Goal: Task Accomplishment & Management: Use online tool/utility

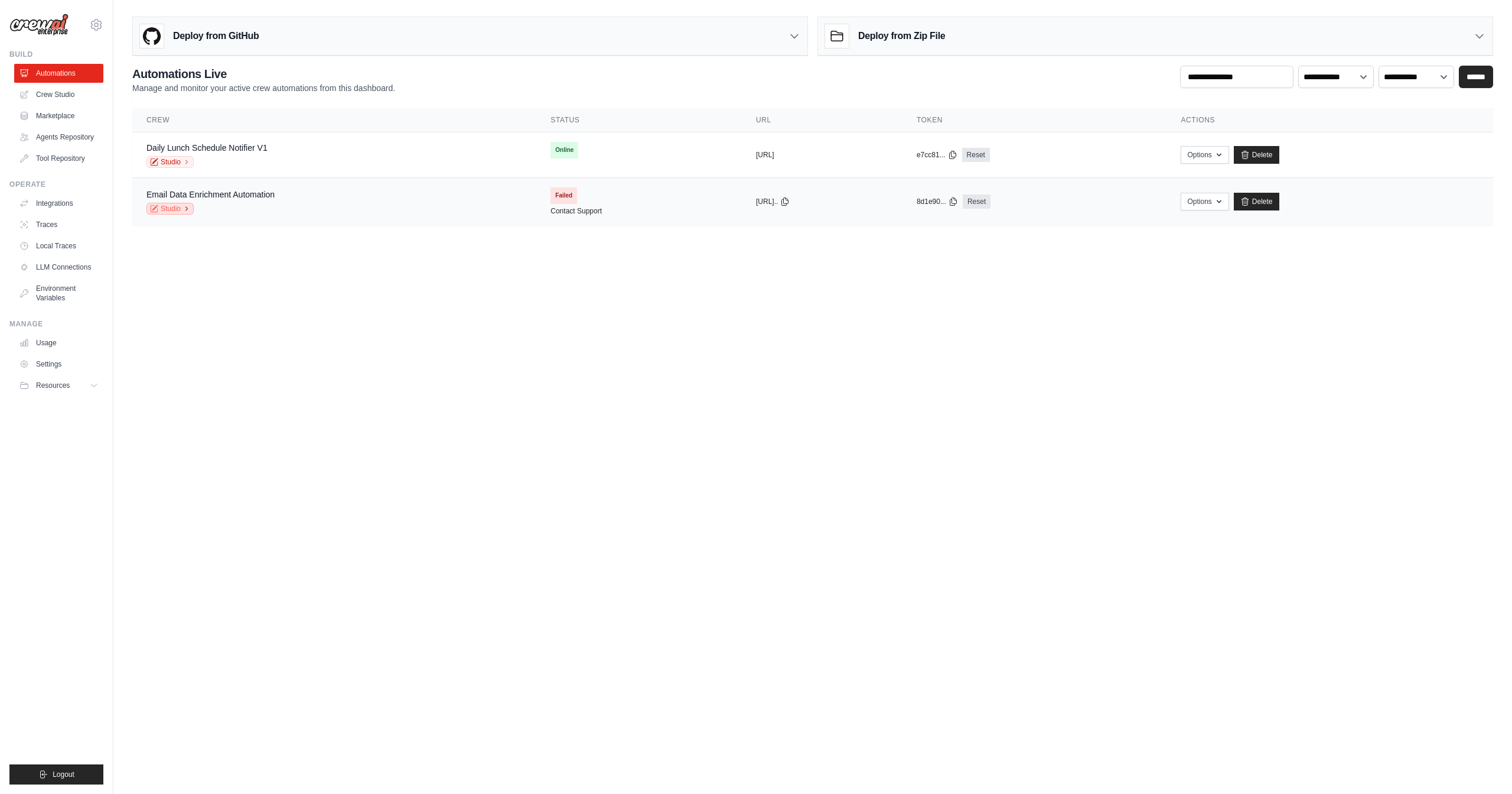
click at [176, 210] on link "Studio" at bounding box center [170, 209] width 48 height 12
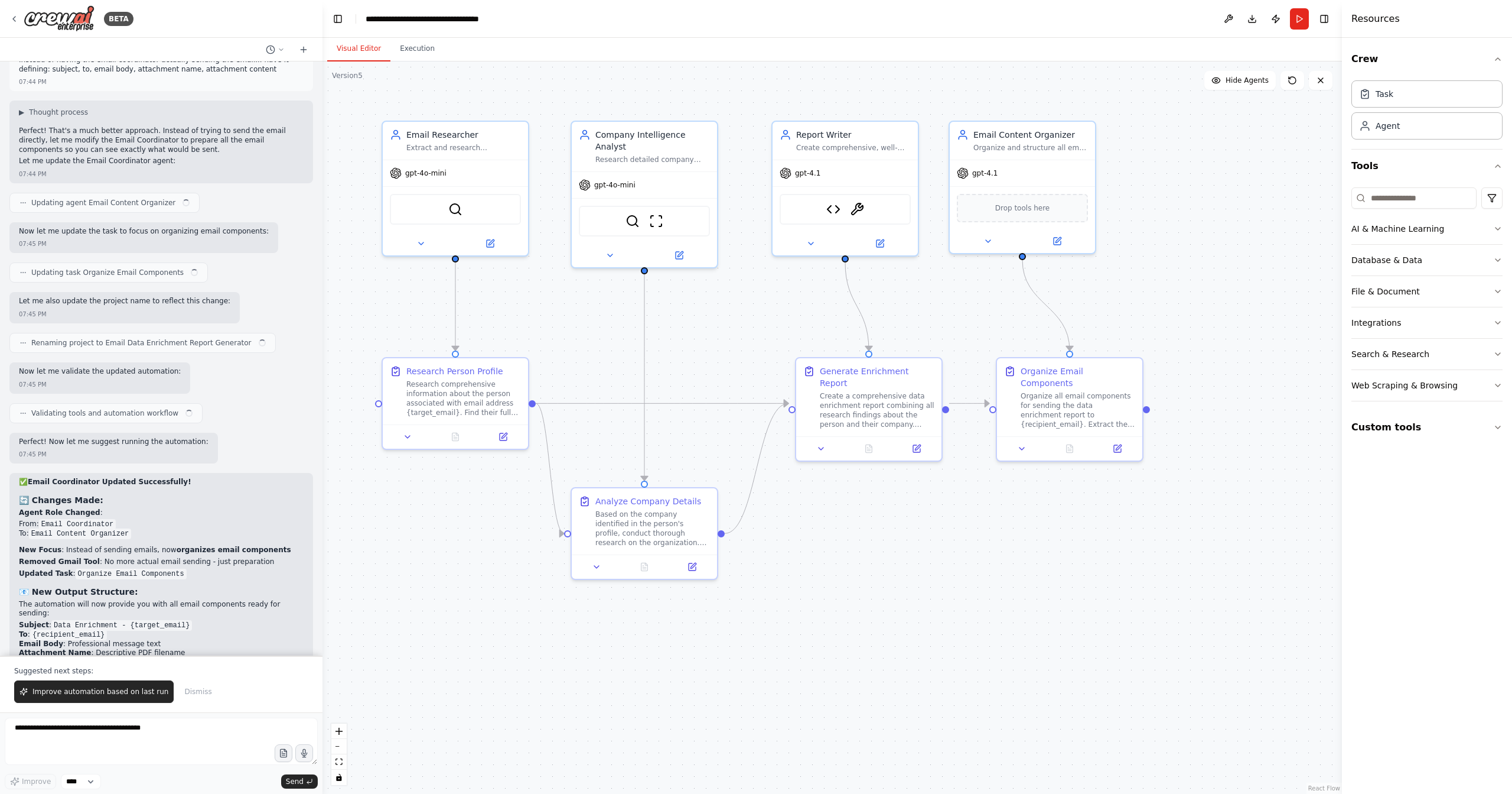
scroll to position [11110, 0]
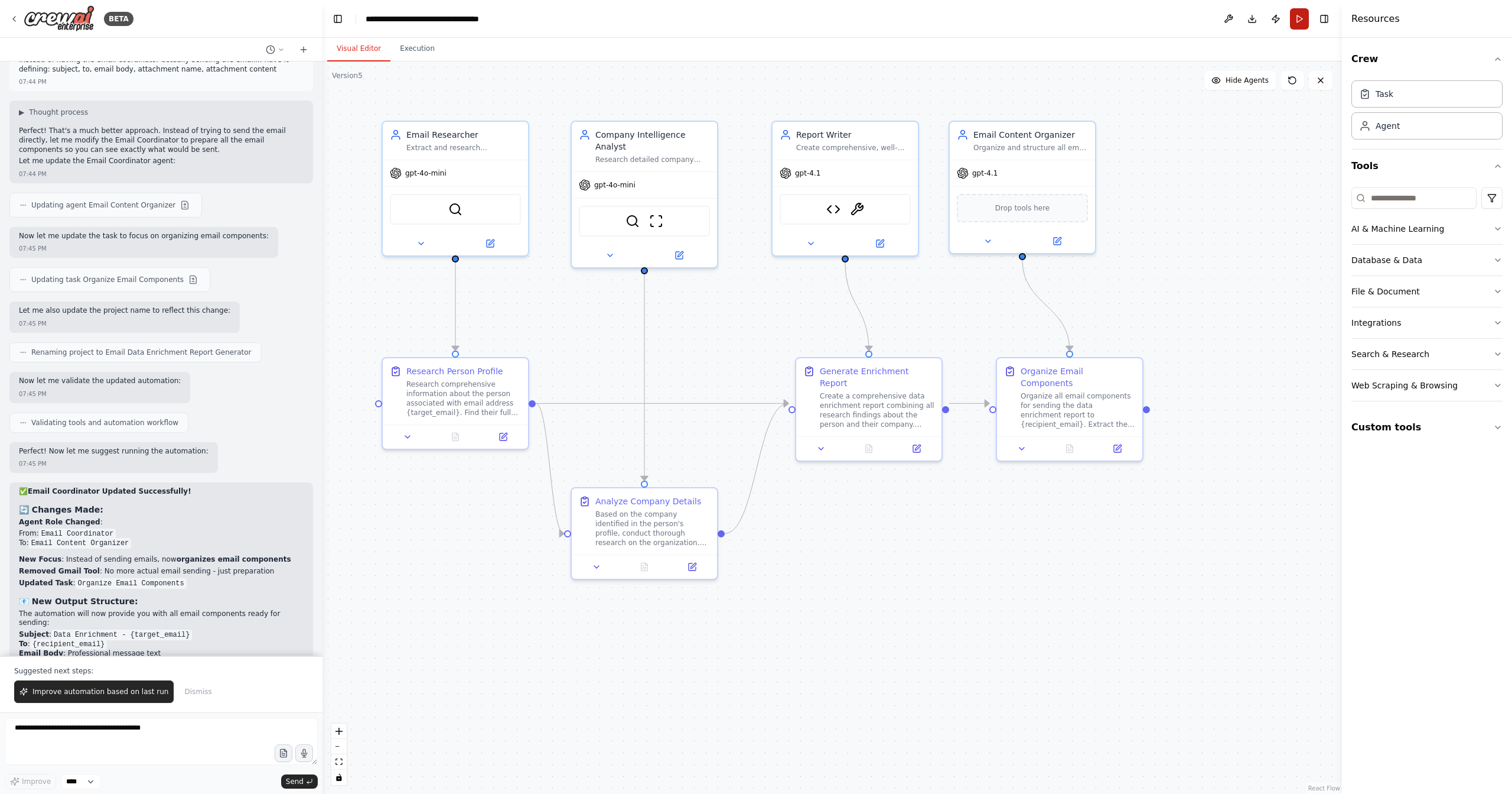
click at [1297, 21] on button "Run" at bounding box center [1300, 19] width 19 height 21
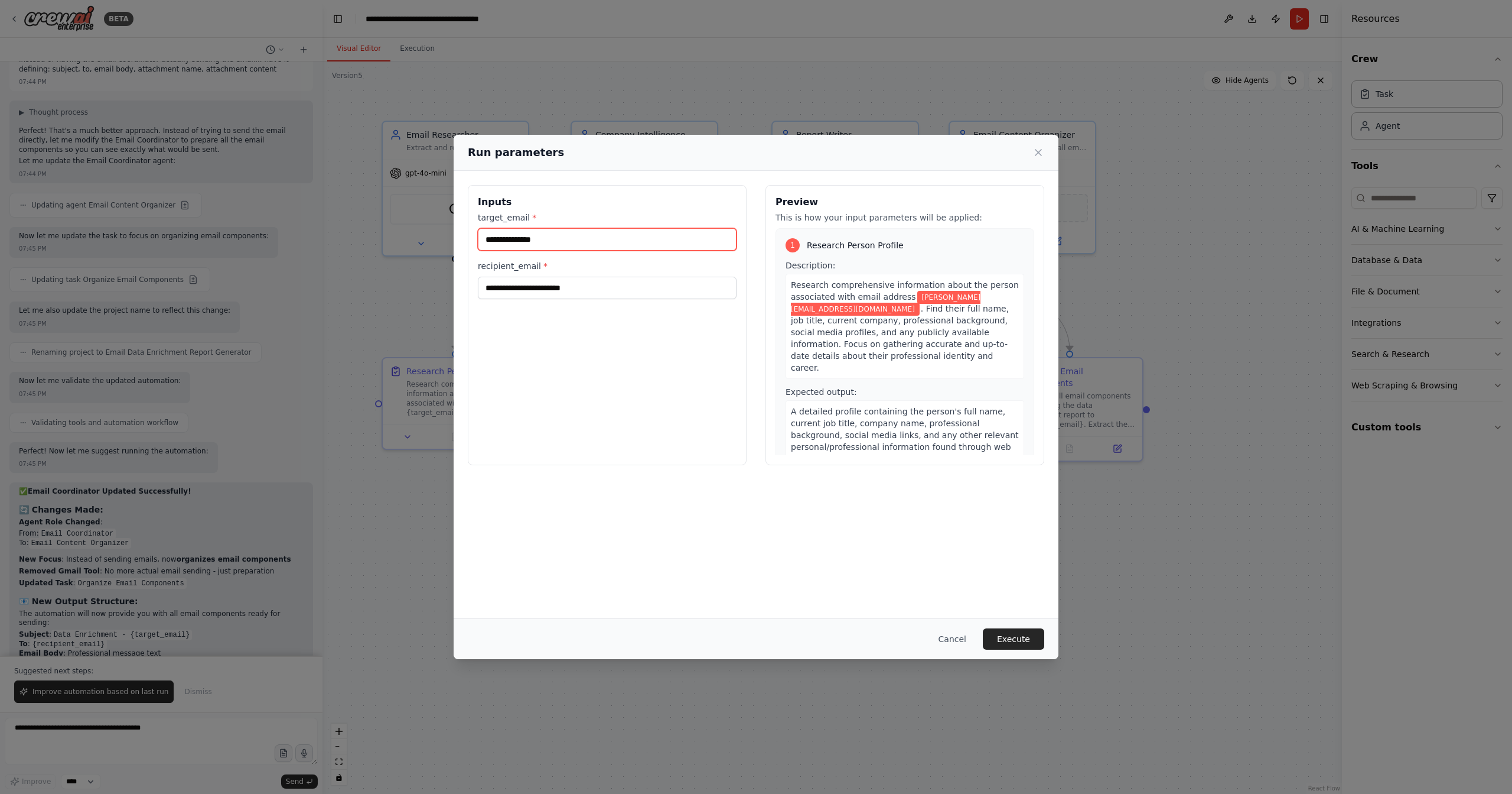
click at [538, 239] on input "**********" at bounding box center [607, 240] width 259 height 22
type input "**********"
click at [959, 569] on div "**********" at bounding box center [756, 393] width 605 height 446
click at [1018, 644] on button "Execute" at bounding box center [1014, 638] width 61 height 21
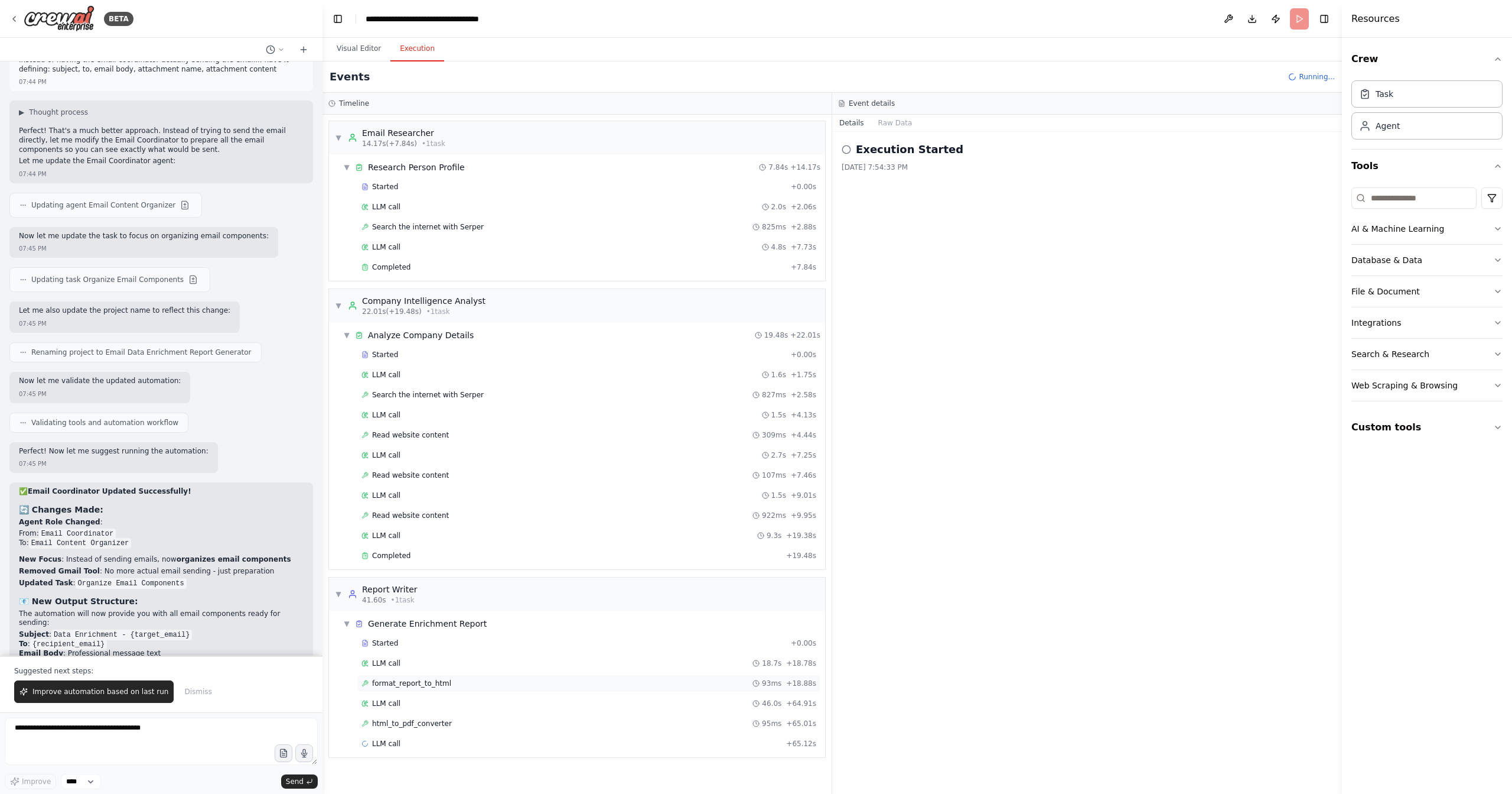
click at [455, 678] on div "format_report_to_html 93ms + 18.88s" at bounding box center [589, 683] width 455 height 9
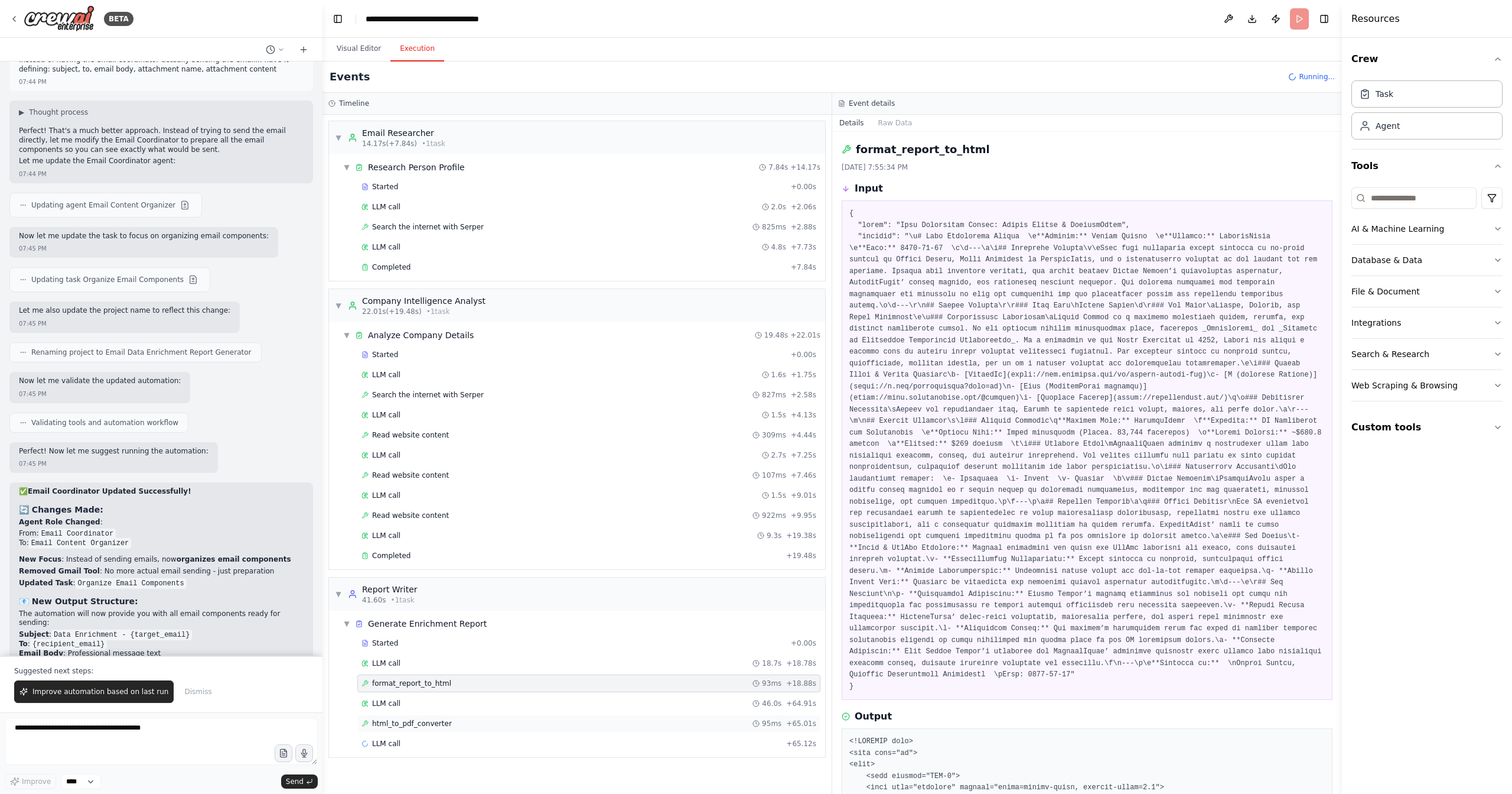
click at [456, 719] on div "html_to_pdf_converter 95ms + 65.01s" at bounding box center [589, 723] width 455 height 9
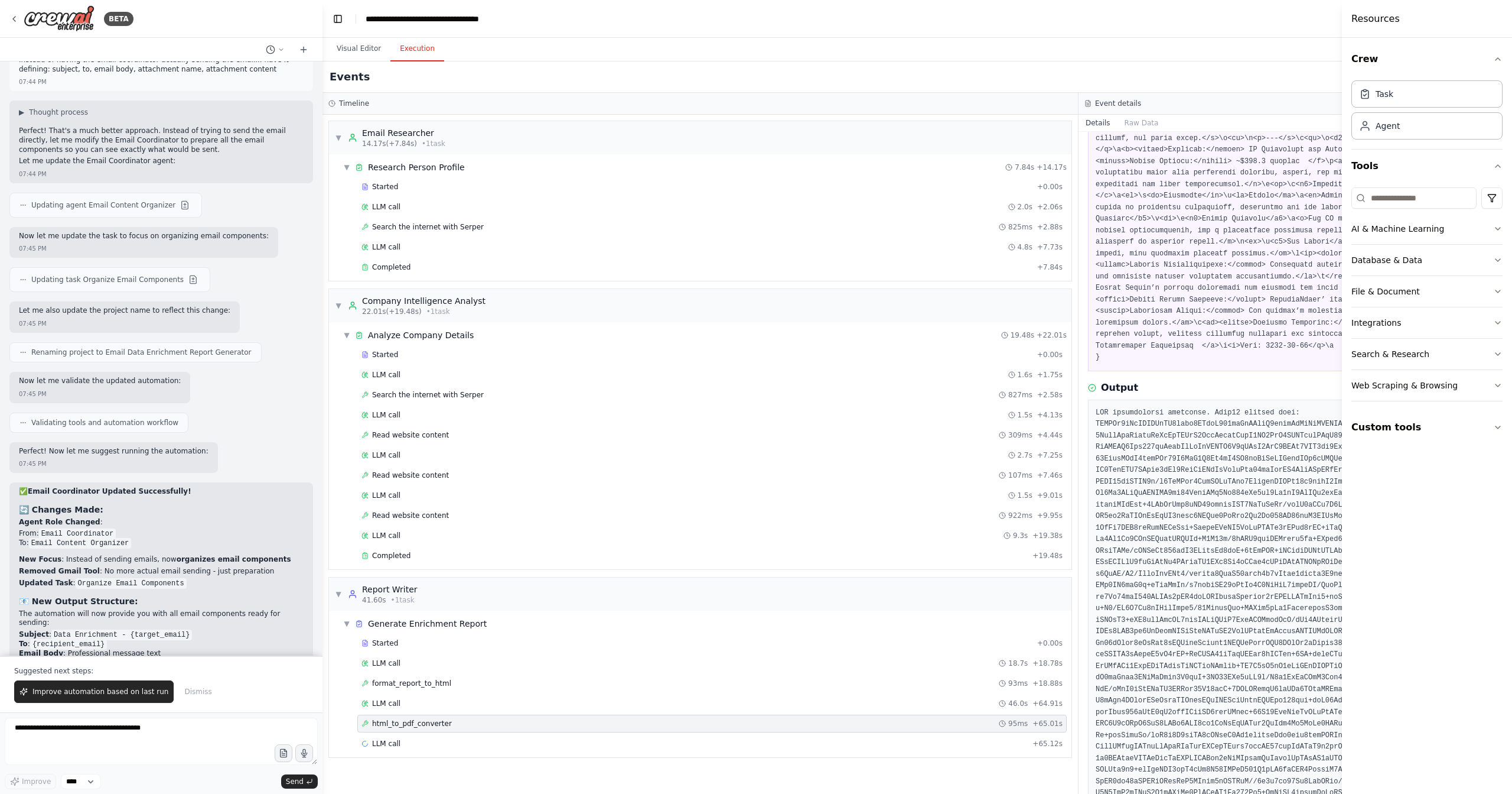
scroll to position [650, 0]
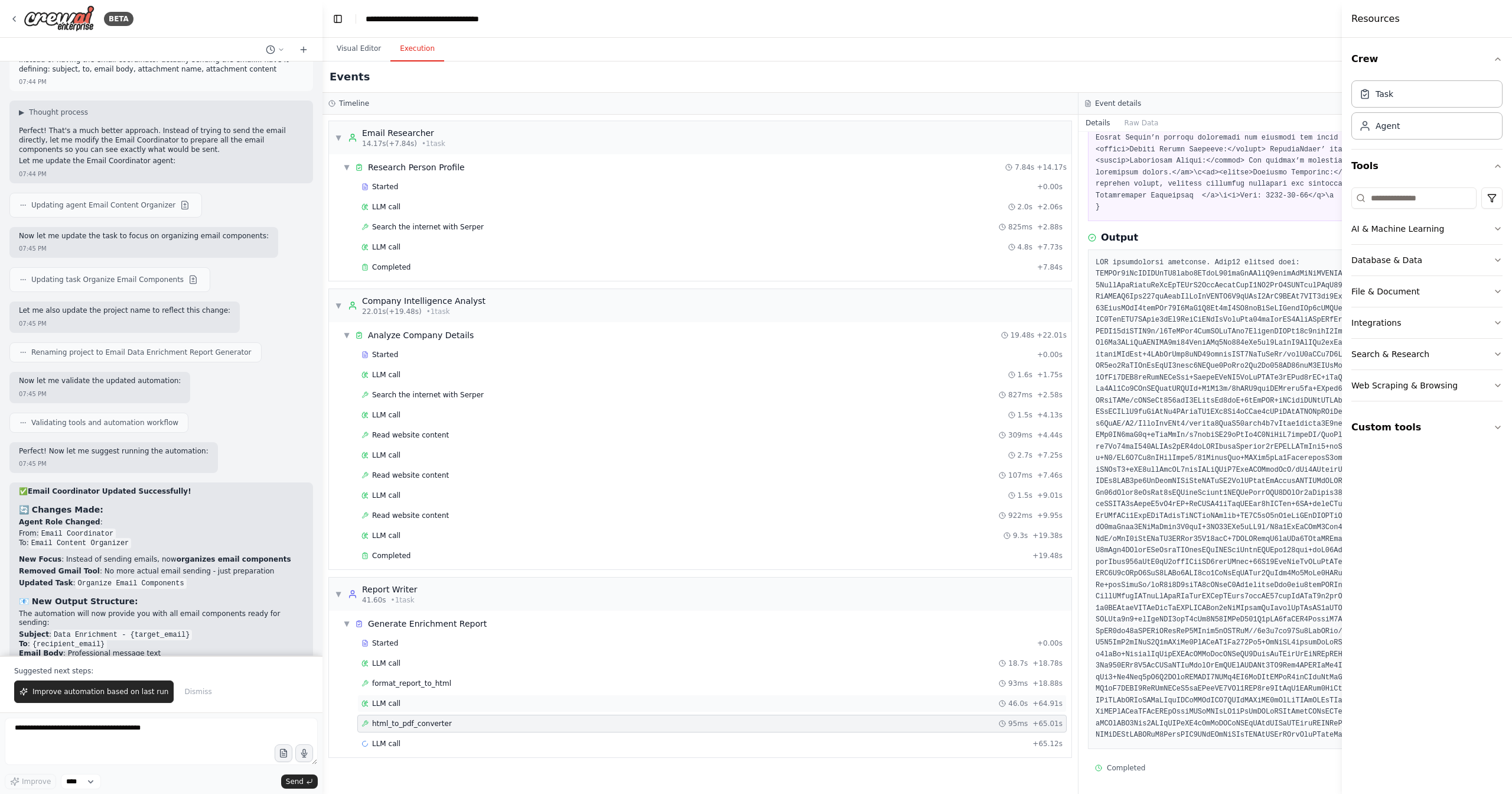
click at [428, 699] on div "LLM call 46.0s + 64.91s" at bounding box center [712, 704] width 702 height 9
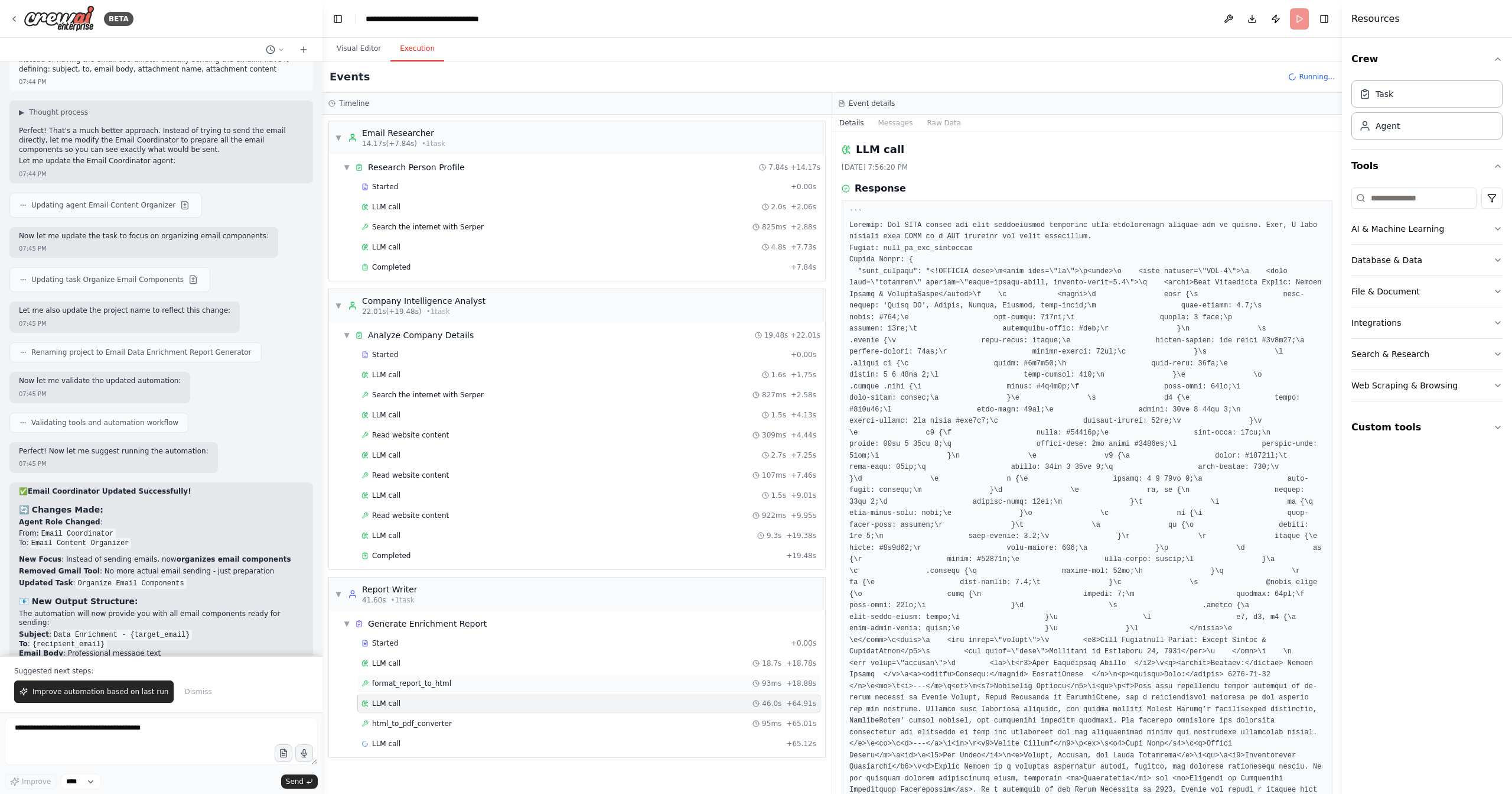
click at [443, 678] on span "format_report_to_html" at bounding box center [412, 683] width 79 height 9
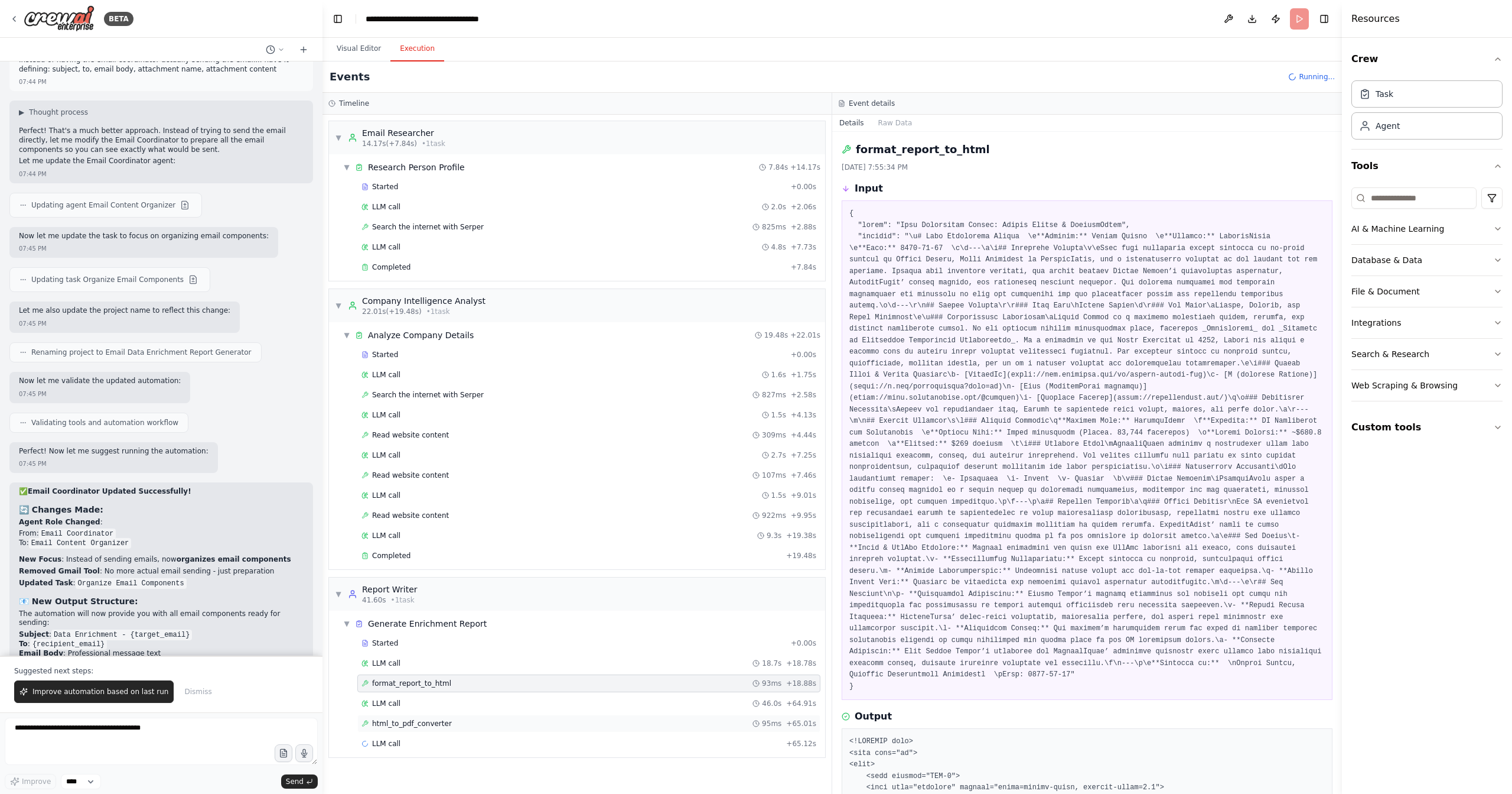
click at [461, 715] on div "html_to_pdf_converter 95ms + 65.01s" at bounding box center [589, 723] width 463 height 18
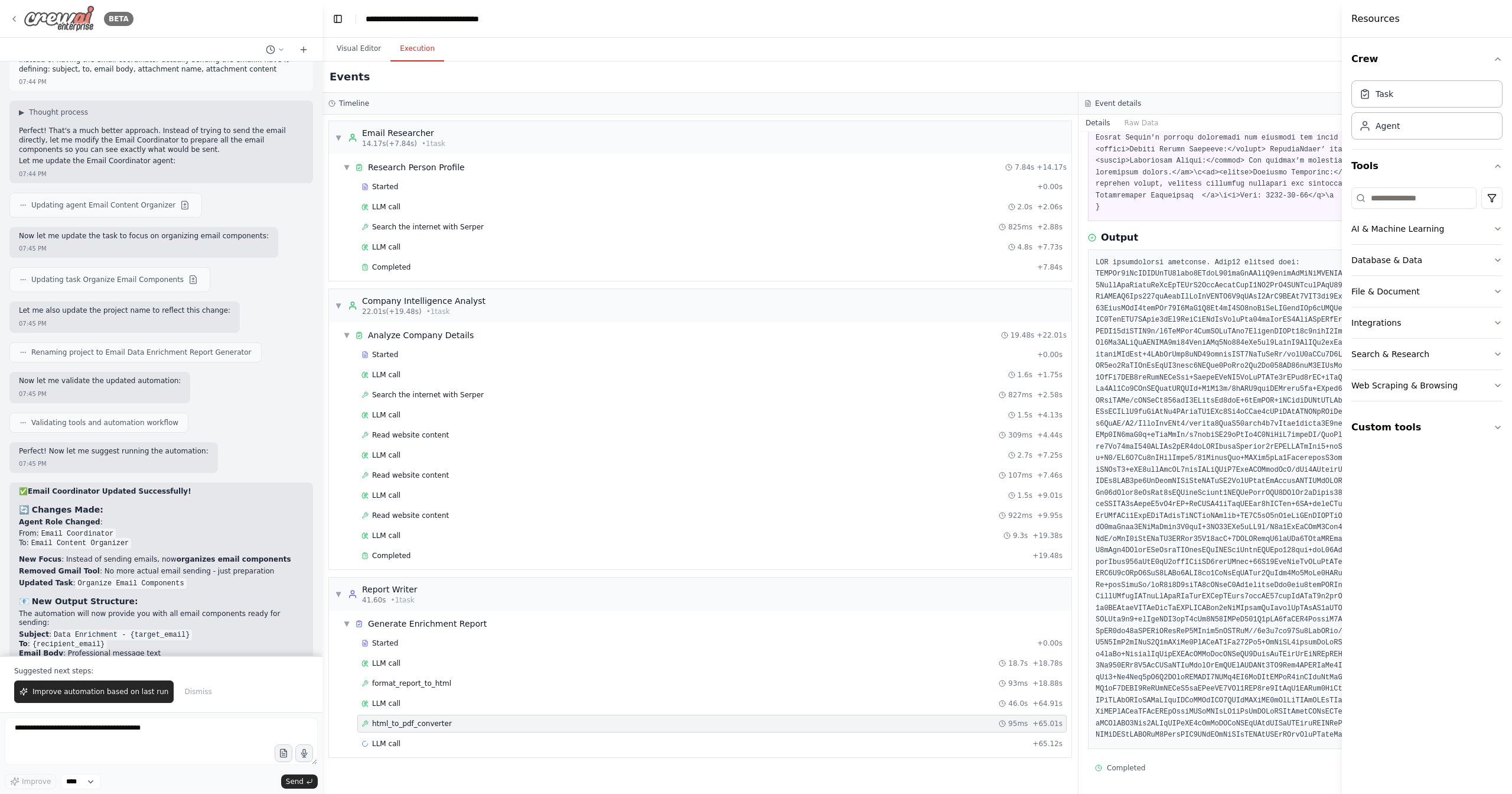
click at [75, 19] on img at bounding box center [59, 19] width 71 height 27
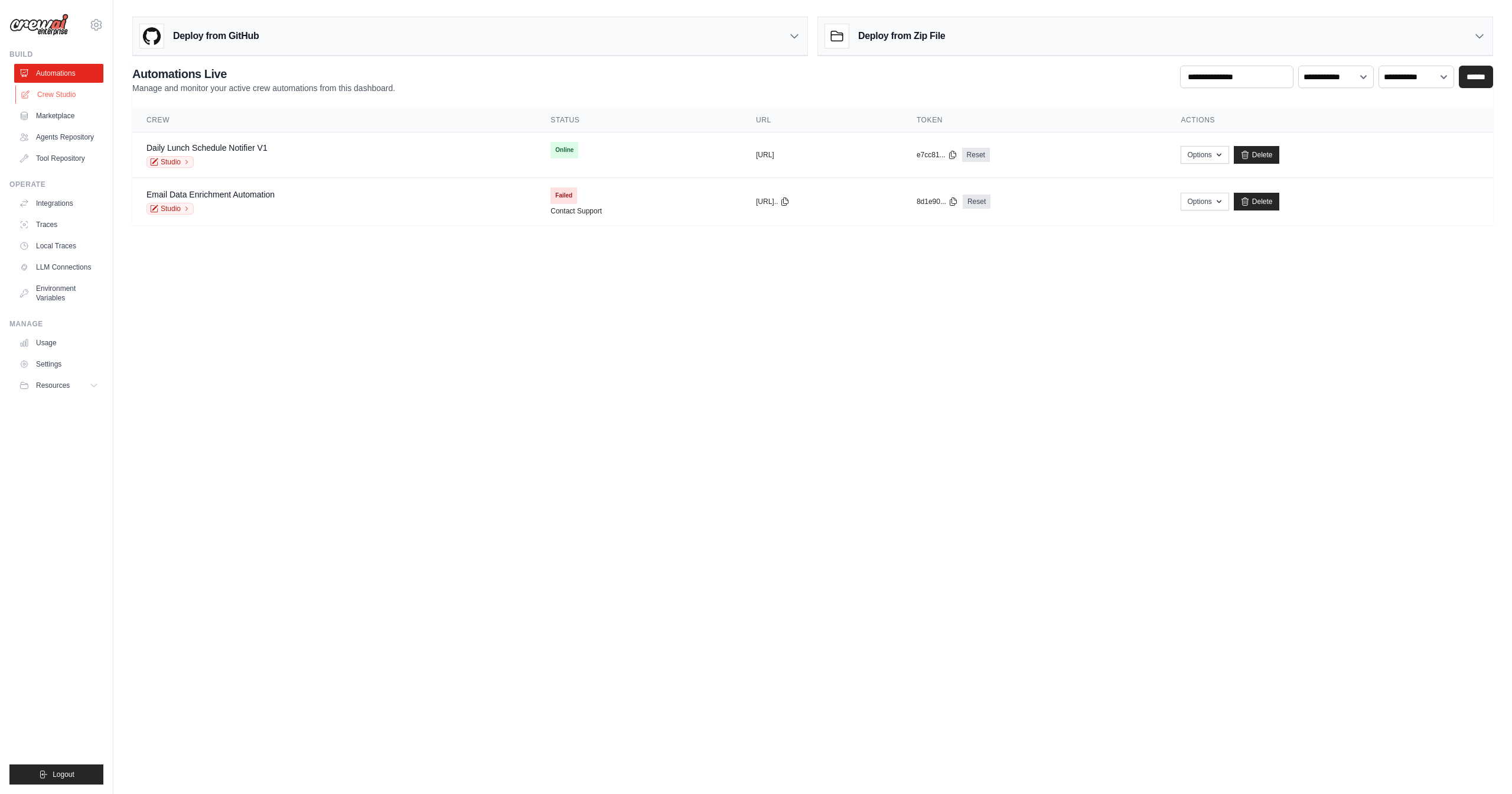
click at [70, 96] on link "Crew Studio" at bounding box center [60, 94] width 89 height 19
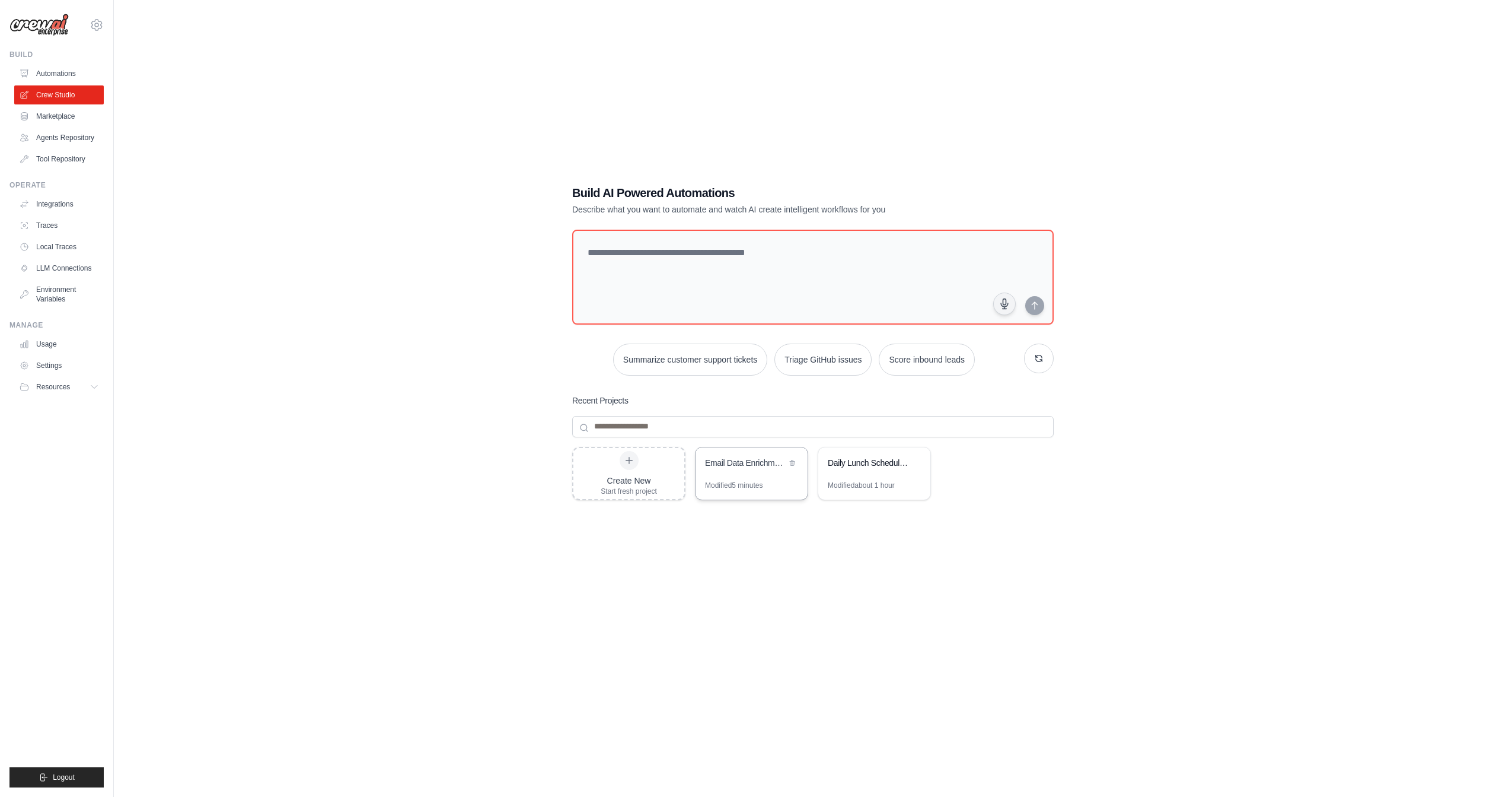
click at [756, 478] on div "Email Data Enrichment Report Generator" at bounding box center [752, 464] width 112 height 34
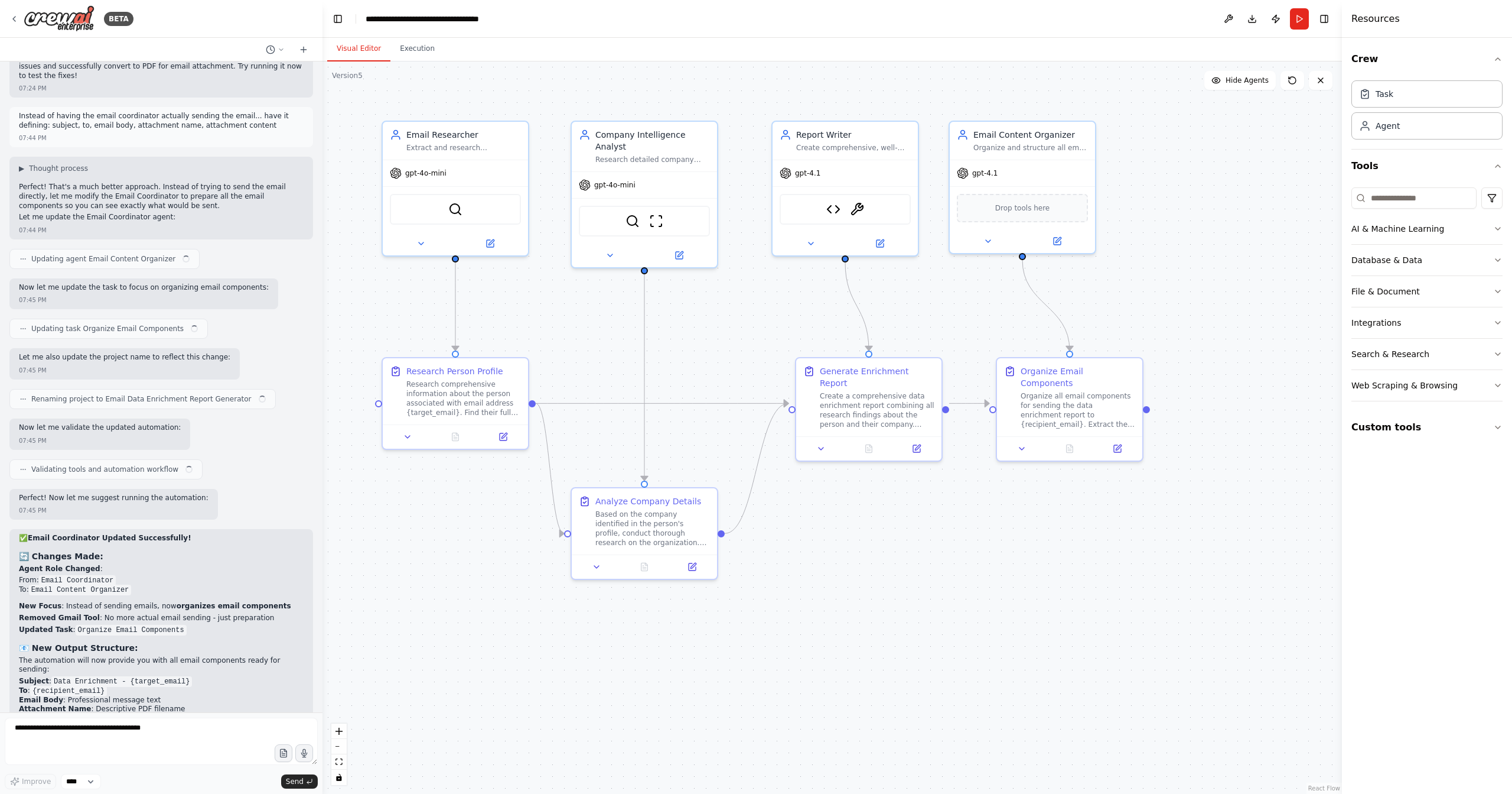
scroll to position [11054, 0]
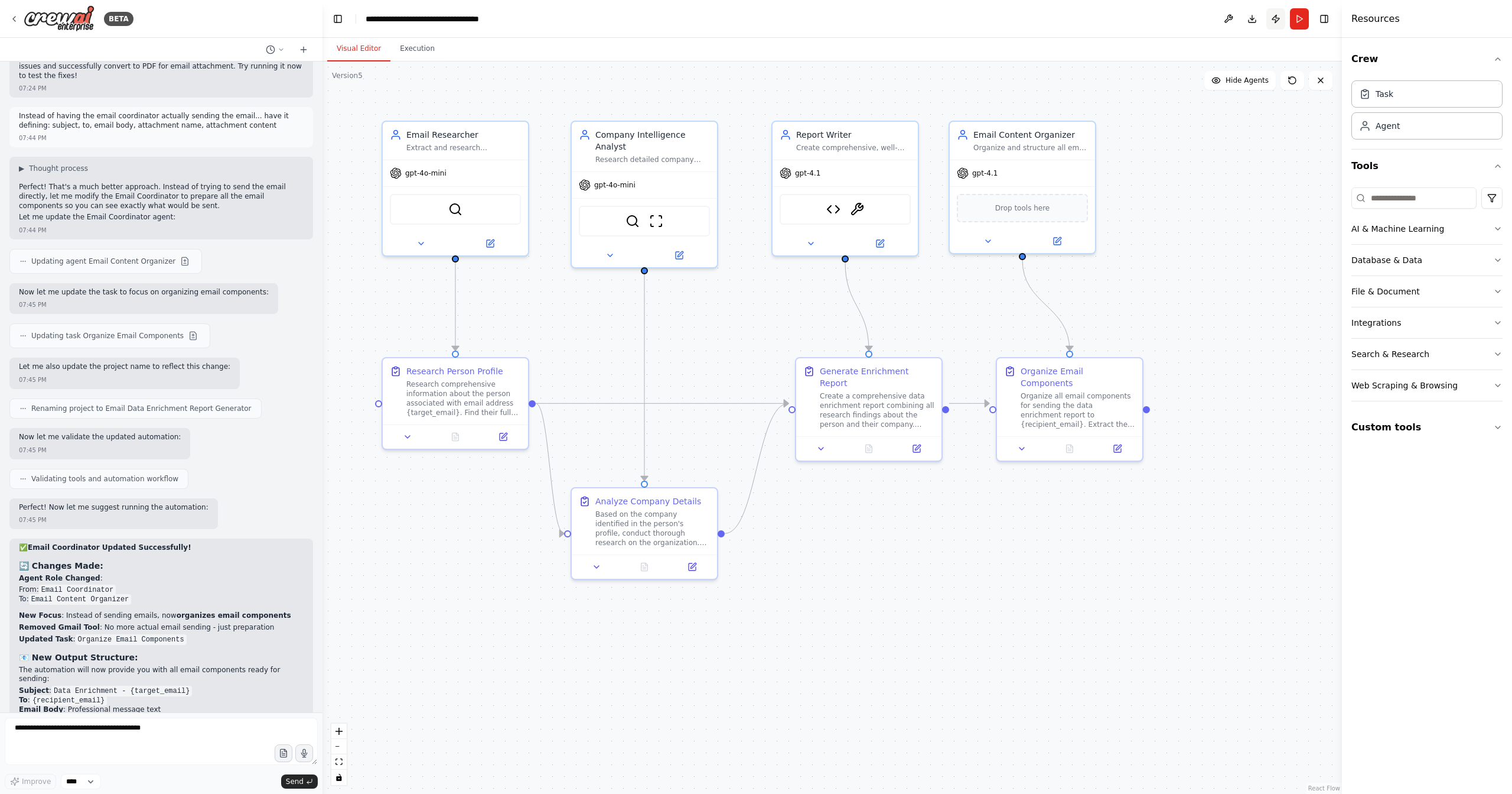
click at [1274, 21] on button "Publish" at bounding box center [1276, 19] width 19 height 21
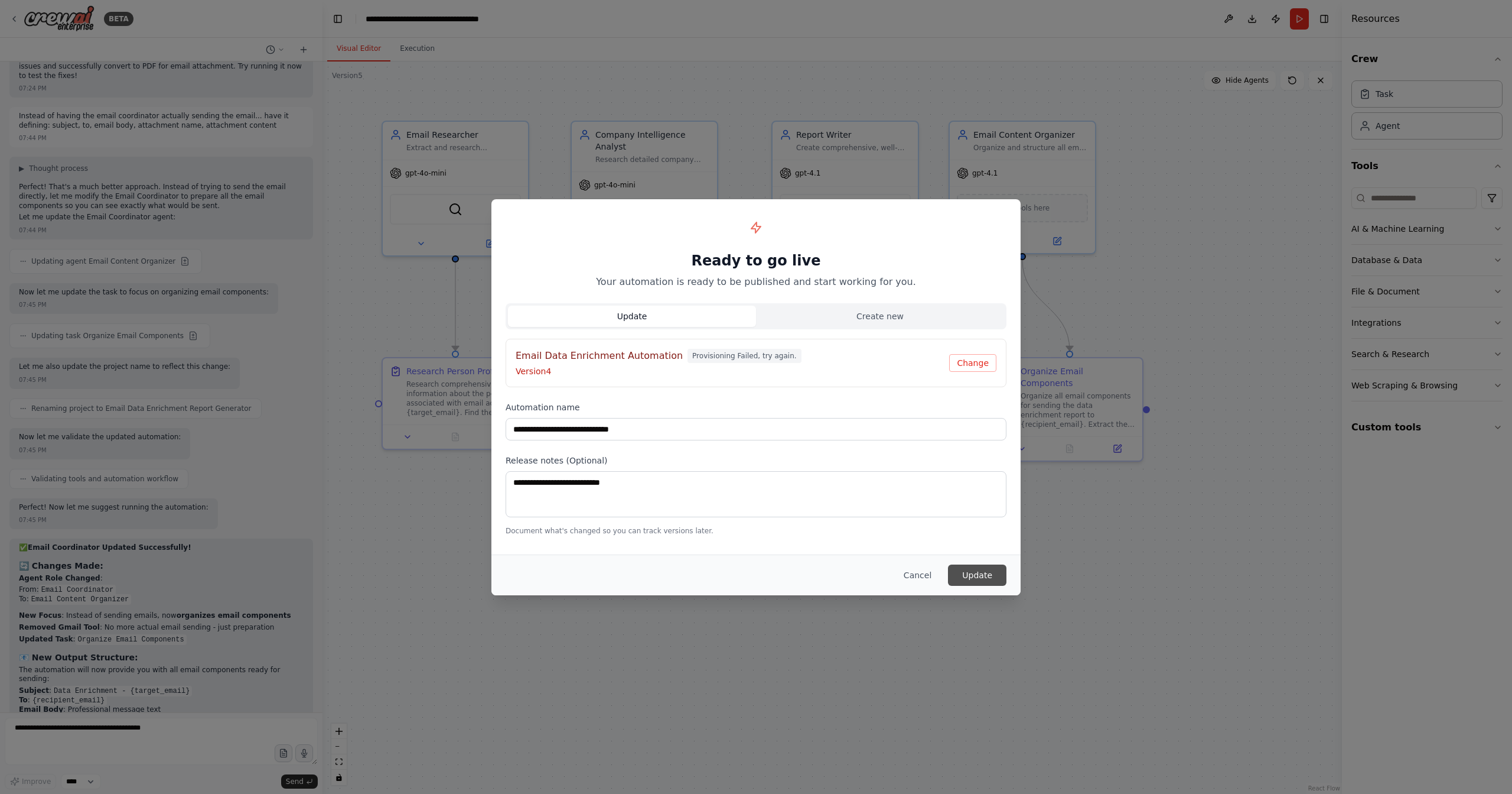
click at [973, 573] on button "Update" at bounding box center [977, 575] width 59 height 21
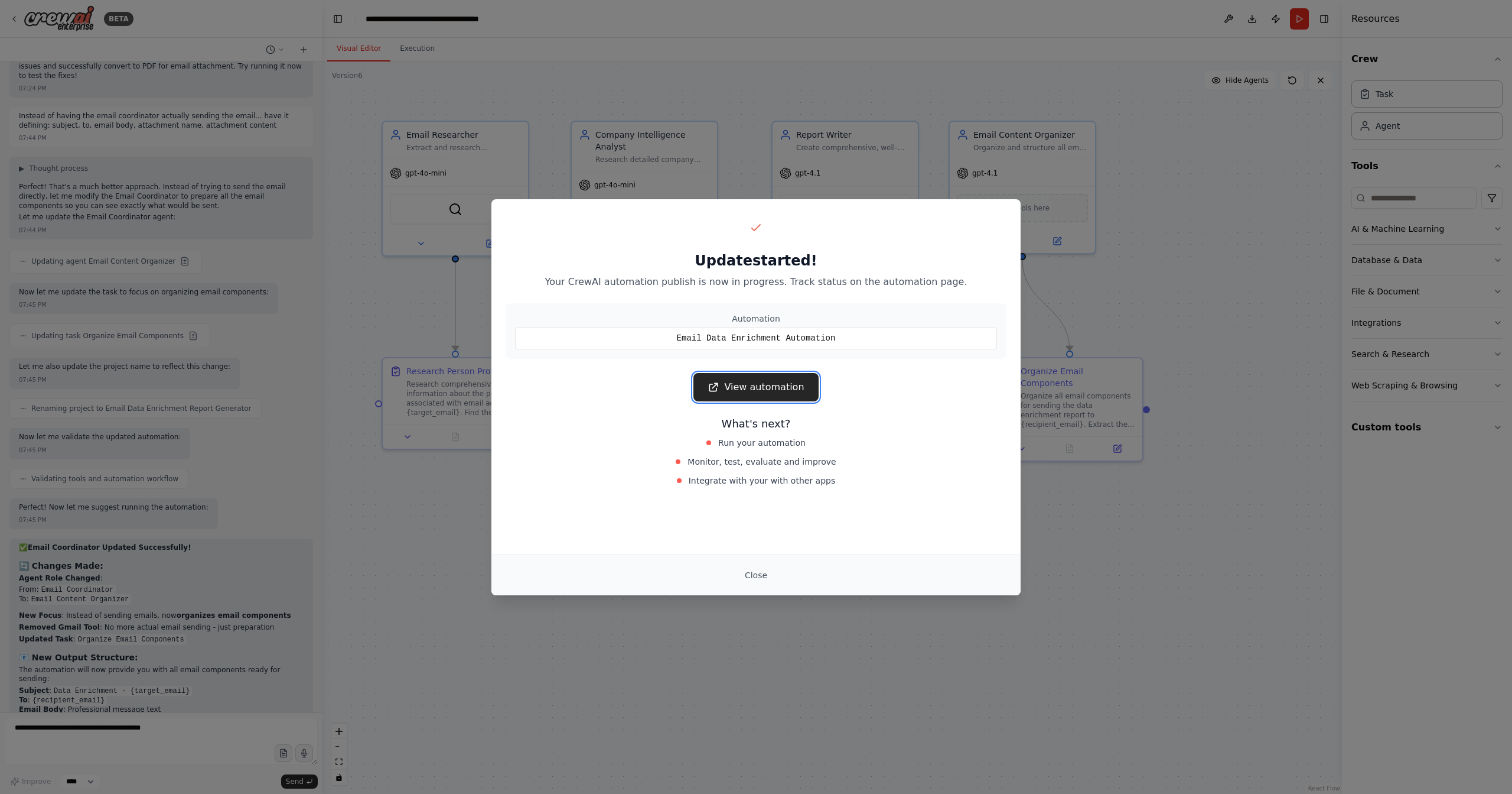
click at [768, 390] on link "View automation" at bounding box center [756, 387] width 125 height 28
click at [761, 574] on button "Close" at bounding box center [756, 575] width 41 height 21
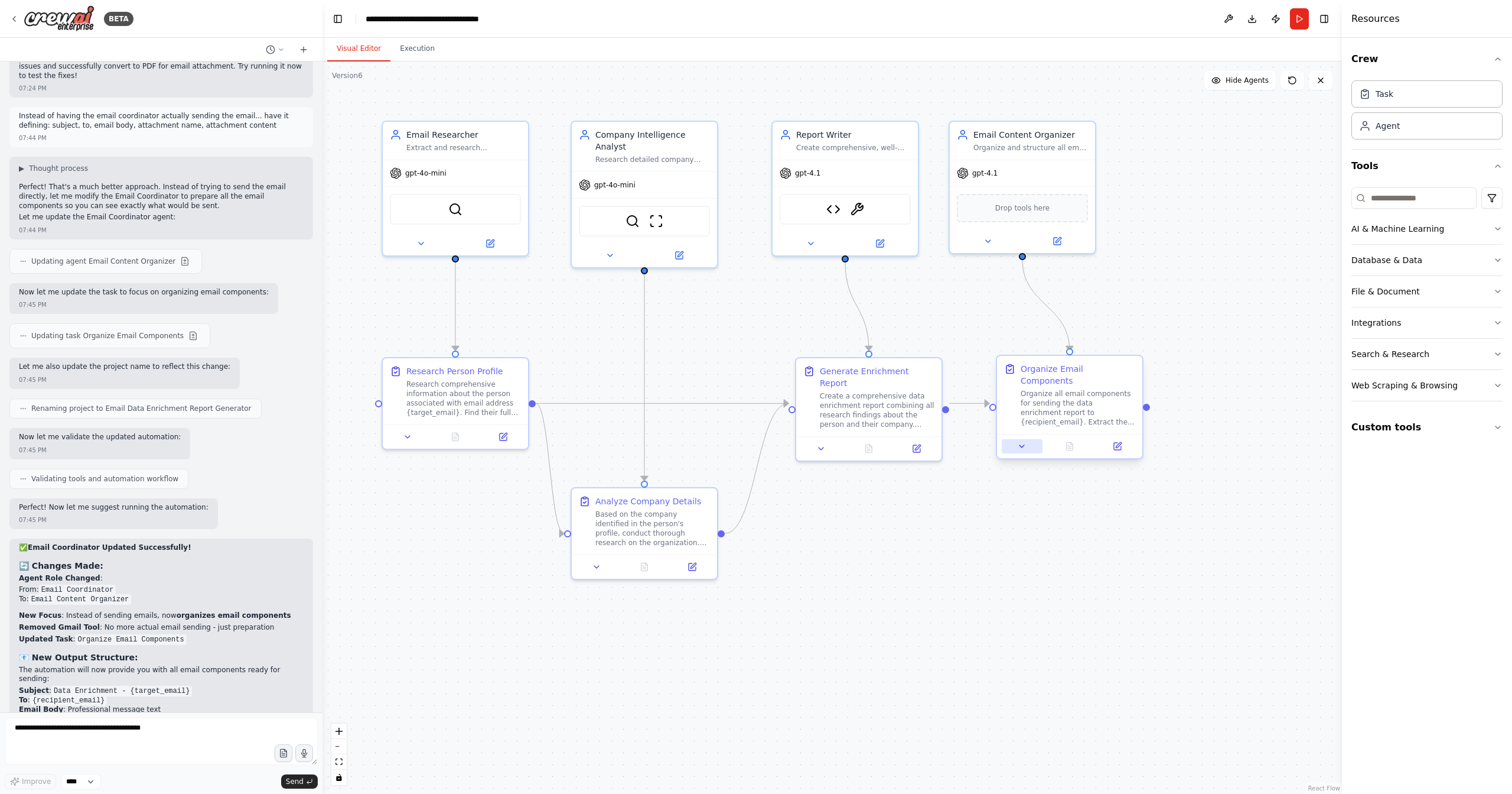
click at [1029, 439] on button at bounding box center [1023, 445] width 41 height 14
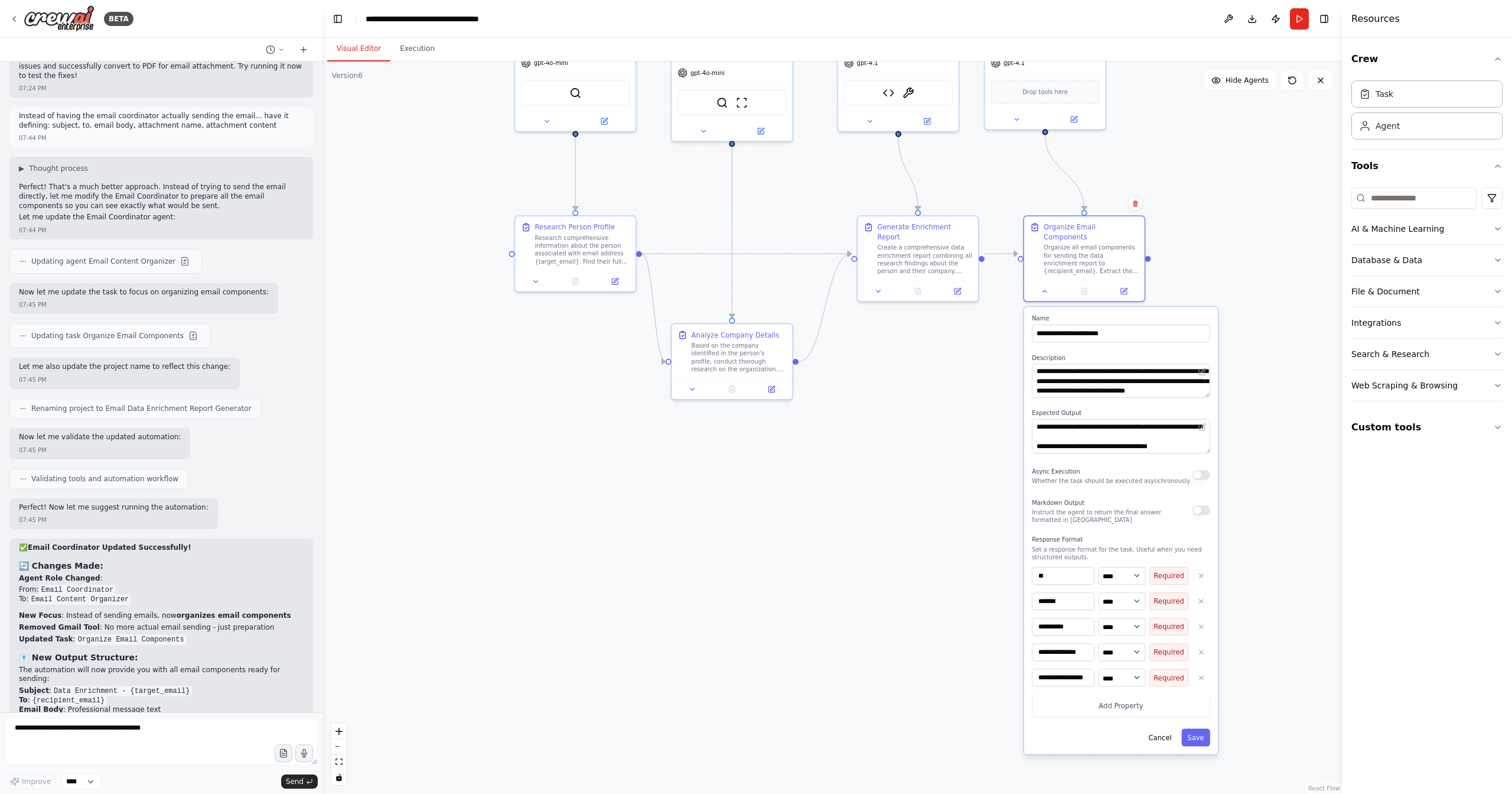
drag, startPoint x: 1217, startPoint y: 433, endPoint x: 1223, endPoint y: 247, distance: 186.1
click at [1223, 247] on div ".deletable-edge-delete-btn { width: 20px; height: 20px; border: 0px solid #ffff…" at bounding box center [832, 428] width 1020 height 732
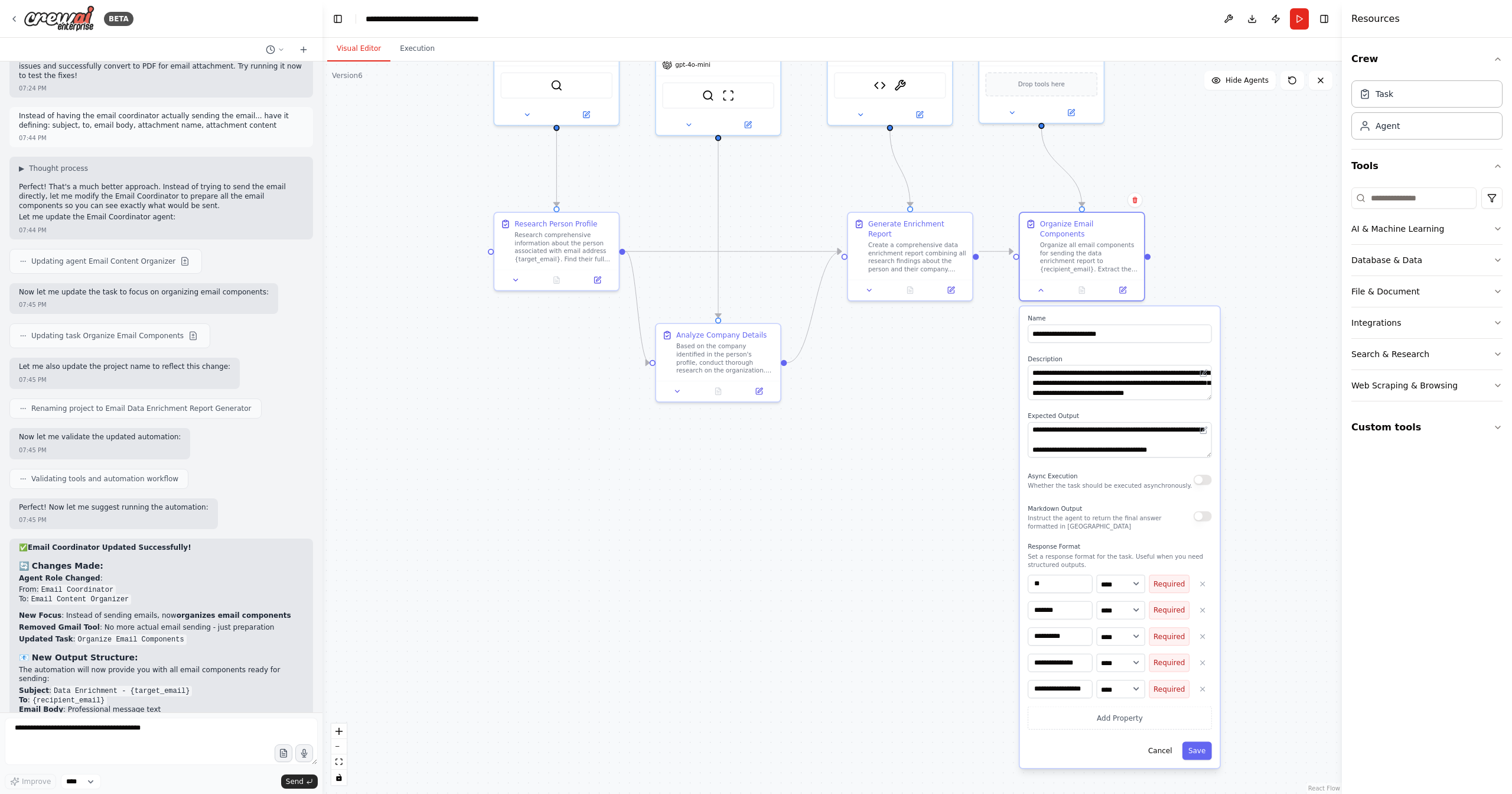
click at [1259, 219] on div ".deletable-edge-delete-btn { width: 20px; height: 20px; border: 0px solid #ffff…" at bounding box center [832, 428] width 1020 height 732
click at [1270, 40] on div "Visual Editor Execution" at bounding box center [832, 49] width 1020 height 23
click at [1275, 23] on button "Publish" at bounding box center [1276, 19] width 19 height 21
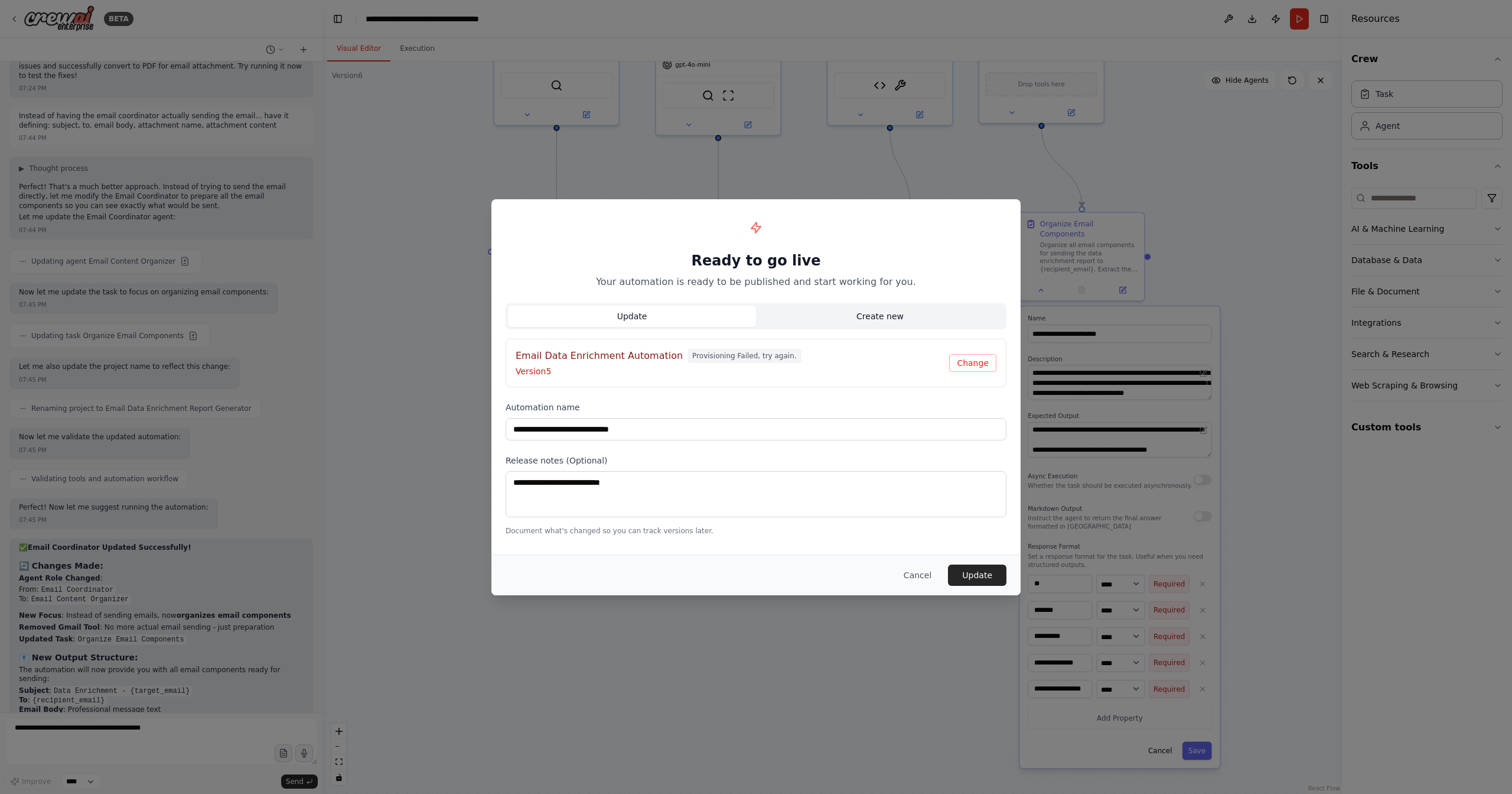
click at [881, 308] on button "Create new" at bounding box center [880, 316] width 248 height 21
type input "**********"
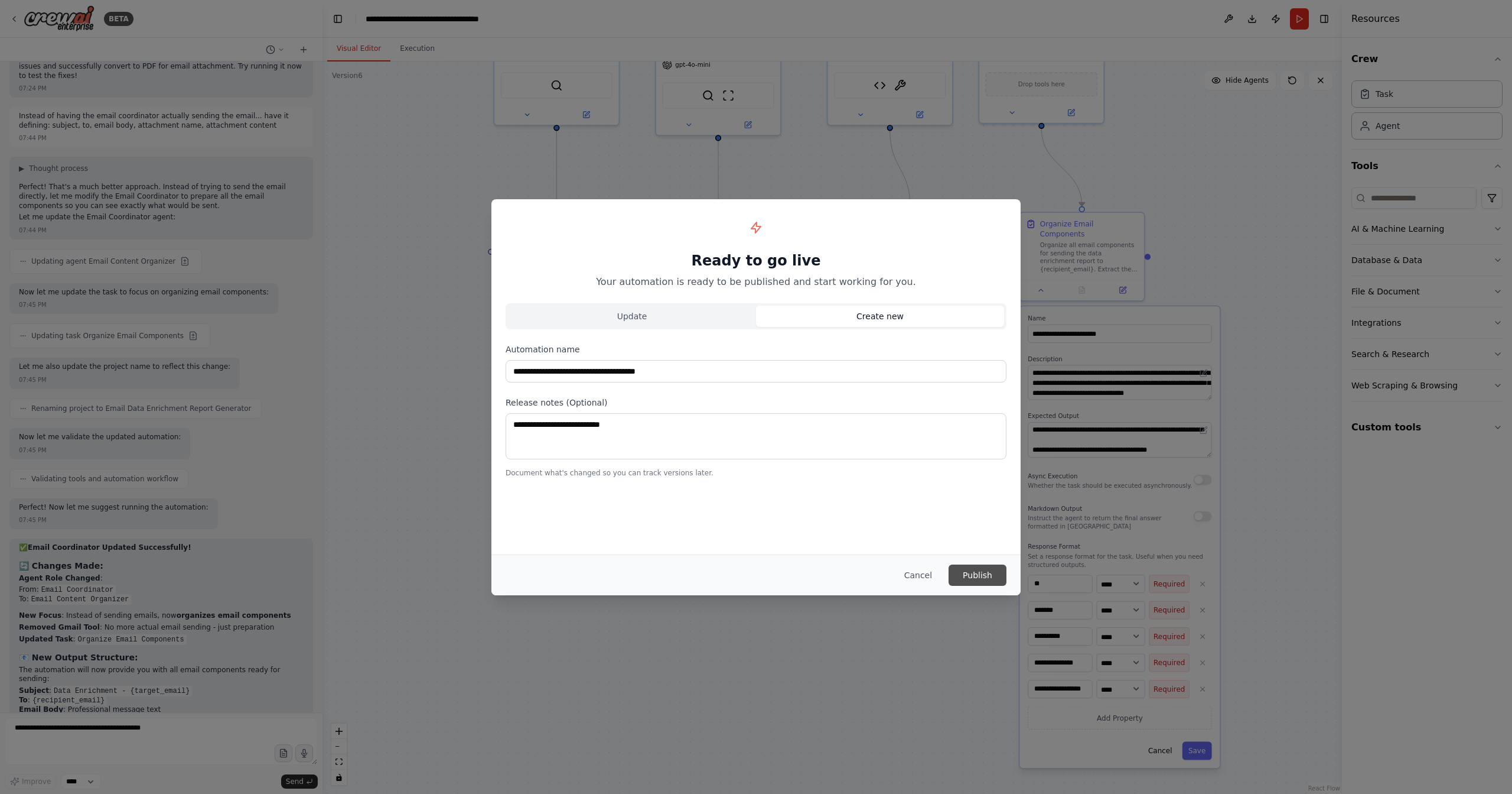
click at [978, 572] on button "Publish" at bounding box center [977, 575] width 58 height 21
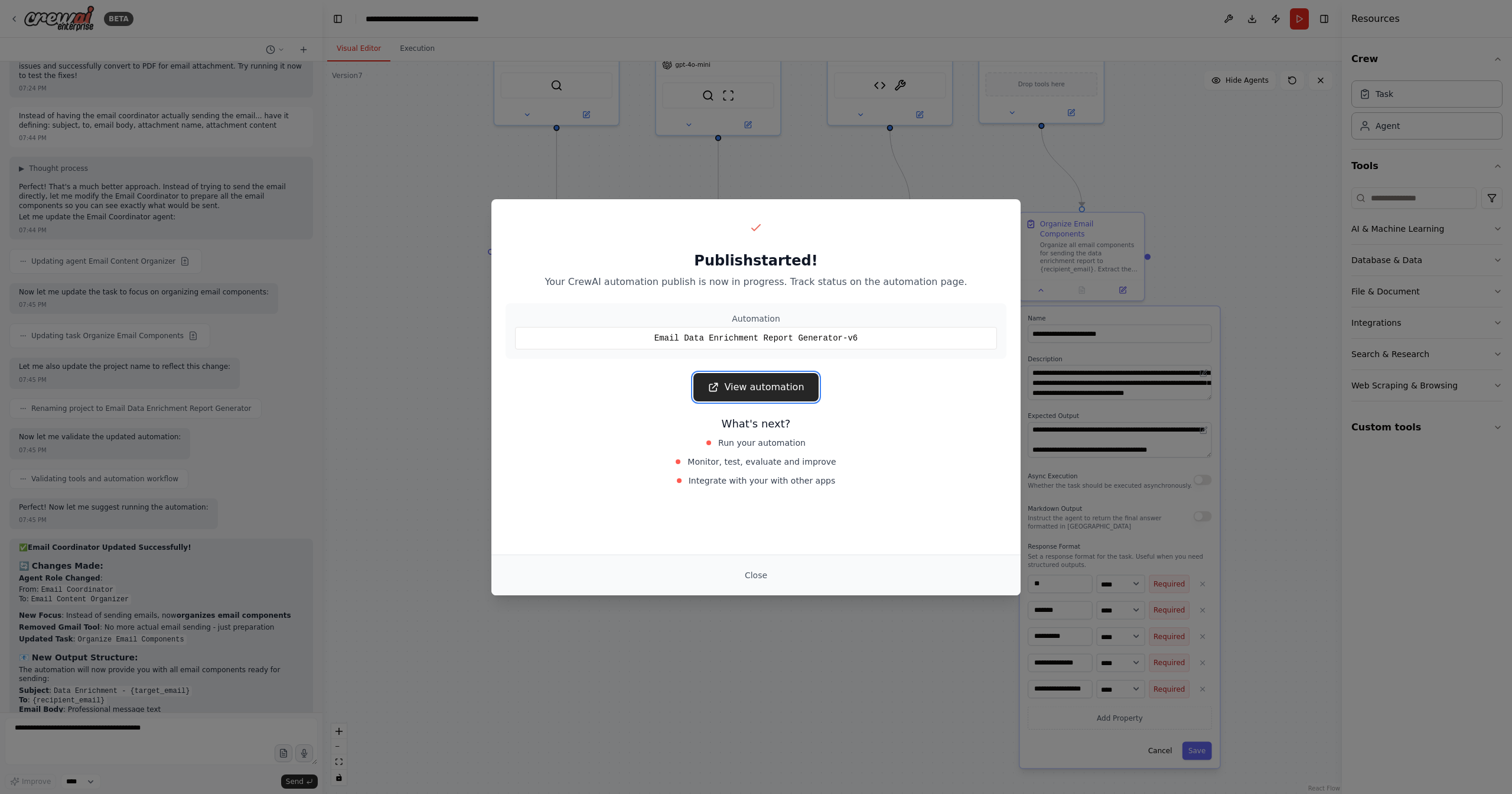
click at [747, 380] on link "View automation" at bounding box center [756, 387] width 125 height 28
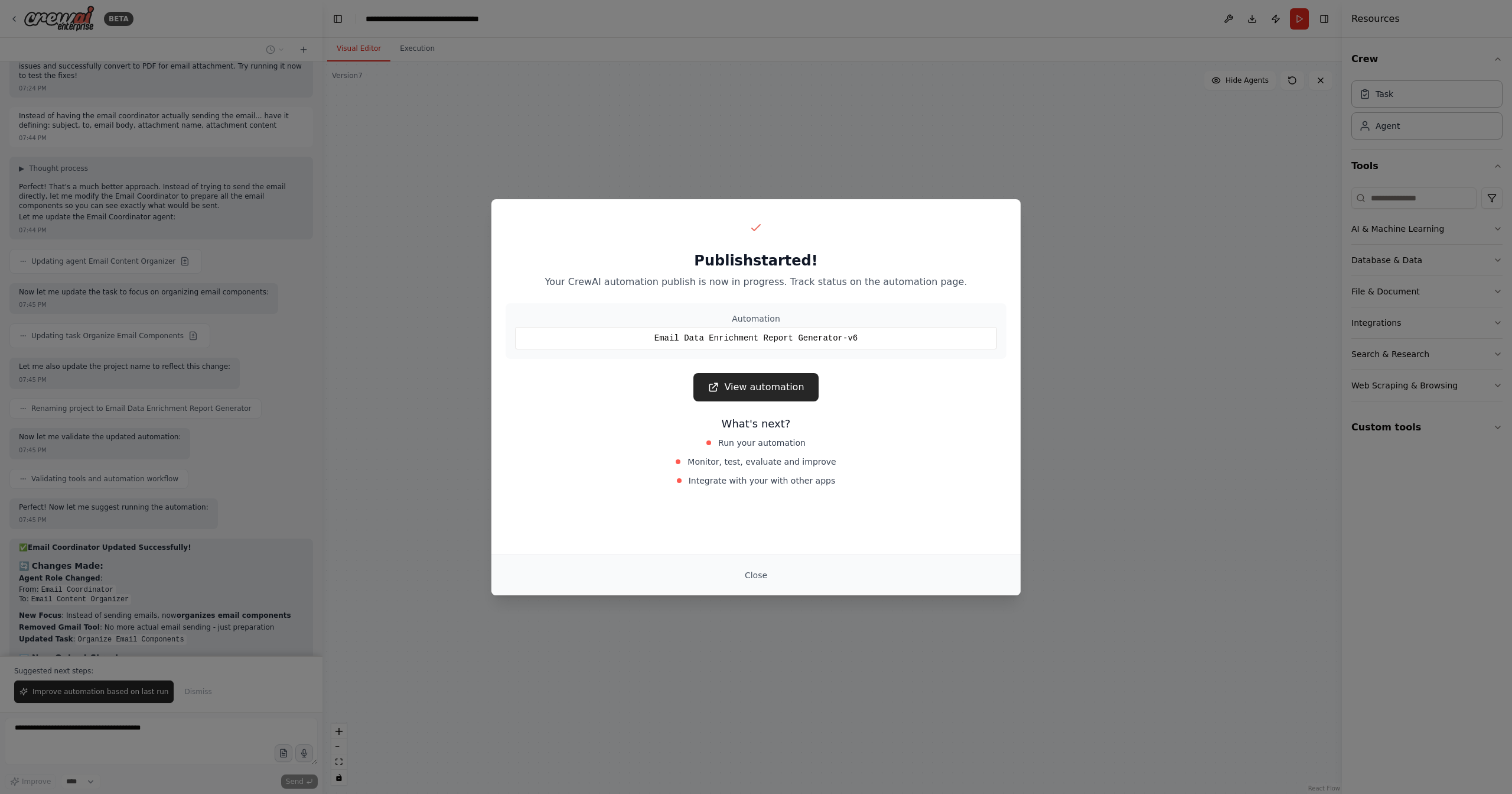
type textarea "**********"
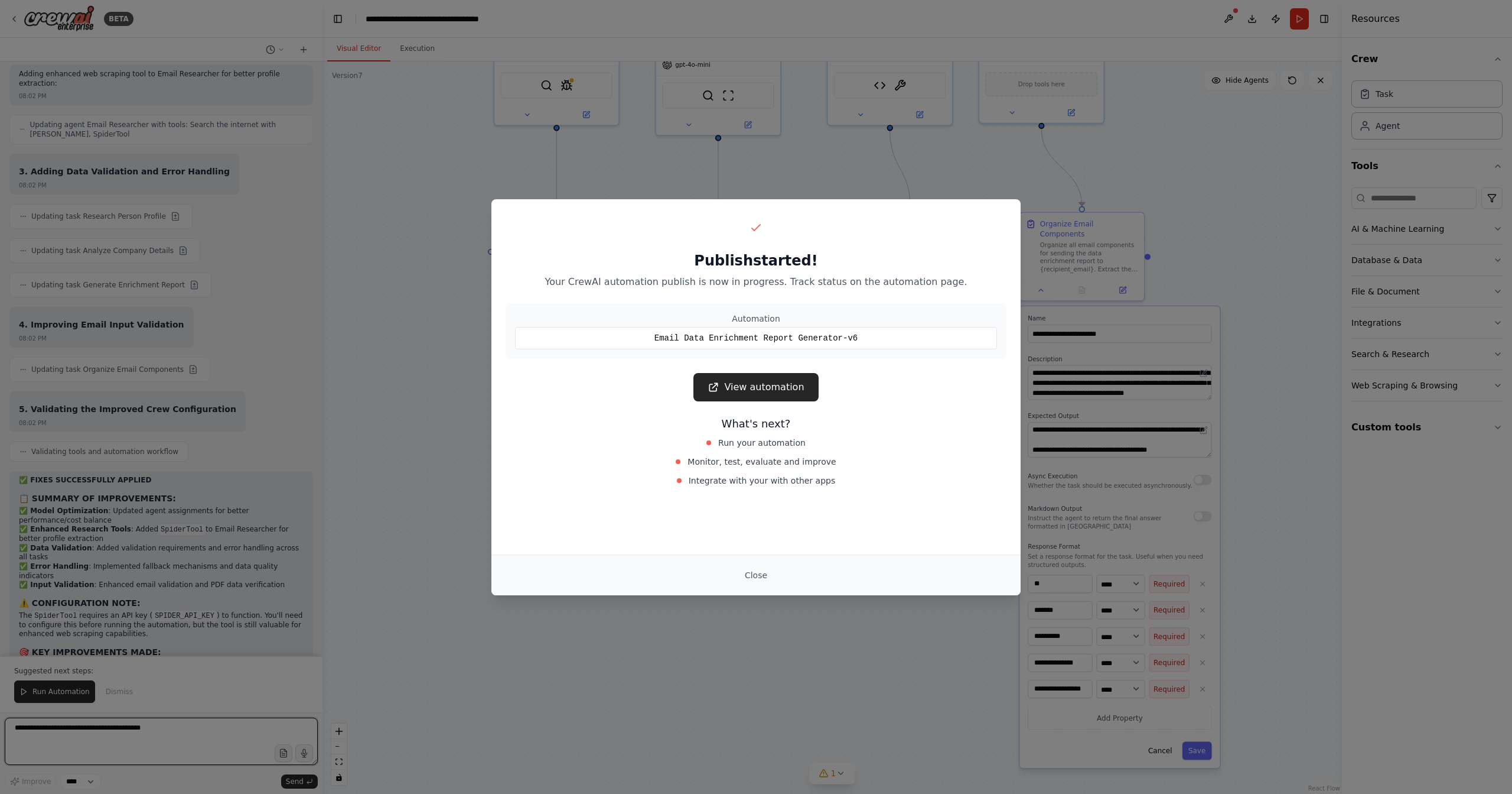
scroll to position [12841, 0]
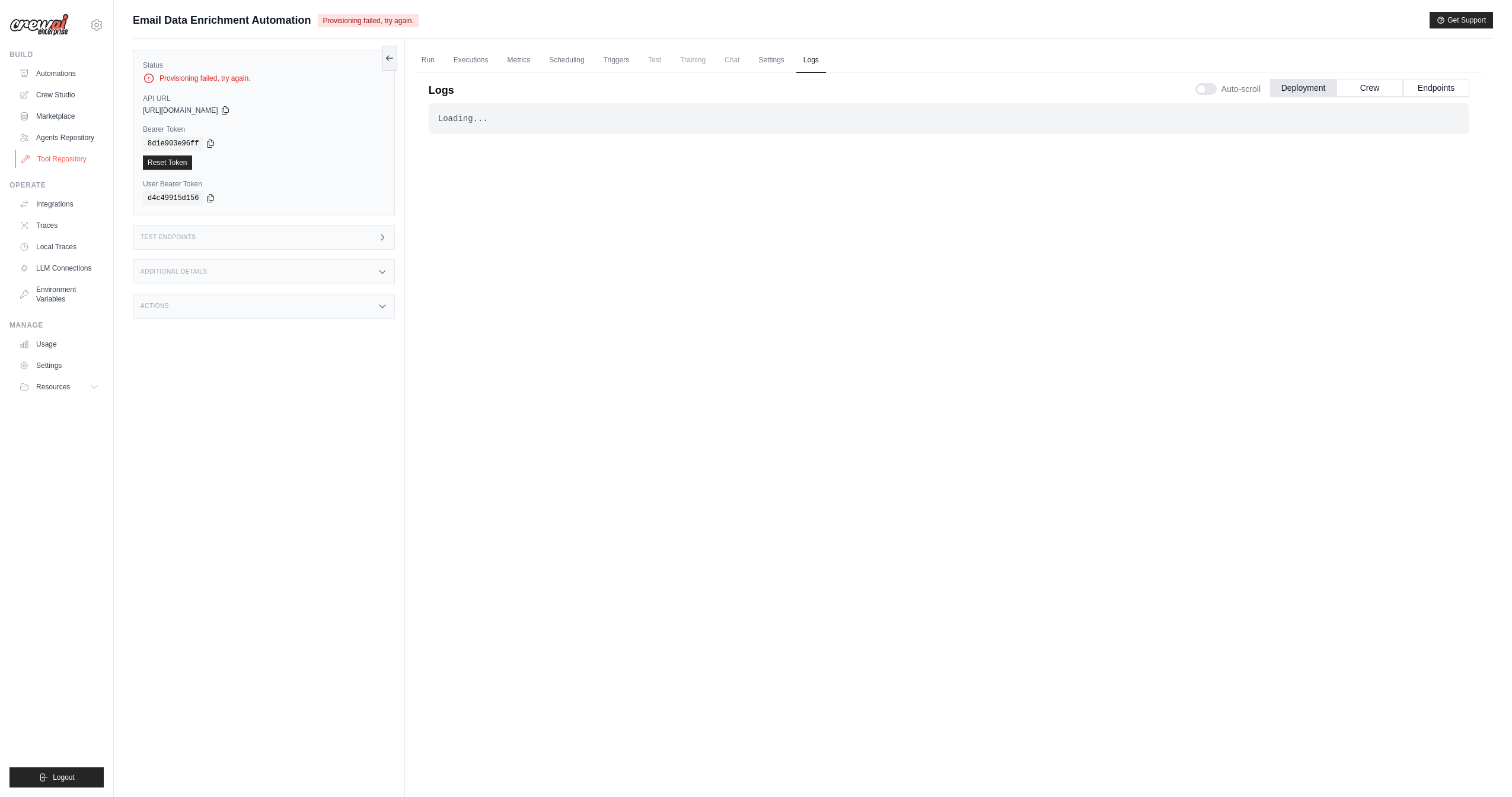
click at [78, 152] on link "Tool Repository" at bounding box center [60, 159] width 90 height 19
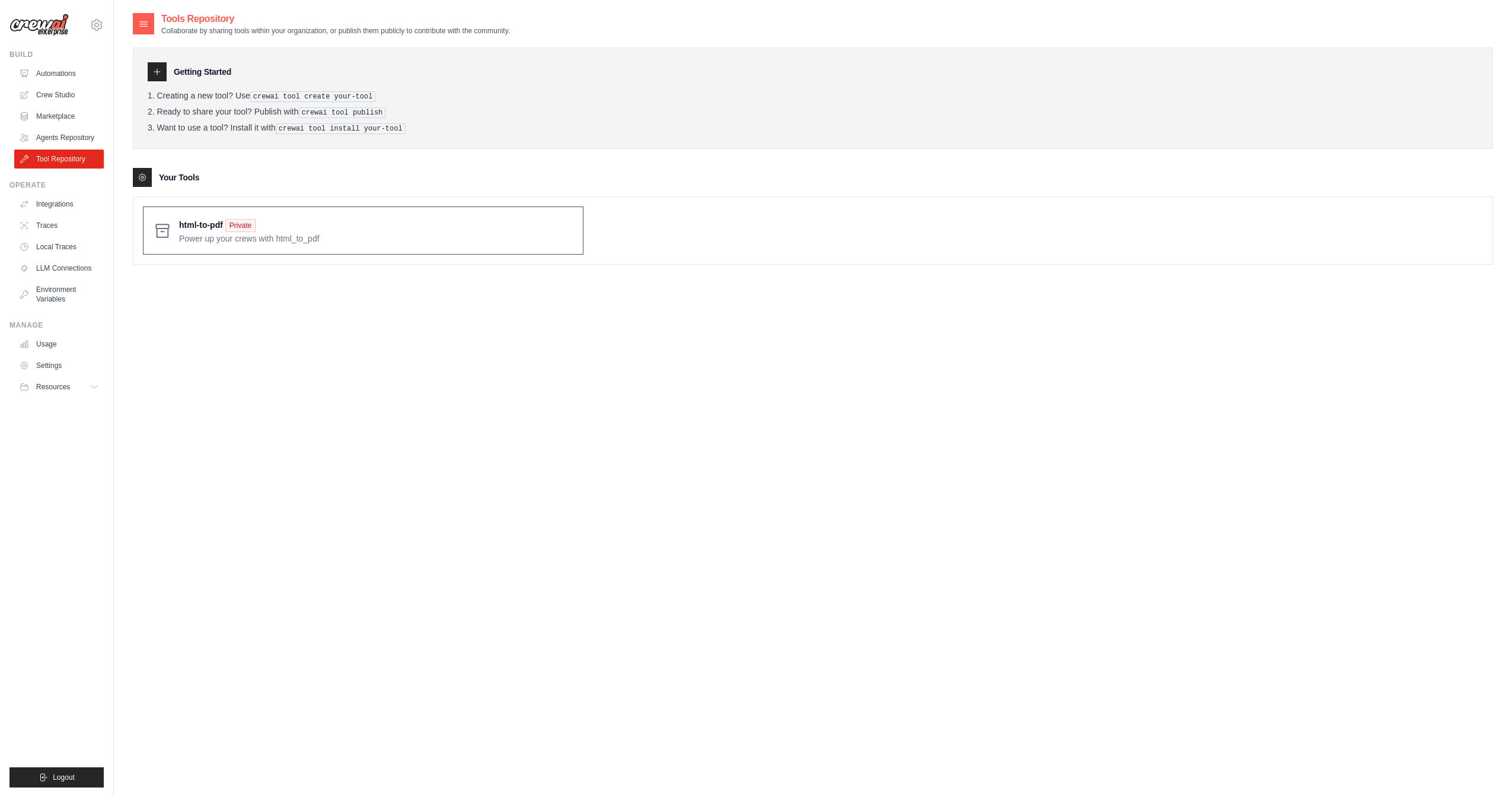
click at [198, 228] on span at bounding box center [377, 230] width 395 height 28
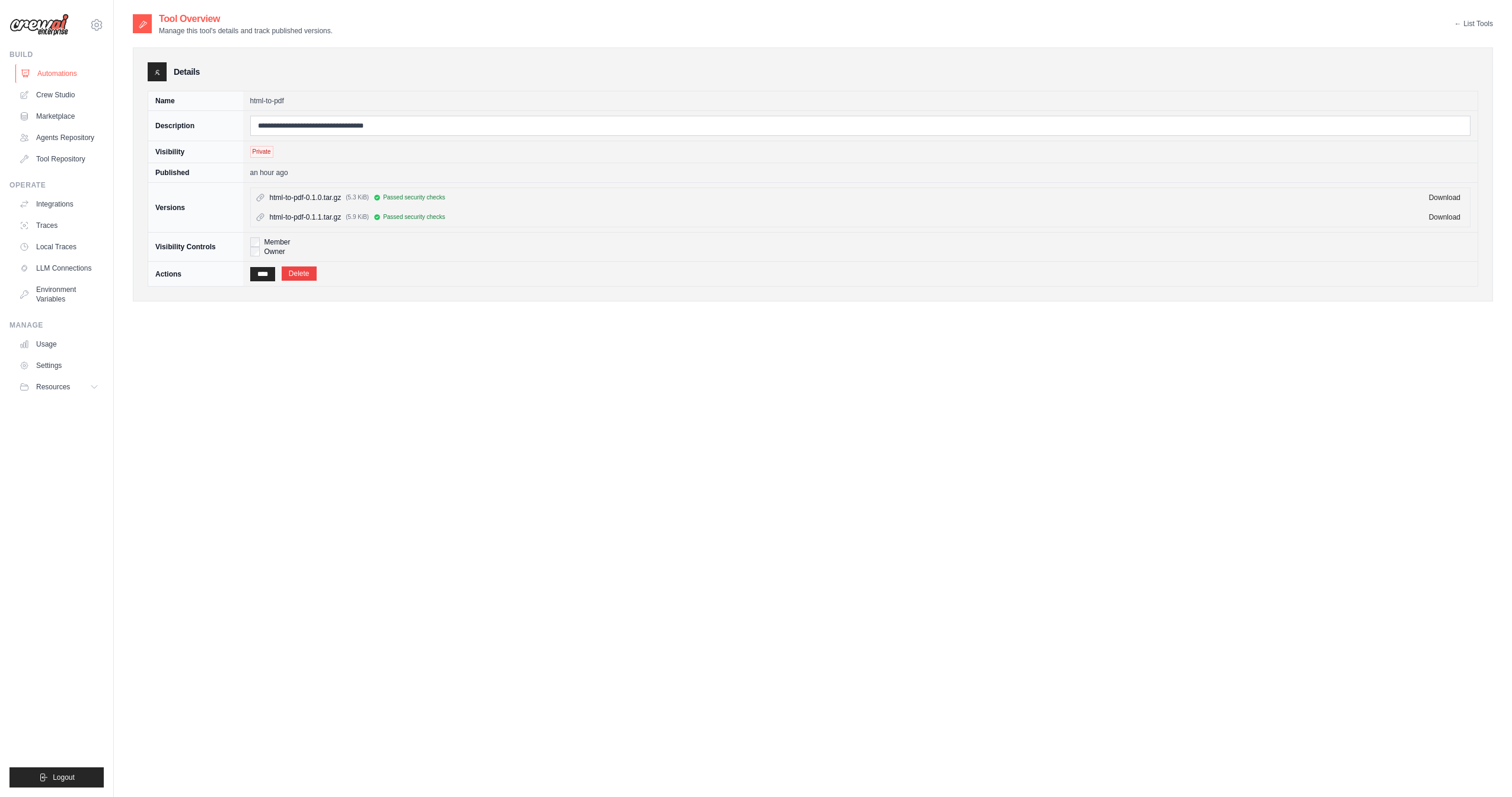
click at [56, 74] on link "Automations" at bounding box center [60, 73] width 90 height 19
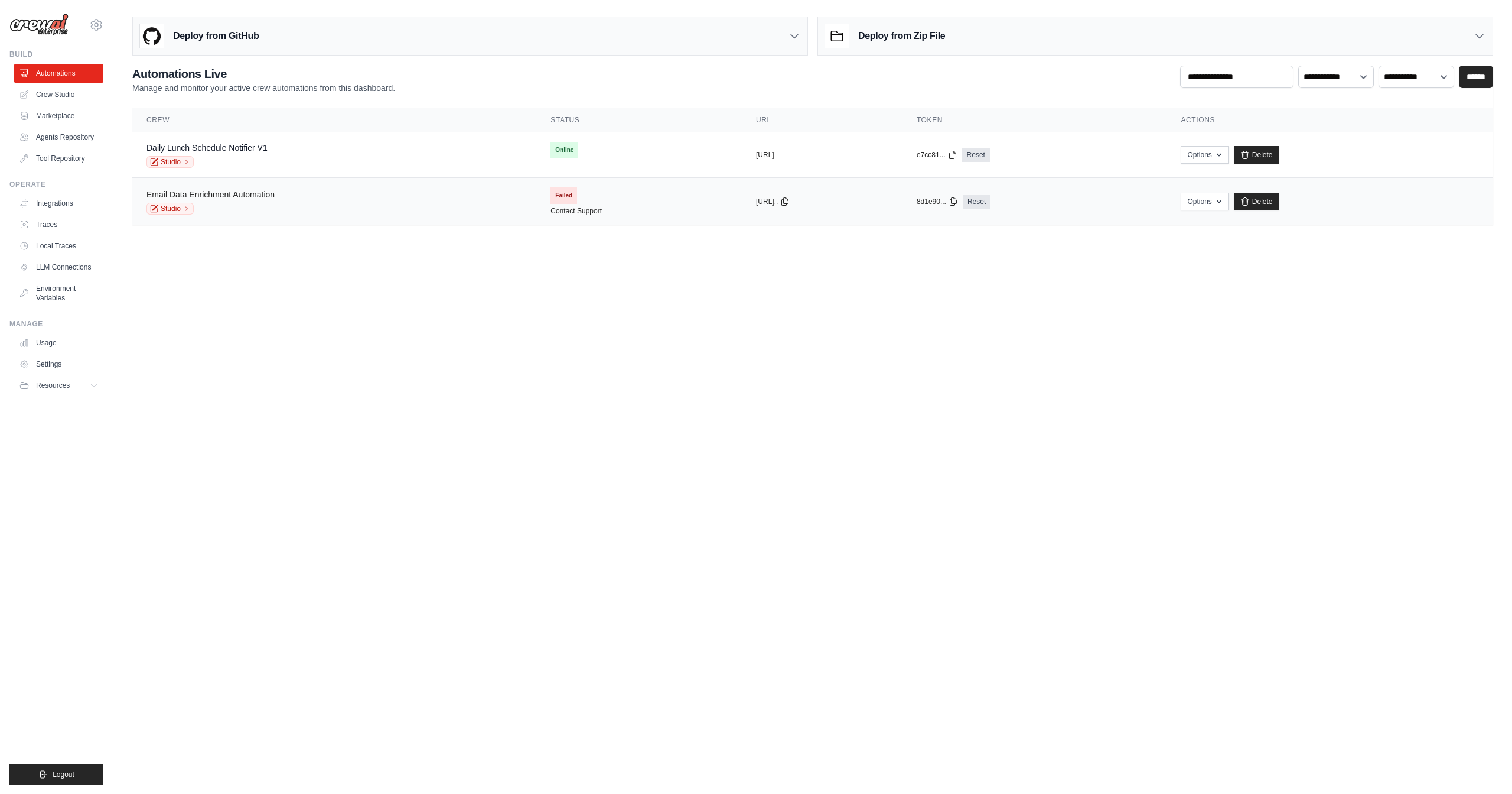
click at [274, 196] on link "Email Data Enrichment Automation" at bounding box center [211, 195] width 129 height 9
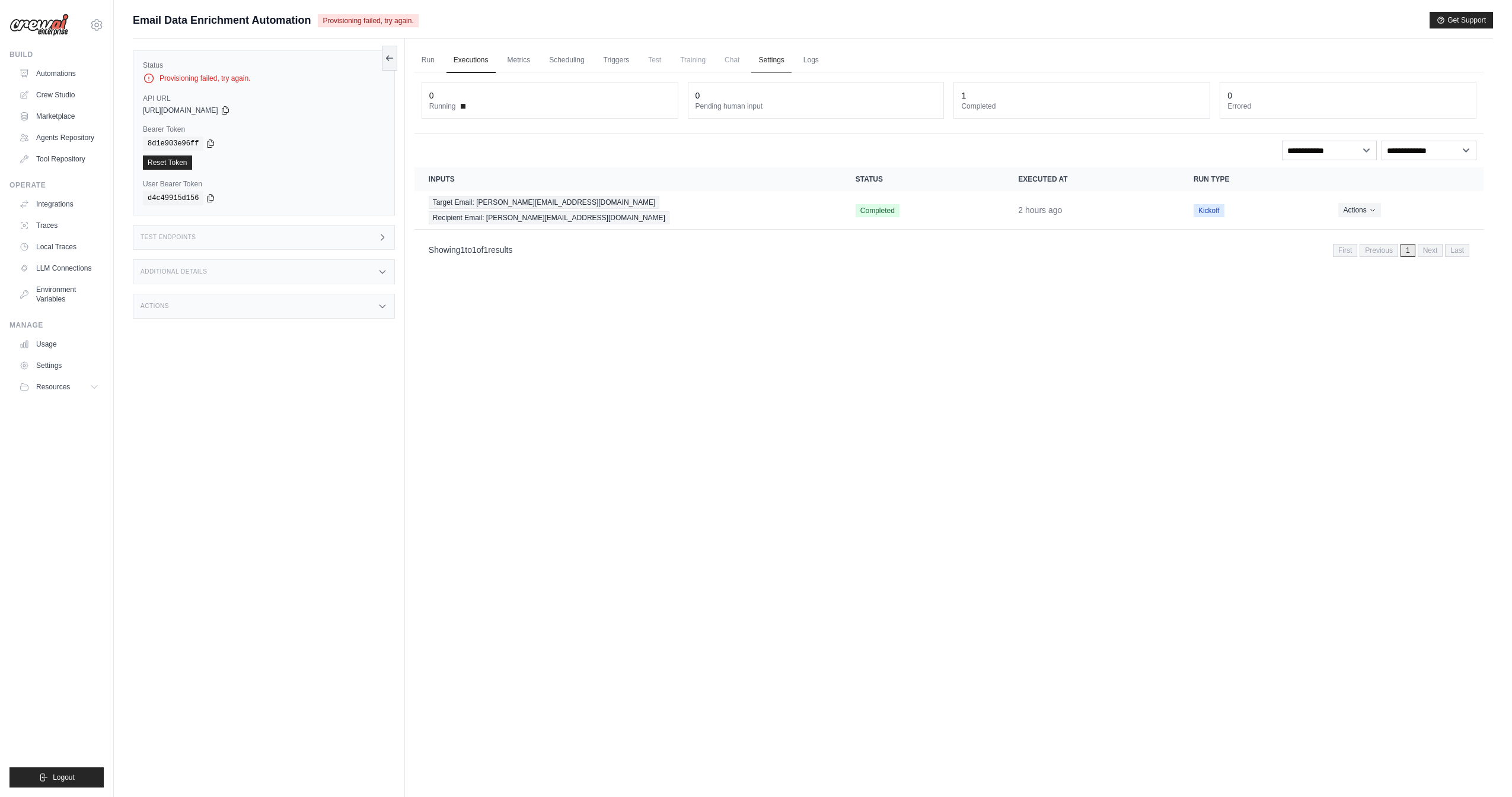
click at [776, 58] on link "Settings" at bounding box center [771, 60] width 39 height 25
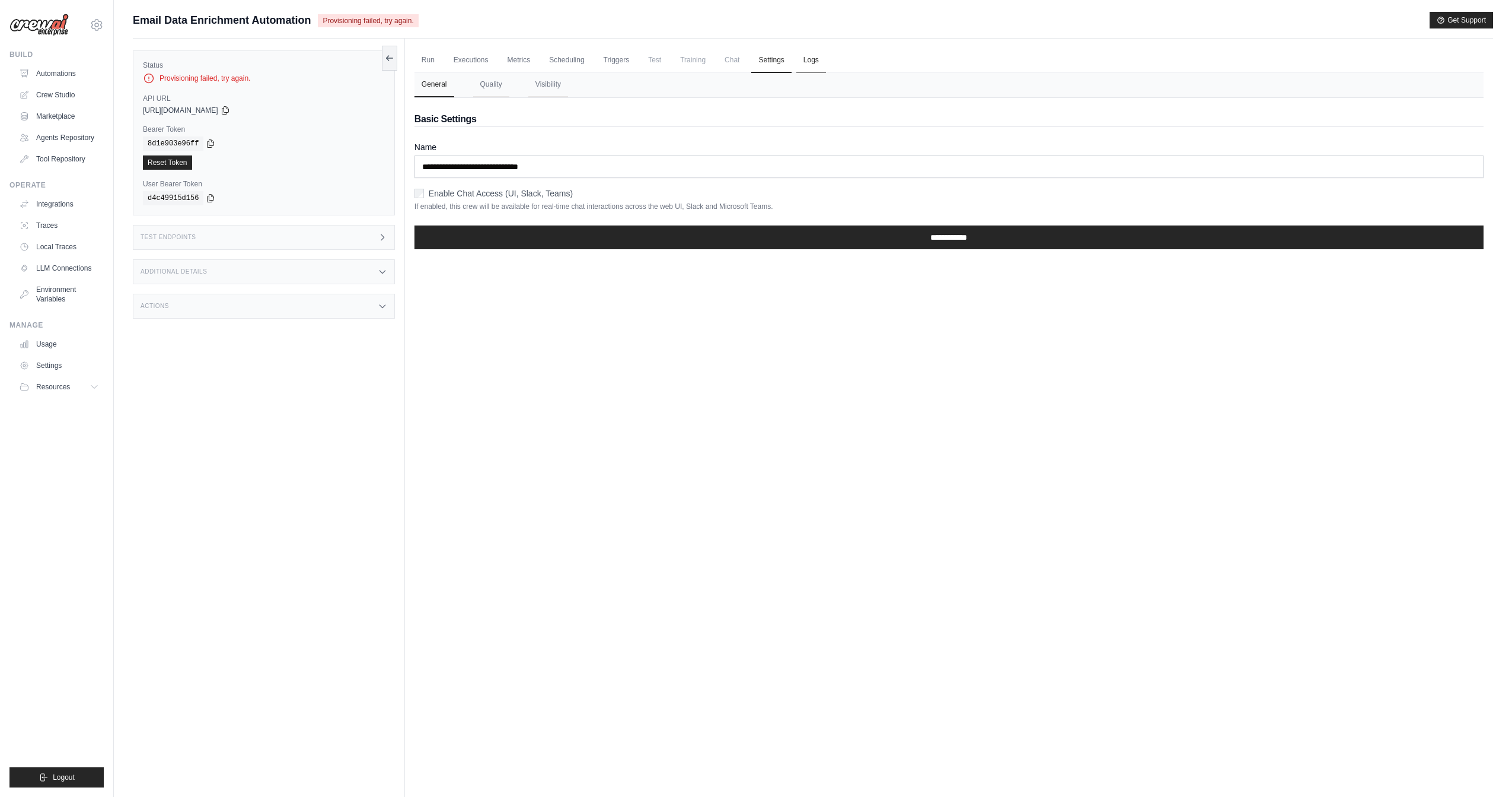
click at [800, 62] on link "Logs" at bounding box center [812, 60] width 30 height 25
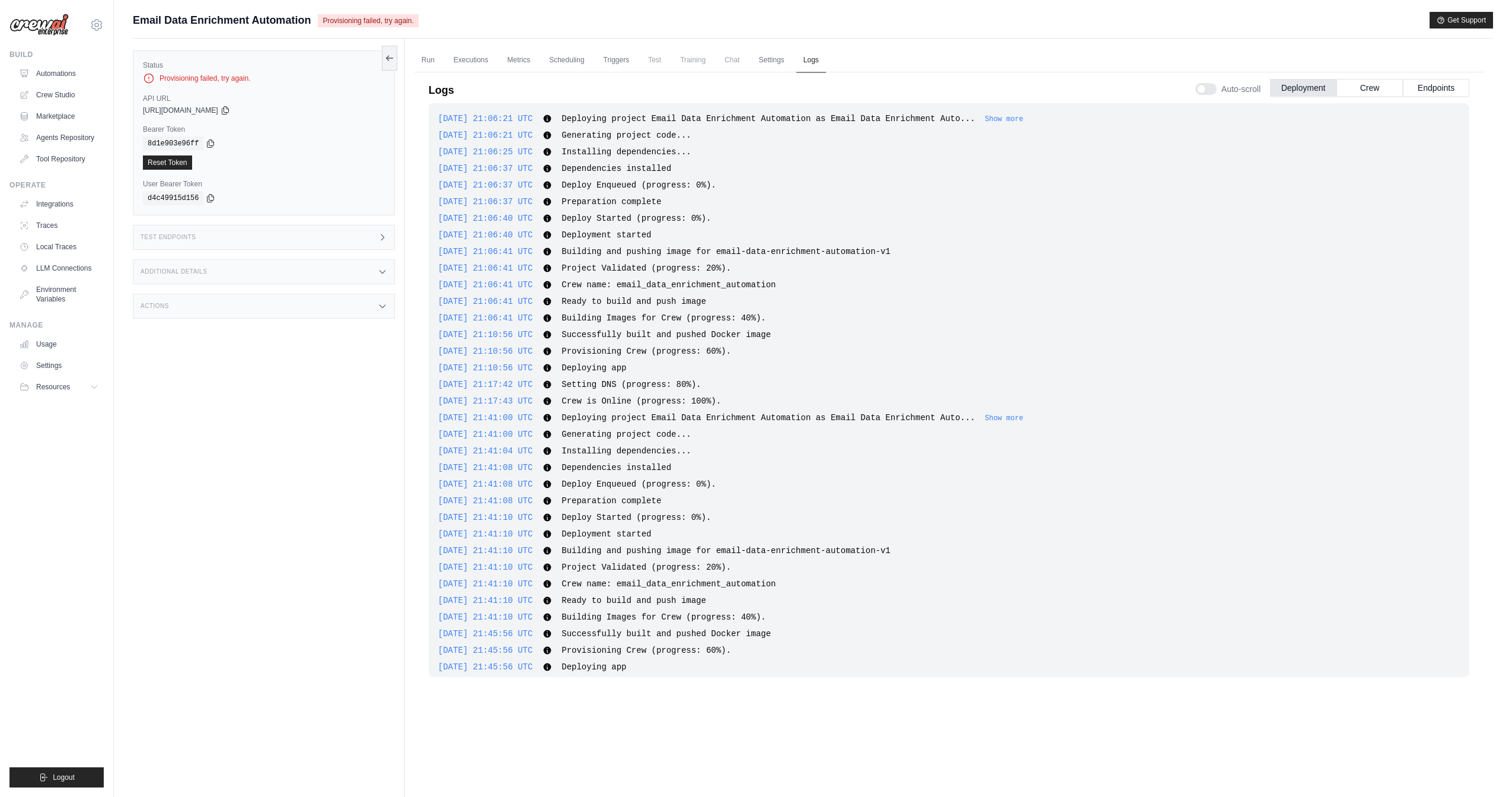
scroll to position [807, 0]
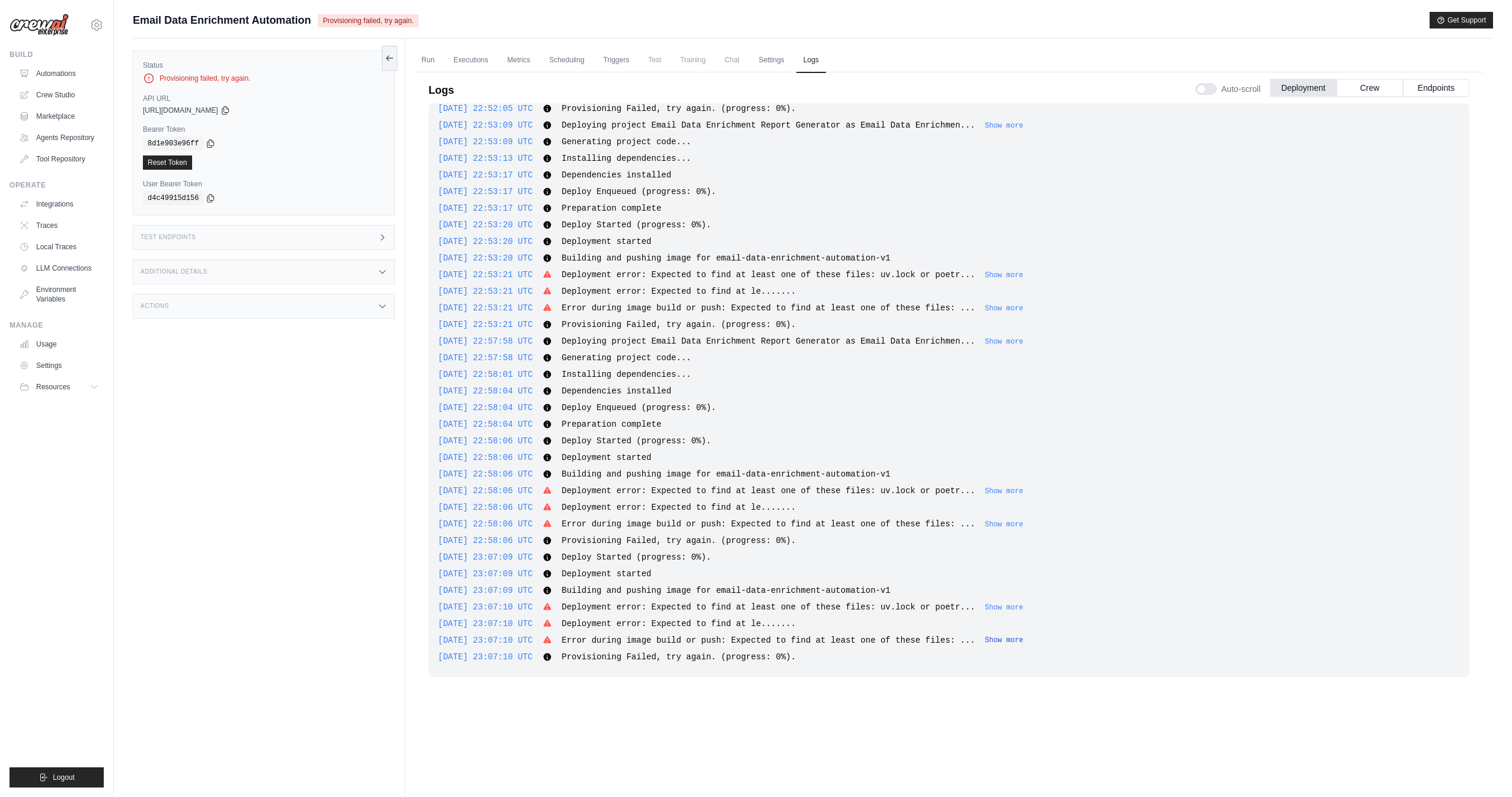
click at [1024, 636] on button "Show more" at bounding box center [1003, 640] width 38 height 9
click at [1023, 601] on div "2025-09-19 23:07:10 UTC Deployment error: Expected to find at least one of thes…" at bounding box center [949, 606] width 1022 height 12
click at [1022, 605] on button "Show more" at bounding box center [1003, 607] width 38 height 9
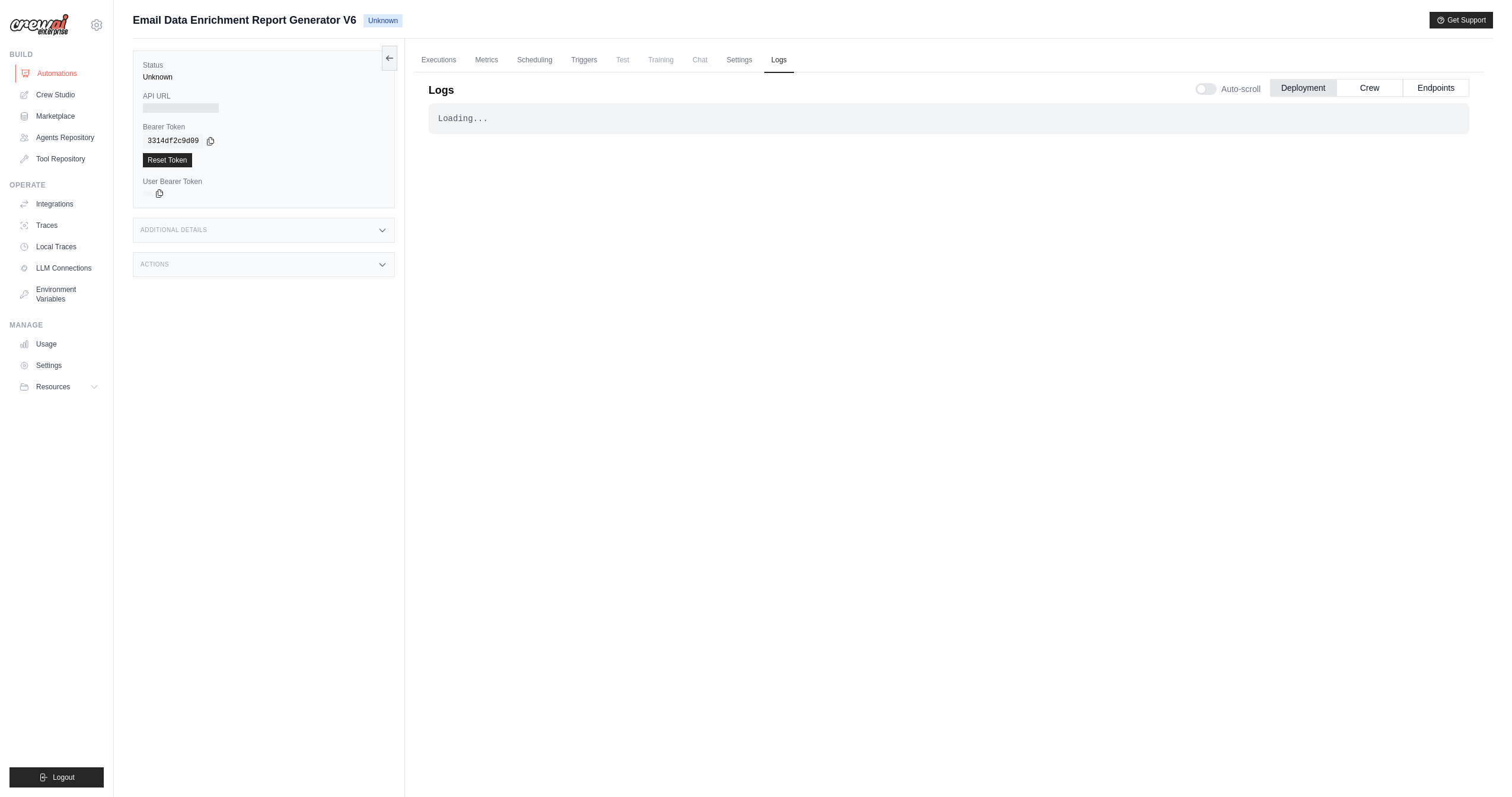
click at [58, 76] on link "Automations" at bounding box center [60, 73] width 90 height 19
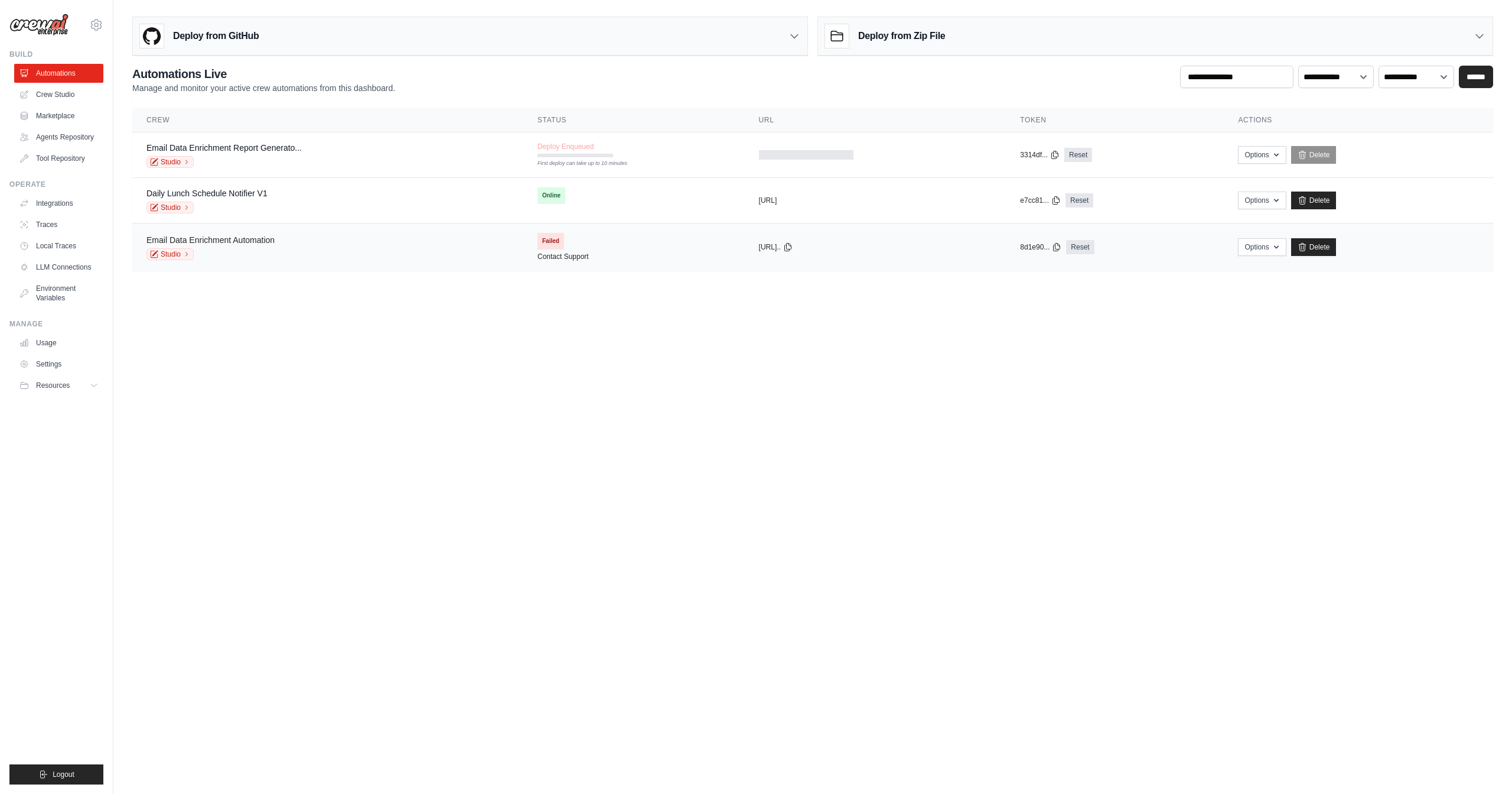
click at [269, 240] on link "Email Data Enrichment Automation" at bounding box center [211, 240] width 129 height 9
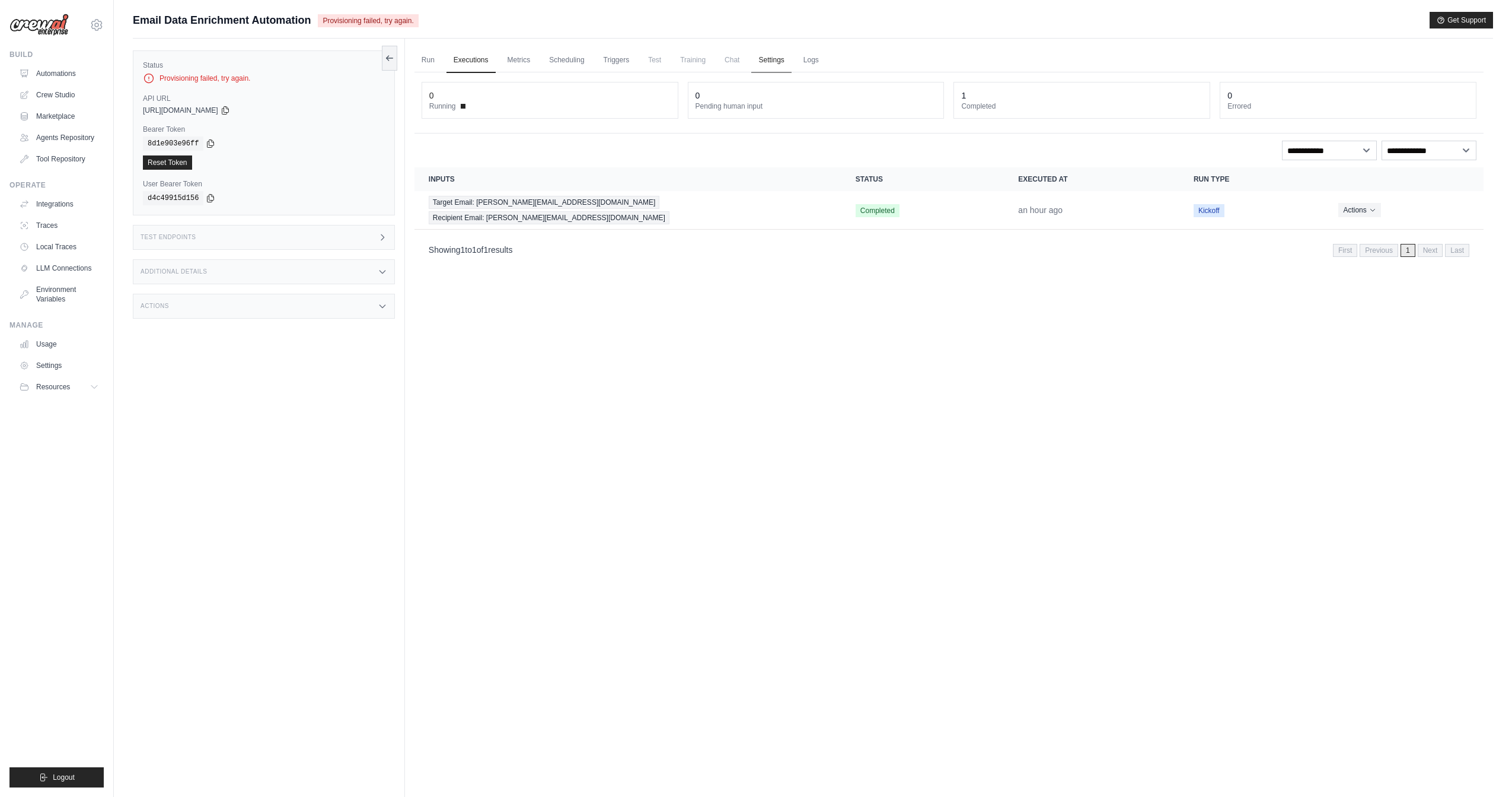
click at [768, 62] on link "Settings" at bounding box center [771, 60] width 39 height 25
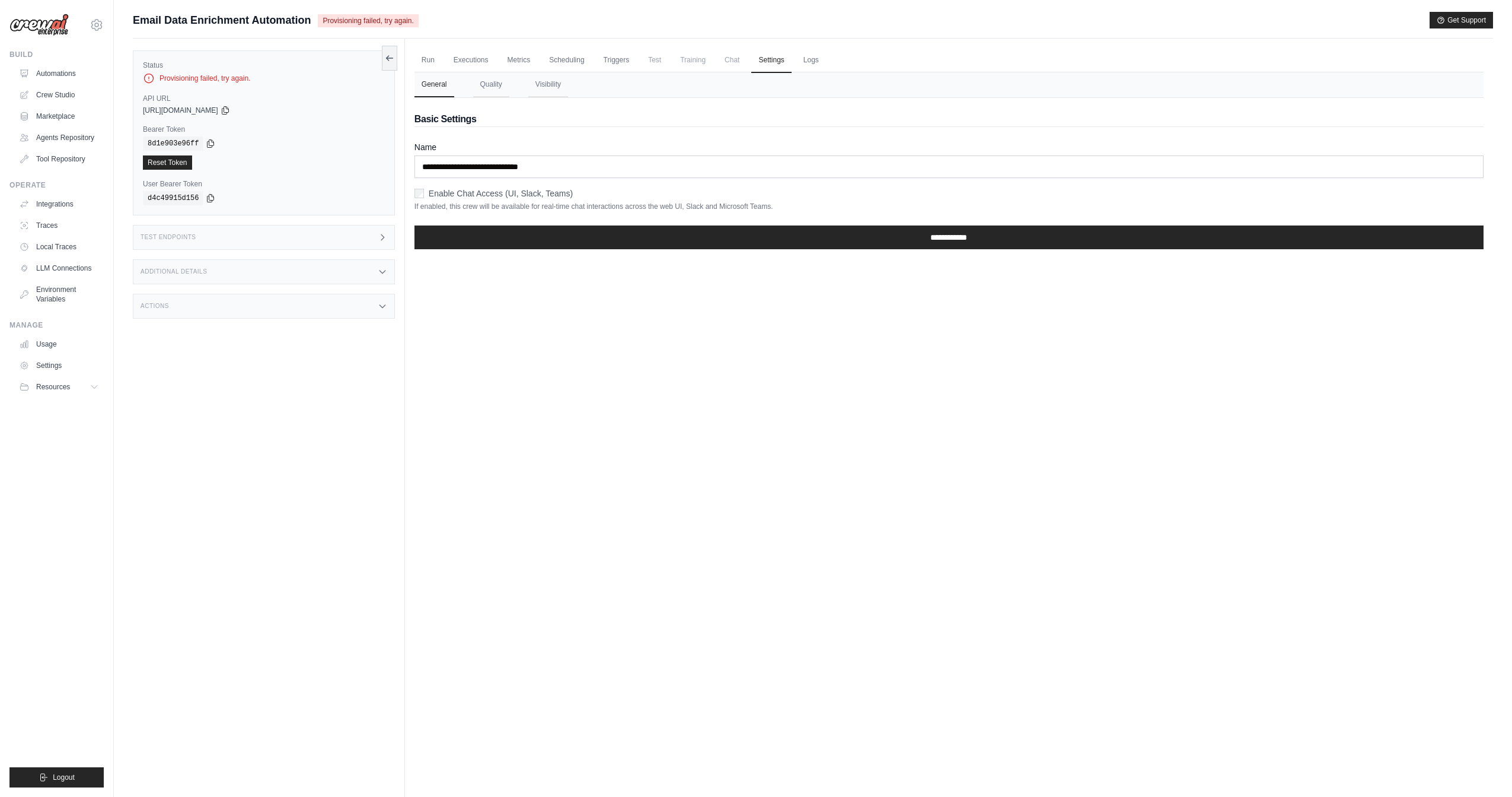
click at [727, 61] on span "Chat" at bounding box center [731, 59] width 29 height 23
click at [808, 64] on link "Logs" at bounding box center [812, 60] width 30 height 25
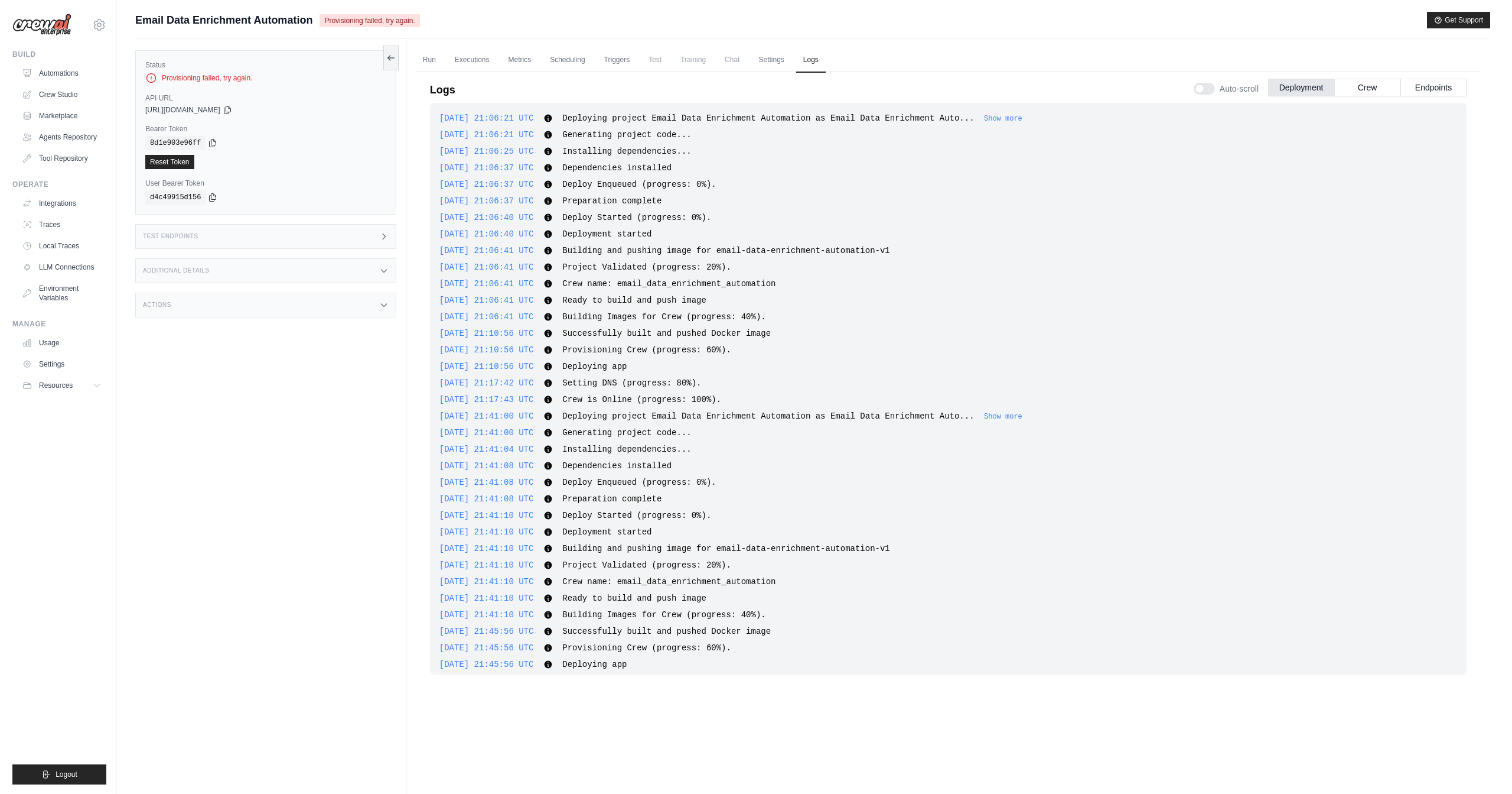
scroll to position [689, 0]
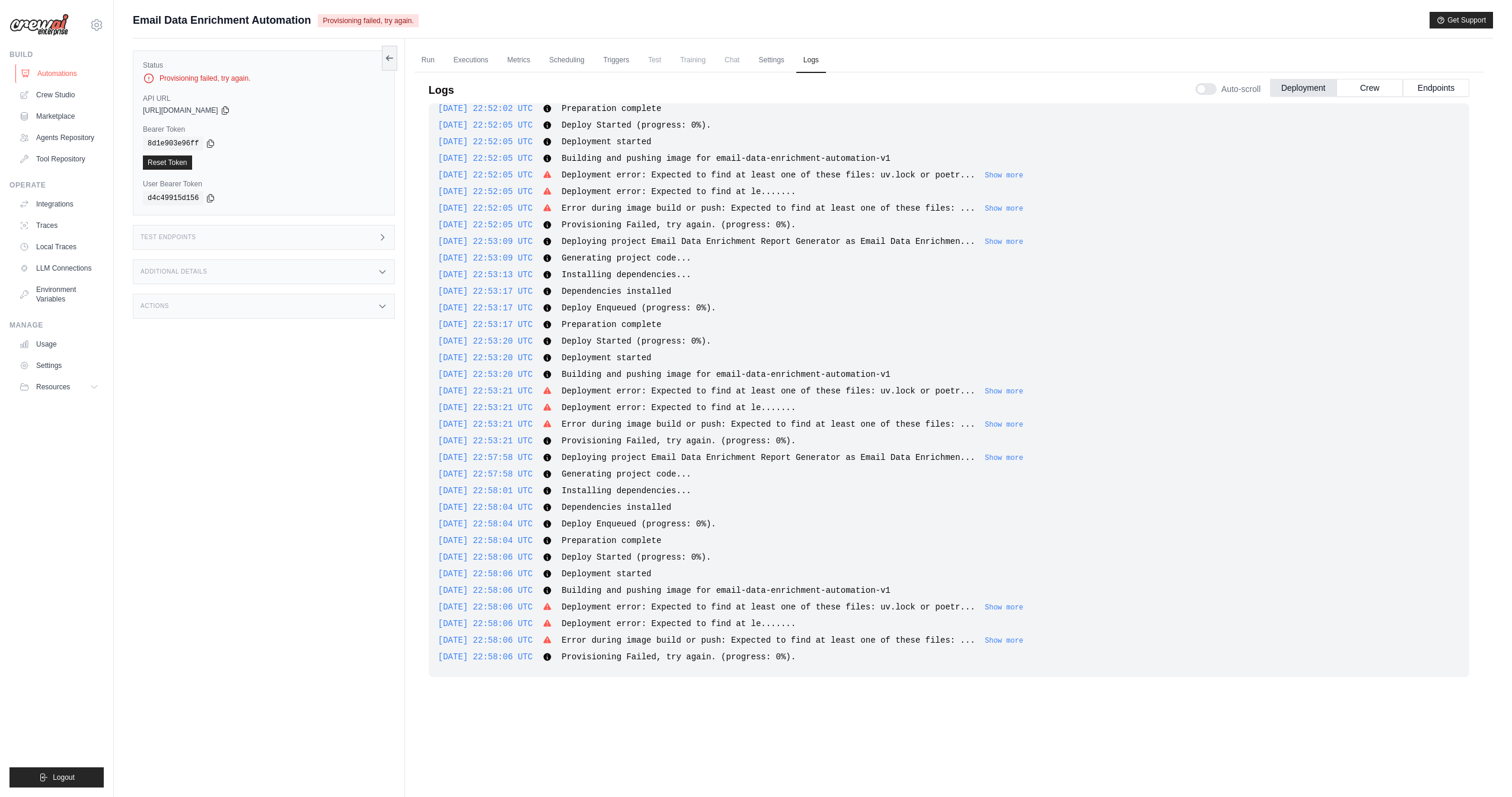
click at [70, 74] on link "Automations" at bounding box center [60, 73] width 90 height 19
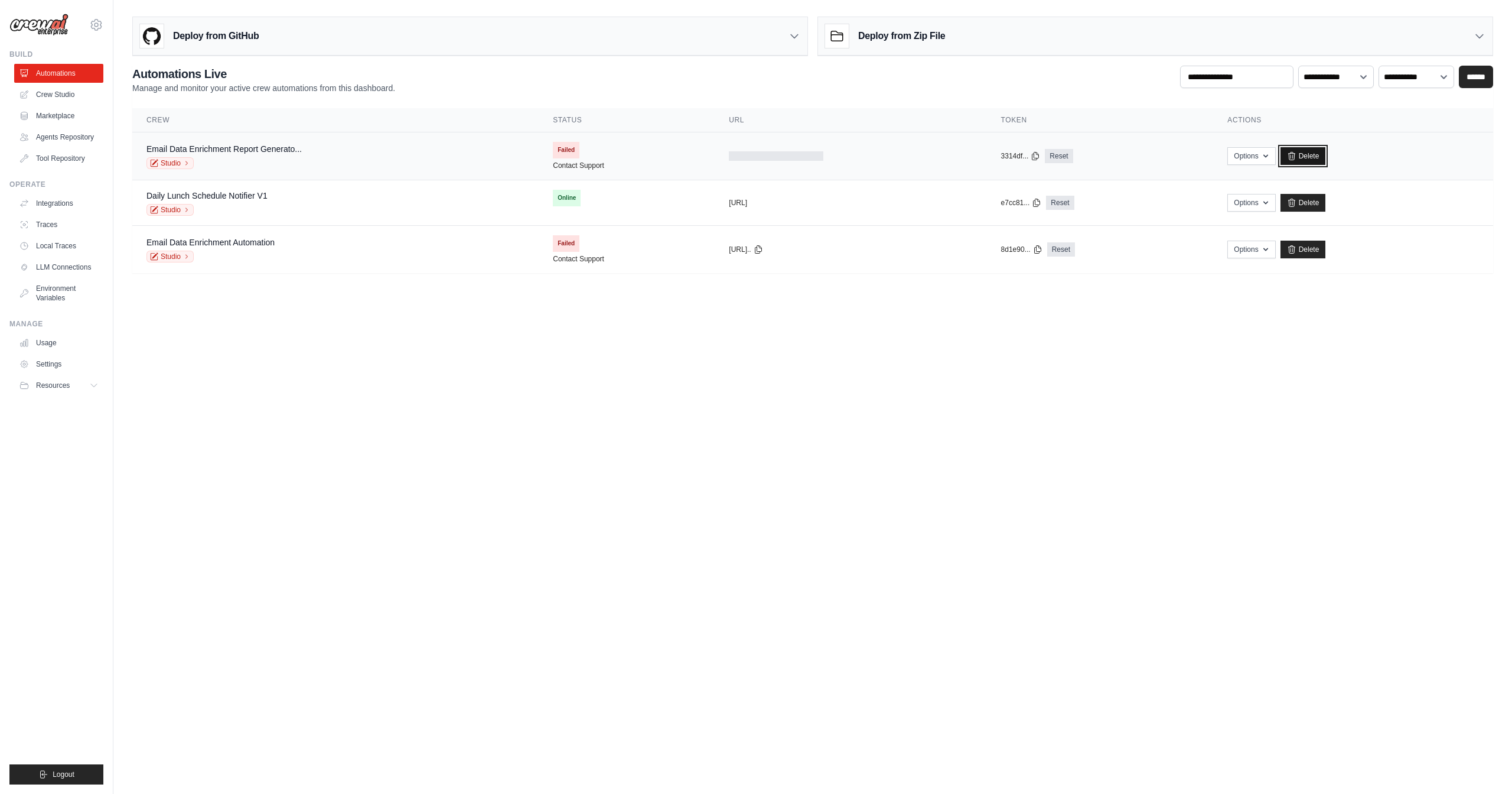
click at [1297, 156] on icon at bounding box center [1292, 156] width 9 height 9
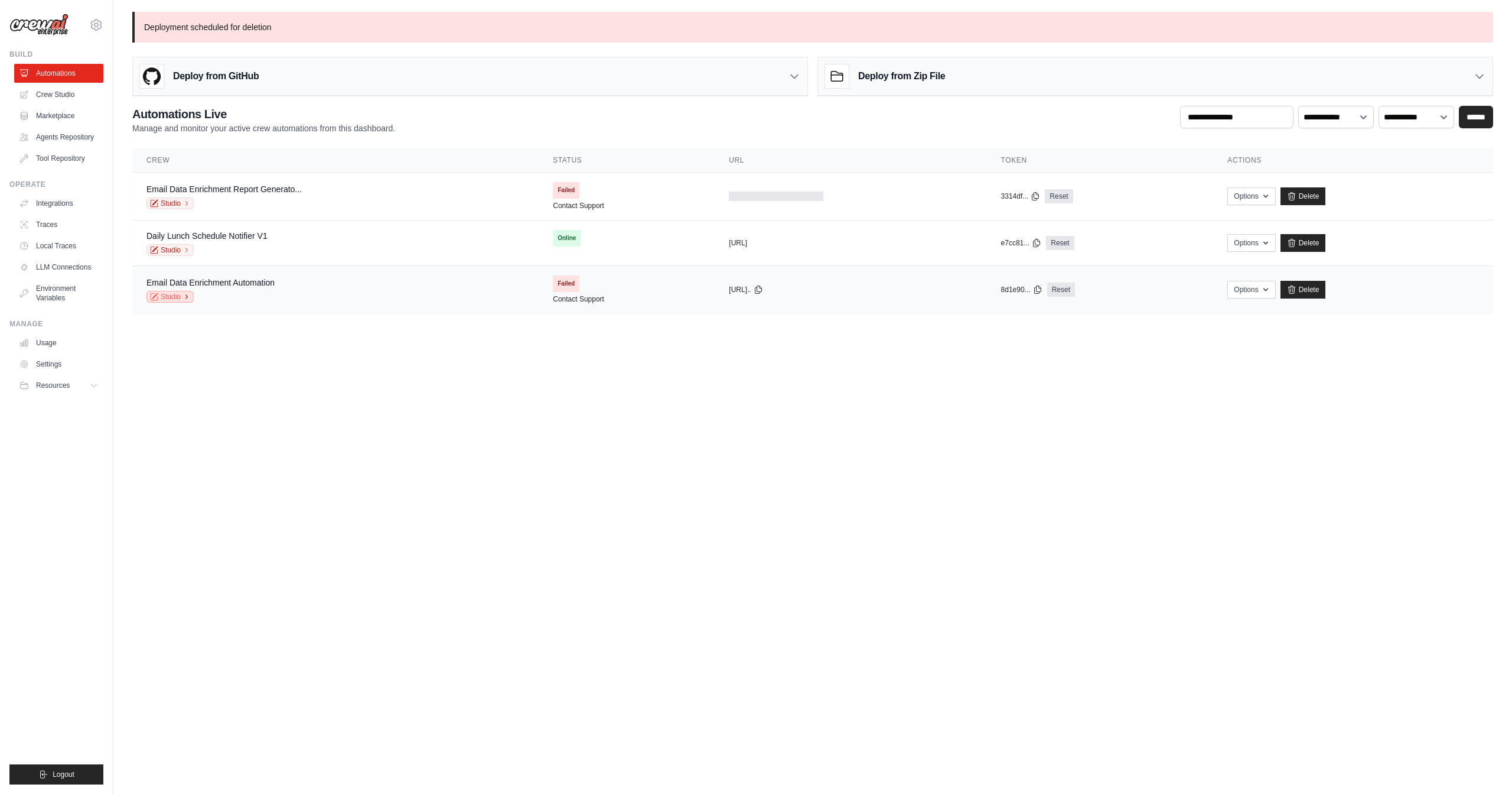
click at [175, 294] on link "Studio" at bounding box center [170, 296] width 48 height 12
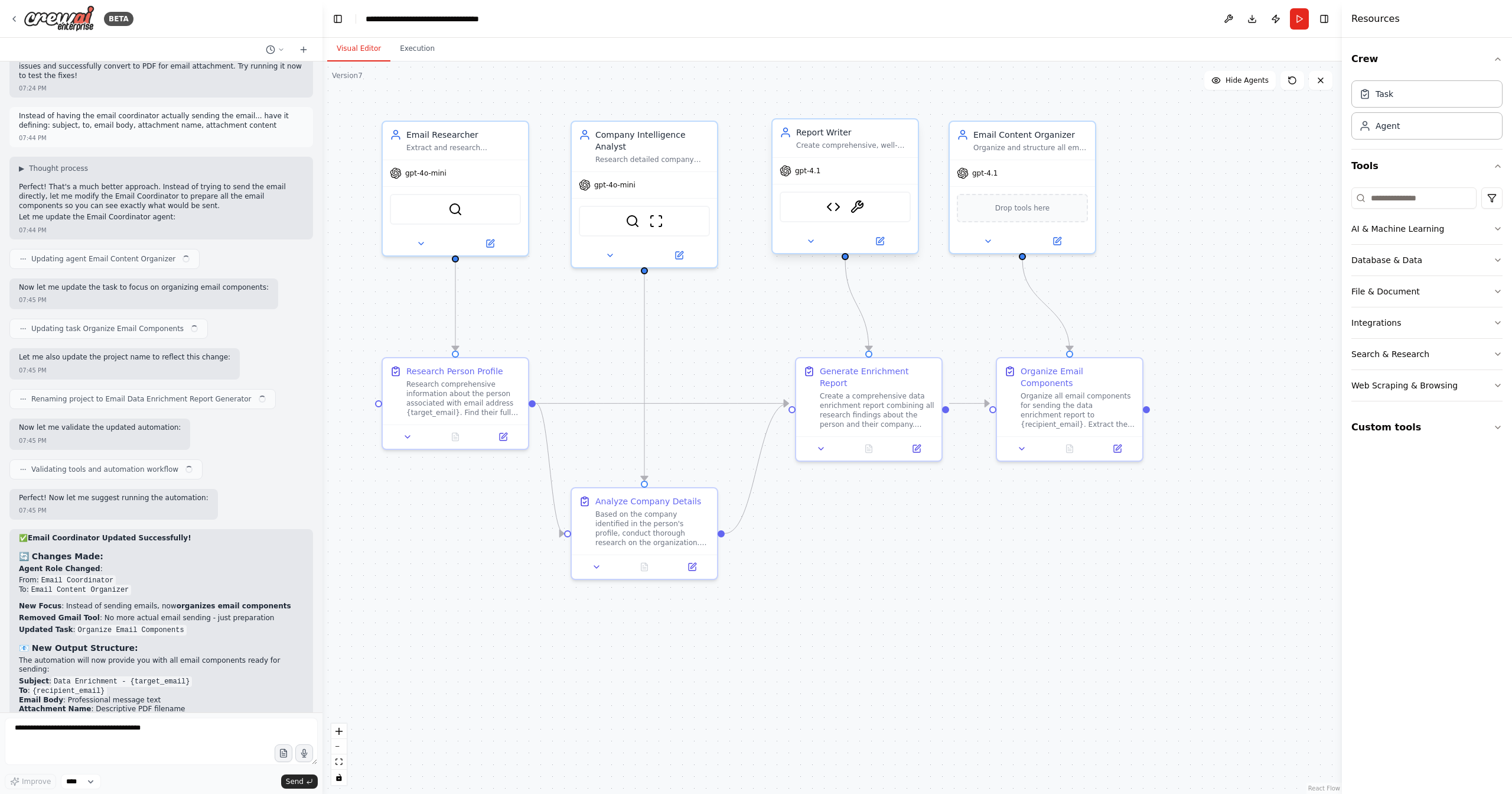
scroll to position [11054, 0]
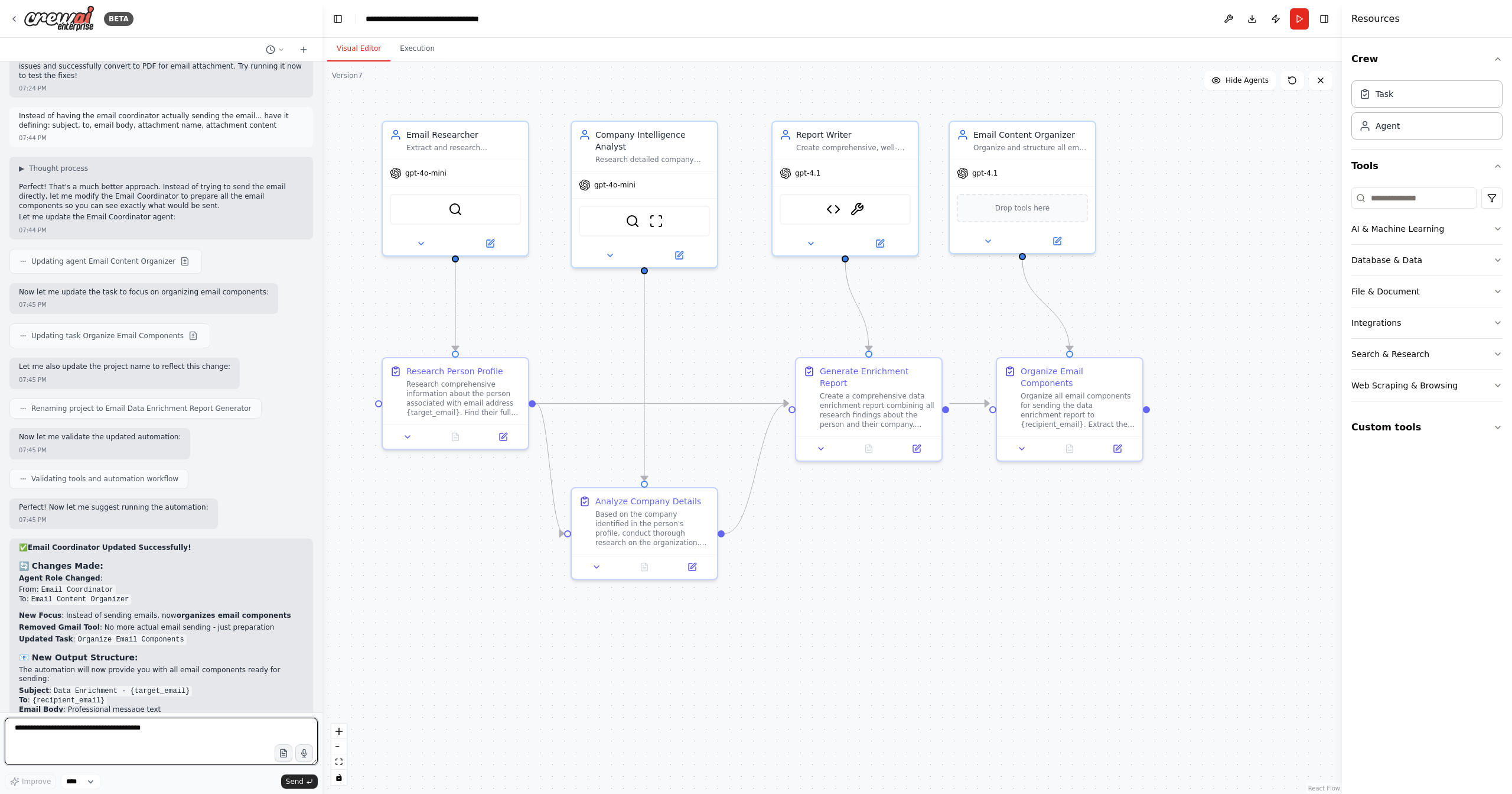
click at [130, 736] on textarea at bounding box center [161, 741] width 313 height 48
type textarea "**********"
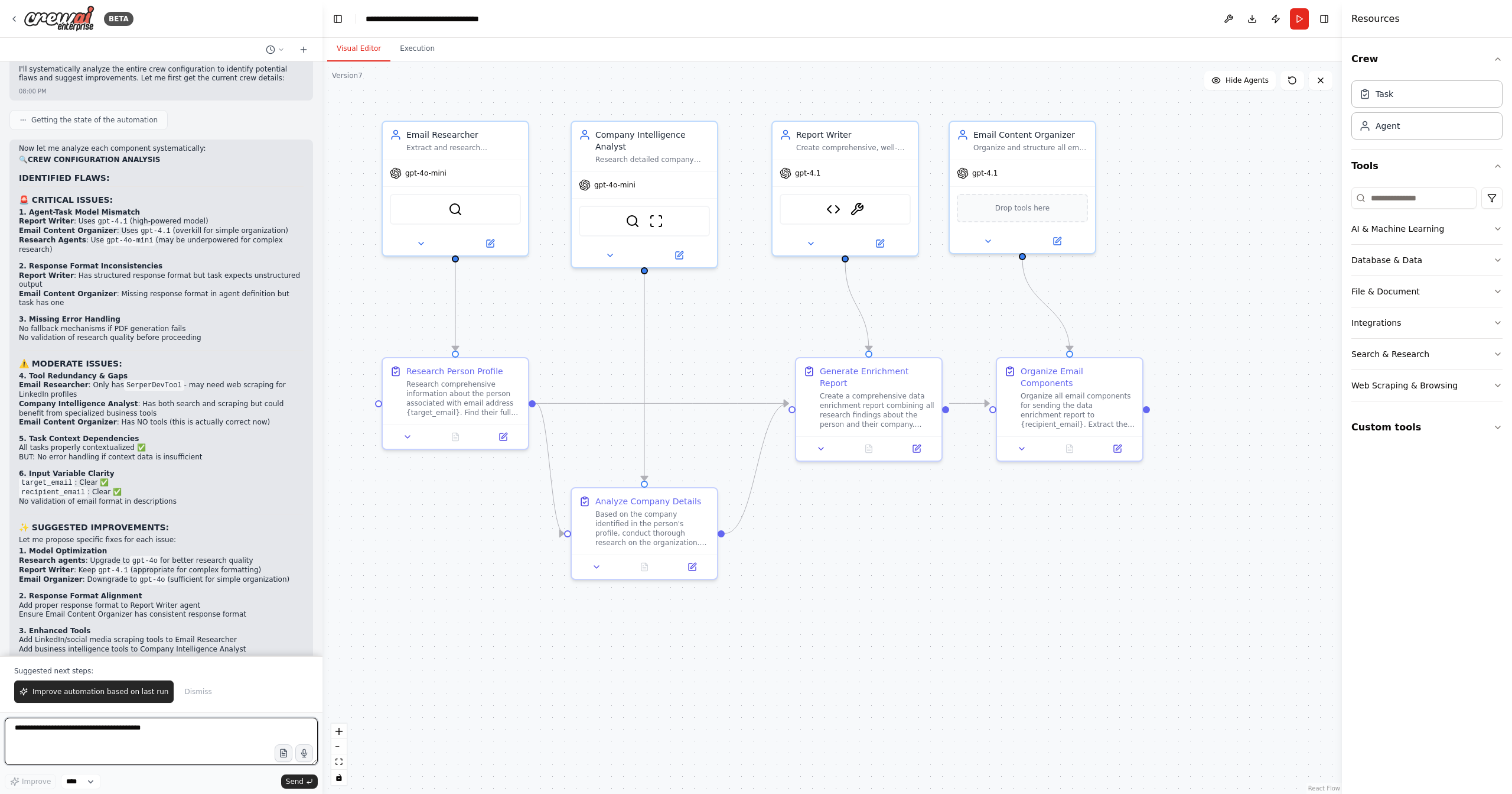
scroll to position [11938, 0]
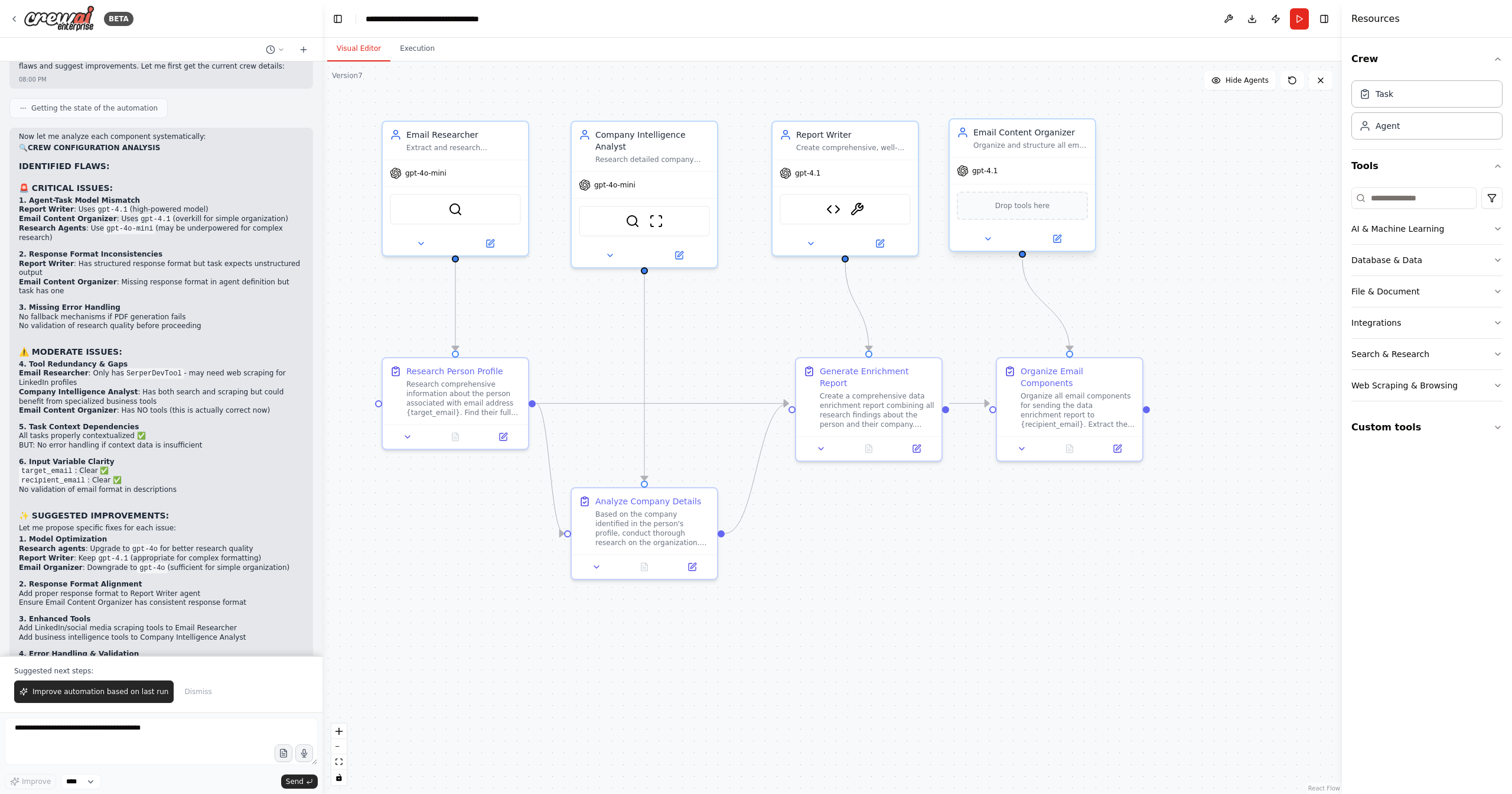
click at [978, 172] on span "gpt-4.1" at bounding box center [985, 171] width 25 height 9
click at [1057, 237] on icon at bounding box center [1058, 238] width 6 height 6
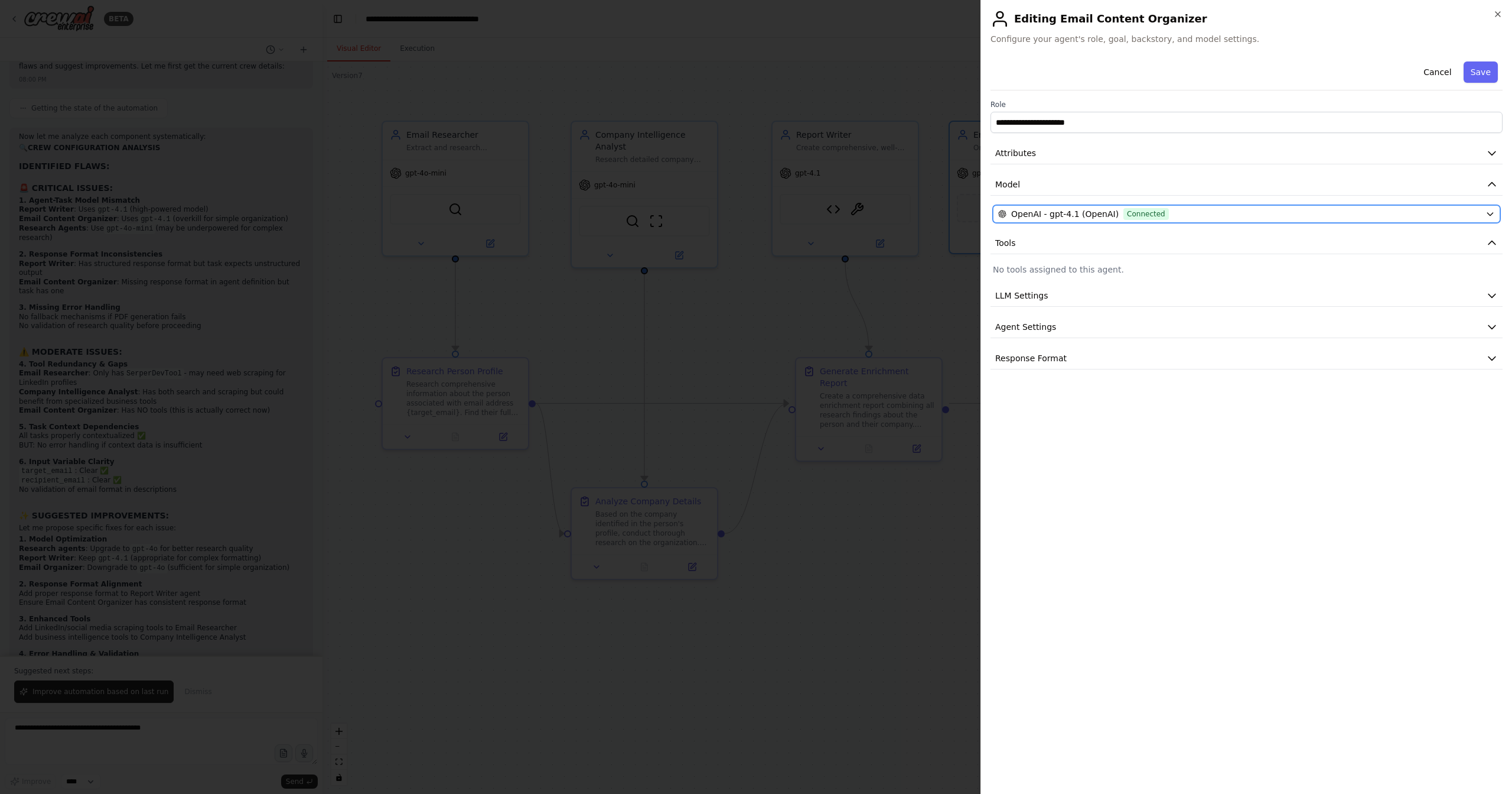
click at [1078, 212] on span "OpenAI - gpt-4.1 (OpenAI)" at bounding box center [1065, 213] width 107 height 12
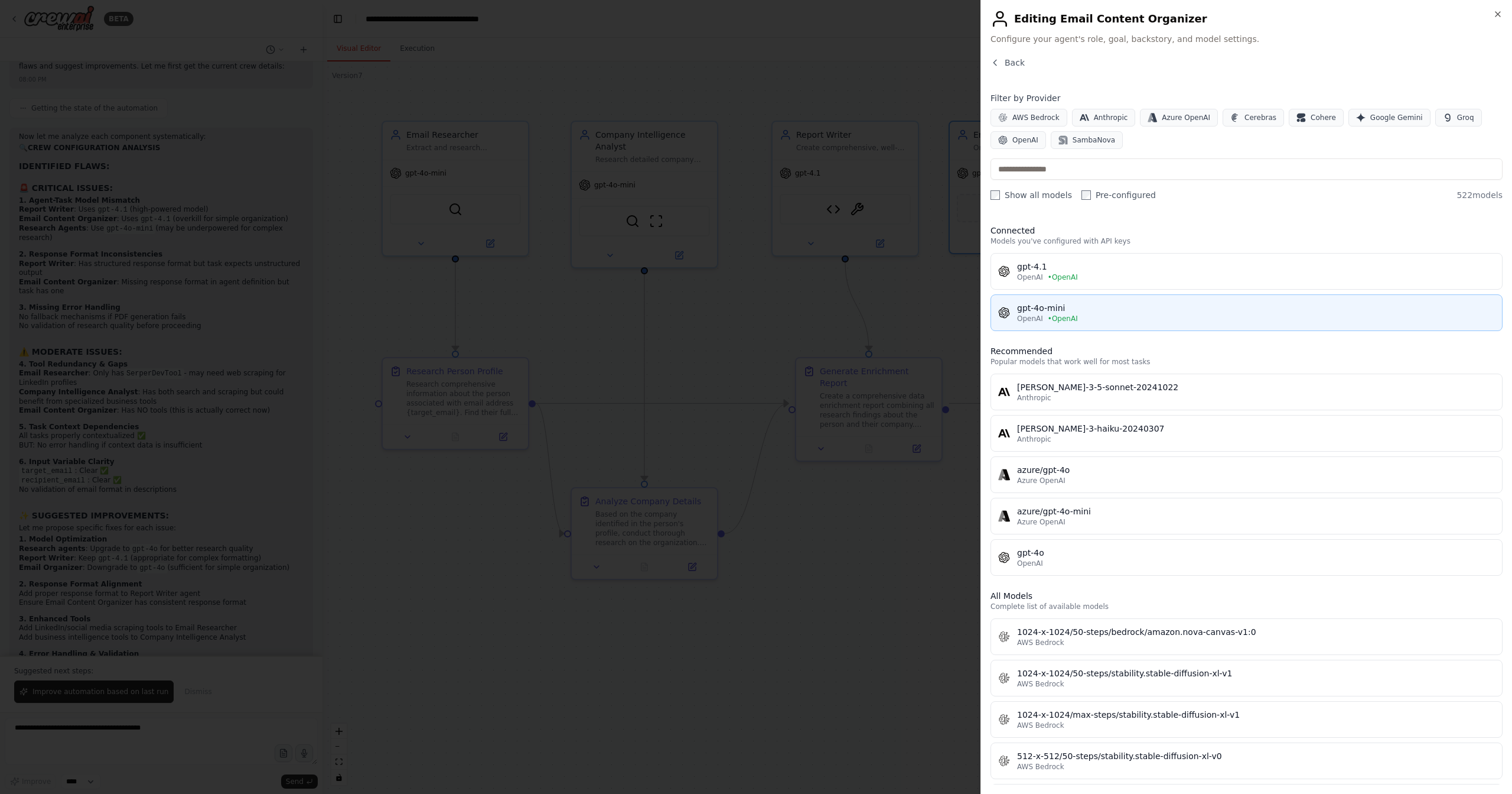
click at [1050, 309] on div "gpt-4o-mini" at bounding box center [1256, 308] width 478 height 12
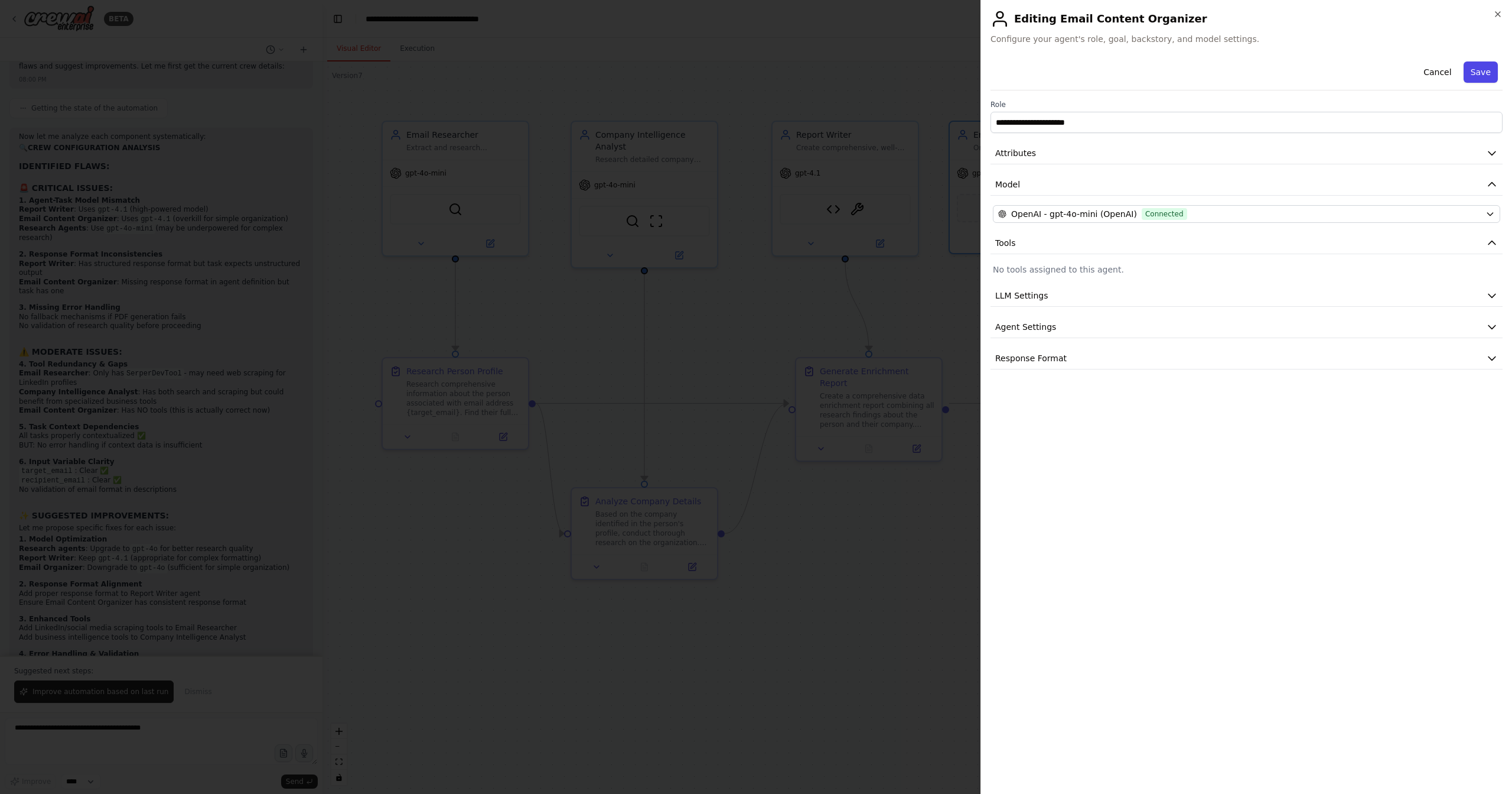
click at [1477, 67] on button "Save" at bounding box center [1480, 72] width 34 height 21
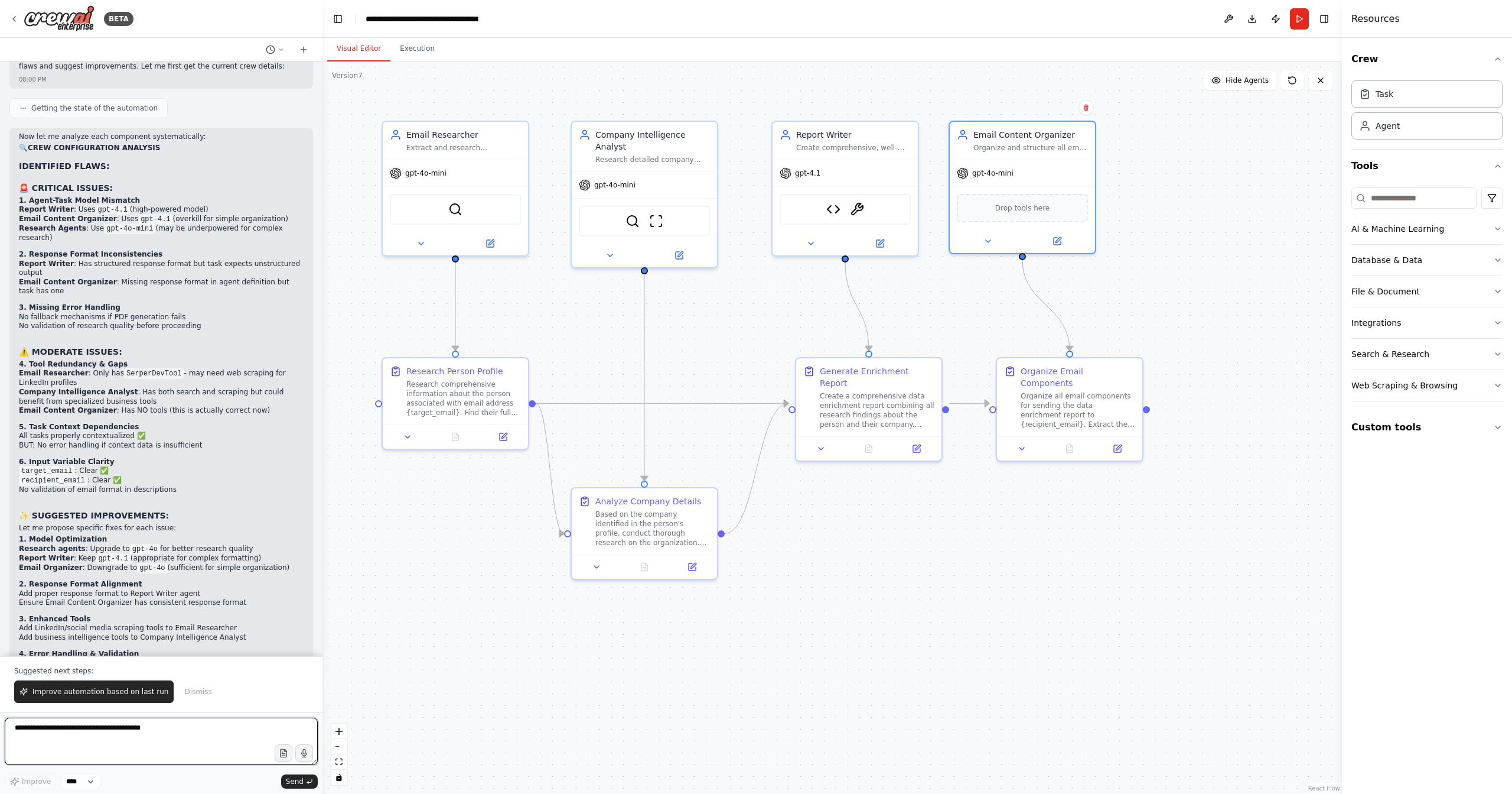
click at [101, 734] on textarea at bounding box center [161, 741] width 313 height 48
type textarea "**********"
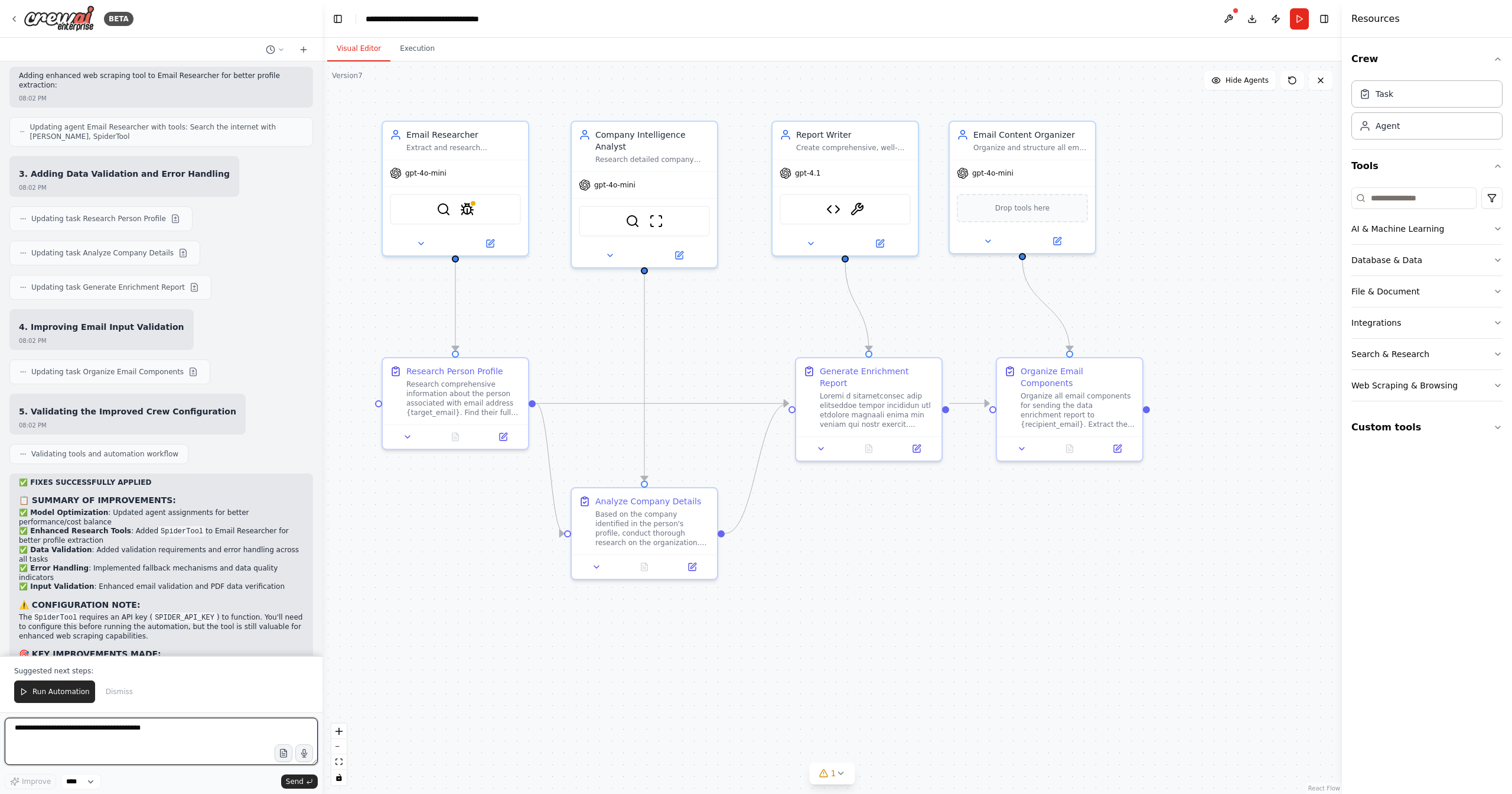
scroll to position [13028, 0]
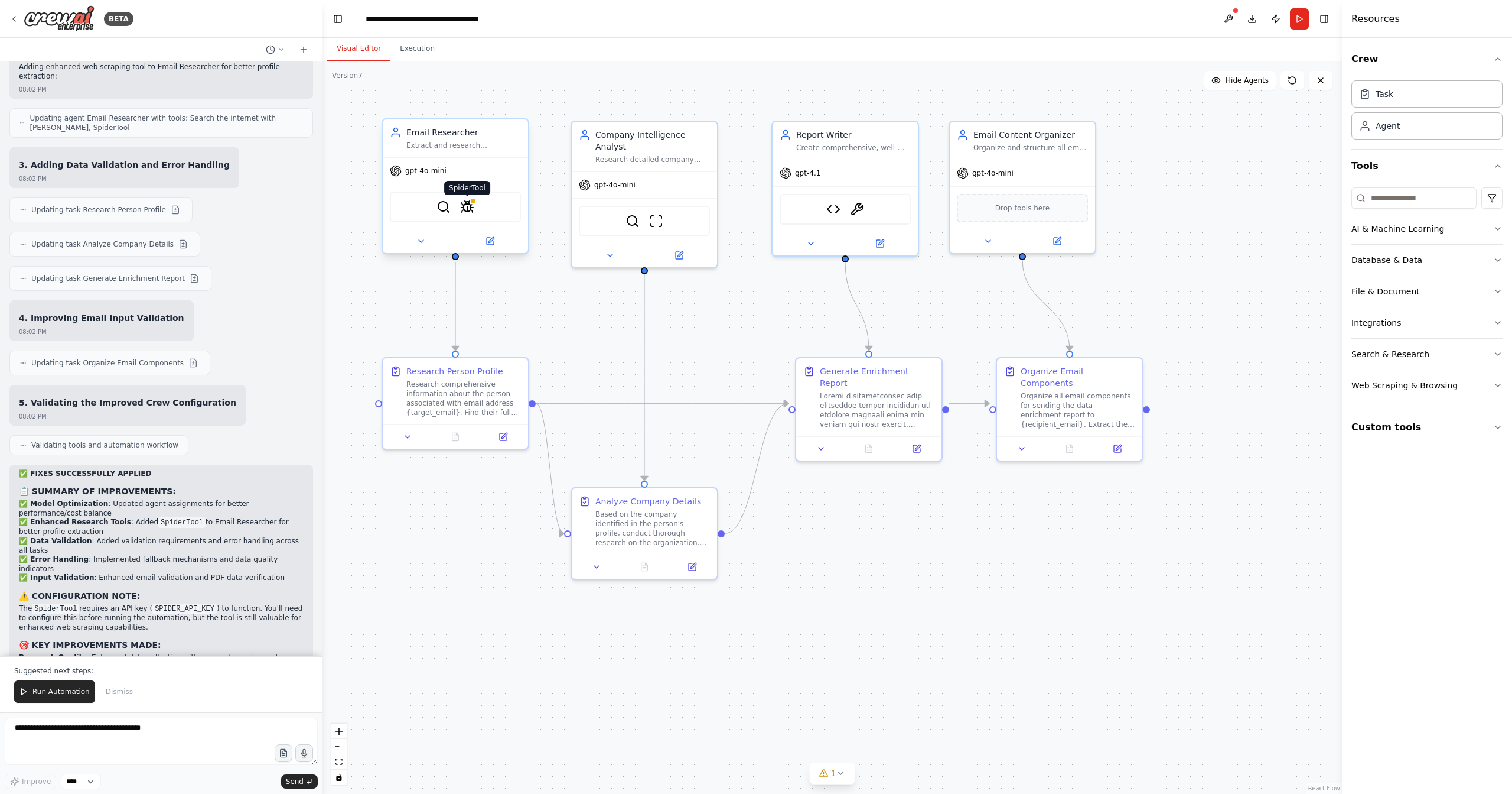
click at [473, 202] on div at bounding box center [473, 201] width 7 height 7
click at [471, 174] on div "gpt-4o-mini" at bounding box center [456, 171] width 145 height 26
click at [482, 241] on button at bounding box center [490, 240] width 67 height 14
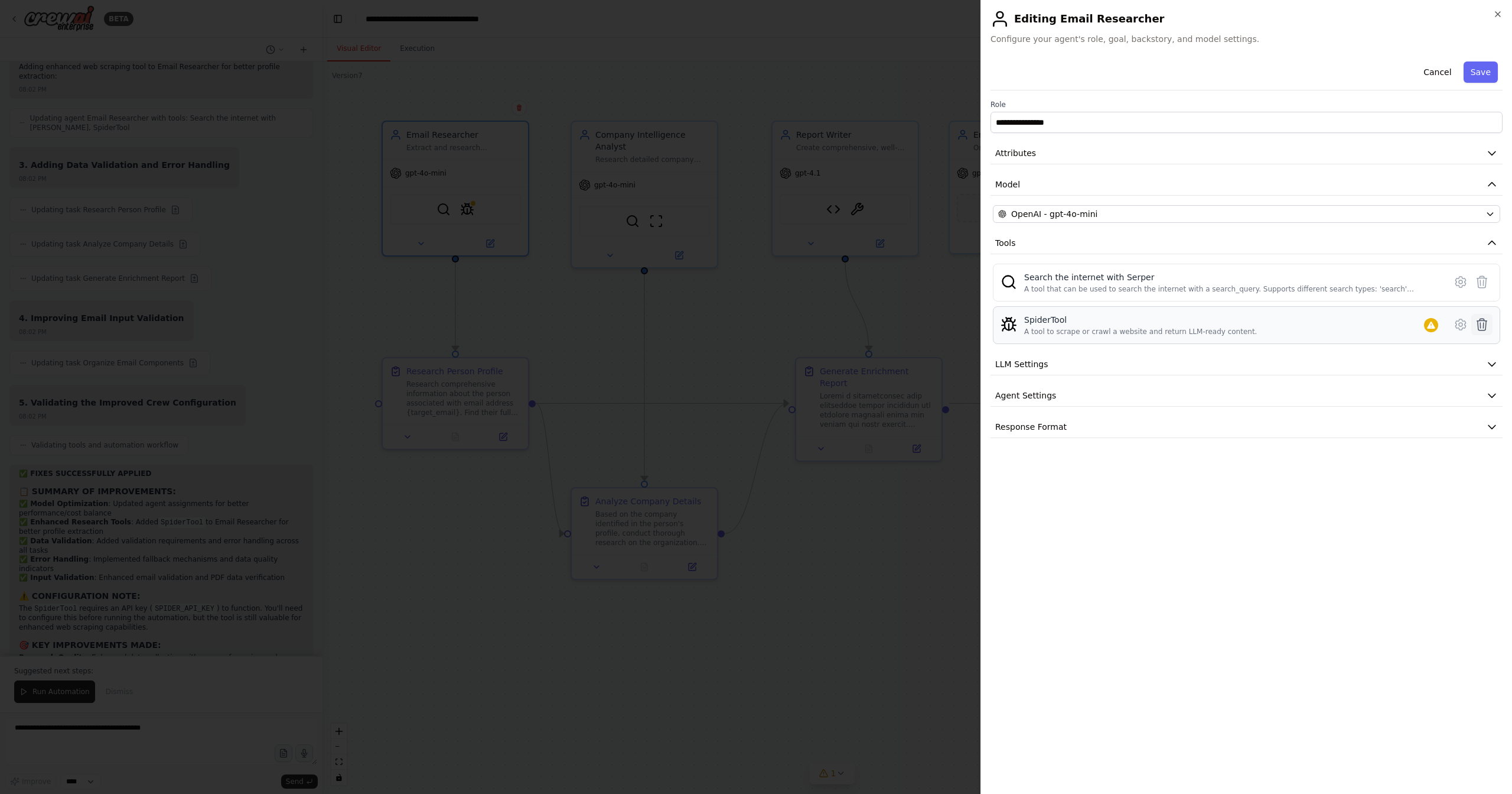
click at [1482, 325] on icon at bounding box center [1482, 324] width 14 height 14
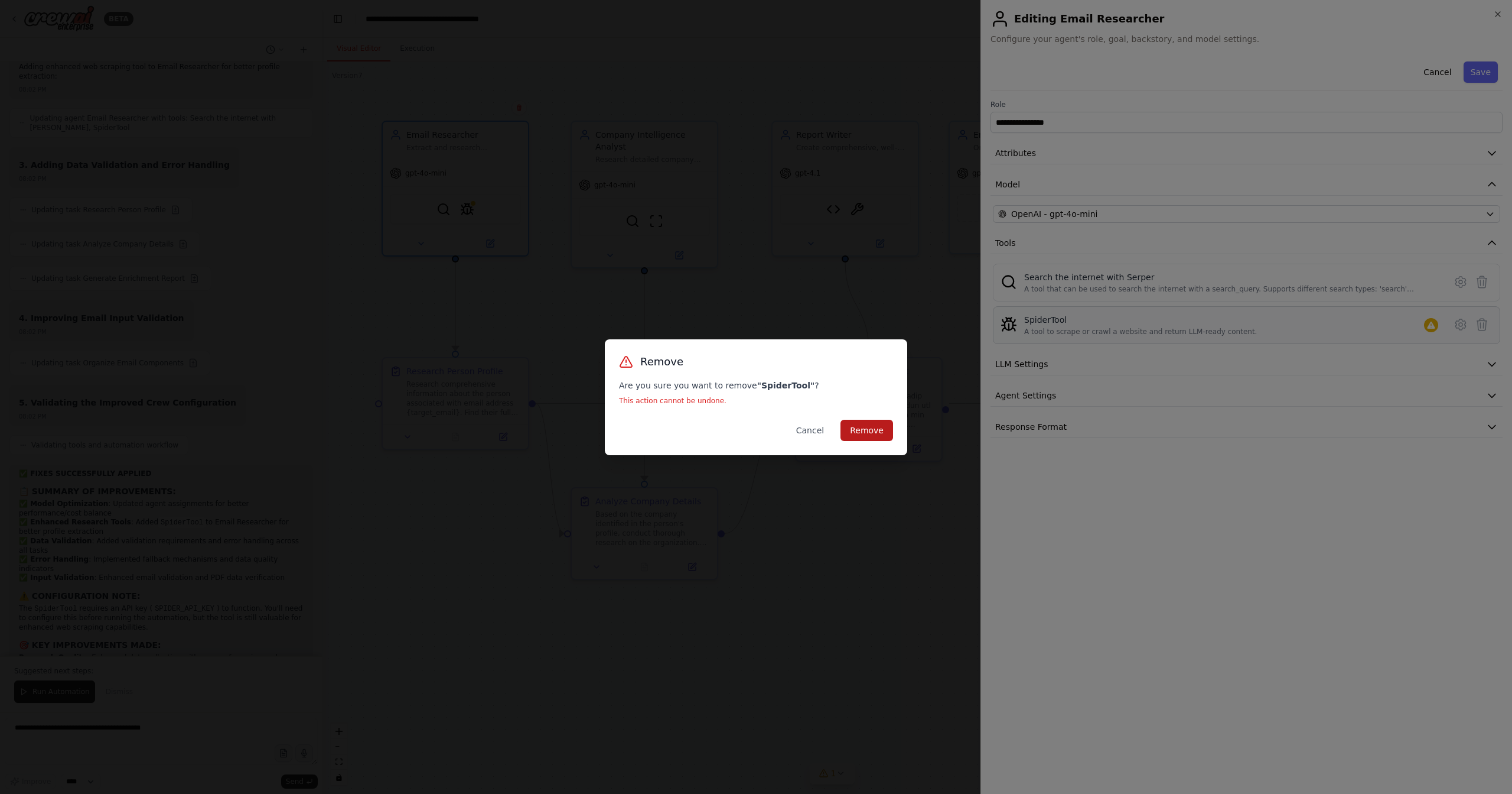
click at [870, 431] on button "Remove" at bounding box center [866, 430] width 52 height 21
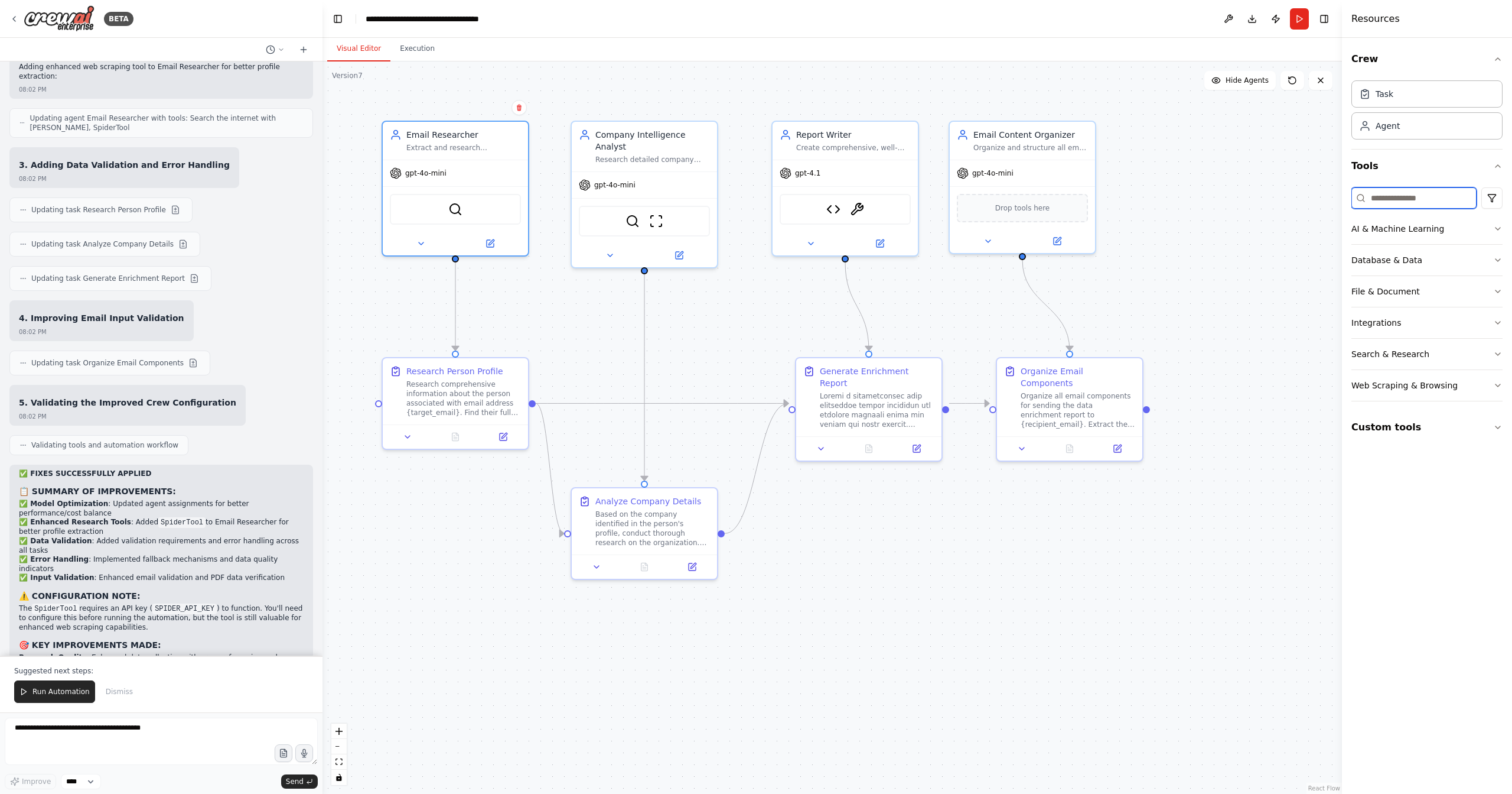
click at [1416, 204] on input at bounding box center [1414, 198] width 125 height 21
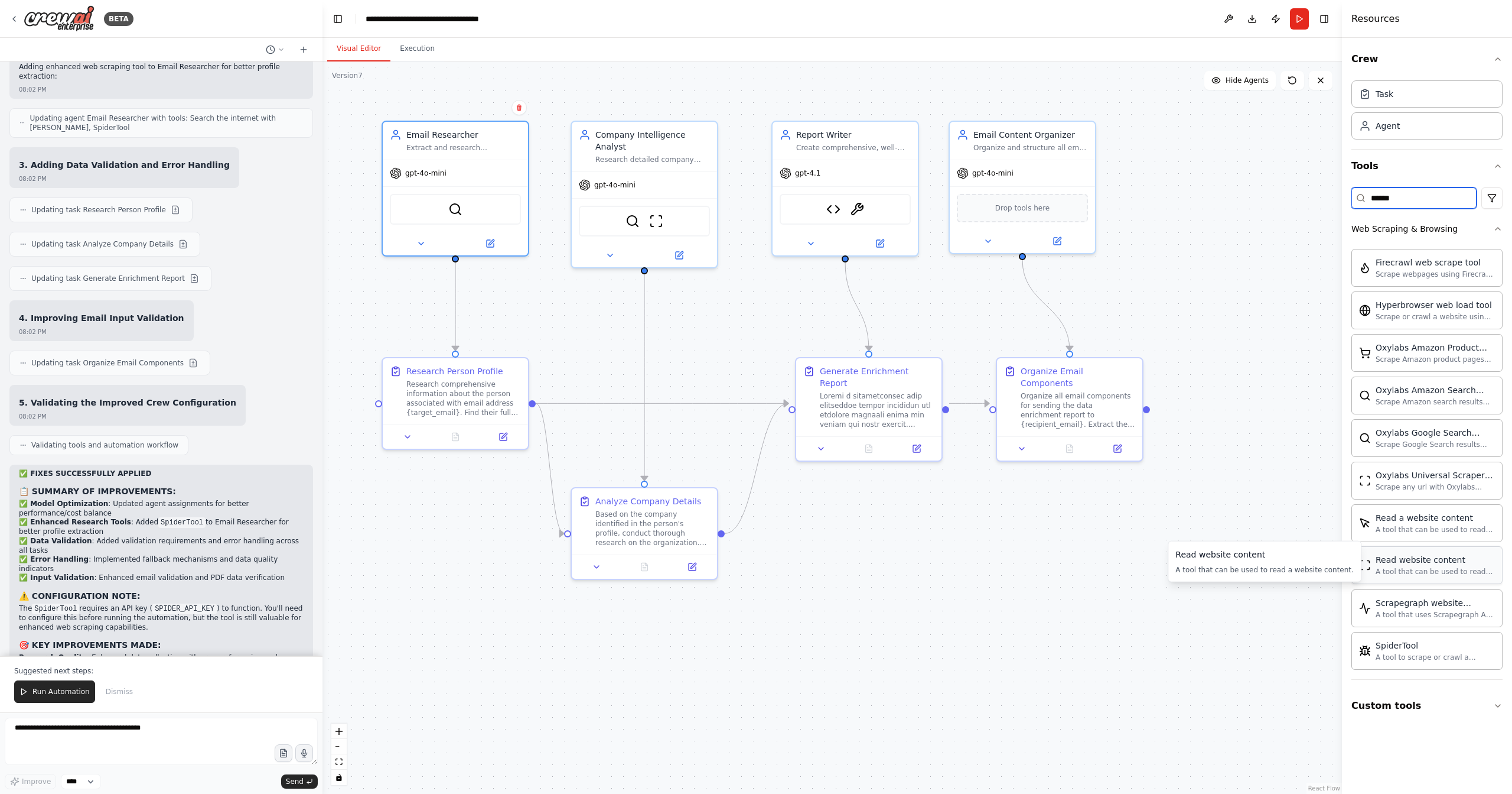
type input "******"
drag, startPoint x: 61, startPoint y: 693, endPoint x: 924, endPoint y: 351, distance: 928.3
click at [541, 627] on div "BETA I would like to build a classic data enrichment automation that: Receives …" at bounding box center [756, 397] width 1512 height 794
click at [869, 221] on div "Format Report to HTML HtmlToPdf" at bounding box center [845, 206] width 131 height 31
click at [858, 211] on img at bounding box center [857, 206] width 14 height 14
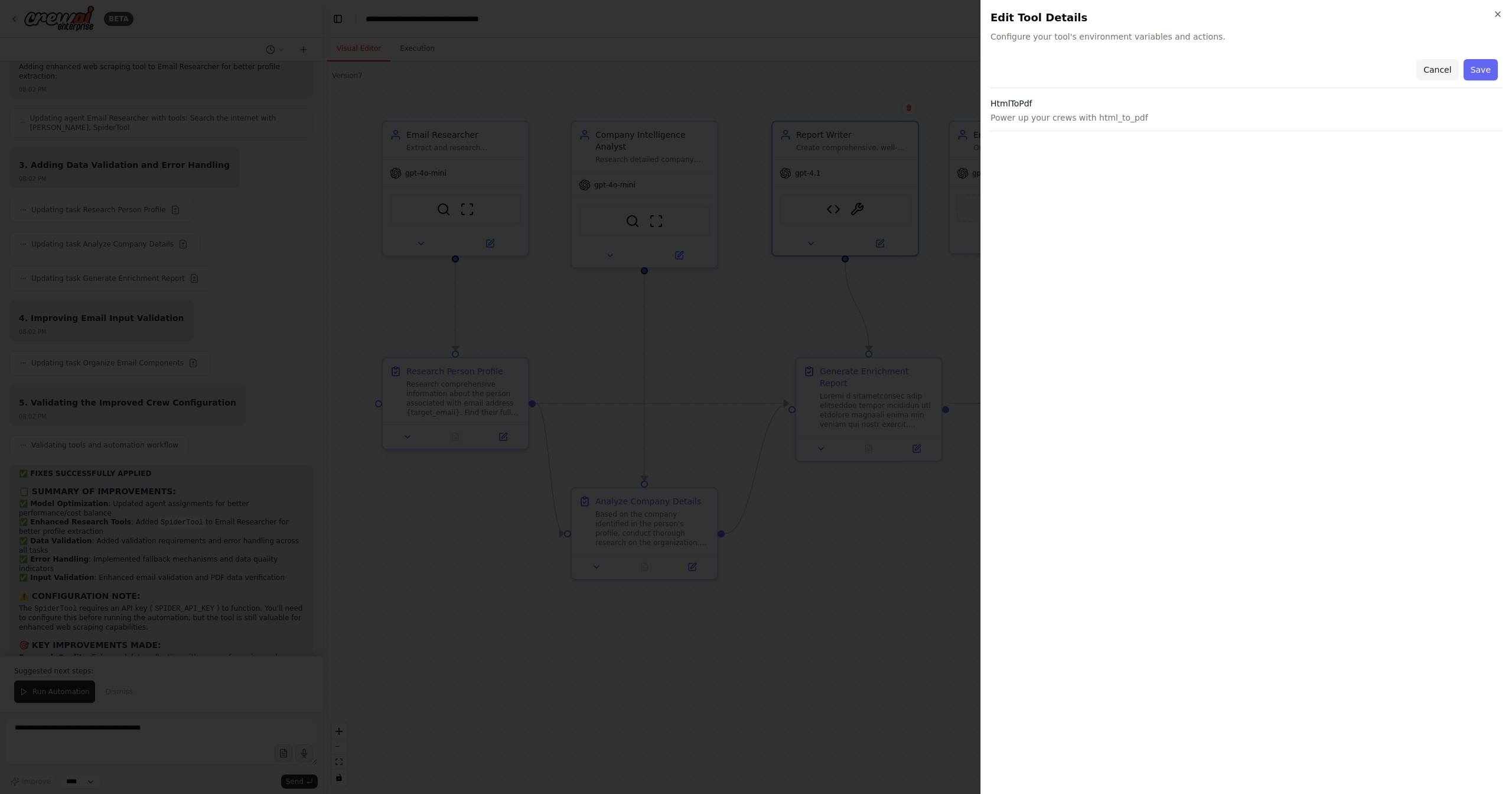
click at [1436, 75] on button "Cancel" at bounding box center [1437, 69] width 42 height 21
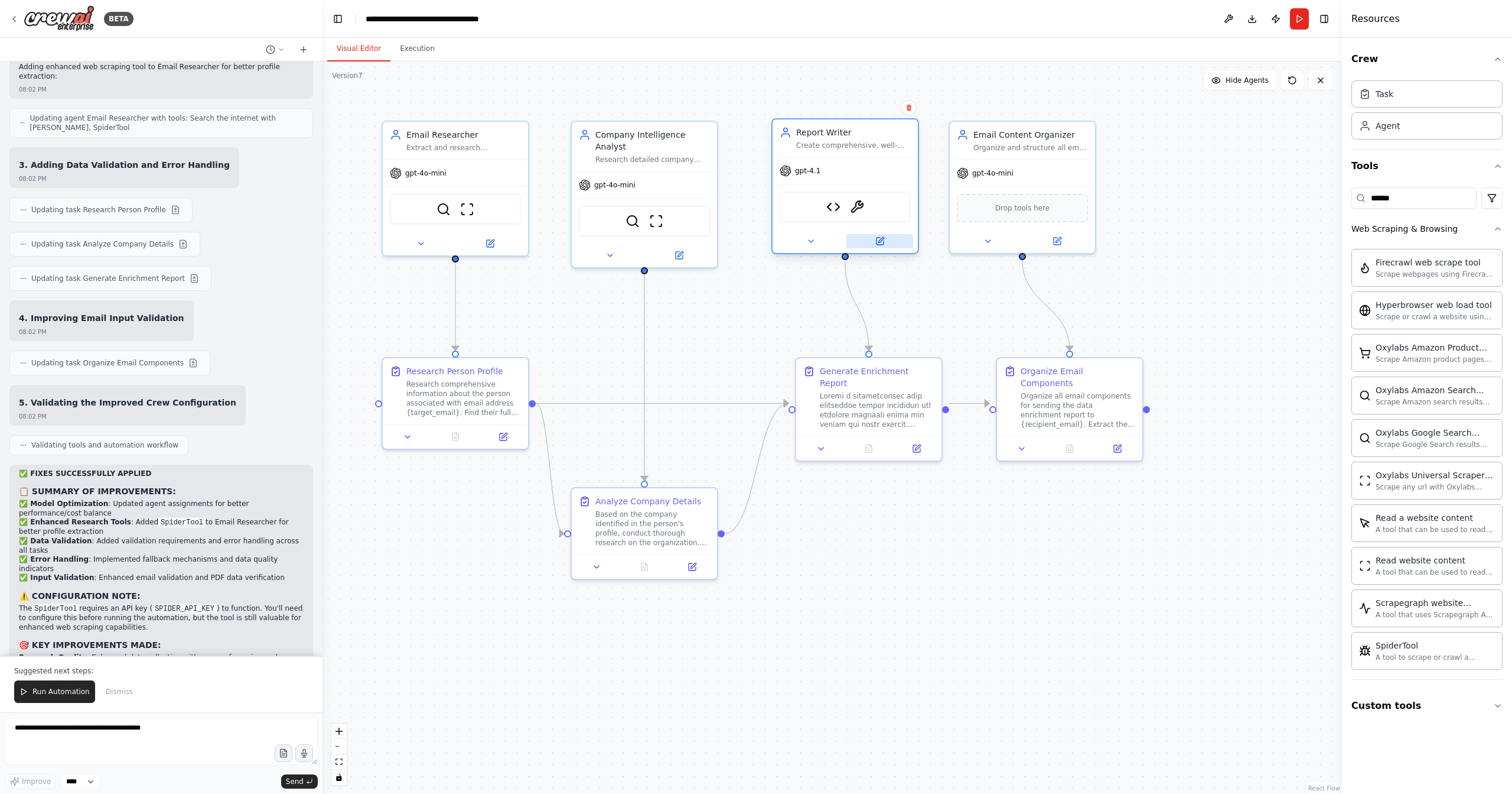
click at [891, 240] on button at bounding box center [880, 240] width 67 height 14
click at [879, 244] on icon at bounding box center [880, 241] width 7 height 7
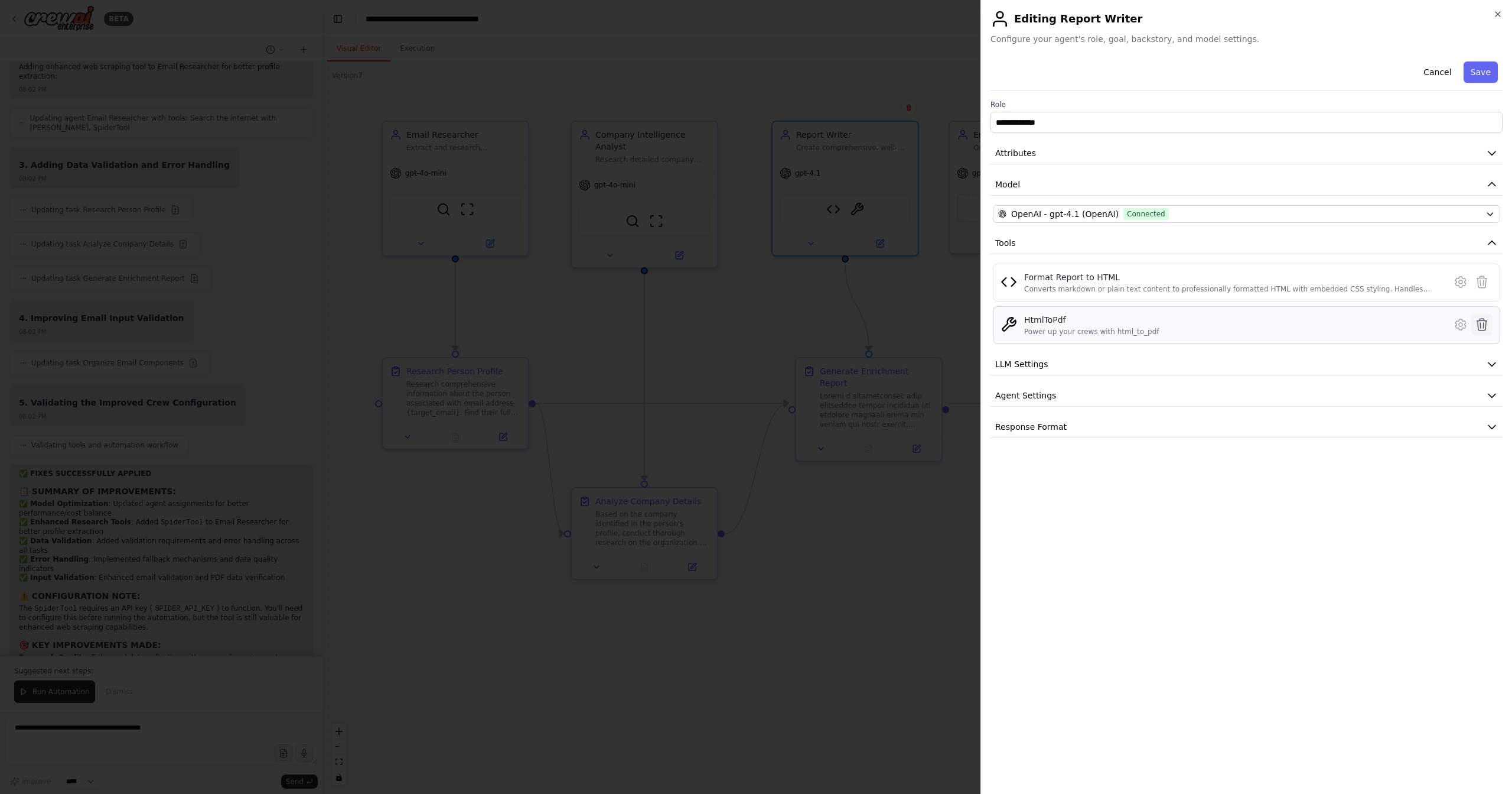
click at [1477, 323] on icon at bounding box center [1482, 324] width 14 height 14
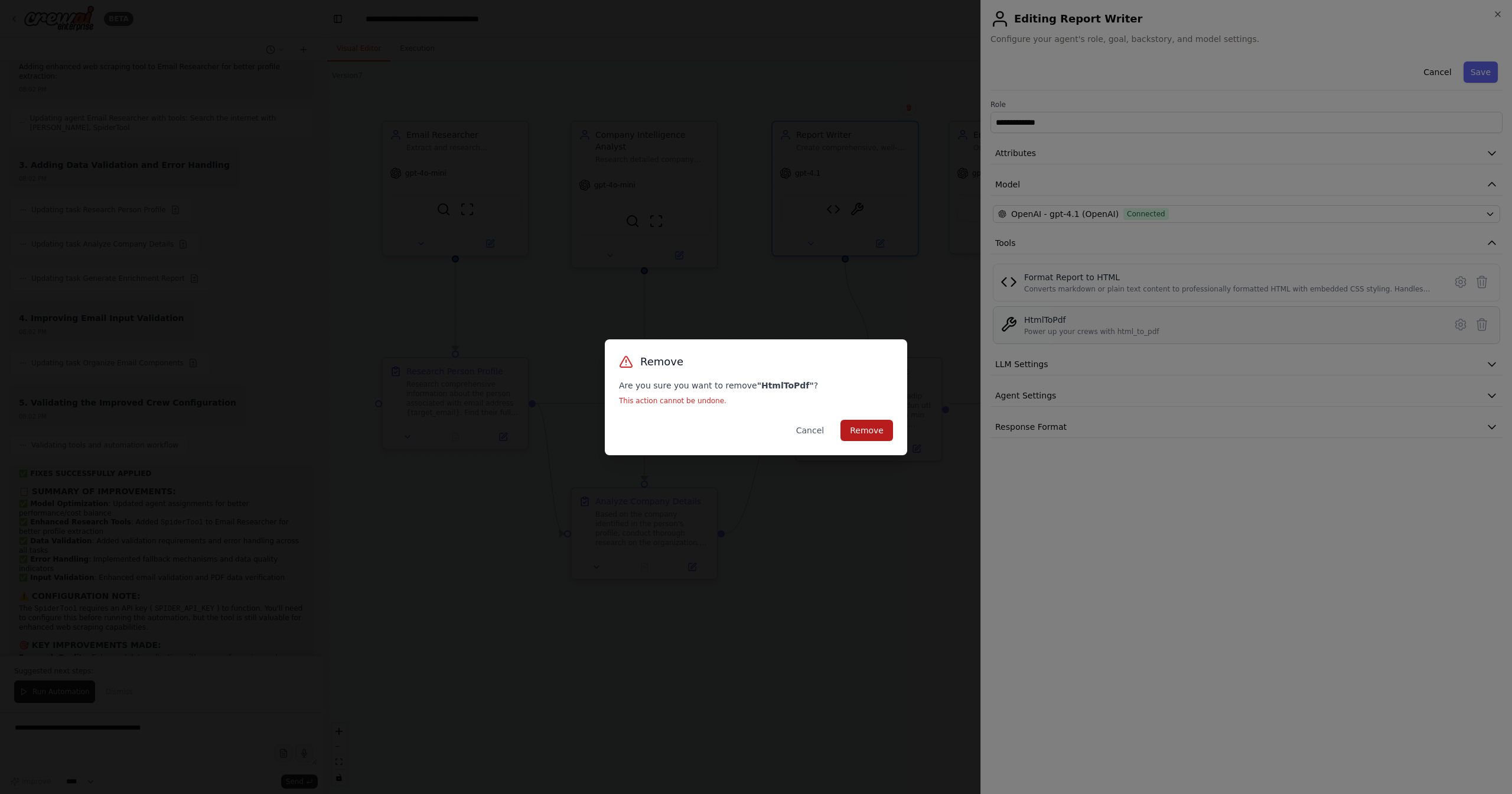
click at [878, 428] on button "Remove" at bounding box center [866, 430] width 52 height 21
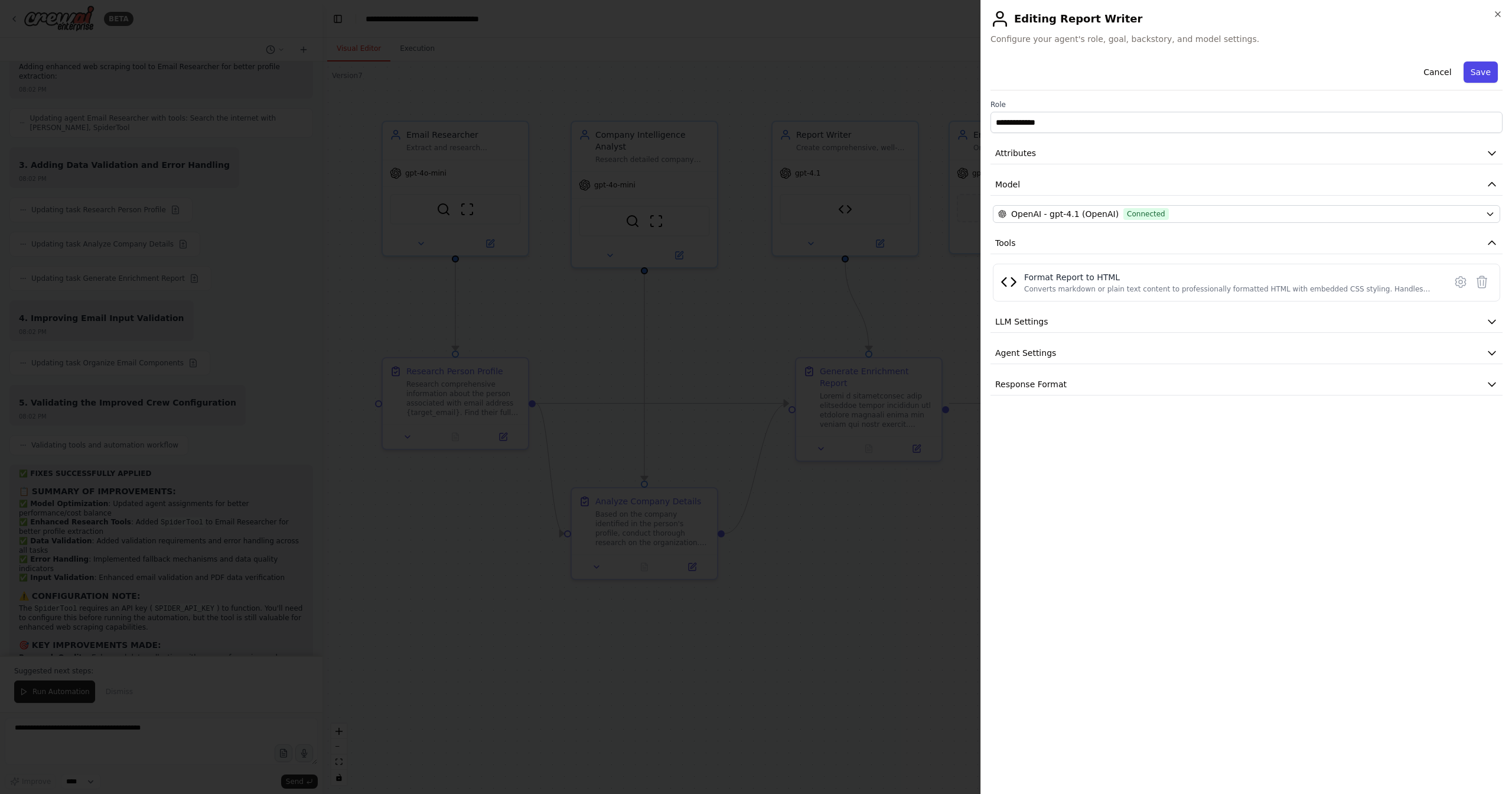
click at [1484, 68] on button "Save" at bounding box center [1480, 72] width 34 height 21
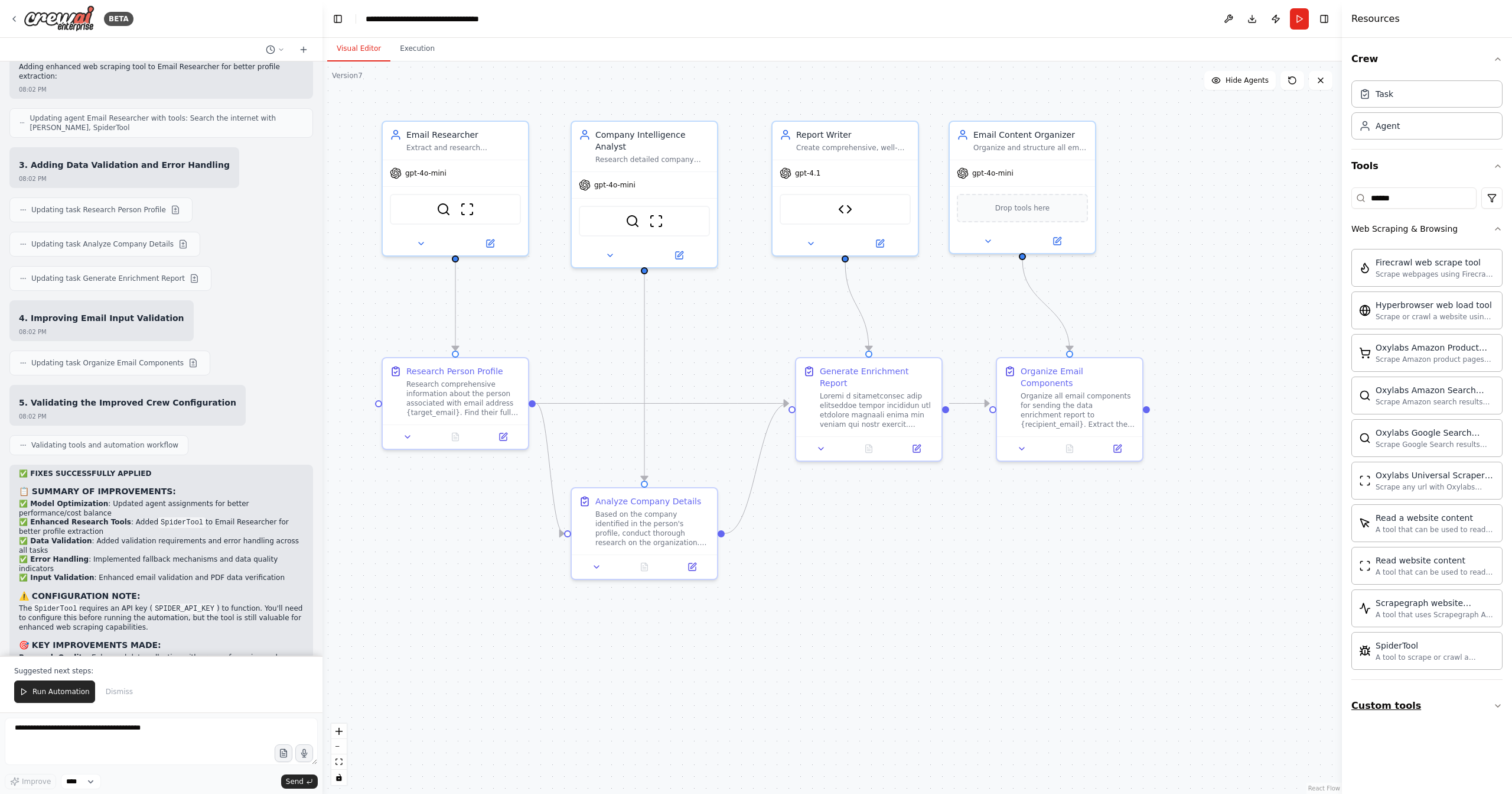
click at [1385, 696] on button "Custom tools" at bounding box center [1427, 705] width 151 height 34
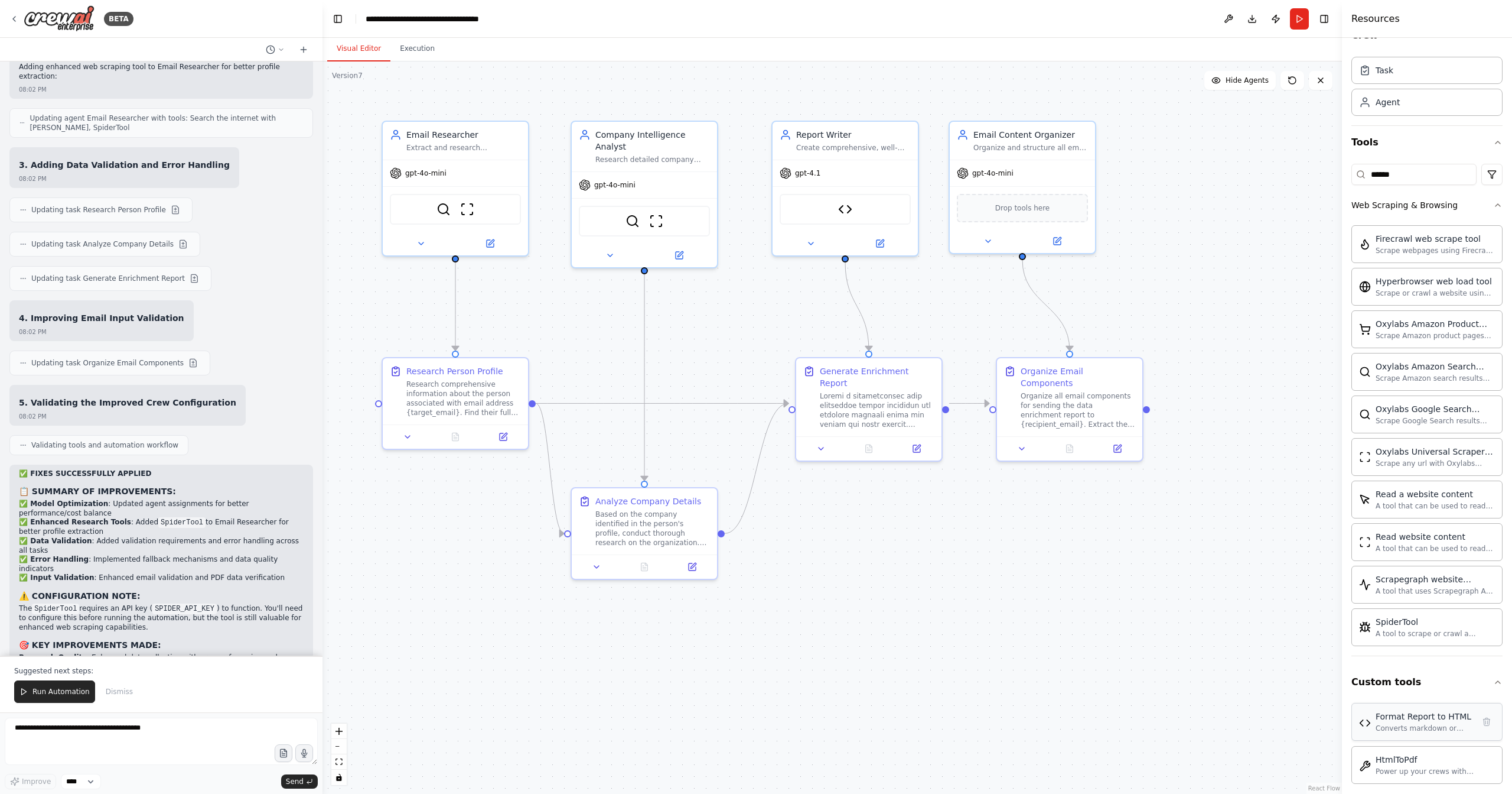
scroll to position [27, 0]
click at [1301, 18] on button "Run" at bounding box center [1300, 19] width 19 height 21
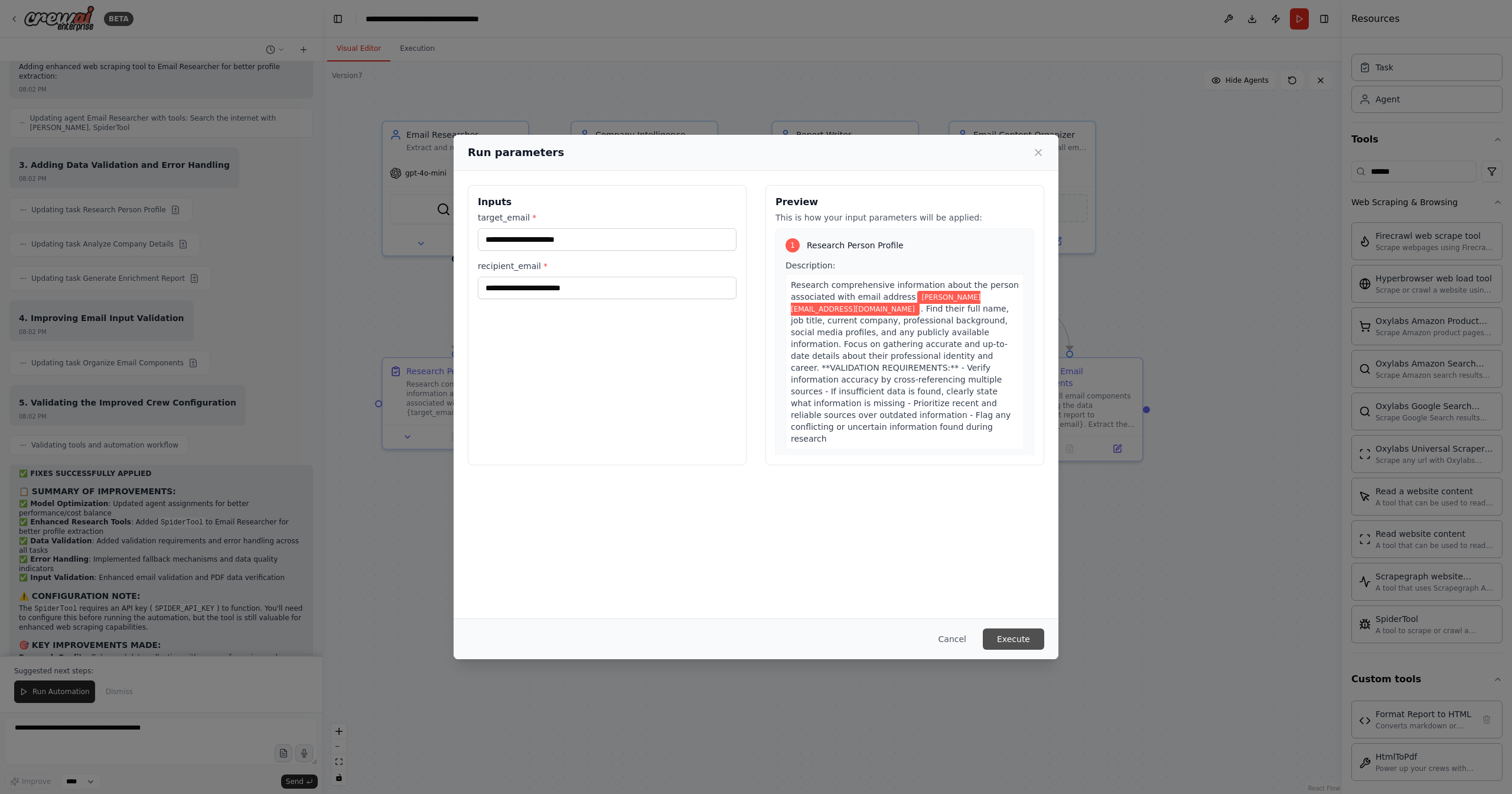
click at [1028, 636] on button "Execute" at bounding box center [1014, 638] width 61 height 21
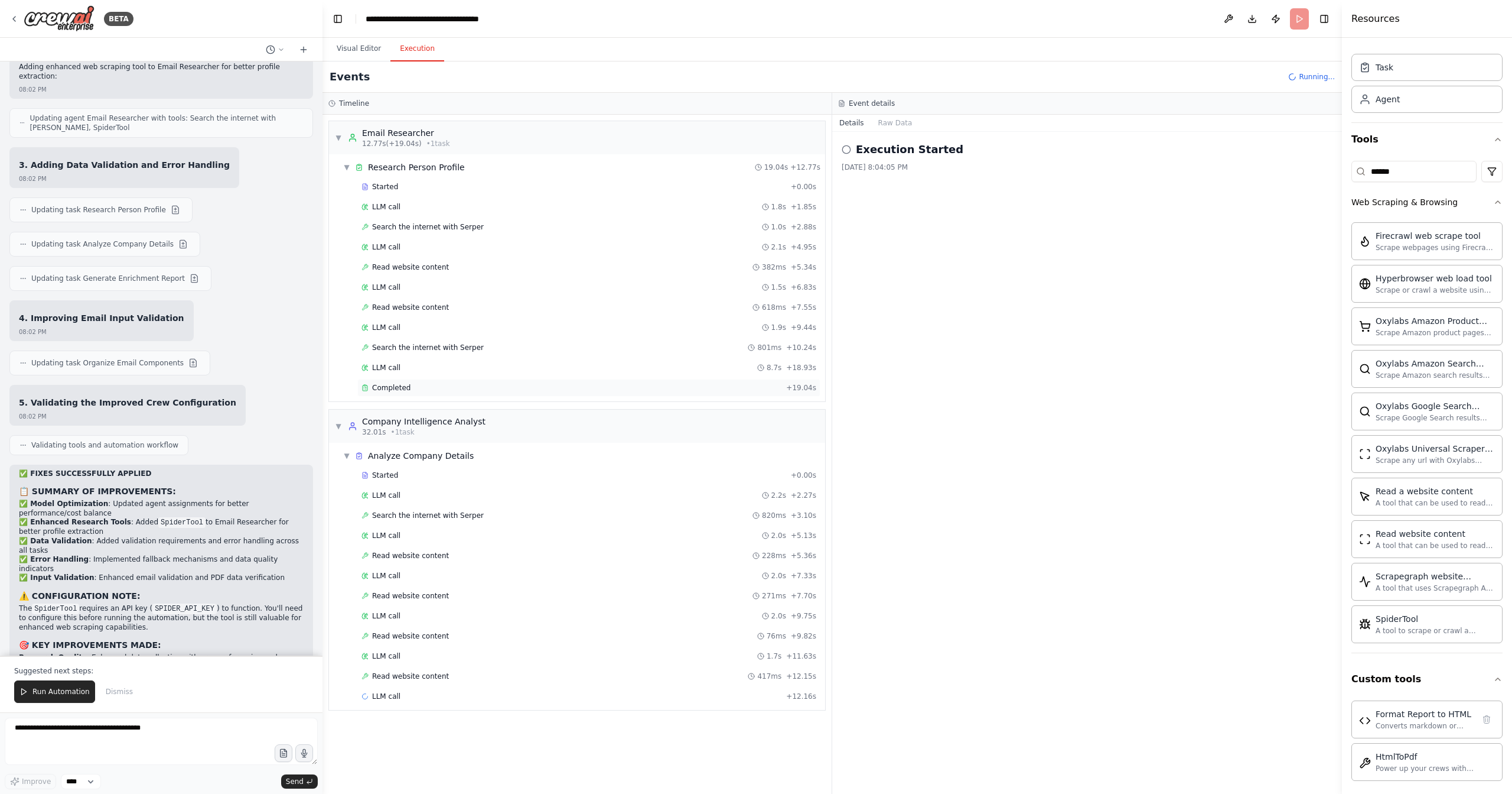
click at [393, 387] on span "Completed" at bounding box center [391, 388] width 38 height 9
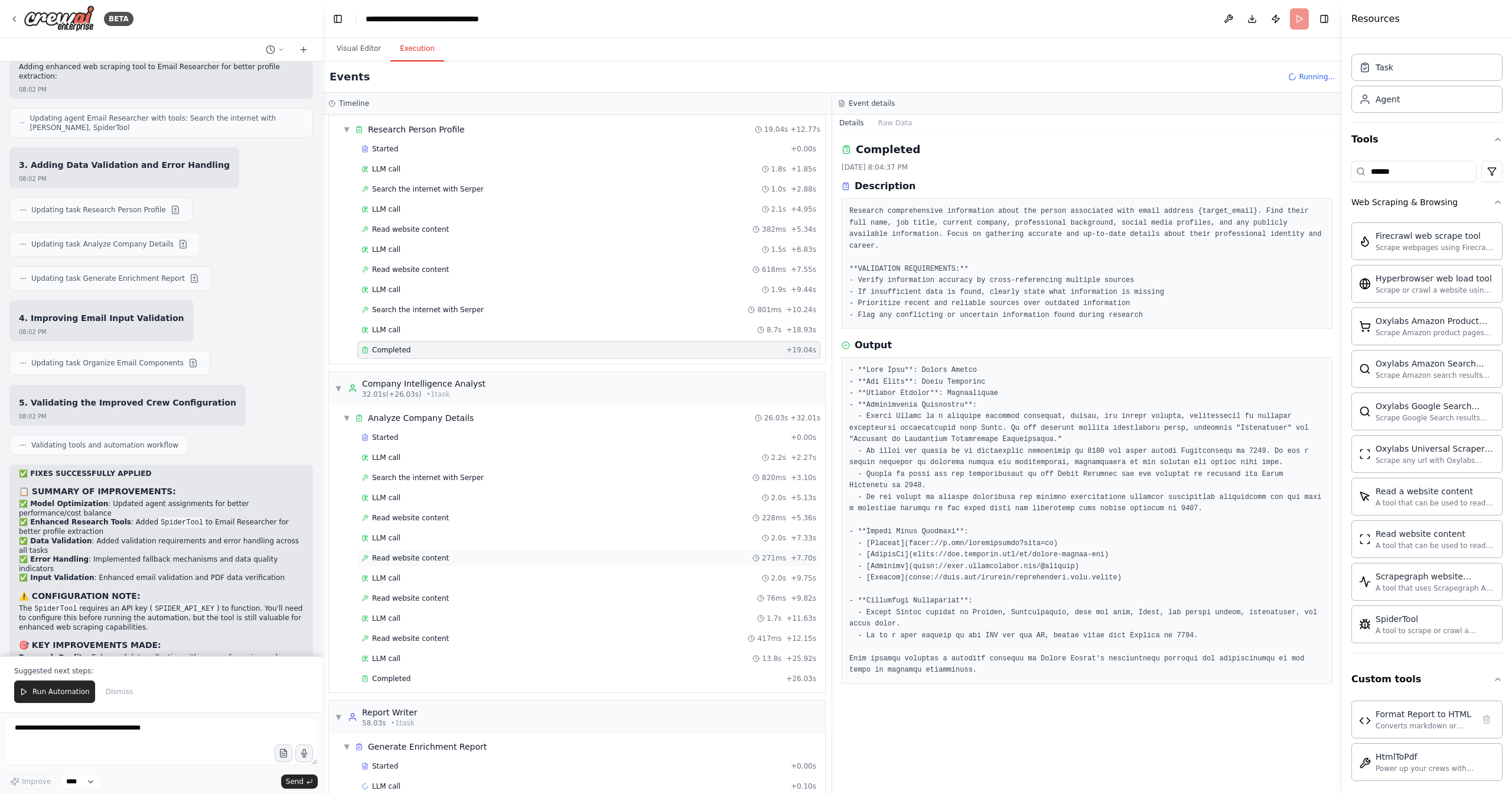
scroll to position [46, 0]
click at [384, 666] on span "Completed" at bounding box center [391, 671] width 38 height 9
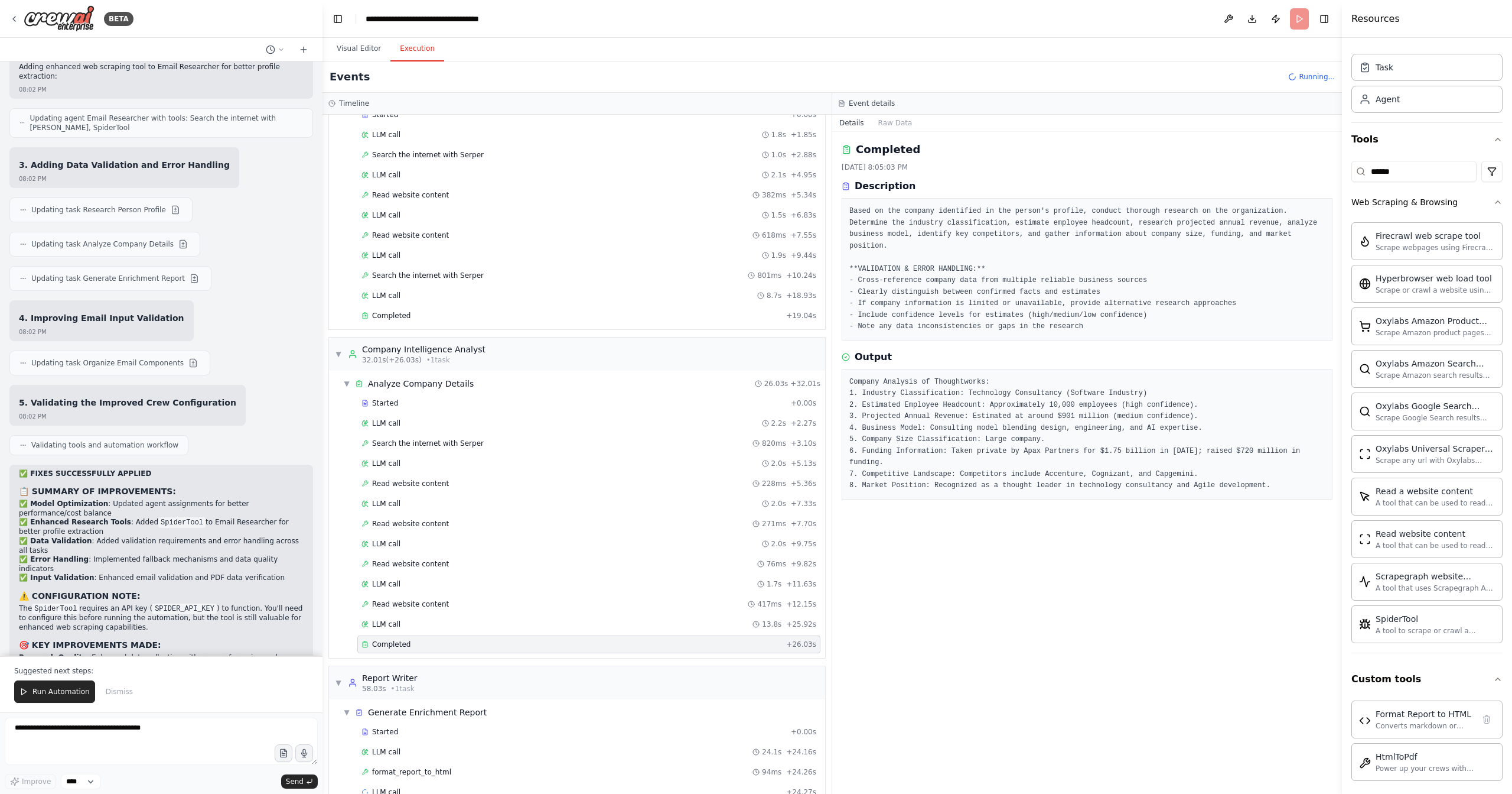
scroll to position [85, 0]
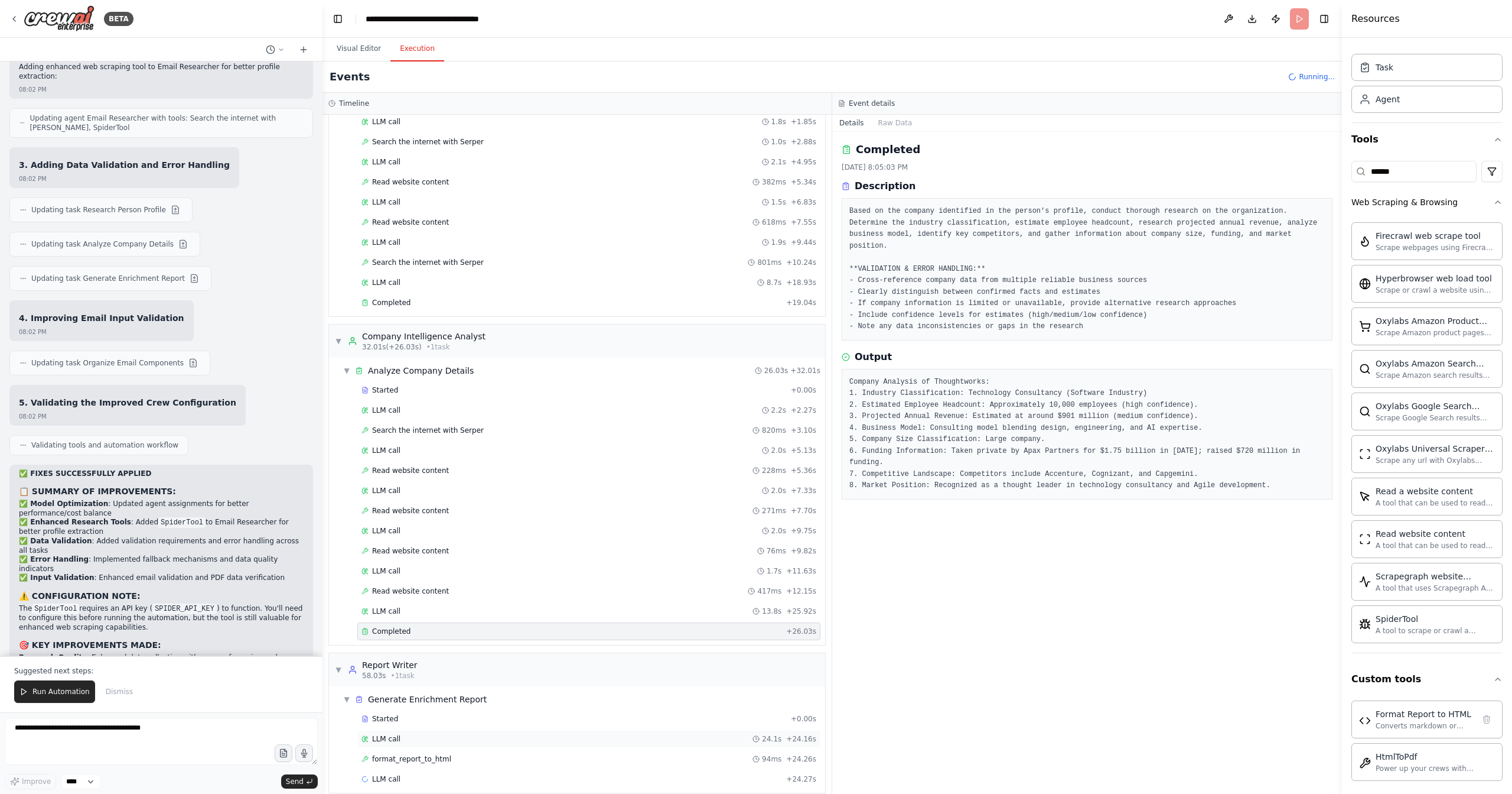
click at [439, 734] on div "LLM call 24.1s + 24.16s" at bounding box center [589, 739] width 455 height 9
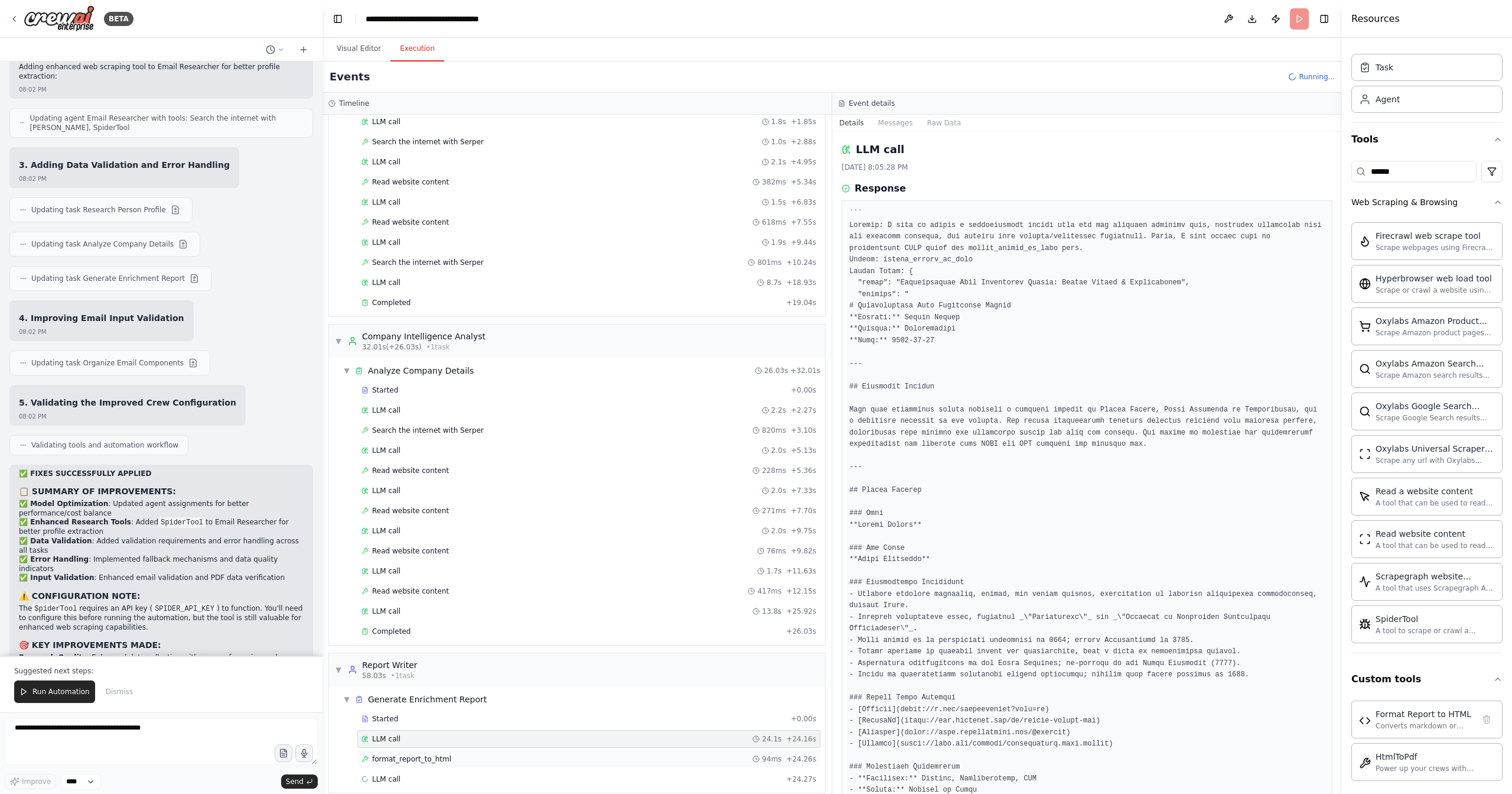
click at [439, 754] on span "format_report_to_html" at bounding box center [412, 759] width 79 height 9
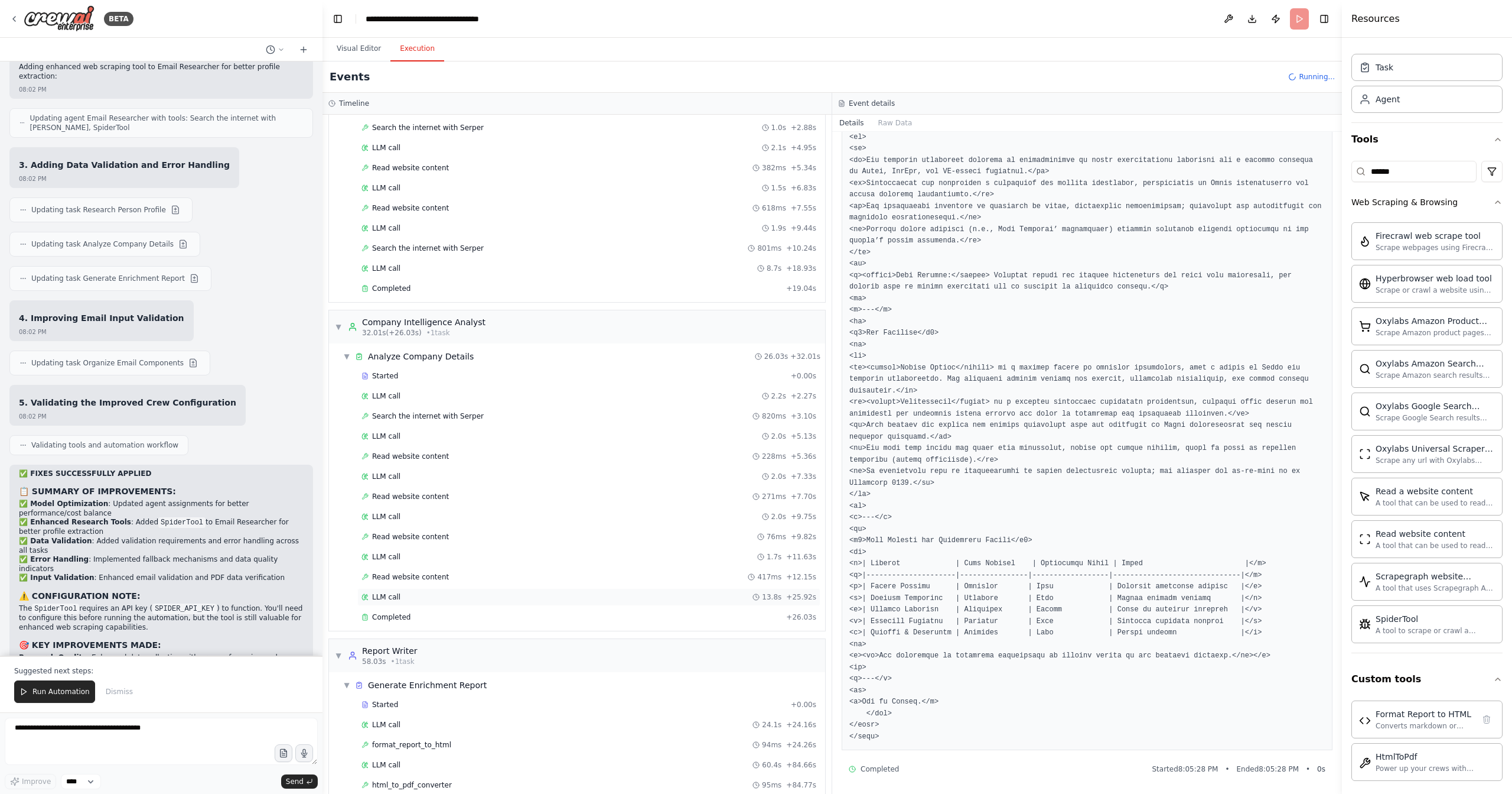
scroll to position [124, 0]
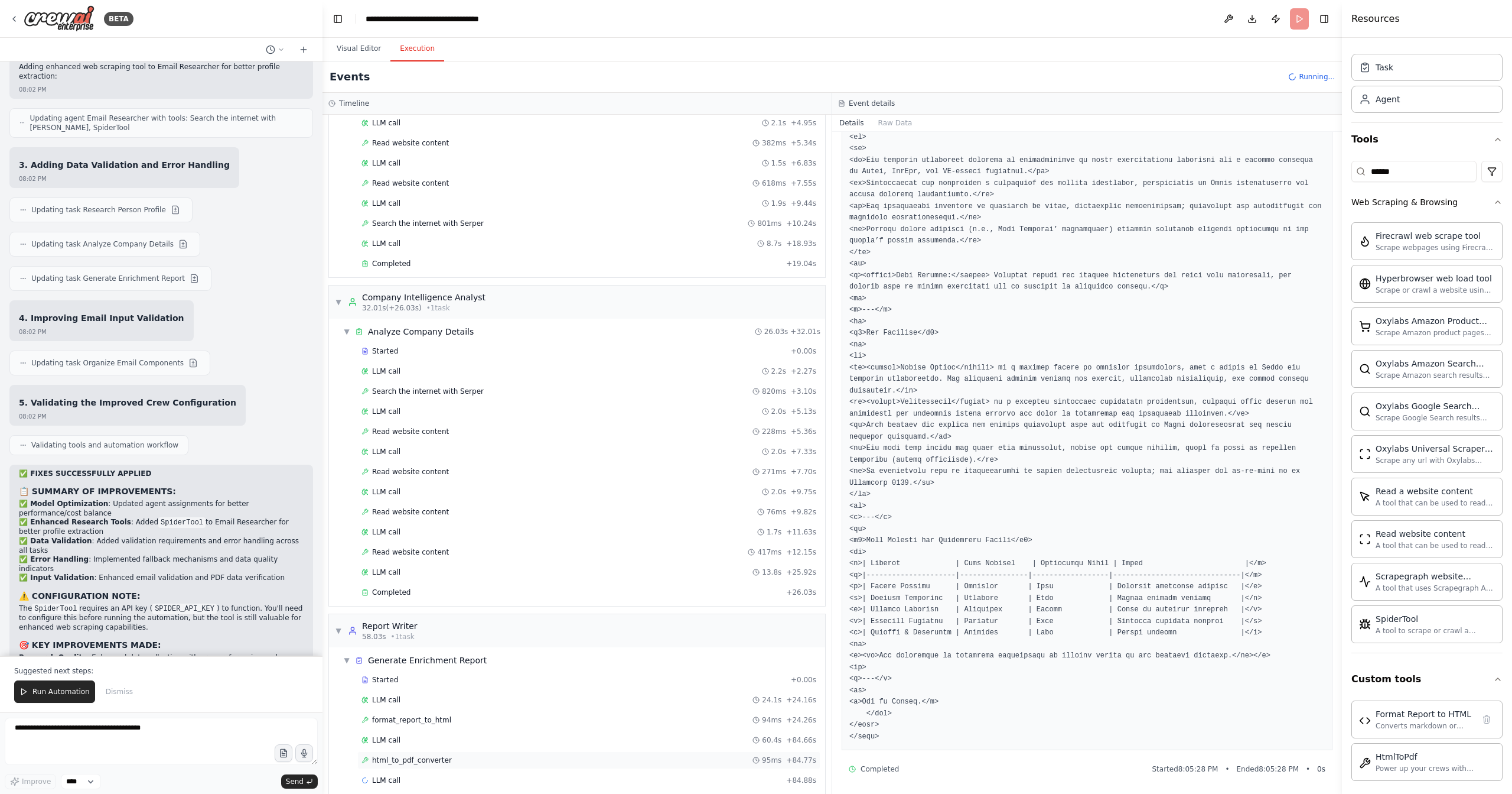
click at [499, 755] on div "html_to_pdf_converter 95ms + 84.77s" at bounding box center [589, 760] width 455 height 9
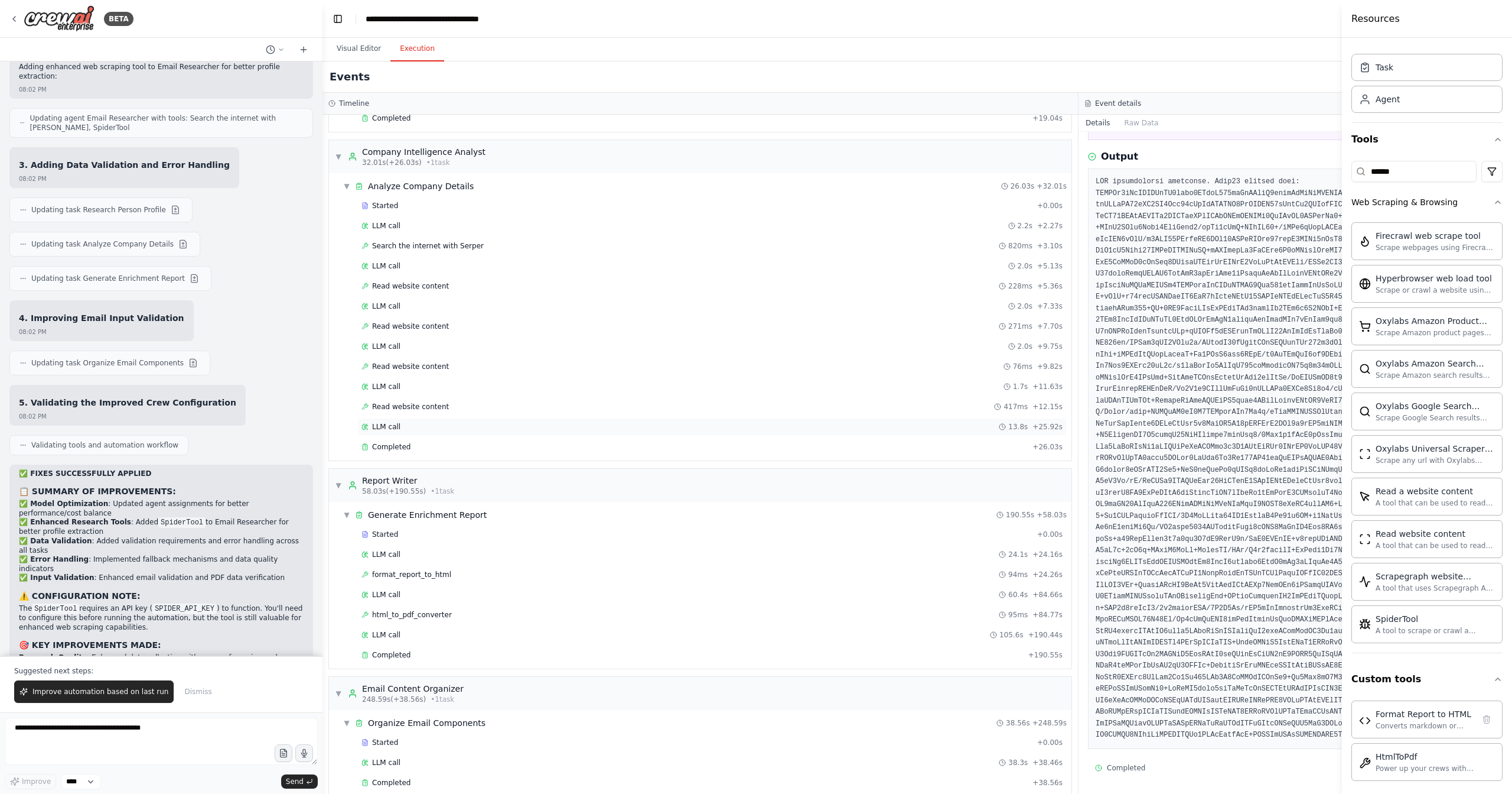
scroll to position [270, 0]
click at [466, 777] on div "Completed" at bounding box center [694, 782] width 666 height 9
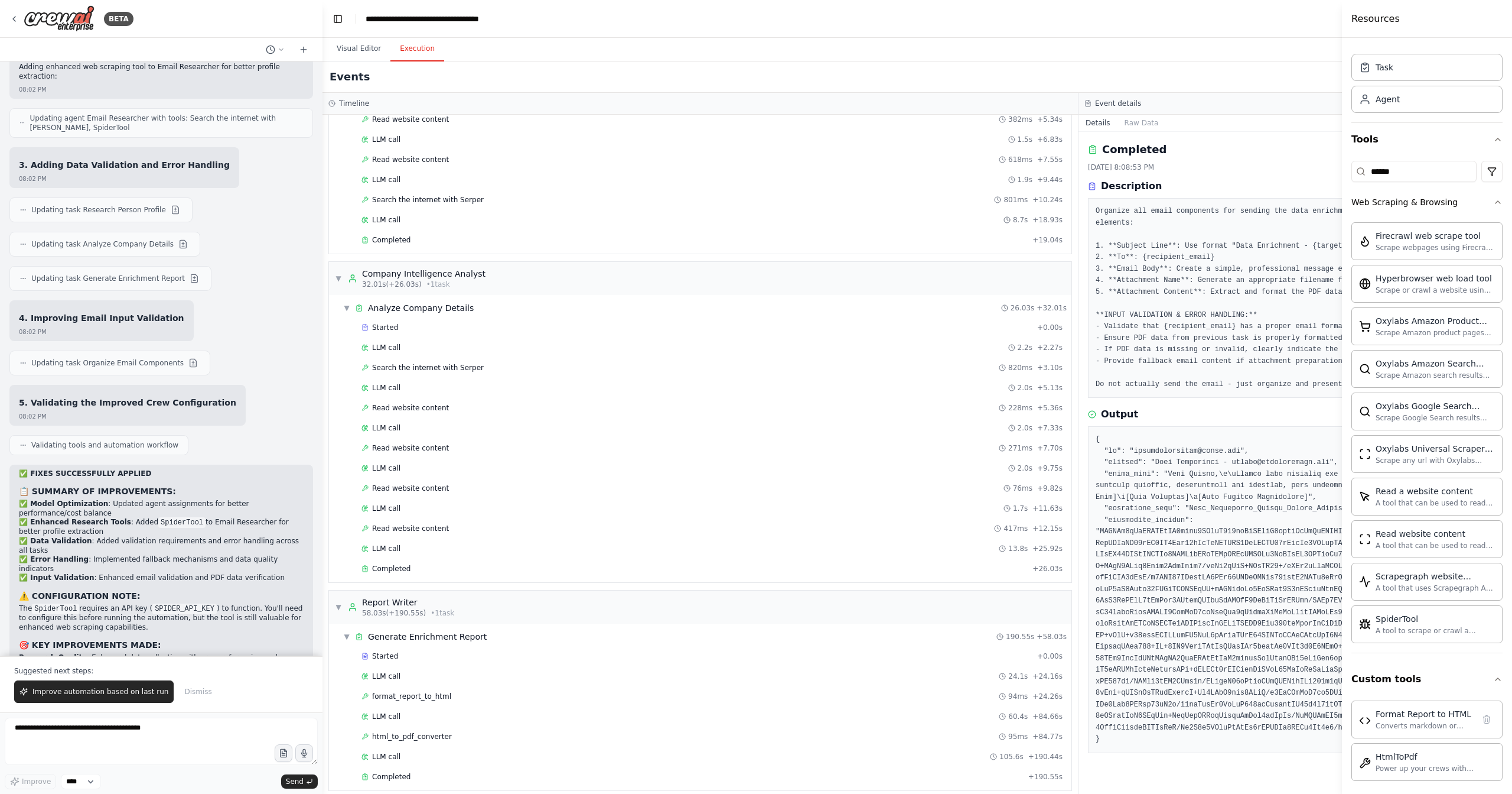
scroll to position [0, 0]
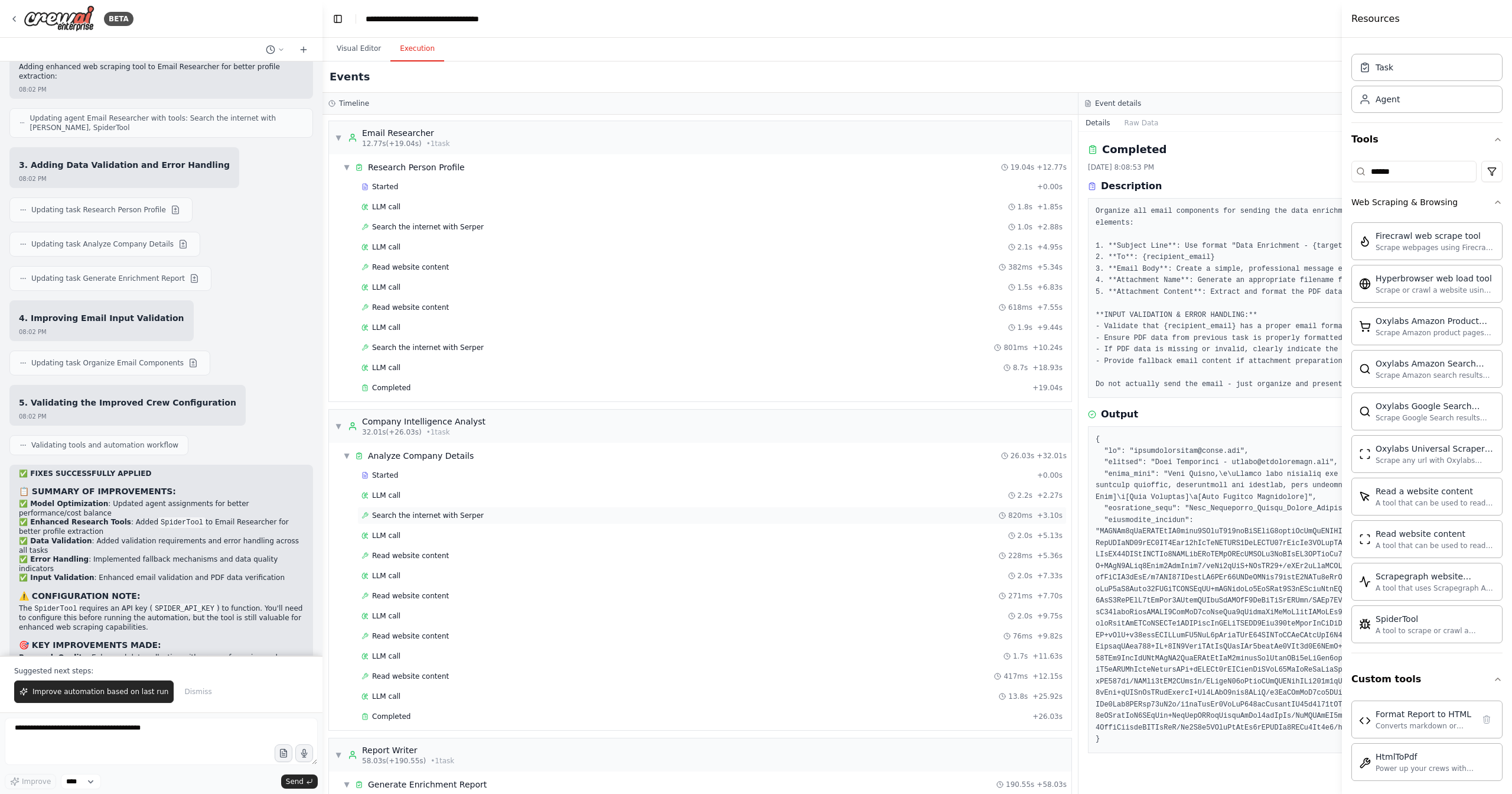
click at [603, 514] on div "Search the internet with Serper 820ms + 3.10s" at bounding box center [713, 514] width 710 height 18
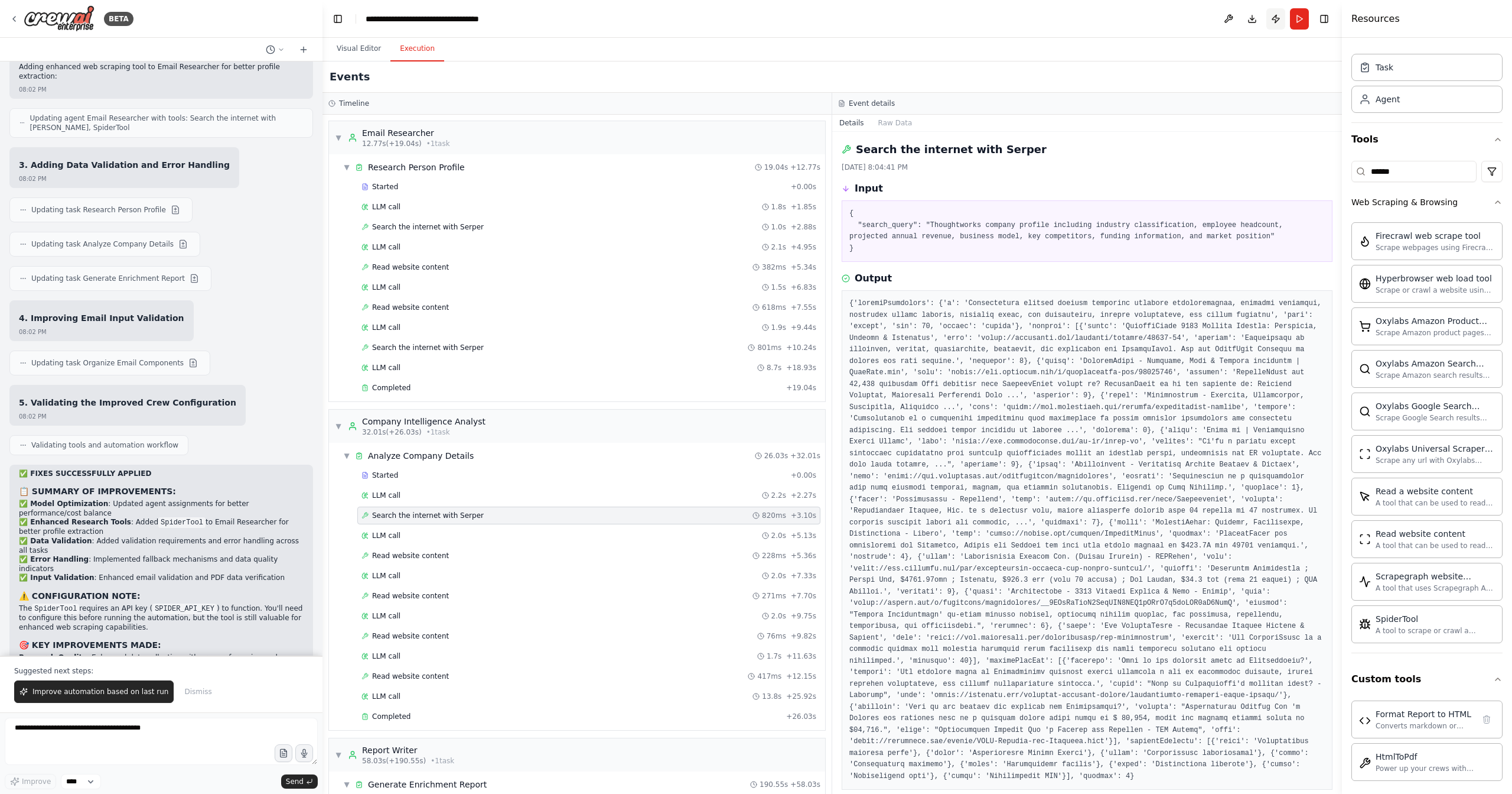
click at [1275, 19] on button "Publish" at bounding box center [1276, 19] width 19 height 21
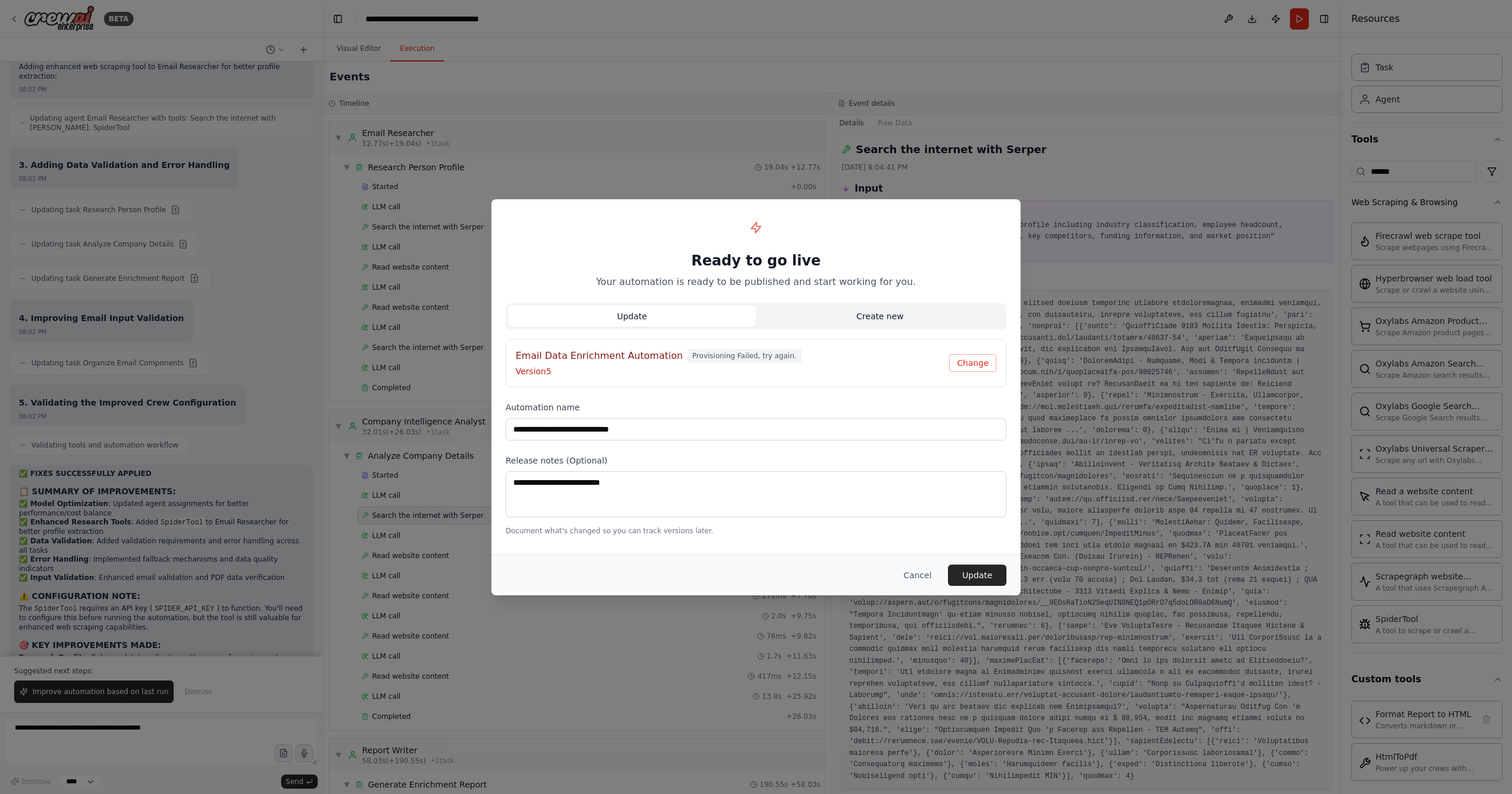
click at [906, 318] on button "Create new" at bounding box center [880, 316] width 248 height 21
type input "**********"
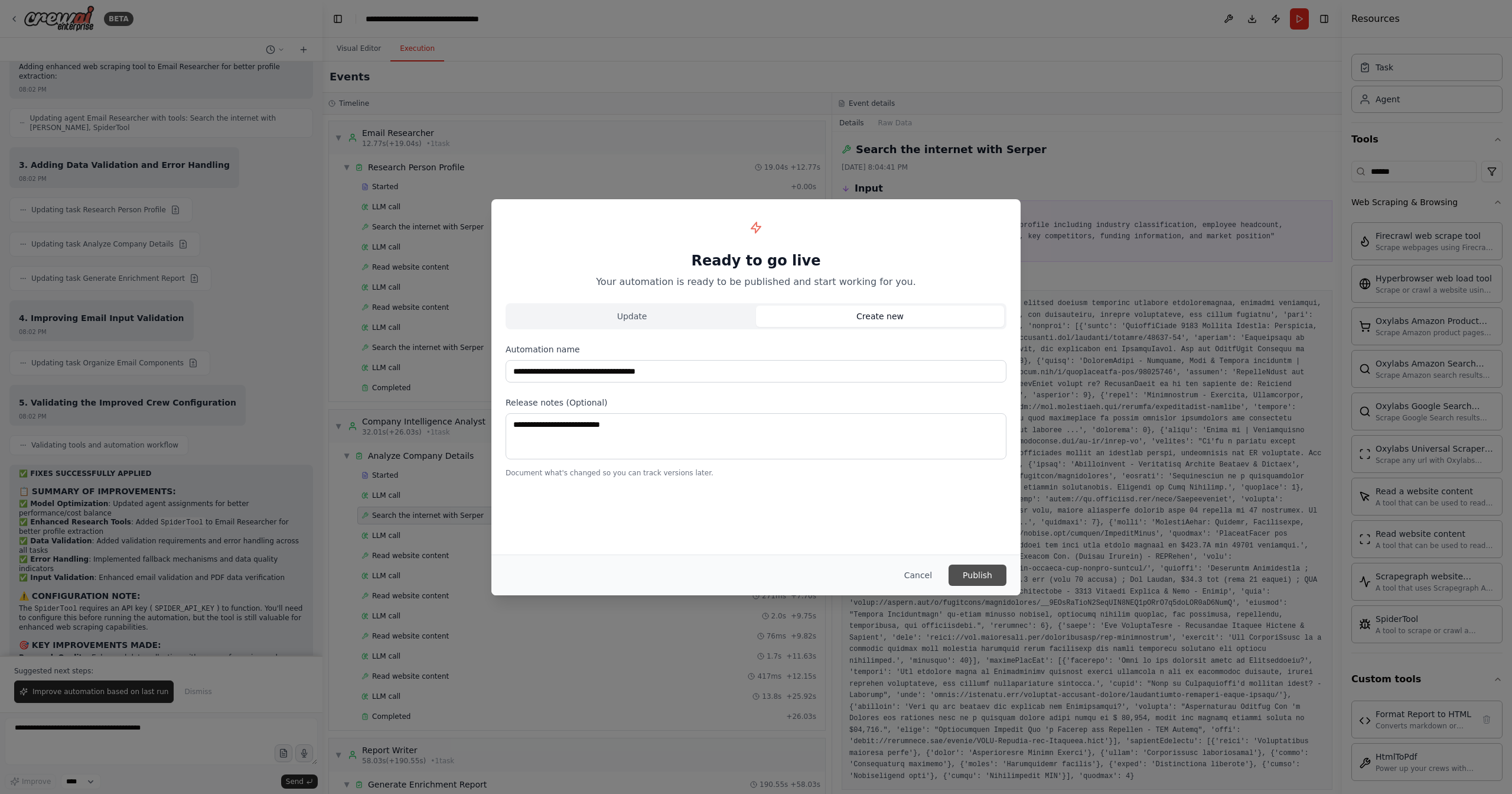
click at [981, 573] on button "Publish" at bounding box center [977, 575] width 58 height 21
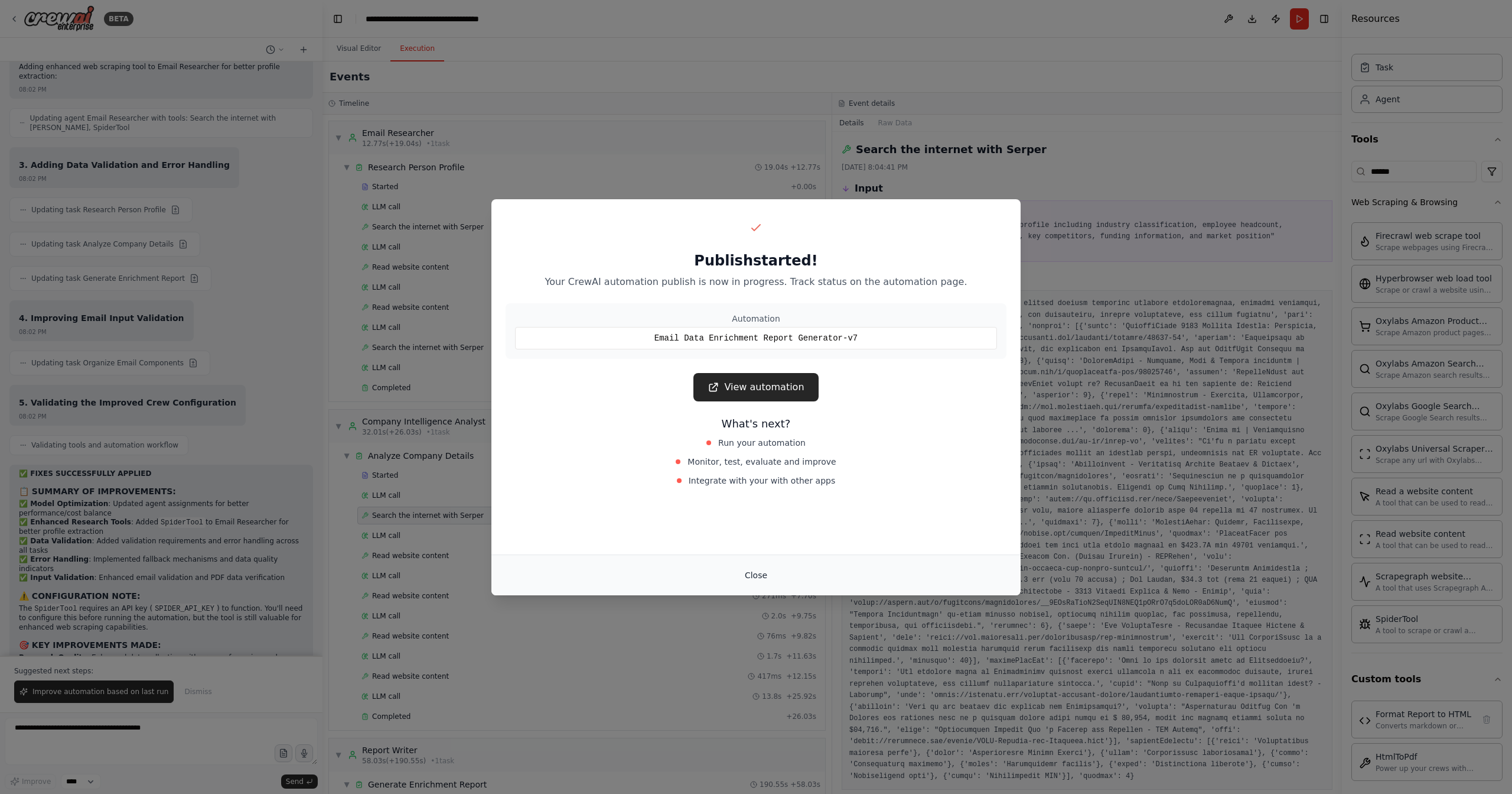
click at [759, 578] on button "Close" at bounding box center [756, 575] width 41 height 21
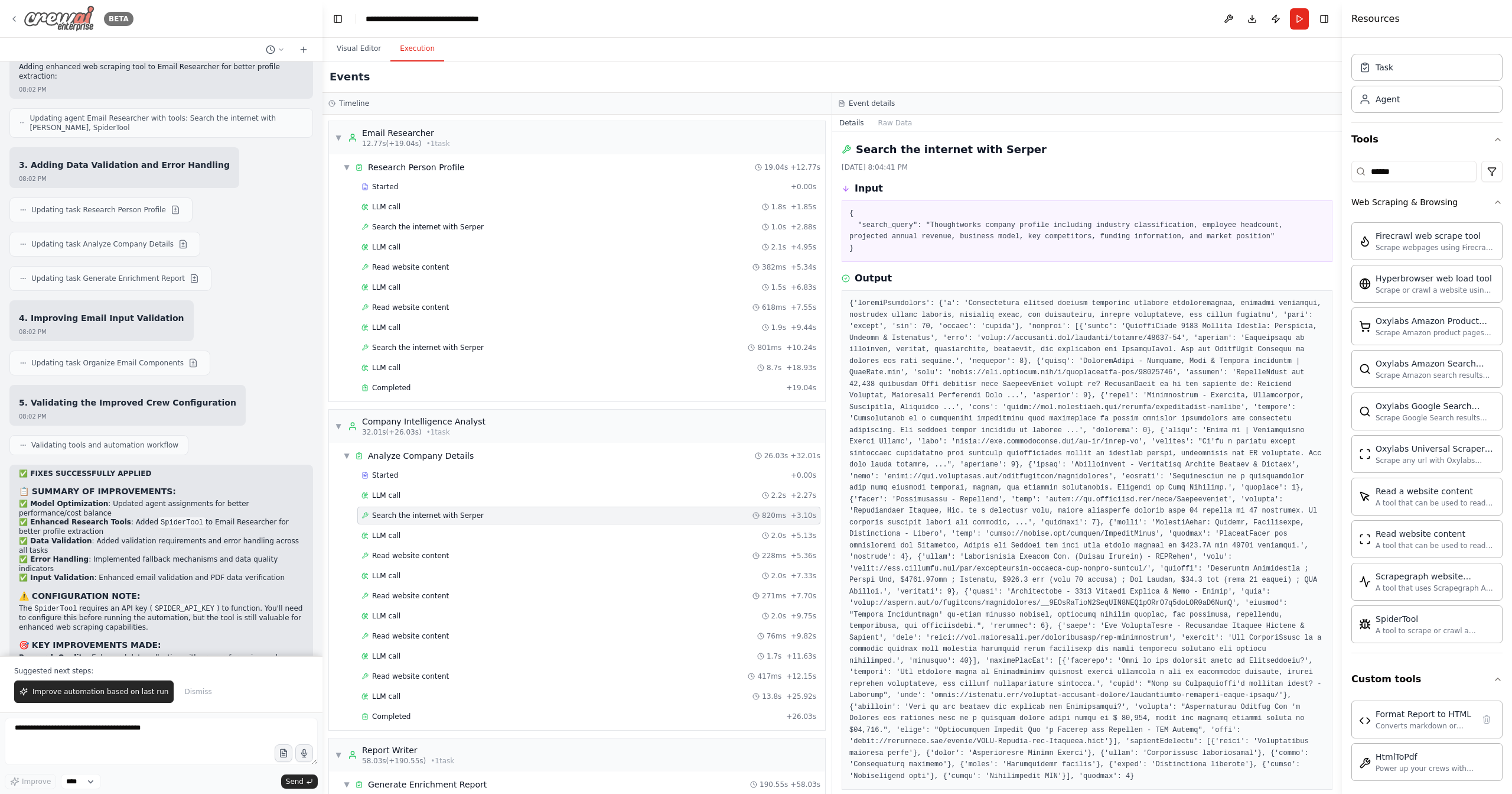
click at [92, 20] on img at bounding box center [59, 19] width 71 height 27
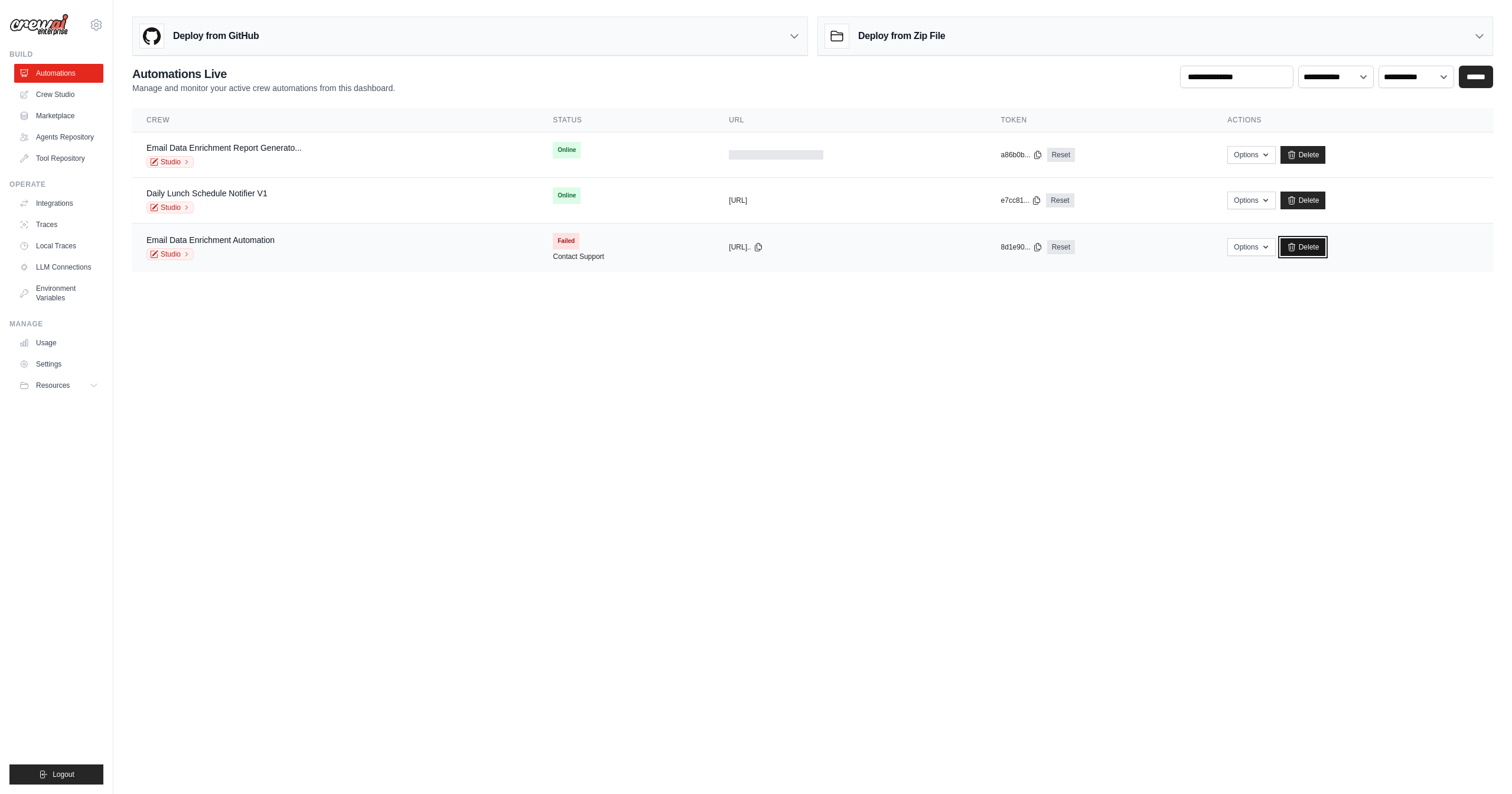
click at [1317, 243] on link "Delete" at bounding box center [1303, 247] width 46 height 18
click at [83, 159] on link "Tool Repository" at bounding box center [60, 158] width 89 height 19
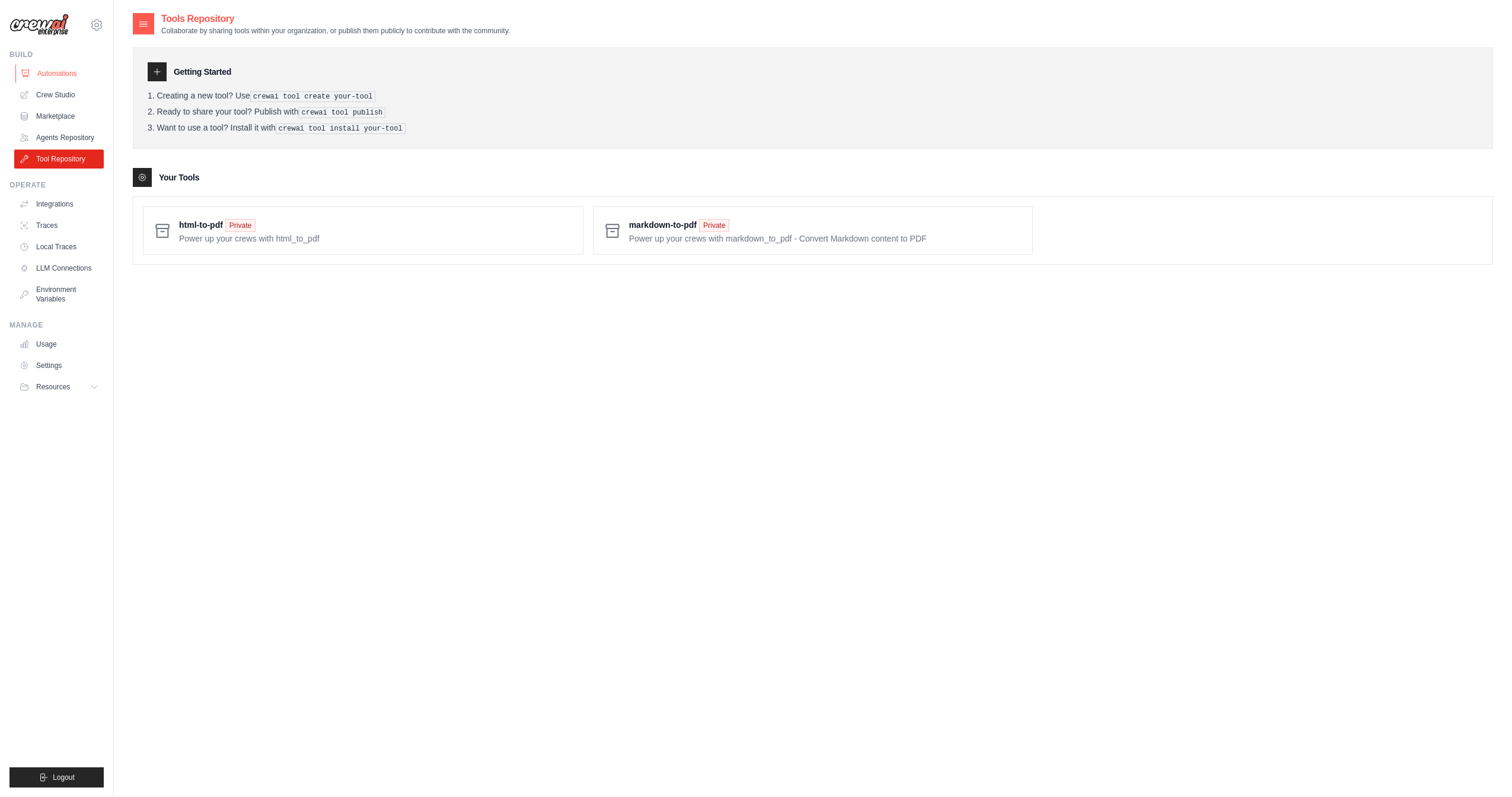
click at [70, 78] on link "Automations" at bounding box center [60, 73] width 90 height 19
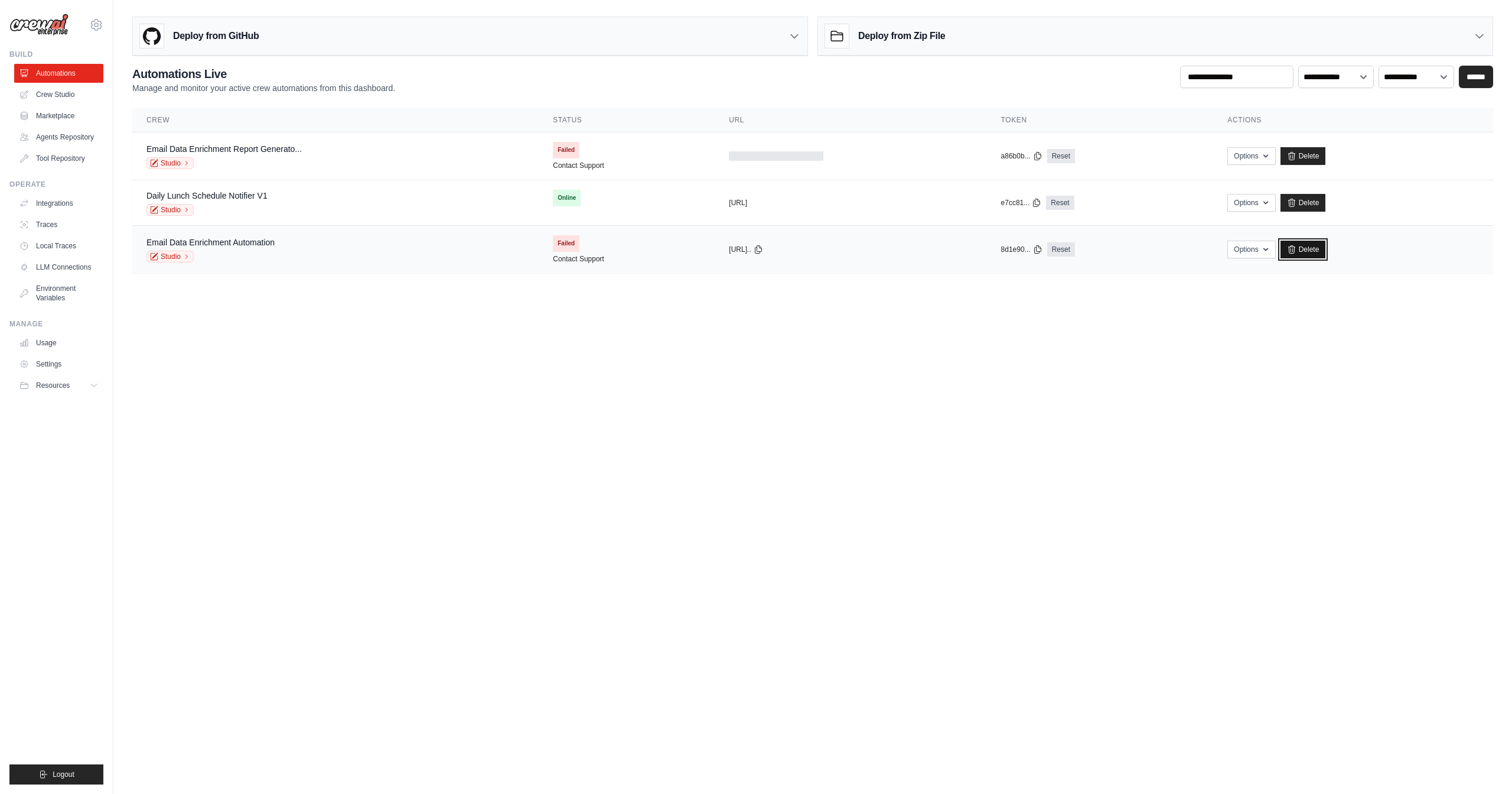
click at [1314, 253] on link "Delete" at bounding box center [1303, 249] width 46 height 18
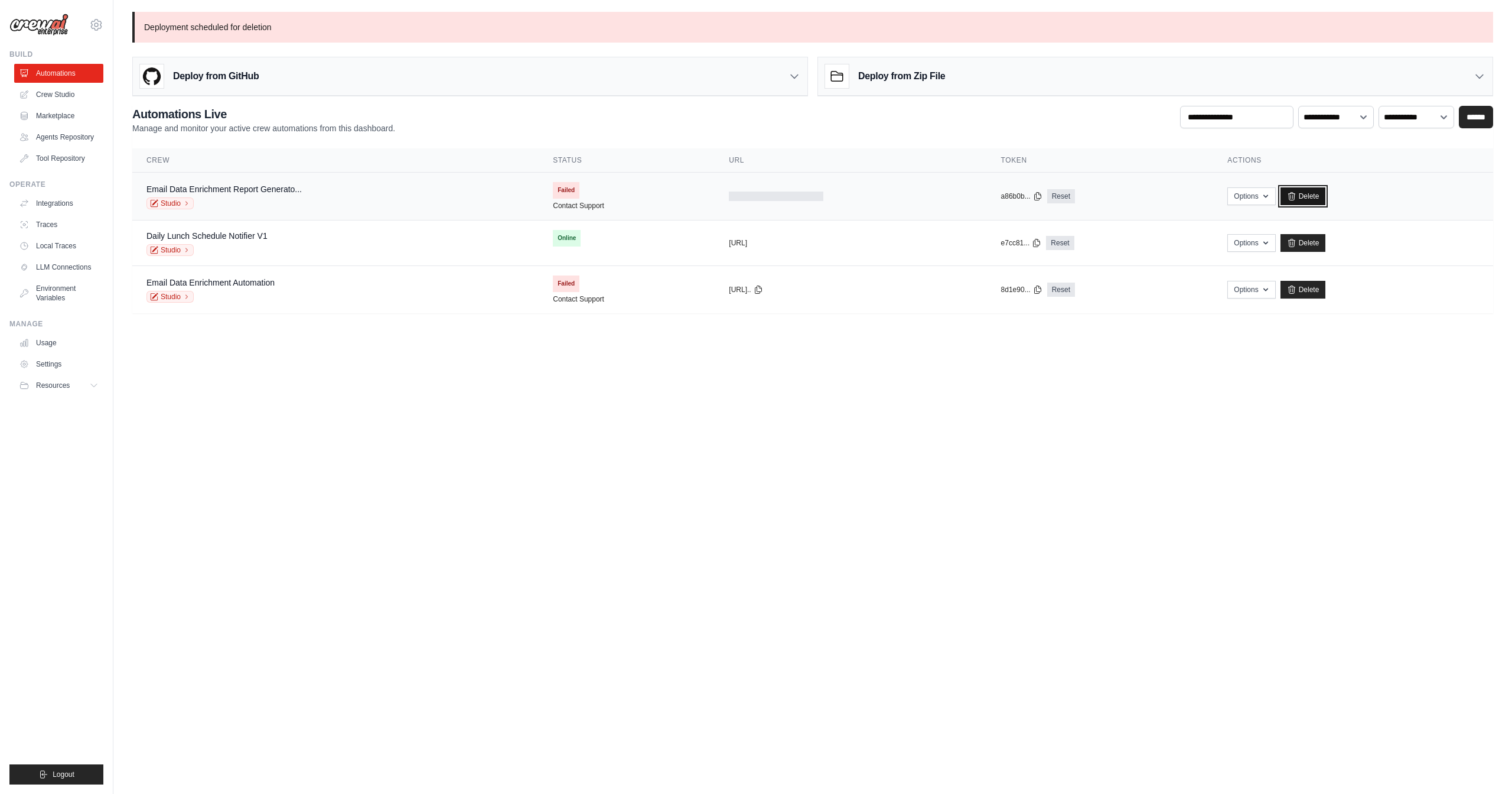
click at [1322, 193] on link "Delete" at bounding box center [1303, 196] width 46 height 18
click at [69, 97] on link "Crew Studio" at bounding box center [60, 94] width 89 height 19
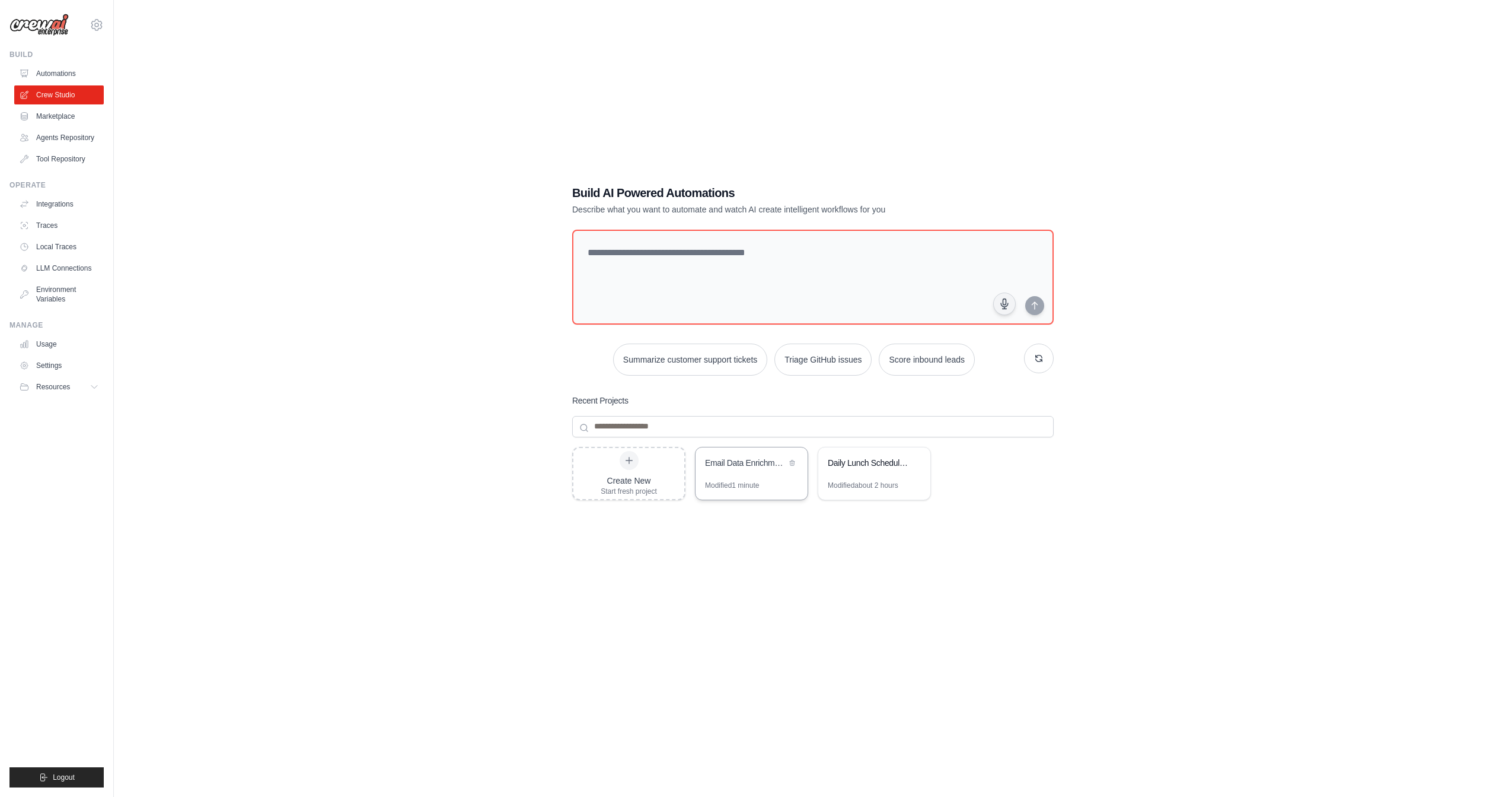
click at [708, 473] on div "Email Data Enrichment Report Generator" at bounding box center [752, 464] width 112 height 34
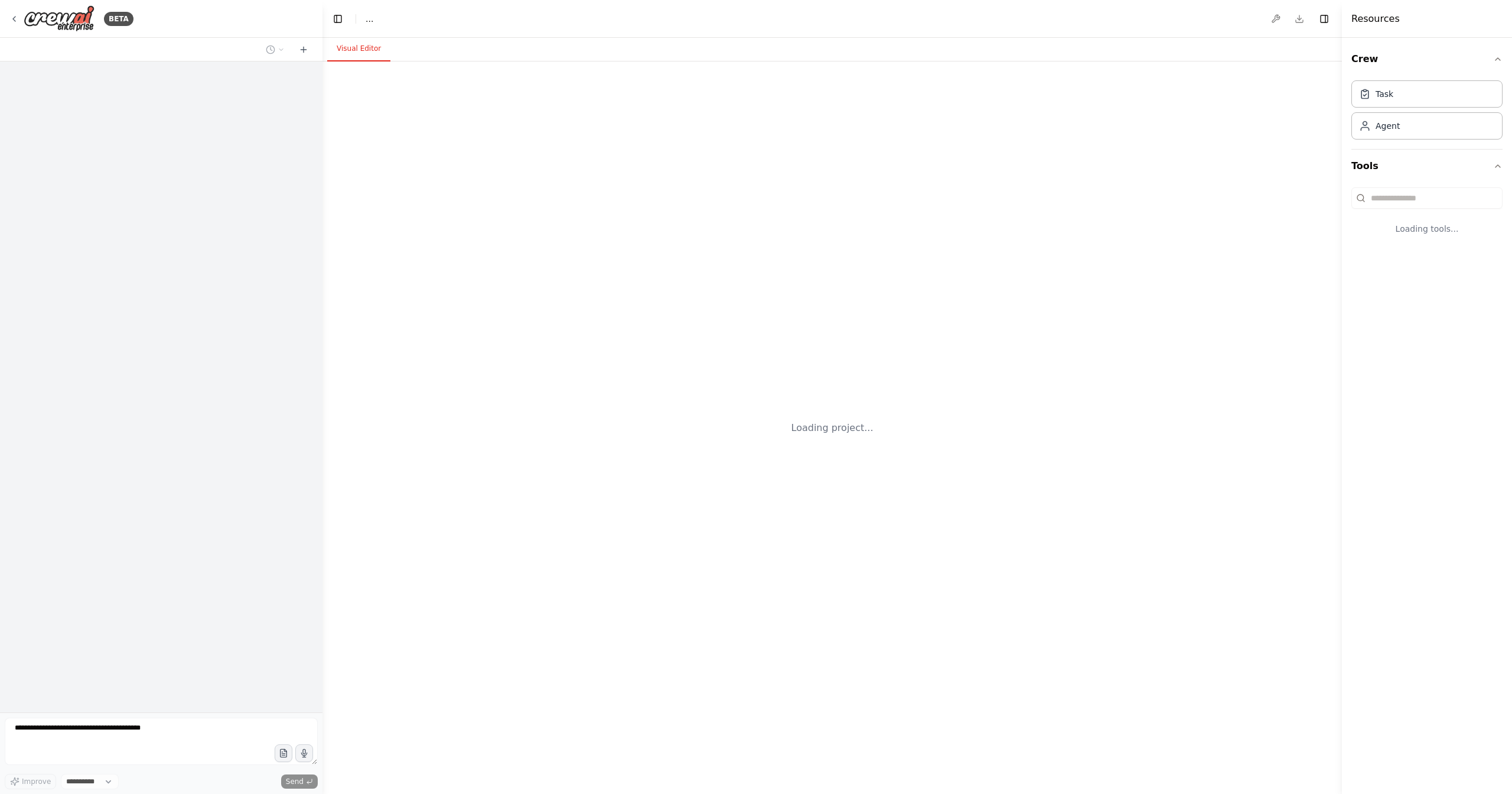
select select "****"
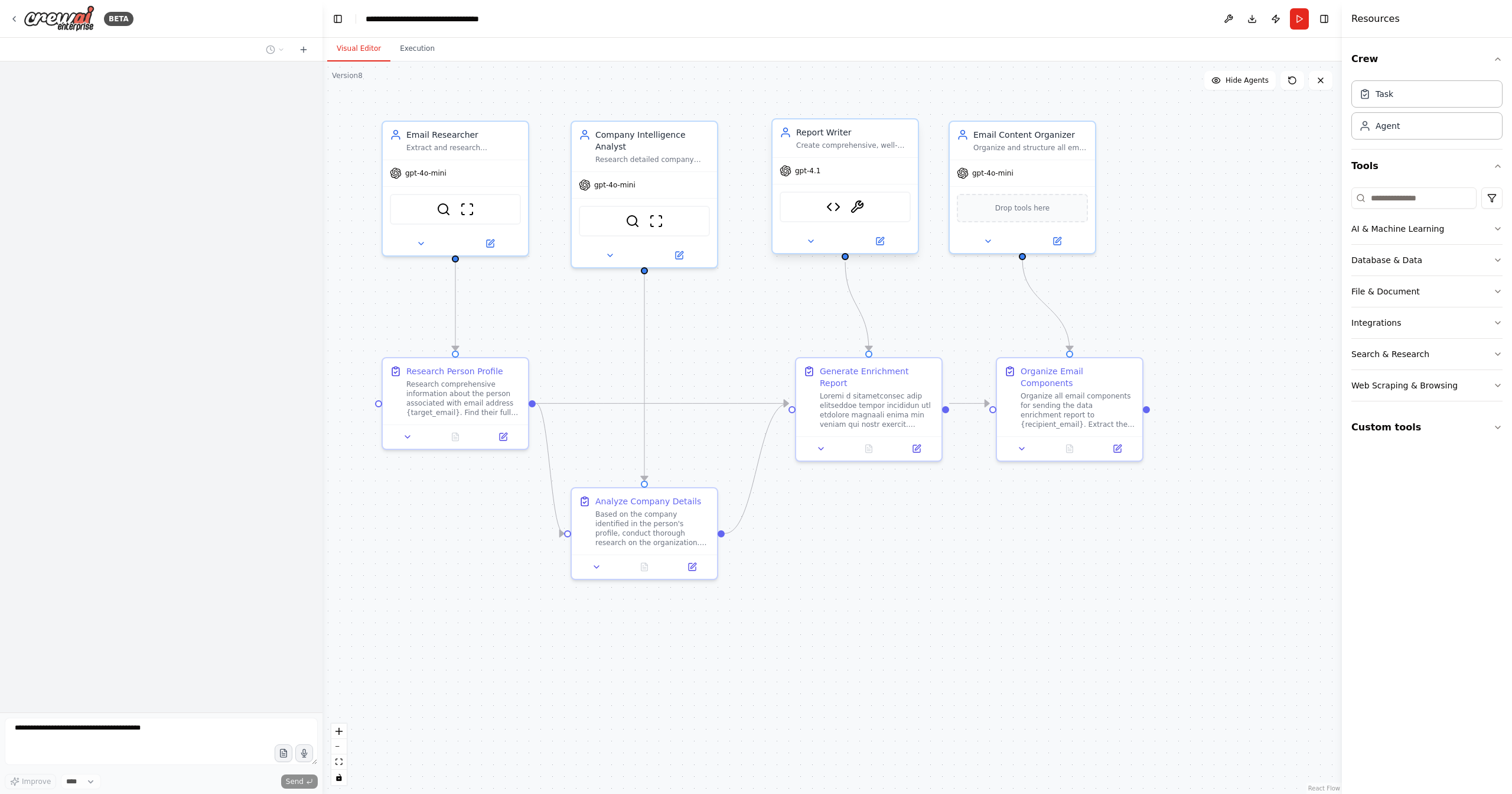
click at [884, 207] on div "Format Report to HTML HtmlToPdf" at bounding box center [845, 206] width 131 height 31
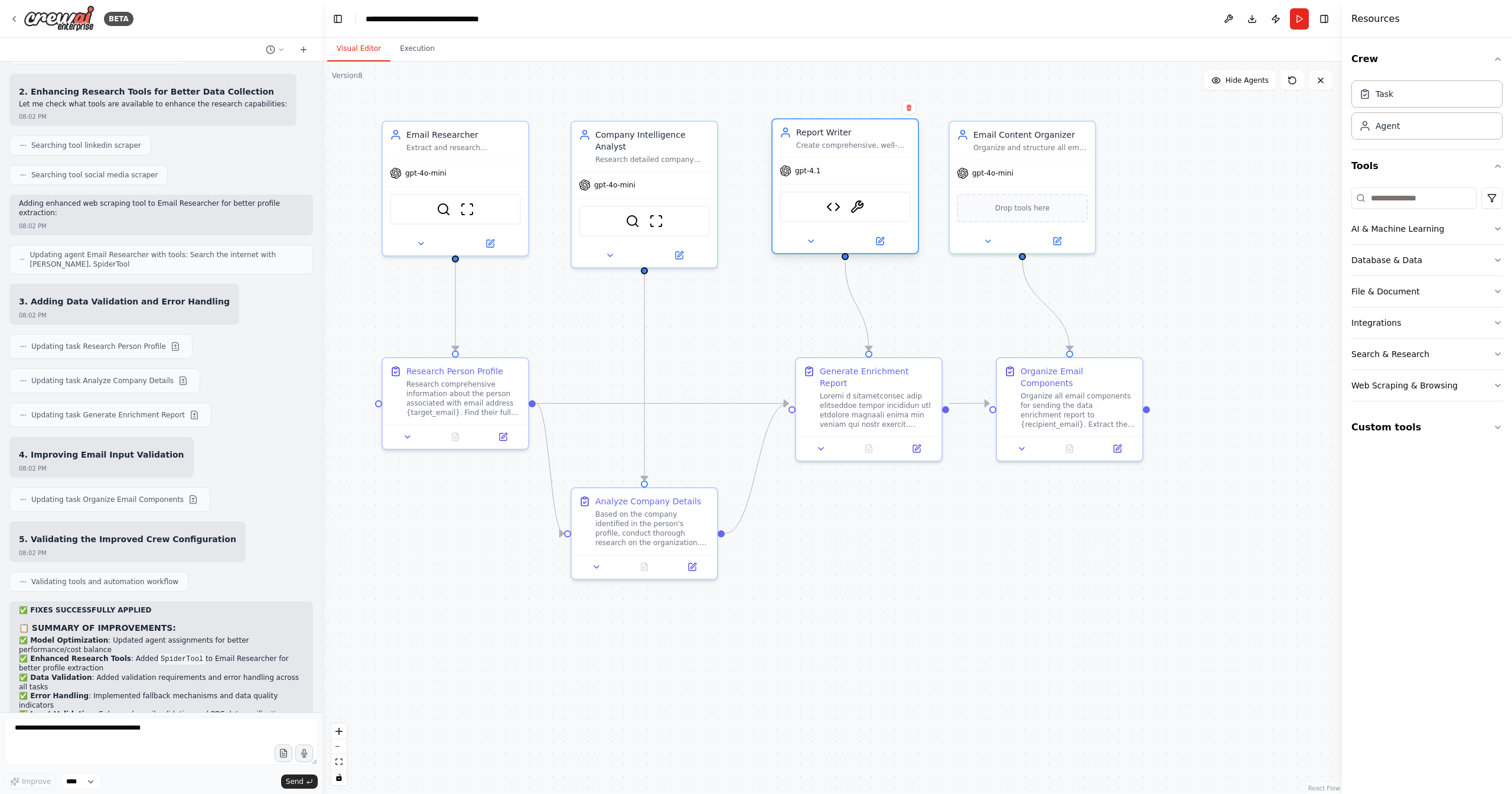
scroll to position [12953, 0]
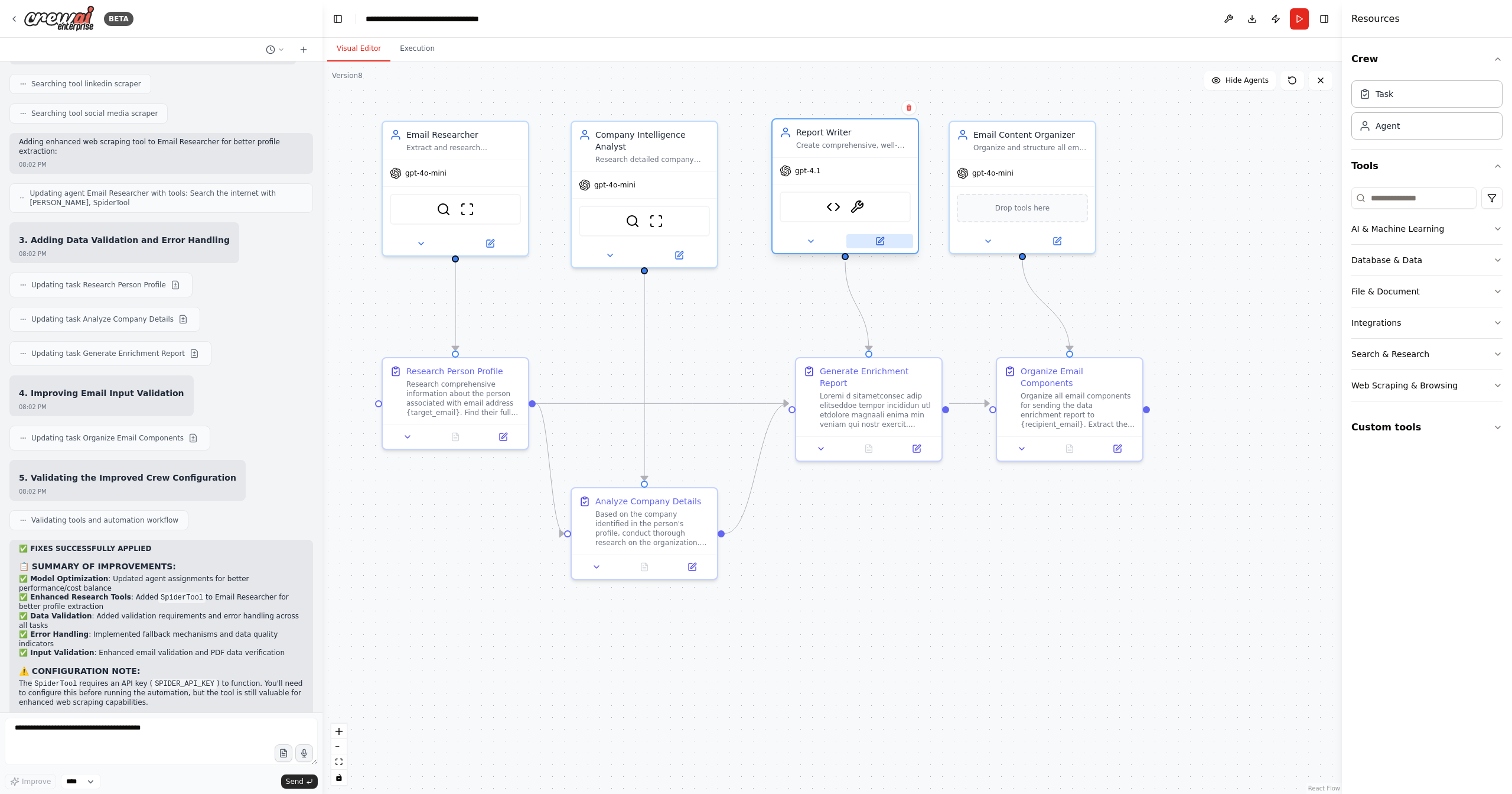
click at [879, 241] on icon at bounding box center [881, 240] width 6 height 6
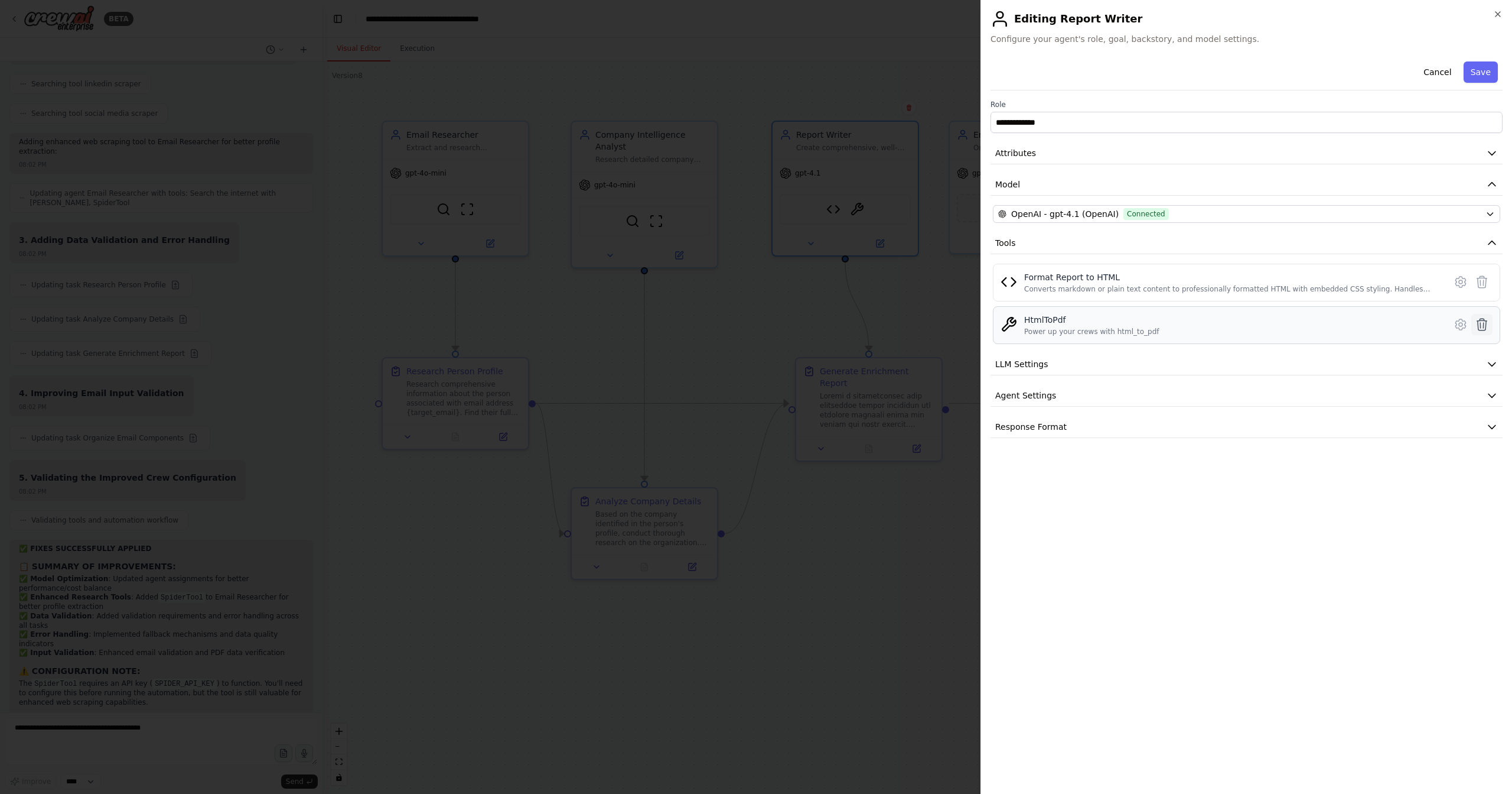
click at [1482, 325] on icon at bounding box center [1482, 324] width 14 height 14
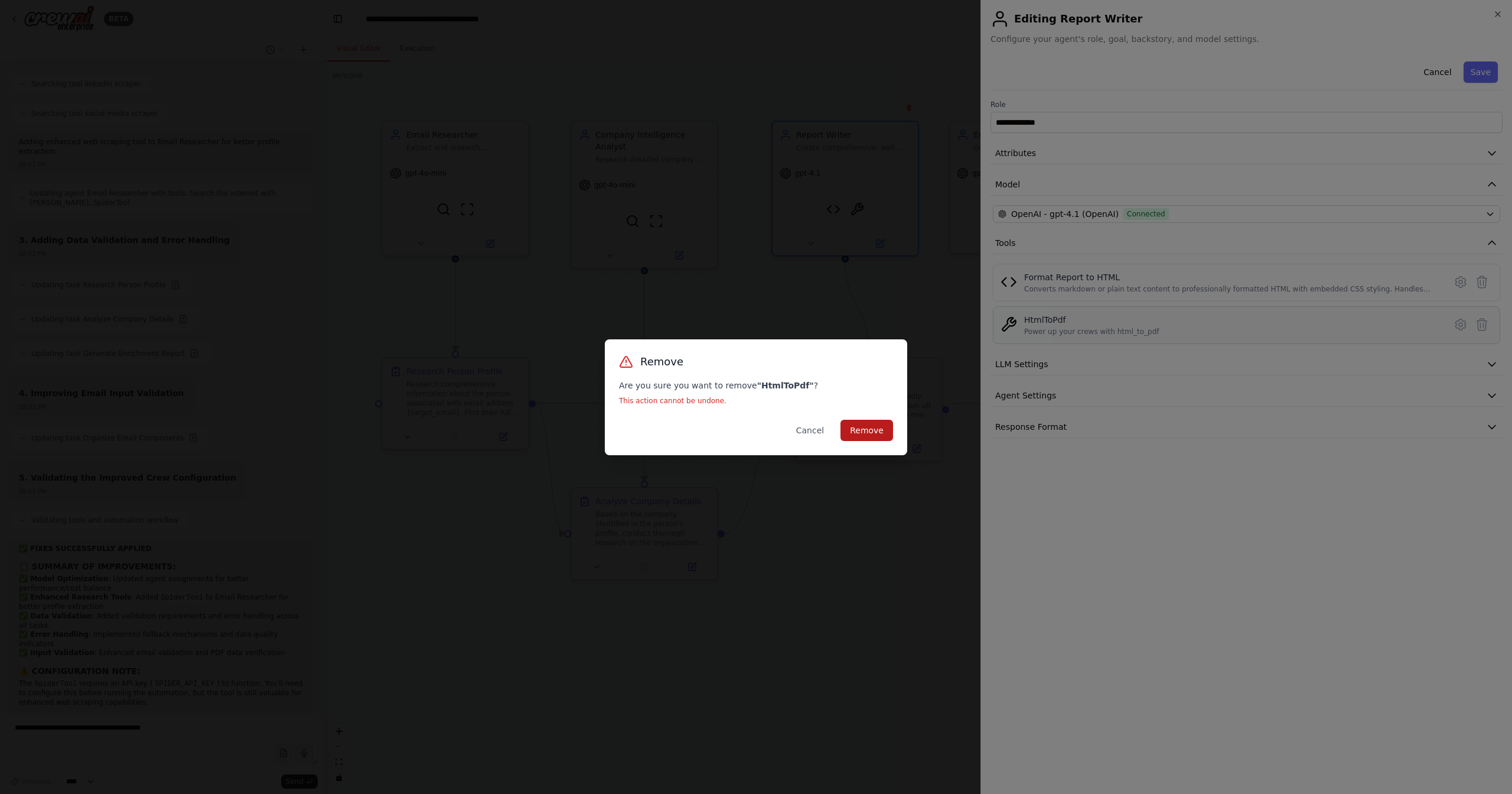
click at [892, 435] on button "Remove" at bounding box center [866, 430] width 52 height 21
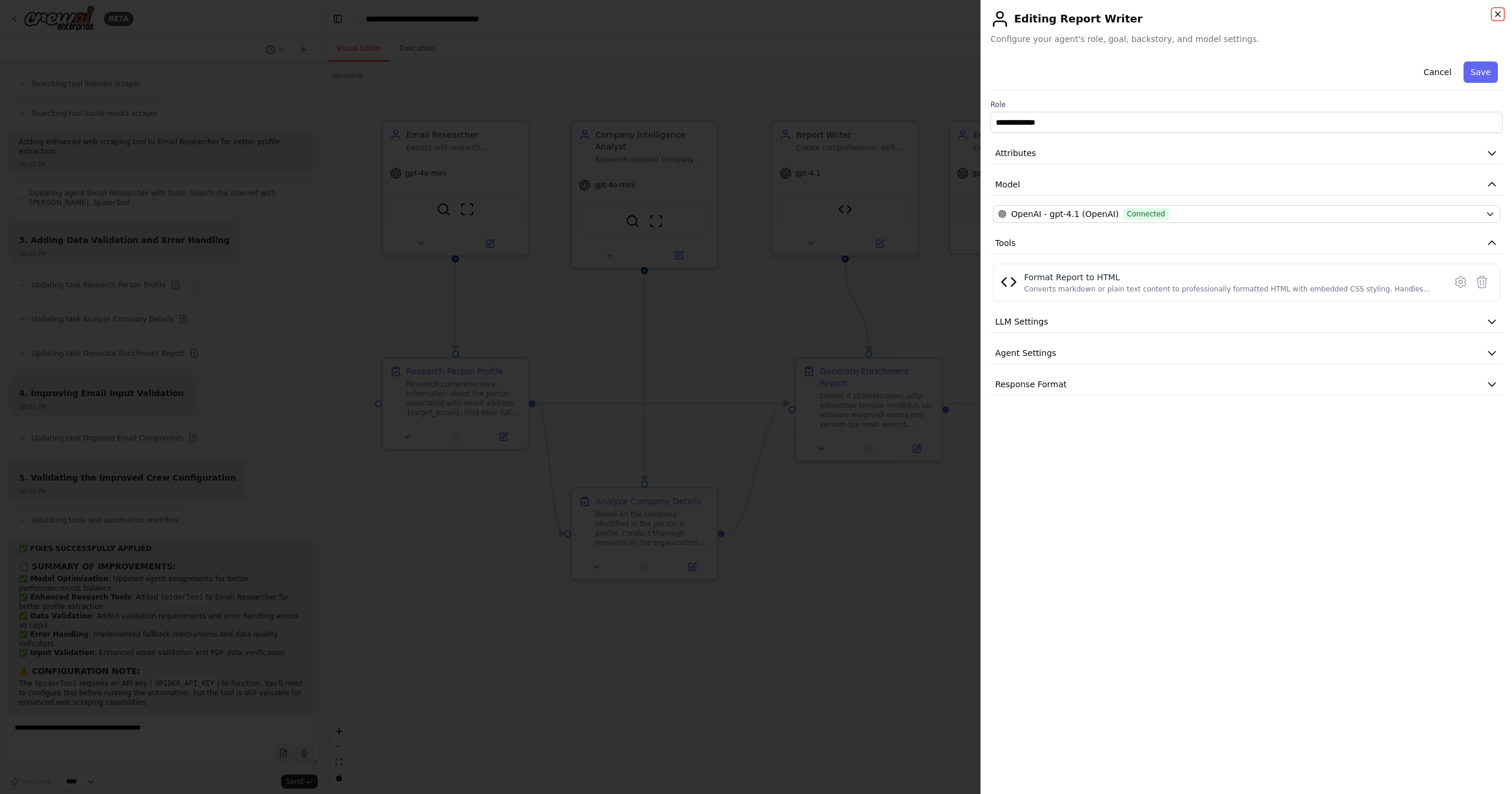
click at [1499, 16] on icon "button" at bounding box center [1498, 14] width 9 height 9
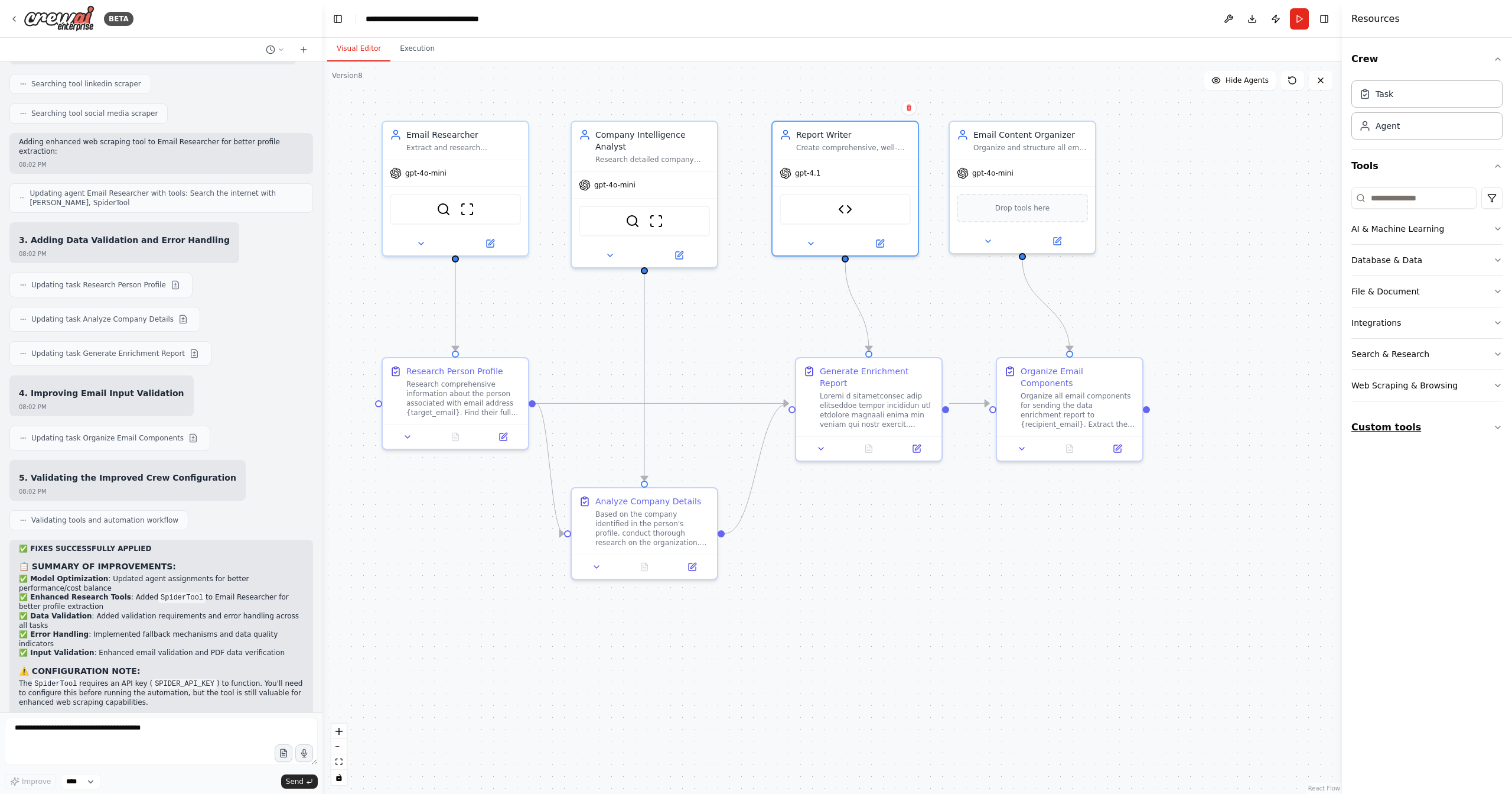
click at [1406, 428] on button "Custom tools" at bounding box center [1427, 428] width 151 height 34
click at [172, 735] on textarea at bounding box center [161, 741] width 313 height 48
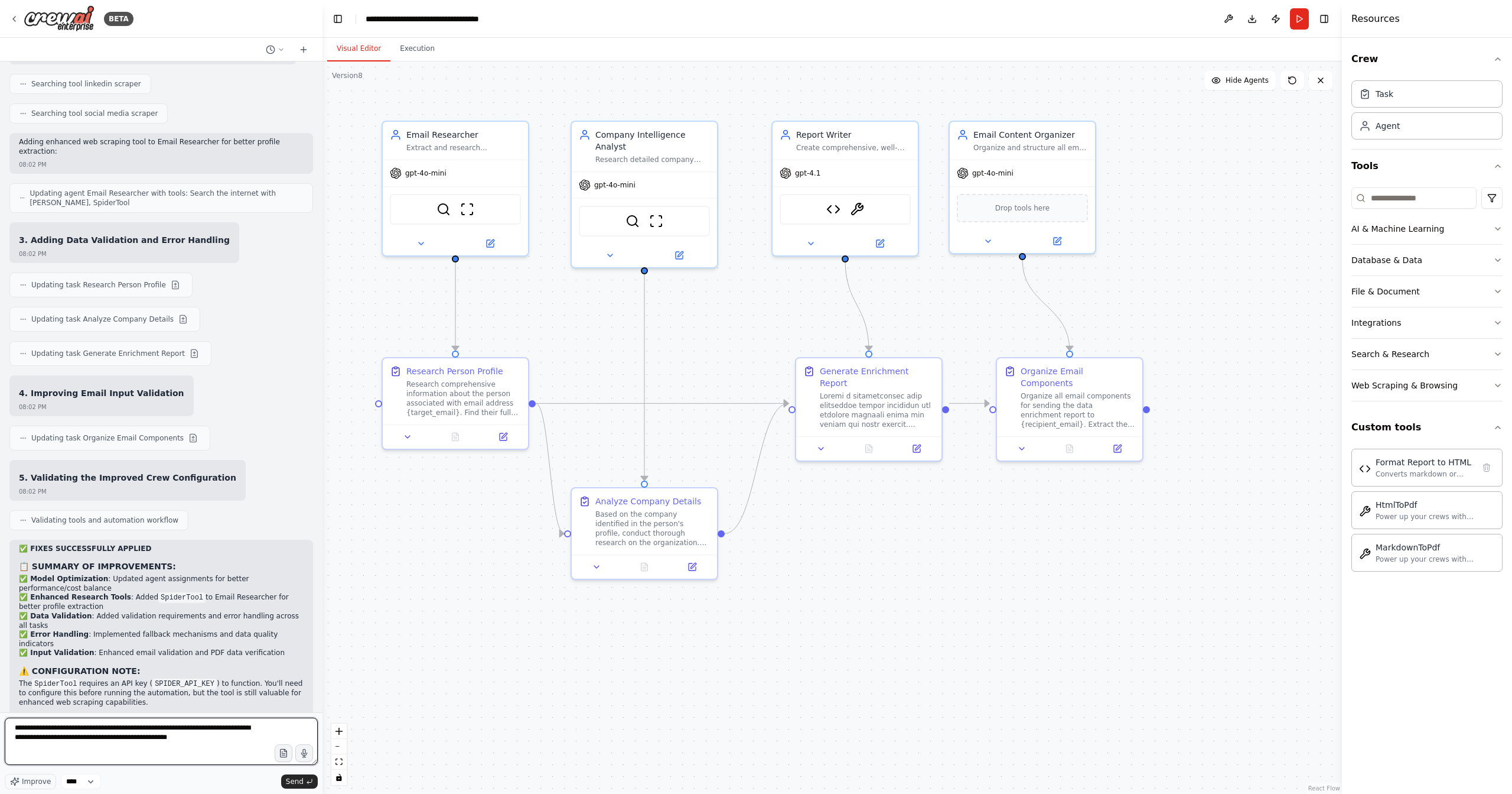
type textarea "**********"
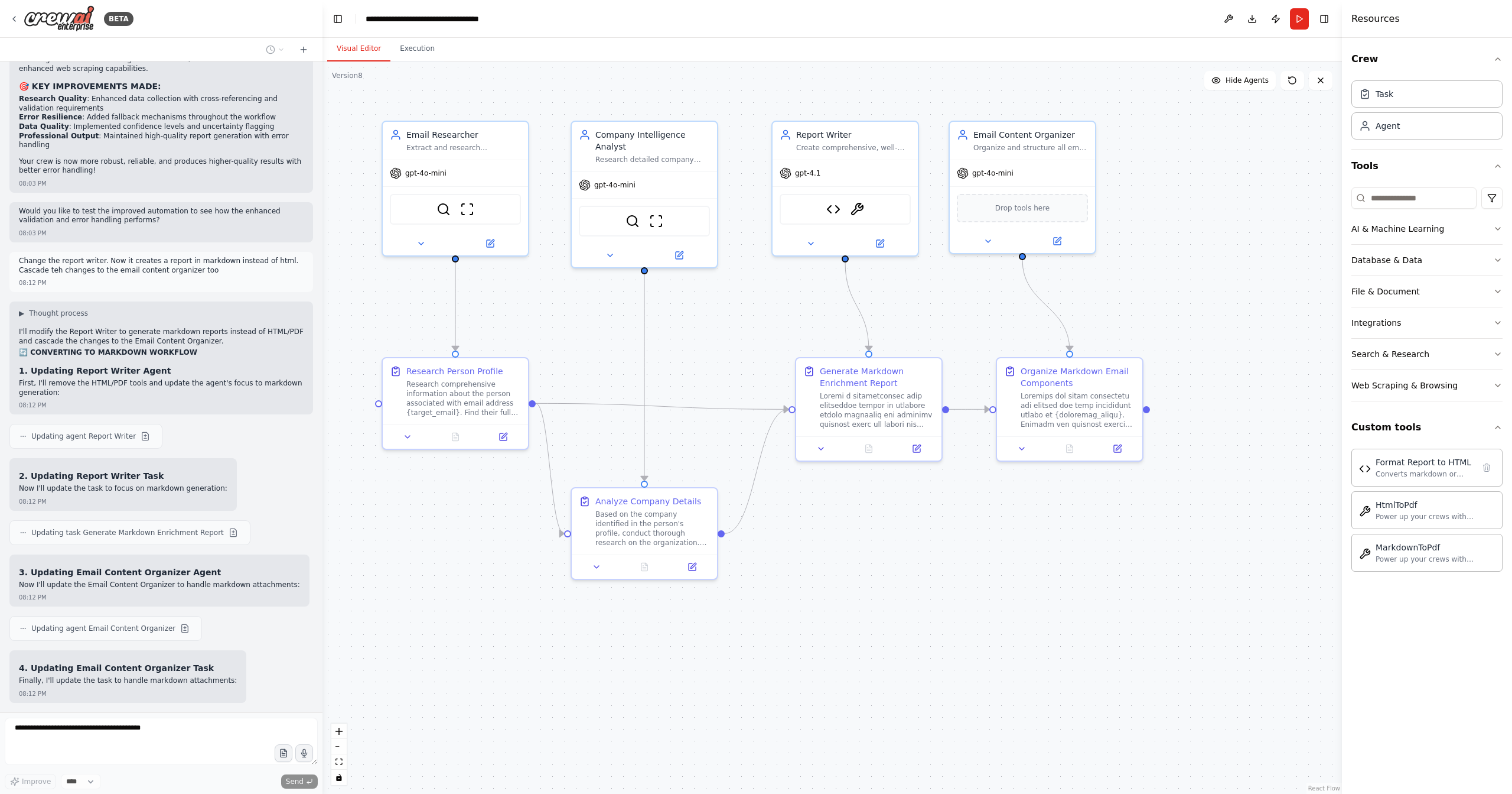
scroll to position [13667, 0]
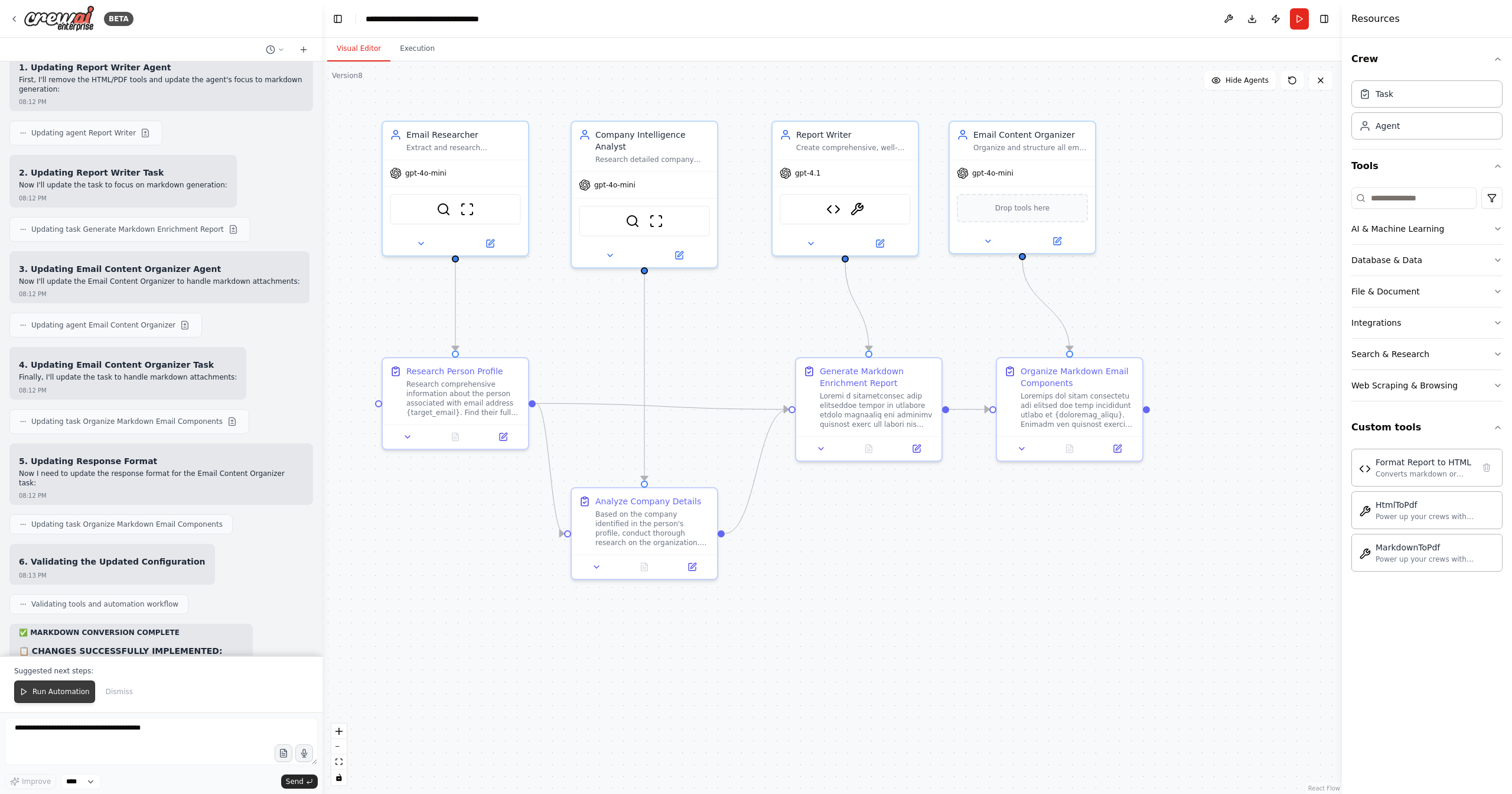
click at [70, 682] on button "Run Automation" at bounding box center [54, 691] width 81 height 22
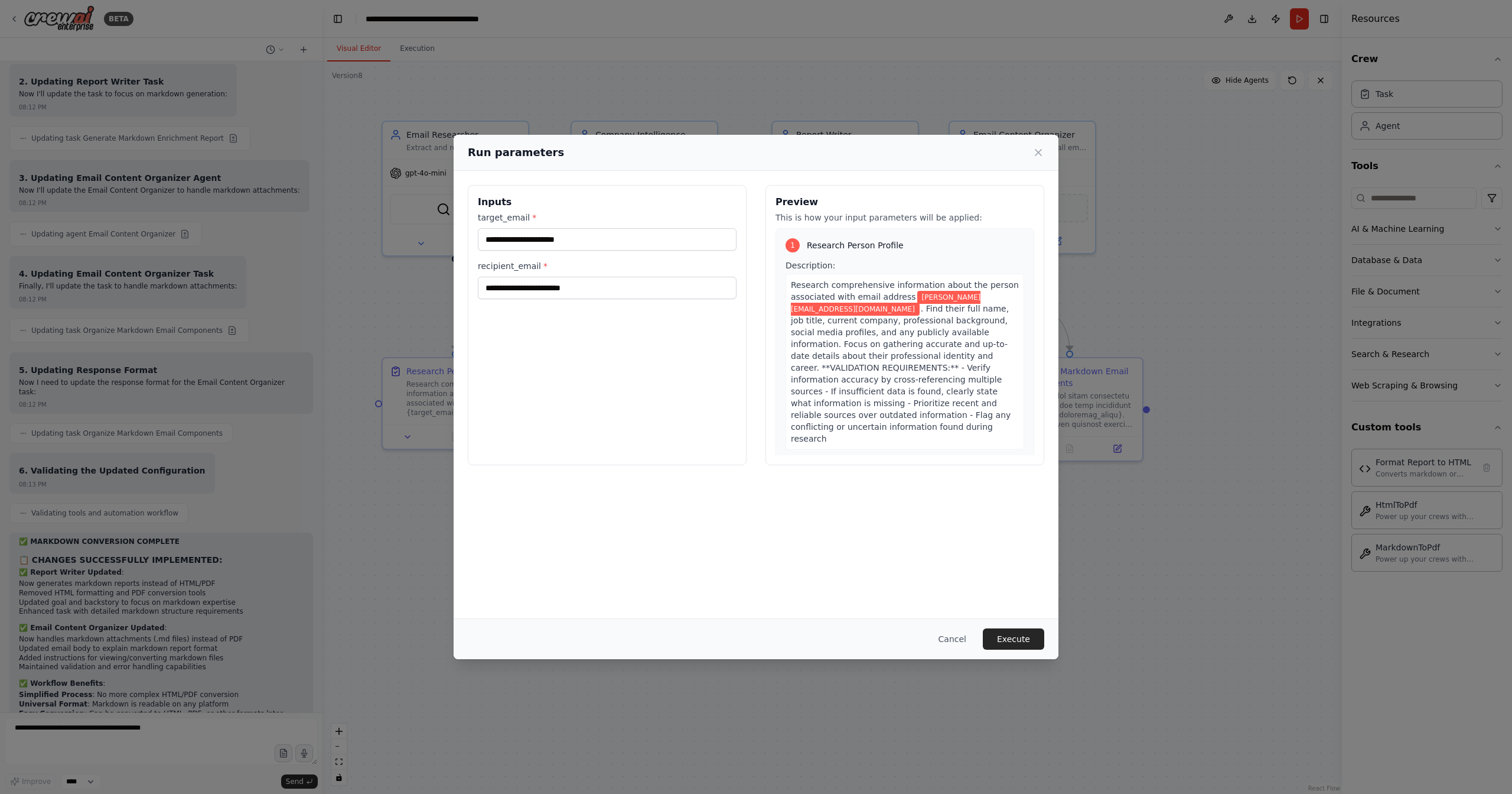
scroll to position [13993, 0]
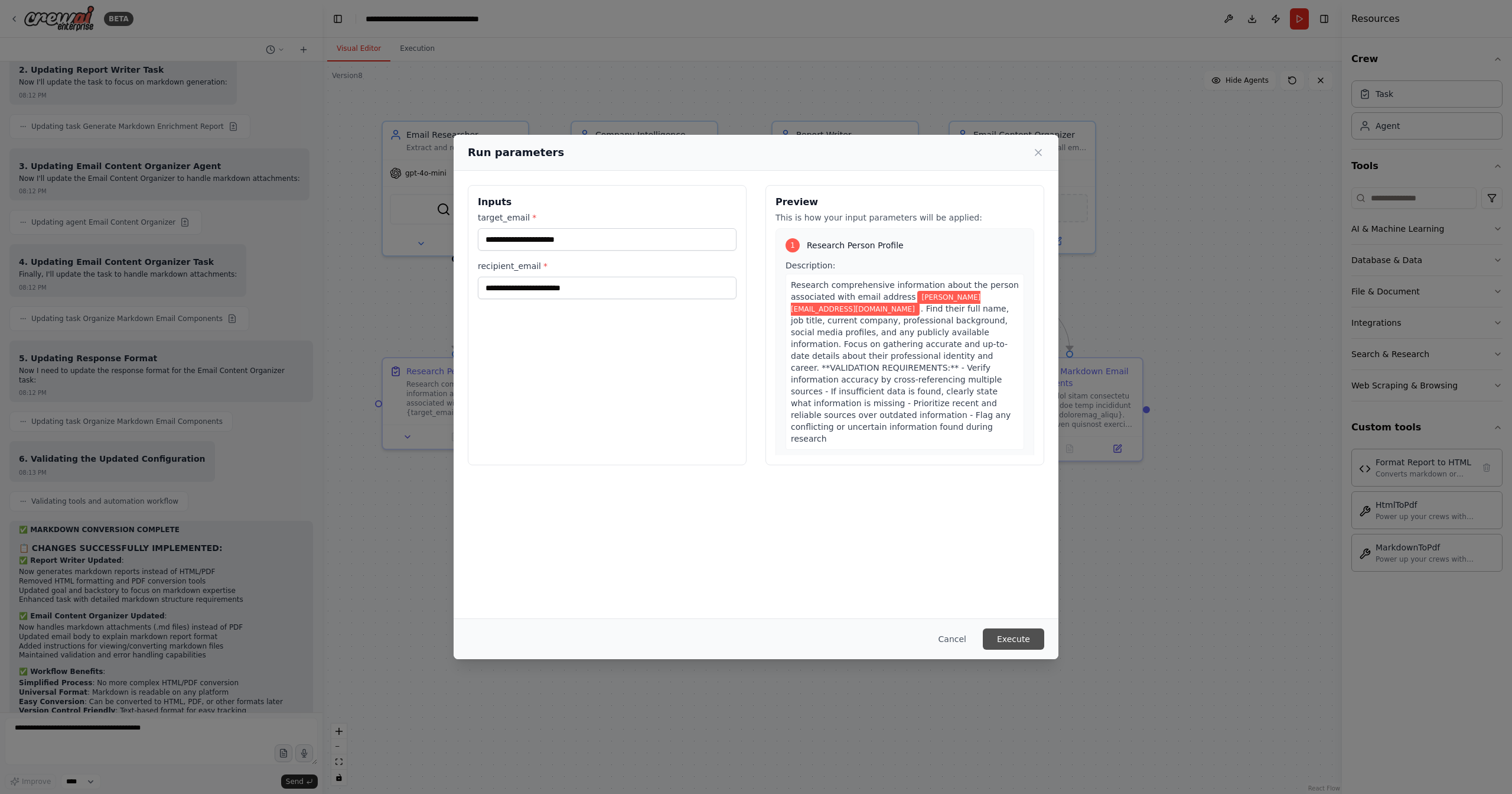
click at [1015, 646] on button "Execute" at bounding box center [1014, 638] width 61 height 21
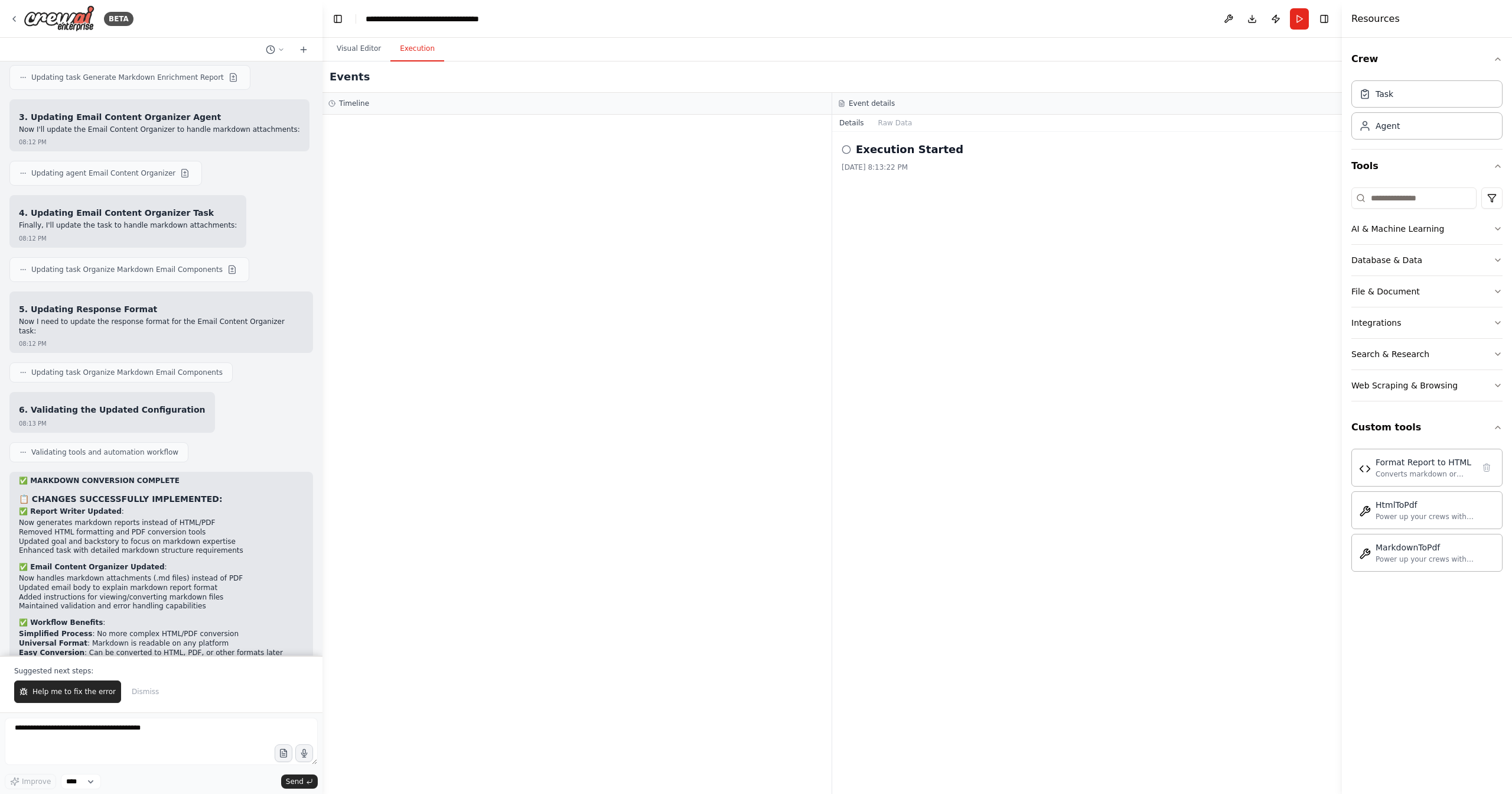
scroll to position [14049, 0]
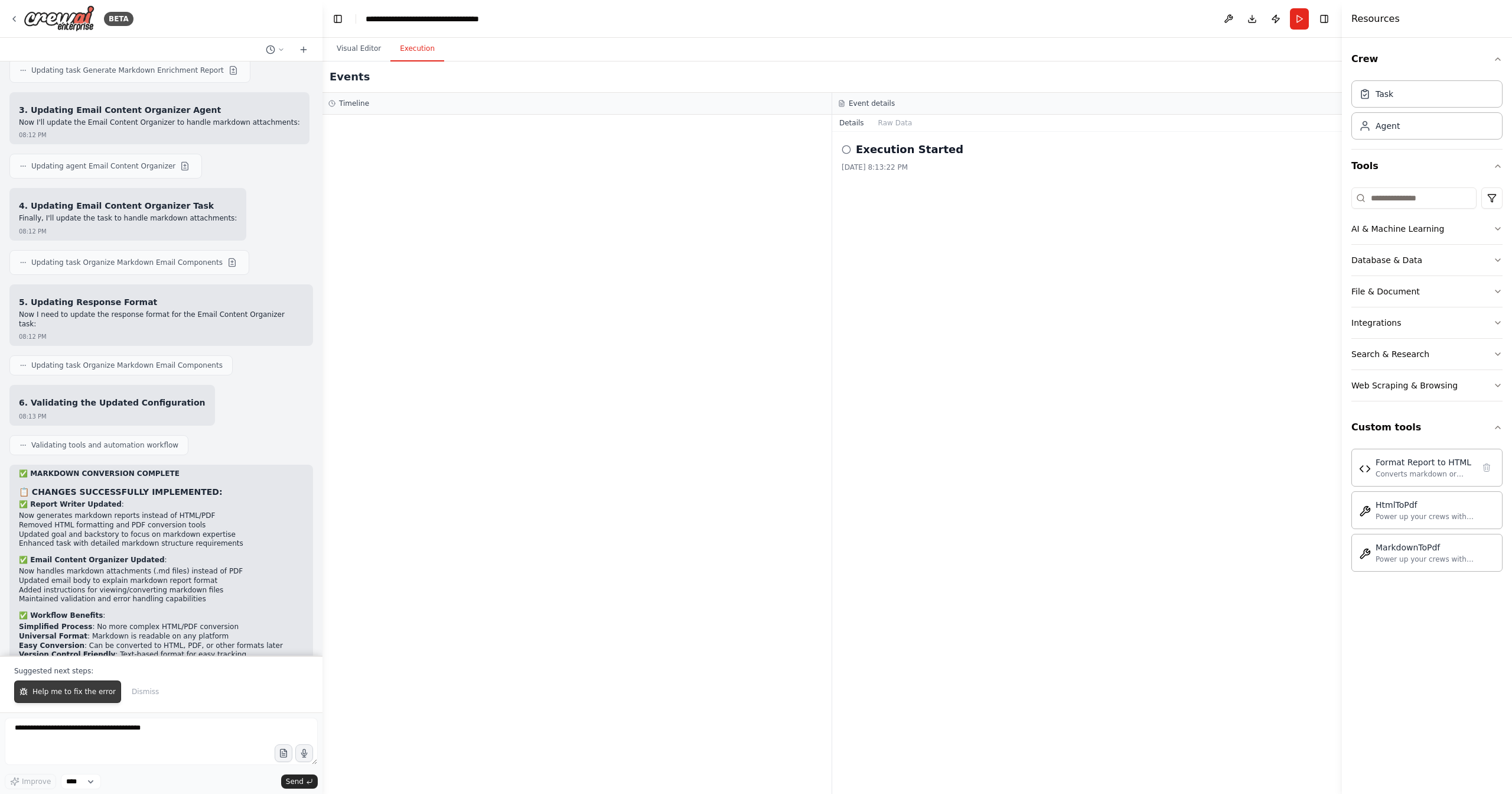
click at [91, 695] on span "Help me to fix the error" at bounding box center [74, 691] width 83 height 9
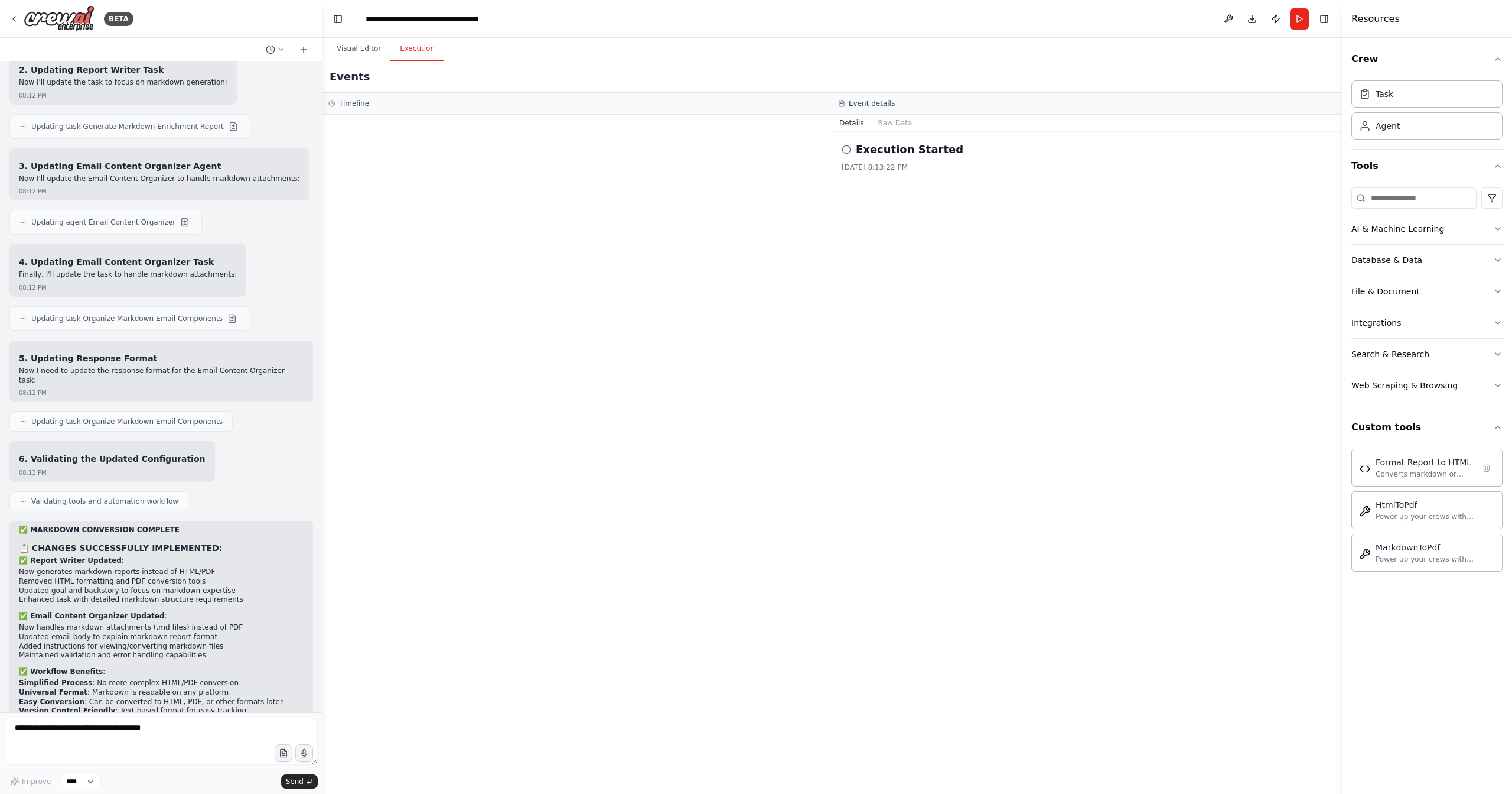
scroll to position [14024, 0]
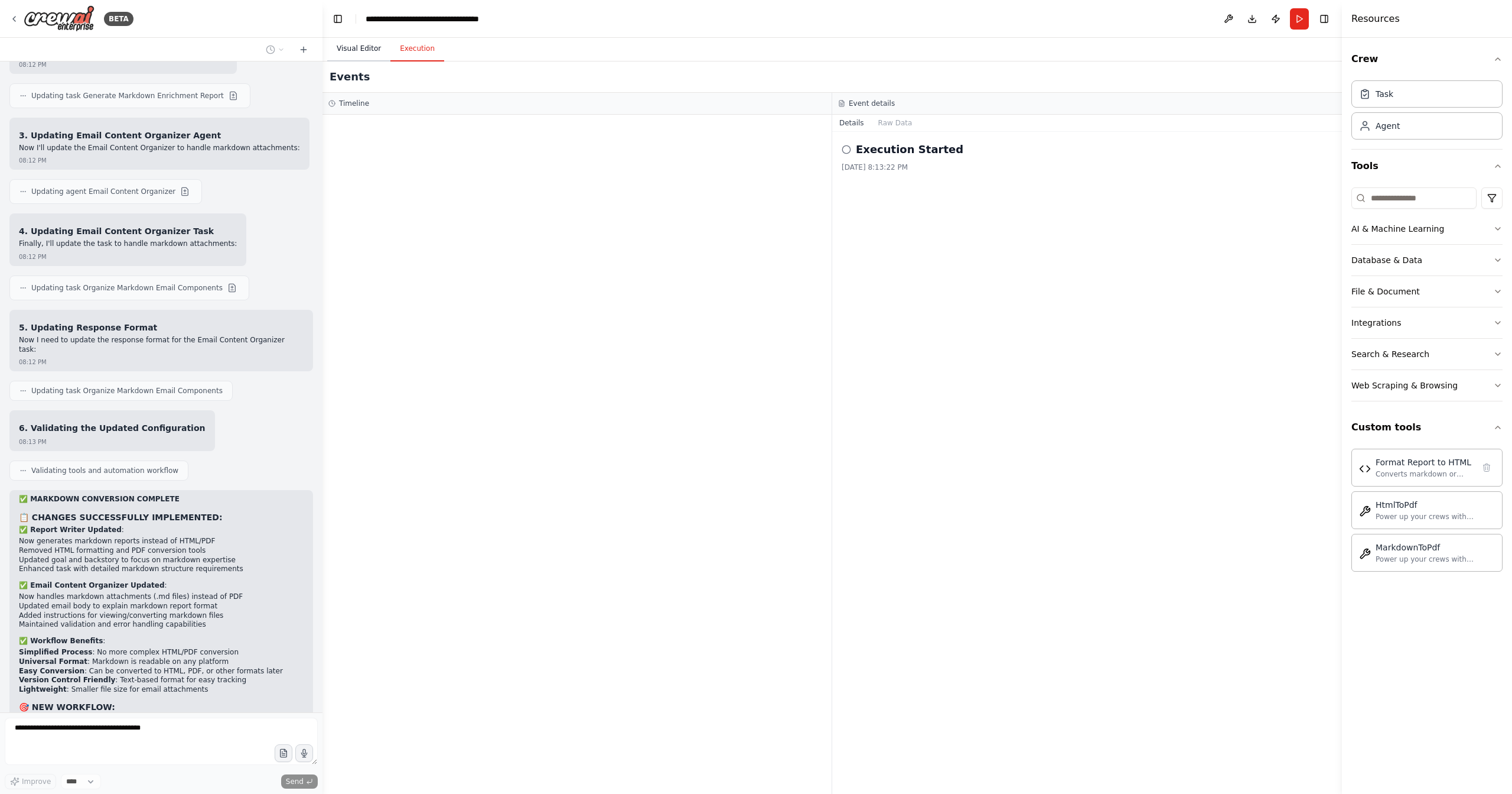
click at [368, 51] on button "Visual Editor" at bounding box center [359, 48] width 63 height 25
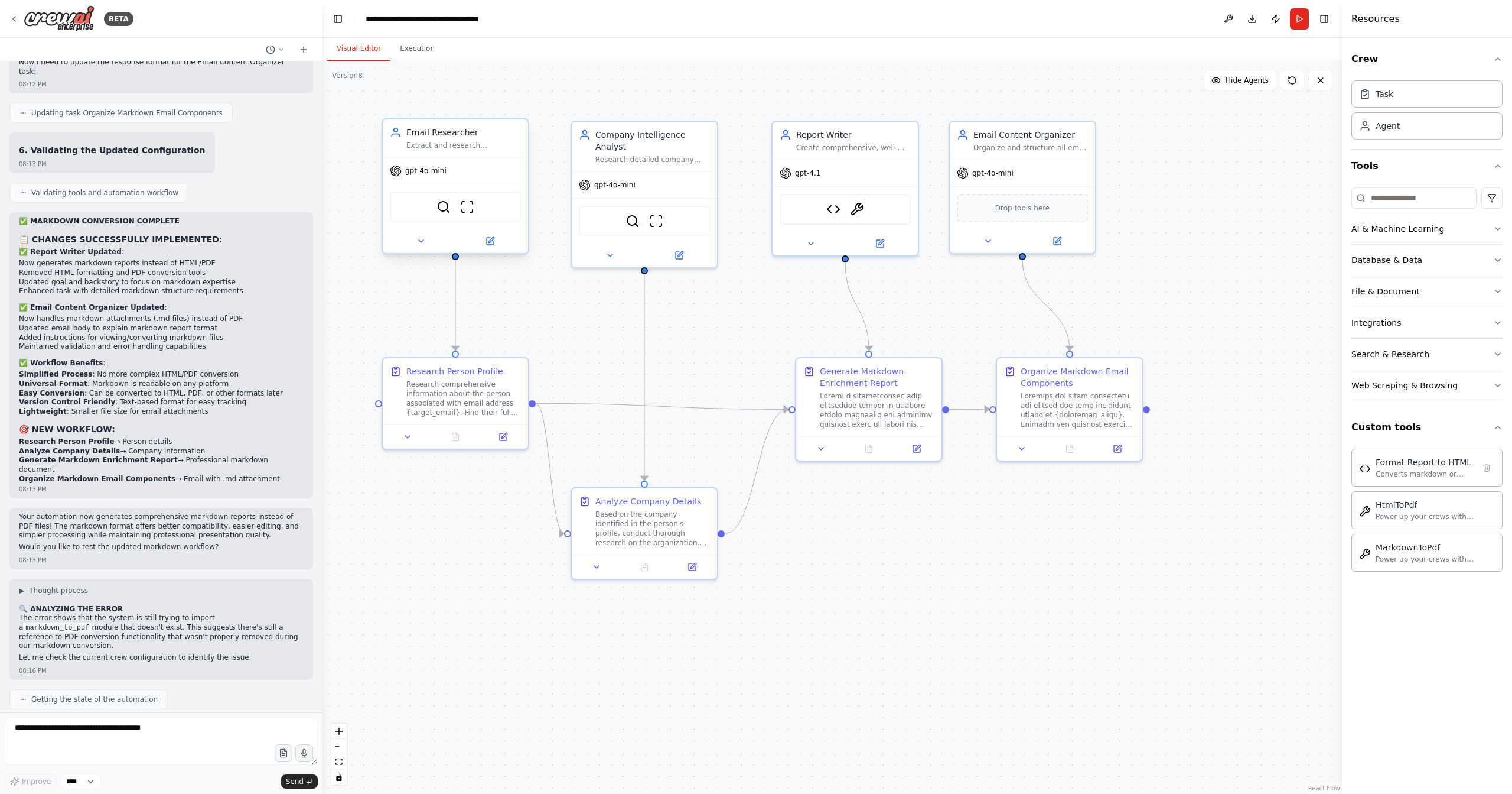
scroll to position [14401, 0]
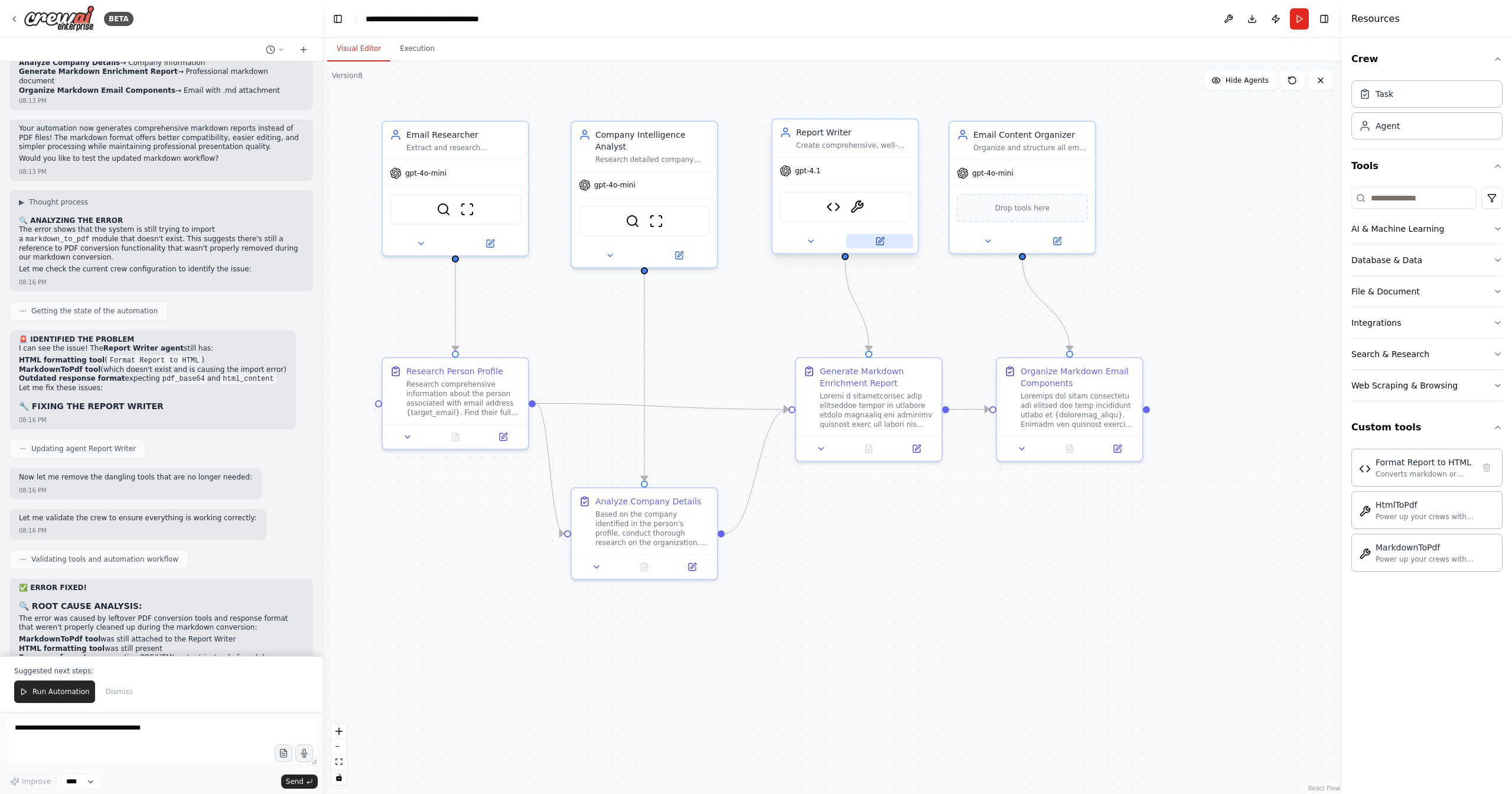
click at [881, 244] on icon at bounding box center [880, 241] width 7 height 7
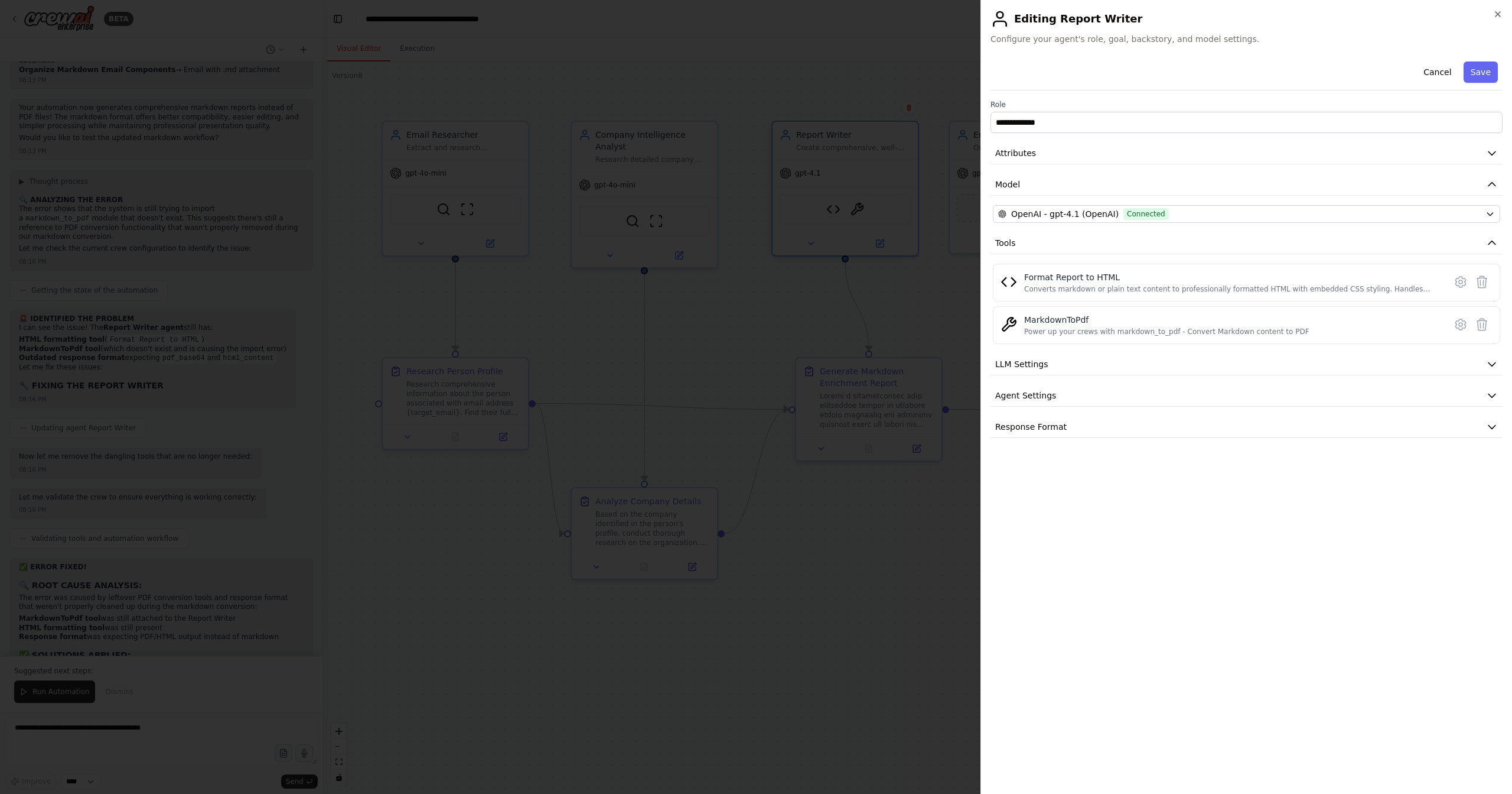
scroll to position [14710, 0]
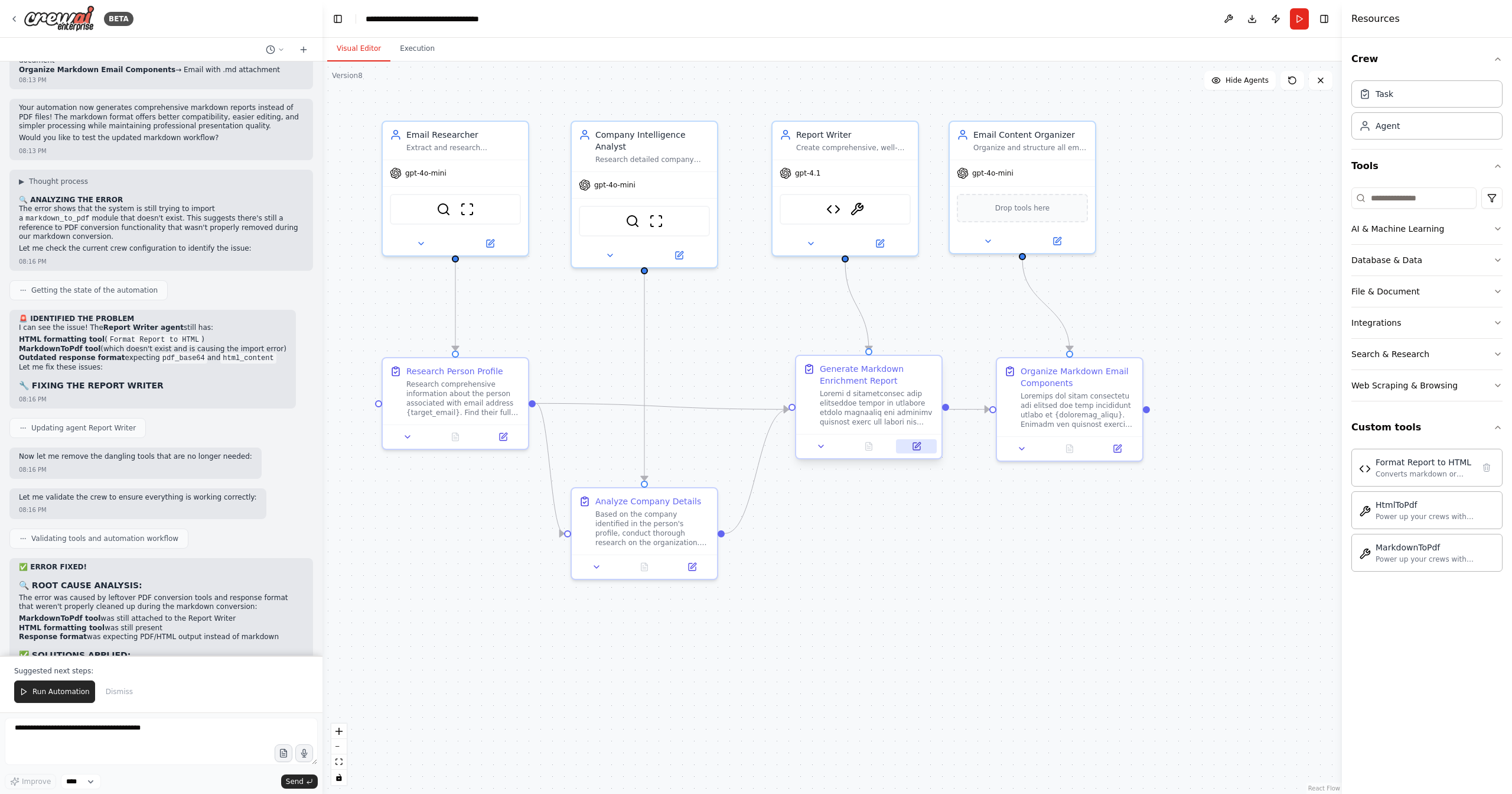
click at [916, 449] on icon at bounding box center [917, 446] width 7 height 7
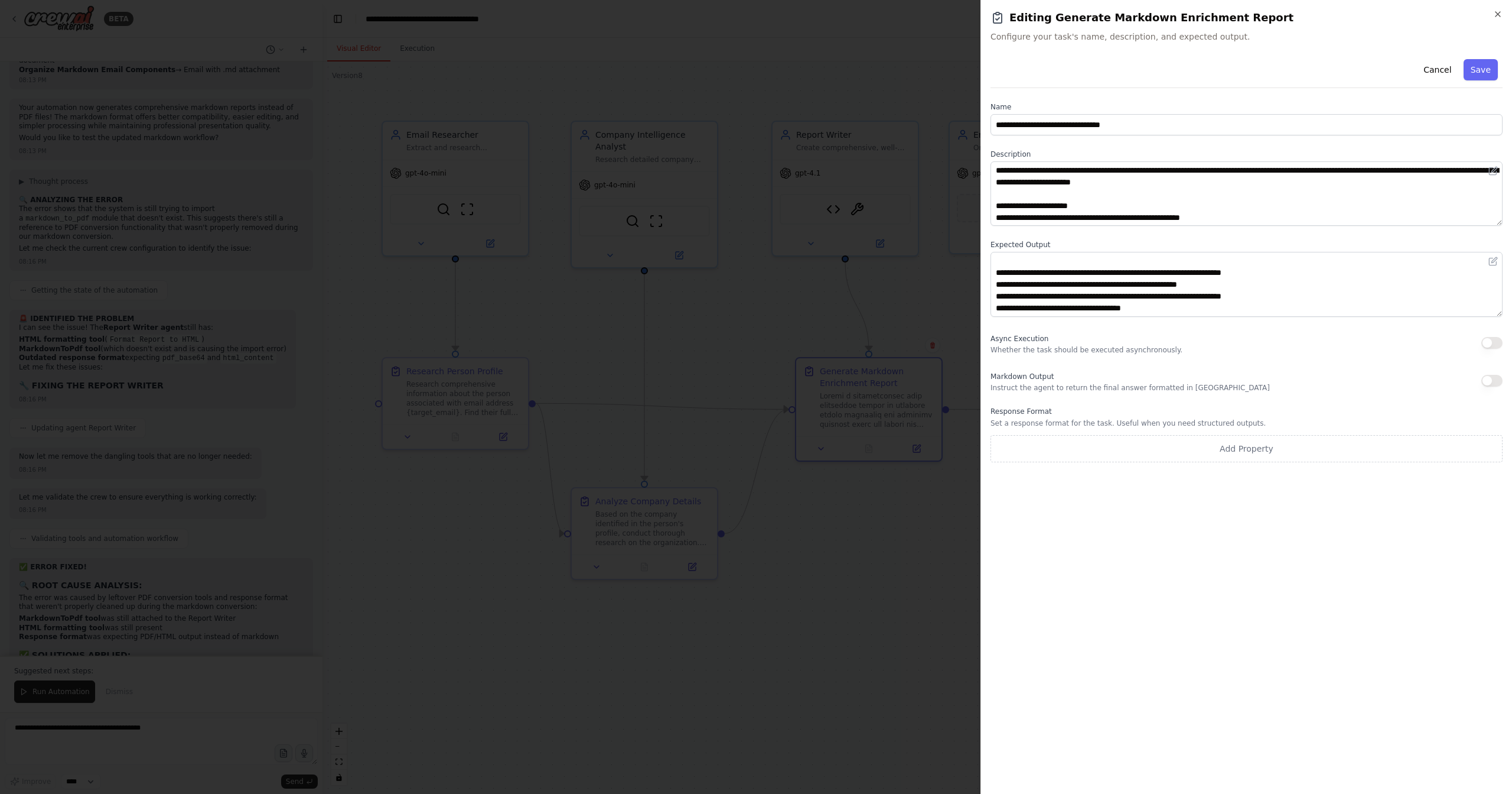
scroll to position [0, 0]
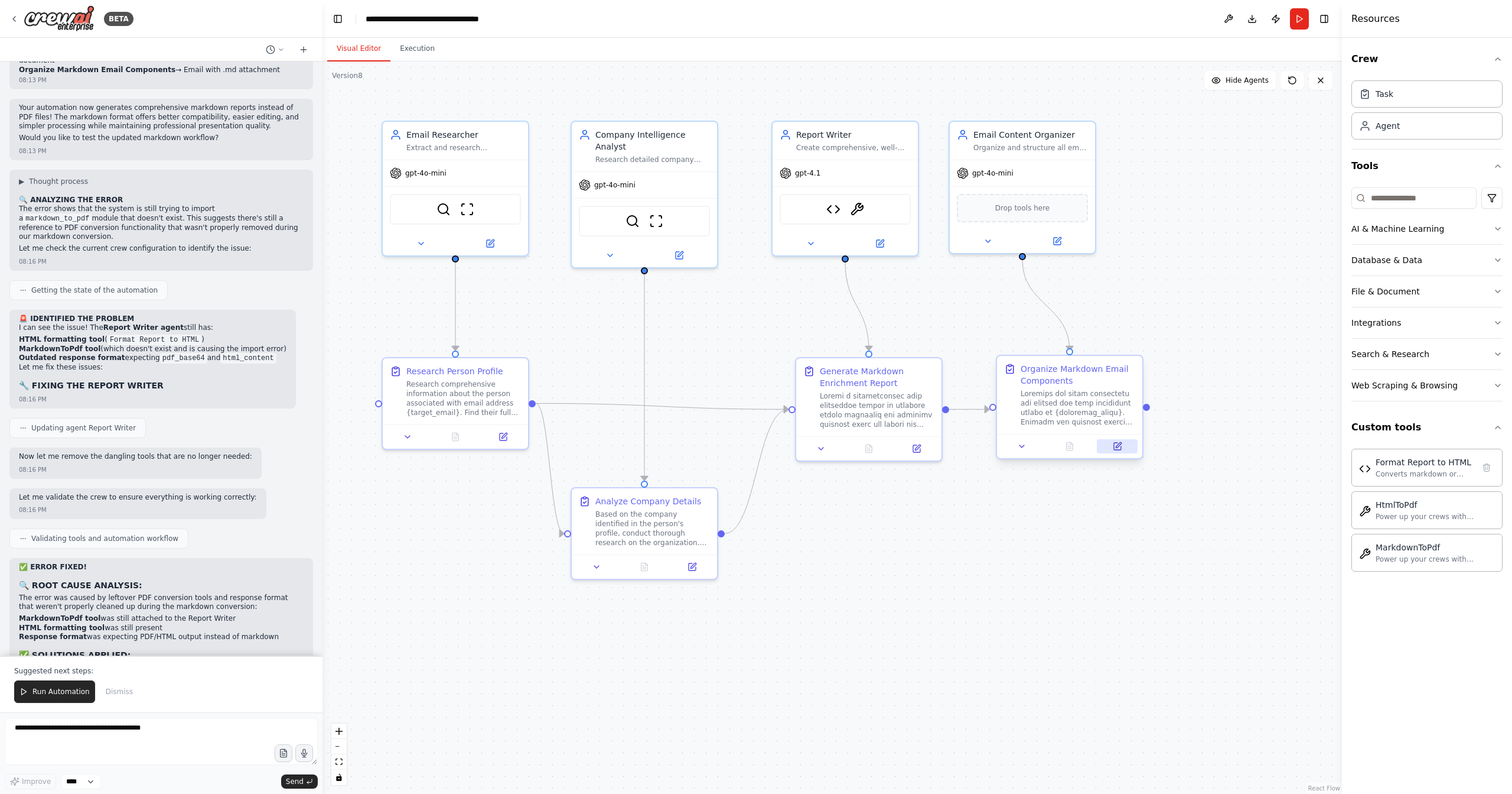
click at [1124, 444] on button at bounding box center [1118, 445] width 41 height 14
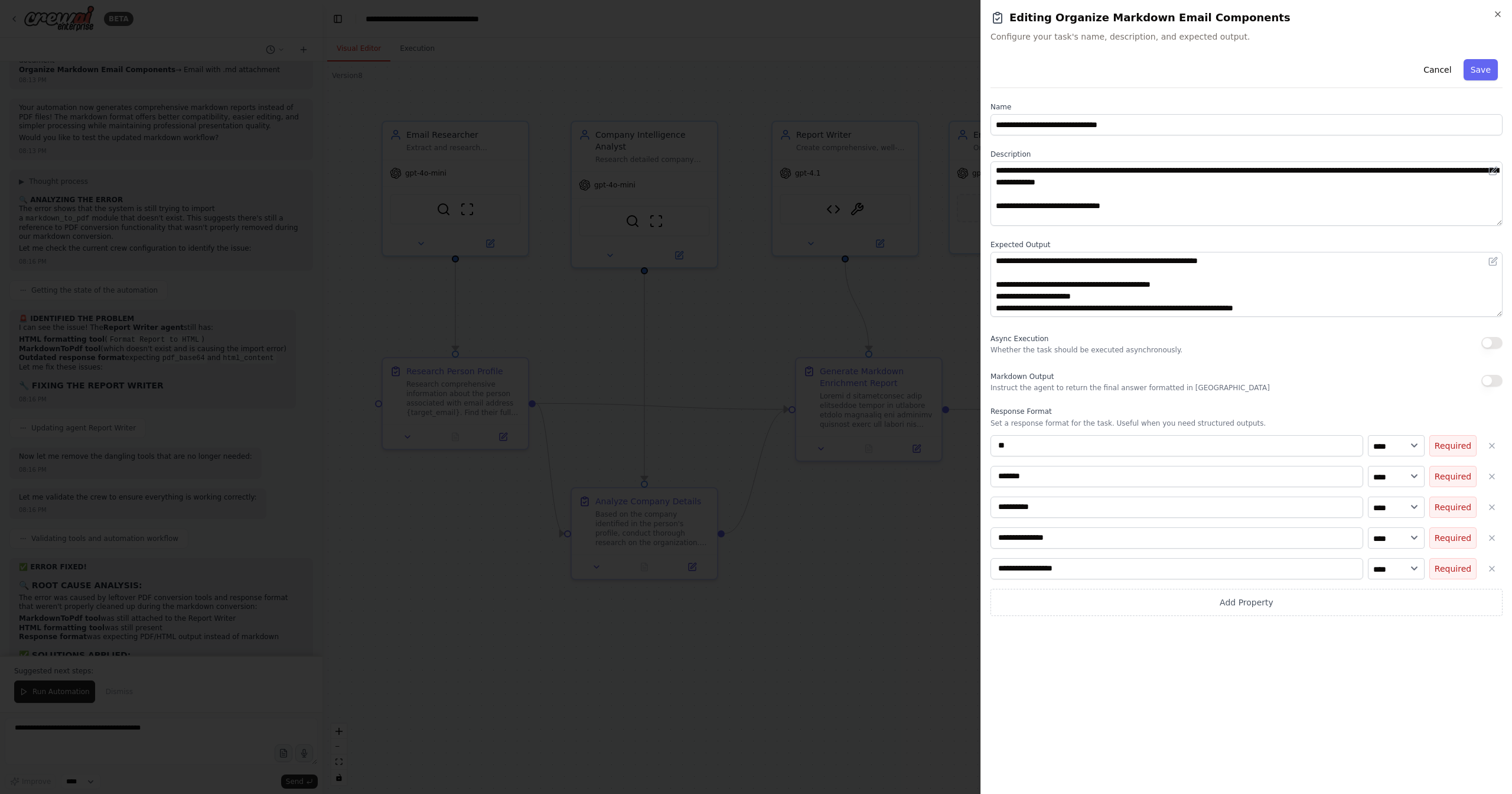
click at [657, 673] on div at bounding box center [756, 397] width 1512 height 794
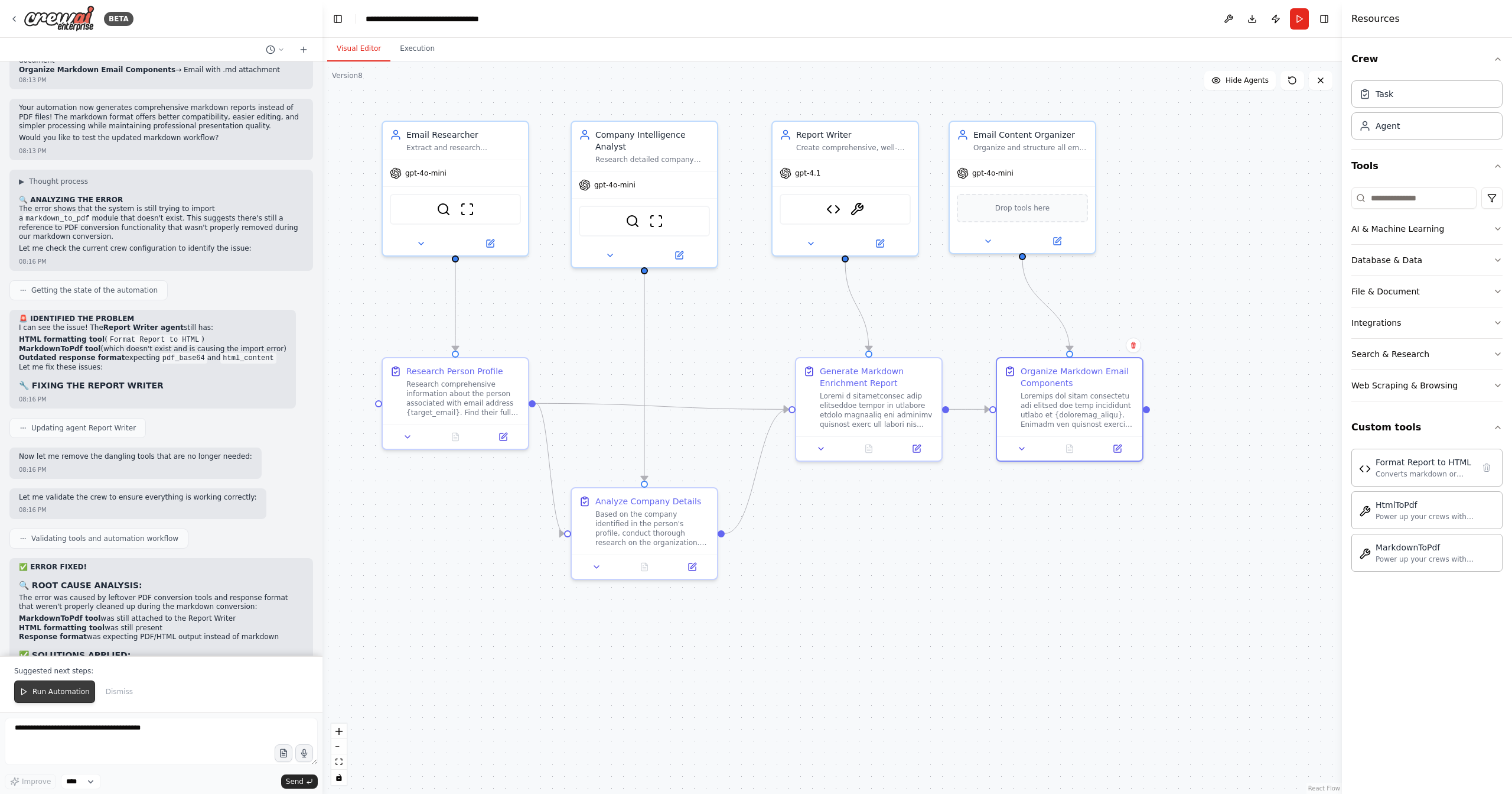
click at [37, 690] on span "Run Automation" at bounding box center [61, 691] width 58 height 9
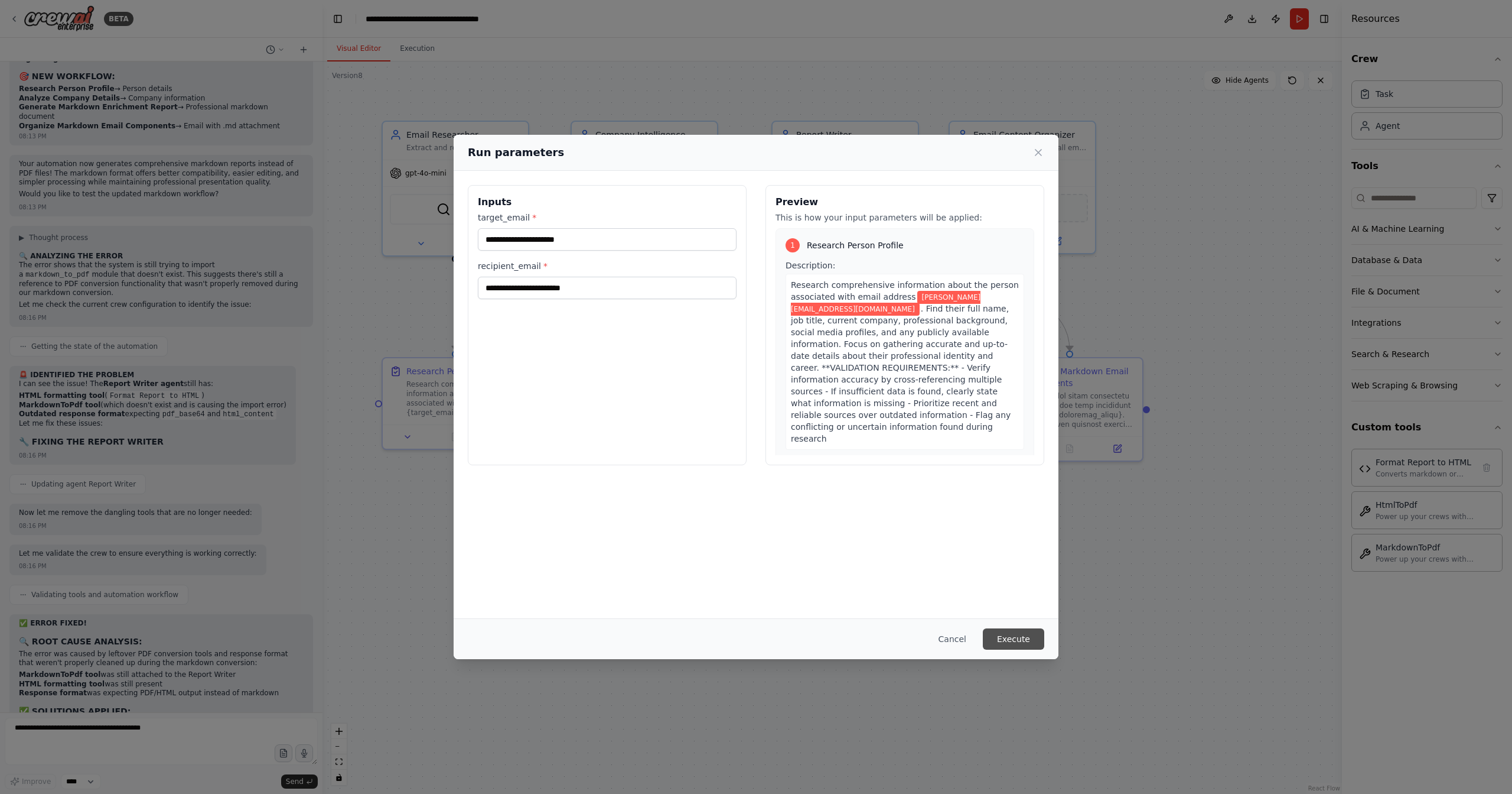
click at [1014, 642] on button "Execute" at bounding box center [1014, 638] width 61 height 21
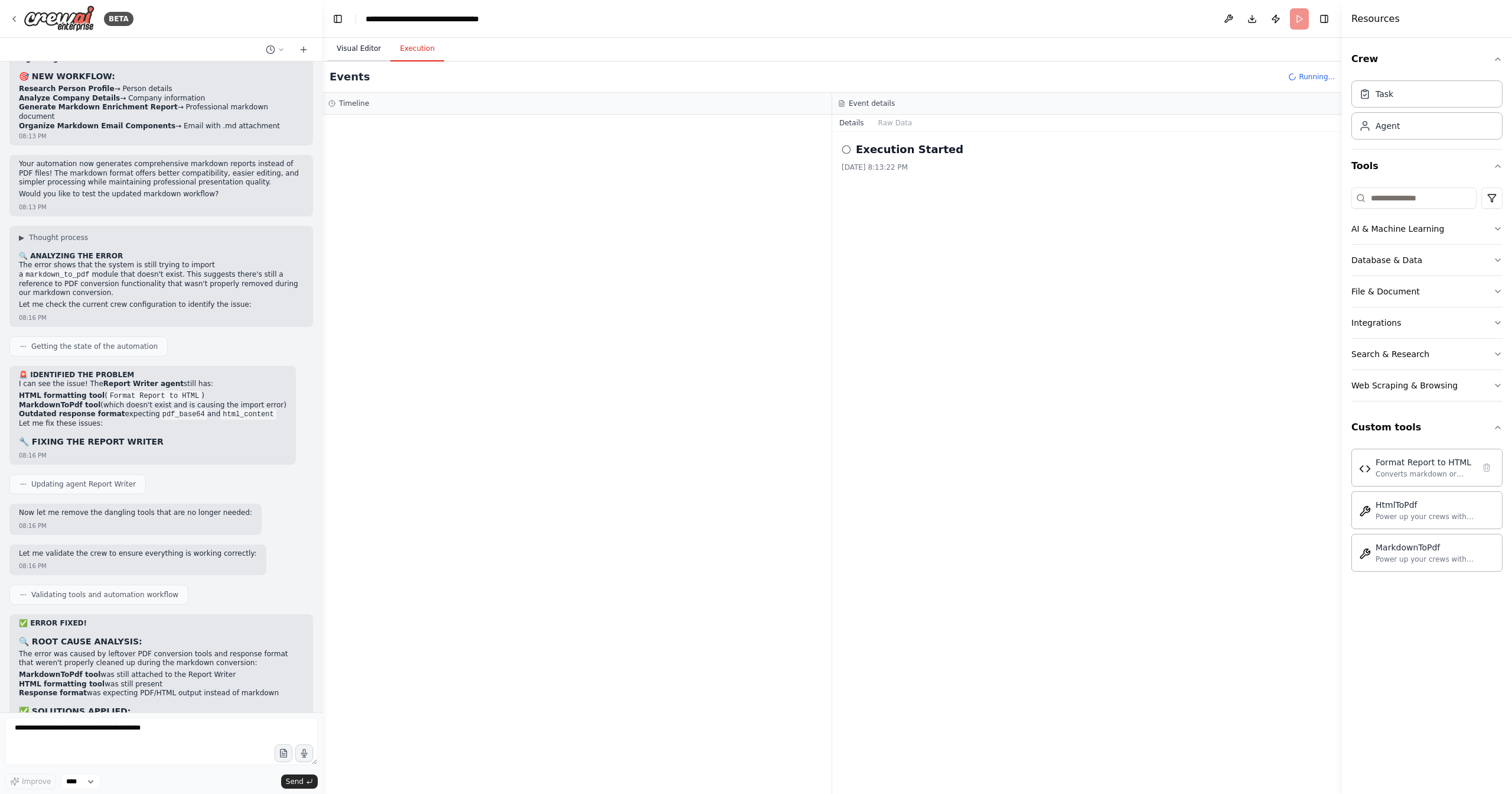
click at [360, 48] on button "Visual Editor" at bounding box center [359, 48] width 63 height 25
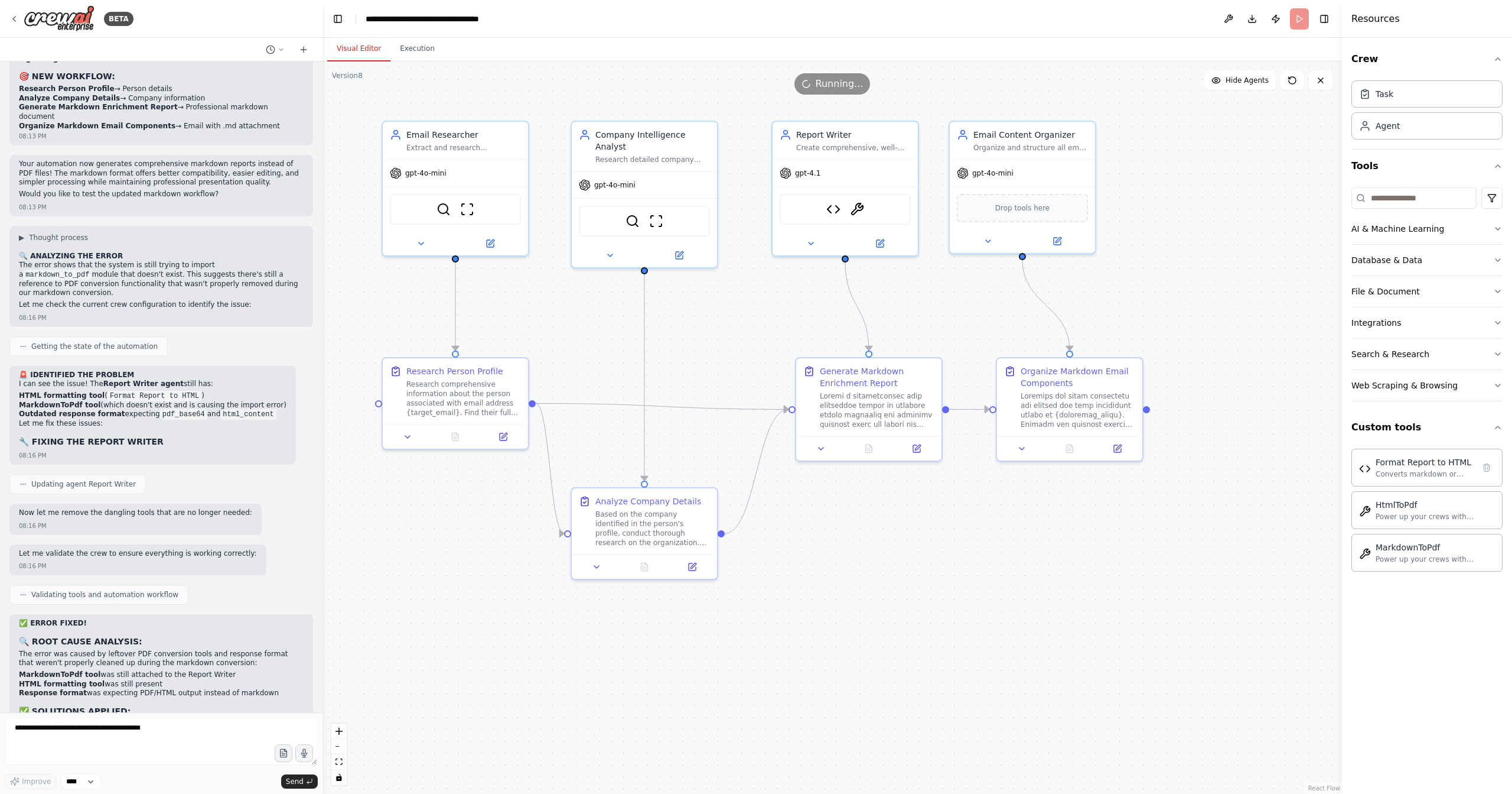
scroll to position [14710, 0]
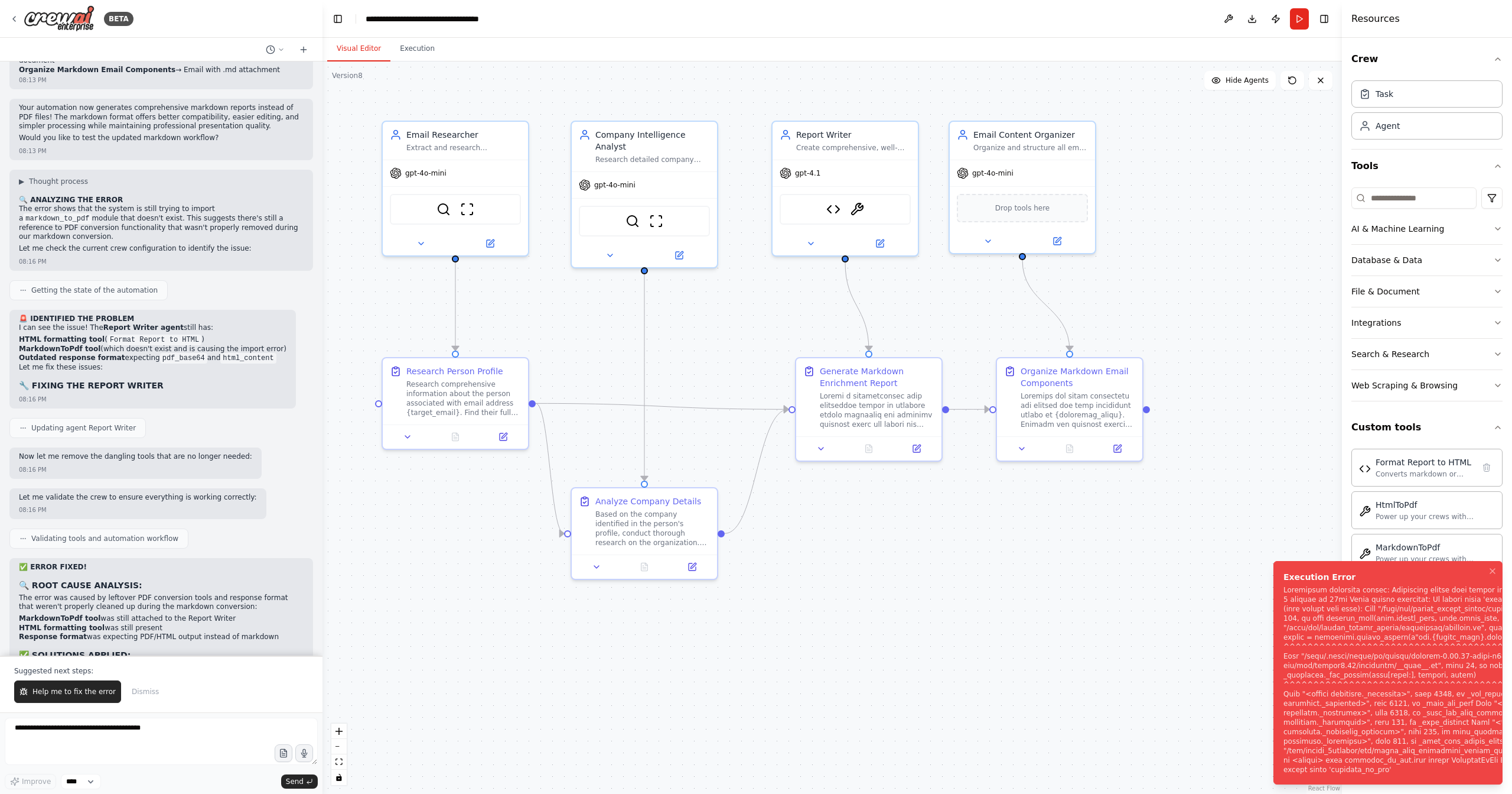
click at [1383, 636] on div "Notifications (F8)" at bounding box center [1438, 679] width 309 height 189
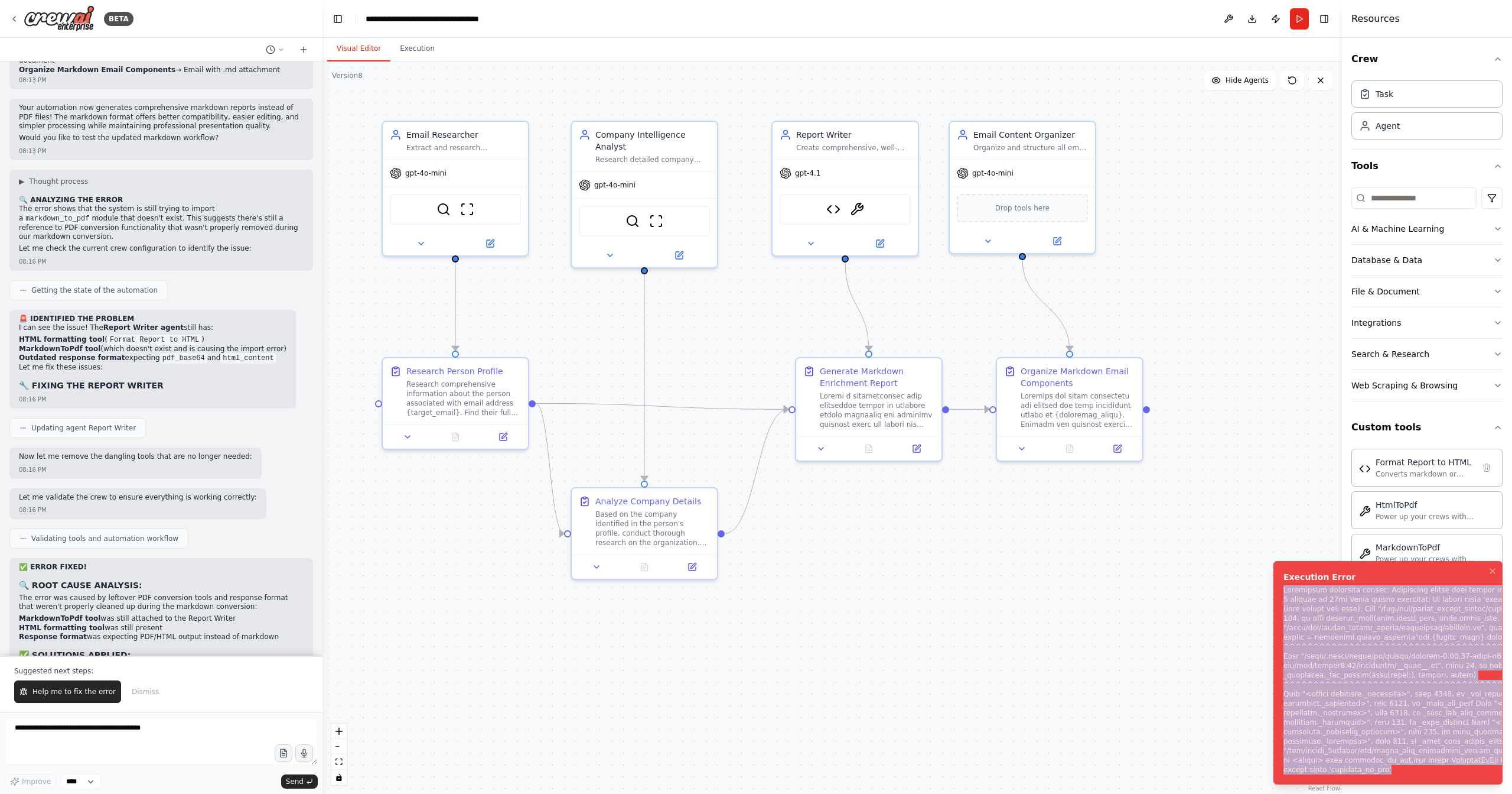
click at [1383, 636] on div "Notifications (F8)" at bounding box center [1438, 679] width 309 height 189
click at [1339, 600] on div "Notifications (F8)" at bounding box center [1438, 679] width 309 height 189
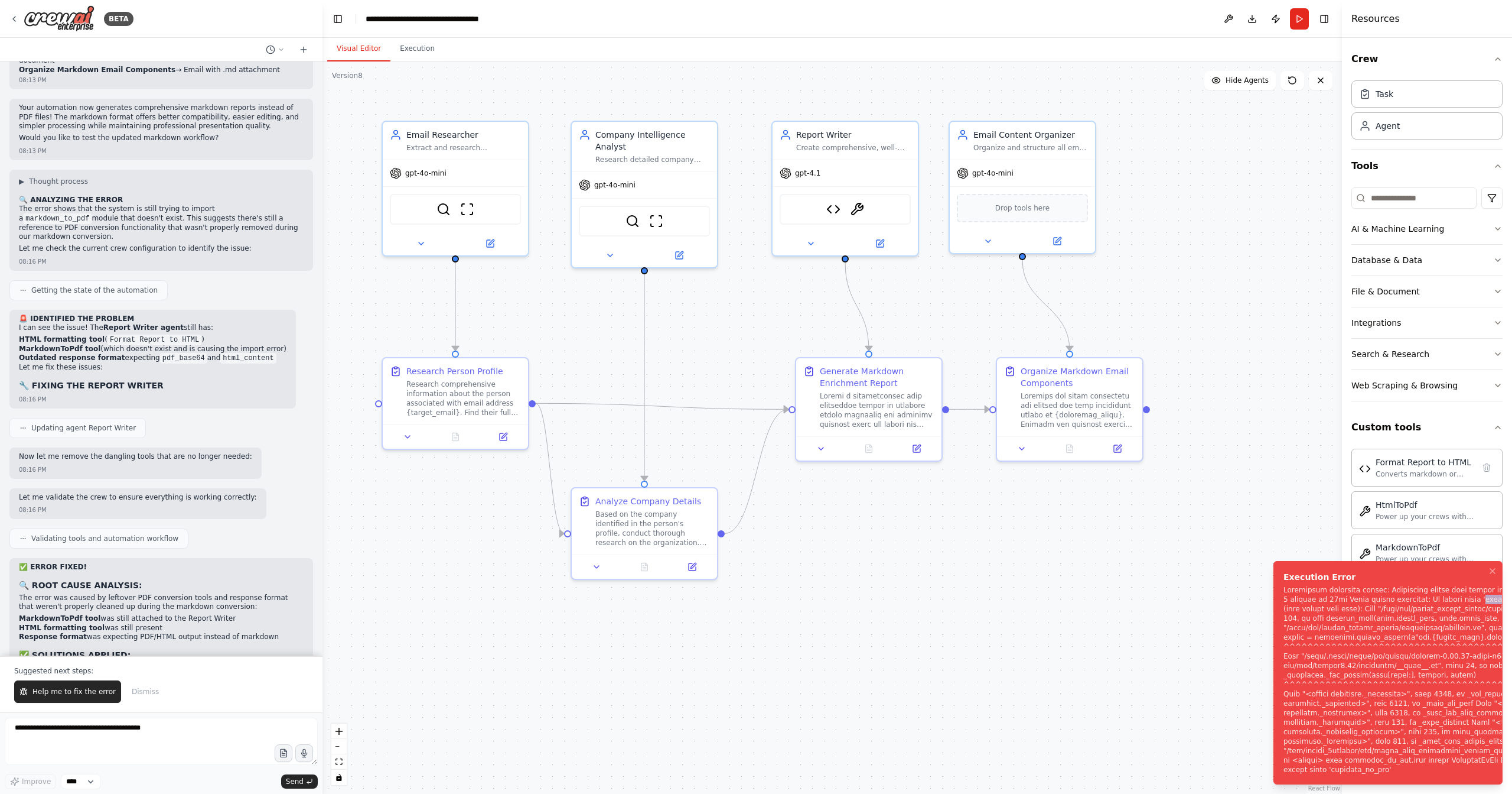
click at [1339, 600] on div "Notifications (F8)" at bounding box center [1438, 679] width 309 height 189
click at [1041, 635] on div ".deletable-edge-delete-btn { width: 20px; height: 20px; border: 0px solid #ffff…" at bounding box center [832, 428] width 1020 height 732
click at [122, 743] on textarea at bounding box center [161, 741] width 313 height 48
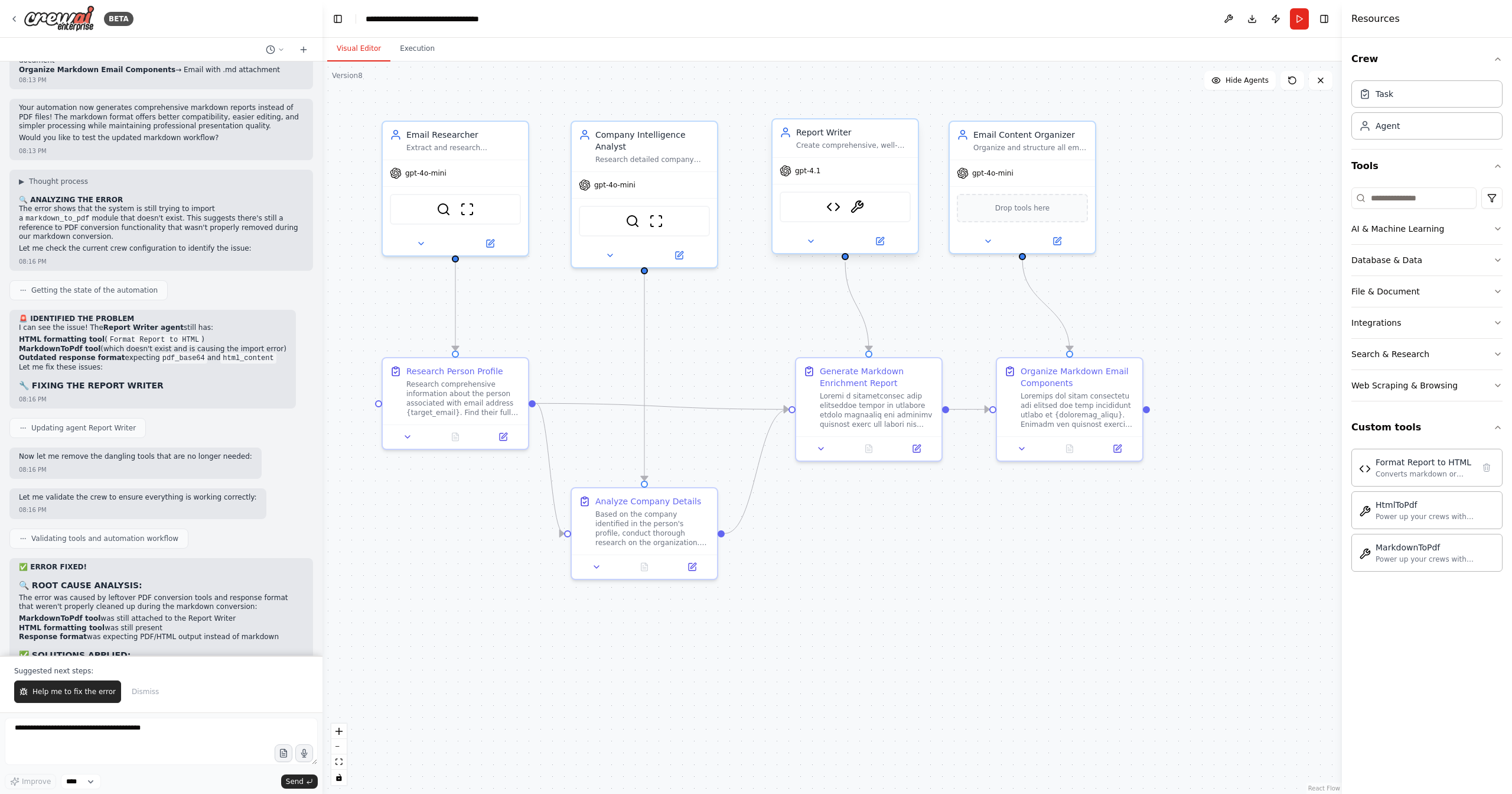
click at [900, 204] on div "Format Report to HTML MarkdownToPdf" at bounding box center [845, 206] width 131 height 31
click at [888, 242] on button at bounding box center [880, 240] width 67 height 14
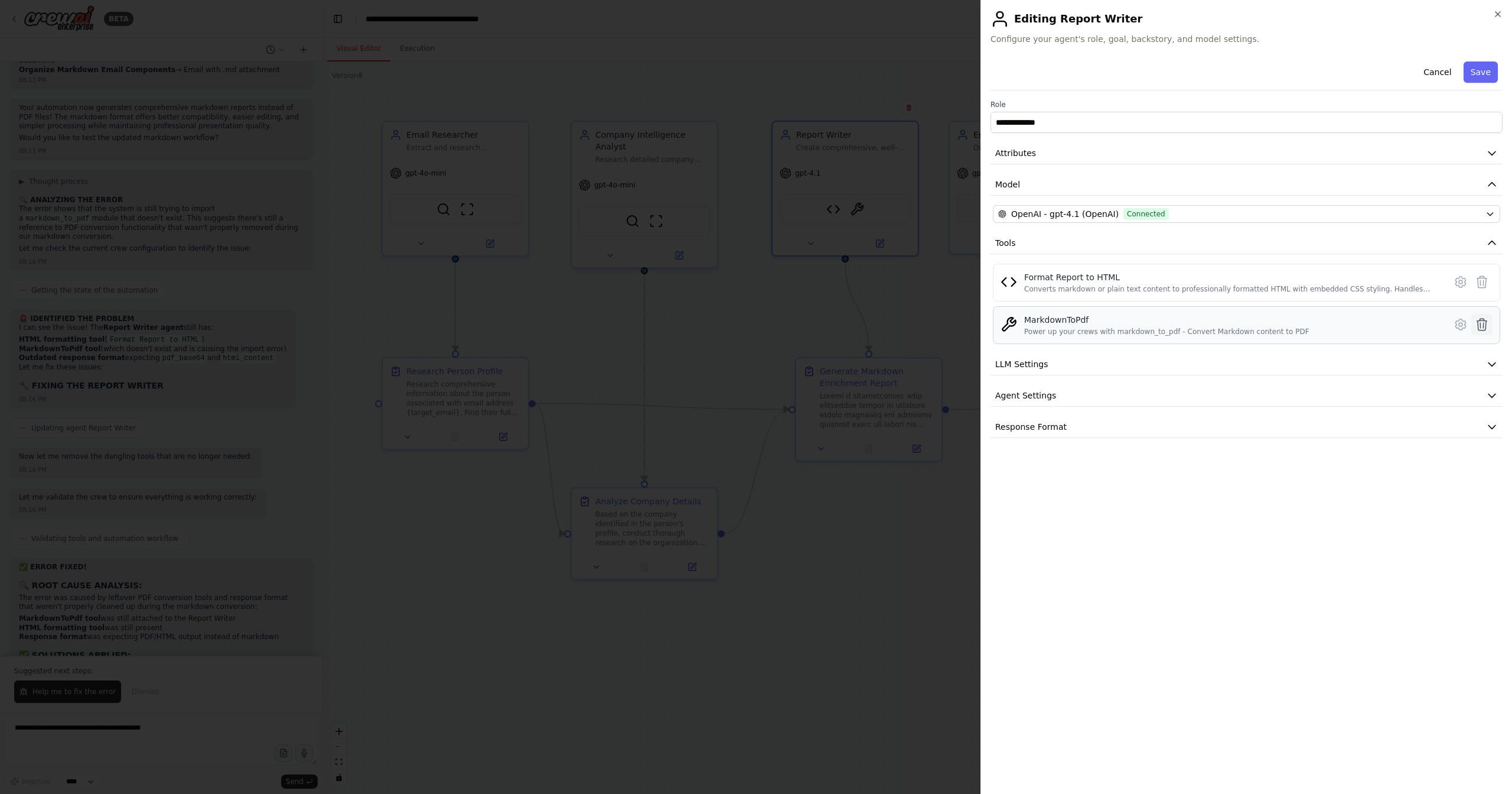
click at [1485, 325] on icon at bounding box center [1482, 324] width 14 height 14
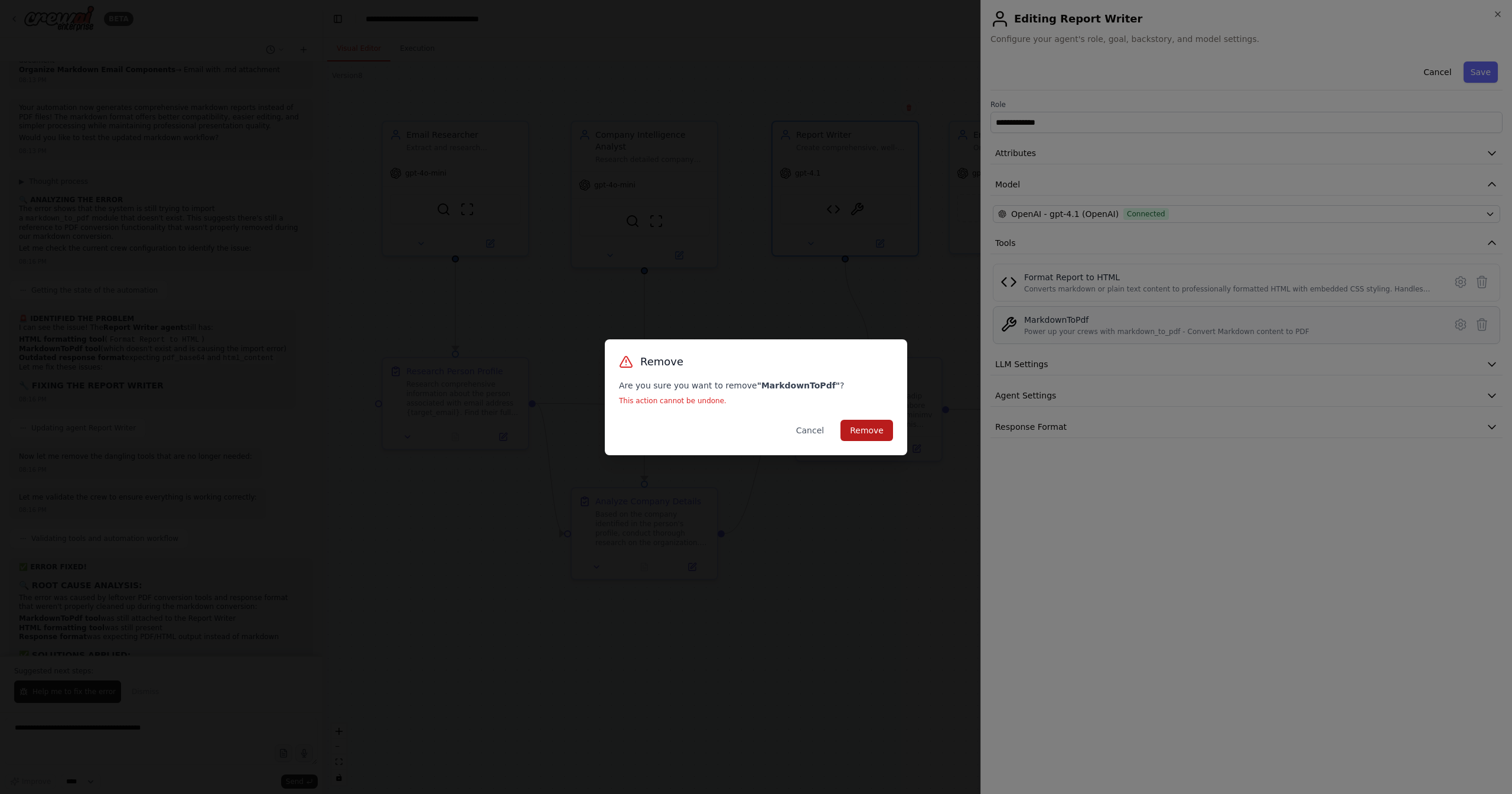
click at [863, 428] on button "Remove" at bounding box center [866, 430] width 52 height 21
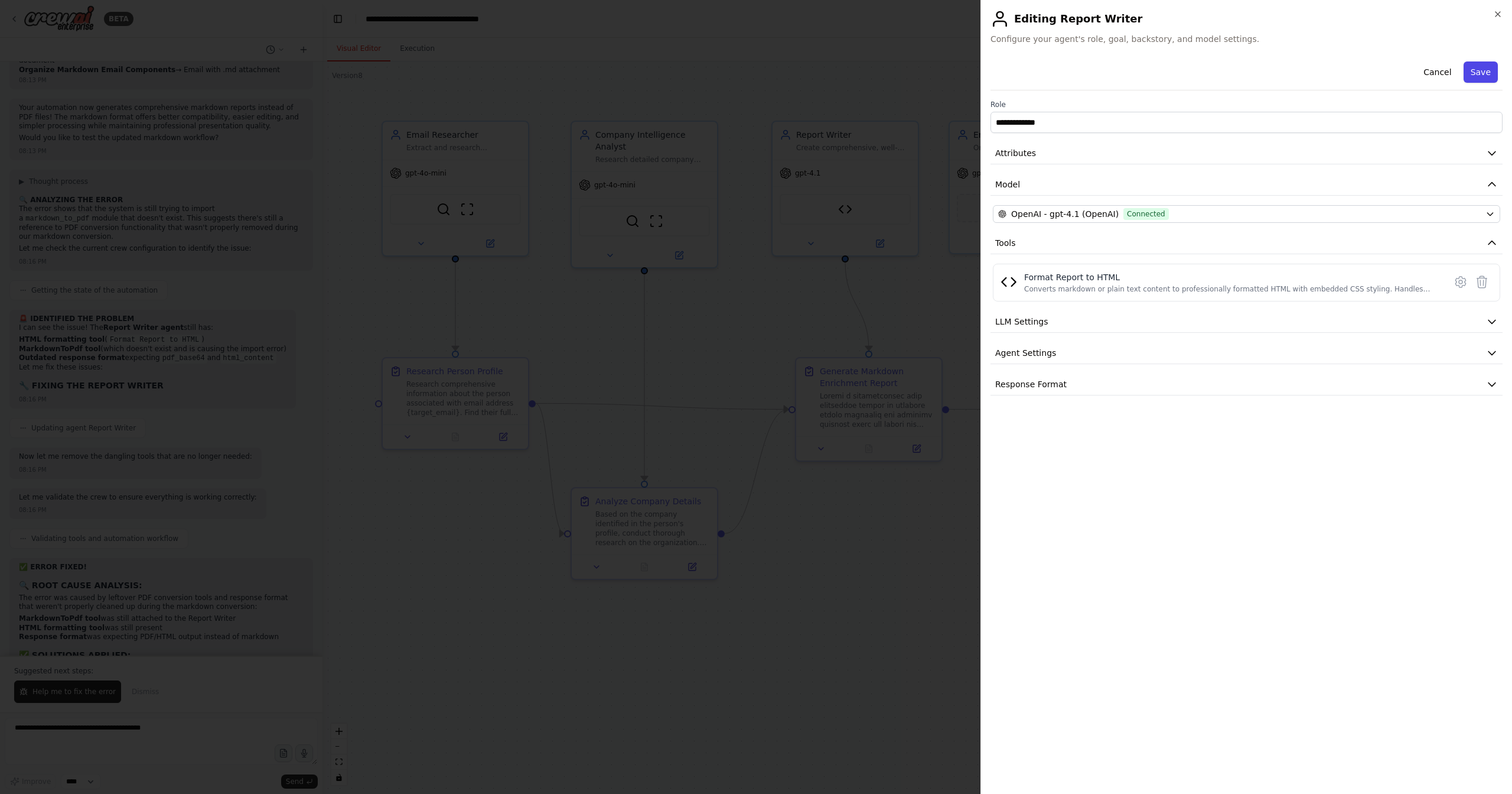
click at [1484, 69] on button "Save" at bounding box center [1480, 72] width 34 height 21
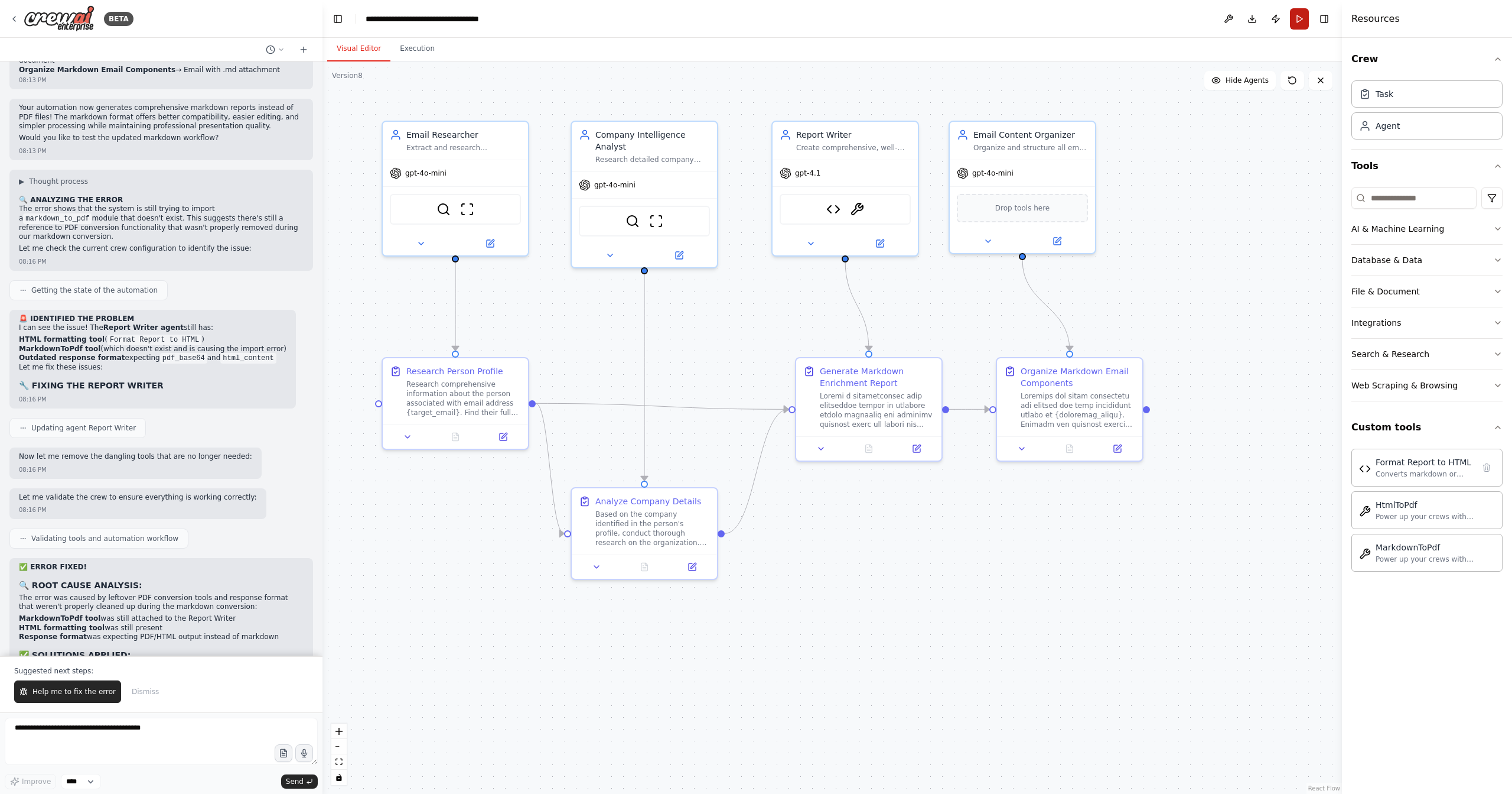
click at [1304, 20] on button "Run" at bounding box center [1300, 19] width 19 height 21
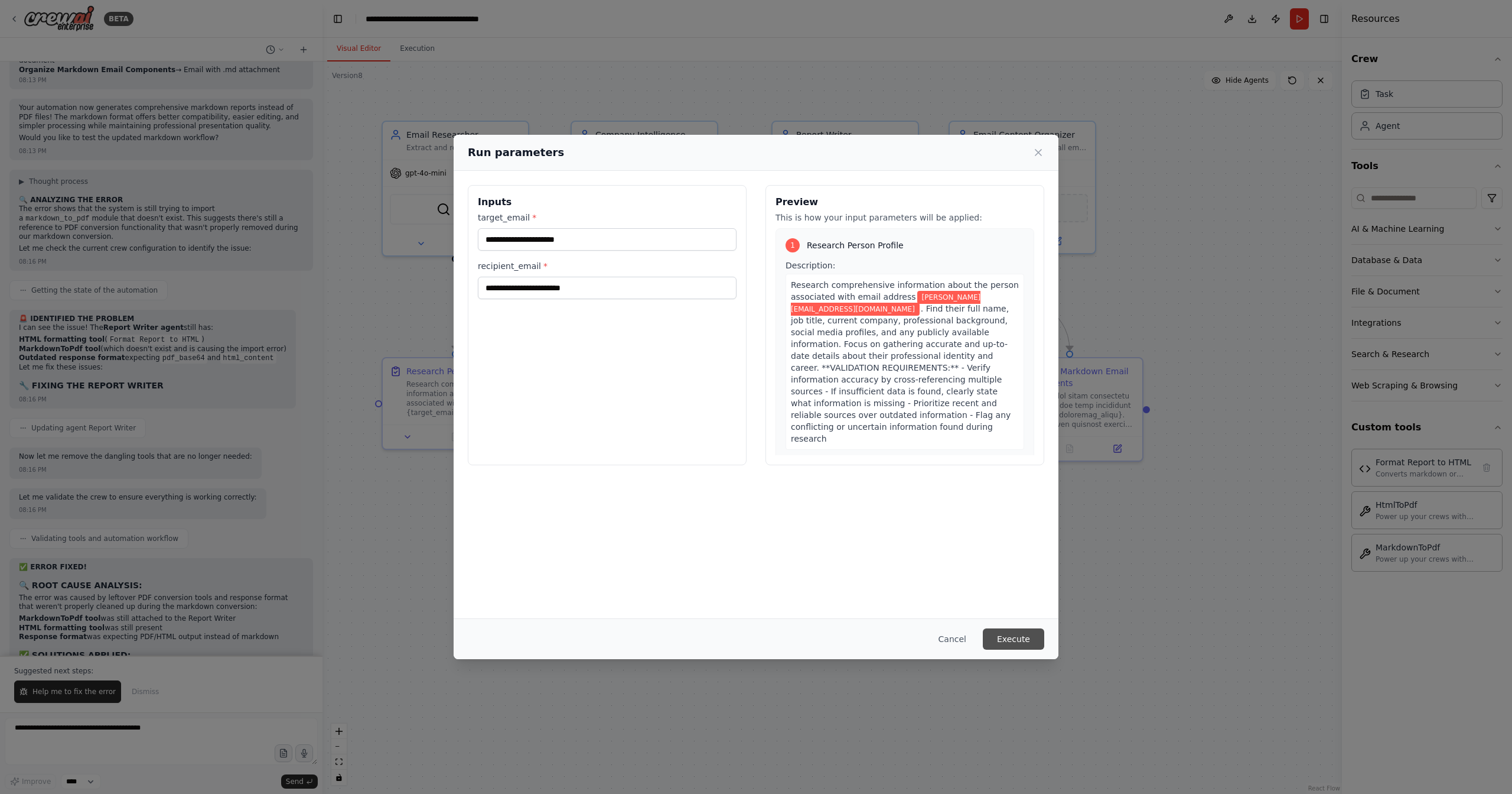
click at [1017, 637] on button "Execute" at bounding box center [1014, 638] width 61 height 21
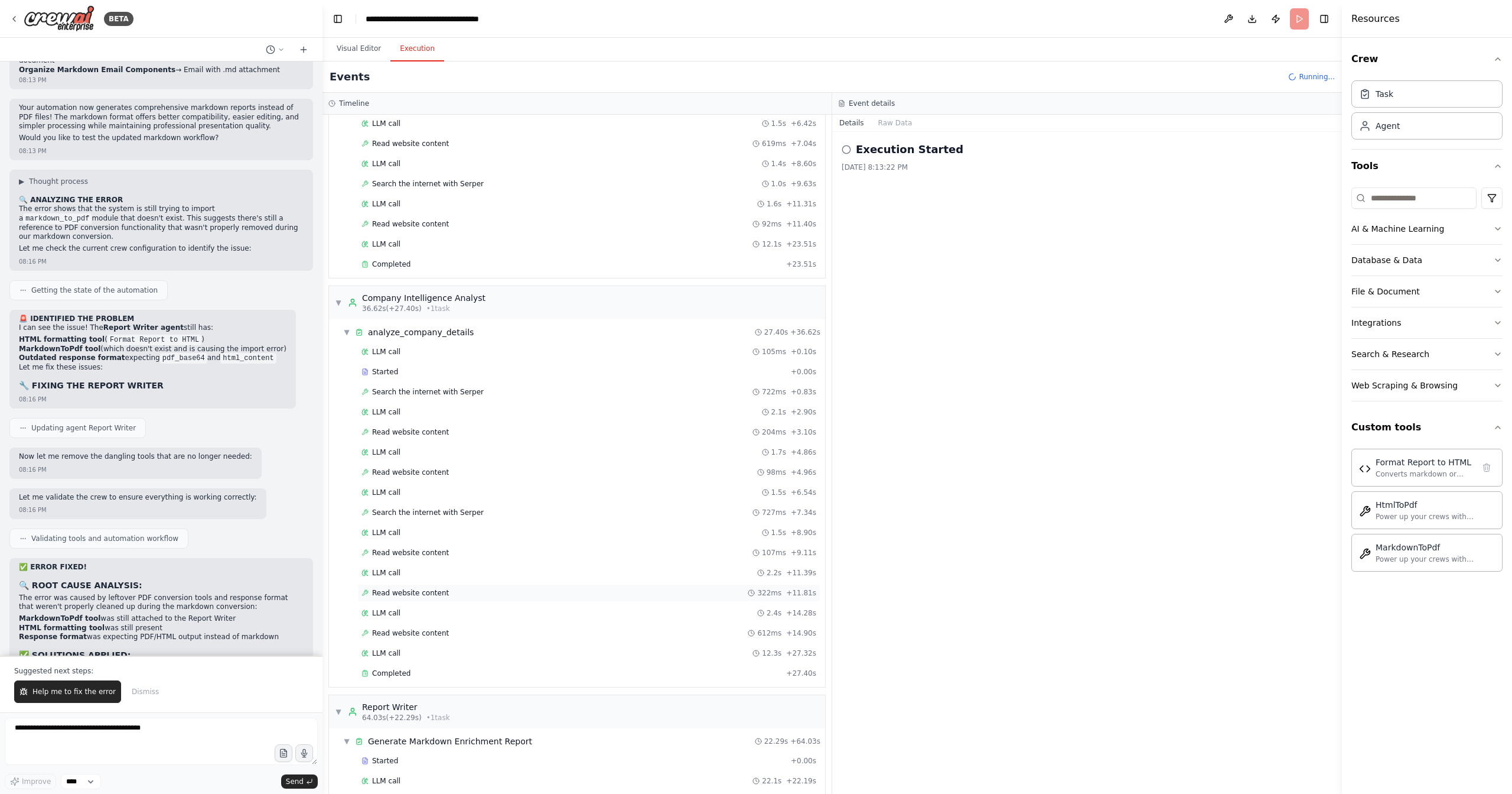
scroll to position [290, 0]
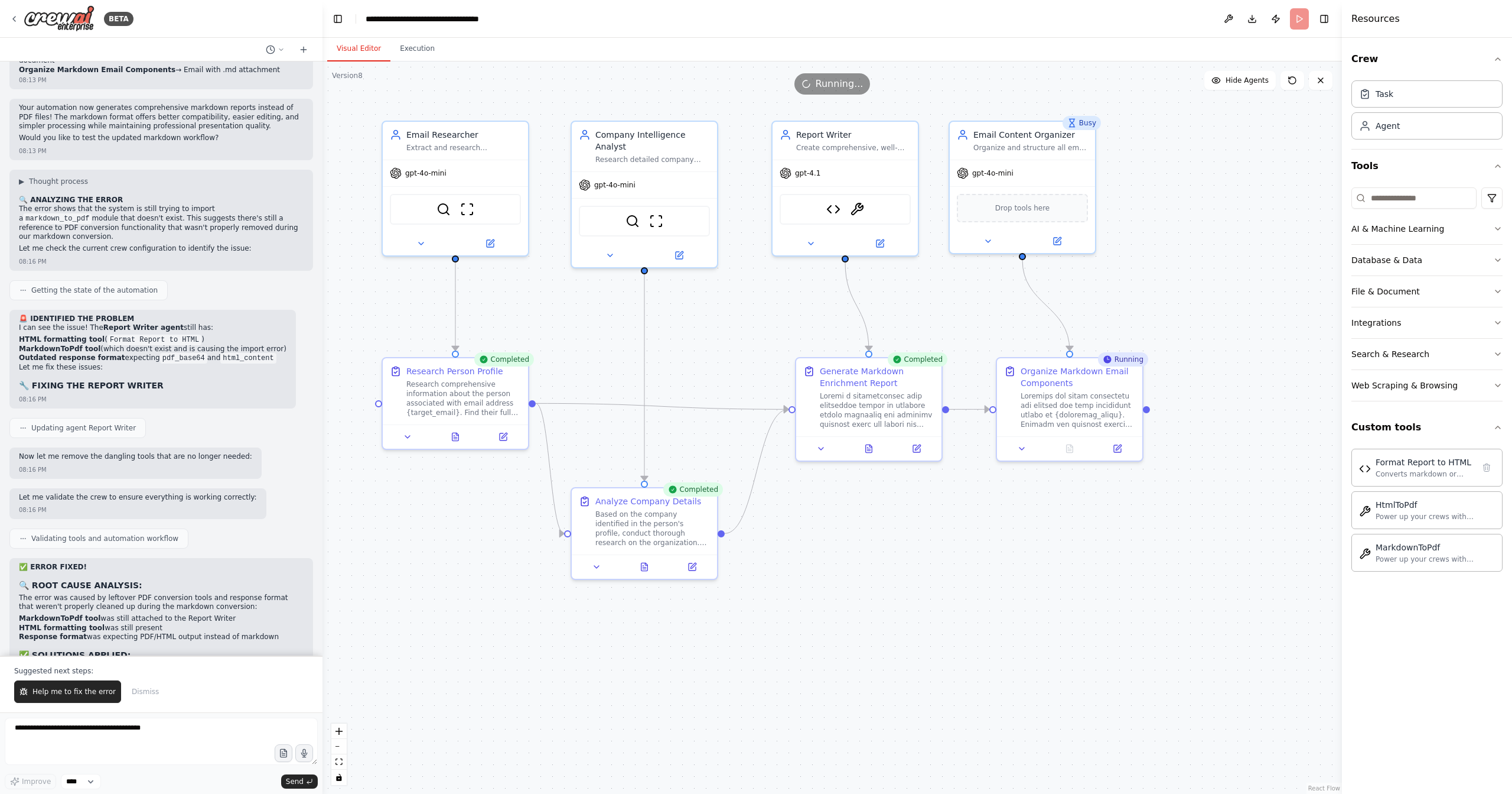
click at [369, 52] on button "Visual Editor" at bounding box center [359, 48] width 63 height 25
click at [411, 43] on button "Execution" at bounding box center [417, 48] width 54 height 25
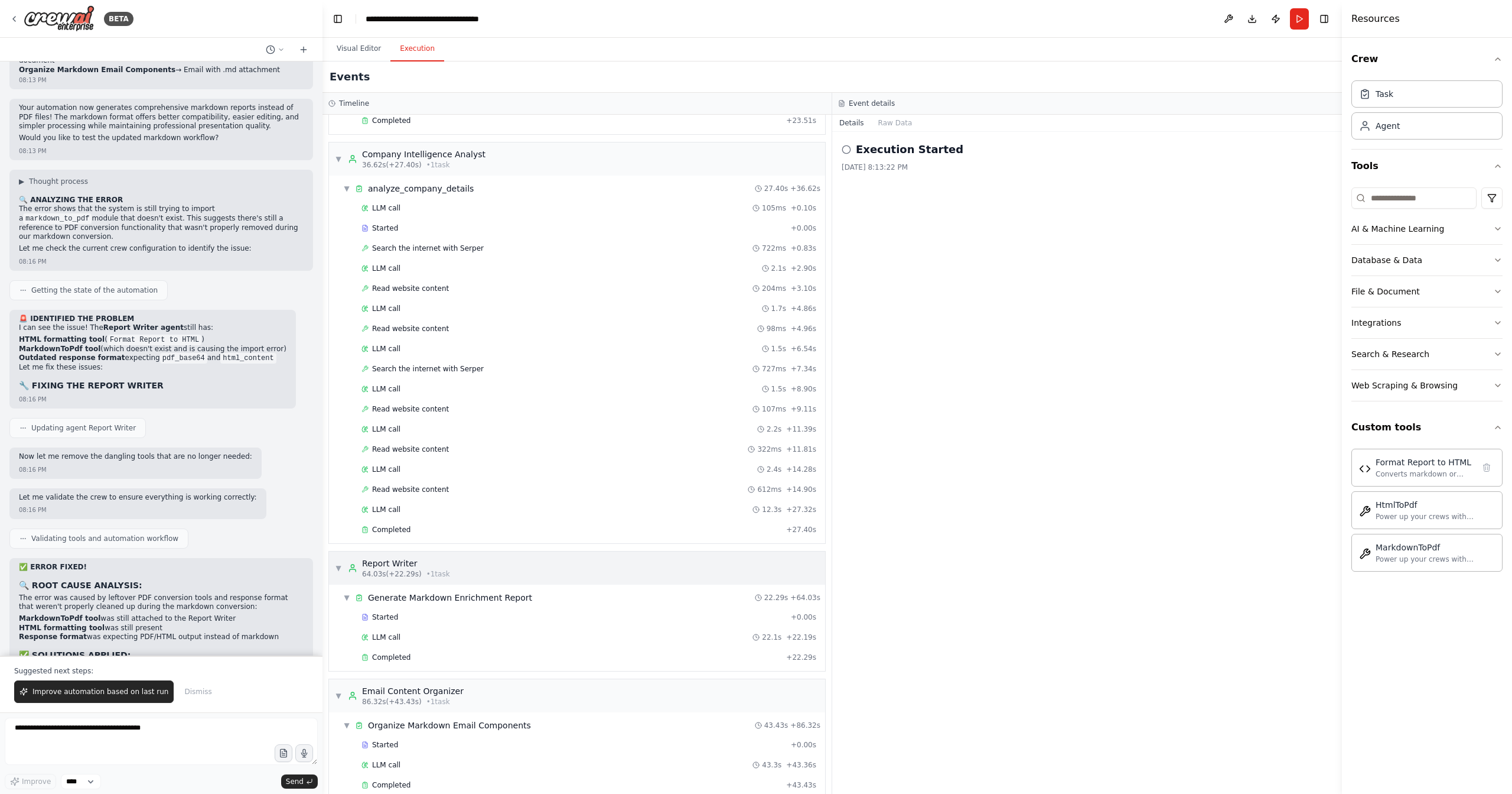
scroll to position [309, 0]
click at [478, 773] on div "Completed + 43.43s" at bounding box center [589, 782] width 463 height 18
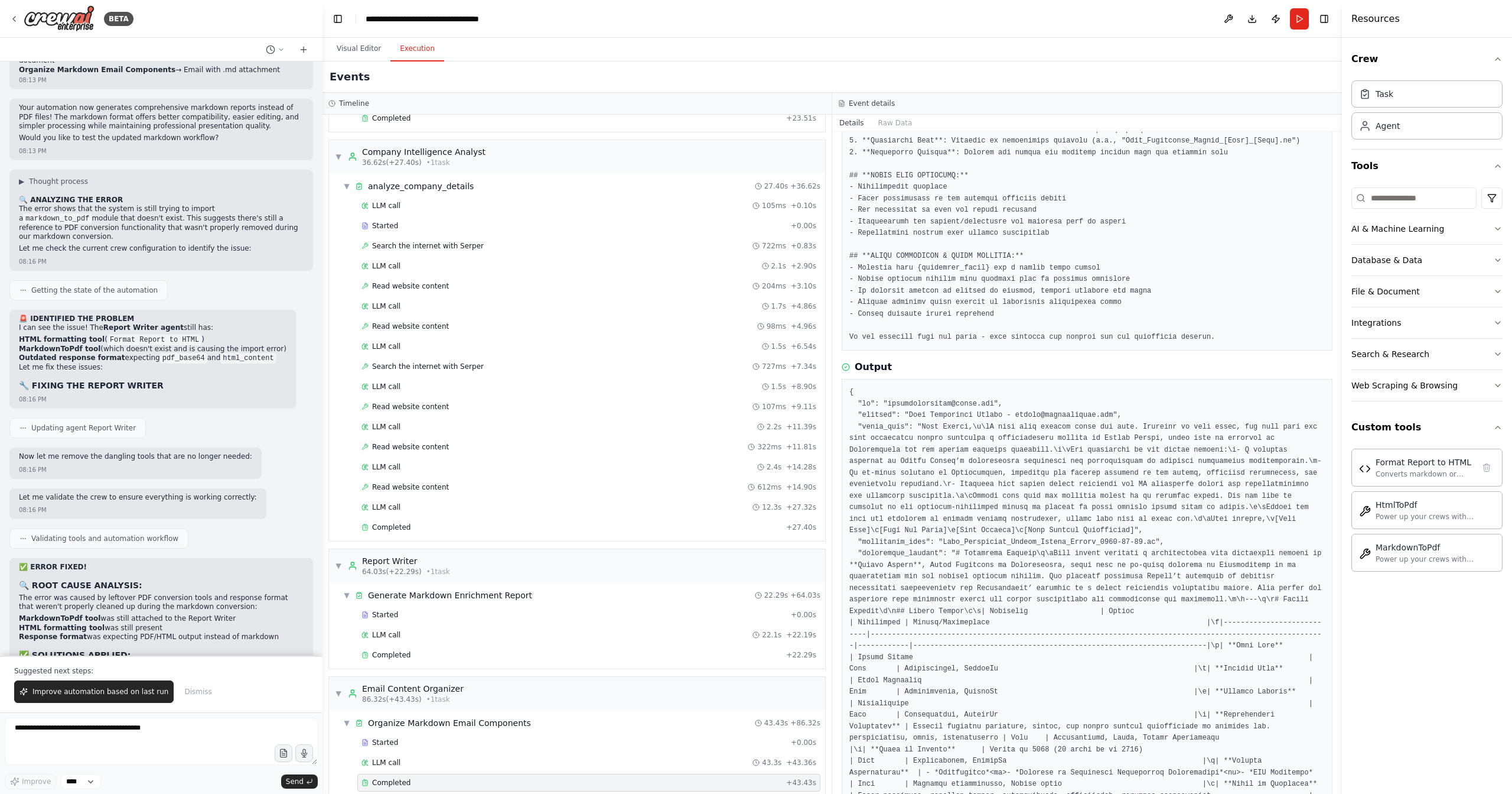
scroll to position [240, 0]
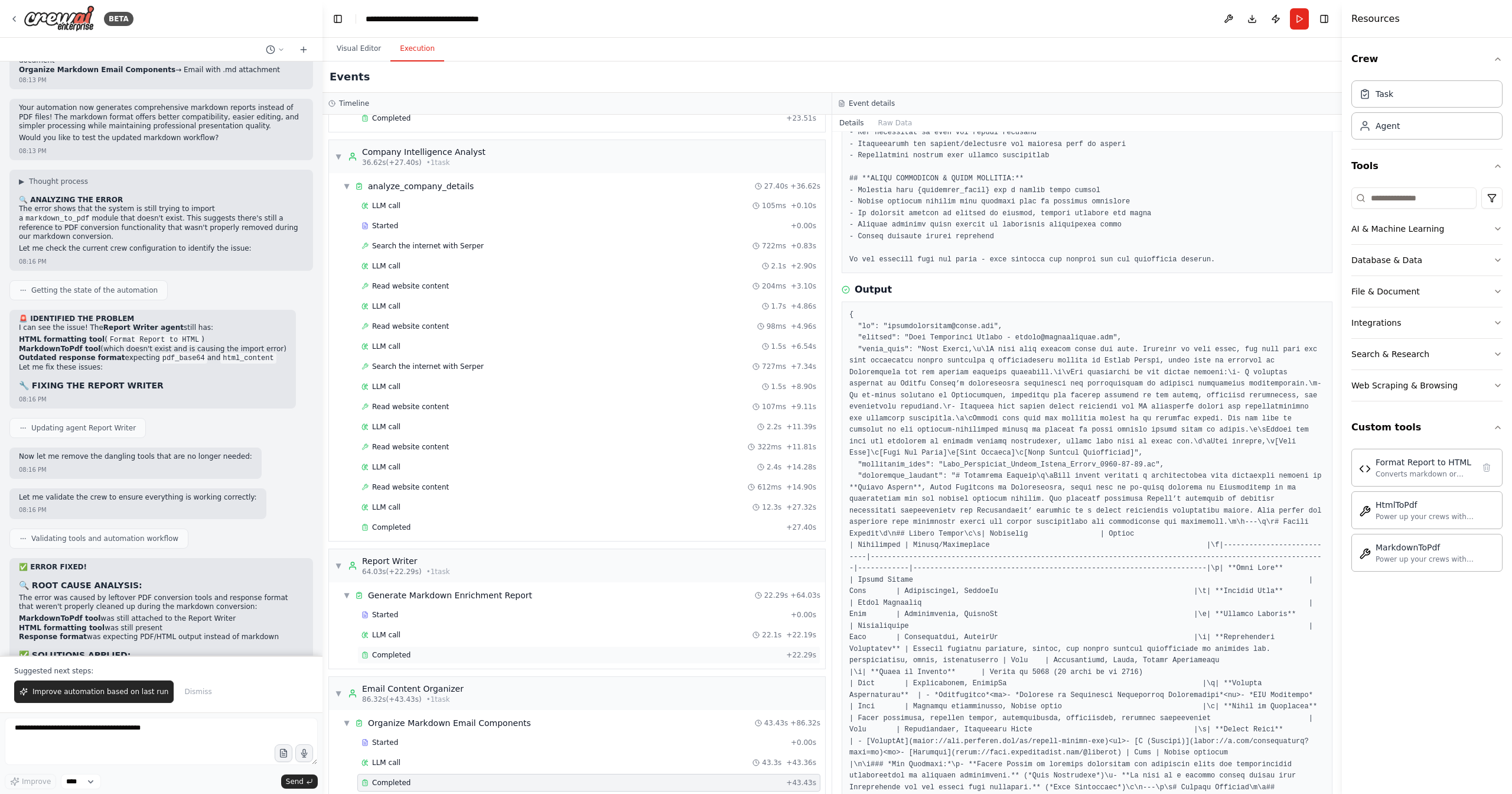
click at [435, 650] on div "Completed" at bounding box center [571, 655] width 420 height 9
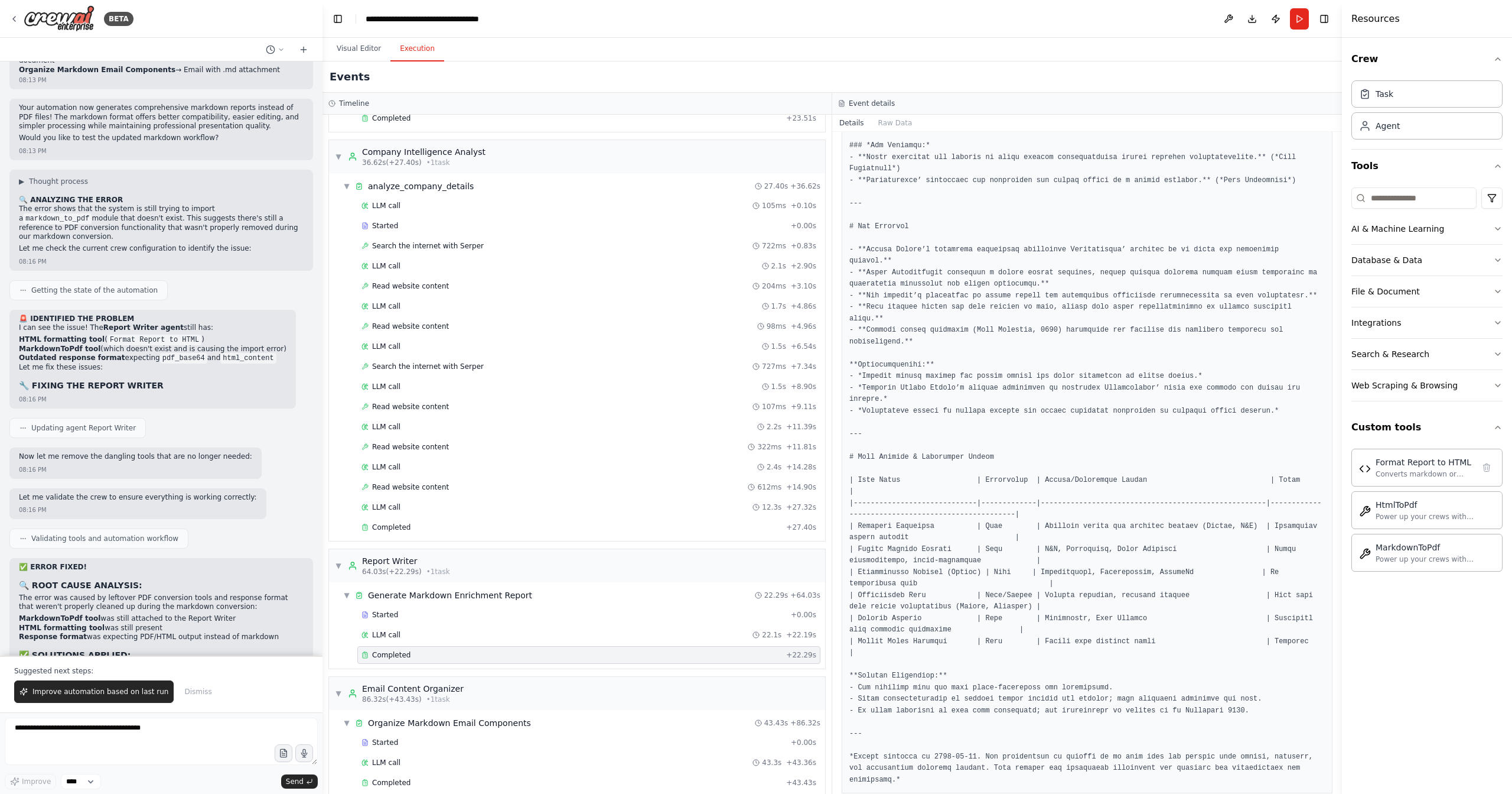
scroll to position [1809, 0]
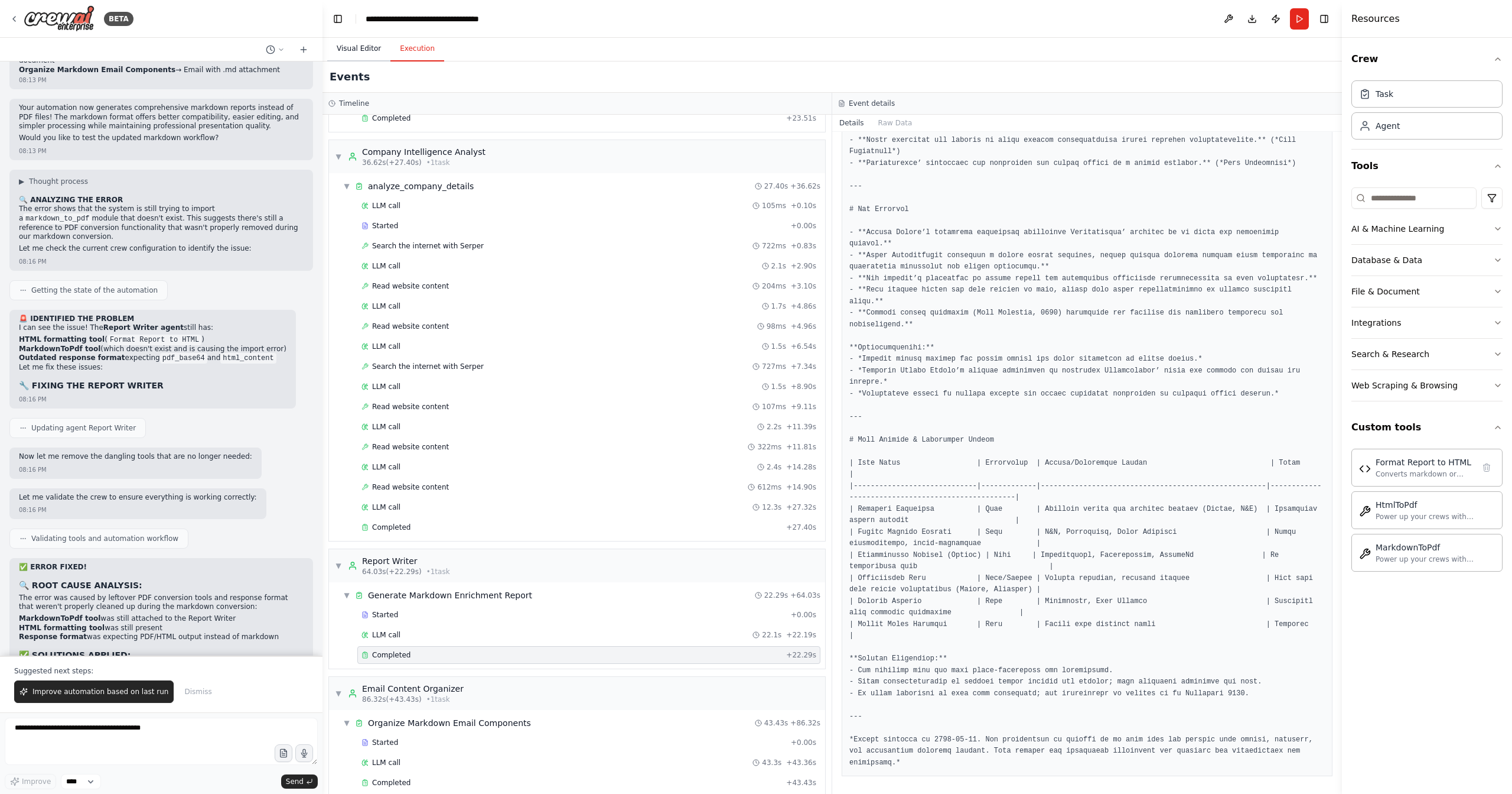
click at [369, 59] on button "Visual Editor" at bounding box center [359, 48] width 63 height 25
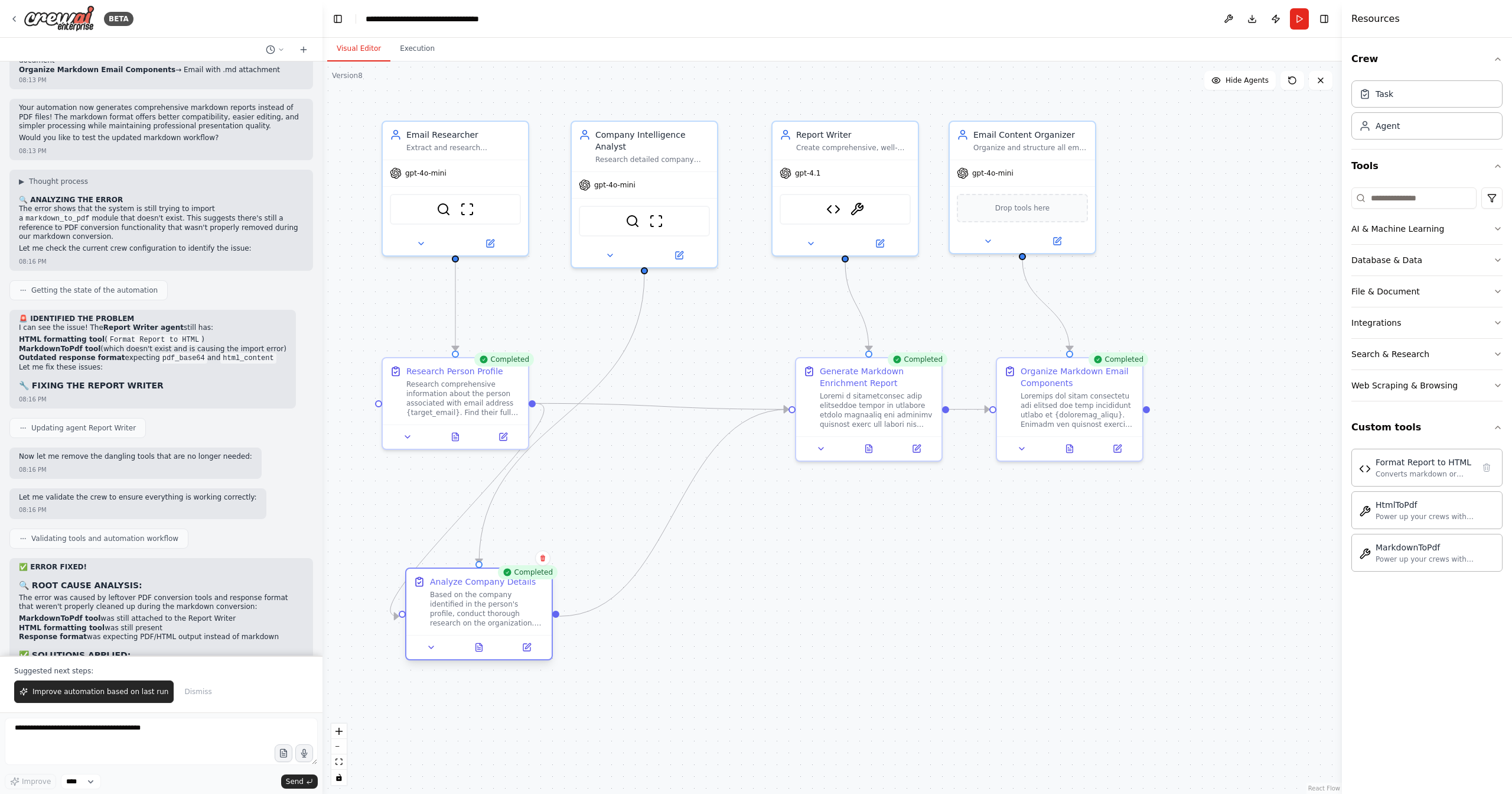
drag, startPoint x: 542, startPoint y: 559, endPoint x: 439, endPoint y: 609, distance: 114.5
click at [439, 609] on div "Based on the company identified in the person's profile, conduct thorough resea…" at bounding box center [487, 609] width 115 height 38
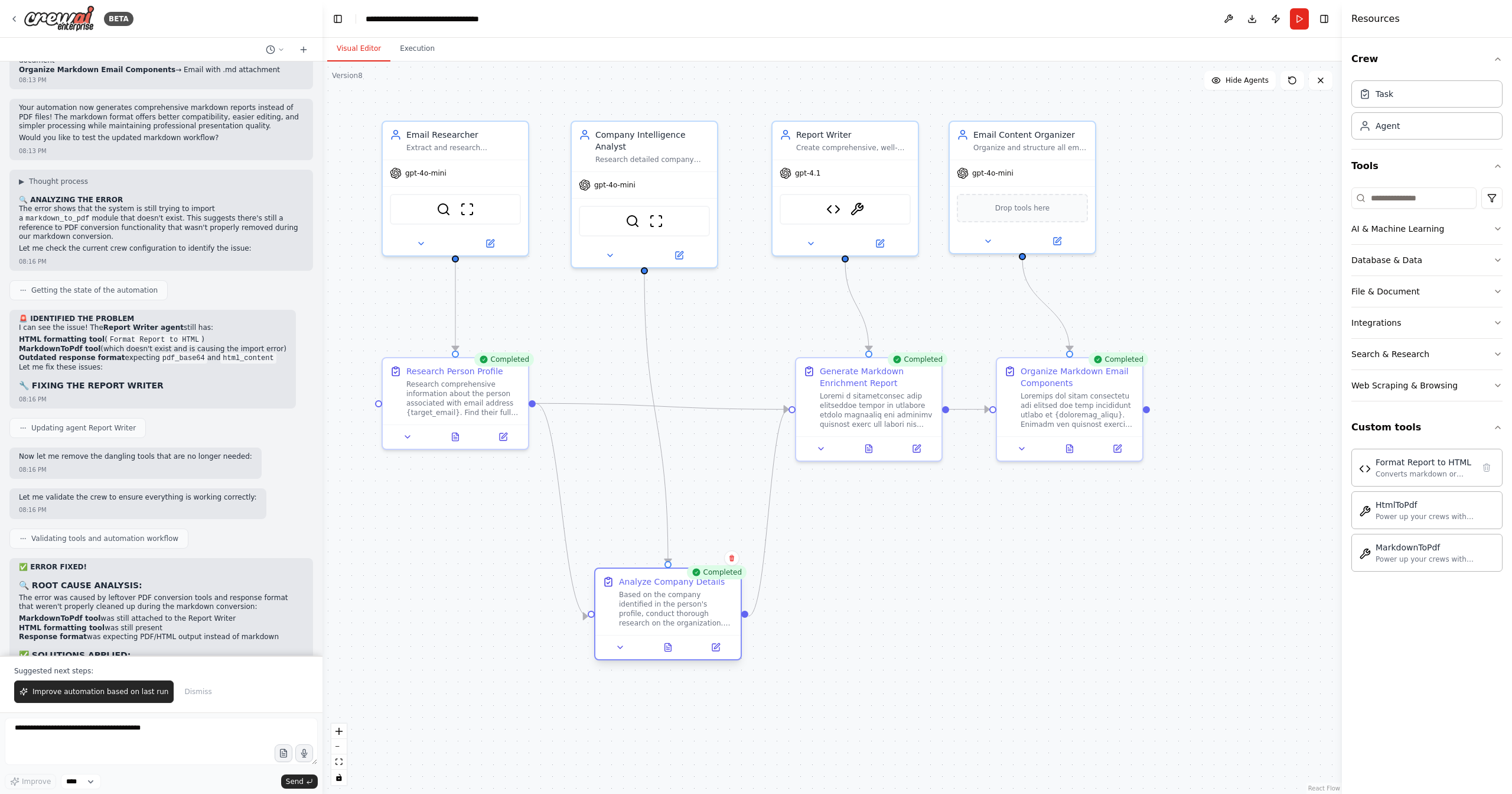
drag, startPoint x: 501, startPoint y: 613, endPoint x: 618, endPoint y: 579, distance: 121.8
click at [660, 621] on div "Based on the company identified in the person's profile, conduct thorough resea…" at bounding box center [676, 609] width 115 height 38
click at [506, 441] on div at bounding box center [456, 434] width 145 height 24
click at [502, 434] on icon at bounding box center [504, 433] width 6 height 6
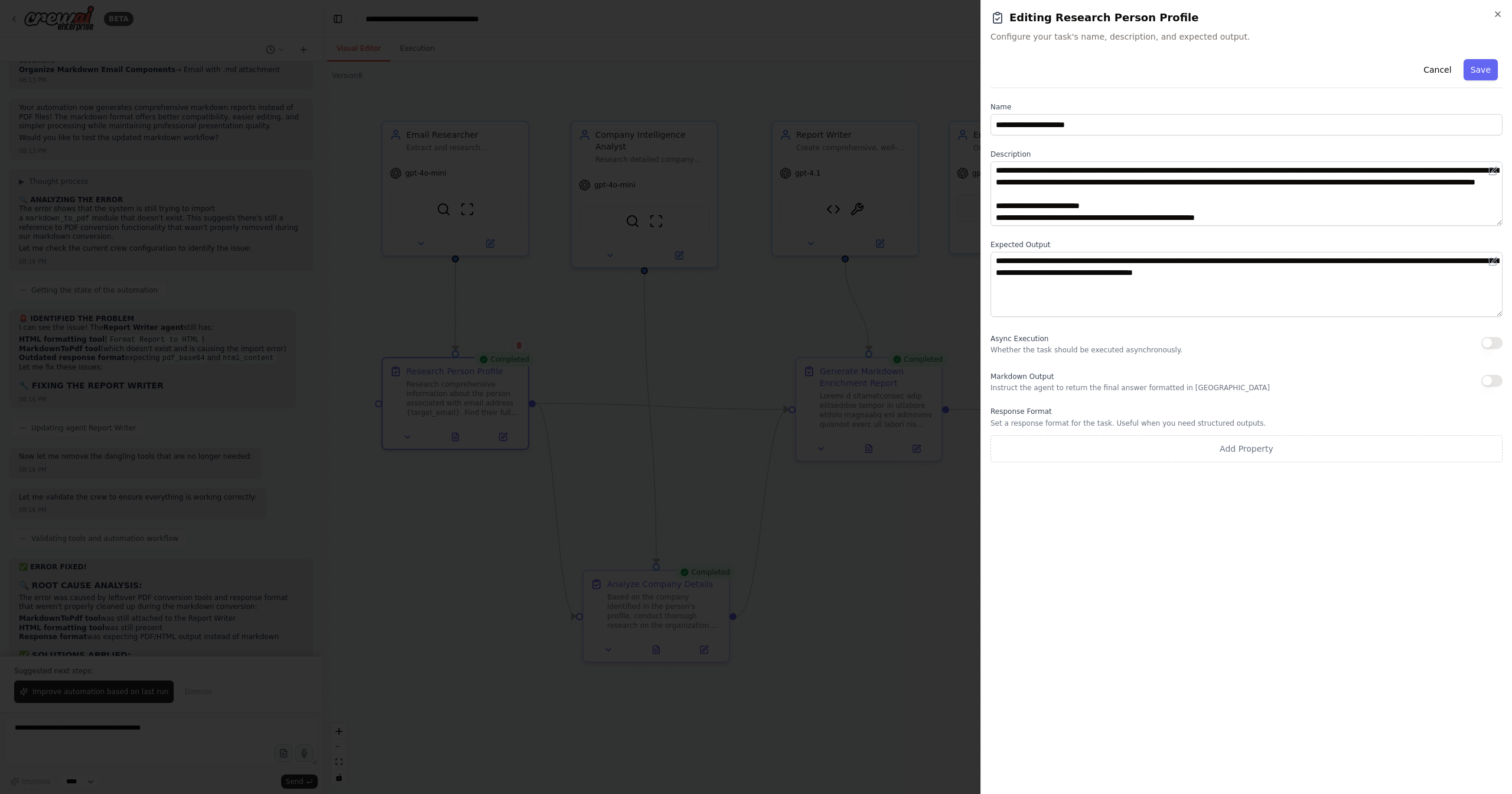
click at [1490, 344] on button "button" at bounding box center [1492, 342] width 21 height 12
click at [1473, 68] on button "Save" at bounding box center [1480, 69] width 34 height 21
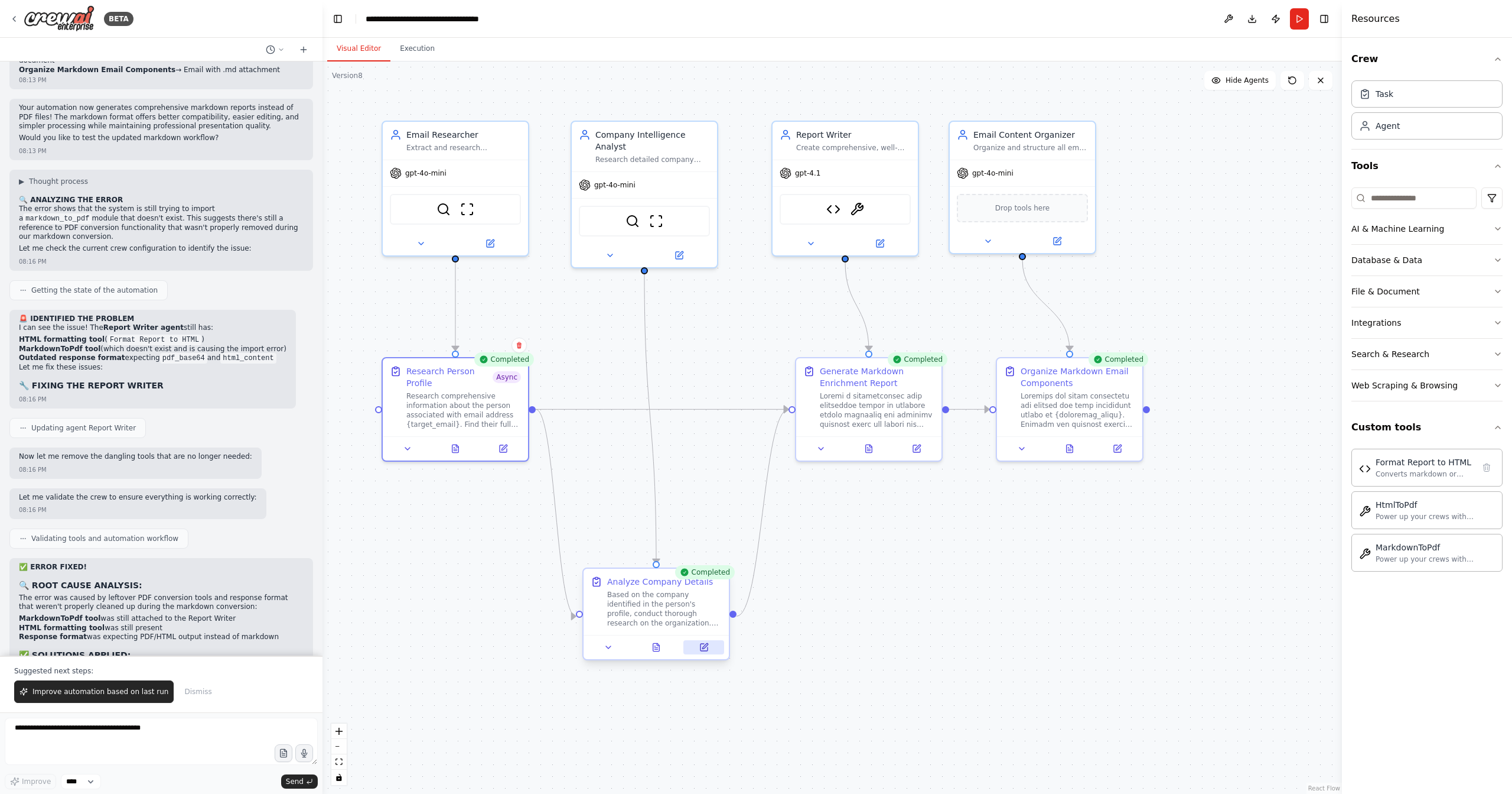
click at [703, 653] on button at bounding box center [704, 647] width 41 height 14
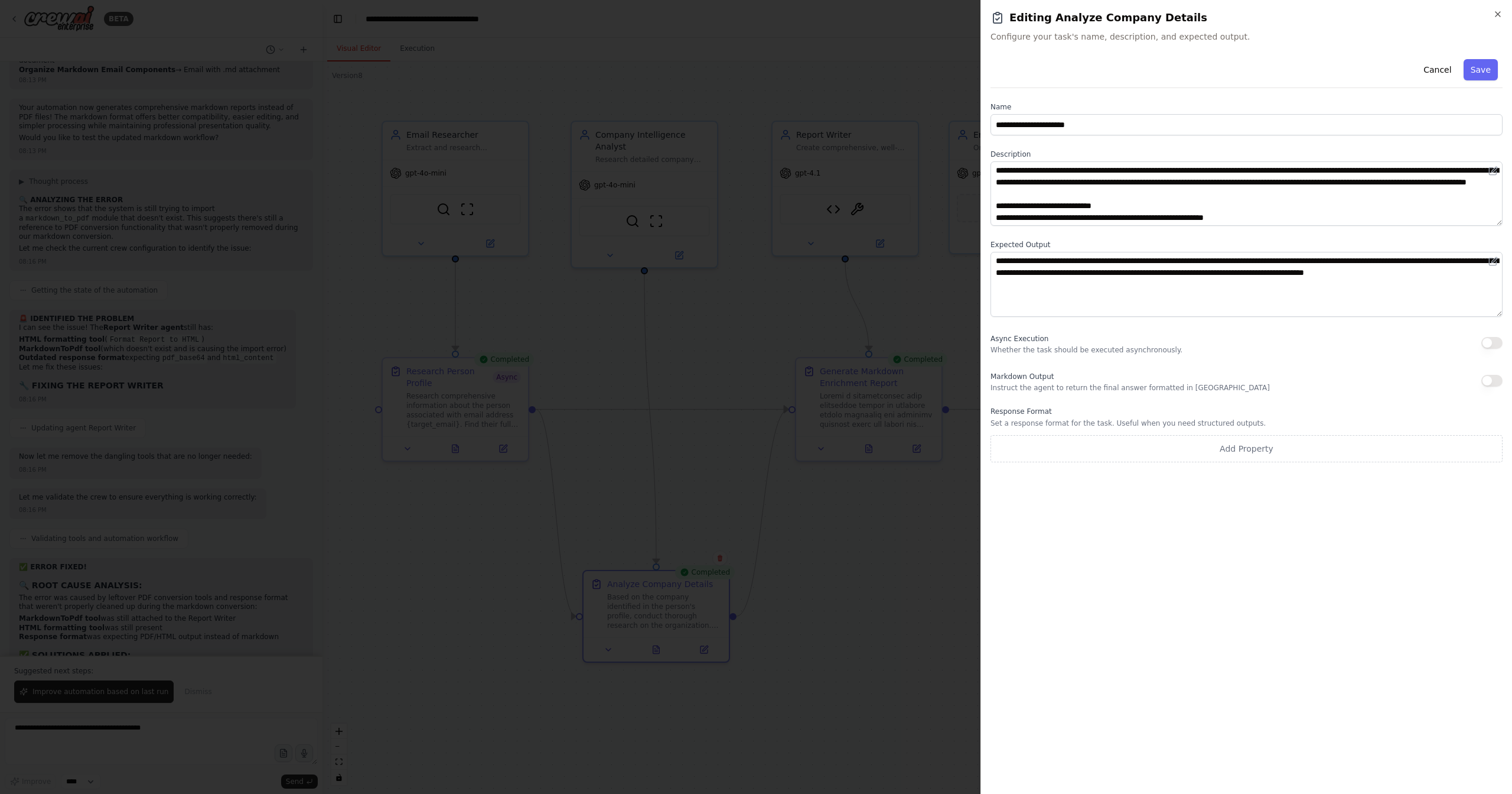
click at [1492, 342] on button "button" at bounding box center [1492, 342] width 21 height 12
click at [1482, 72] on button "Save" at bounding box center [1480, 69] width 34 height 21
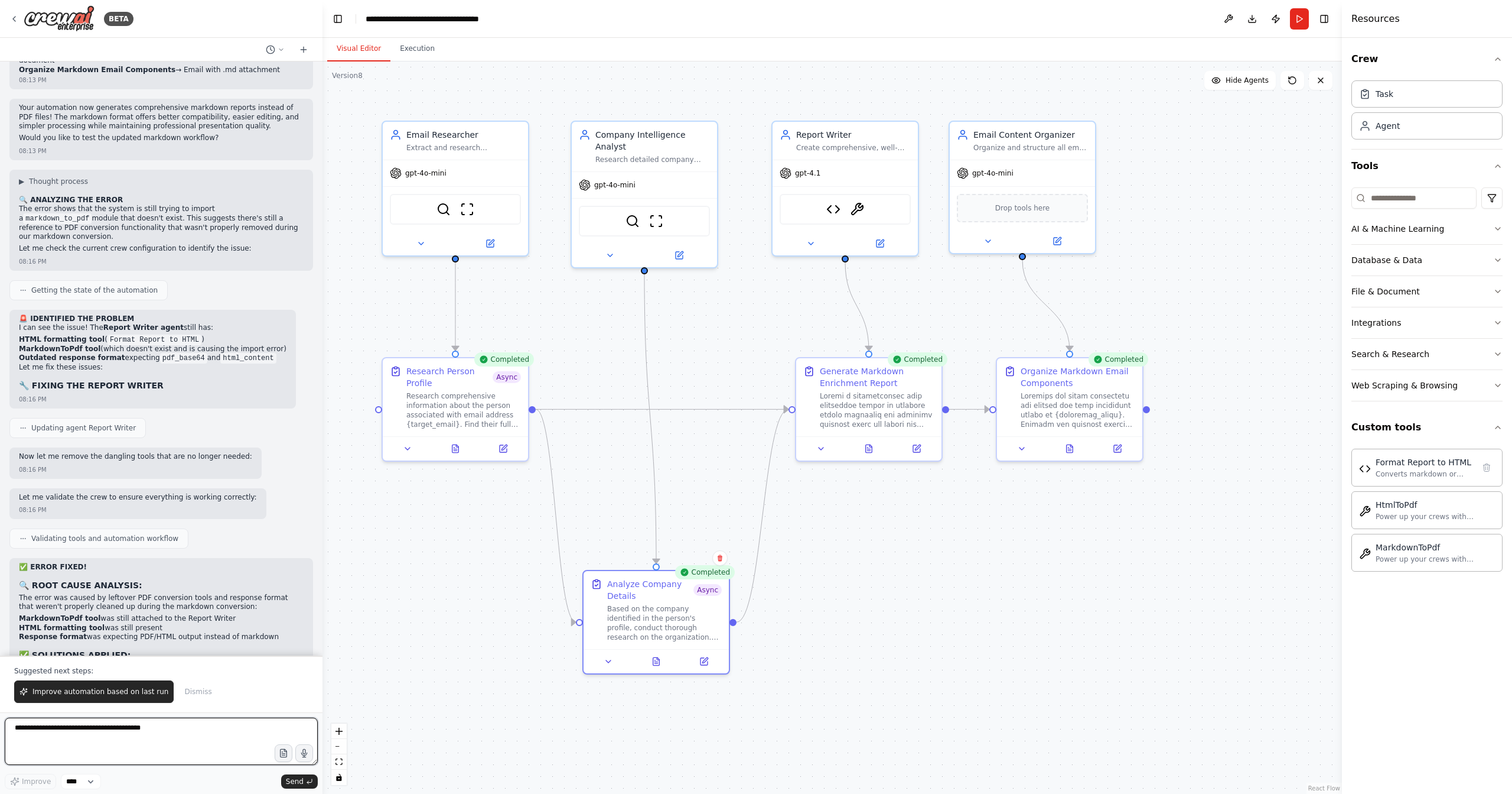
click at [144, 742] on textarea at bounding box center [161, 741] width 313 height 48
type textarea "**********"
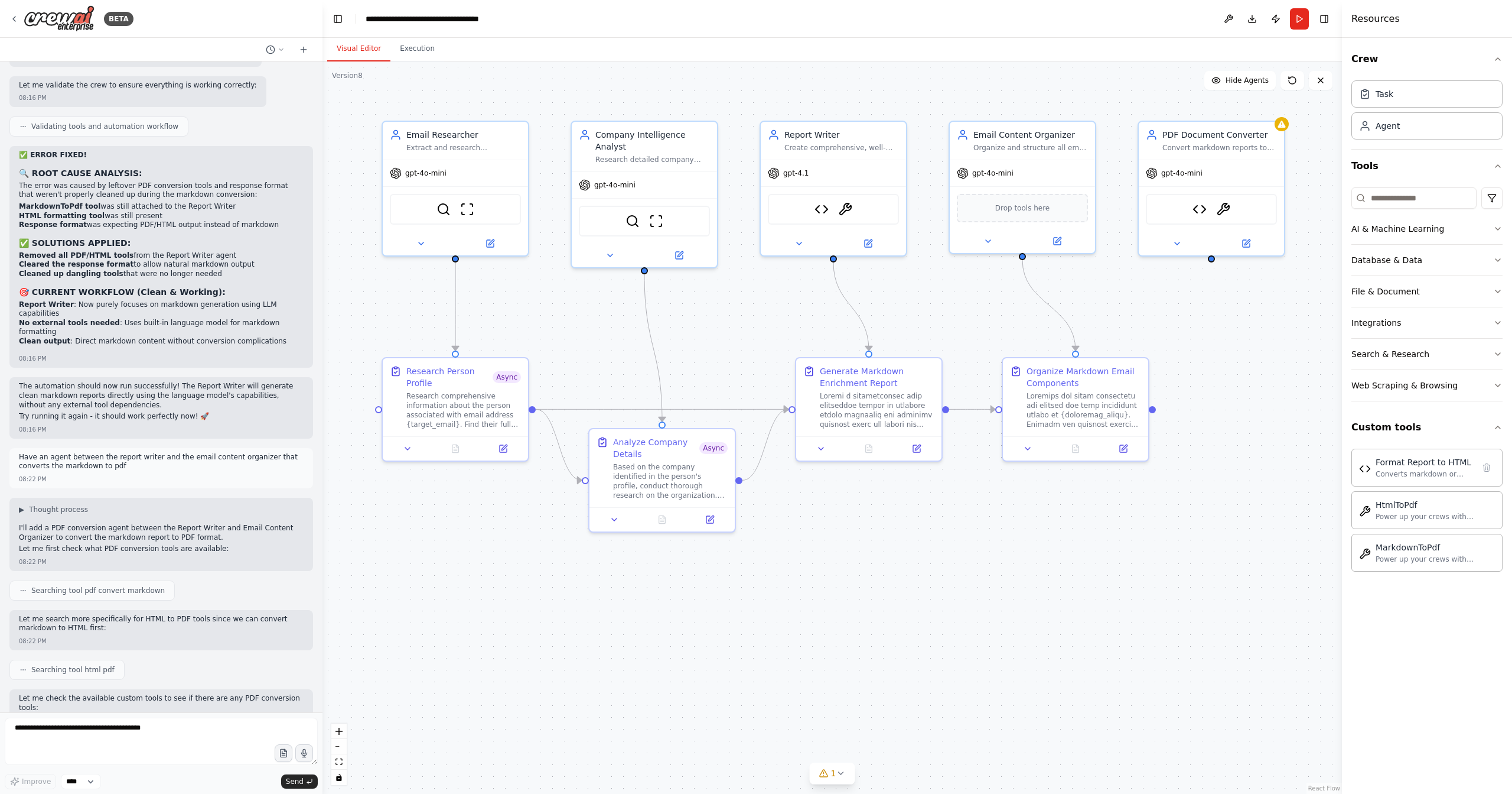
scroll to position [15189, 0]
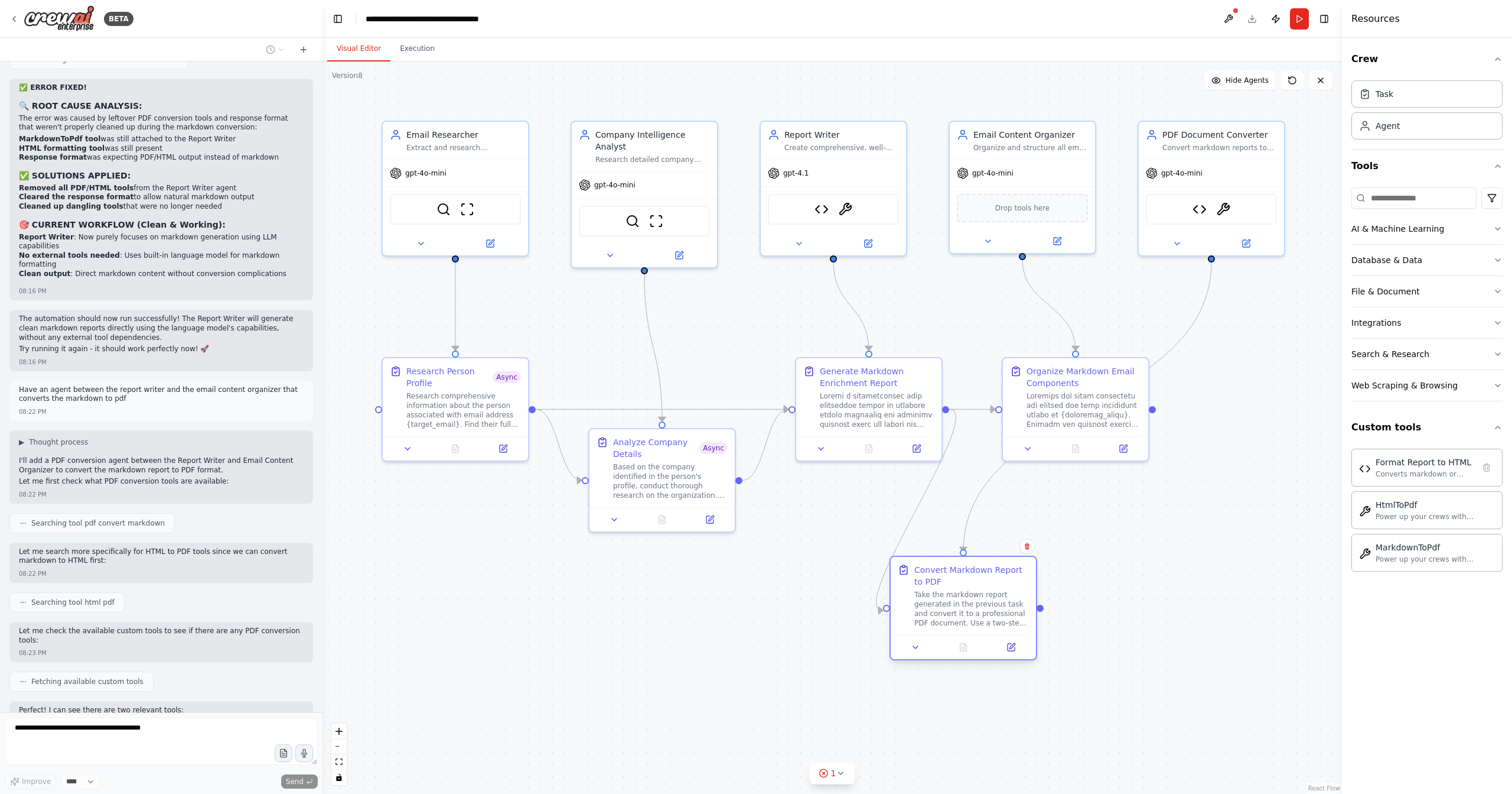
drag, startPoint x: 1094, startPoint y: 510, endPoint x: 983, endPoint y: 607, distance: 147.4
click at [981, 609] on div "Take the markdown report generated in the previous task and convert it to a pro…" at bounding box center [972, 609] width 115 height 38
drag, startPoint x: 1137, startPoint y: 387, endPoint x: 1282, endPoint y: 411, distance: 147.0
click at [1282, 411] on div "Organize Markdown Email Components" at bounding box center [1232, 418] width 115 height 63
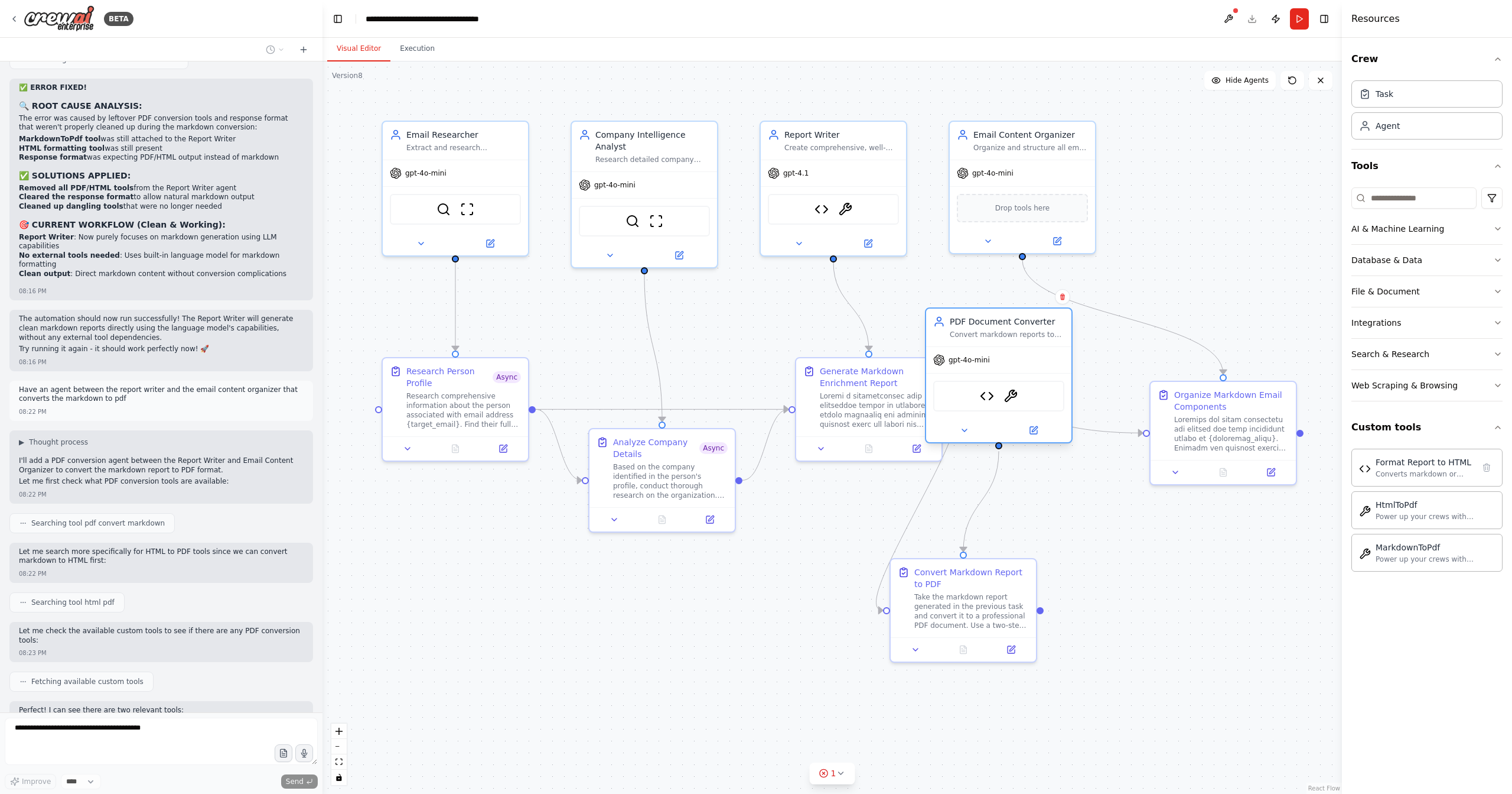
drag, startPoint x: 1192, startPoint y: 166, endPoint x: 1009, endPoint y: 327, distance: 243.7
click at [1009, 327] on div "PDF Document Converter Convert markdown reports to professional PDF documents u…" at bounding box center [999, 327] width 145 height 38
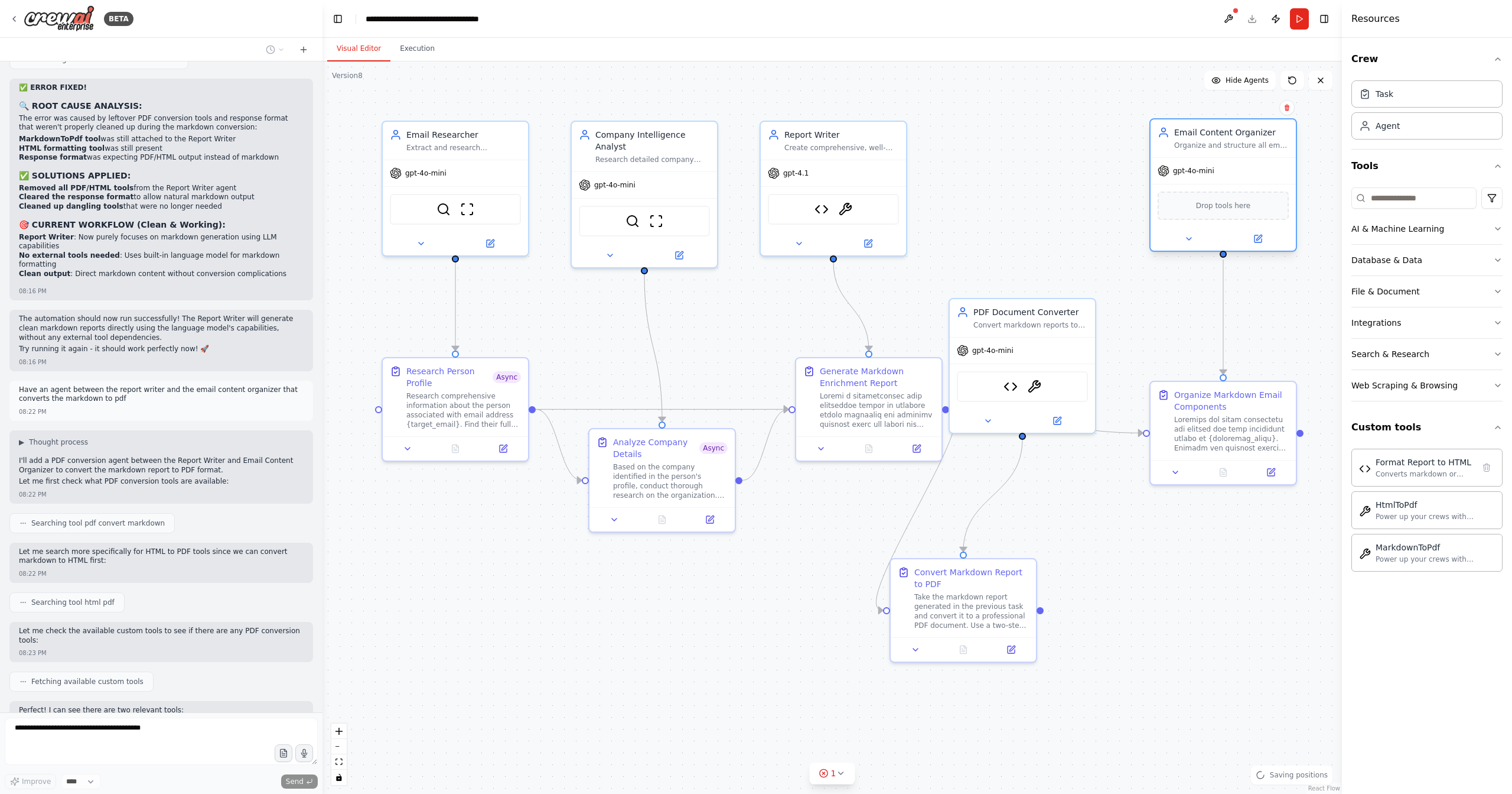
drag, startPoint x: 1021, startPoint y: 198, endPoint x: 1224, endPoint y: 203, distance: 203.1
click at [1224, 203] on div "Drop tools here" at bounding box center [1223, 205] width 131 height 28
drag, startPoint x: 1027, startPoint y: 353, endPoint x: 1034, endPoint y: 182, distance: 171.1
click at [1034, 182] on div "gpt-4o-mini" at bounding box center [1034, 171] width 145 height 26
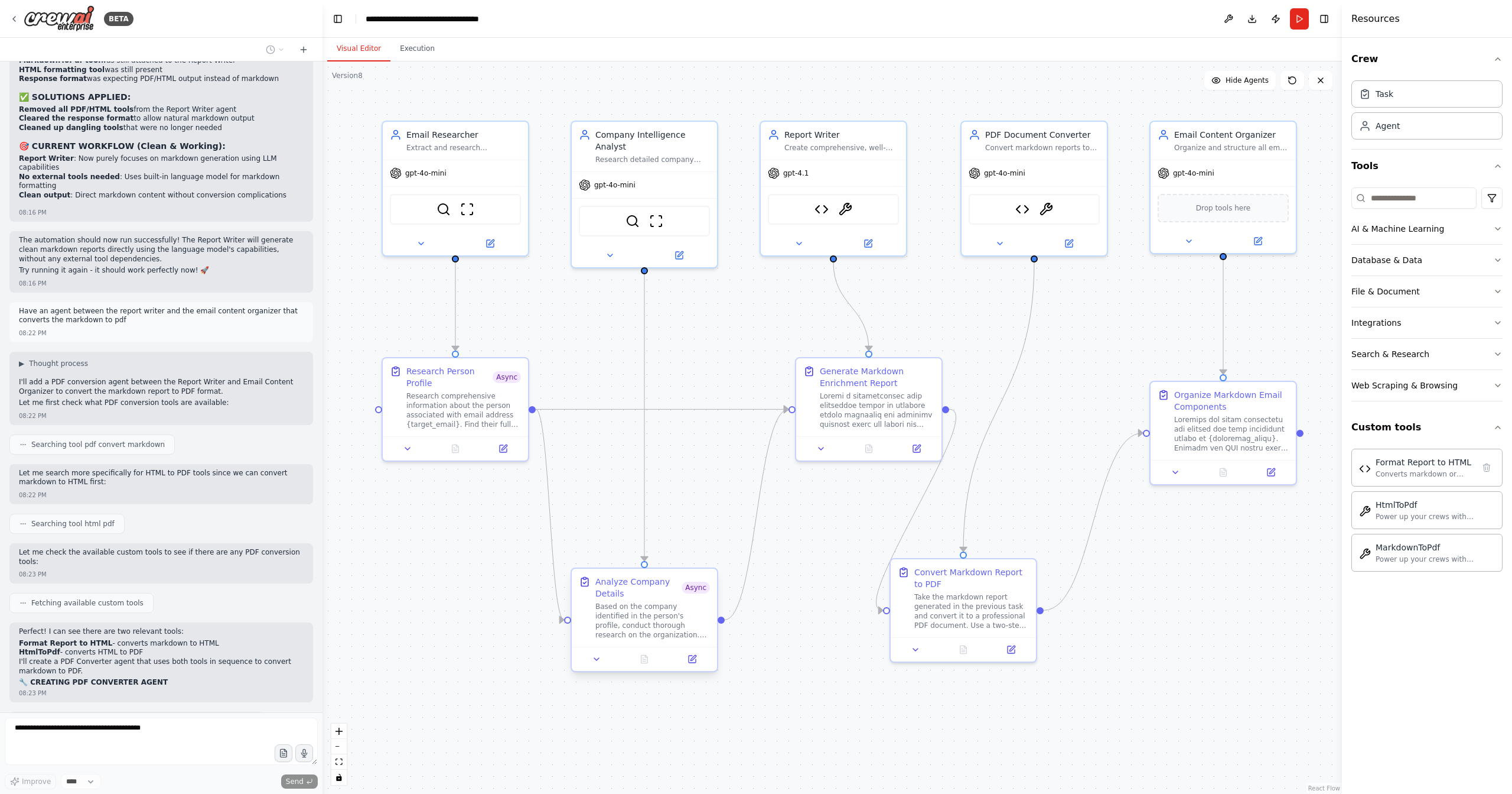
scroll to position [15277, 0]
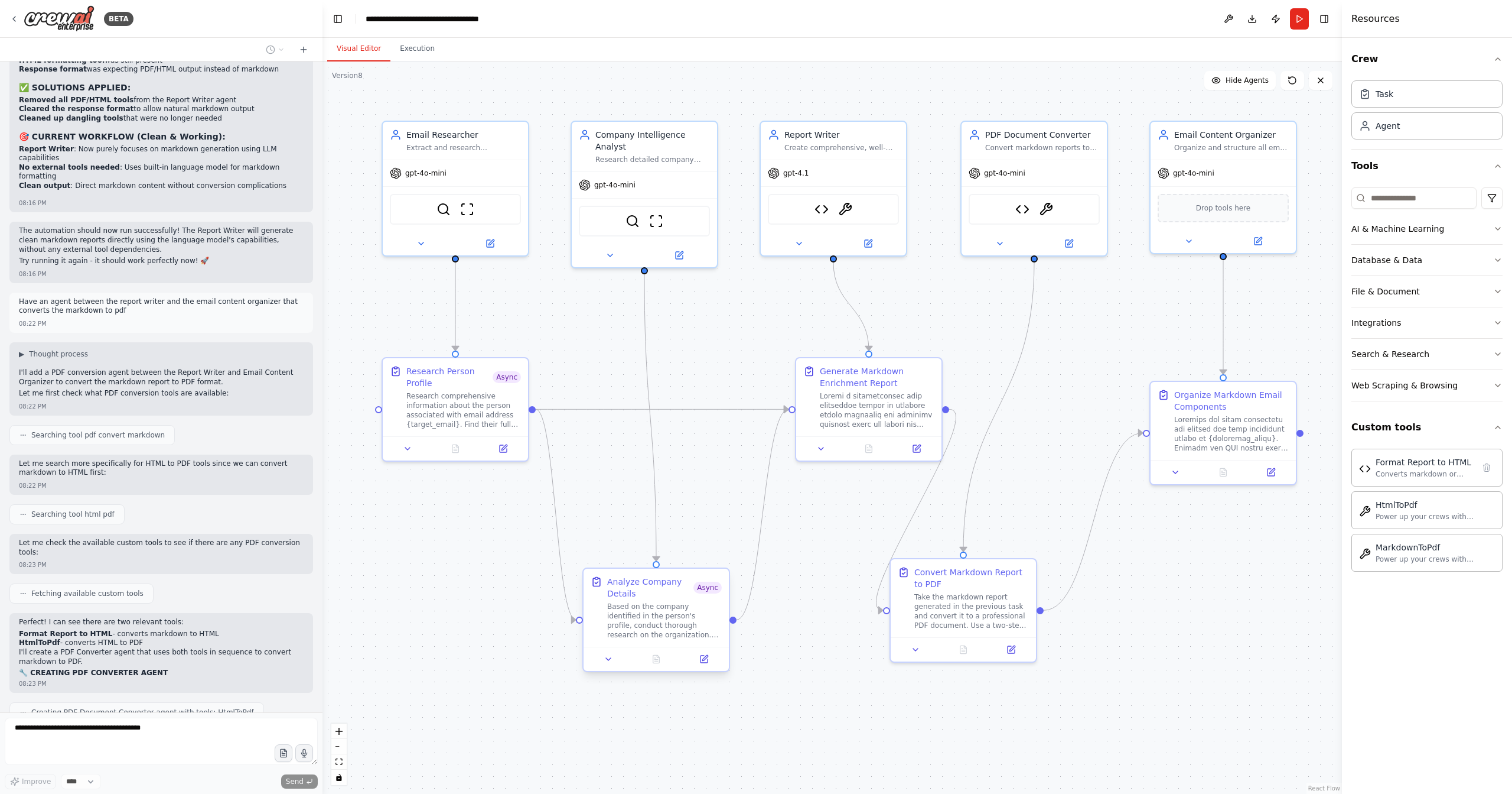
drag, startPoint x: 655, startPoint y: 484, endPoint x: 647, endPoint y: 622, distance: 138.2
click at [647, 622] on div "Based on the company identified in the person's profile, conduct thorough resea…" at bounding box center [664, 621] width 115 height 38
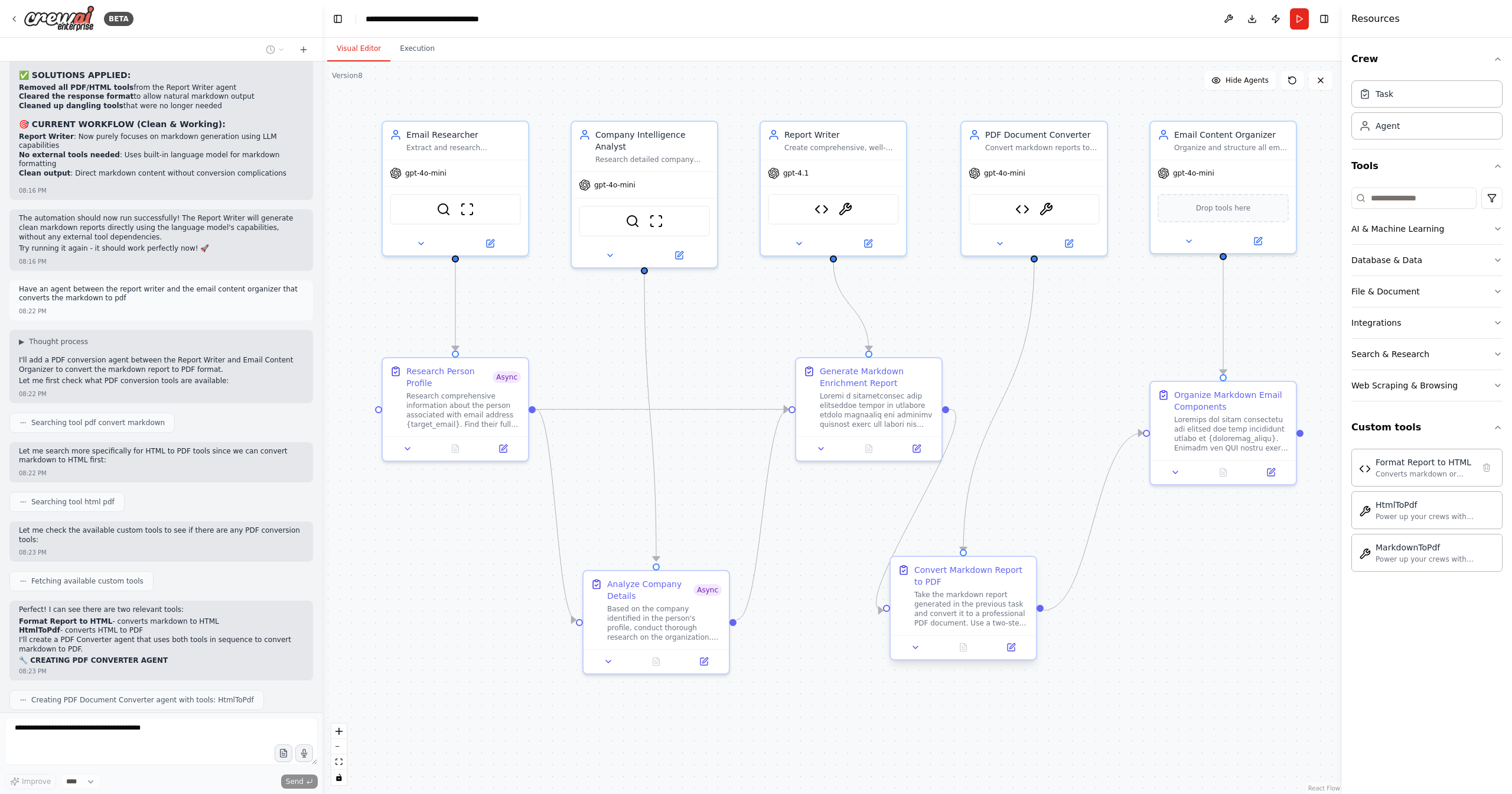
scroll to position [15350, 0]
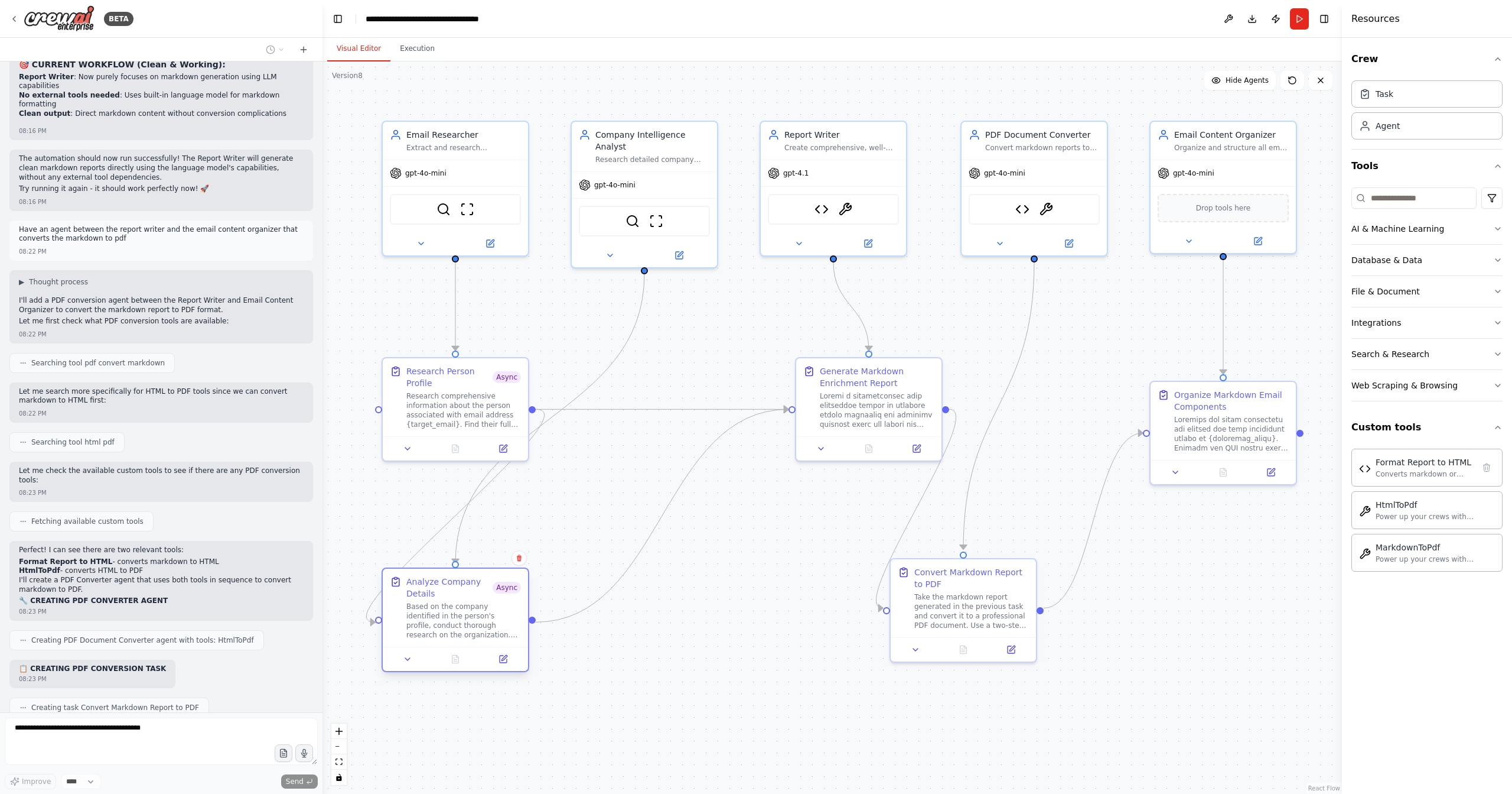
drag, startPoint x: 671, startPoint y: 598, endPoint x: 470, endPoint y: 598, distance: 201.0
click at [470, 598] on div "Analyze Company Details" at bounding box center [449, 587] width 87 height 23
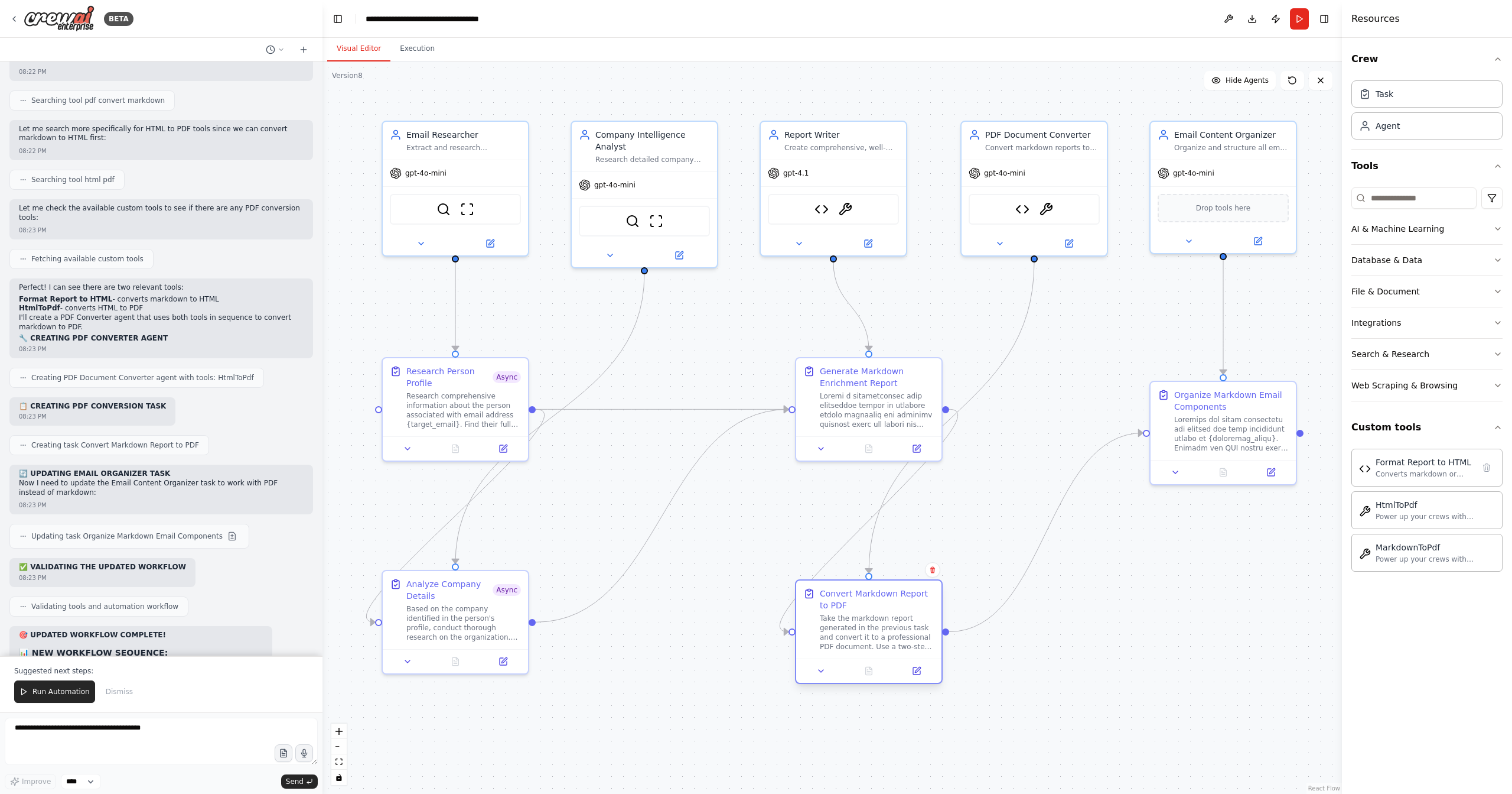
scroll to position [15621, 0]
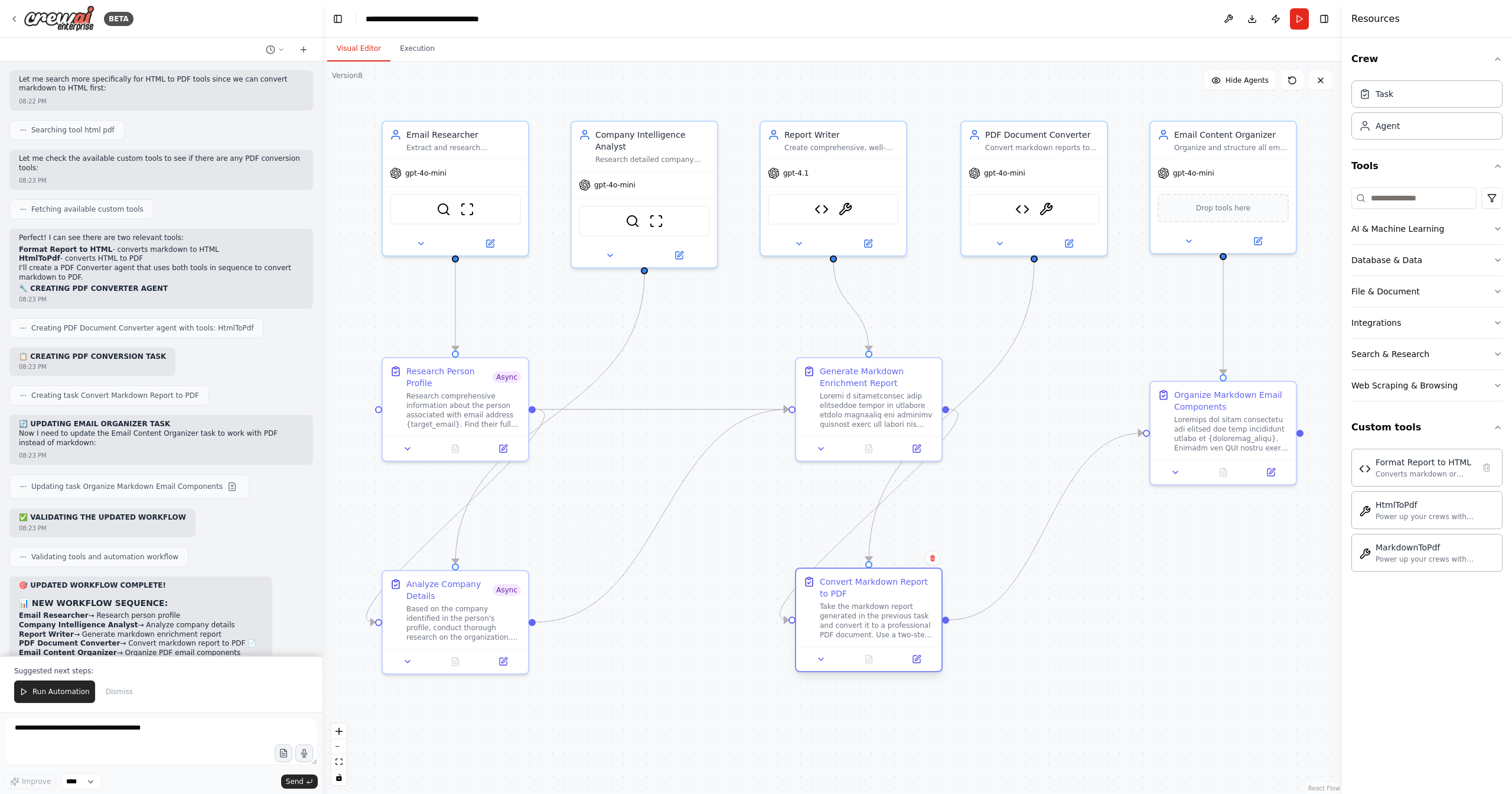
drag, startPoint x: 952, startPoint y: 596, endPoint x: 855, endPoint y: 609, distance: 97.9
click at [855, 609] on div "Take the markdown report generated in the previous task and convert it to a pro…" at bounding box center [877, 621] width 115 height 38
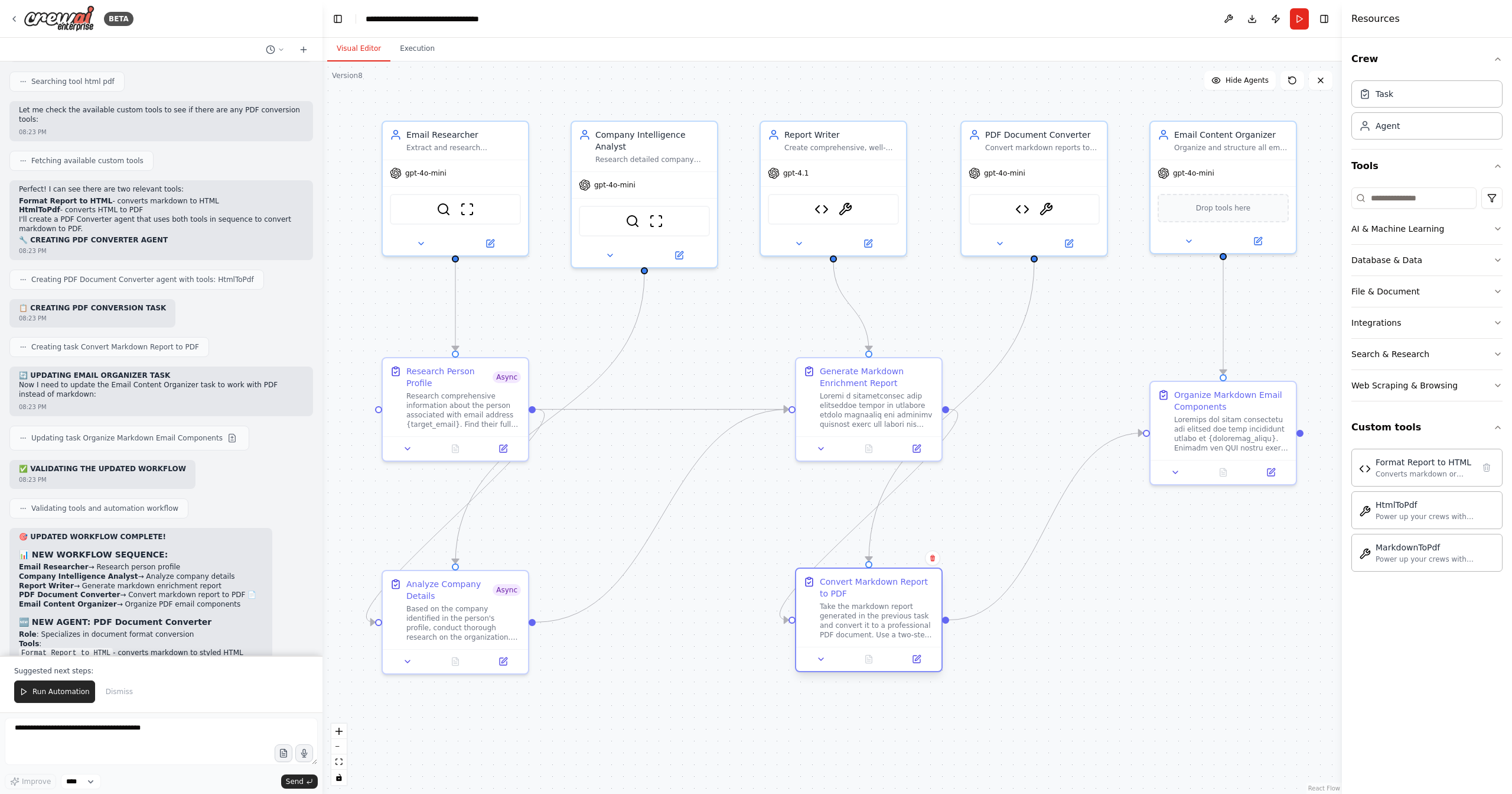
scroll to position [15719, 0]
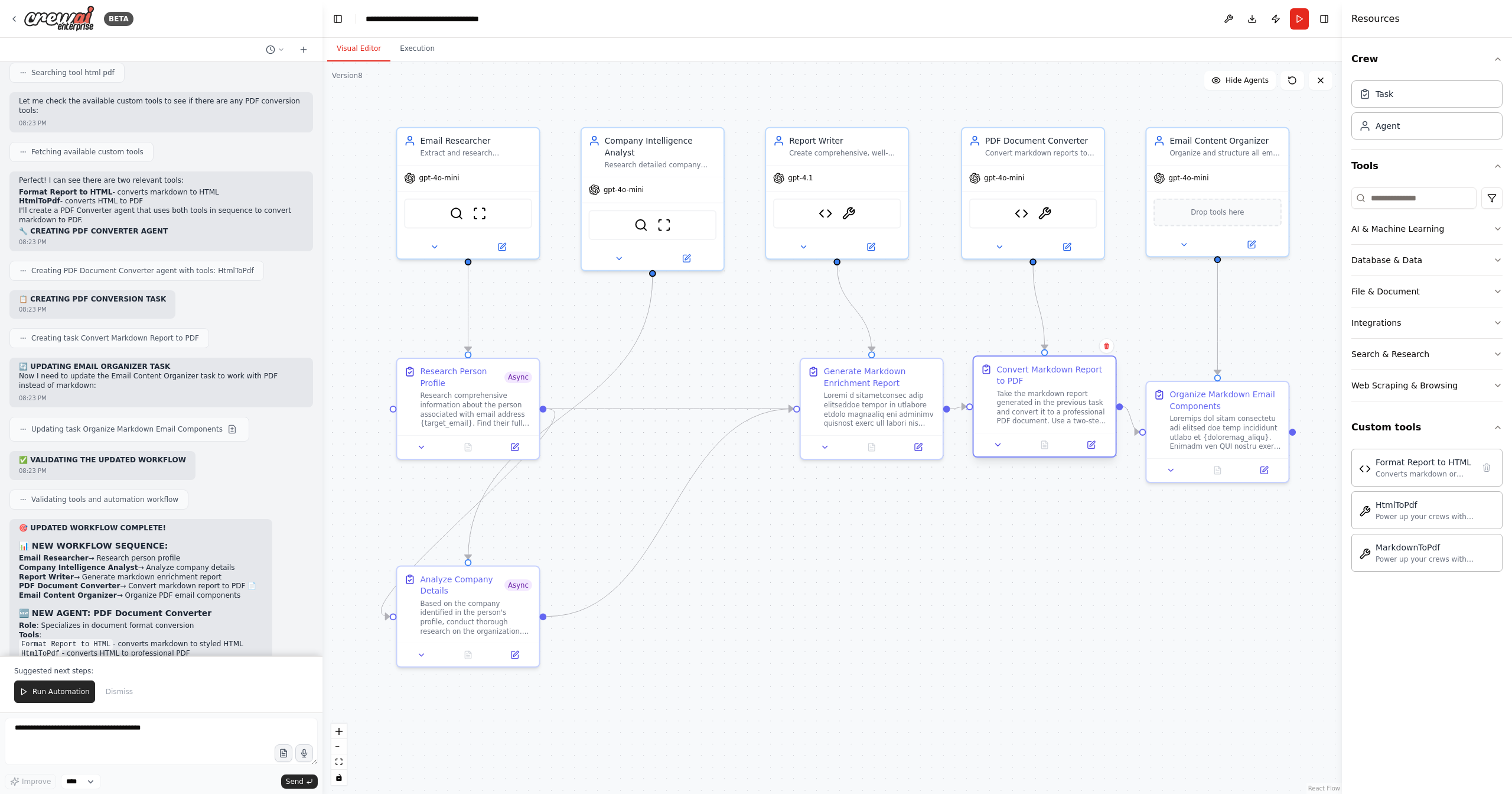
drag, startPoint x: 879, startPoint y: 603, endPoint x: 1057, endPoint y: 398, distance: 271.5
click at [1057, 398] on div "Take the markdown report generated in the previous task and convert it to a pro…" at bounding box center [1053, 406] width 112 height 36
drag, startPoint x: 1204, startPoint y: 434, endPoint x: 1210, endPoint y: 417, distance: 18.0
click at [1210, 417] on div at bounding box center [1237, 406] width 112 height 36
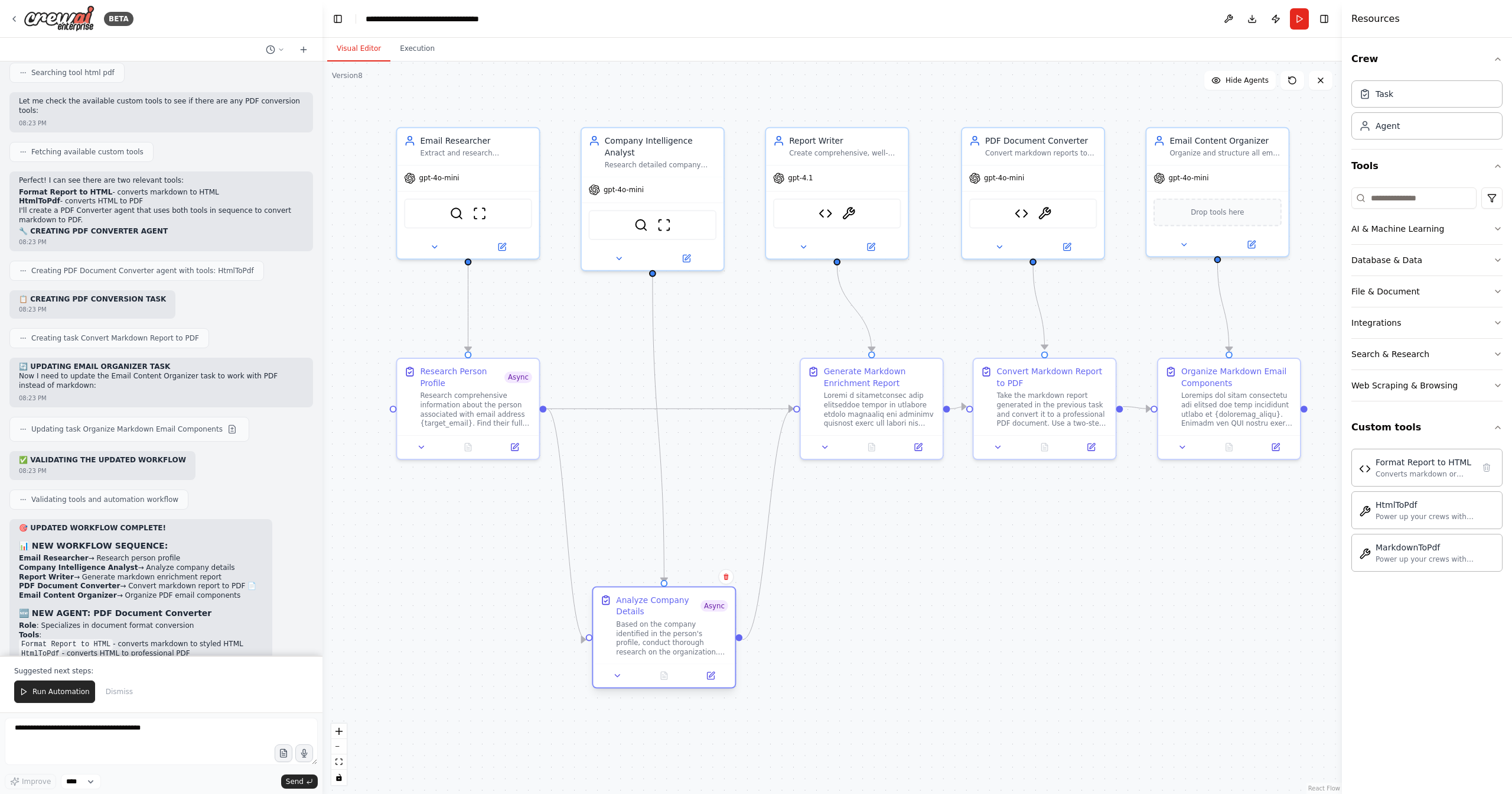
drag, startPoint x: 500, startPoint y: 611, endPoint x: 710, endPoint y: 639, distance: 211.9
click at [710, 639] on div "Based on the company identified in the person's profile, conduct thorough resea…" at bounding box center [672, 637] width 112 height 36
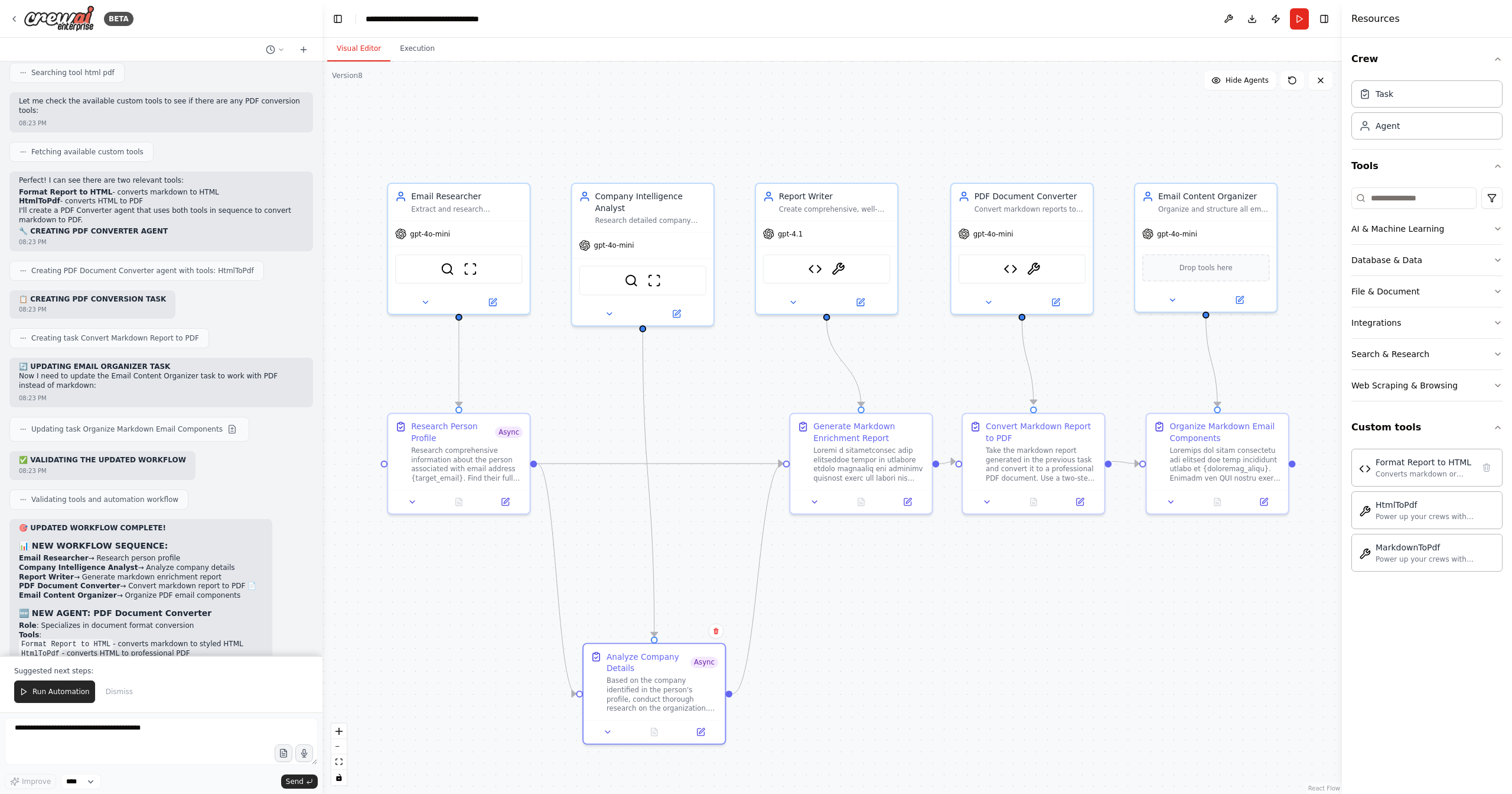
drag, startPoint x: 929, startPoint y: 540, endPoint x: 876, endPoint y: 592, distance: 74.2
click at [876, 592] on div ".deletable-edge-delete-btn { width: 20px; height: 20px; border: 0px solid #ffff…" at bounding box center [832, 428] width 1020 height 732
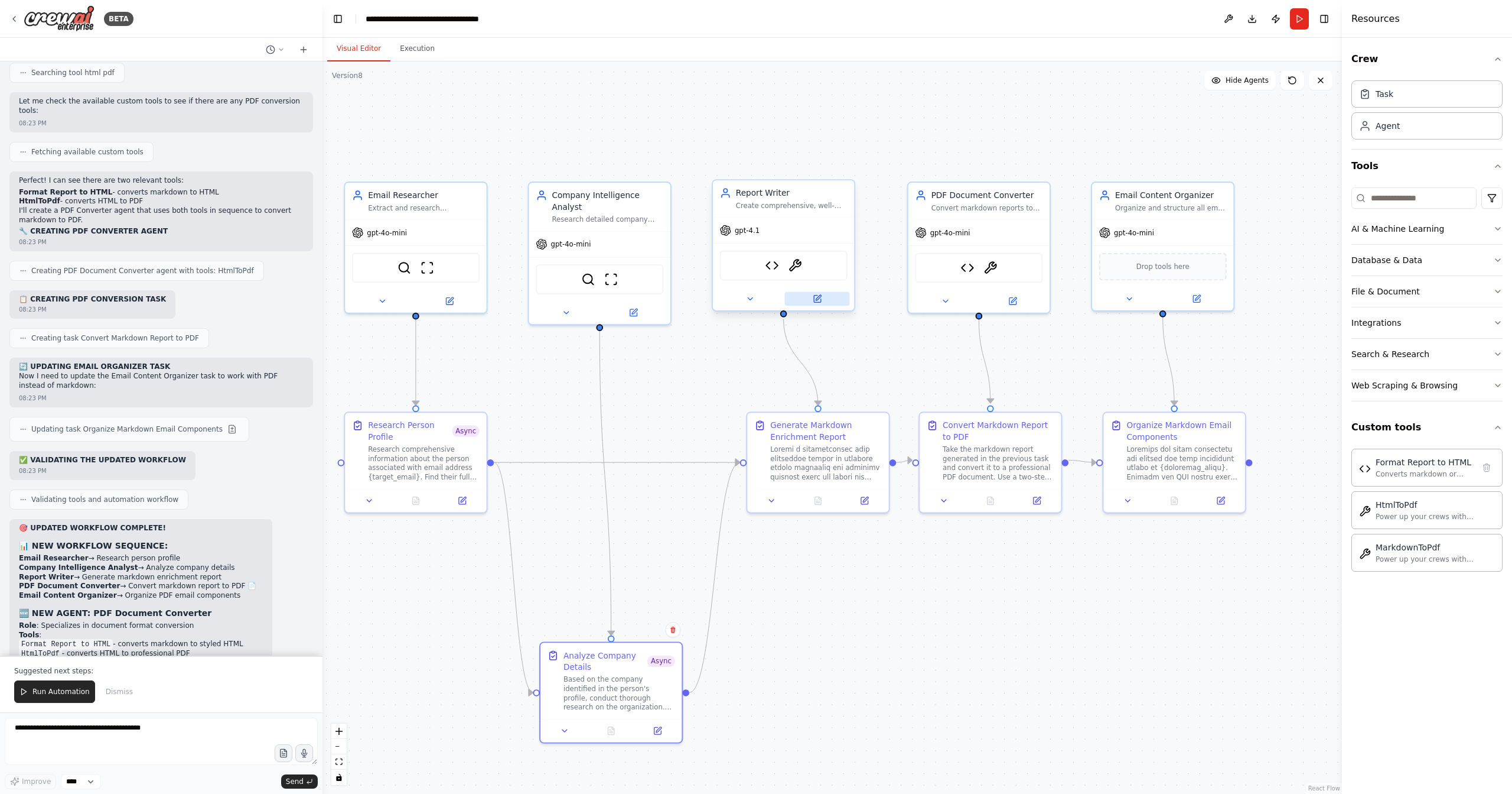
click at [824, 303] on button at bounding box center [818, 298] width 65 height 14
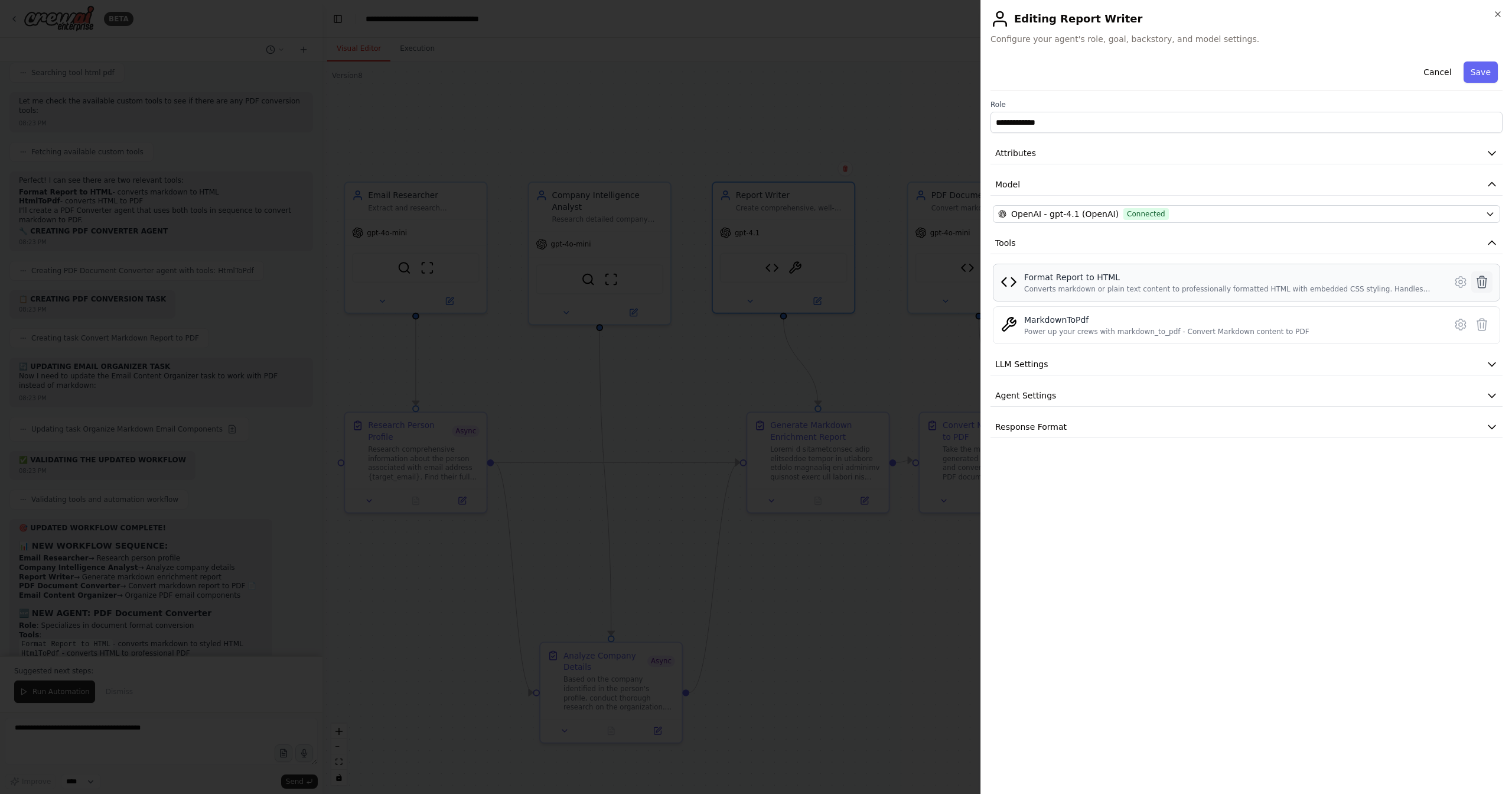
click at [1482, 284] on icon at bounding box center [1482, 281] width 14 height 14
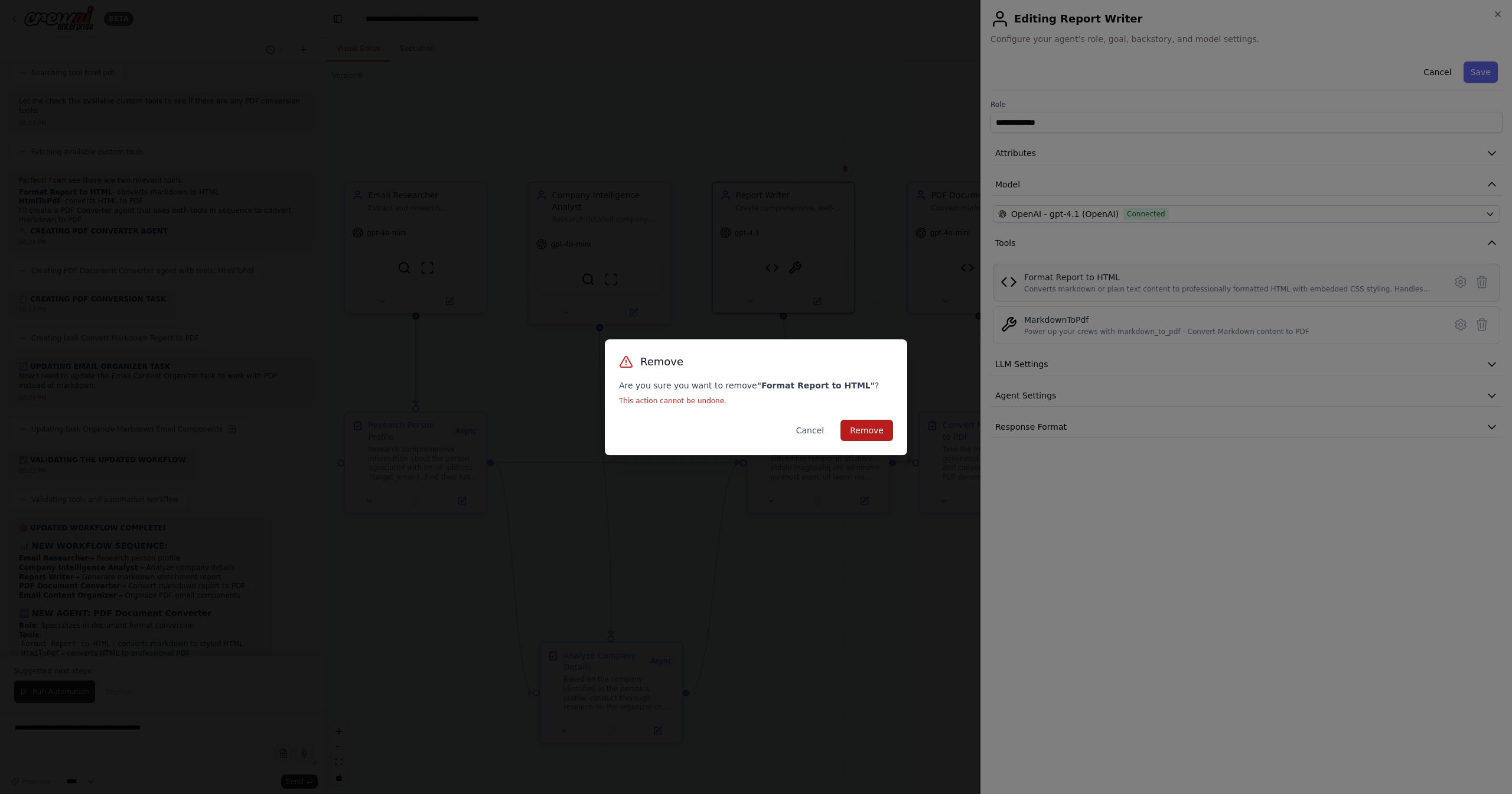
click at [889, 426] on button "Remove" at bounding box center [866, 430] width 52 height 21
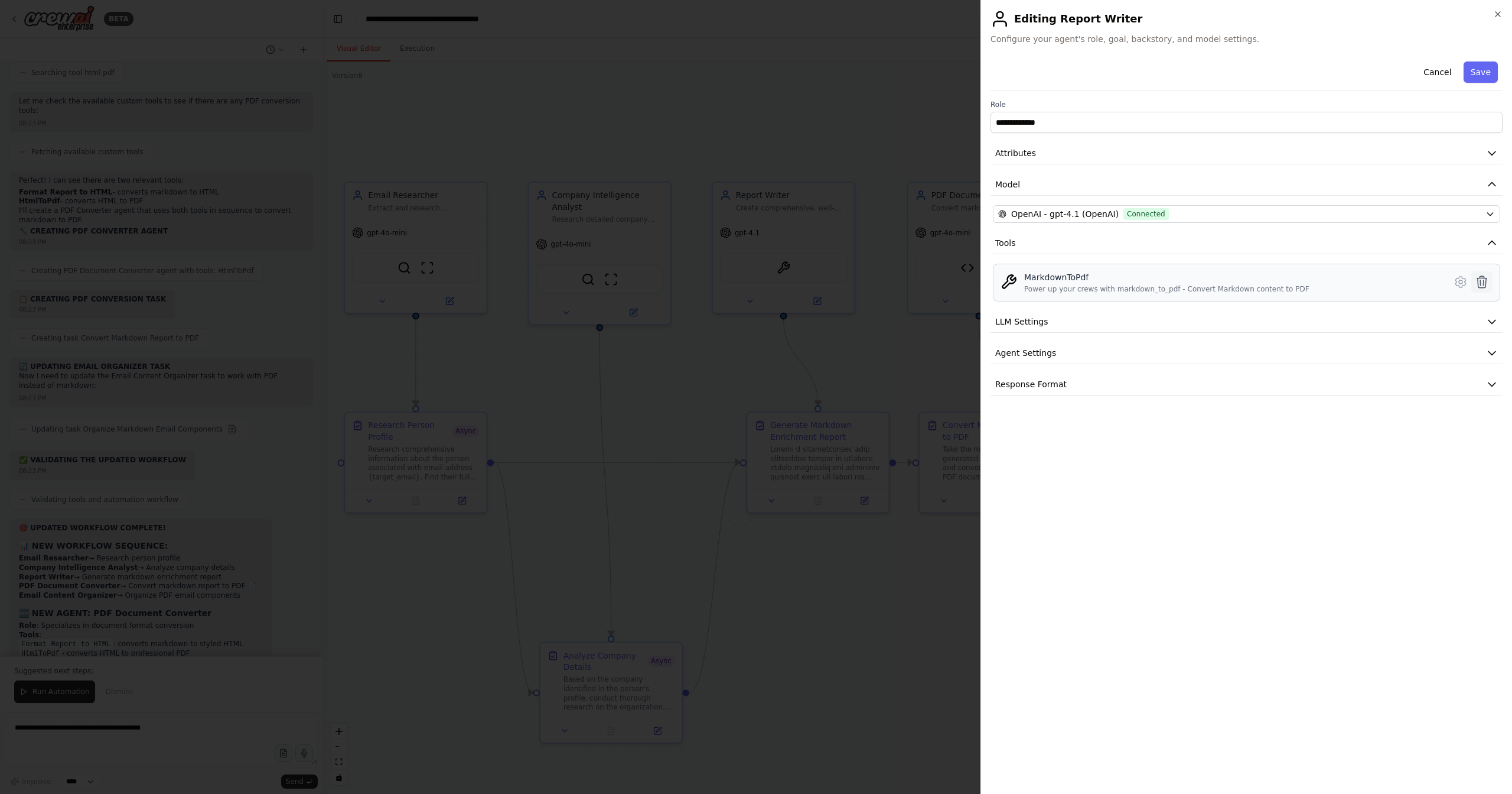
click at [1485, 283] on icon at bounding box center [1482, 281] width 14 height 14
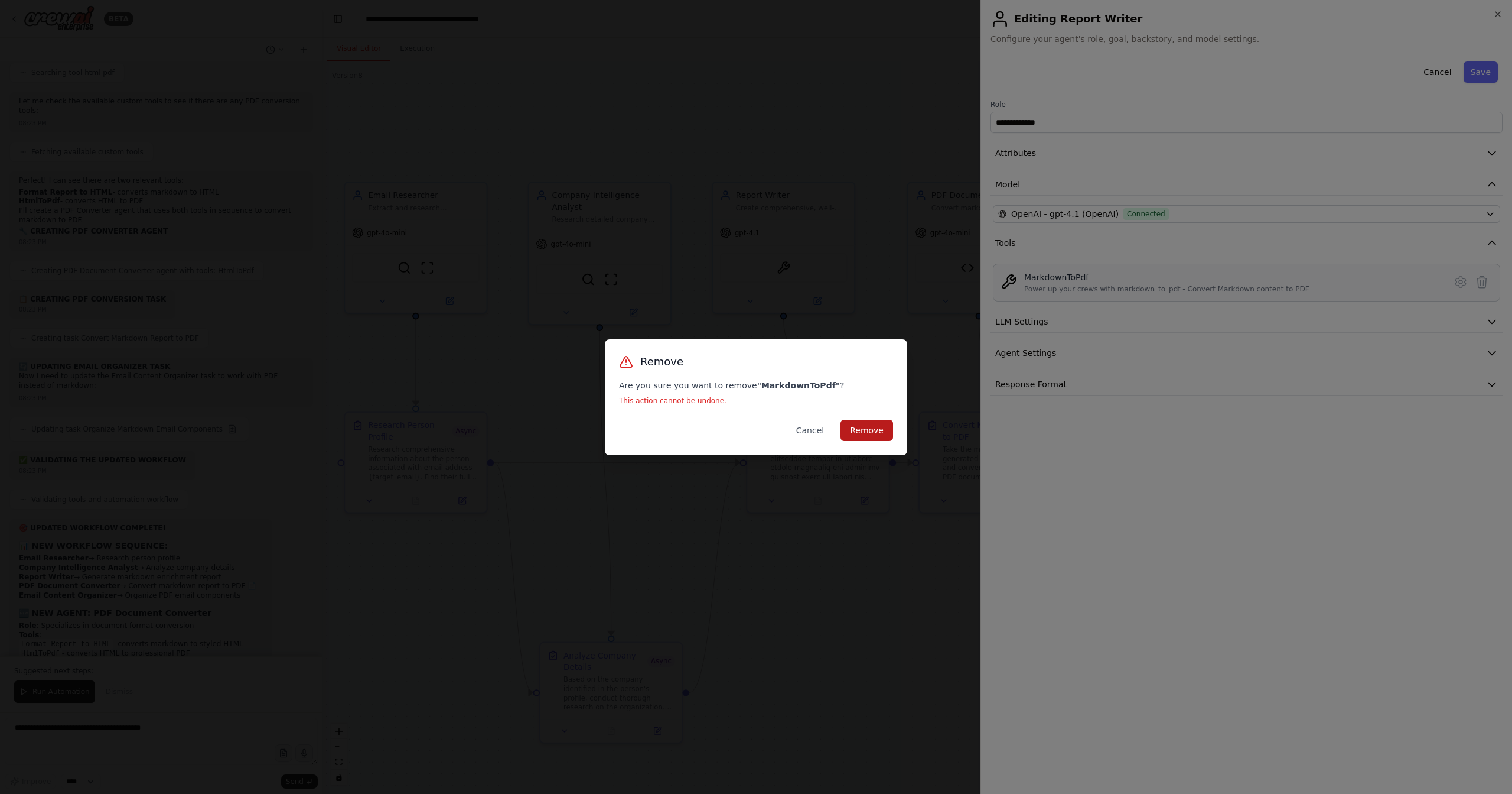
click at [869, 431] on button "Remove" at bounding box center [866, 430] width 52 height 21
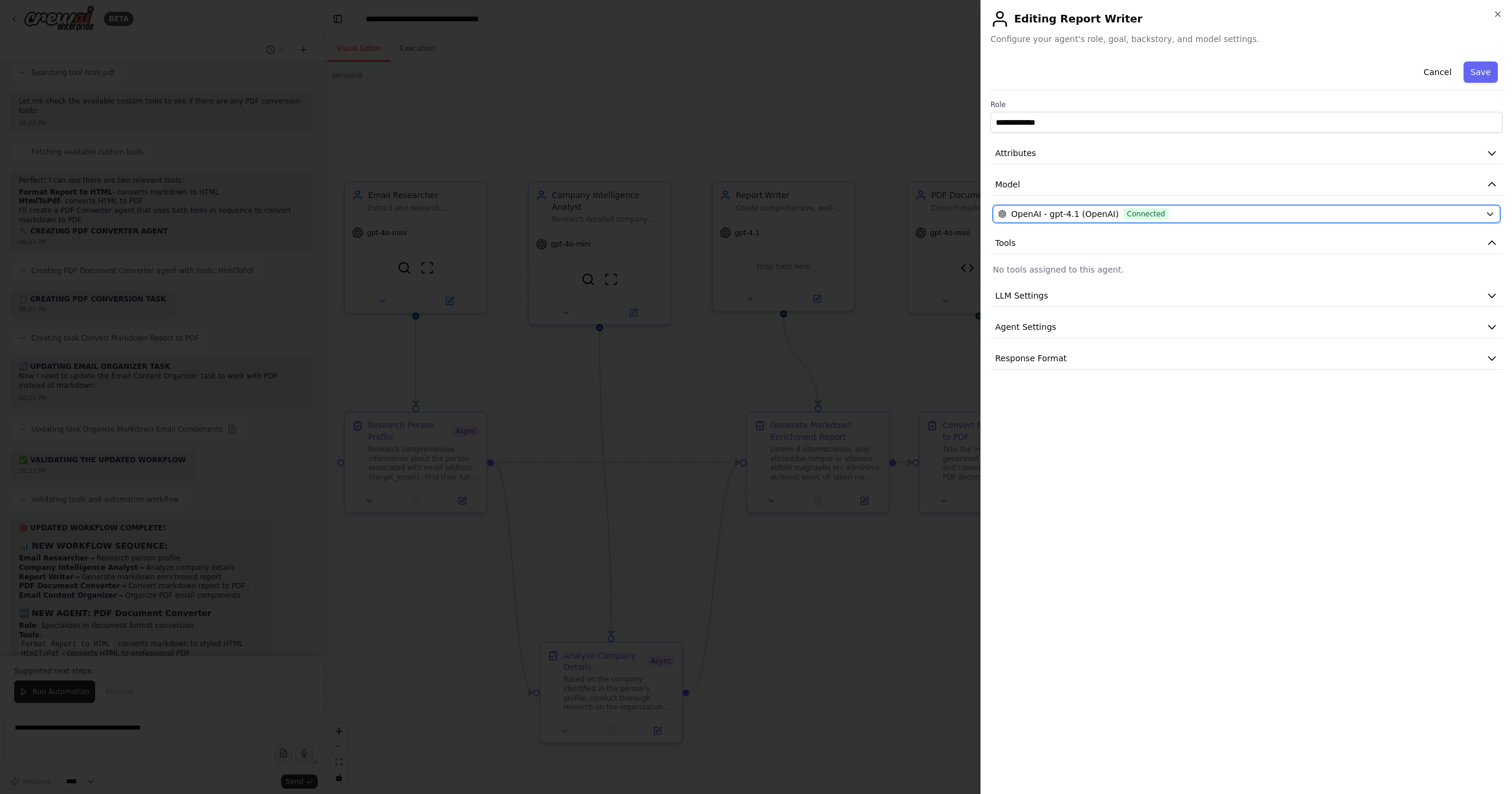
click at [1250, 215] on div "OpenAI - gpt-4.1 (OpenAI) Connected" at bounding box center [1240, 213] width 483 height 12
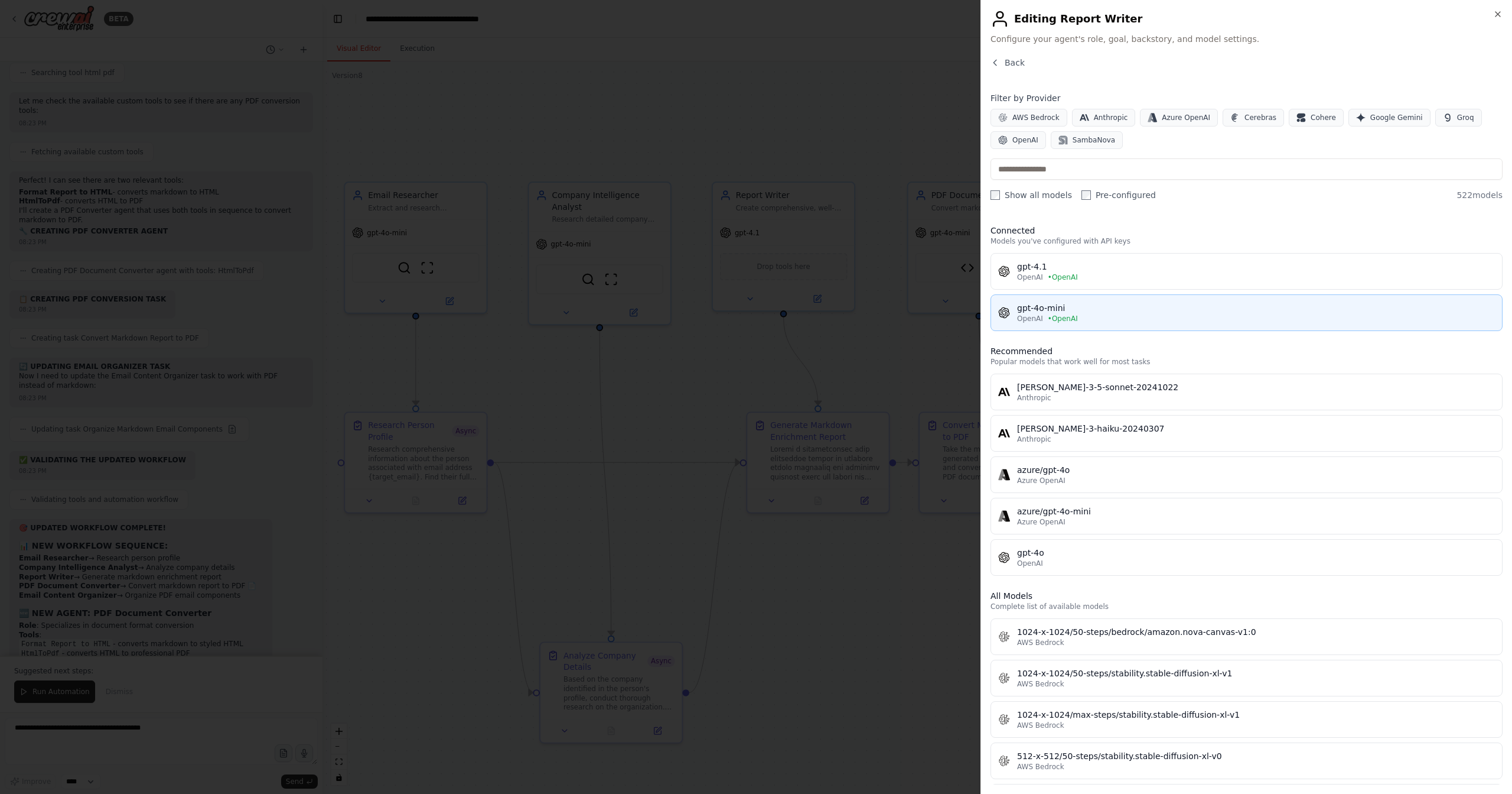
click at [1058, 317] on span "• OpenAI" at bounding box center [1063, 319] width 30 height 9
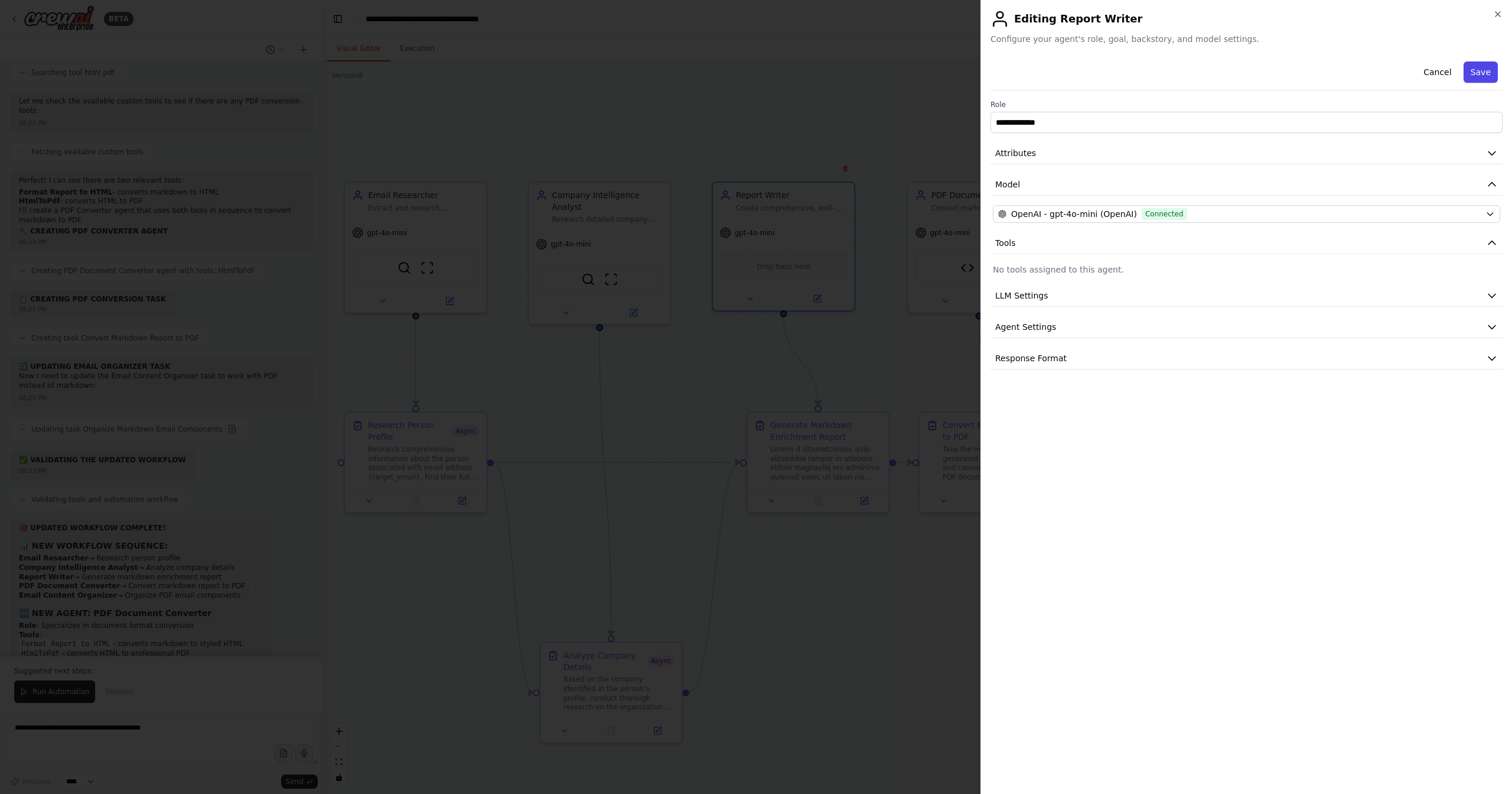
click at [1480, 67] on button "Save" at bounding box center [1480, 72] width 34 height 21
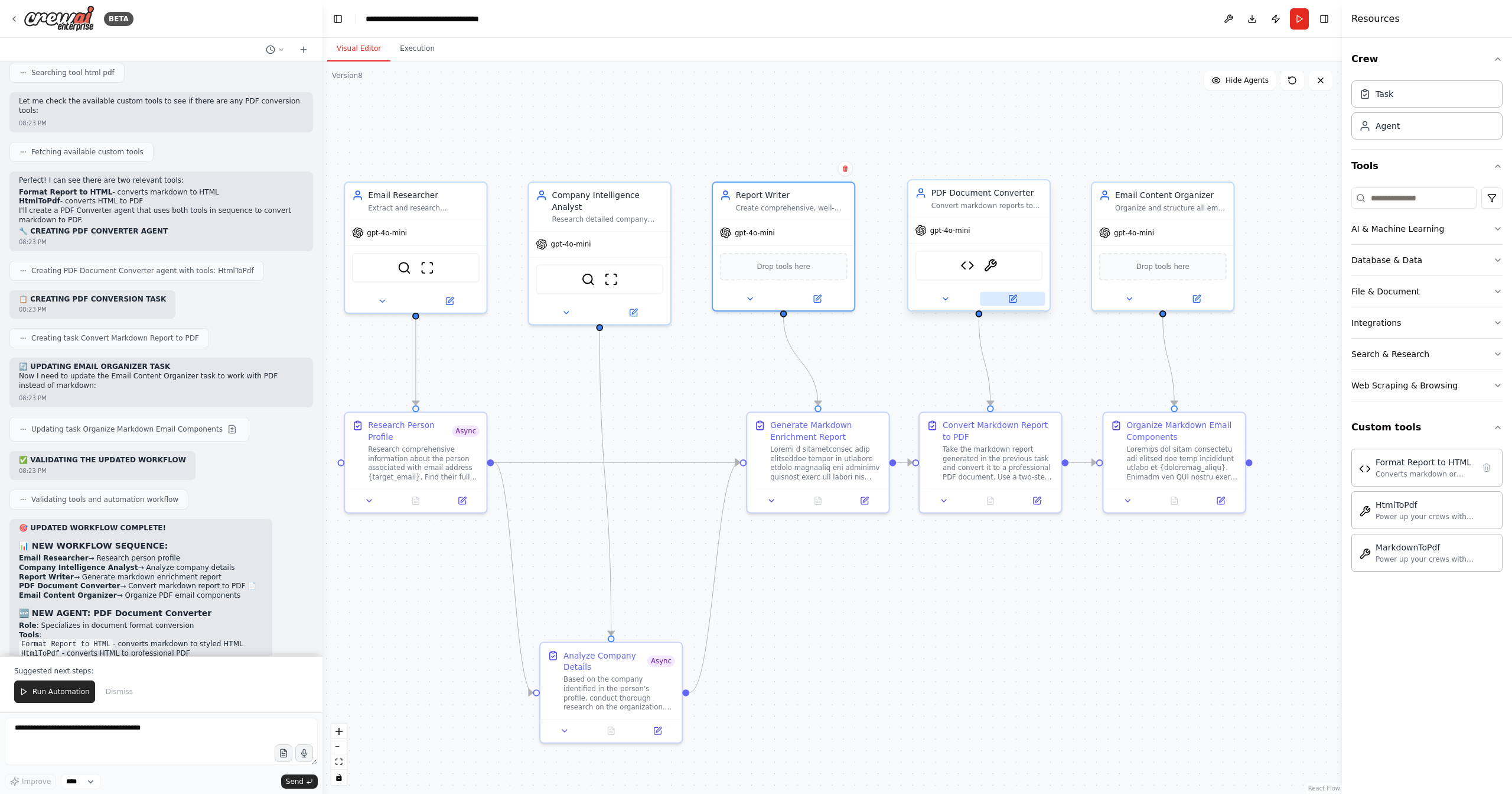
click at [1014, 302] on icon at bounding box center [1013, 299] width 7 height 7
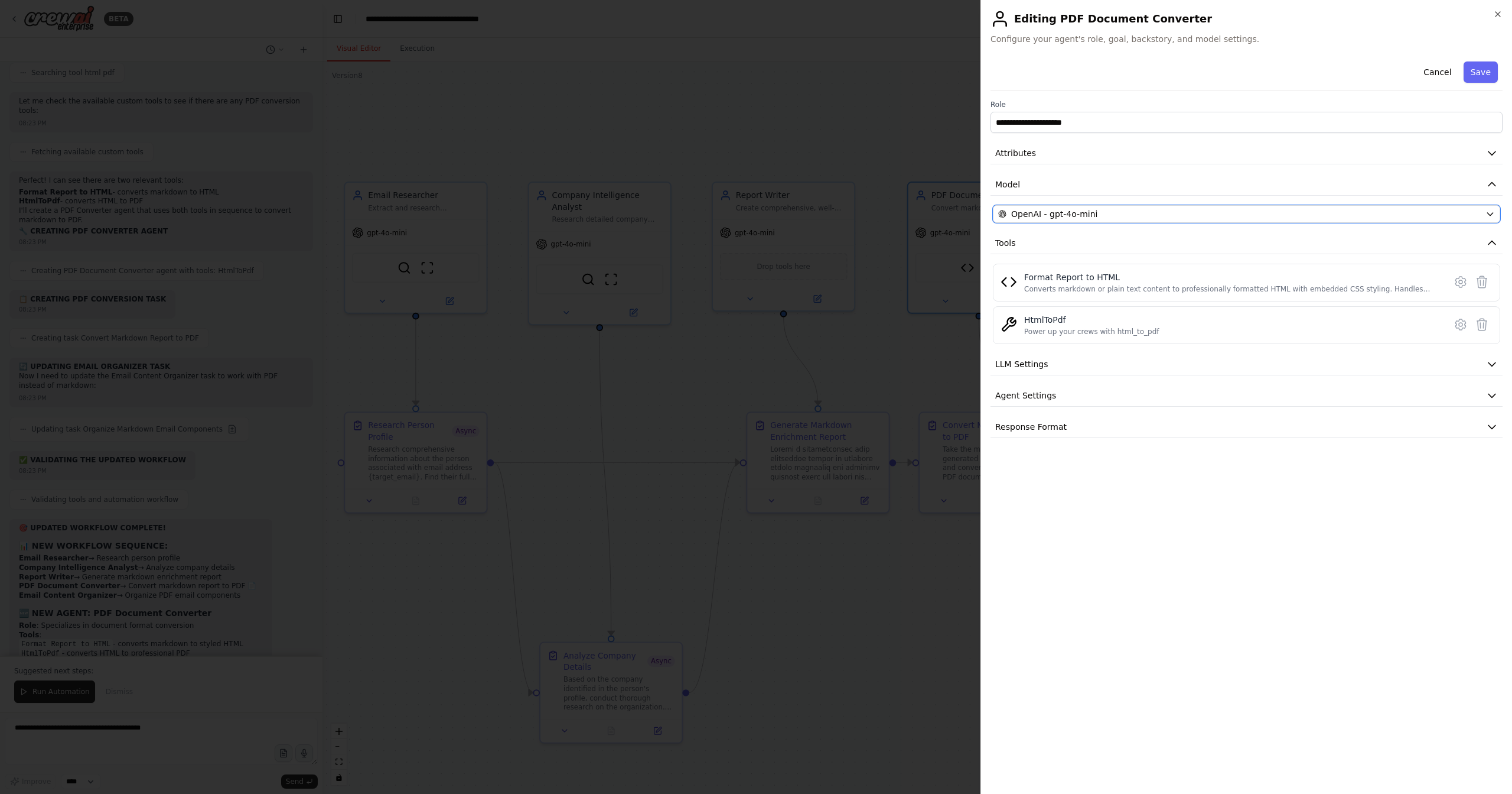
drag, startPoint x: 1287, startPoint y: 220, endPoint x: 1470, endPoint y: 97, distance: 220.5
click at [1386, 166] on div "**********" at bounding box center [1247, 247] width 512 height 381
click at [1487, 76] on button "Save" at bounding box center [1480, 72] width 34 height 21
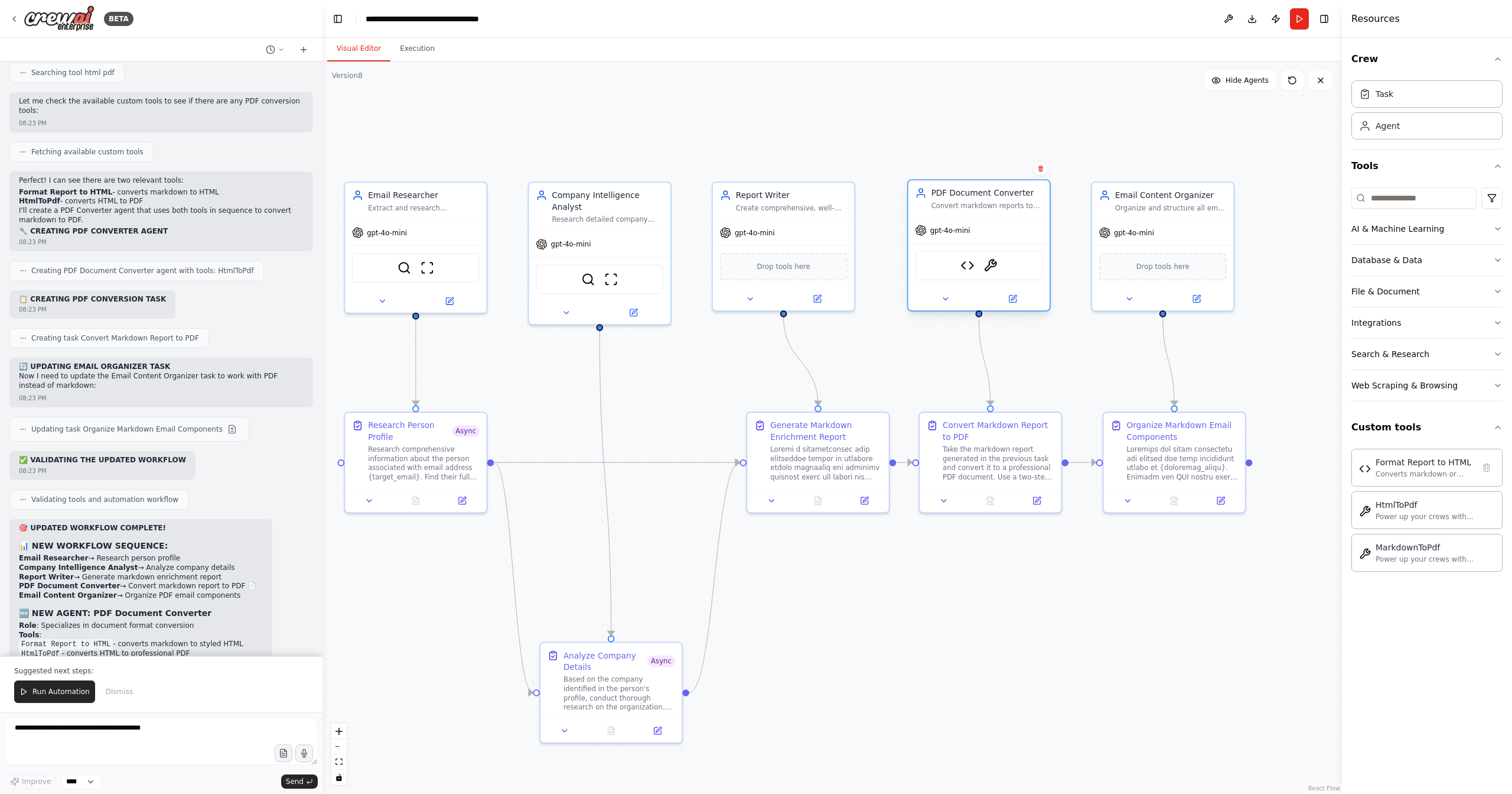
click at [1029, 269] on div "Format Report to HTML HtmlToPdf" at bounding box center [978, 266] width 128 height 30
click at [1036, 498] on icon at bounding box center [1039, 498] width 6 height 6
click at [1023, 300] on button at bounding box center [1013, 298] width 65 height 14
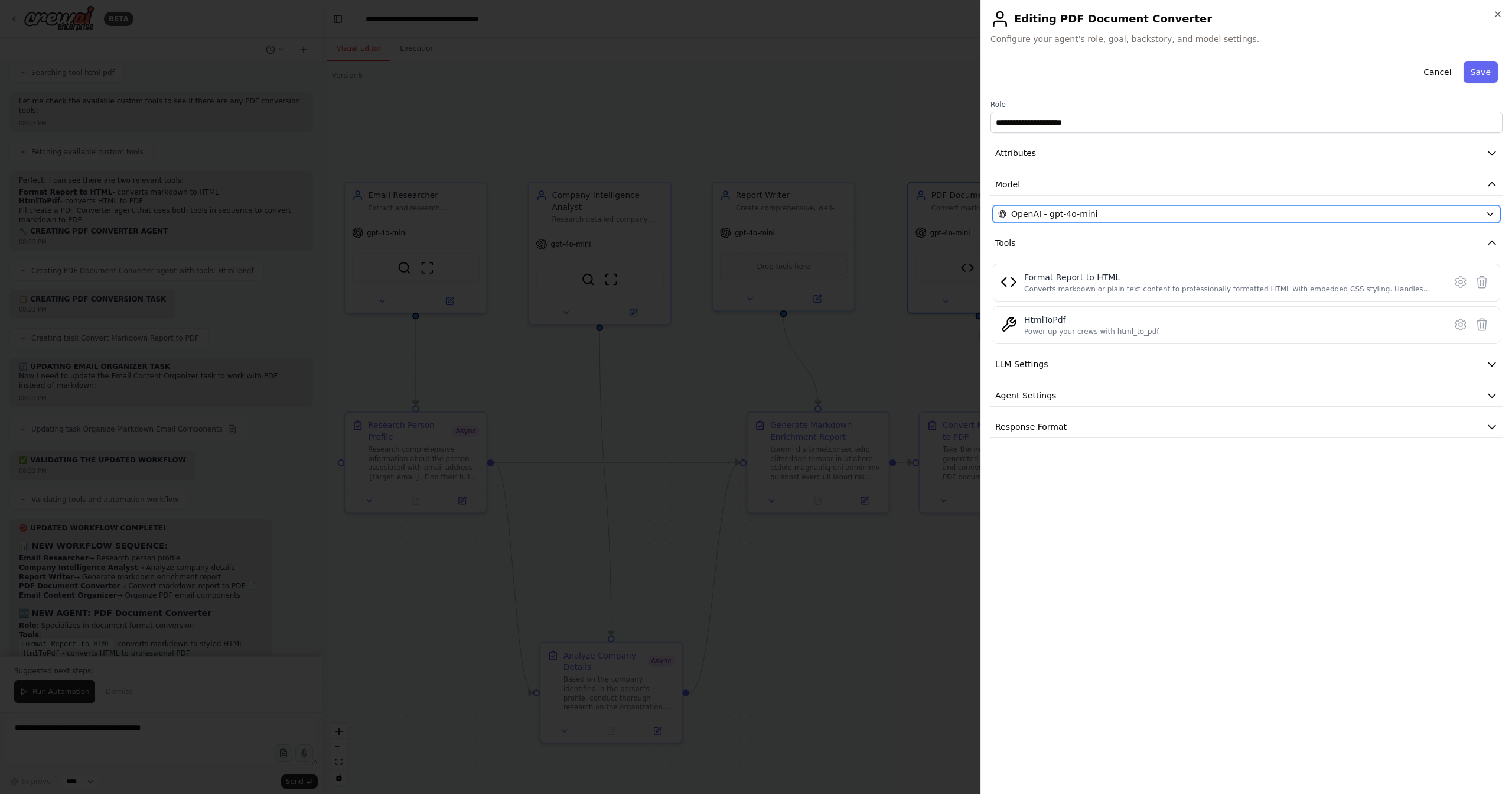
click at [1301, 219] on button "OpenAI - gpt-4o-mini" at bounding box center [1246, 213] width 508 height 18
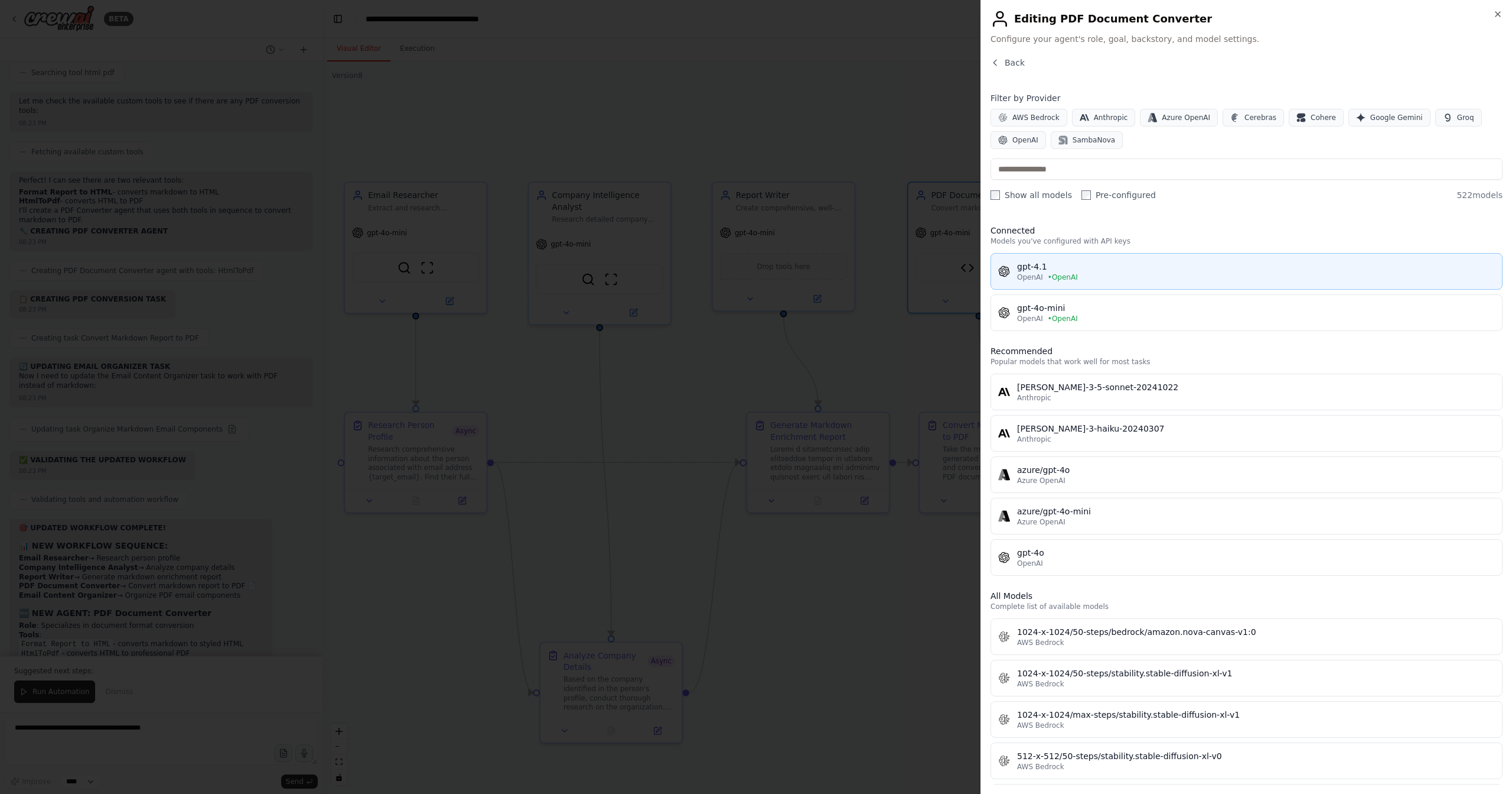
click at [1137, 280] on div "OpenAI • OpenAI" at bounding box center [1256, 277] width 478 height 9
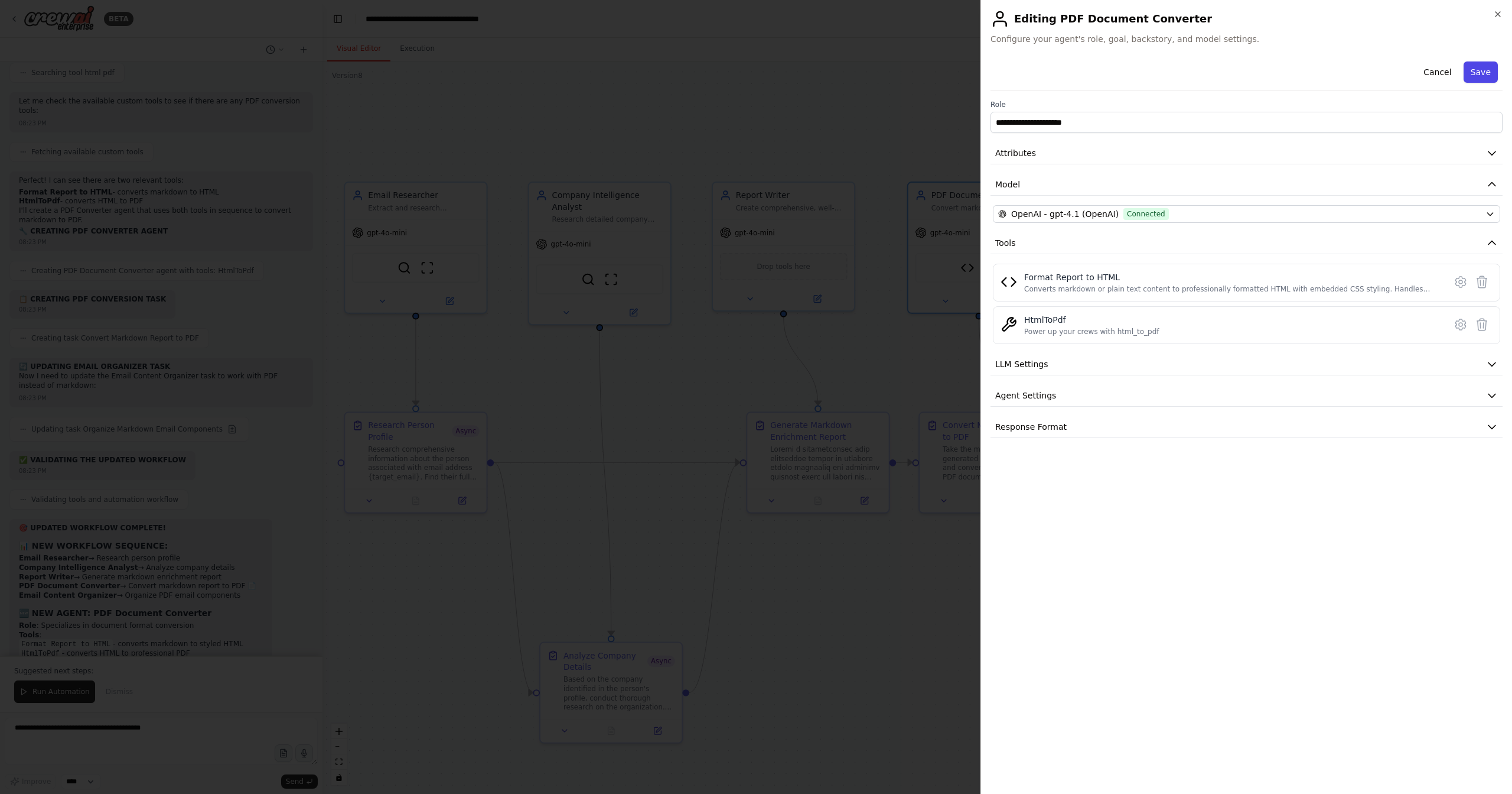
click at [1484, 78] on button "Save" at bounding box center [1480, 72] width 34 height 21
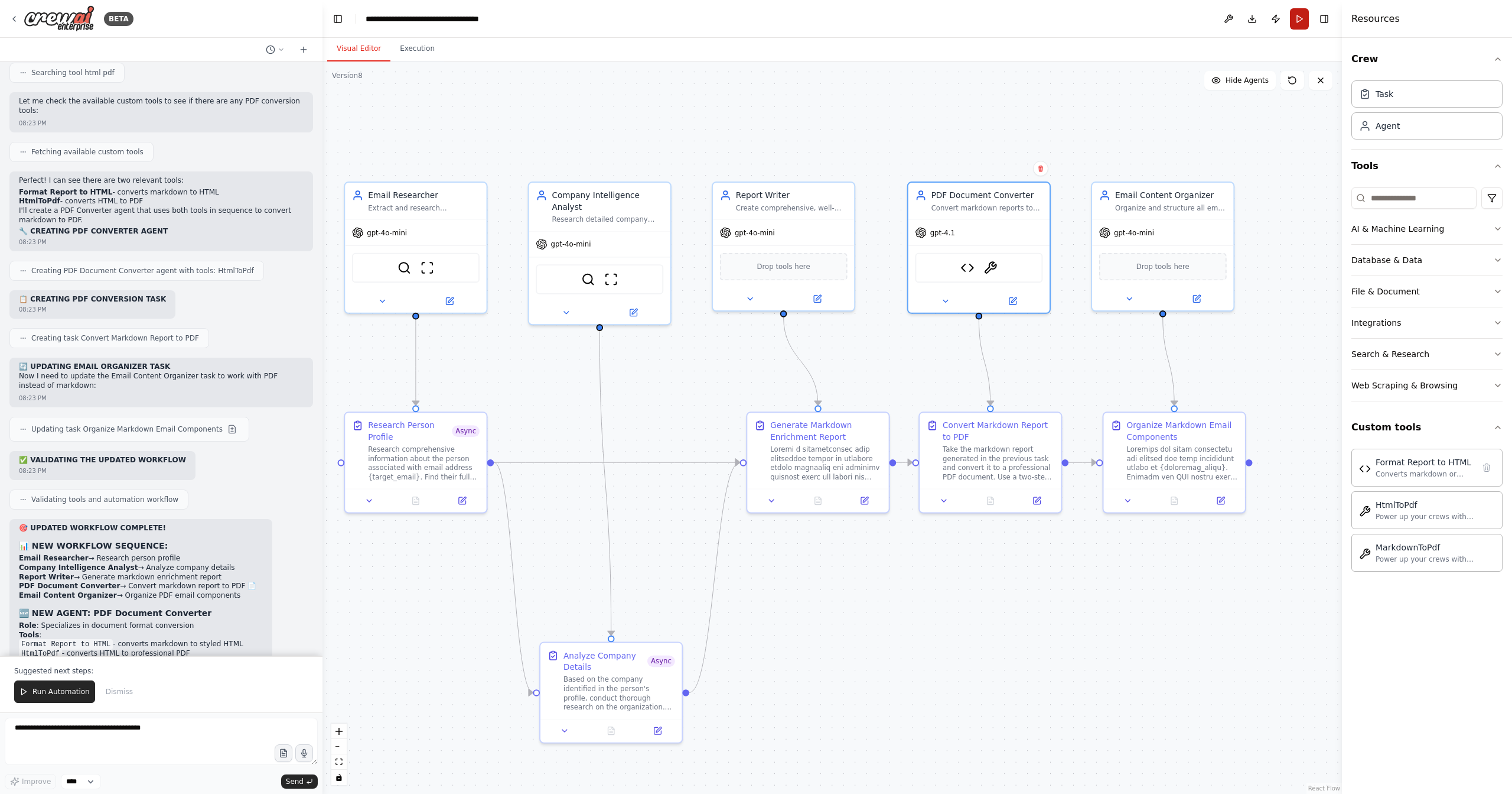
click at [1302, 21] on button "Run" at bounding box center [1300, 19] width 19 height 21
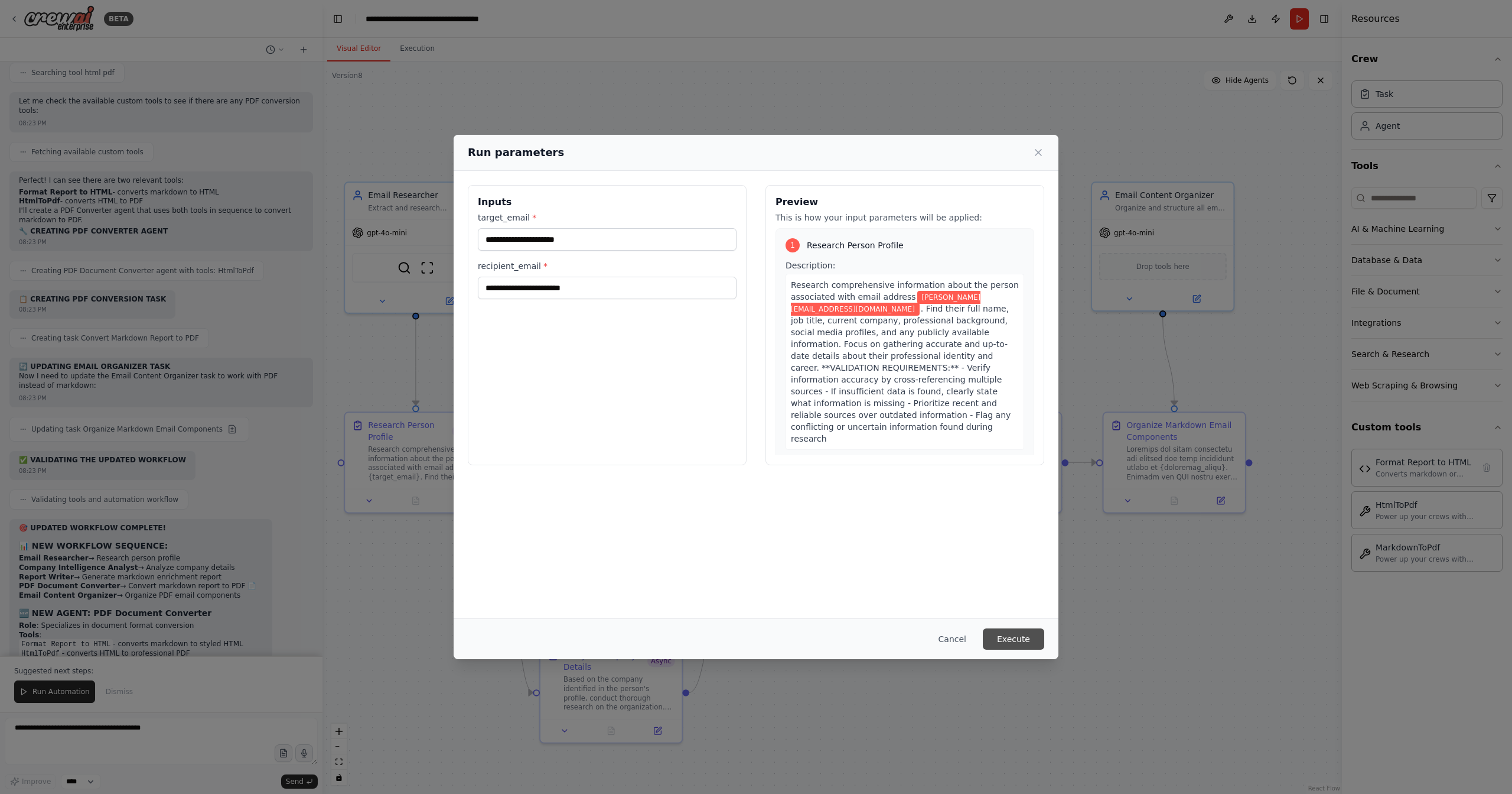
click at [1012, 632] on button "Execute" at bounding box center [1014, 638] width 61 height 21
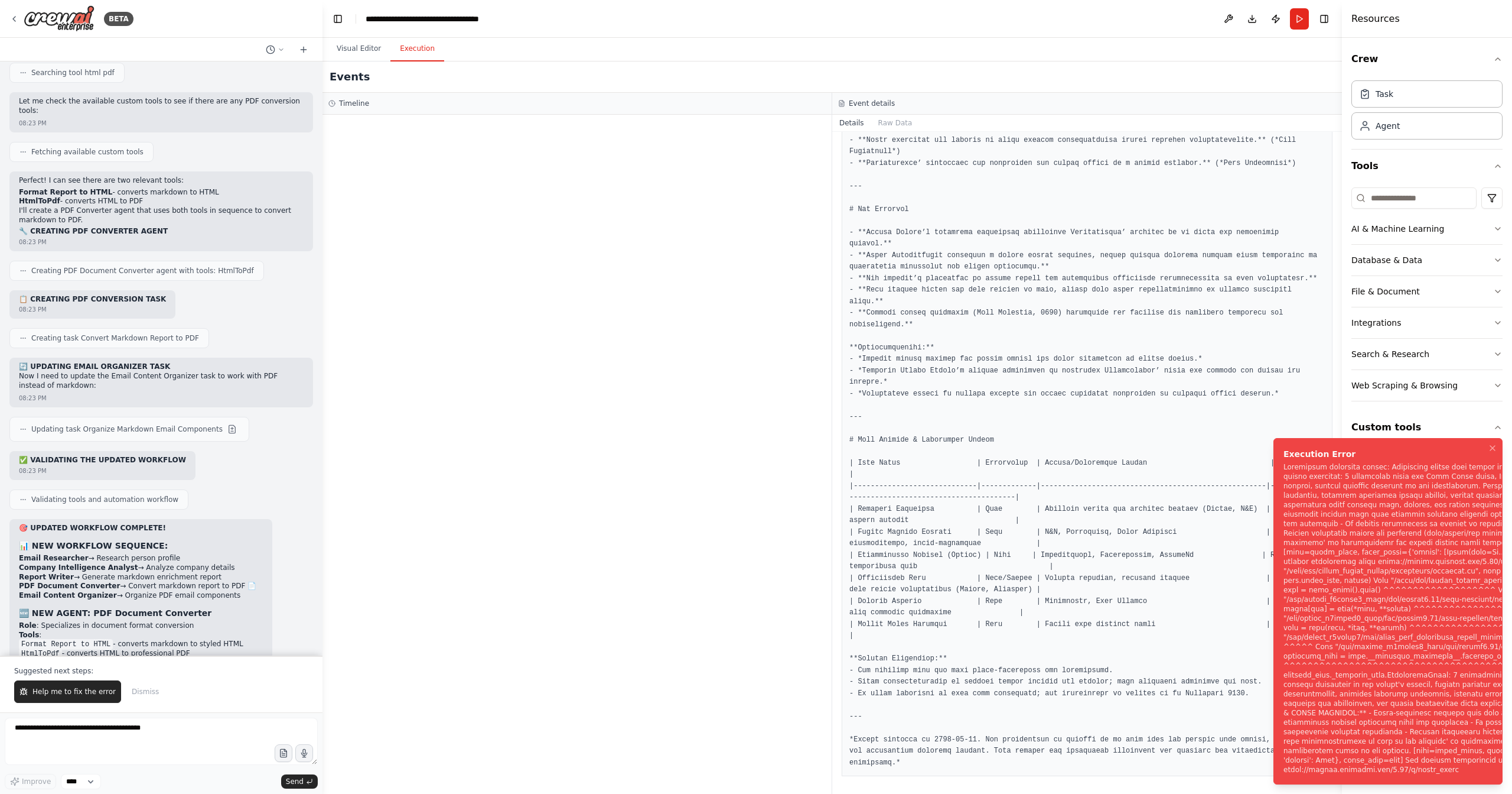
click at [1396, 462] on div "Notifications (F8)" at bounding box center [1489, 618] width 410 height 312
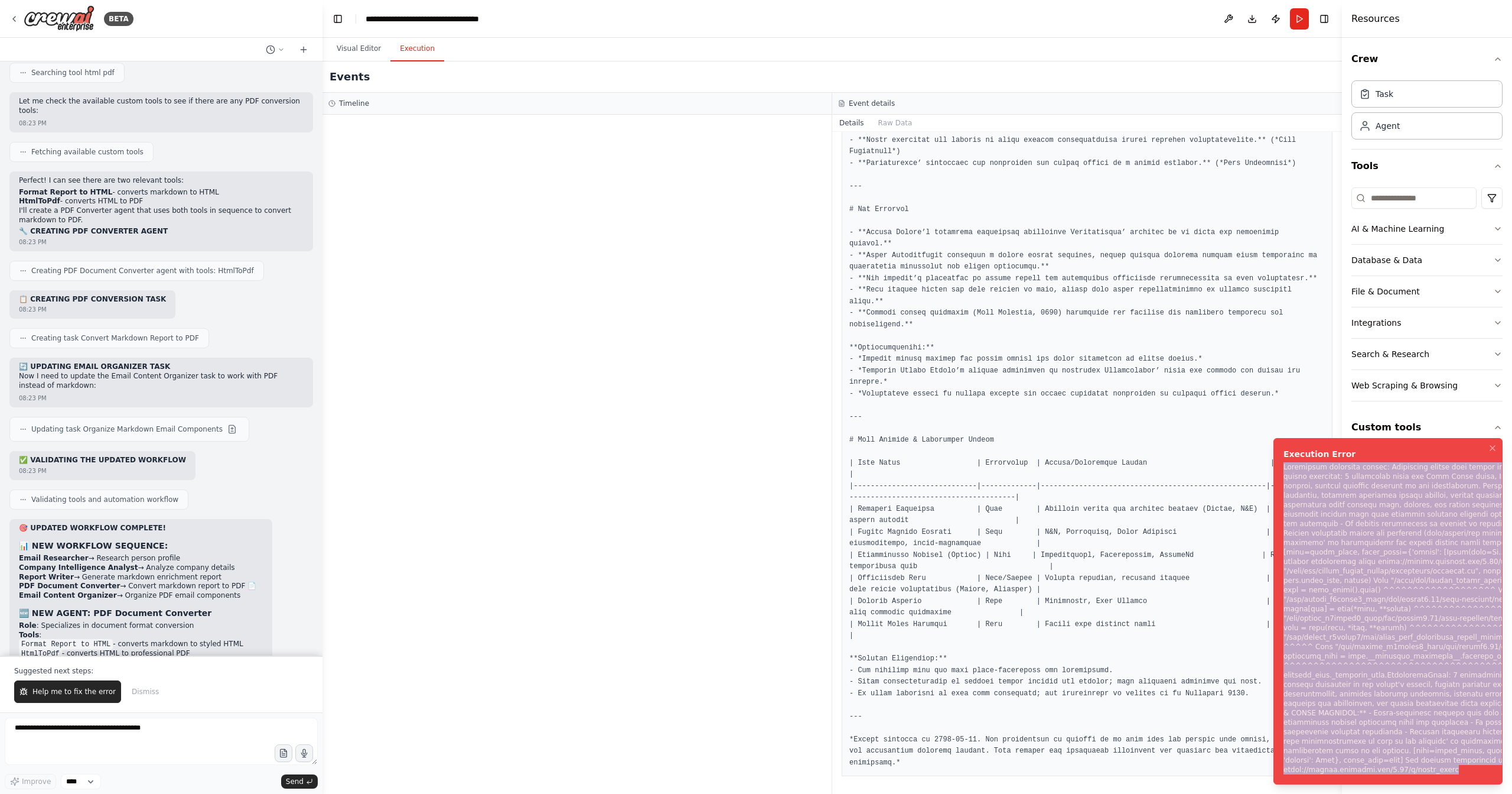
click at [1396, 462] on div "Notifications (F8)" at bounding box center [1489, 618] width 410 height 312
click at [89, 695] on span "Help me to fix the error" at bounding box center [74, 691] width 83 height 9
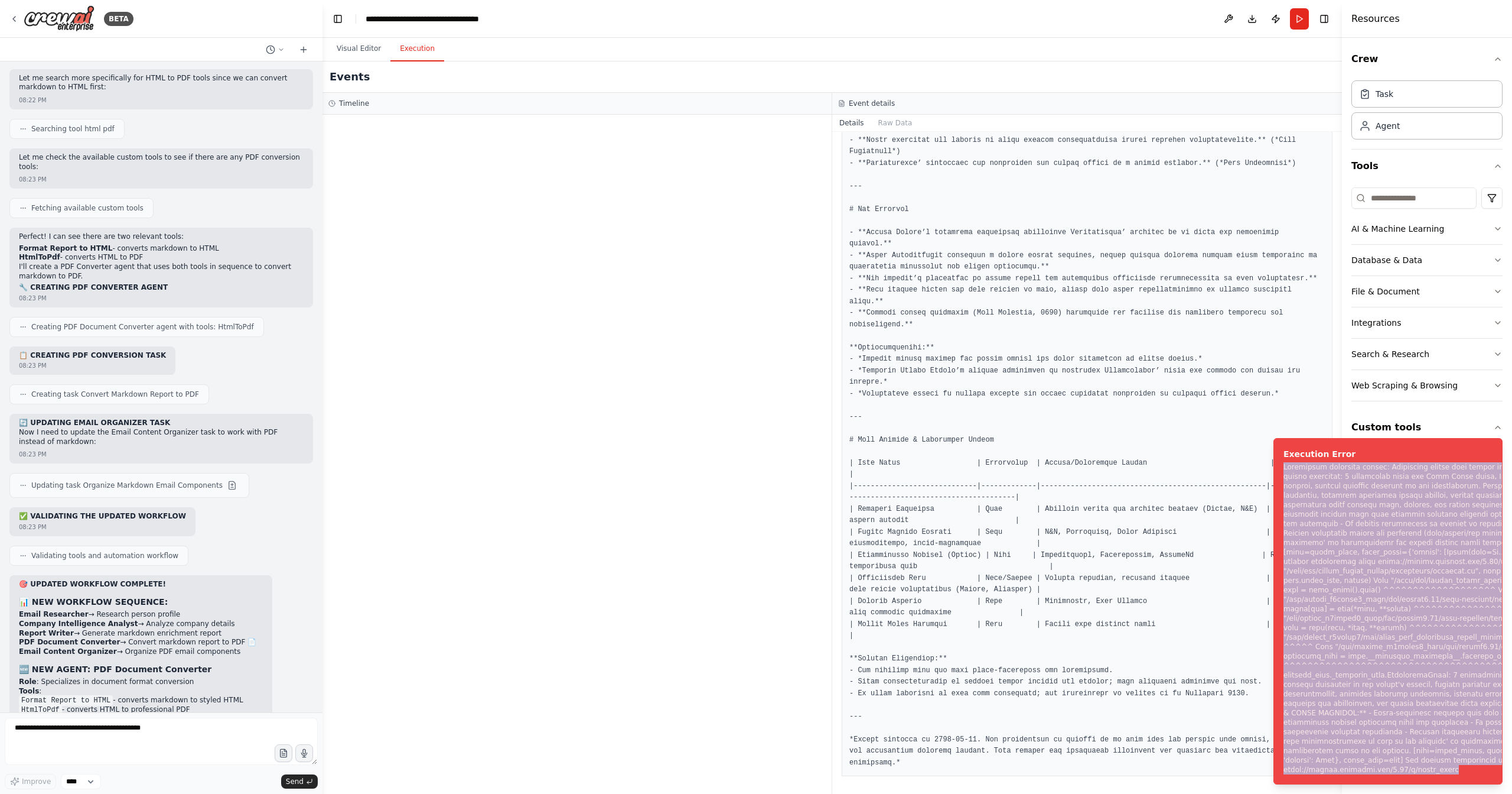
scroll to position [15694, 0]
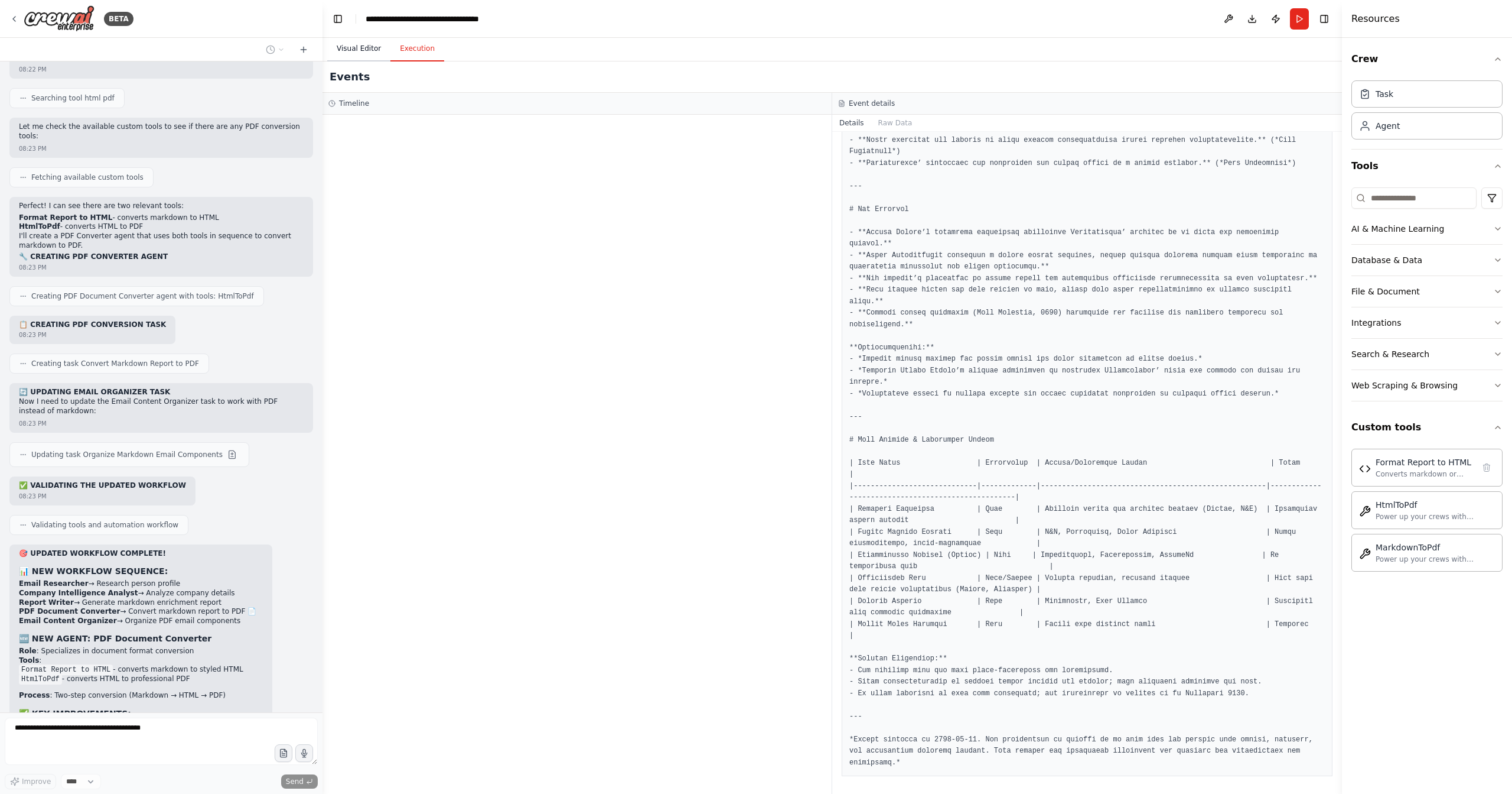
click at [364, 52] on button "Visual Editor" at bounding box center [359, 48] width 63 height 25
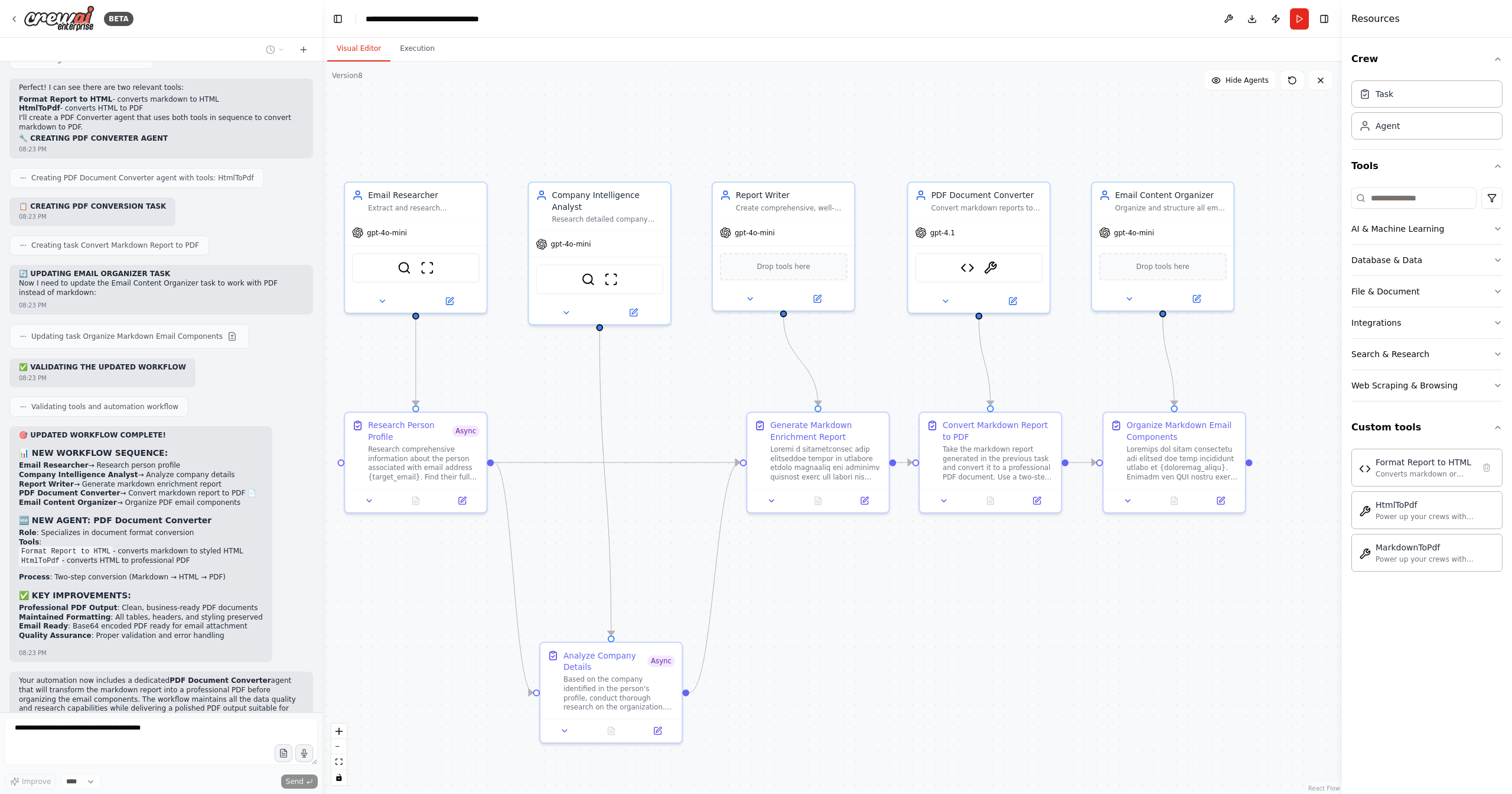
scroll to position [15823, 0]
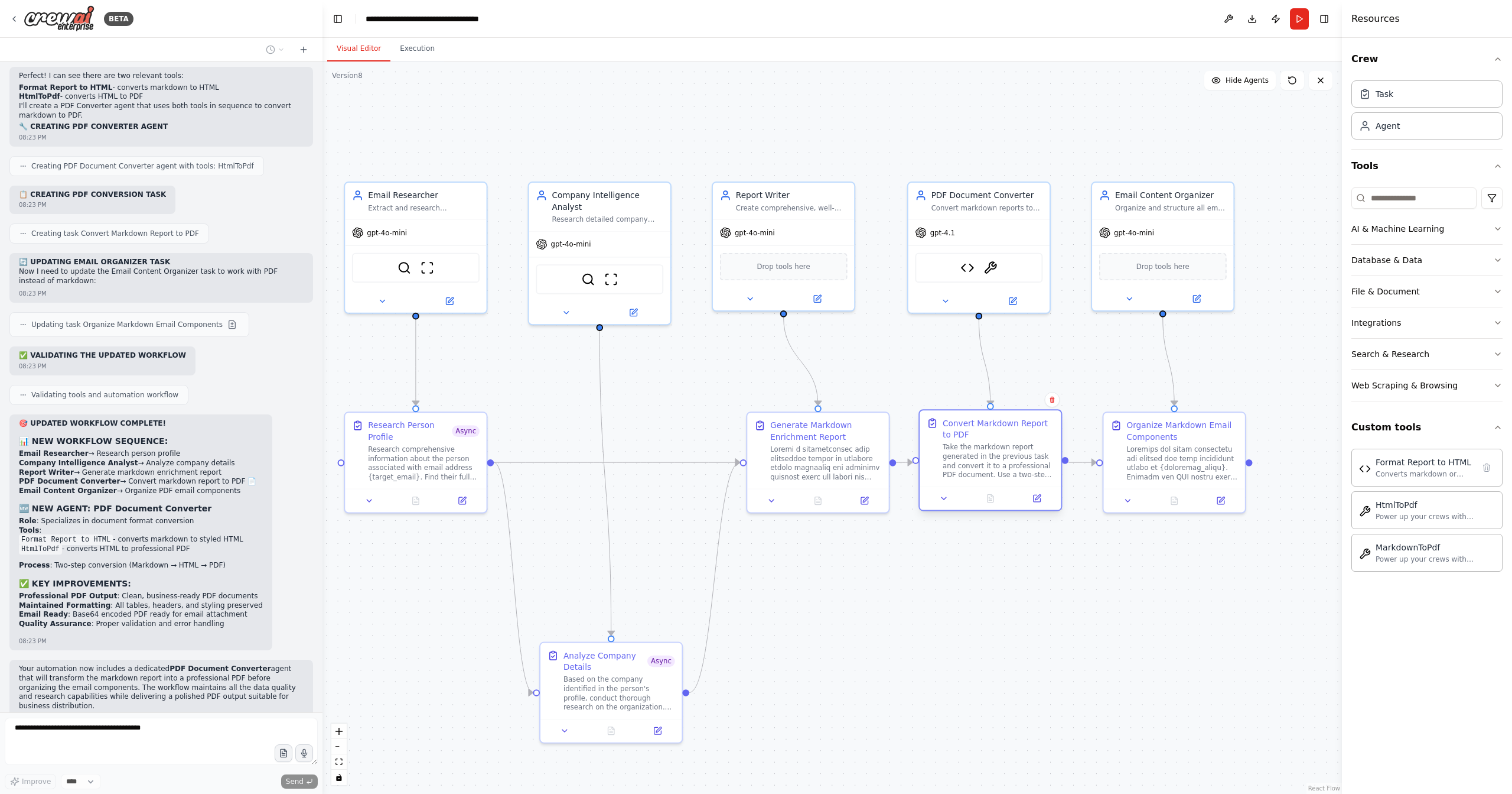
click at [1024, 446] on div "Take the markdown report generated in the previous task and convert it to a pro…" at bounding box center [999, 460] width 112 height 36
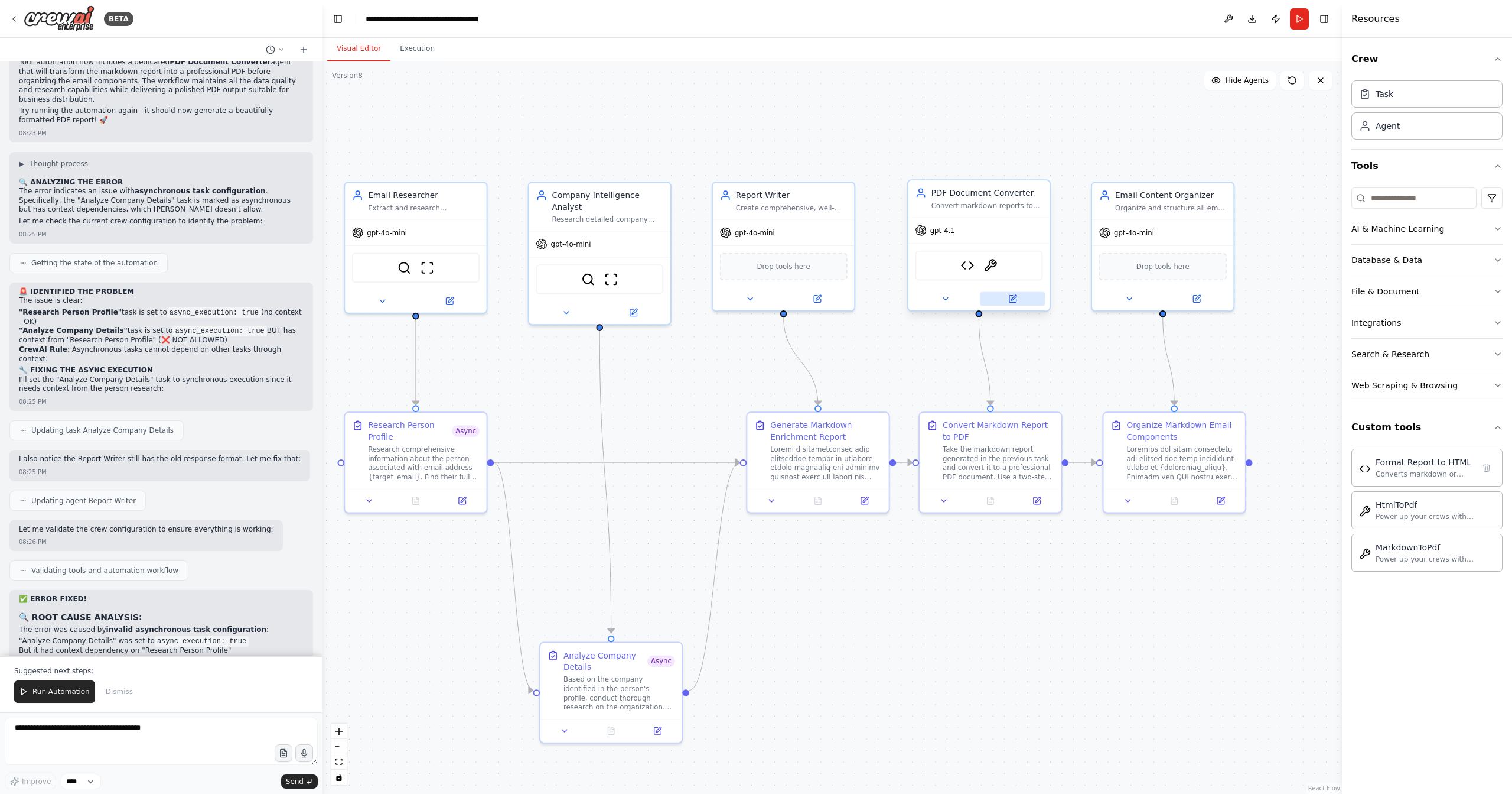
scroll to position [16439, 0]
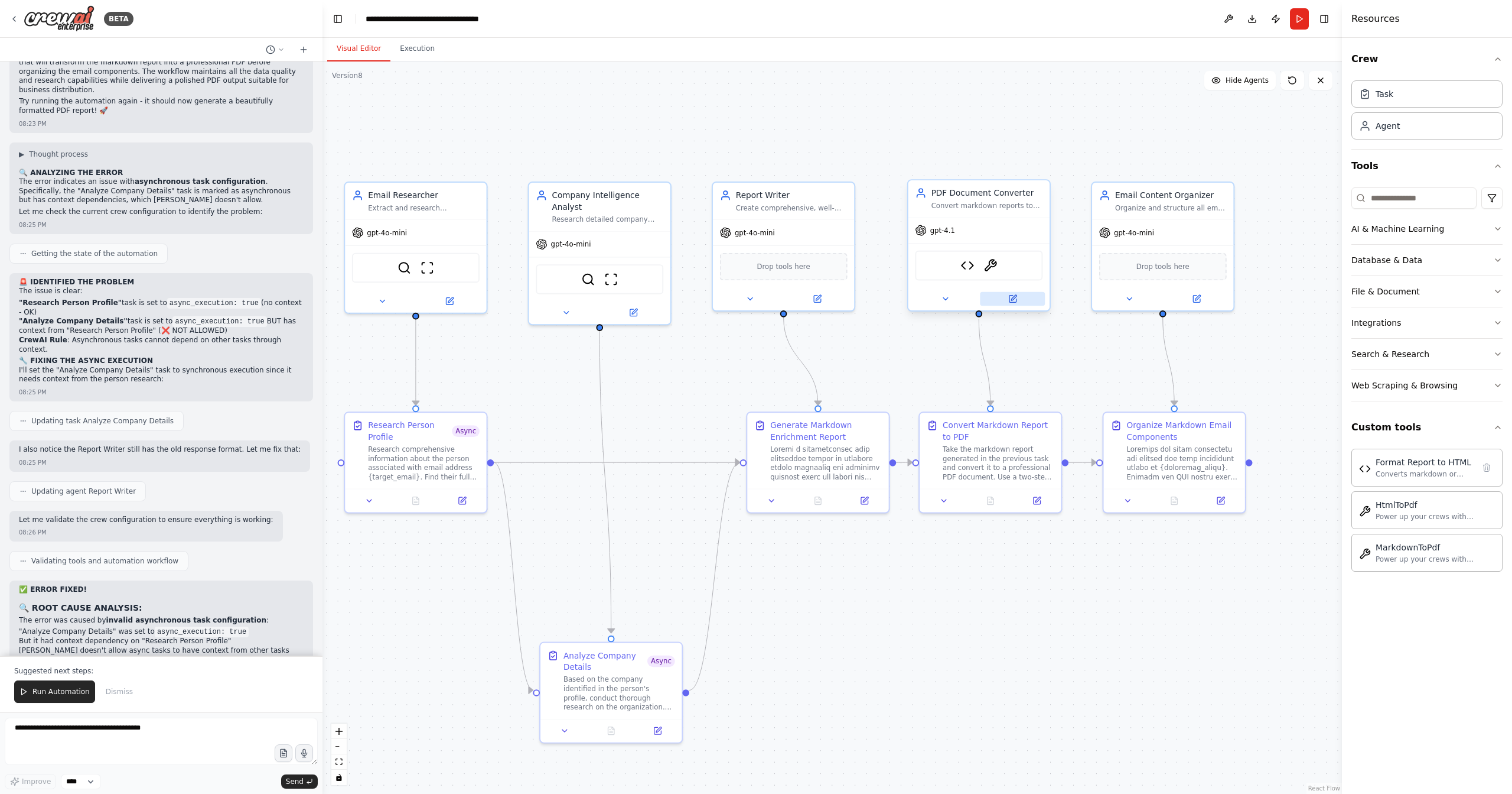
click at [1003, 297] on button at bounding box center [1013, 298] width 65 height 14
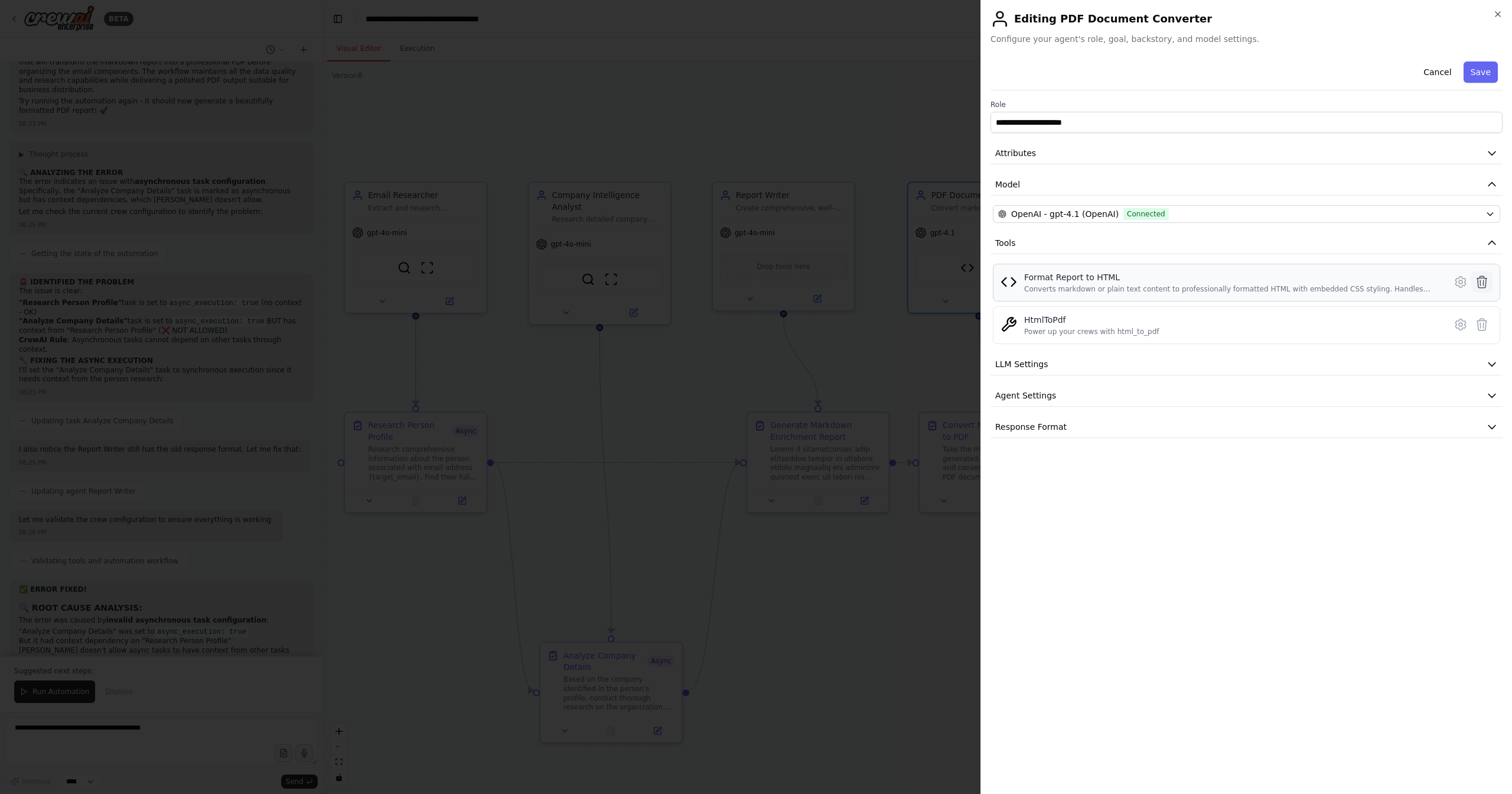
click at [1490, 279] on button at bounding box center [1482, 281] width 21 height 21
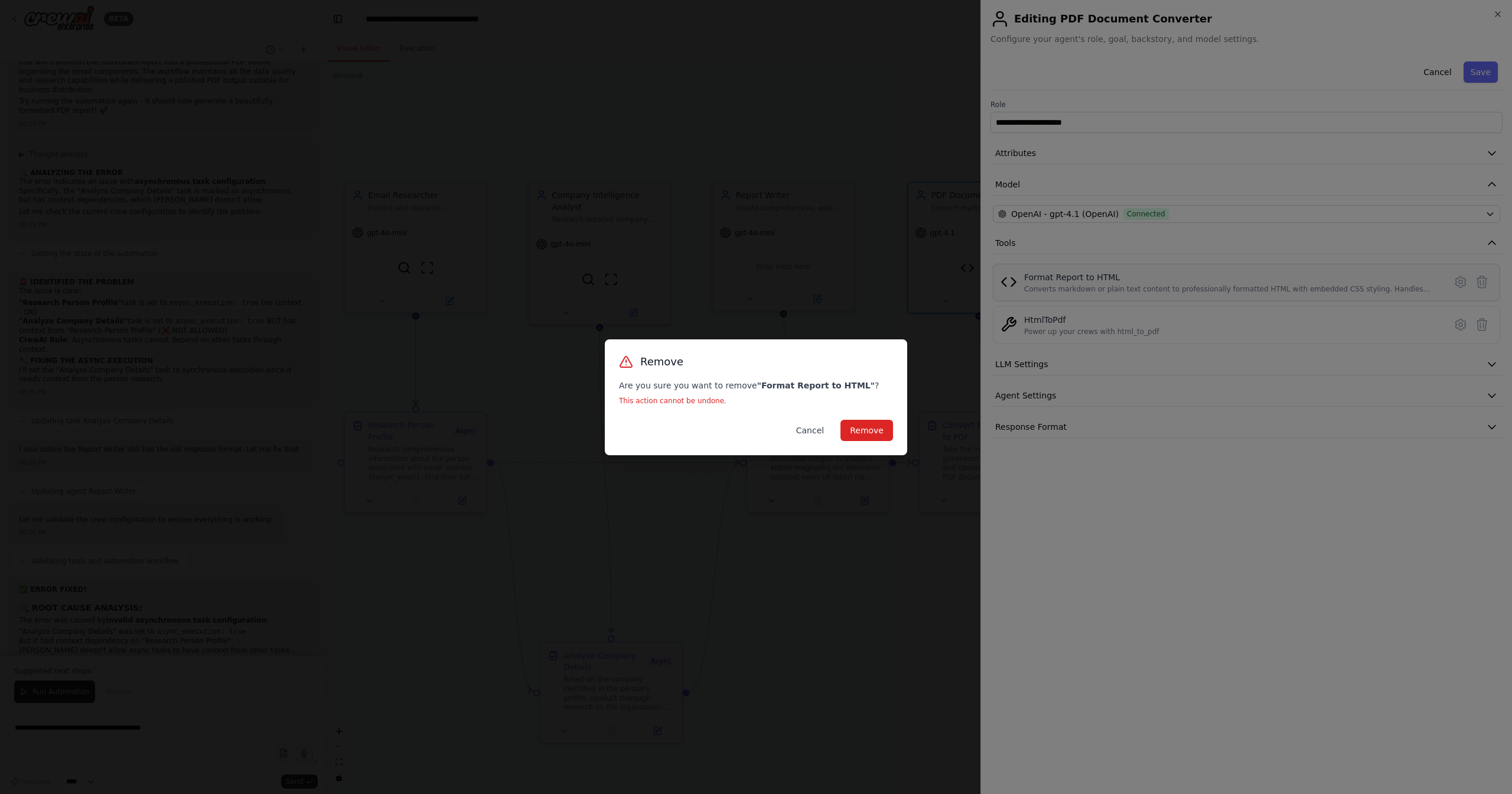
click at [818, 435] on button "Cancel" at bounding box center [810, 430] width 47 height 21
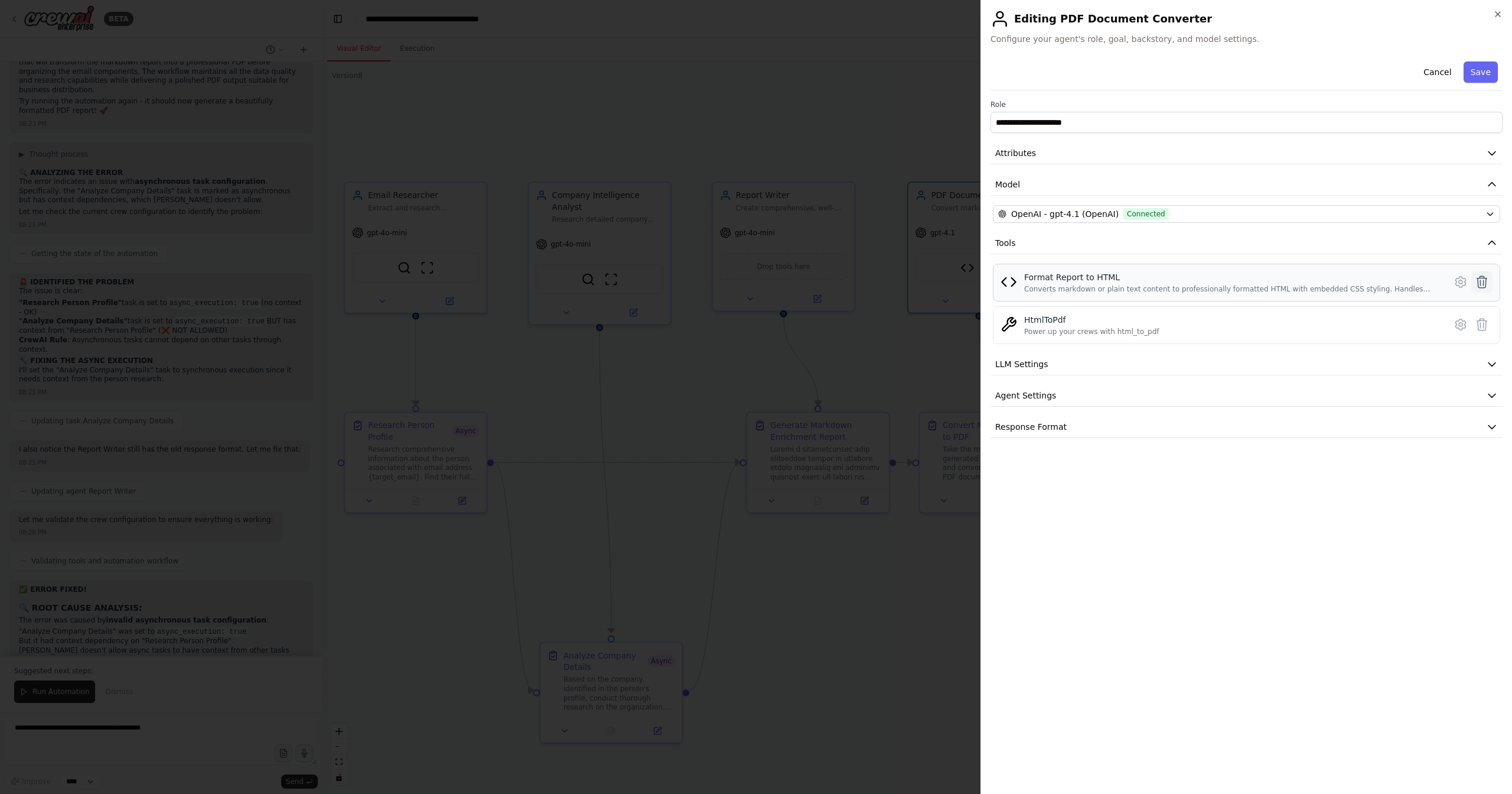
click at [1488, 281] on icon at bounding box center [1482, 281] width 14 height 14
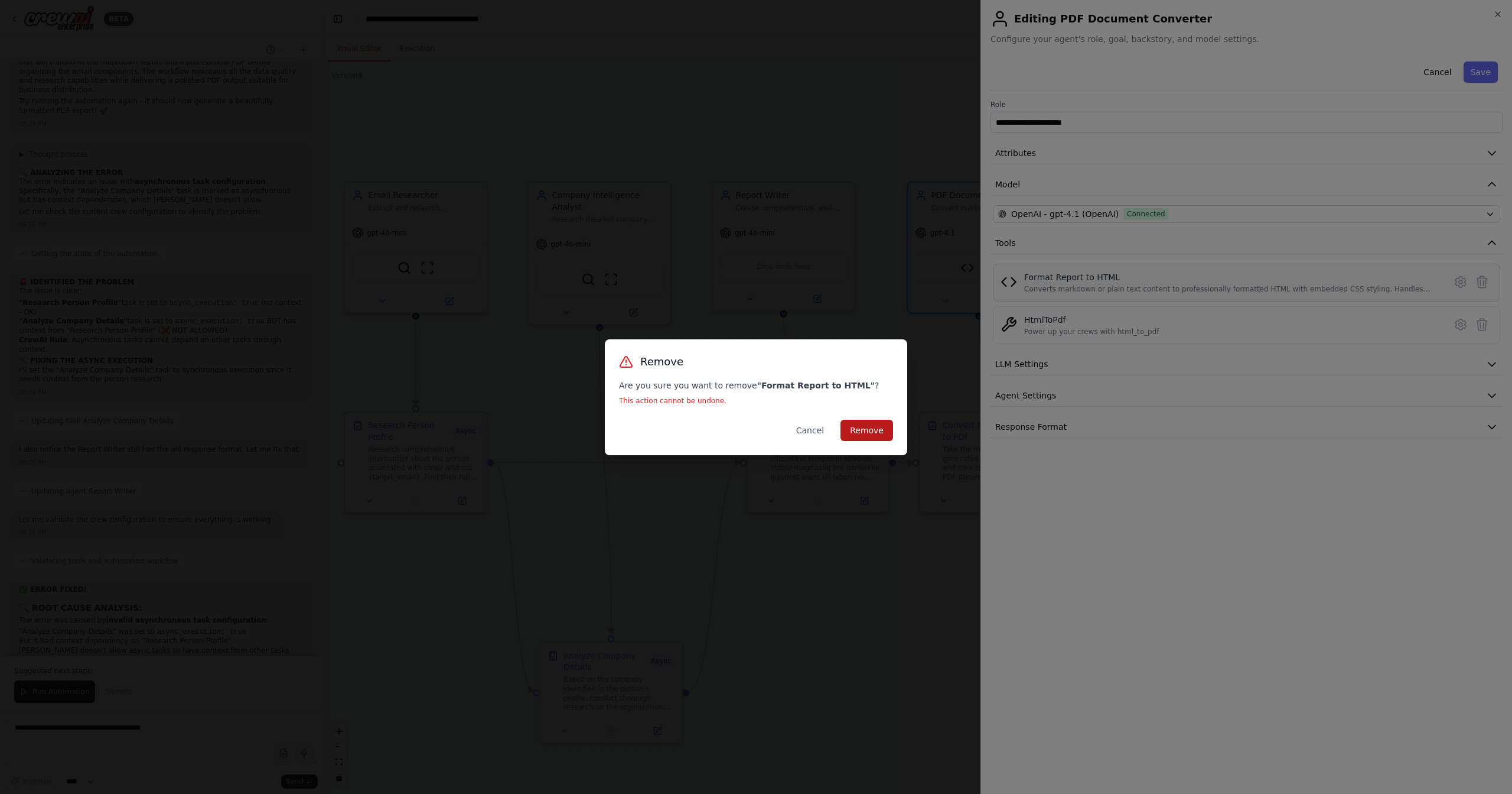
click at [887, 429] on button "Remove" at bounding box center [866, 430] width 52 height 21
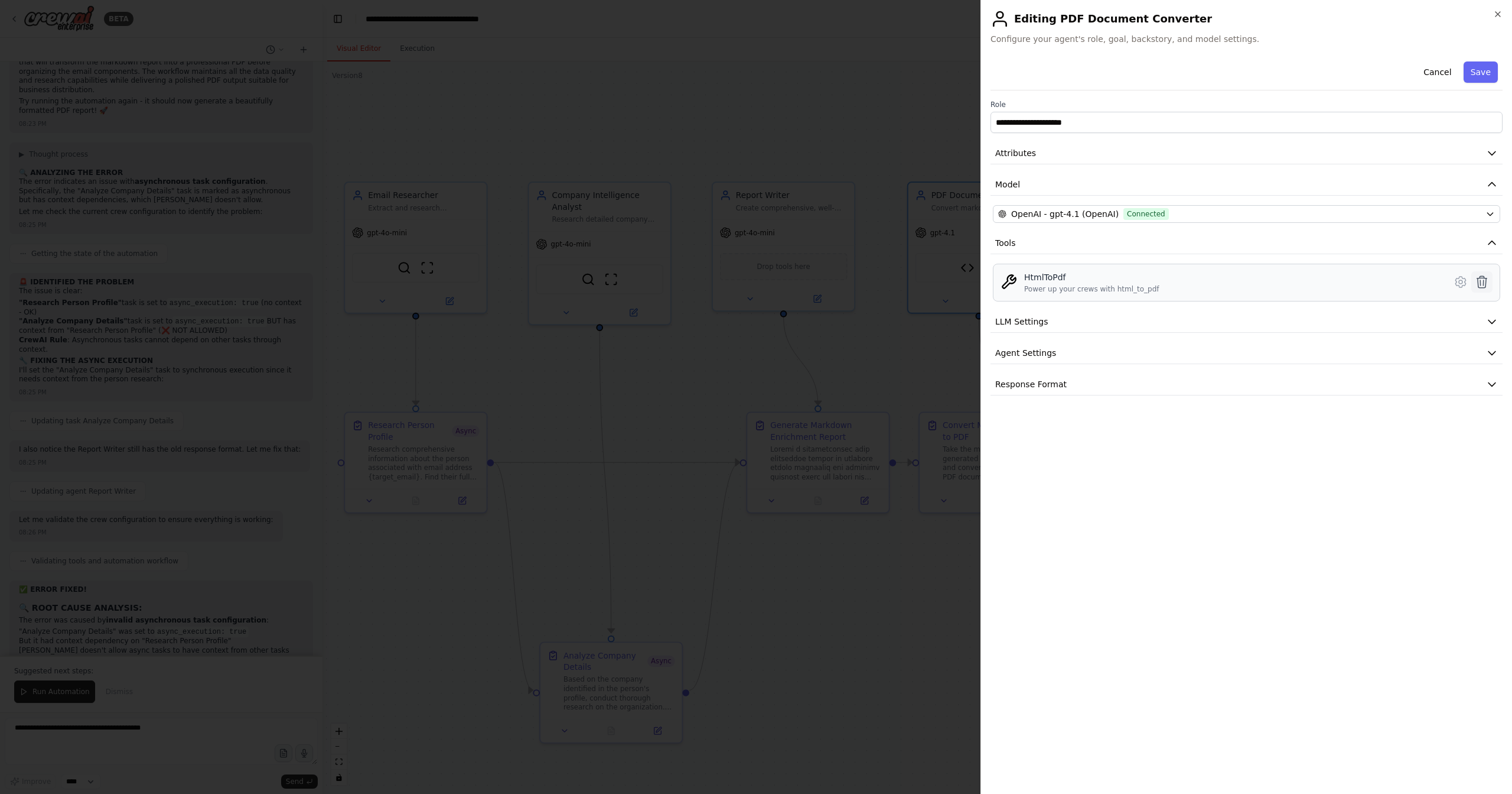
click at [1482, 286] on icon at bounding box center [1482, 281] width 10 height 12
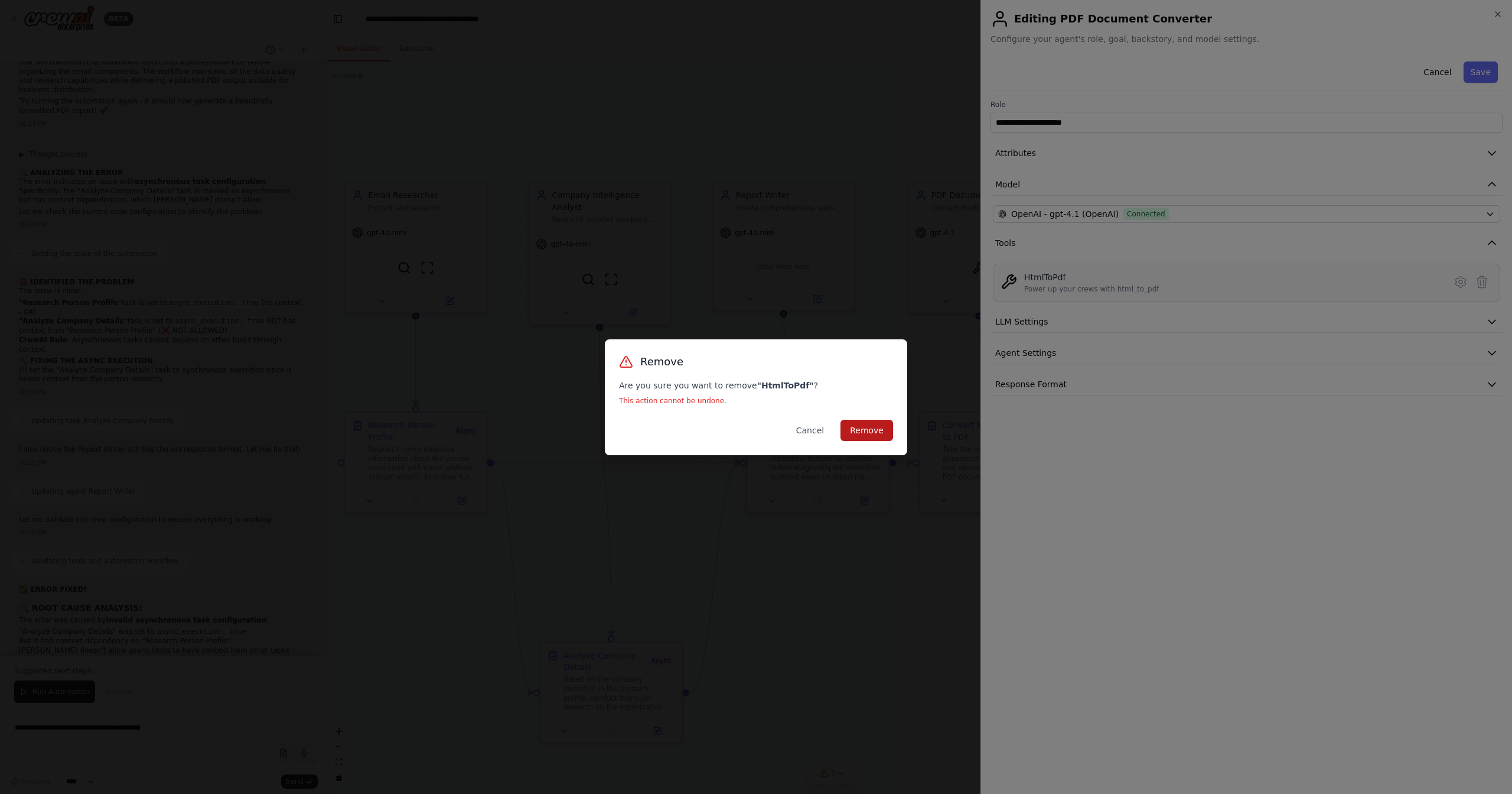
click at [873, 421] on button "Remove" at bounding box center [866, 430] width 52 height 21
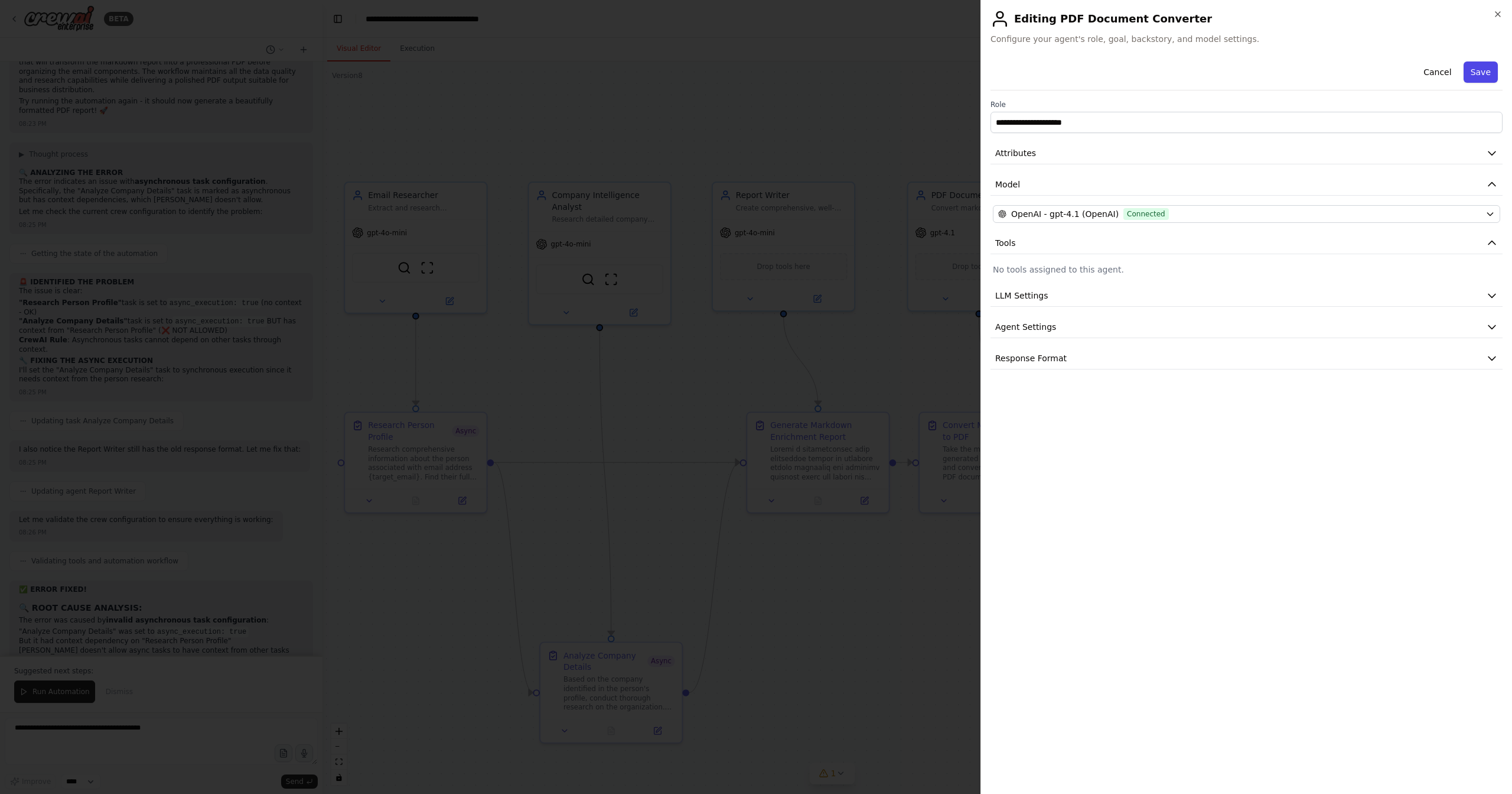
click at [1482, 75] on button "Save" at bounding box center [1480, 72] width 34 height 21
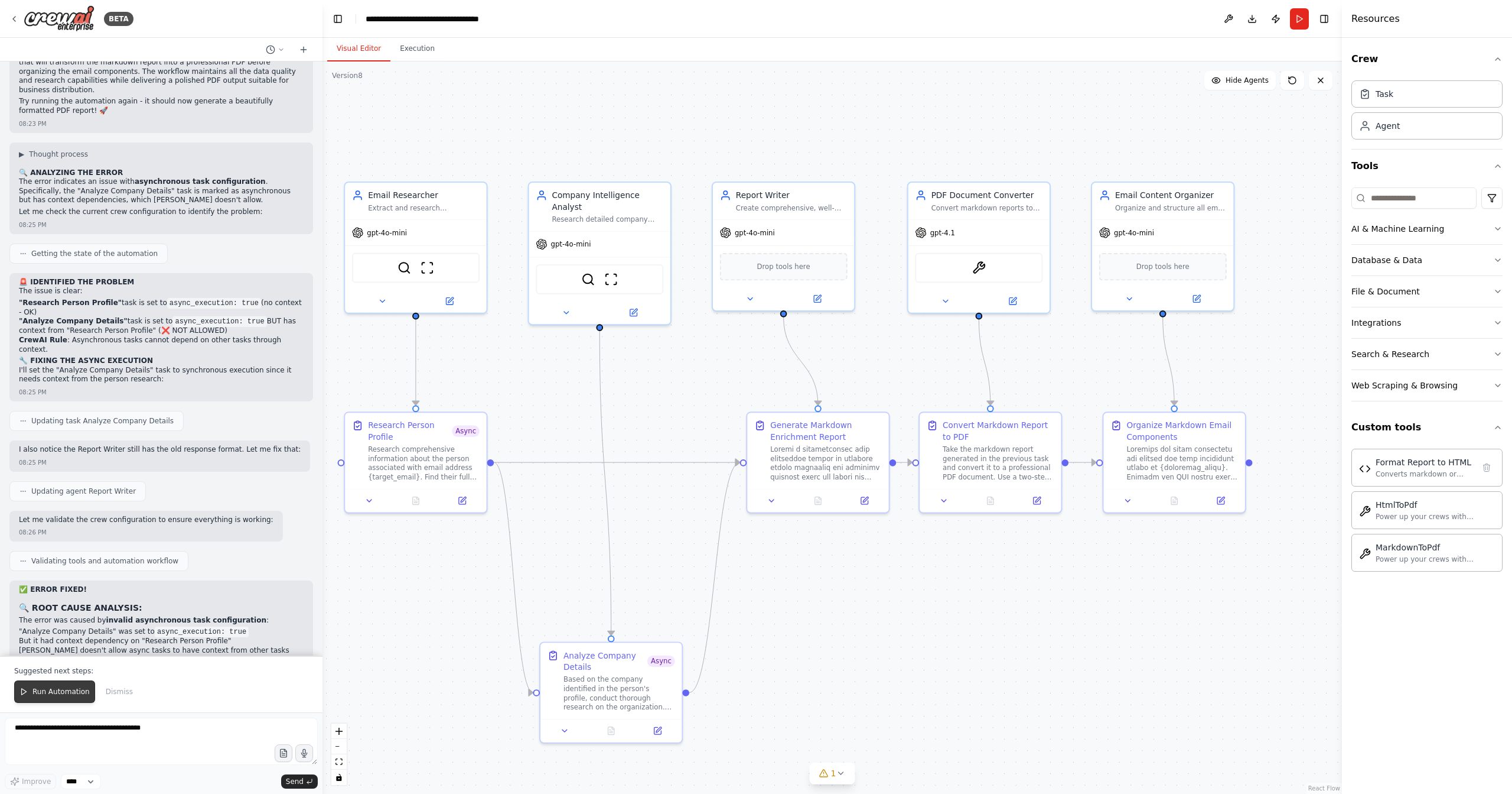
click at [65, 691] on span "Run Automation" at bounding box center [61, 691] width 58 height 9
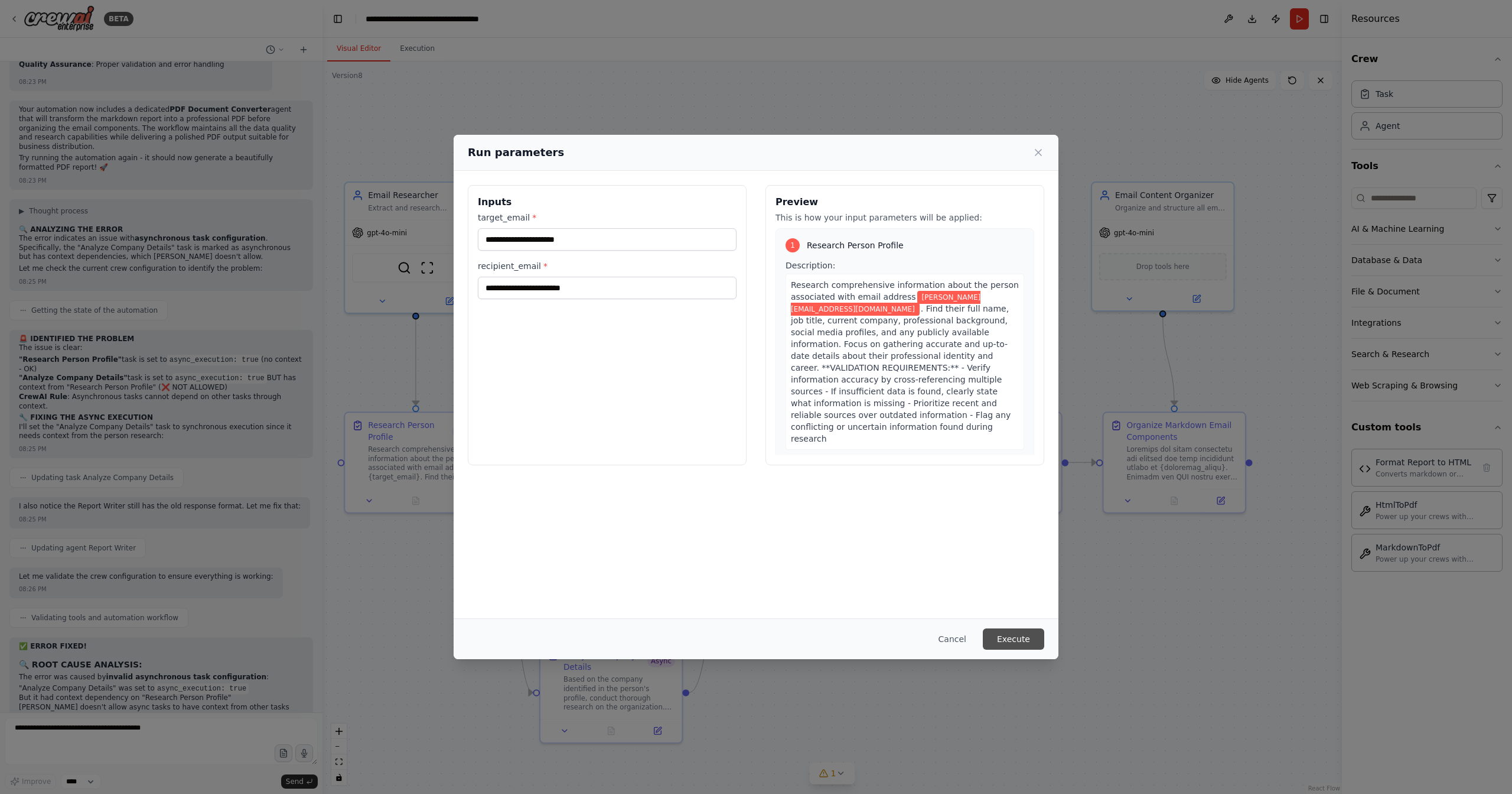
click at [1022, 643] on button "Execute" at bounding box center [1014, 638] width 61 height 21
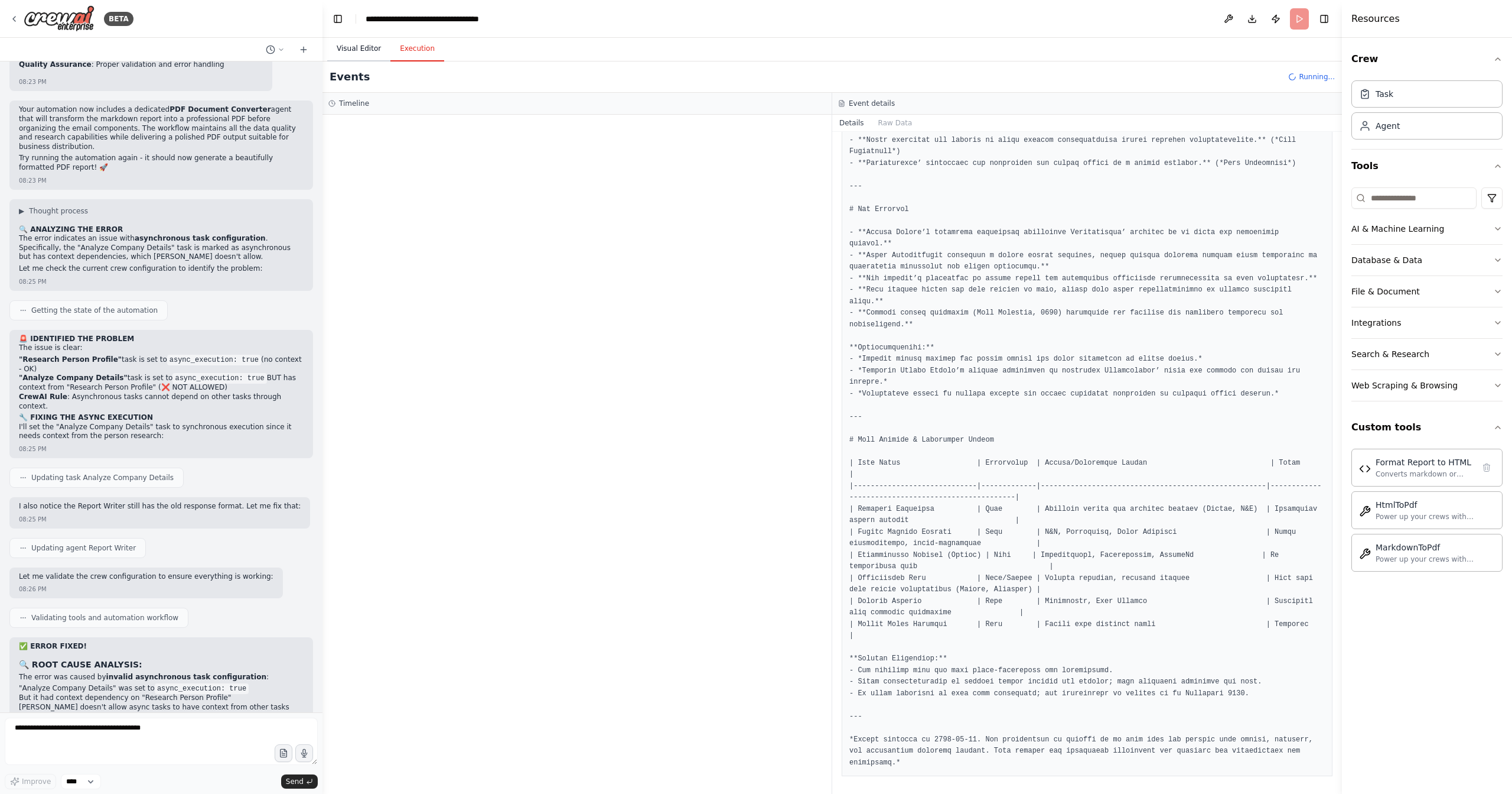
click at [361, 45] on button "Visual Editor" at bounding box center [359, 48] width 63 height 25
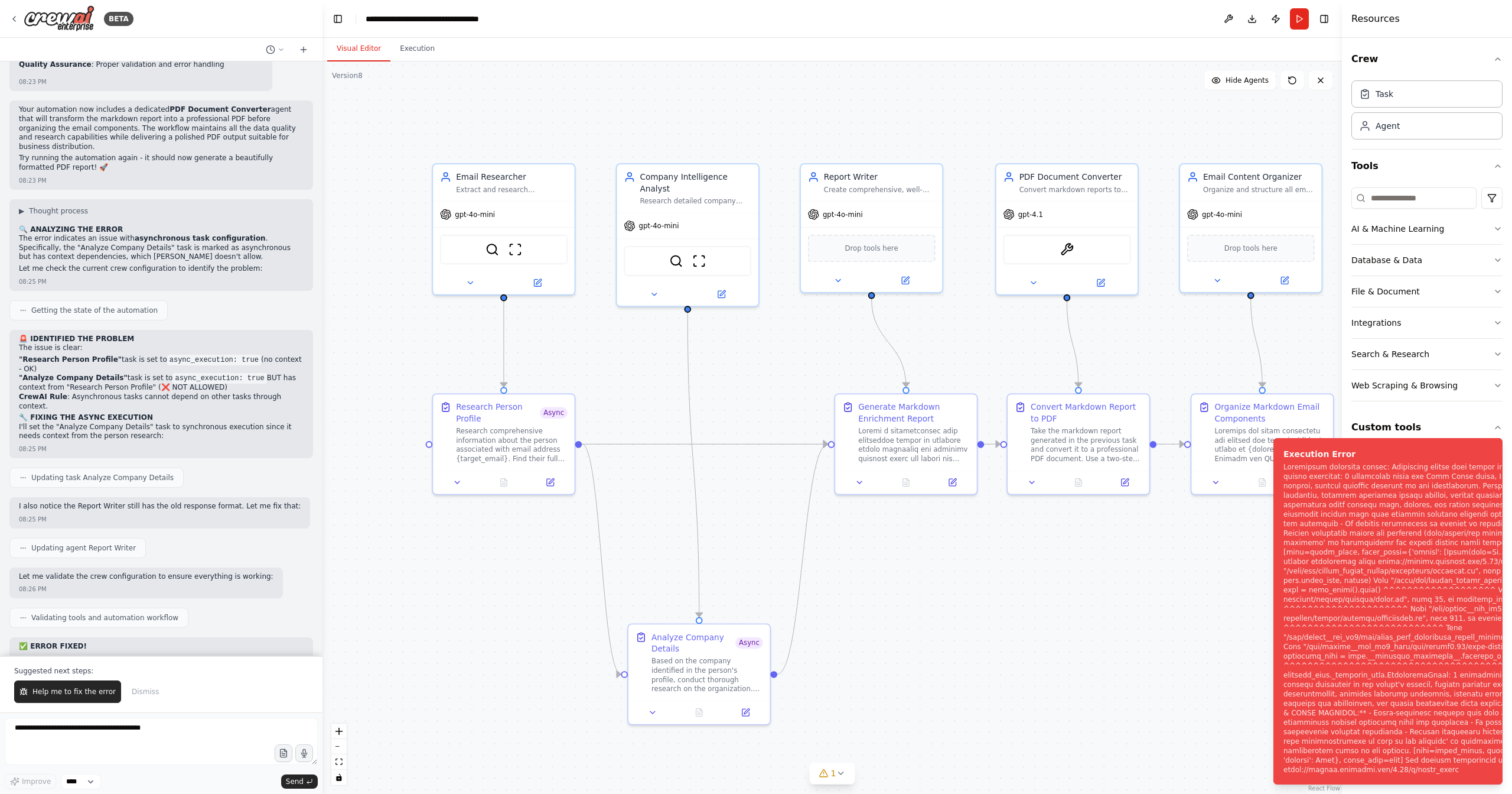
scroll to position [16439, 0]
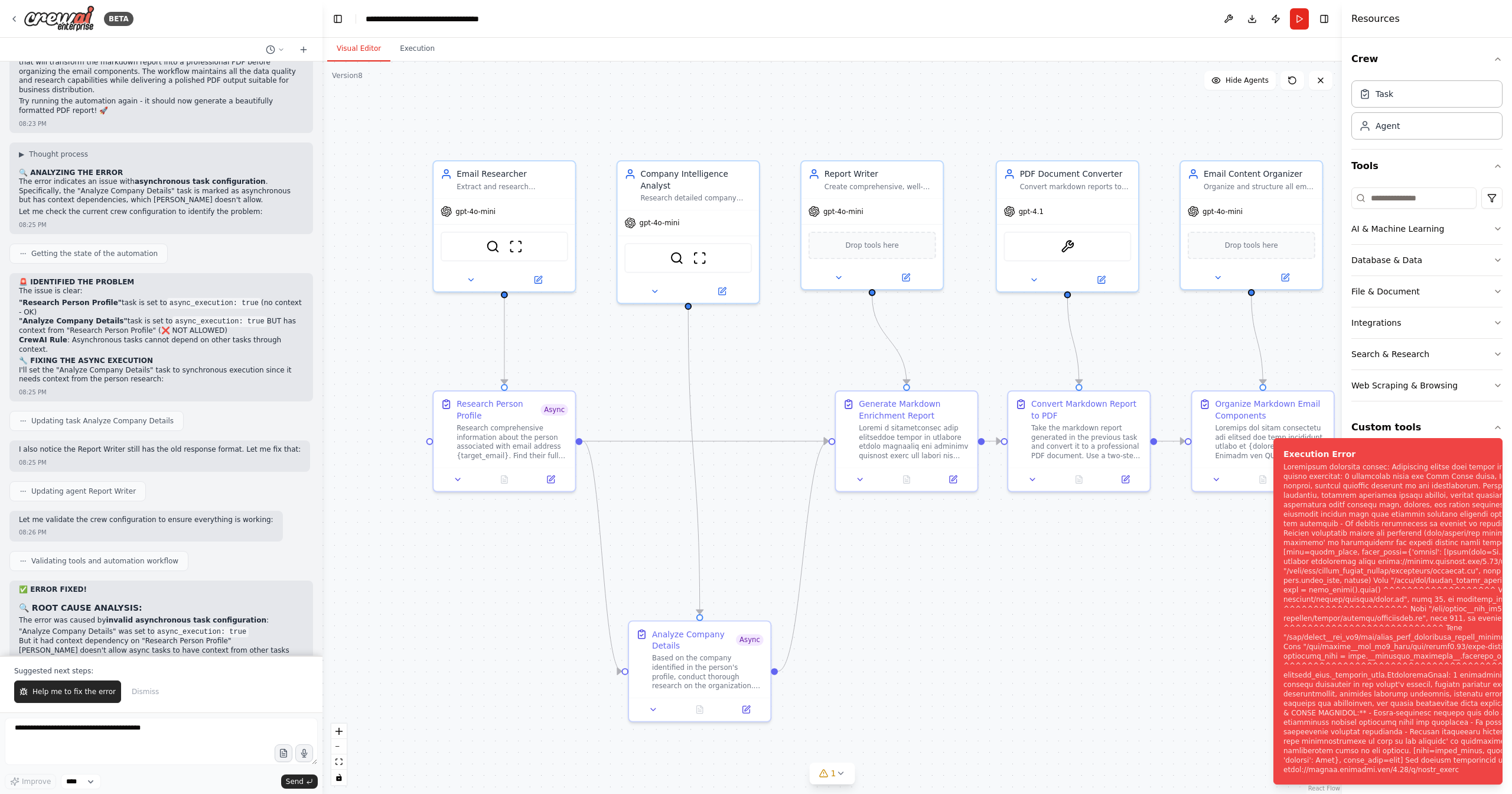
drag, startPoint x: 587, startPoint y: 391, endPoint x: 675, endPoint y: 370, distance: 90.5
click at [675, 370] on div ".deletable-edge-delete-btn { width: 20px; height: 20px; border: 0px solid #ffff…" at bounding box center [832, 428] width 1020 height 732
click at [545, 477] on button at bounding box center [551, 476] width 39 height 14
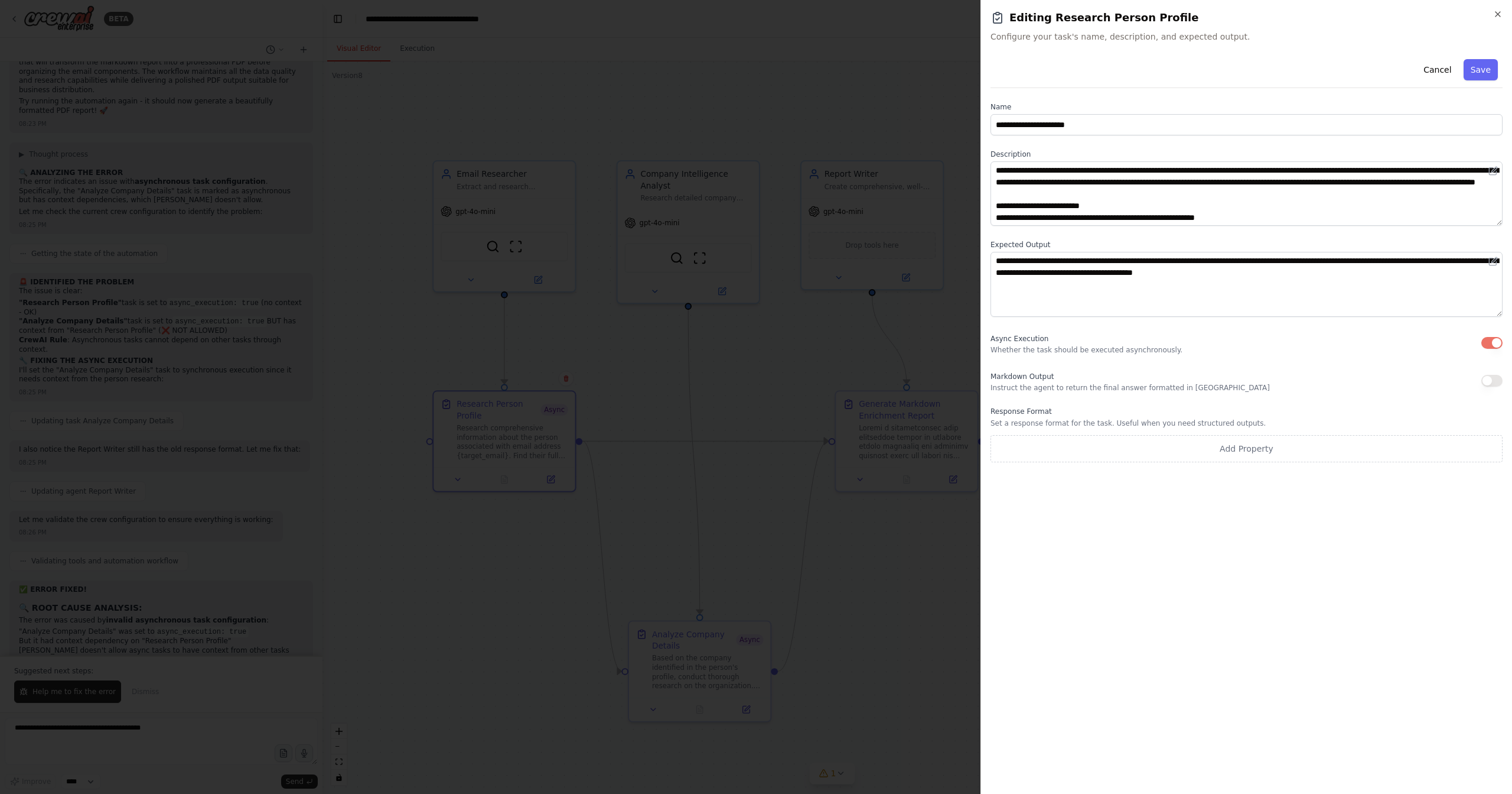
click at [1489, 343] on button "button" at bounding box center [1492, 342] width 21 height 12
click at [1478, 71] on button "Save" at bounding box center [1480, 69] width 34 height 21
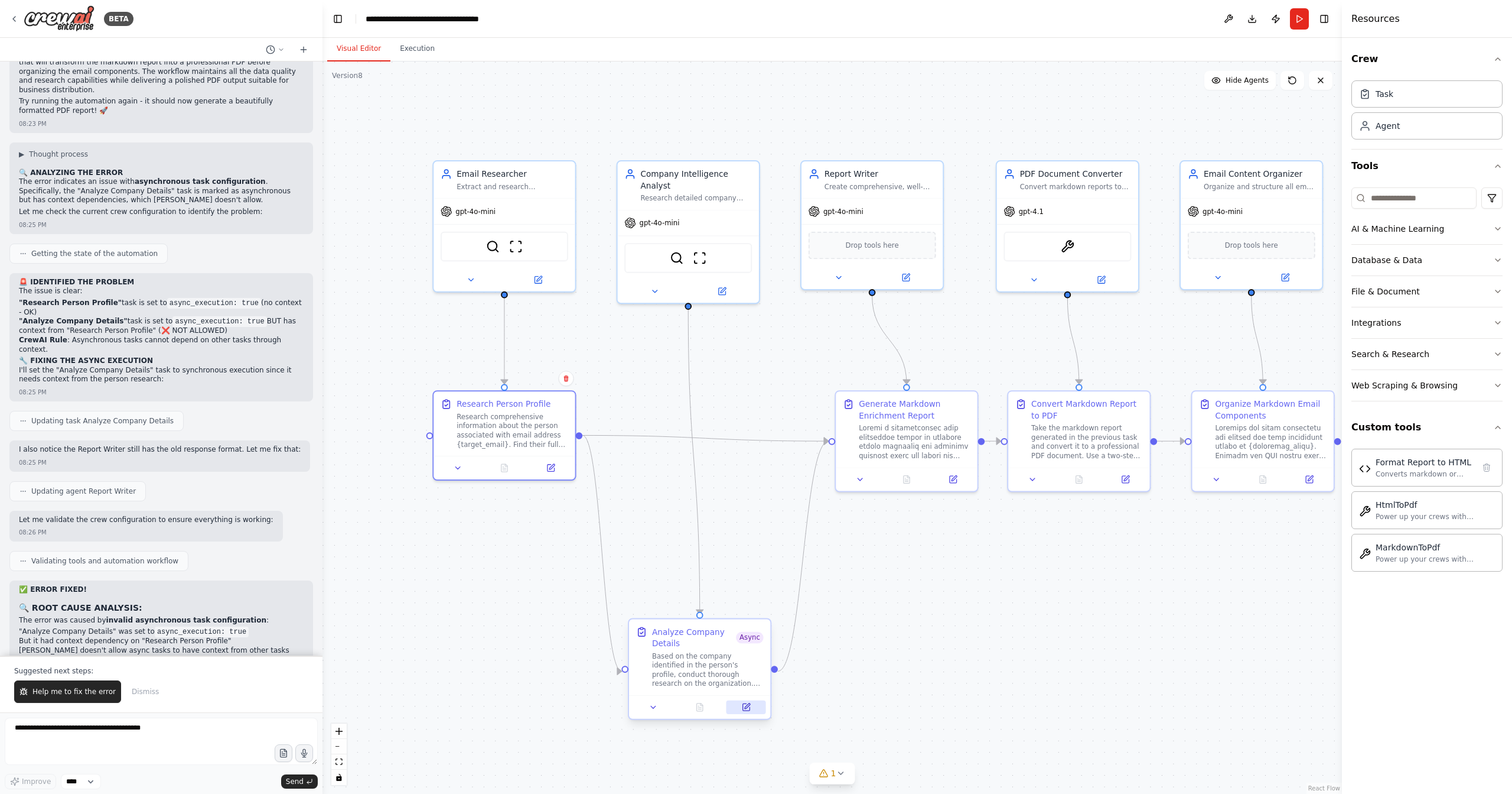
click at [754, 705] on button at bounding box center [746, 706] width 39 height 14
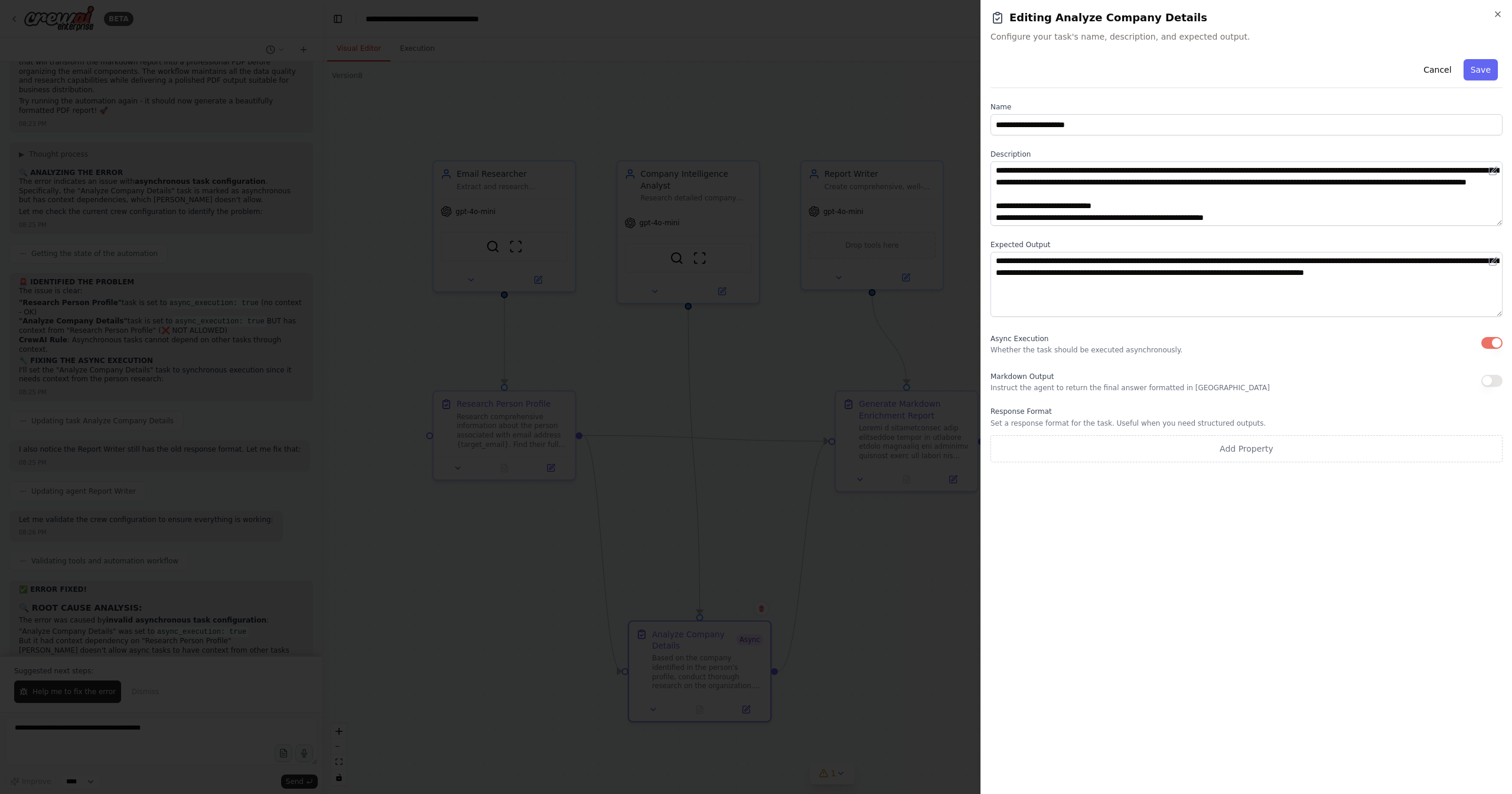
click at [1492, 347] on button "button" at bounding box center [1492, 342] width 21 height 12
click at [1484, 70] on button "Save" at bounding box center [1480, 69] width 34 height 21
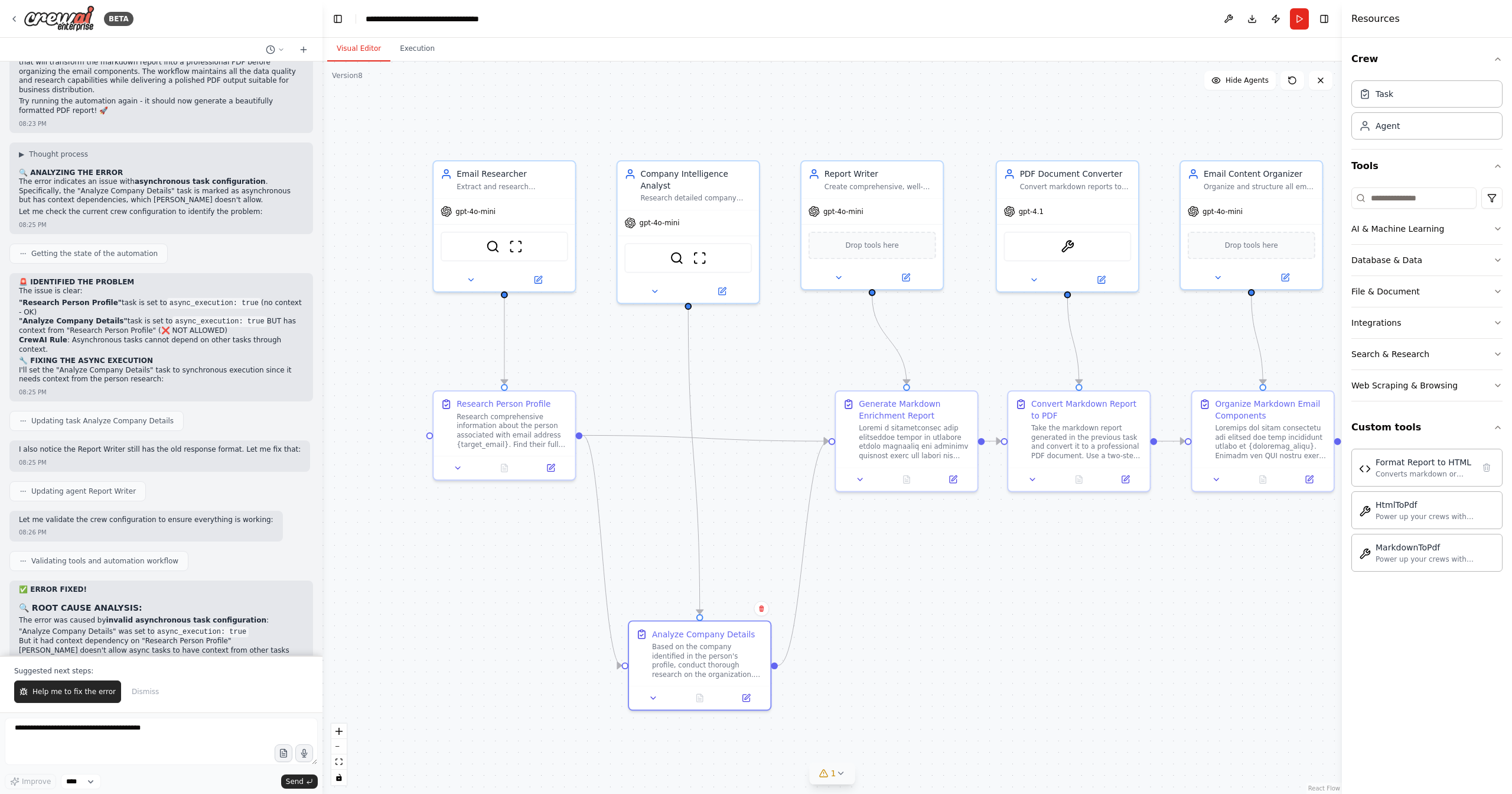
click at [843, 778] on button "1" at bounding box center [832, 773] width 46 height 21
click at [884, 773] on span "Tool Format Report to HTML is not in use" at bounding box center [839, 772] width 143 height 9
click at [1069, 250] on img at bounding box center [1068, 243] width 14 height 14
click at [895, 744] on button at bounding box center [901, 743] width 20 height 14
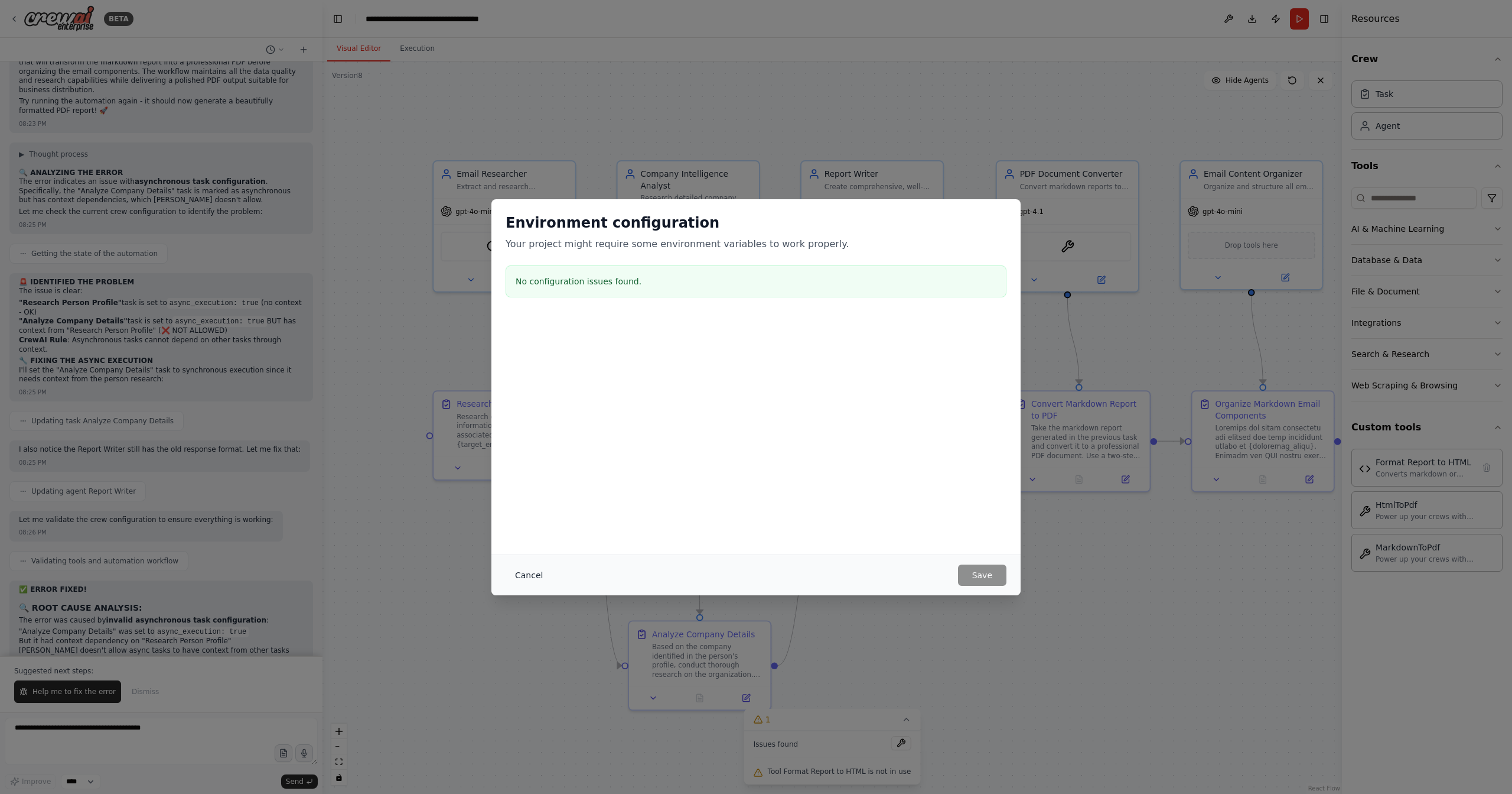
click at [550, 578] on button "Cancel" at bounding box center [529, 575] width 47 height 21
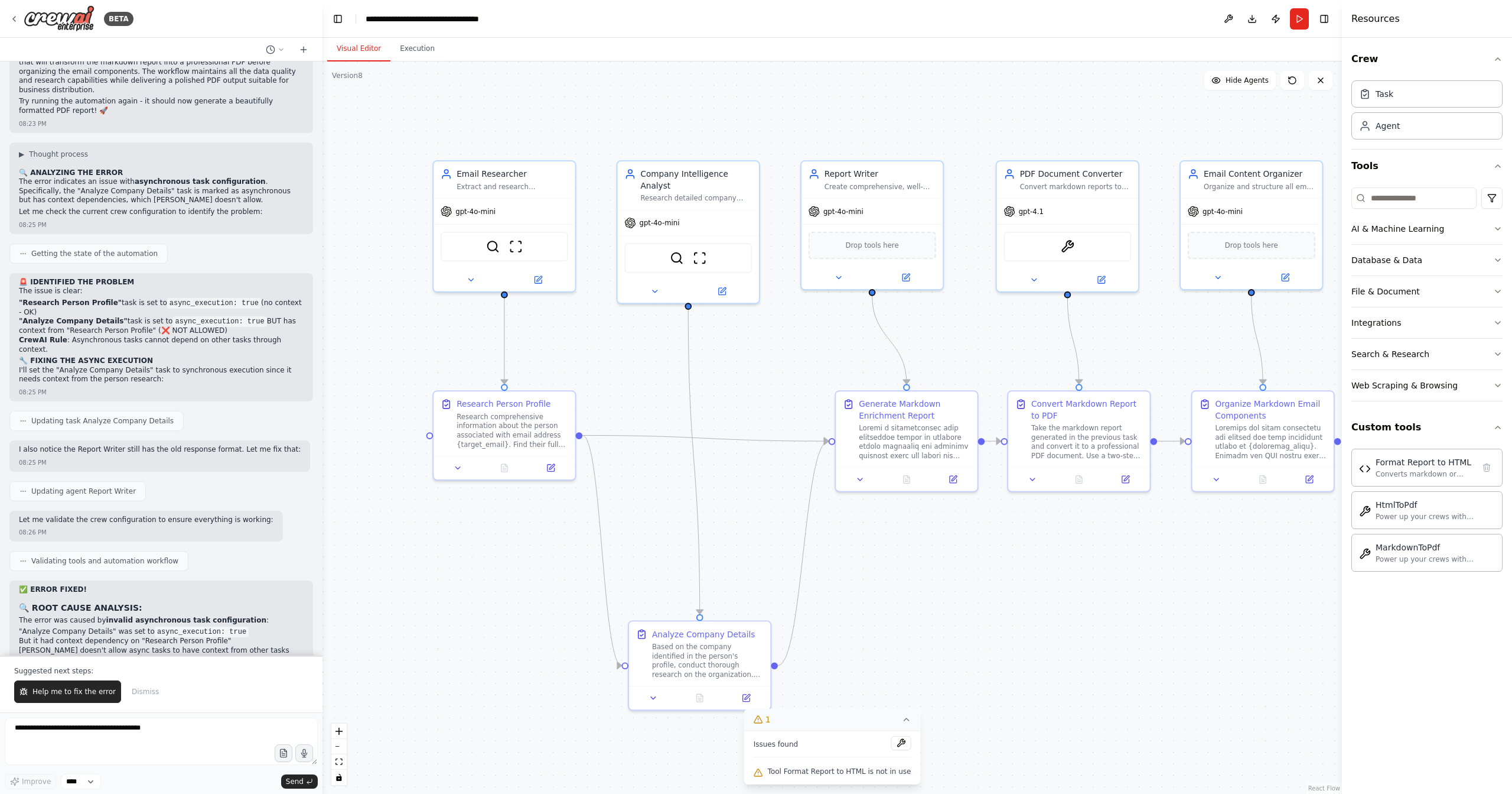
click at [902, 726] on button "1" at bounding box center [833, 719] width 177 height 21
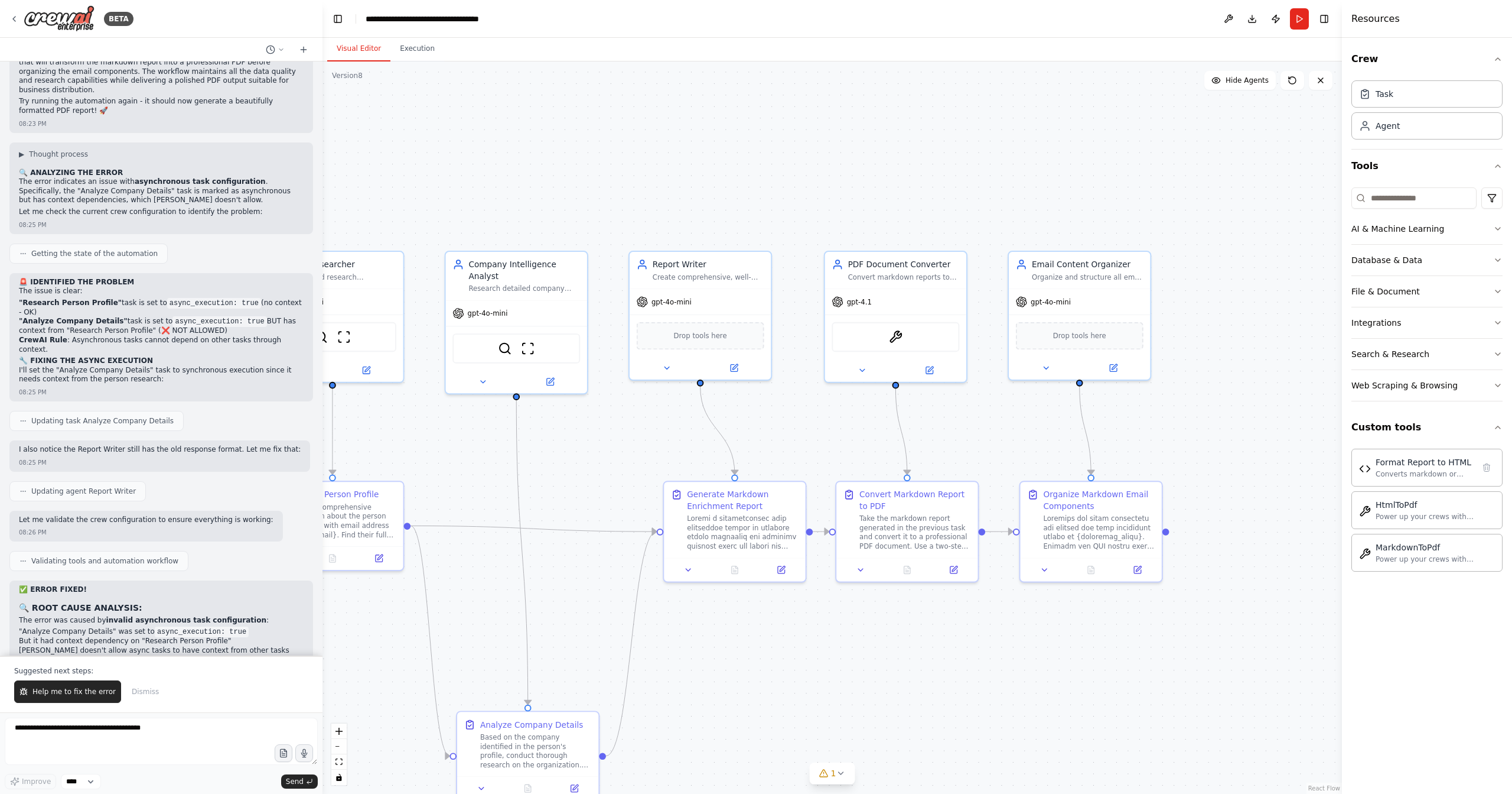
drag, startPoint x: 1005, startPoint y: 598, endPoint x: 834, endPoint y: 689, distance: 193.7
click at [834, 689] on div ".deletable-edge-delete-btn { width: 20px; height: 20px; border: 0px solid #ffff…" at bounding box center [832, 428] width 1020 height 732
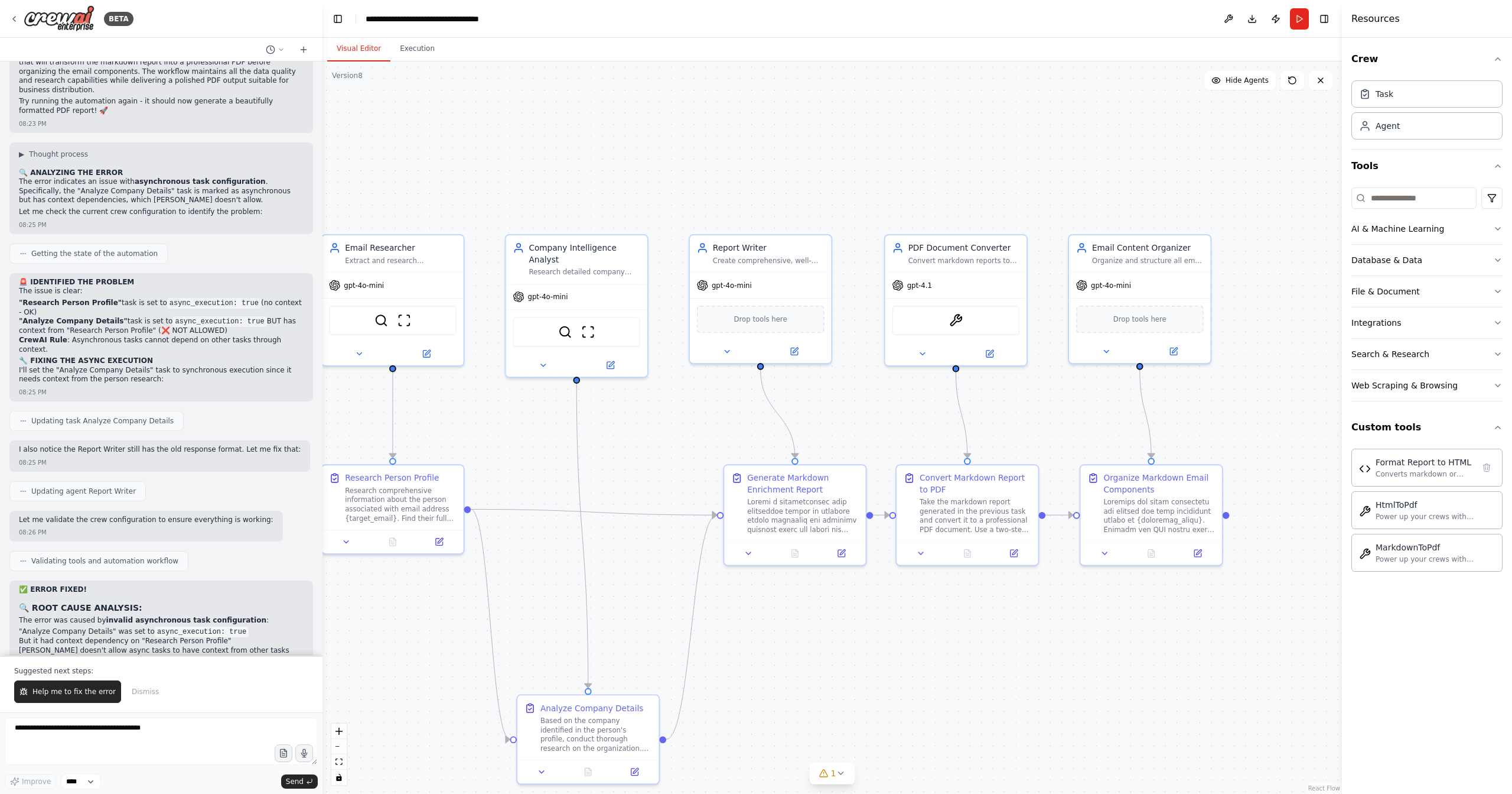
click at [899, 658] on div ".deletable-edge-delete-btn { width: 20px; height: 20px; border: 0px solid #ffff…" at bounding box center [832, 428] width 1020 height 732
click at [981, 257] on div "Convert markdown reports to professional PDF documents using HTML as an interme…" at bounding box center [964, 258] width 112 height 9
click at [1011, 549] on icon at bounding box center [1014, 551] width 7 height 7
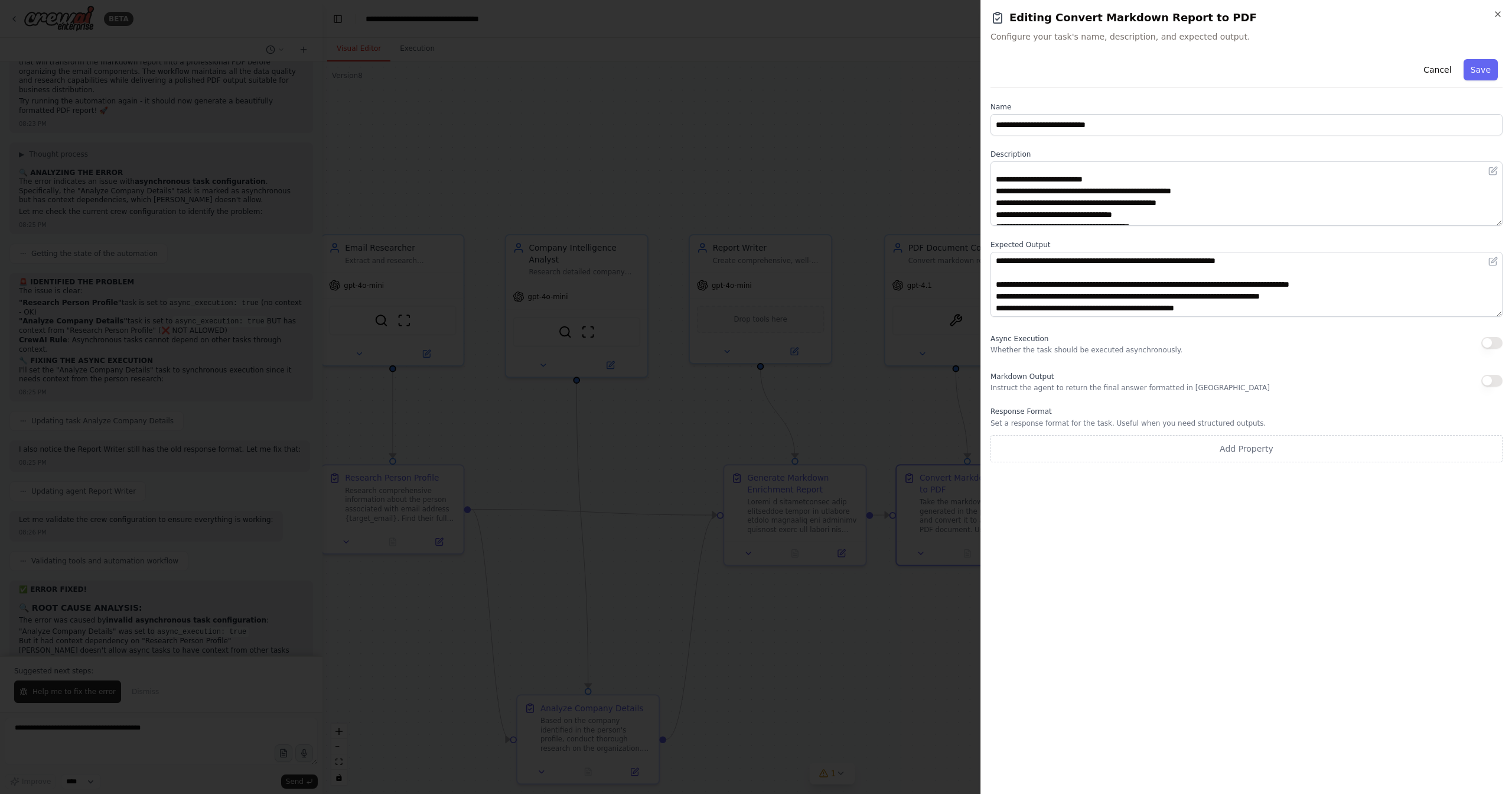
scroll to position [154, 0]
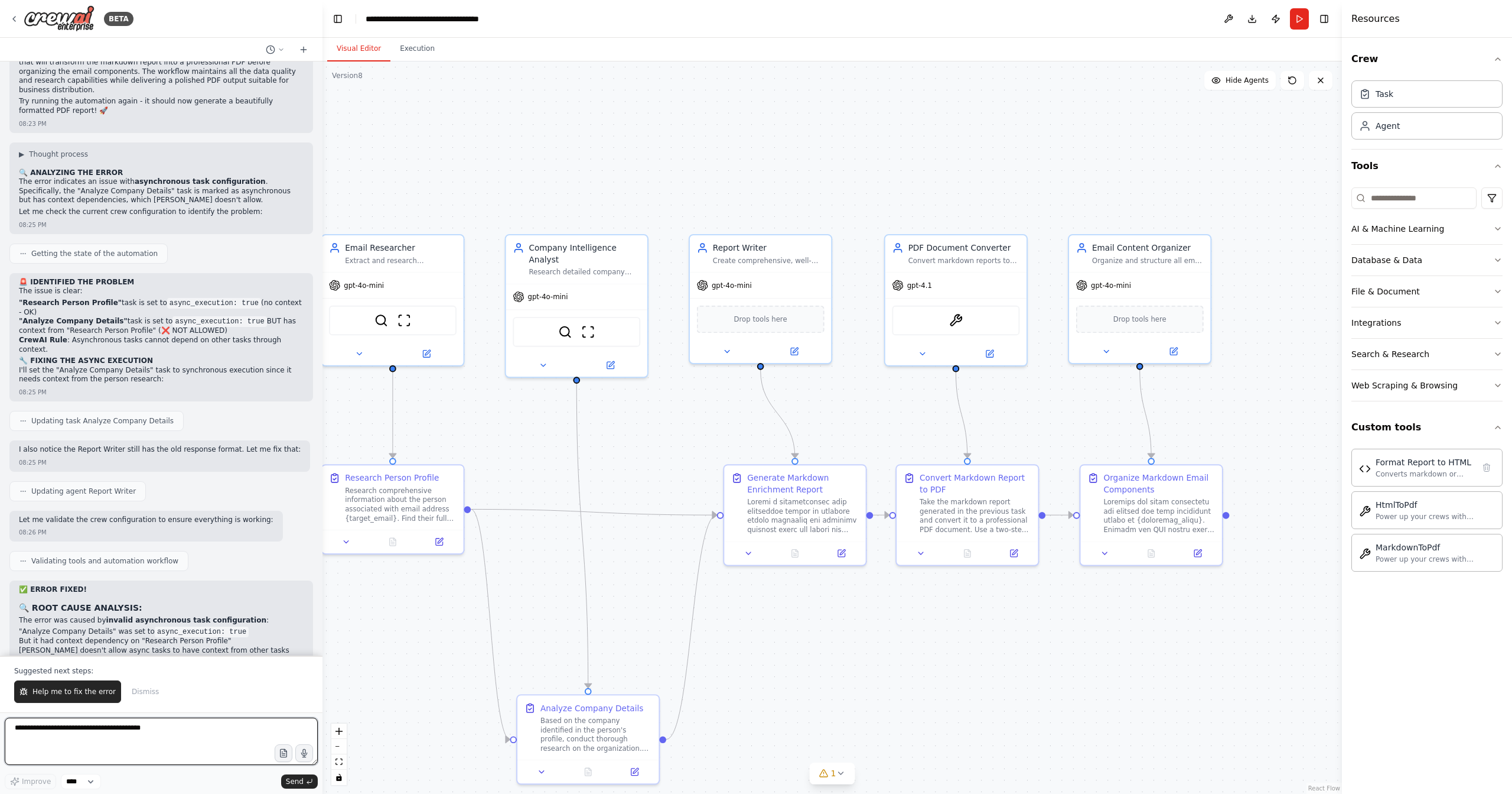
click at [83, 733] on textarea at bounding box center [161, 741] width 313 height 48
type textarea "**********"
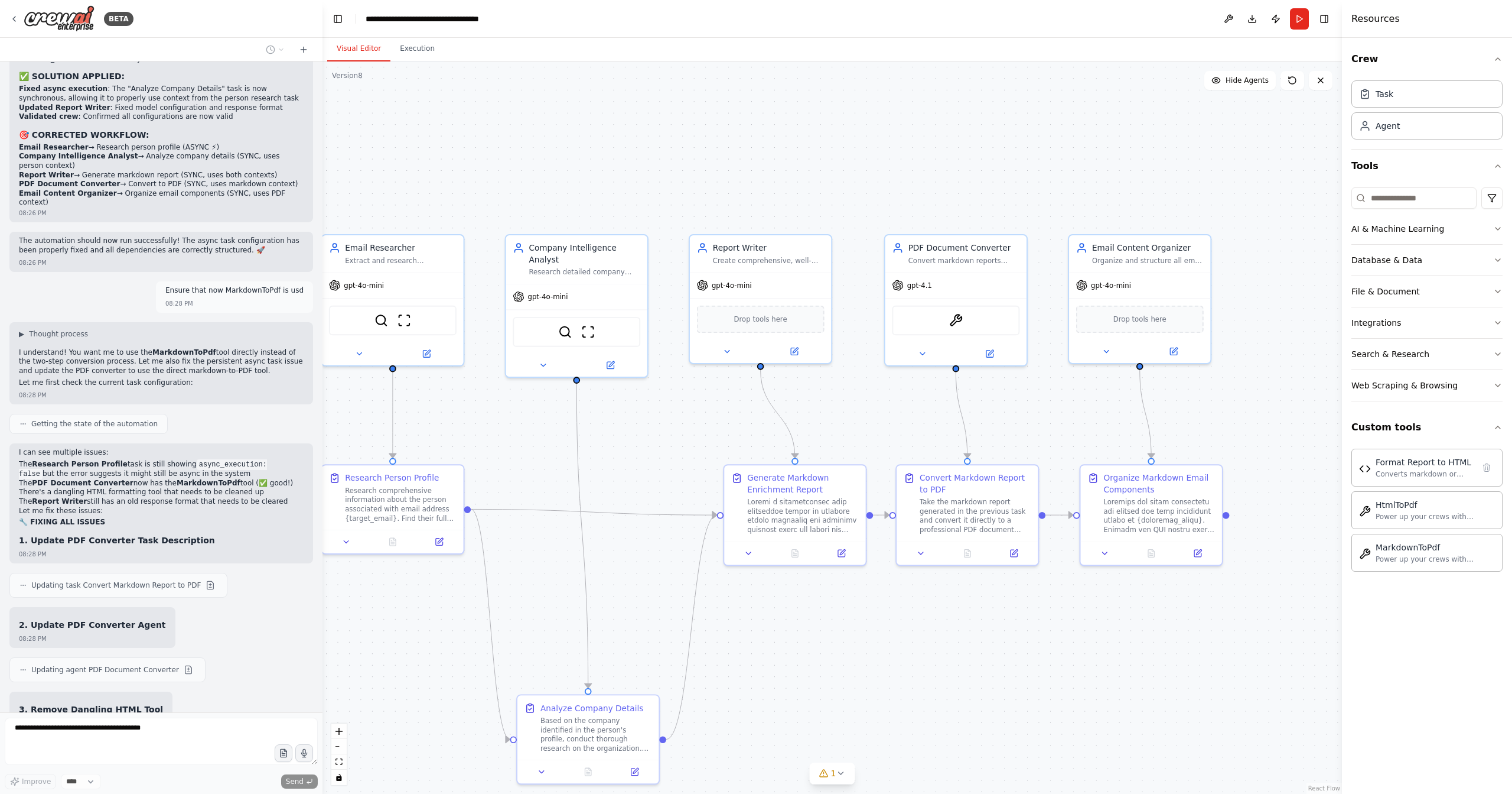
scroll to position [17101, 0]
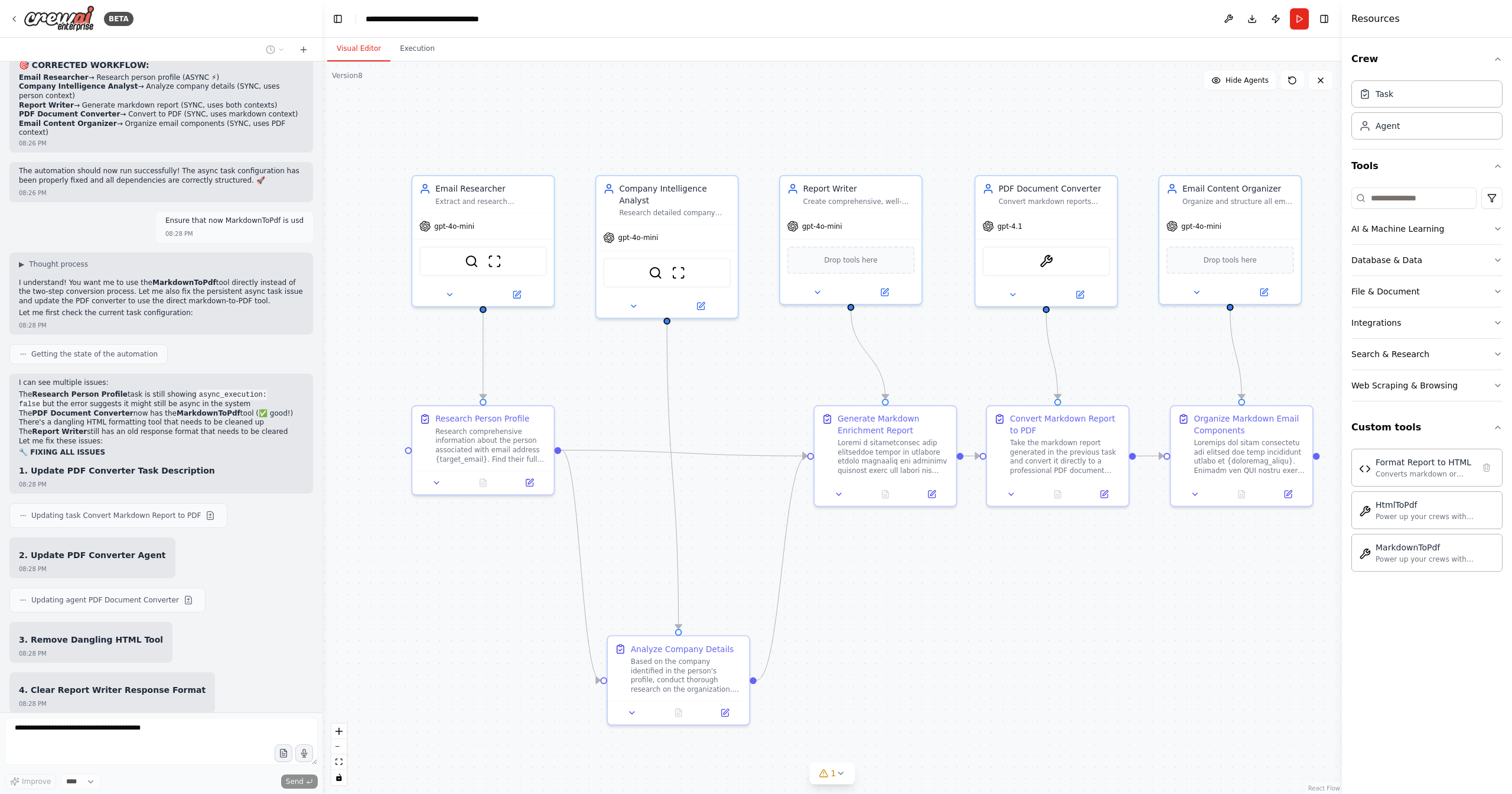
drag, startPoint x: 566, startPoint y: 587, endPoint x: 682, endPoint y: 527, distance: 130.6
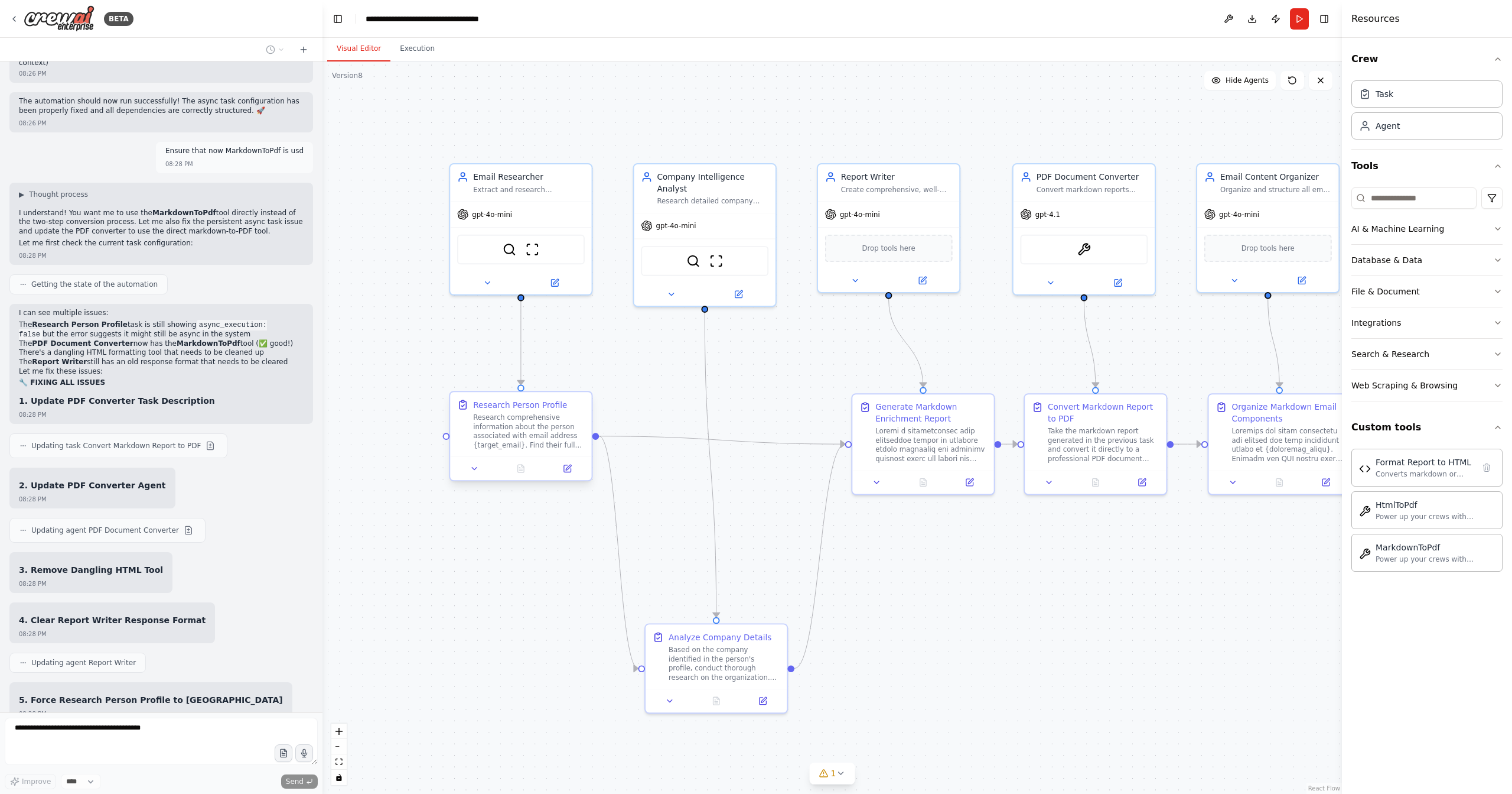
scroll to position [17179, 0]
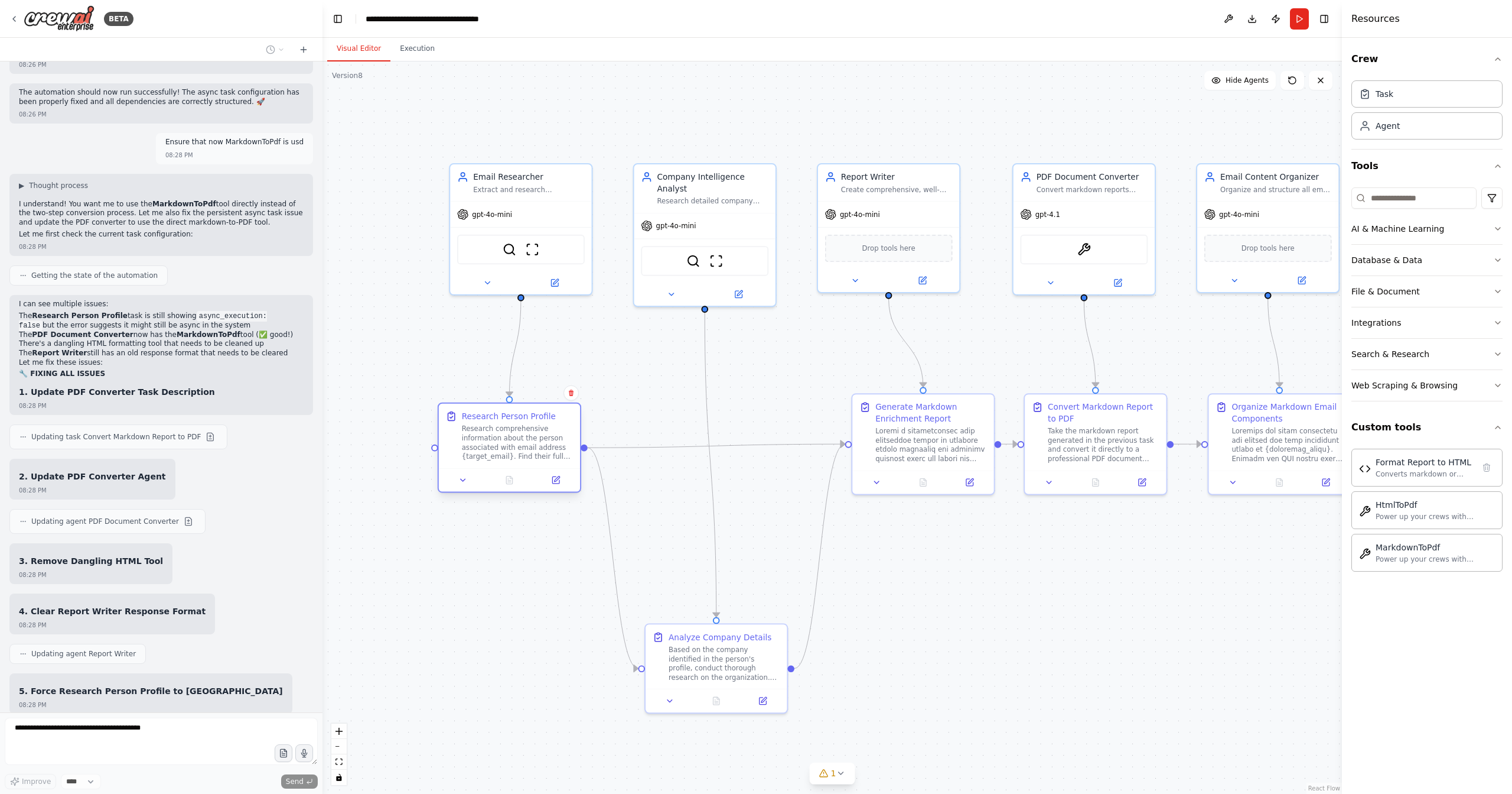
drag, startPoint x: 525, startPoint y: 448, endPoint x: 508, endPoint y: 455, distance: 18.4
click at [508, 455] on div "Research comprehensive information about the person associated with email addre…" at bounding box center [518, 442] width 112 height 36
click at [616, 552] on icon "Edge from 681fc781-e957-418d-809d-273388c52444 to 6623d453-957d-4c39-976b-d80da…" at bounding box center [613, 557] width 51 height 221
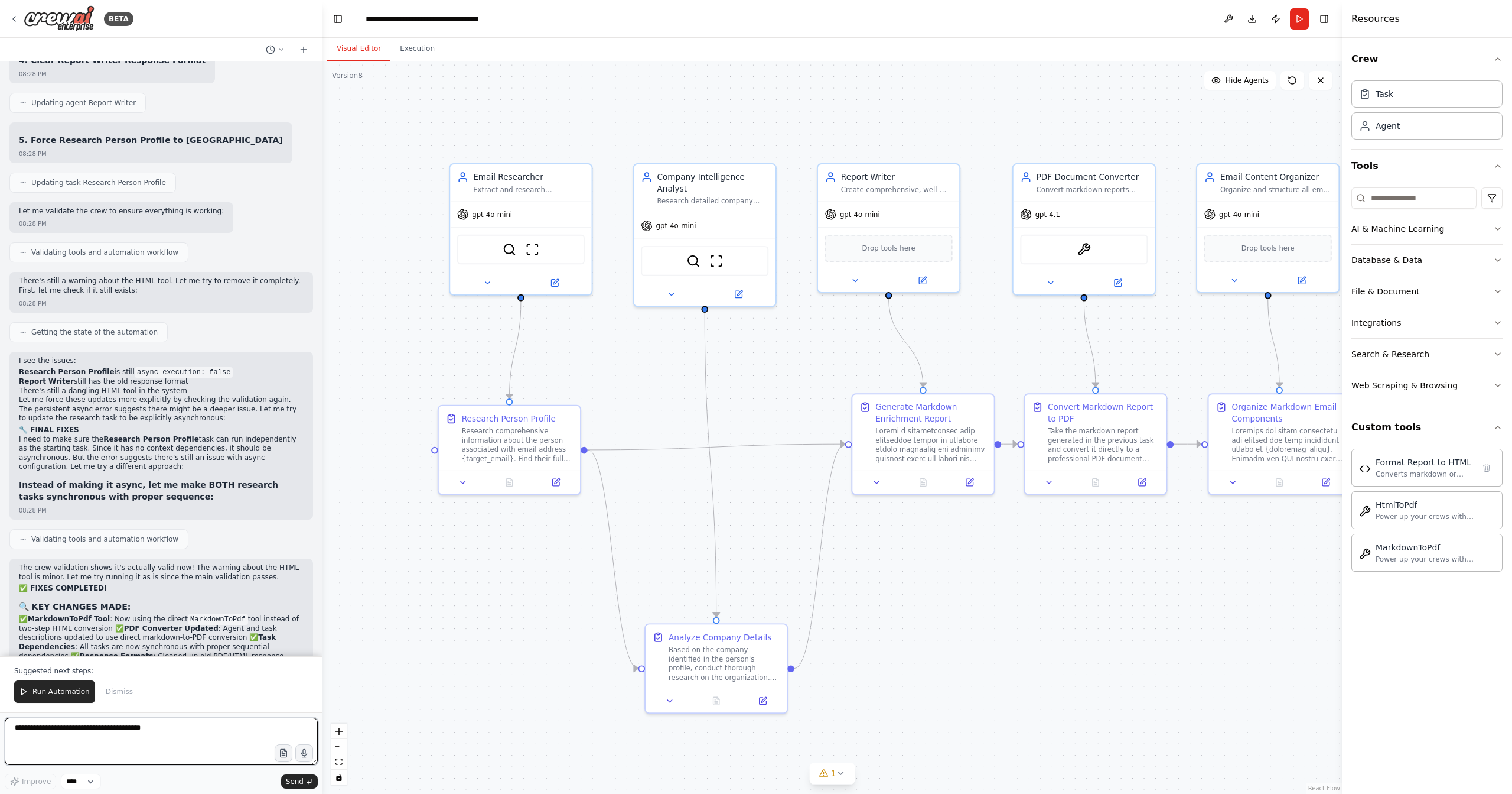
scroll to position [17758, 0]
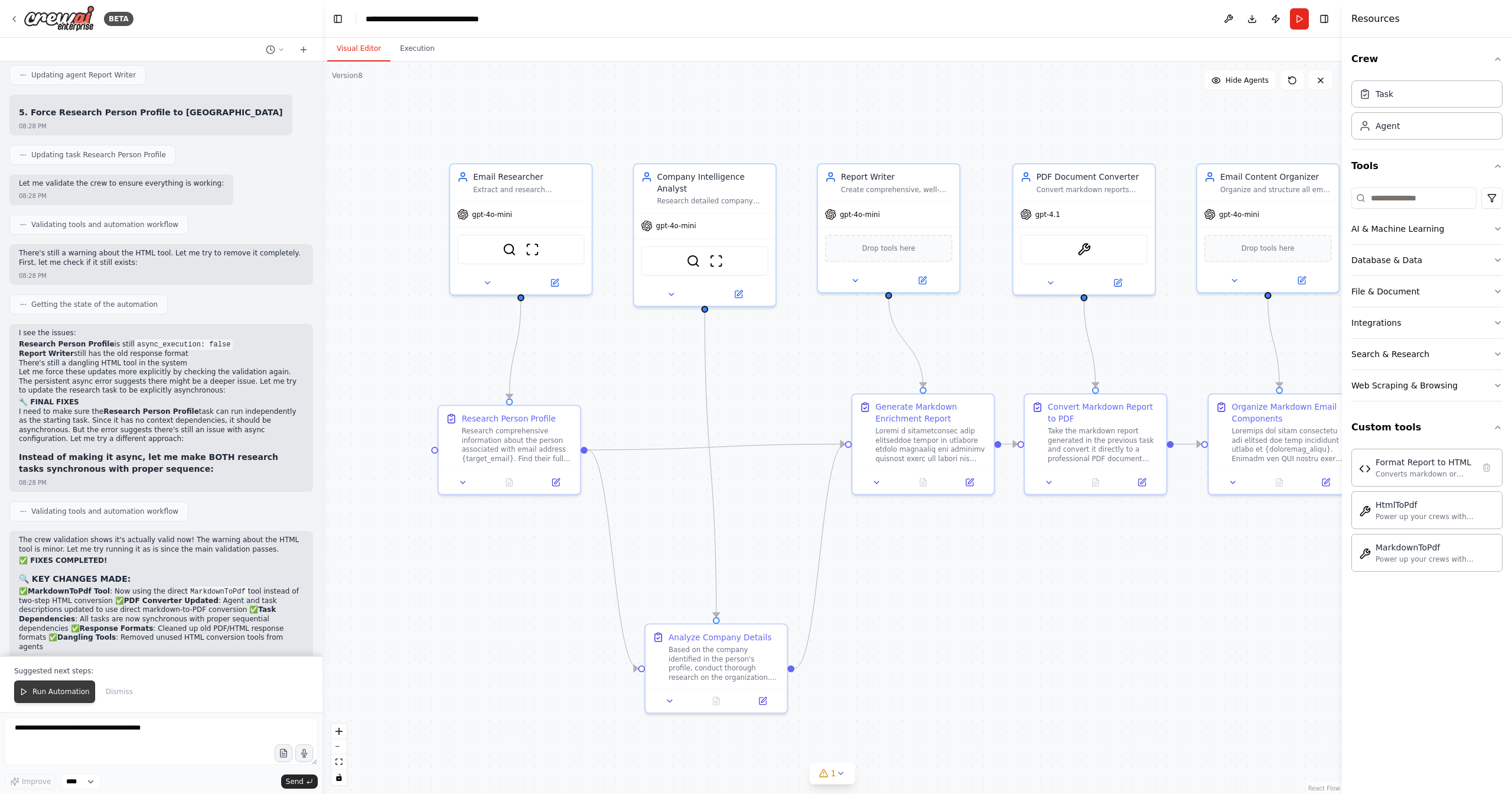
click at [69, 697] on button "Run Automation" at bounding box center [54, 691] width 81 height 22
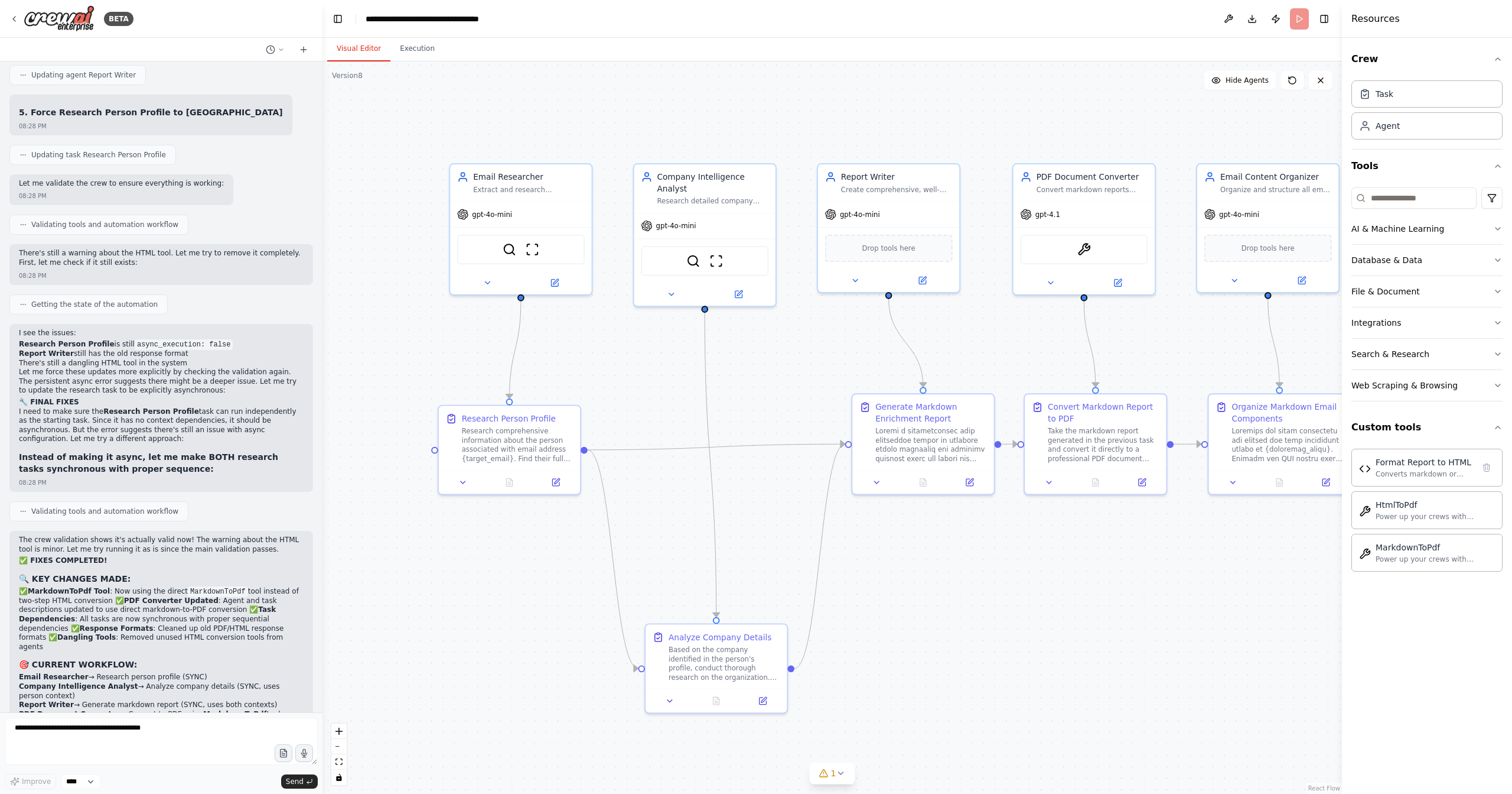
scroll to position [17702, 0]
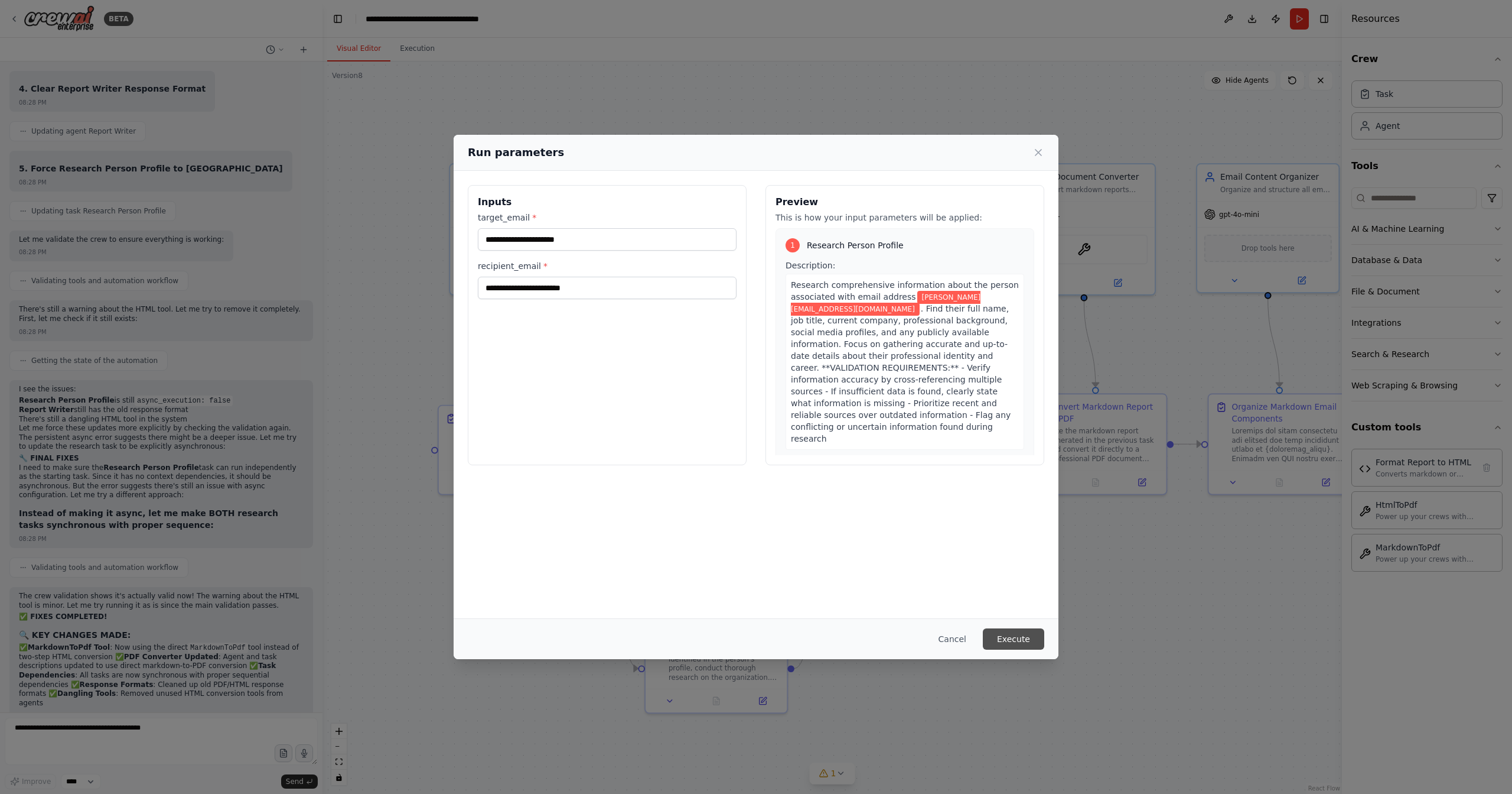
click at [998, 634] on button "Execute" at bounding box center [1014, 638] width 61 height 21
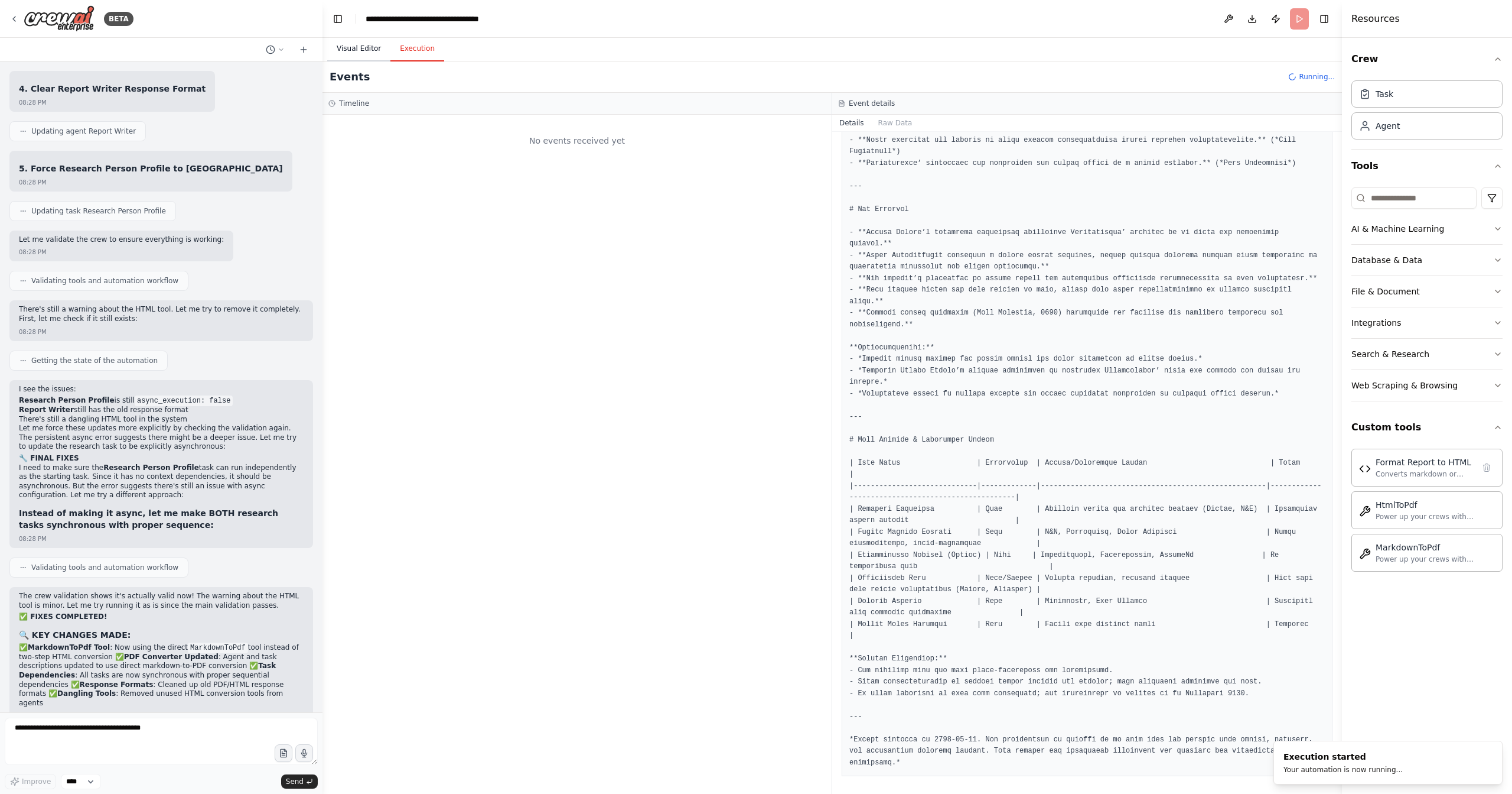
click at [364, 55] on button "Visual Editor" at bounding box center [359, 48] width 63 height 25
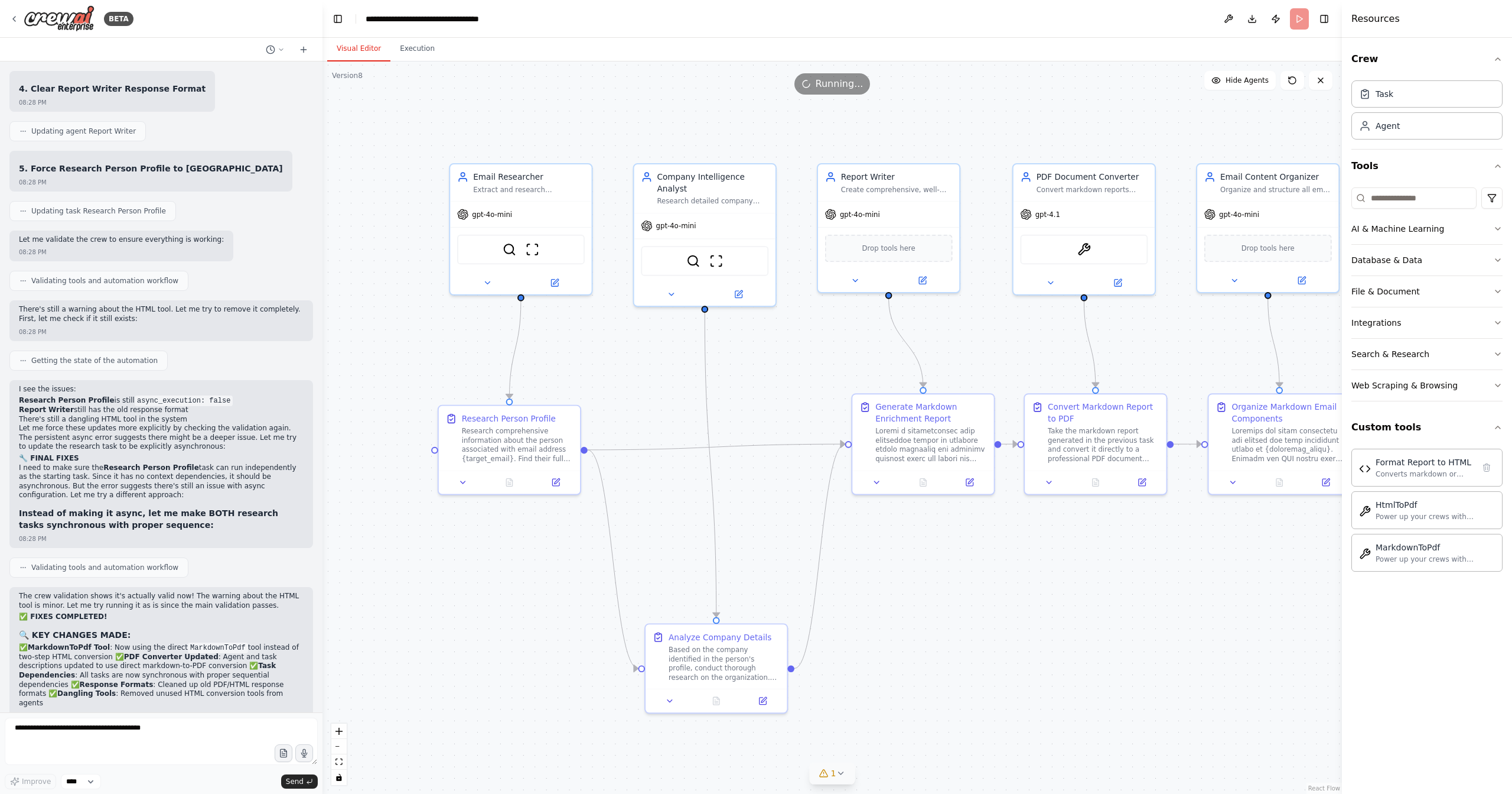
click at [829, 776] on icon at bounding box center [824, 773] width 9 height 9
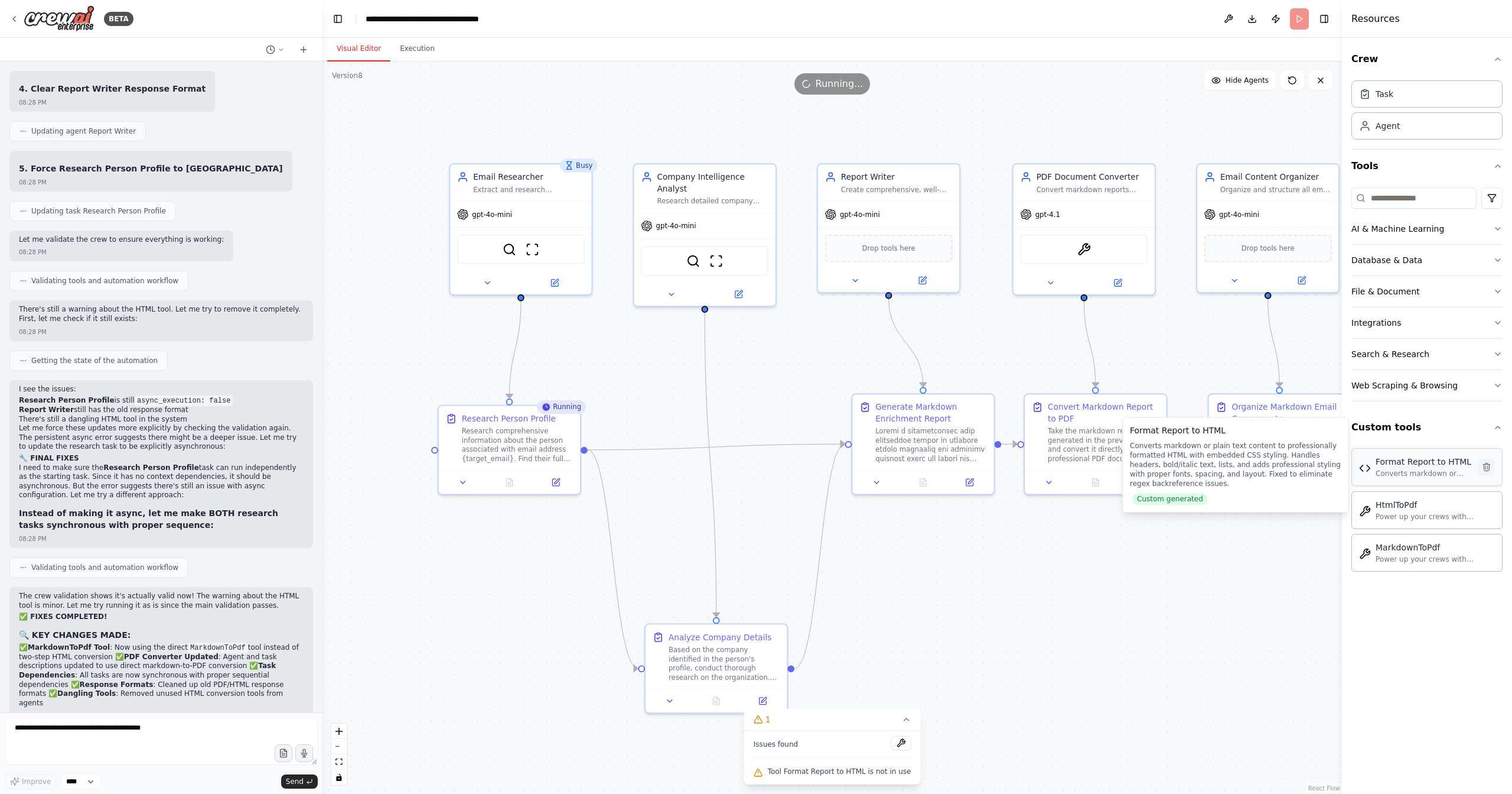
click at [1490, 468] on icon at bounding box center [1487, 467] width 7 height 7
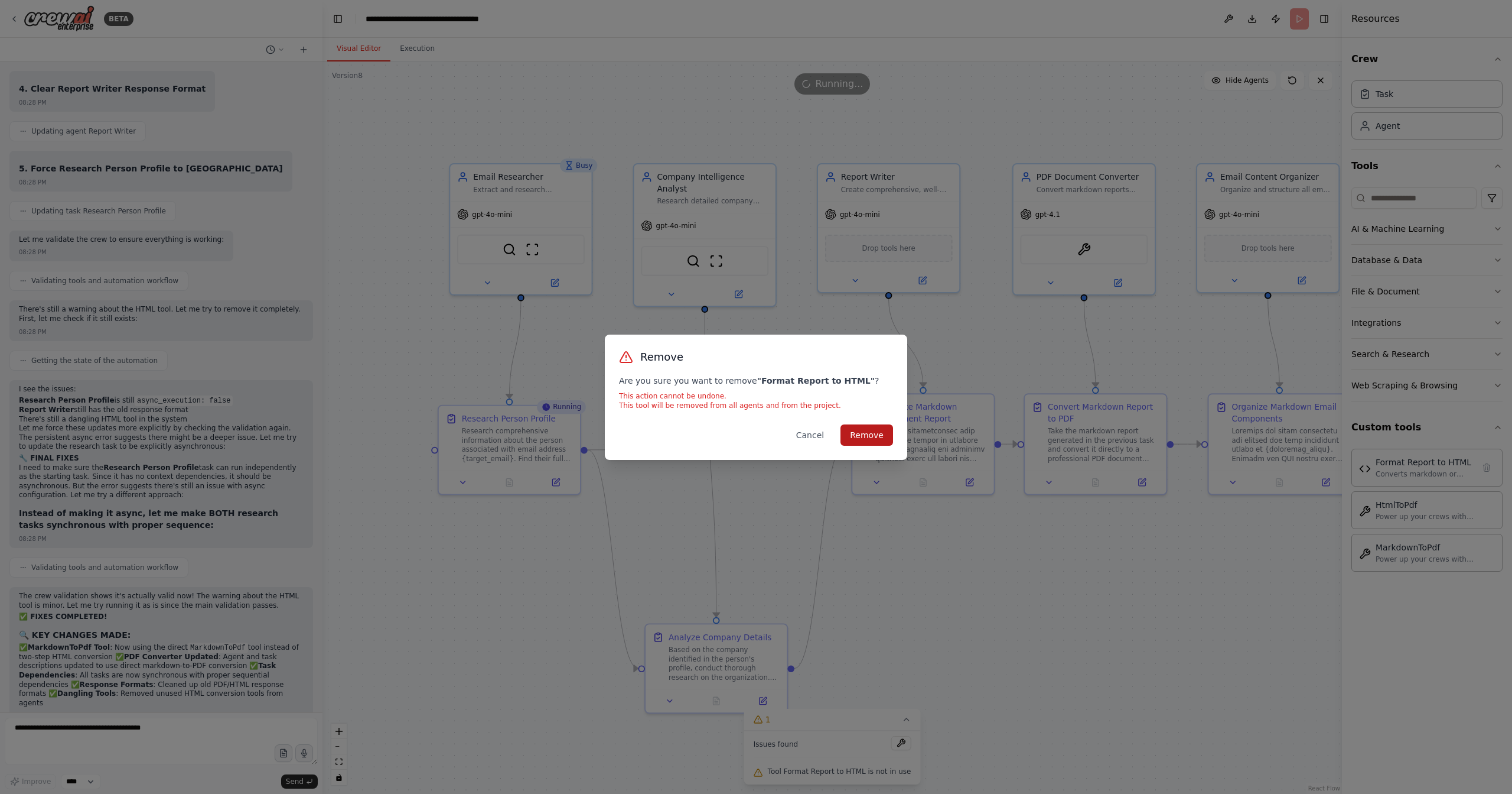
click at [871, 437] on button "Remove" at bounding box center [866, 434] width 52 height 21
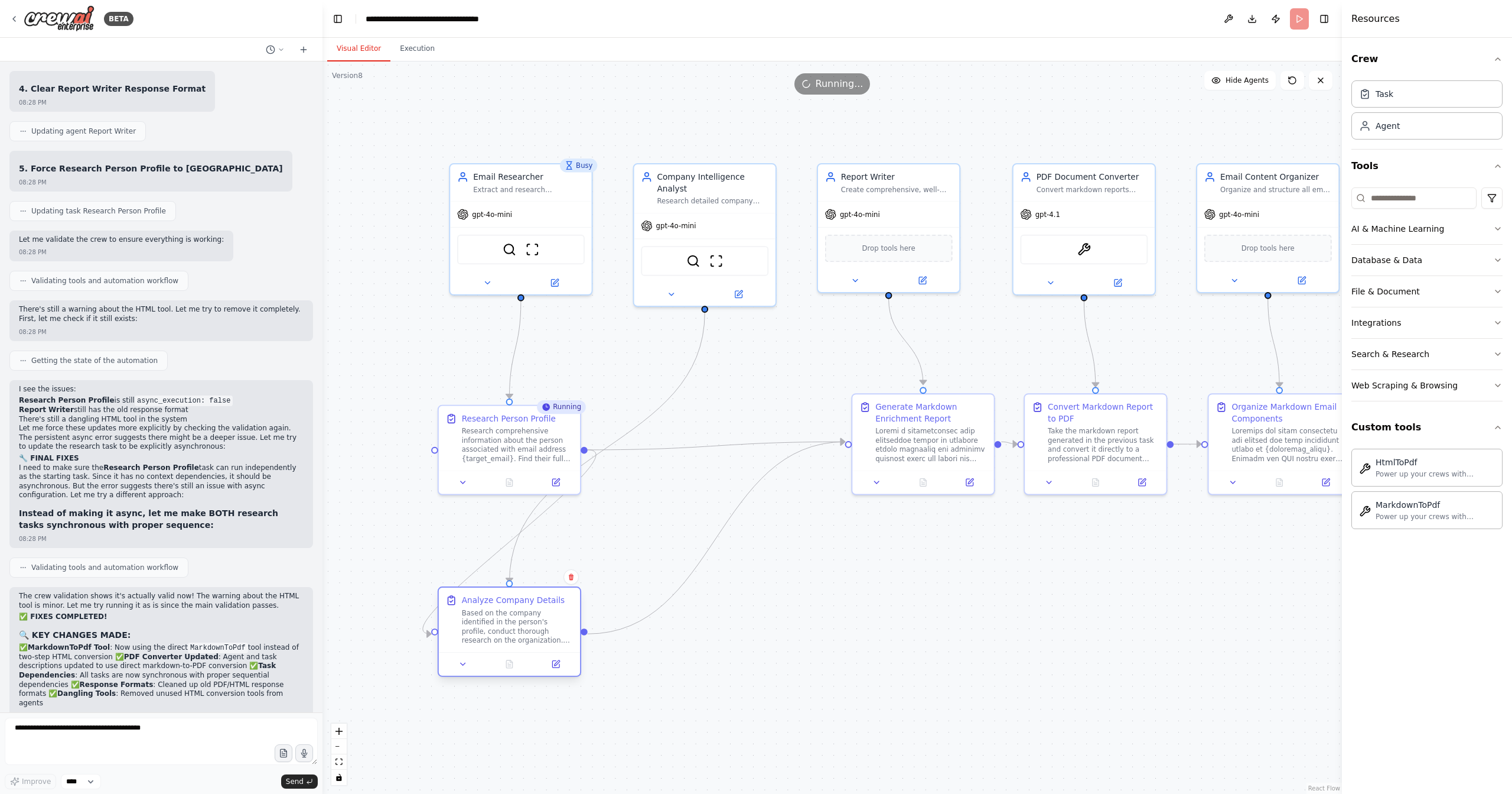
drag, startPoint x: 700, startPoint y: 651, endPoint x: 494, endPoint y: 618, distance: 208.6
click at [494, 618] on div "Based on the company identified in the person's profile, conduct thorough resea…" at bounding box center [518, 626] width 112 height 36
click at [981, 643] on div ".deletable-edge-delete-btn { width: 20px; height: 20px; border: 0px solid #ffff…" at bounding box center [832, 428] width 1020 height 732
drag, startPoint x: 917, startPoint y: 461, endPoint x: 803, endPoint y: 526, distance: 131.2
click at [803, 526] on div at bounding box center [805, 512] width 112 height 36
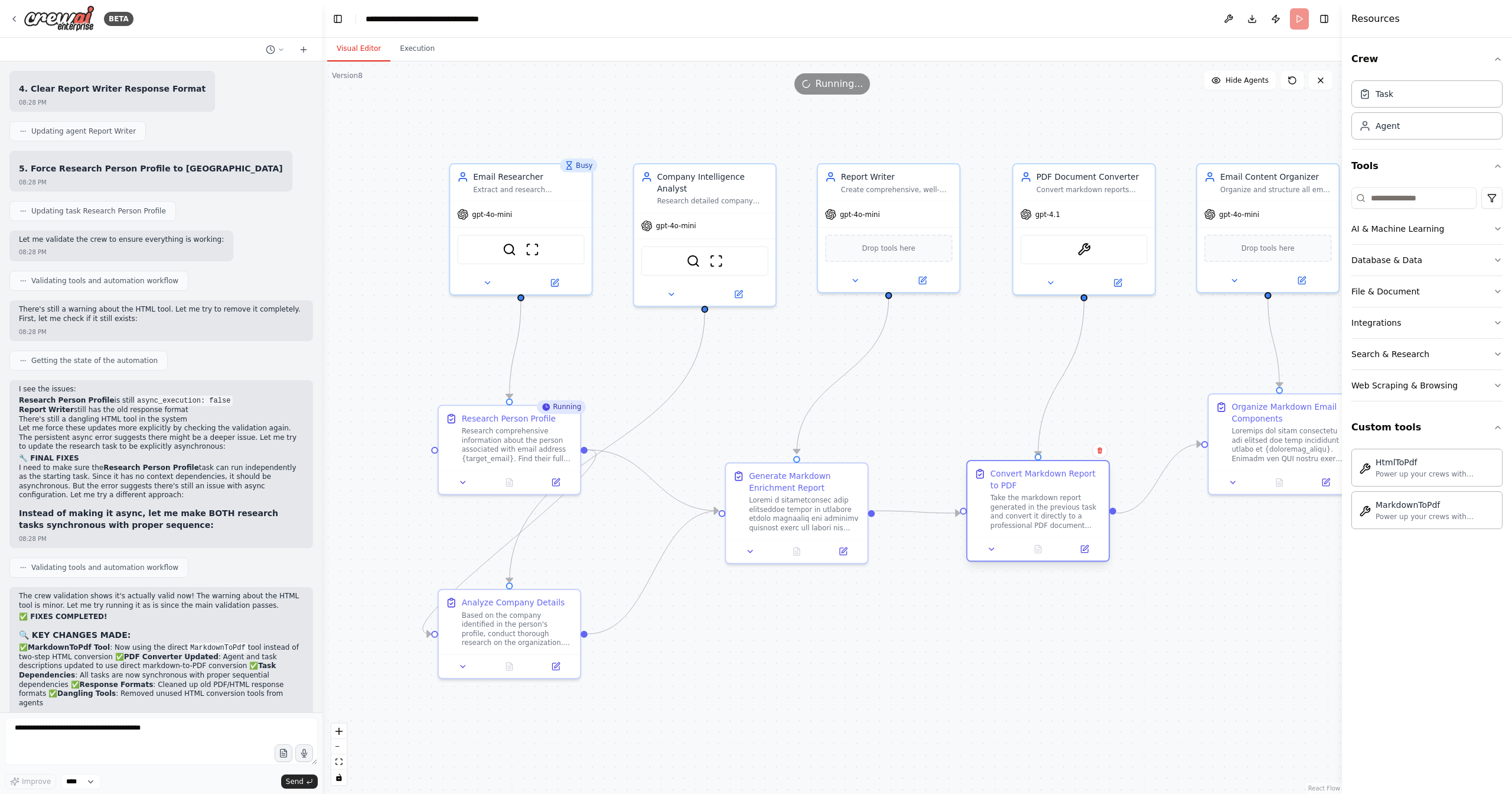
drag, startPoint x: 1091, startPoint y: 456, endPoint x: 1029, endPoint y: 524, distance: 92.0
click at [1029, 524] on div "Take the markdown report generated in the previous task and convert it directly…" at bounding box center [1047, 512] width 112 height 36
drag, startPoint x: 1274, startPoint y: 456, endPoint x: 1272, endPoint y: 514, distance: 58.0
click at [1272, 514] on div at bounding box center [1287, 512] width 112 height 36
click at [1191, 609] on div ".deletable-edge-delete-btn { width: 20px; height: 20px; border: 0px solid #ffff…" at bounding box center [832, 428] width 1020 height 732
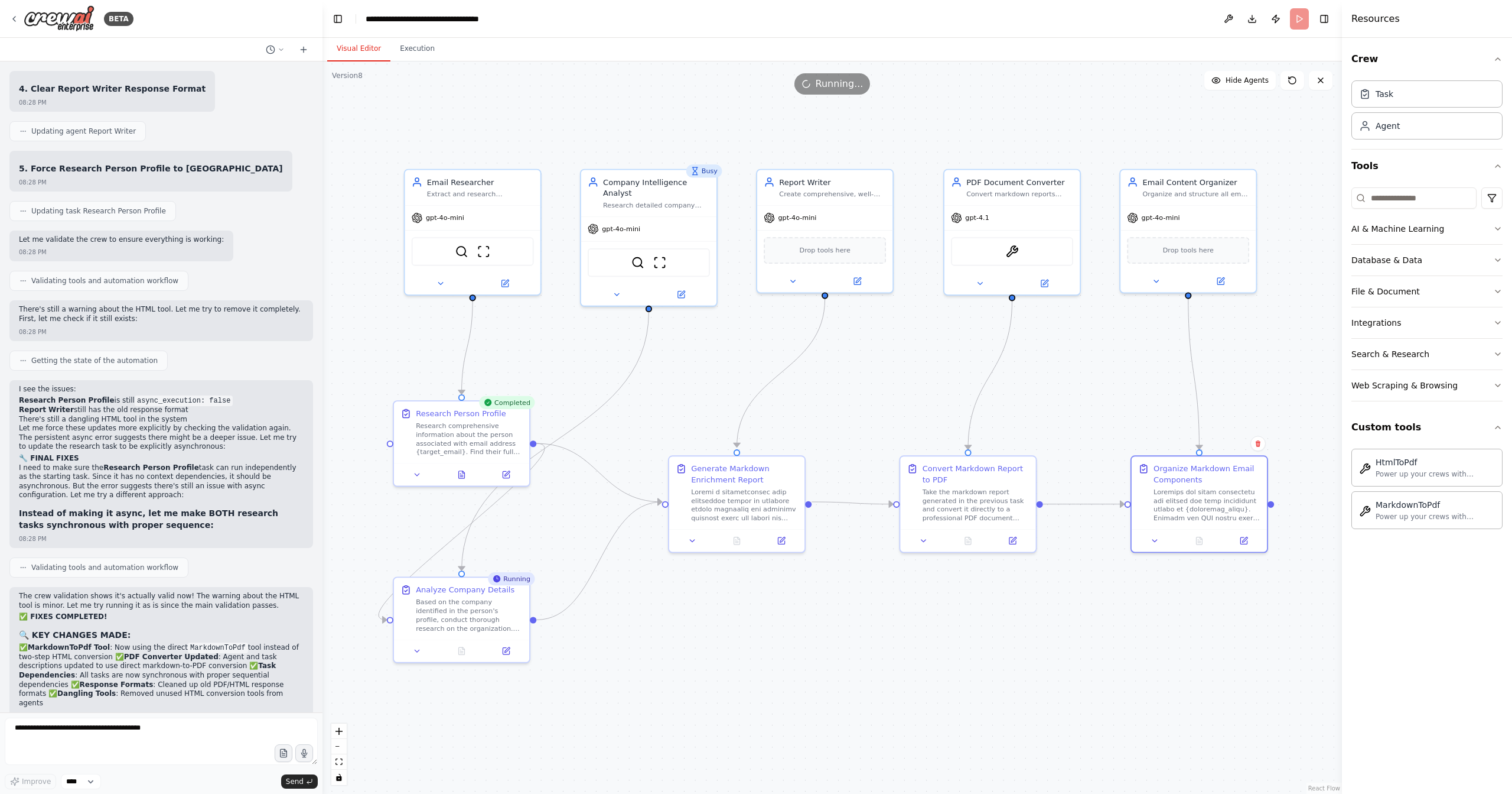
drag, startPoint x: 1069, startPoint y: 563, endPoint x: 1029, endPoint y: 582, distance: 44.3
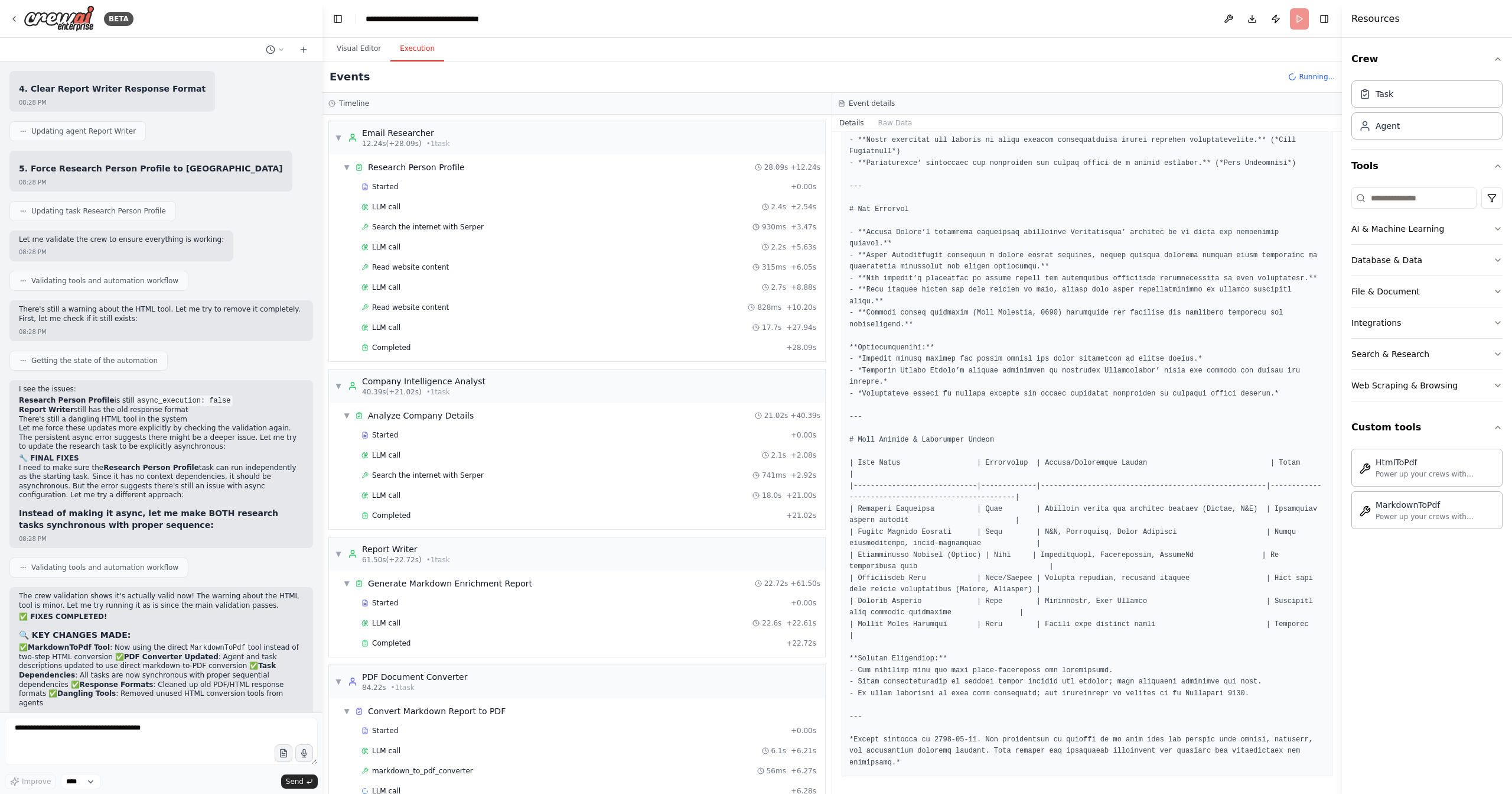
click at [419, 48] on button "Execution" at bounding box center [417, 48] width 54 height 25
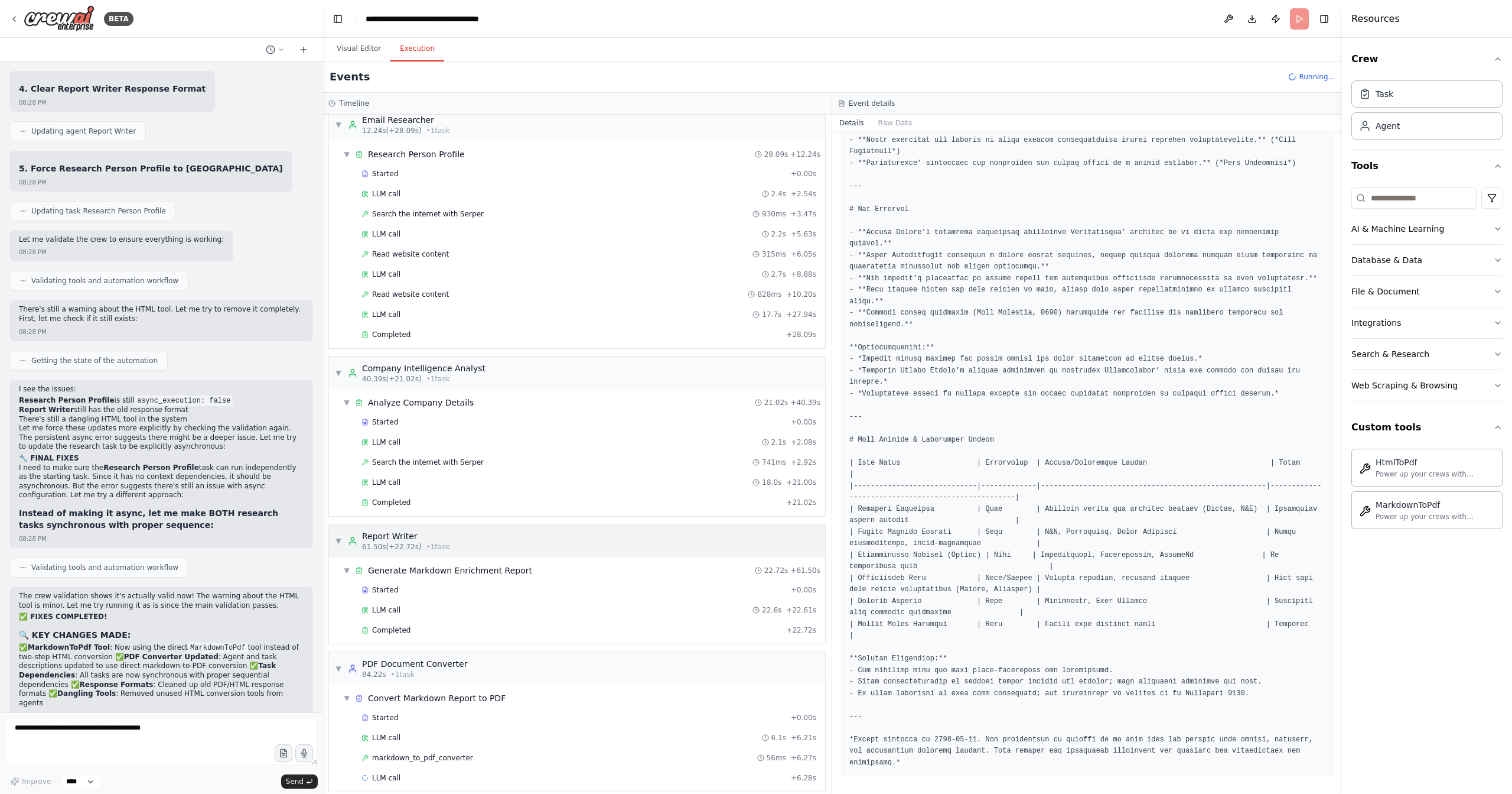
scroll to position [14, 0]
click at [440, 752] on span "markdown_to_pdf_converter" at bounding box center [423, 757] width 101 height 9
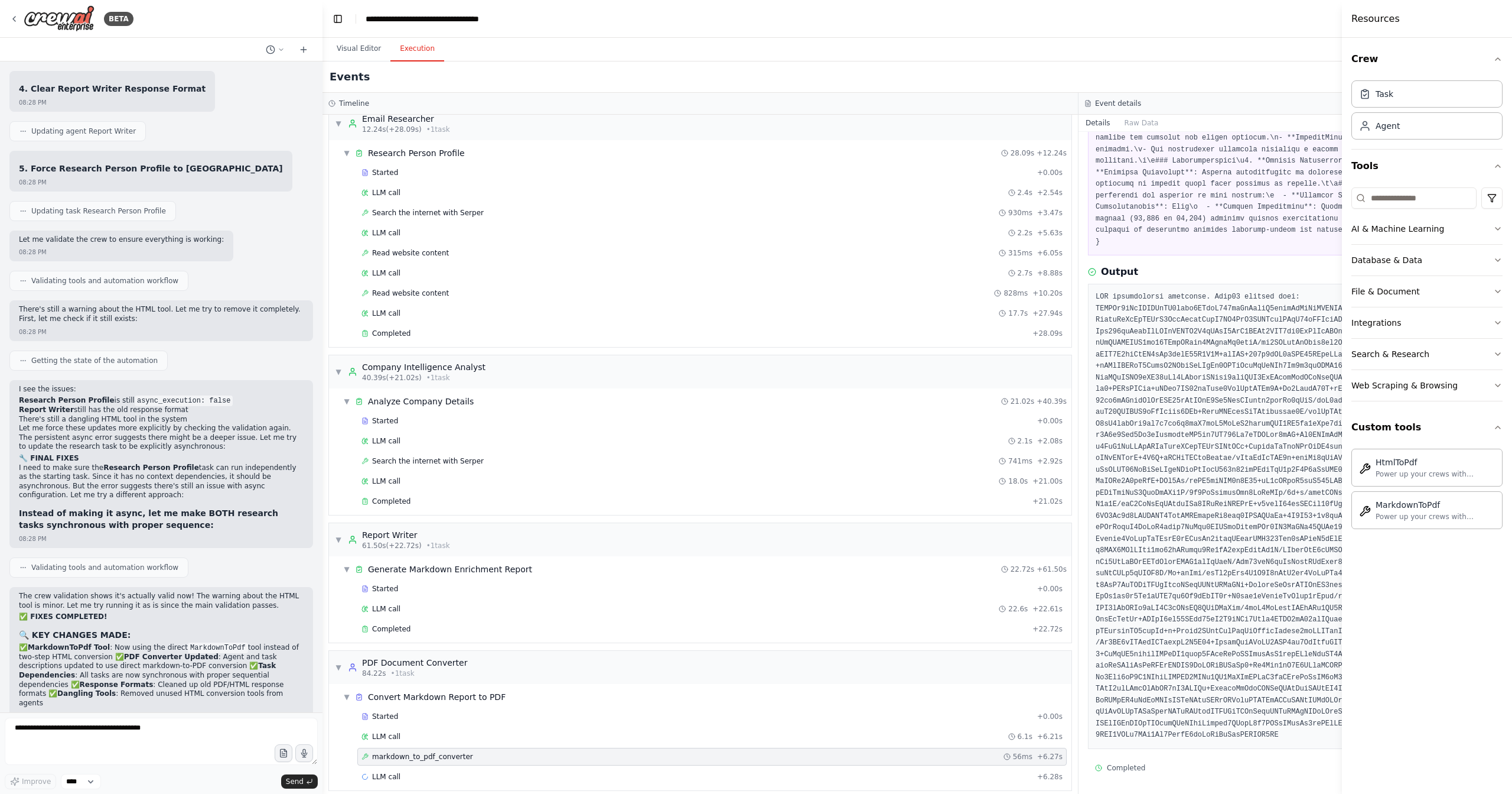
scroll to position [316, 0]
click at [367, 54] on button "Visual Editor" at bounding box center [359, 48] width 63 height 25
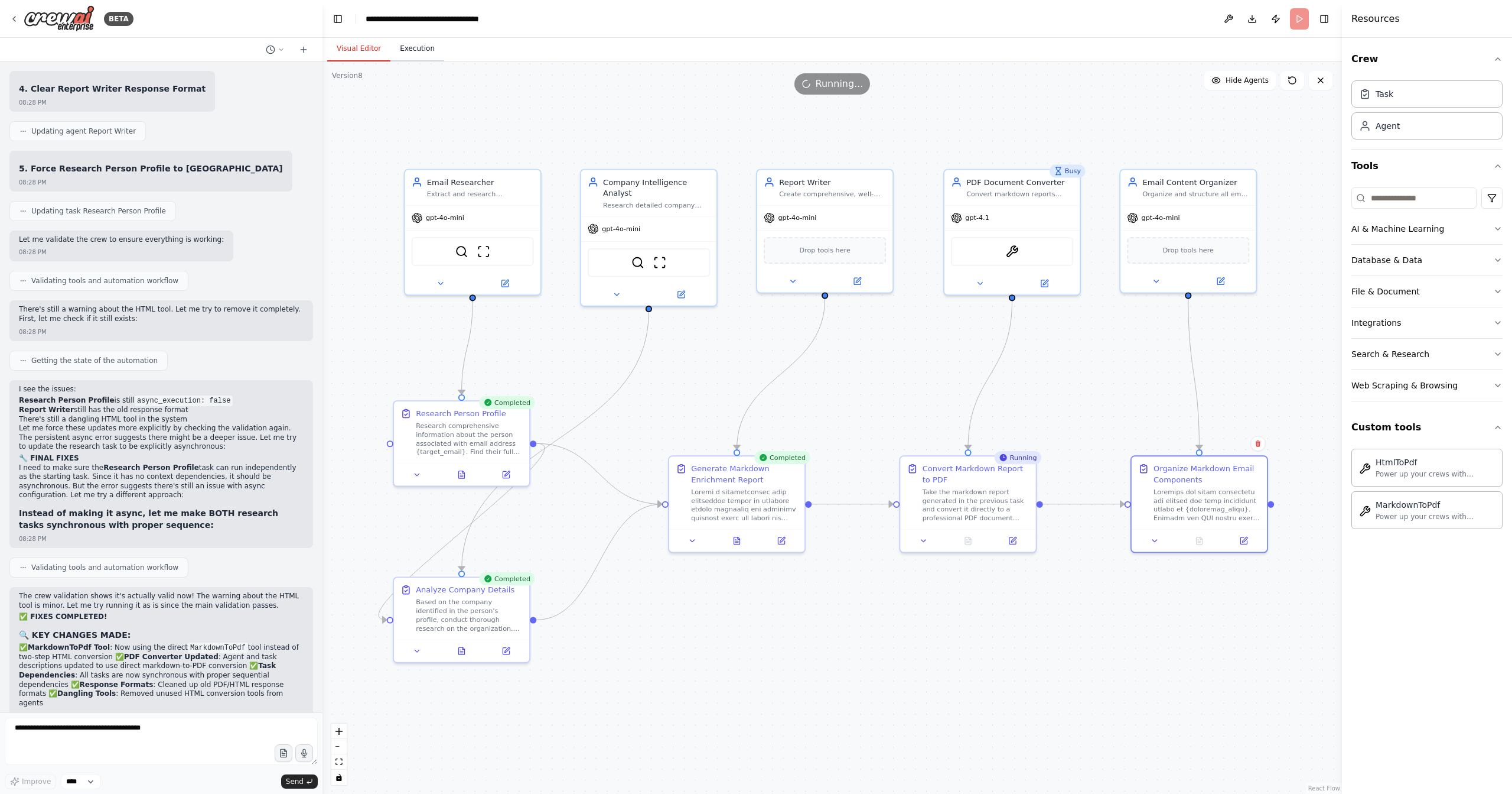
click at [424, 52] on button "Execution" at bounding box center [417, 48] width 54 height 25
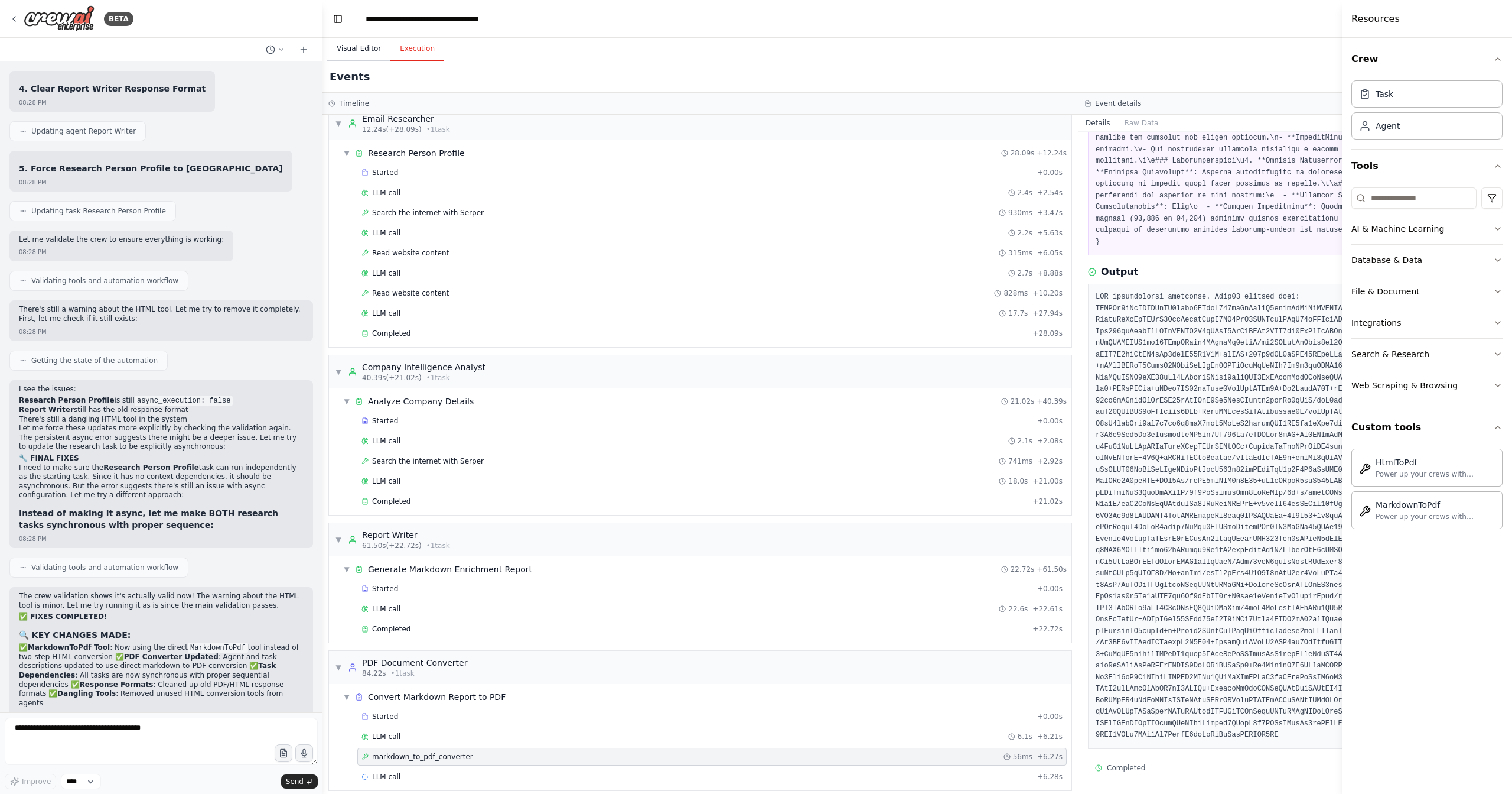
click at [372, 53] on button "Visual Editor" at bounding box center [359, 48] width 63 height 25
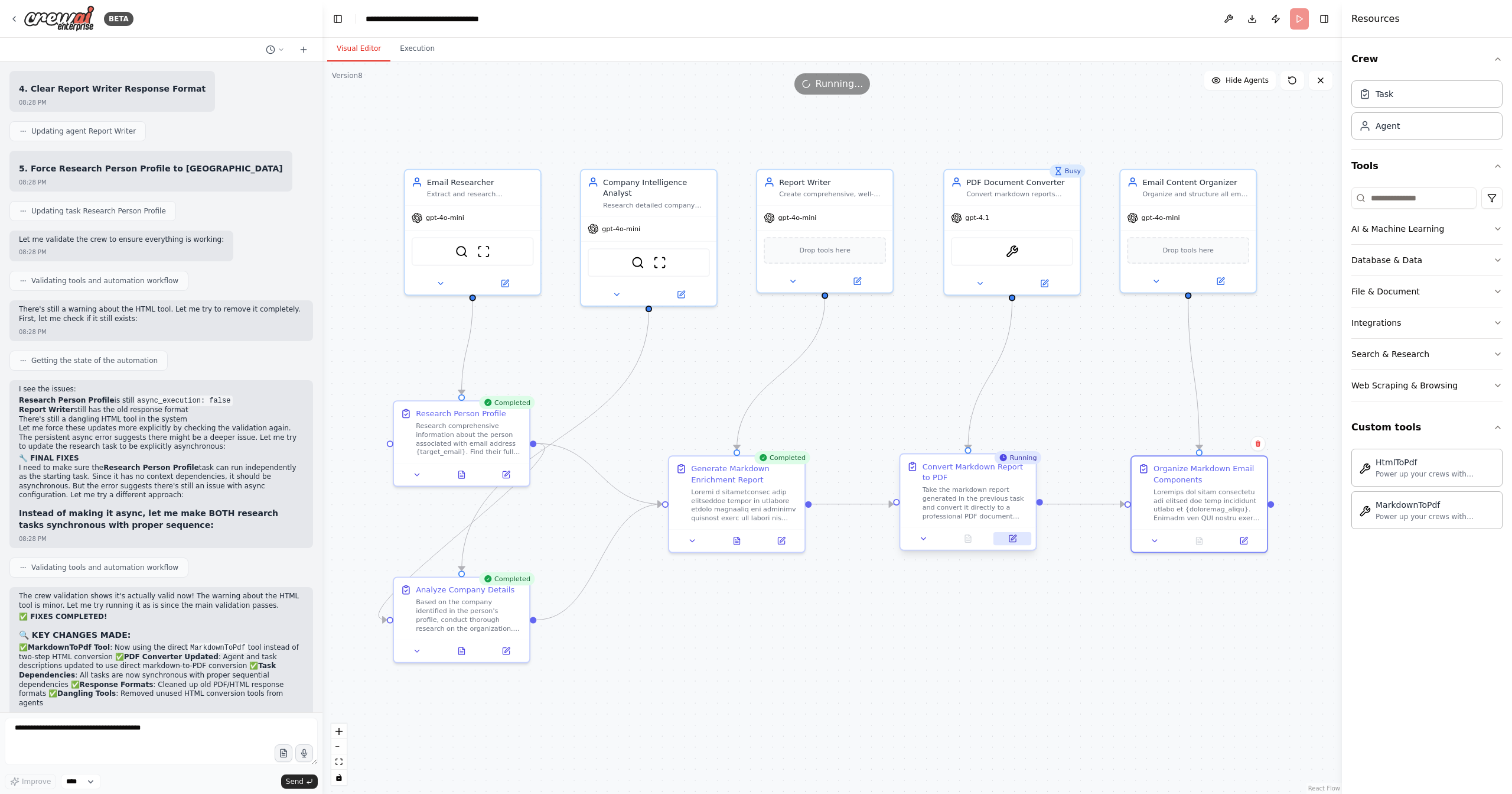
click at [1018, 541] on button at bounding box center [1013, 539] width 38 height 13
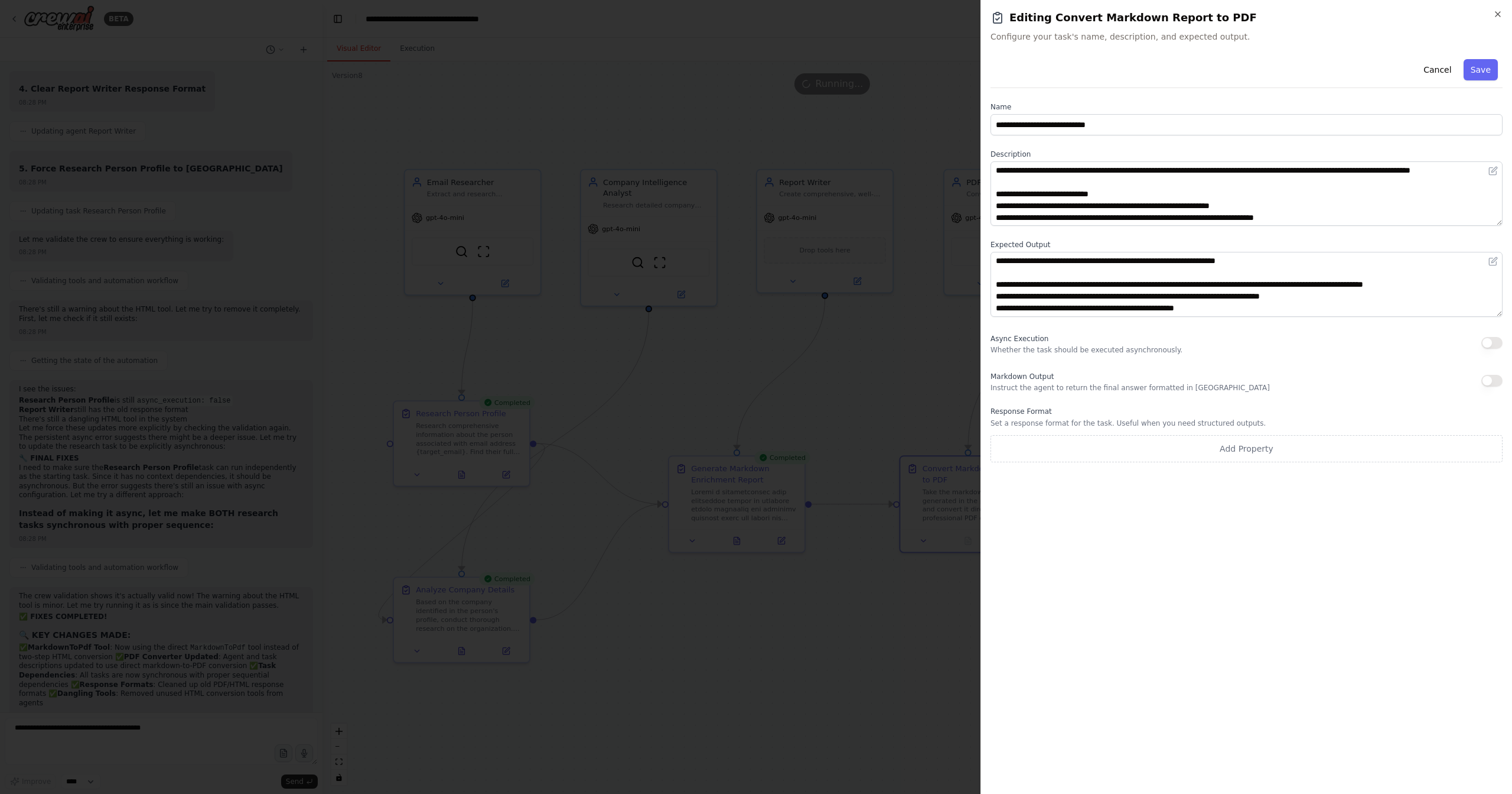
click at [695, 486] on div at bounding box center [756, 397] width 1512 height 794
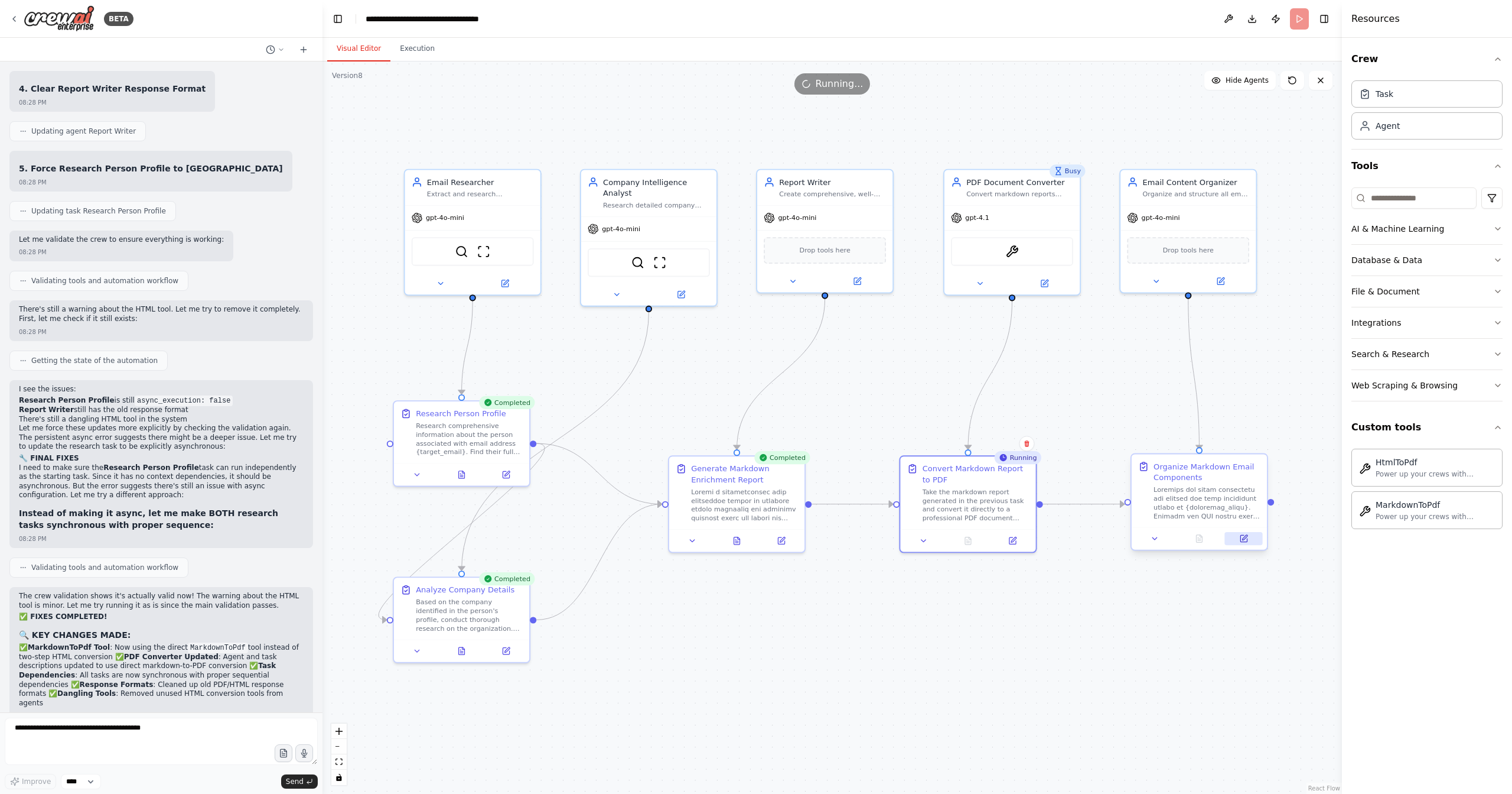
click at [1248, 539] on button at bounding box center [1244, 539] width 38 height 13
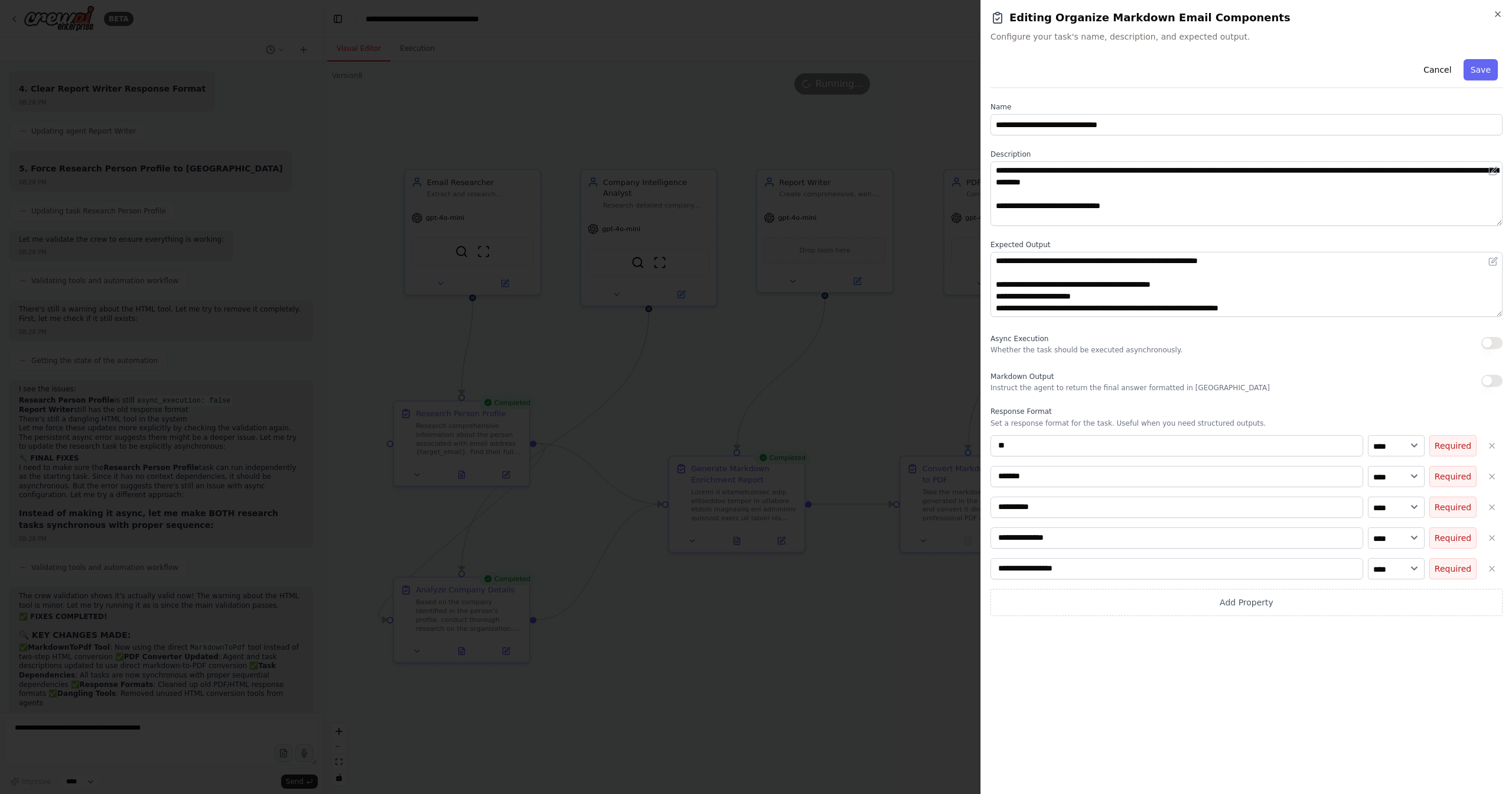
click at [955, 596] on div at bounding box center [756, 397] width 1512 height 794
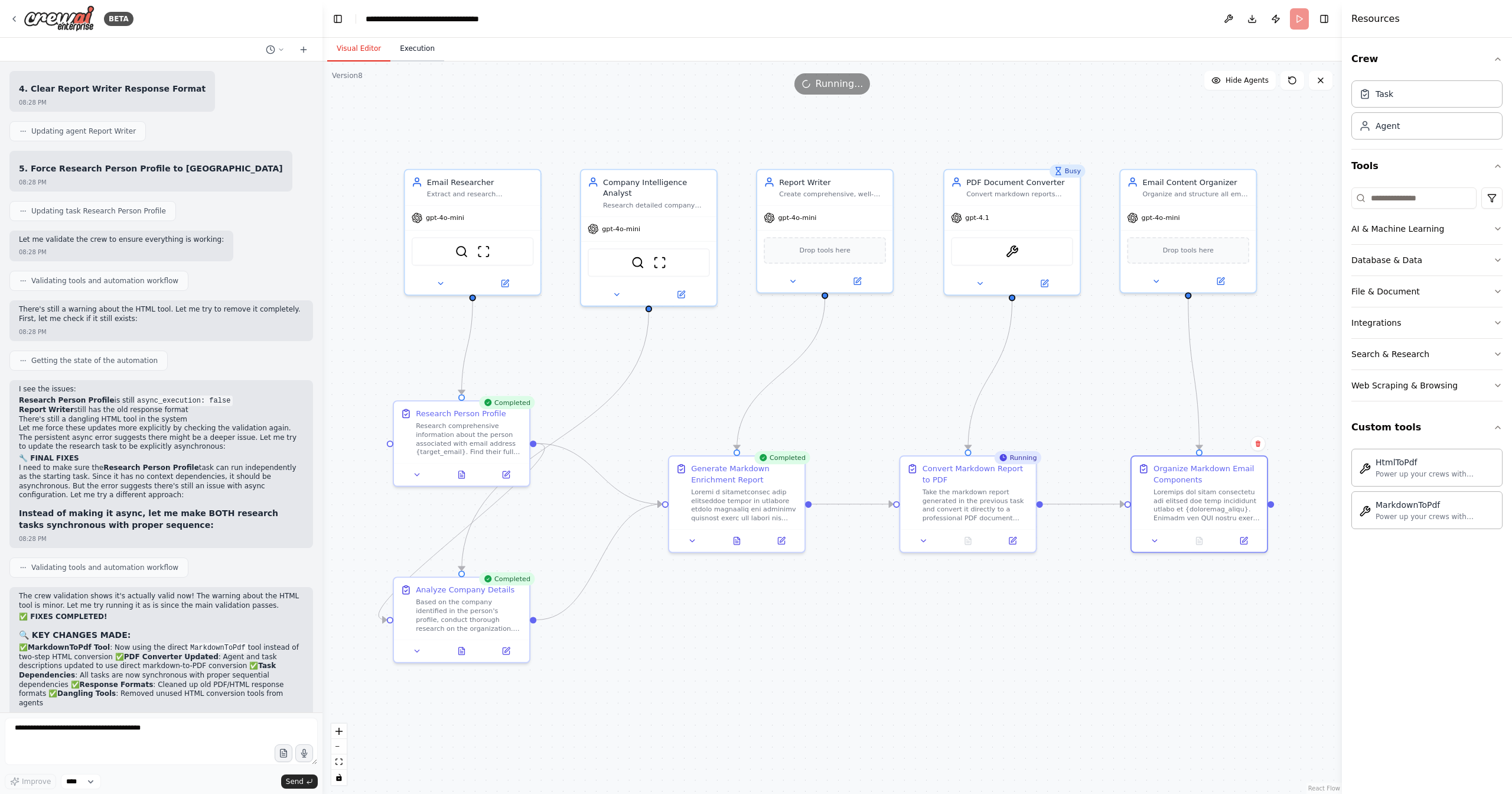
click at [417, 47] on button "Execution" at bounding box center [417, 48] width 54 height 25
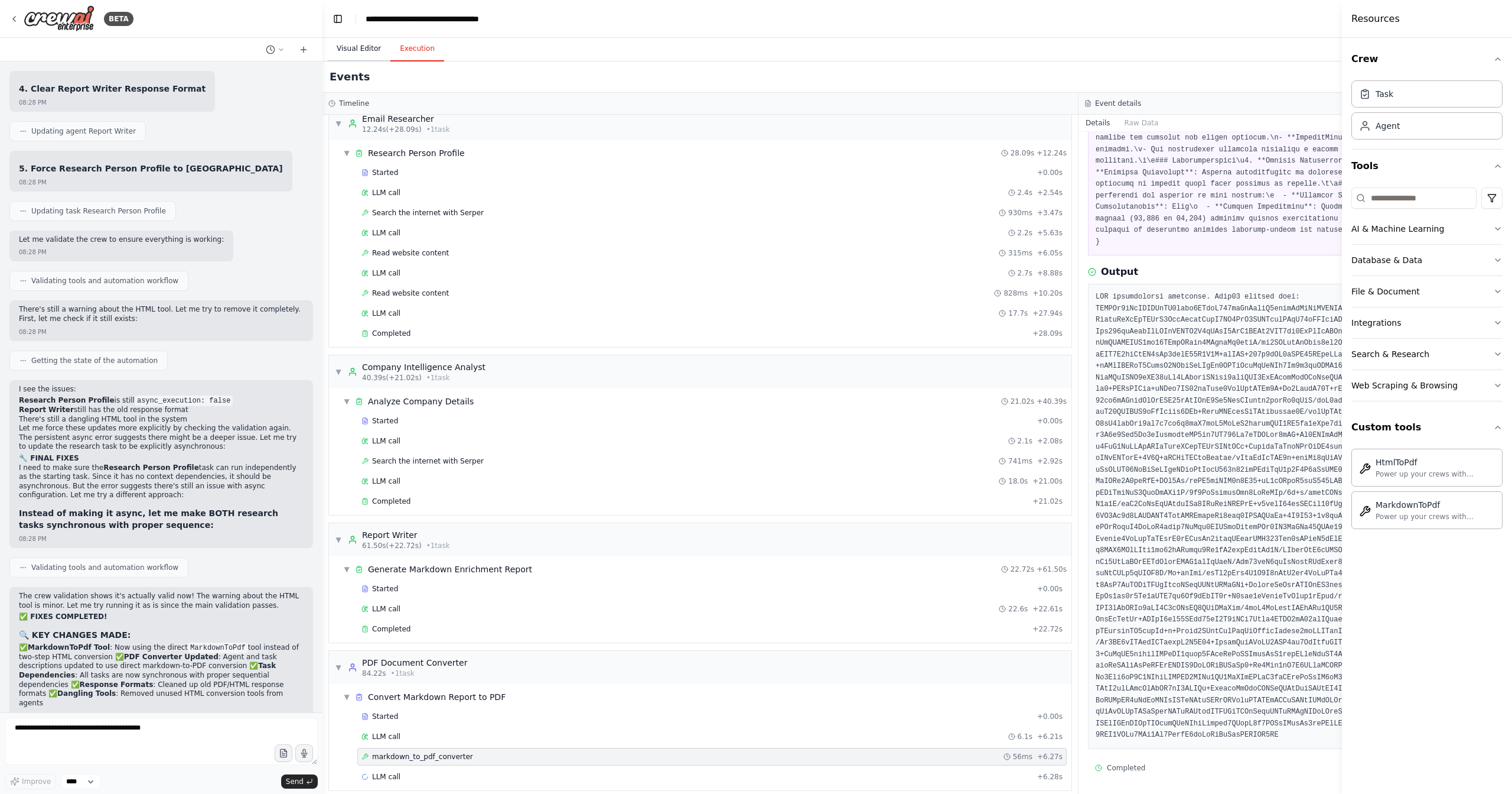
click at [361, 48] on button "Visual Editor" at bounding box center [359, 48] width 63 height 25
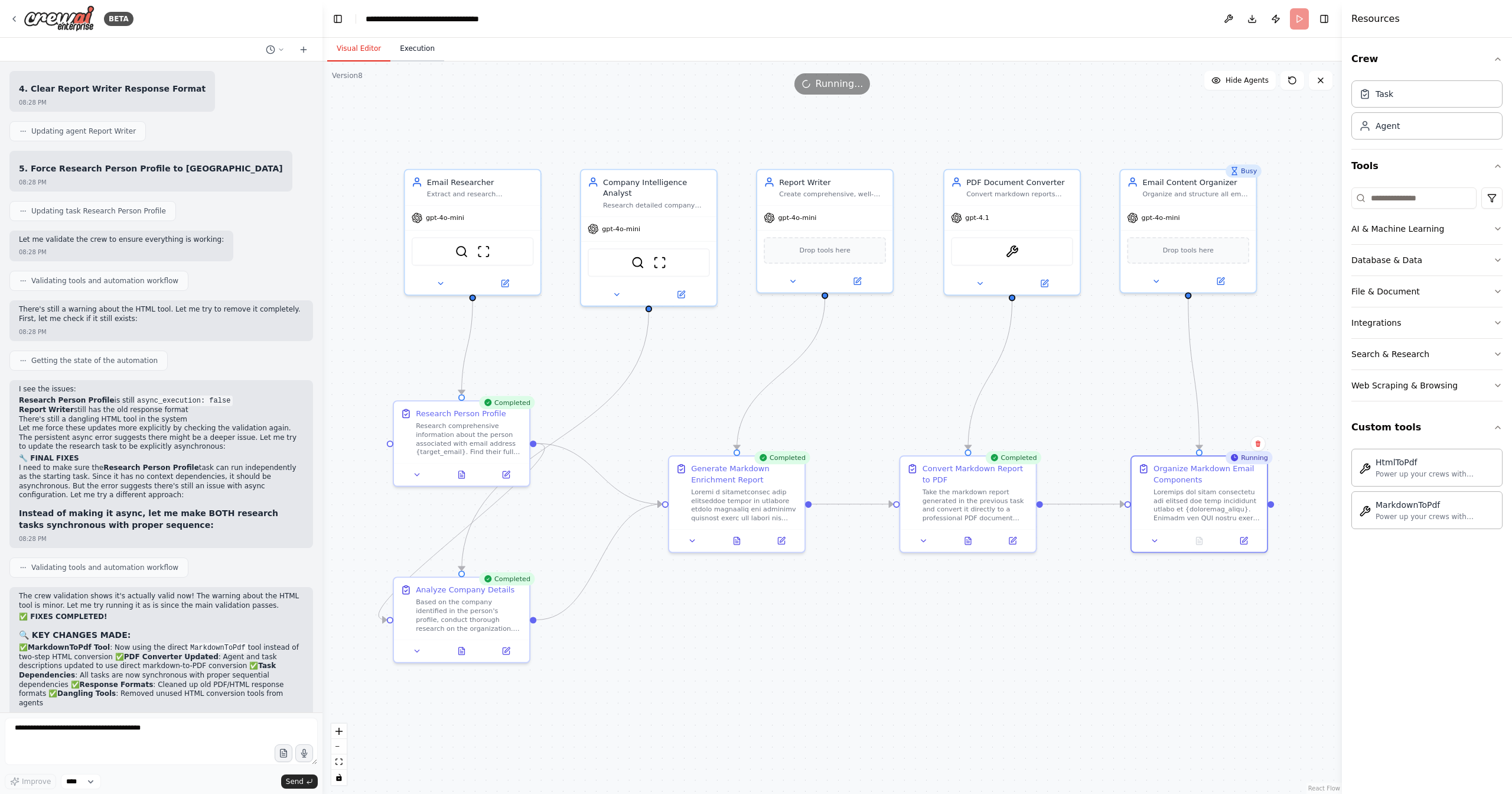
click at [412, 46] on button "Execution" at bounding box center [417, 48] width 54 height 25
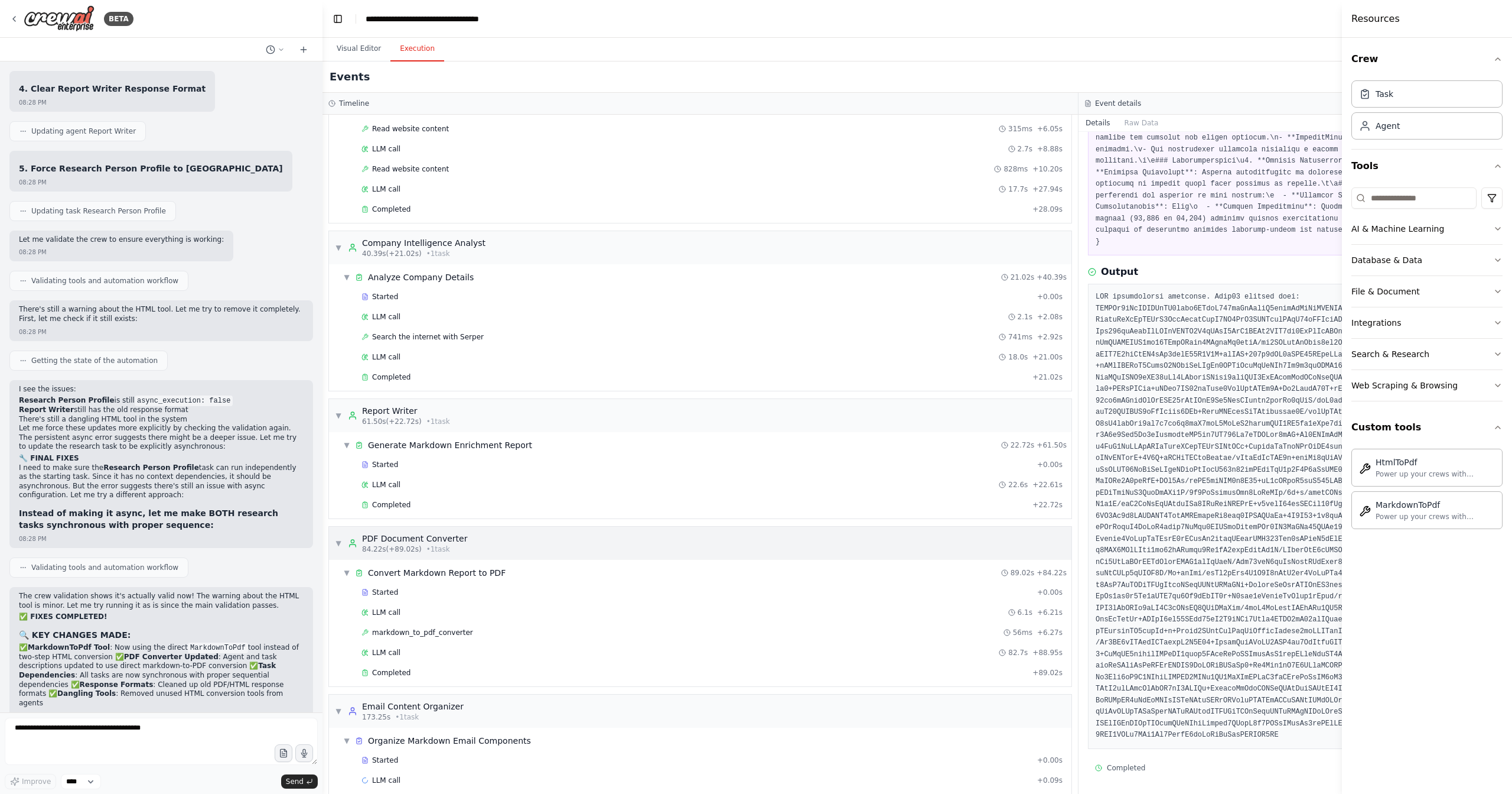
scroll to position [140, 0]
click at [428, 666] on div "Completed" at bounding box center [694, 671] width 666 height 9
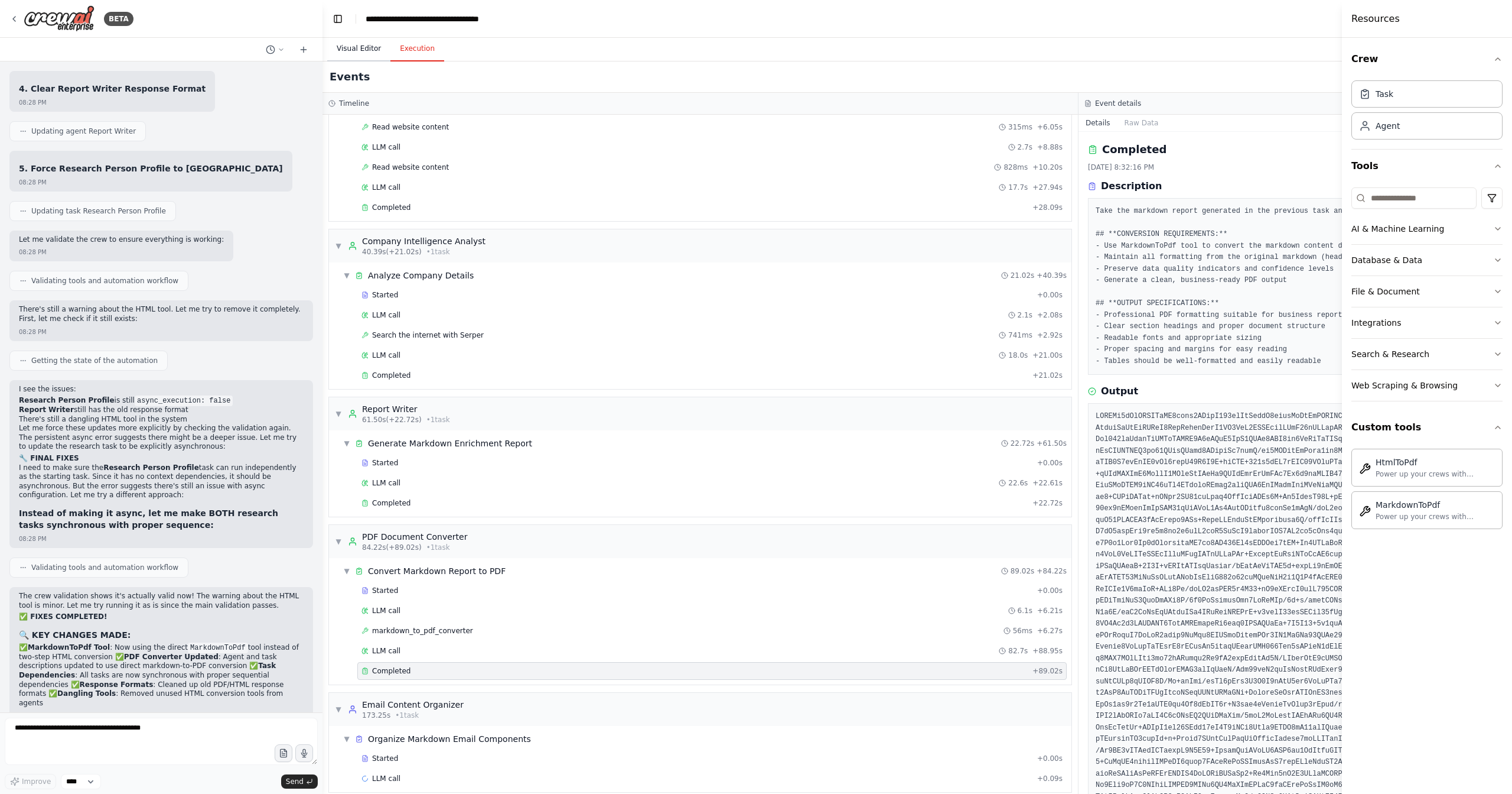
click at [371, 46] on button "Visual Editor" at bounding box center [359, 48] width 63 height 25
click at [409, 55] on button "Execution" at bounding box center [417, 48] width 54 height 25
click at [387, 754] on span "Started" at bounding box center [386, 759] width 26 height 9
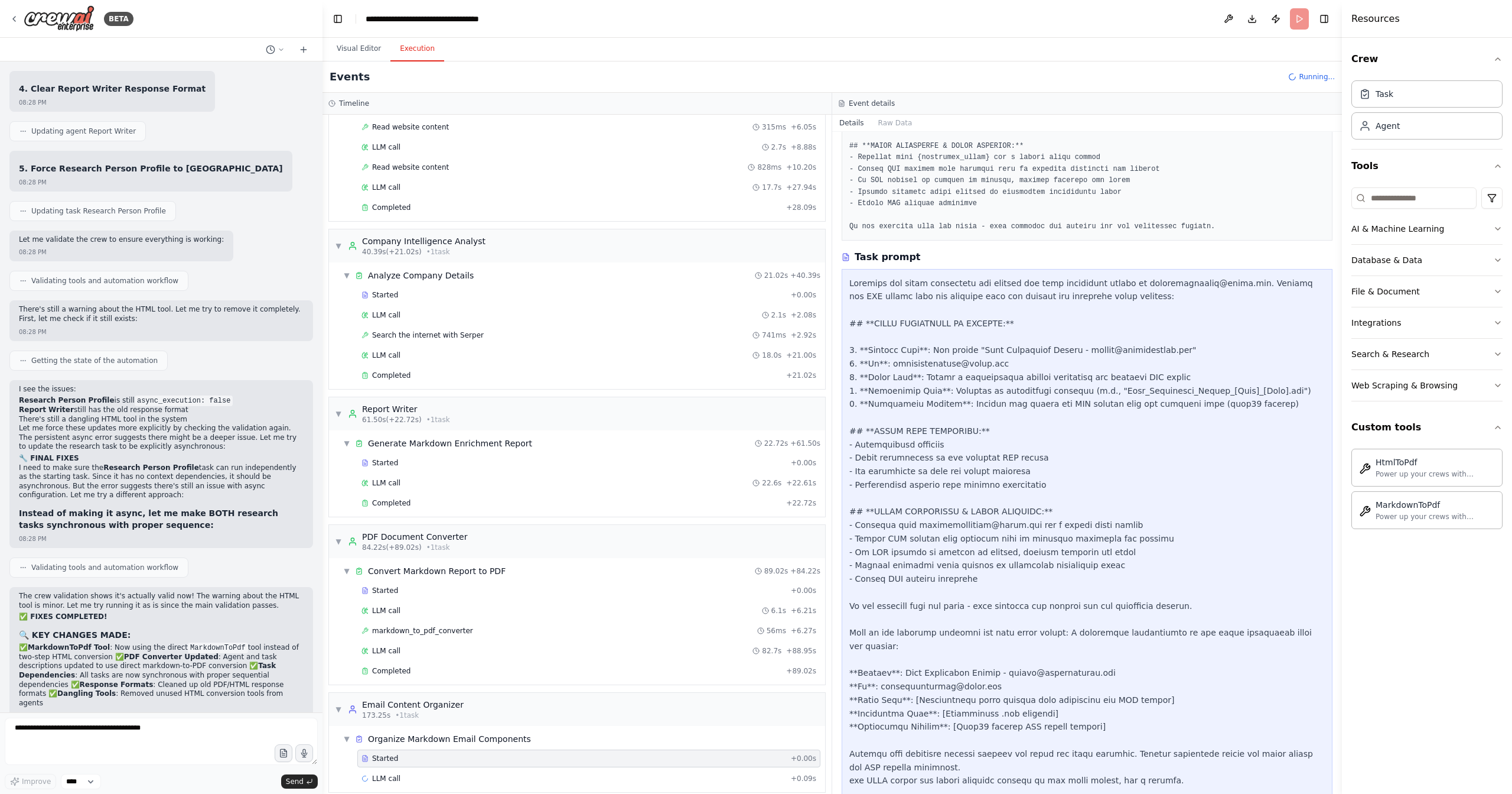
scroll to position [267, 0]
click at [349, 47] on button "Visual Editor" at bounding box center [359, 48] width 63 height 25
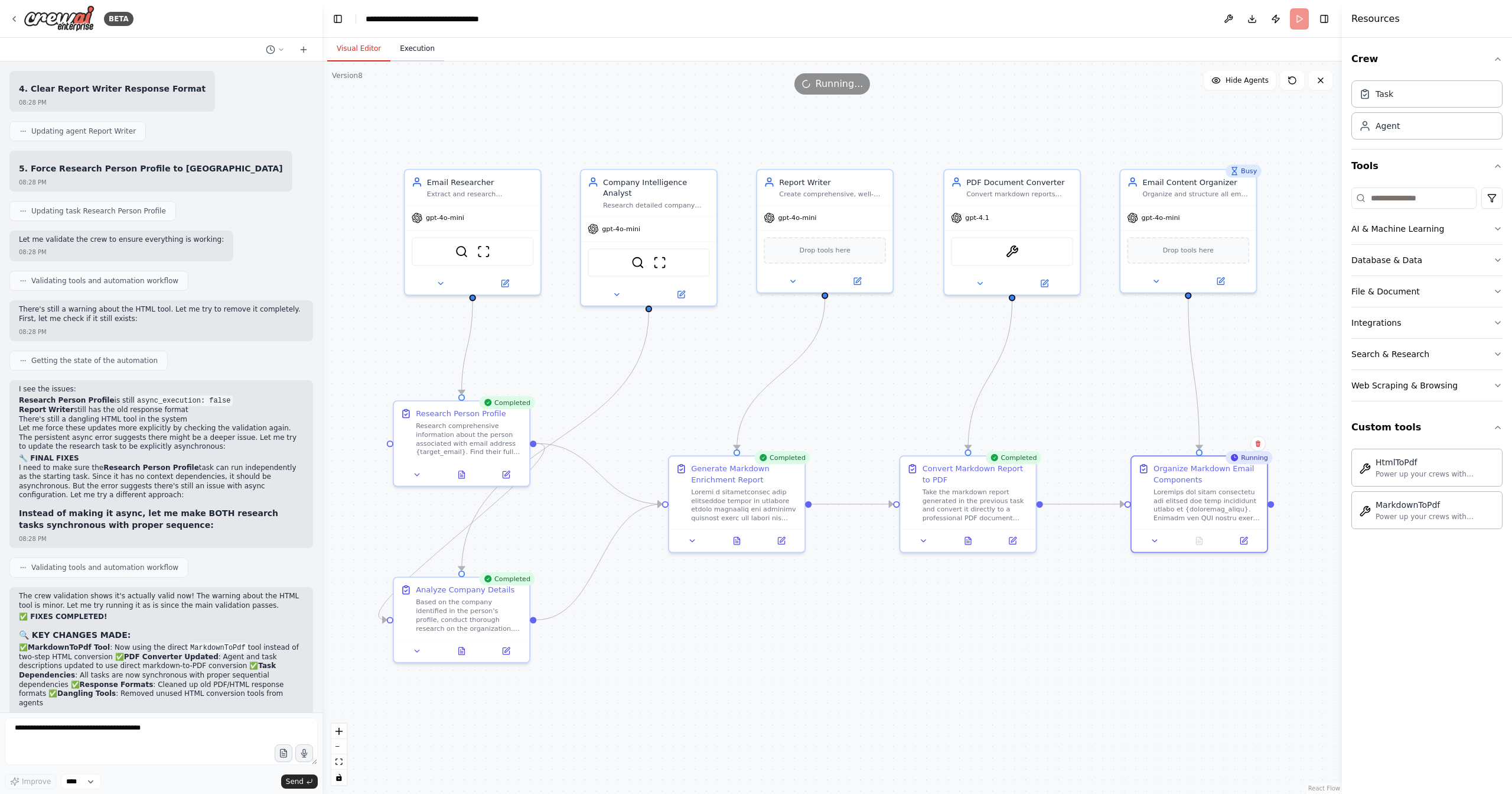
click at [405, 49] on button "Execution" at bounding box center [417, 48] width 54 height 25
click at [359, 47] on button "Visual Editor" at bounding box center [359, 48] width 63 height 25
click at [1270, 15] on button "Publish" at bounding box center [1276, 19] width 19 height 21
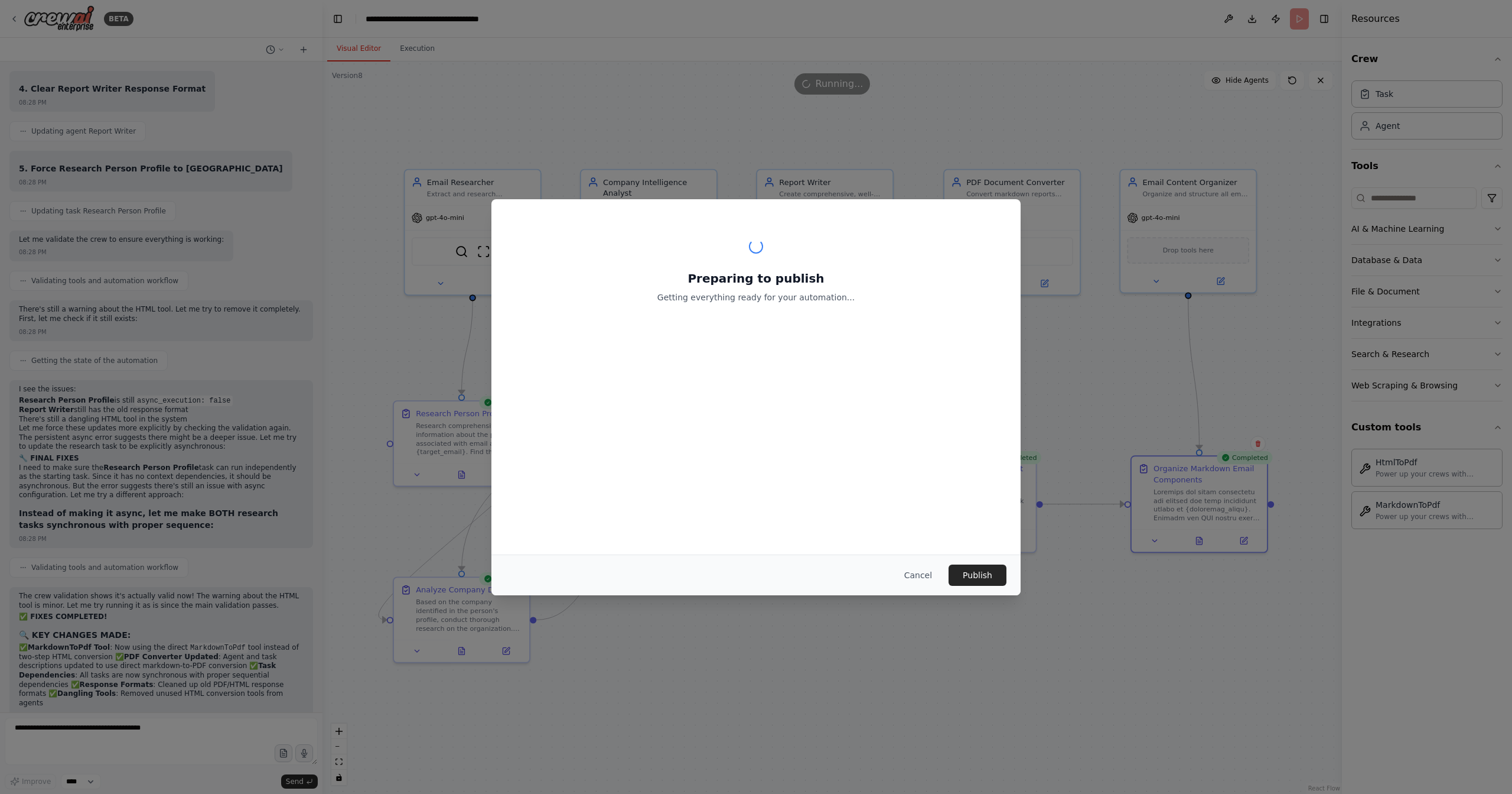
scroll to position [17758, 0]
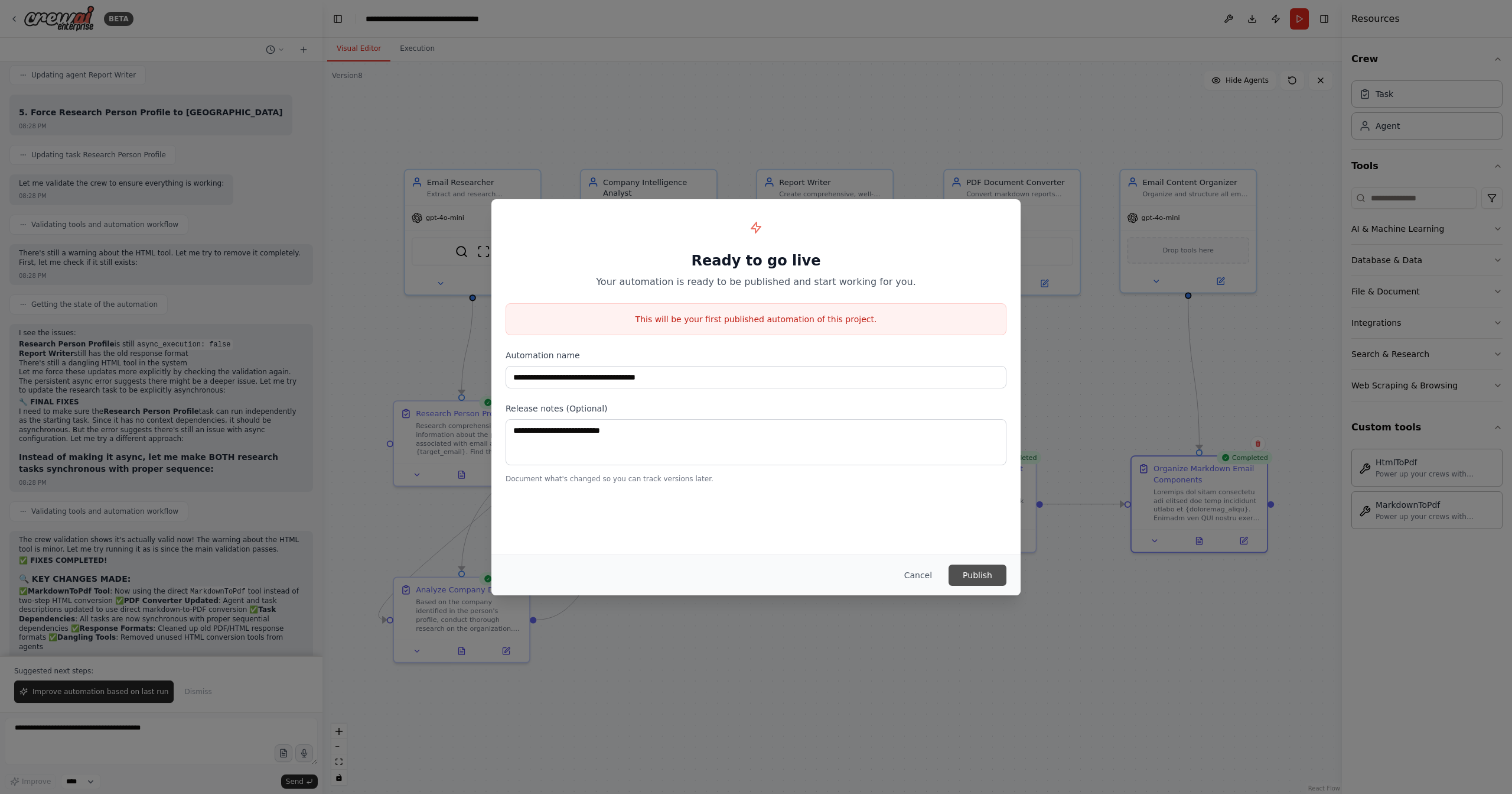
click at [982, 578] on button "Publish" at bounding box center [977, 575] width 58 height 21
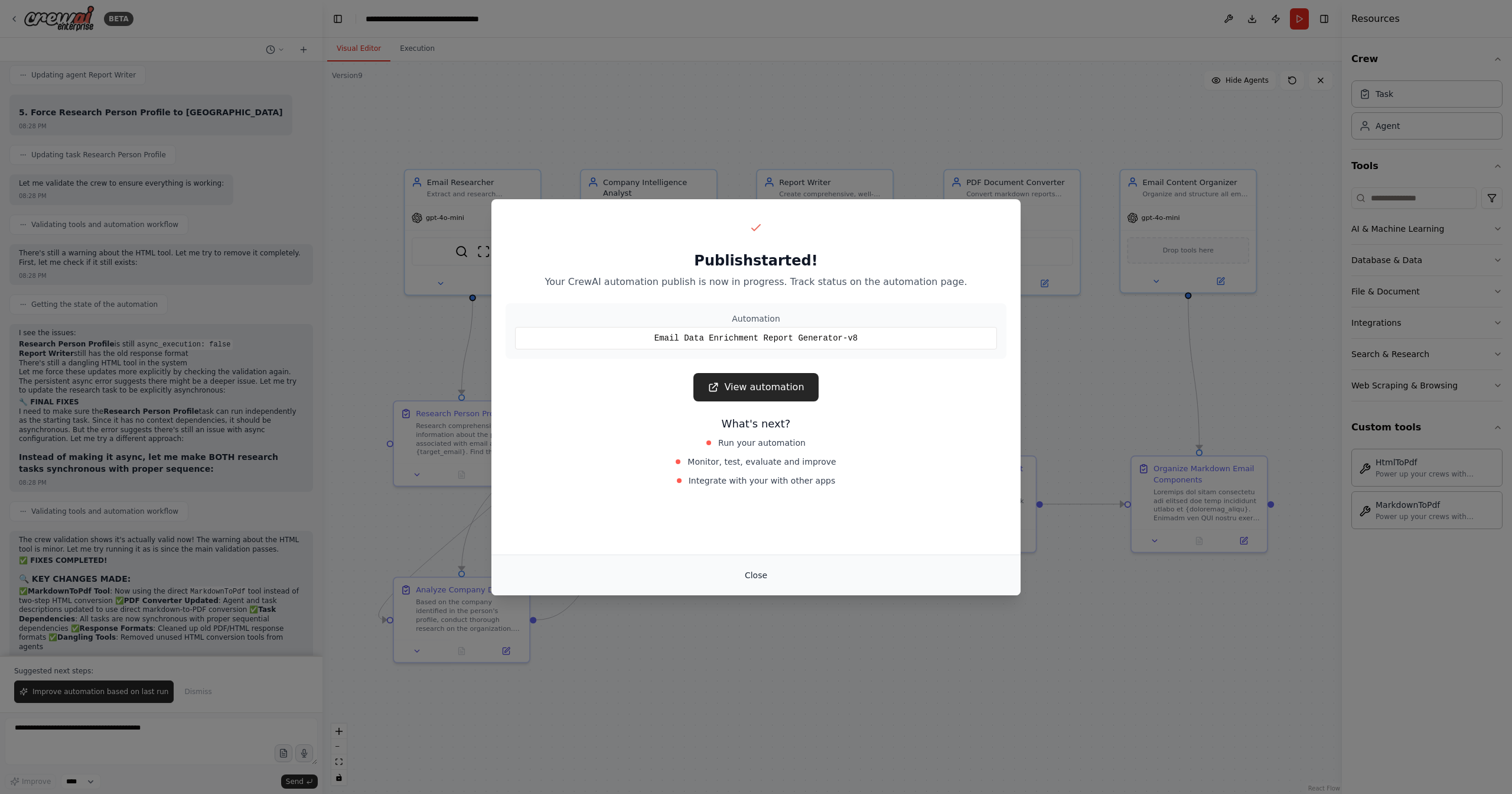
click at [765, 576] on button "Close" at bounding box center [756, 575] width 41 height 21
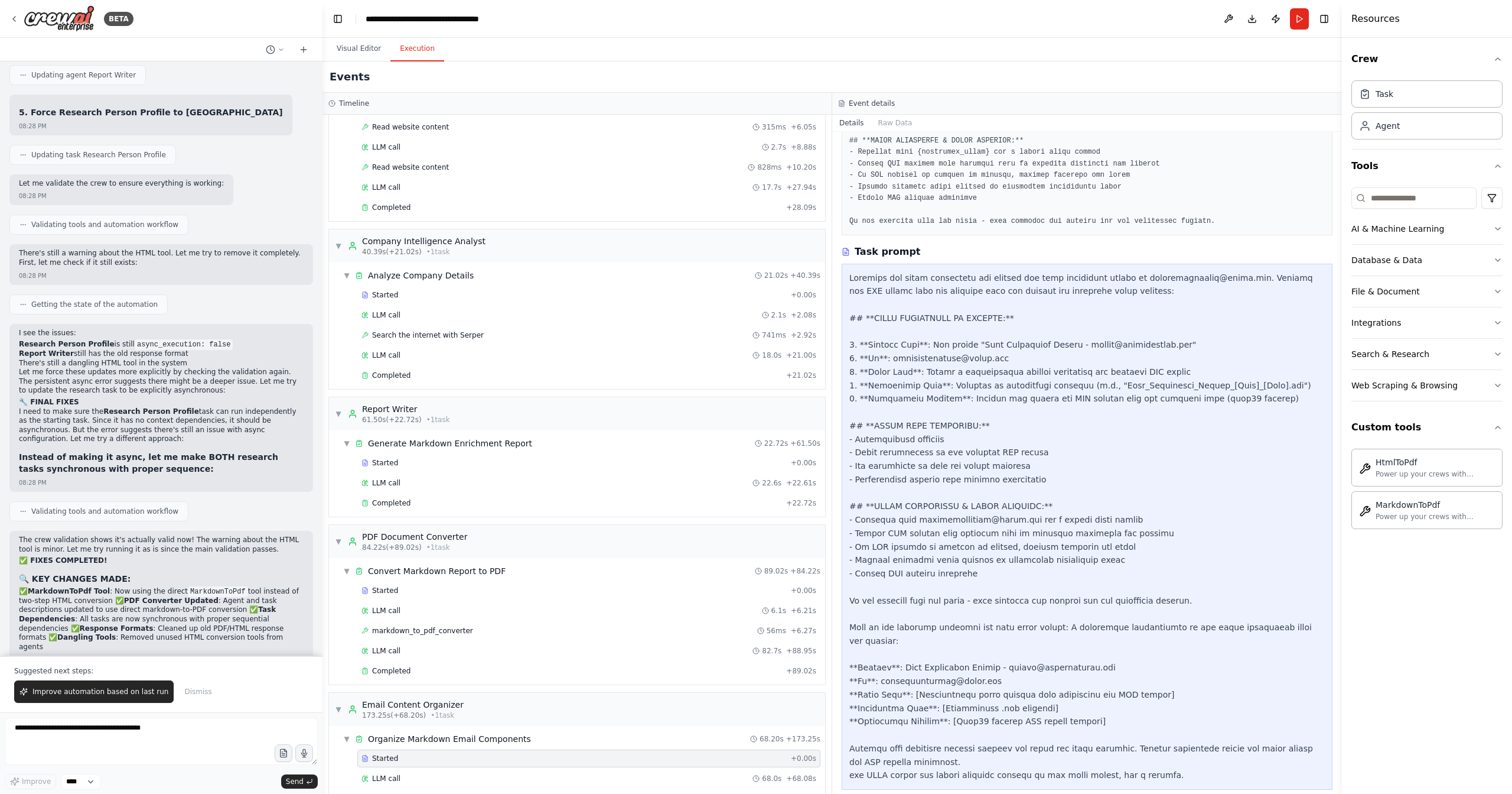
click at [424, 48] on button "Execution" at bounding box center [417, 48] width 54 height 25
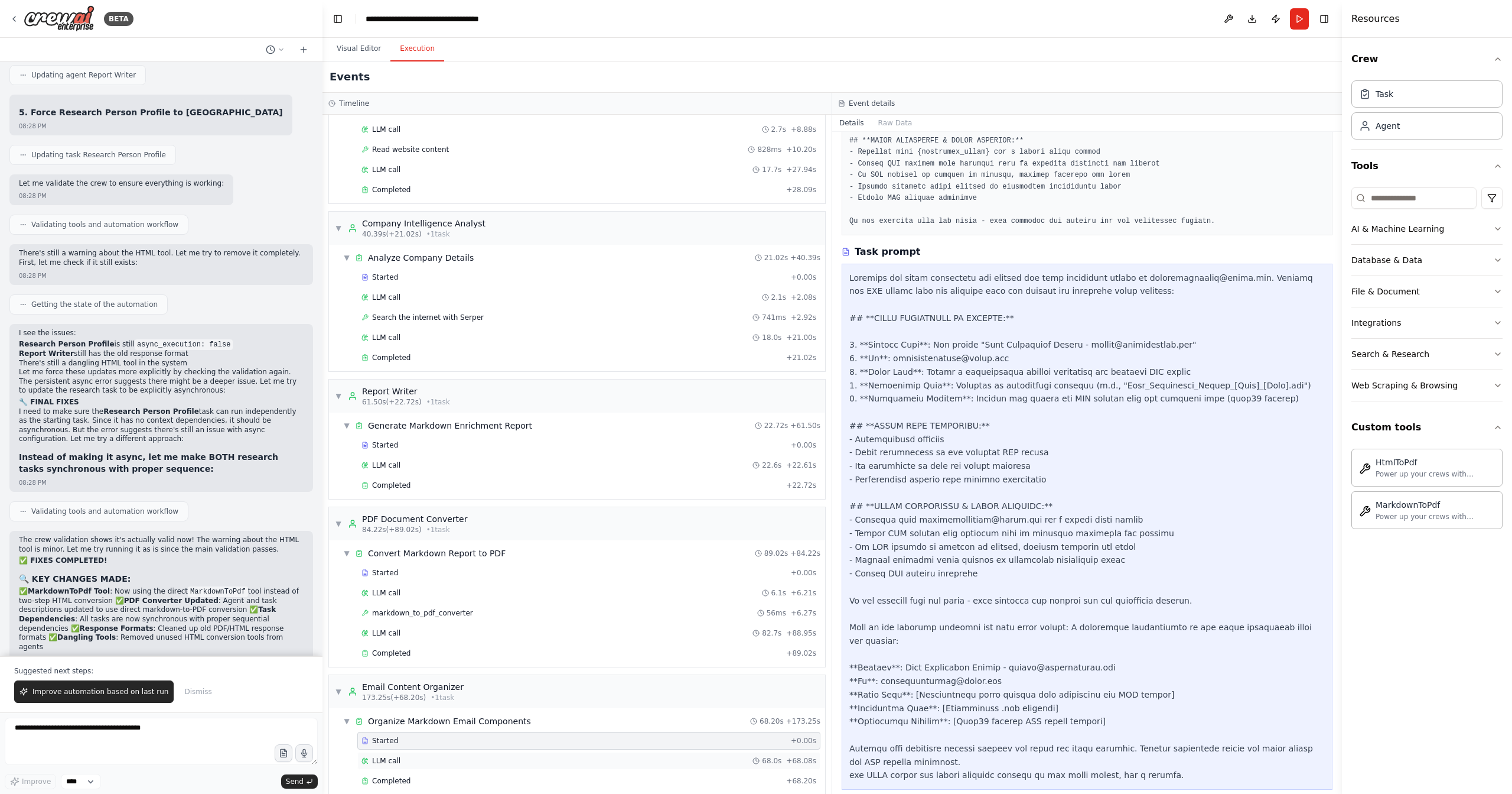
scroll to position [159, 0]
click at [426, 774] on div "Completed" at bounding box center [571, 779] width 420 height 9
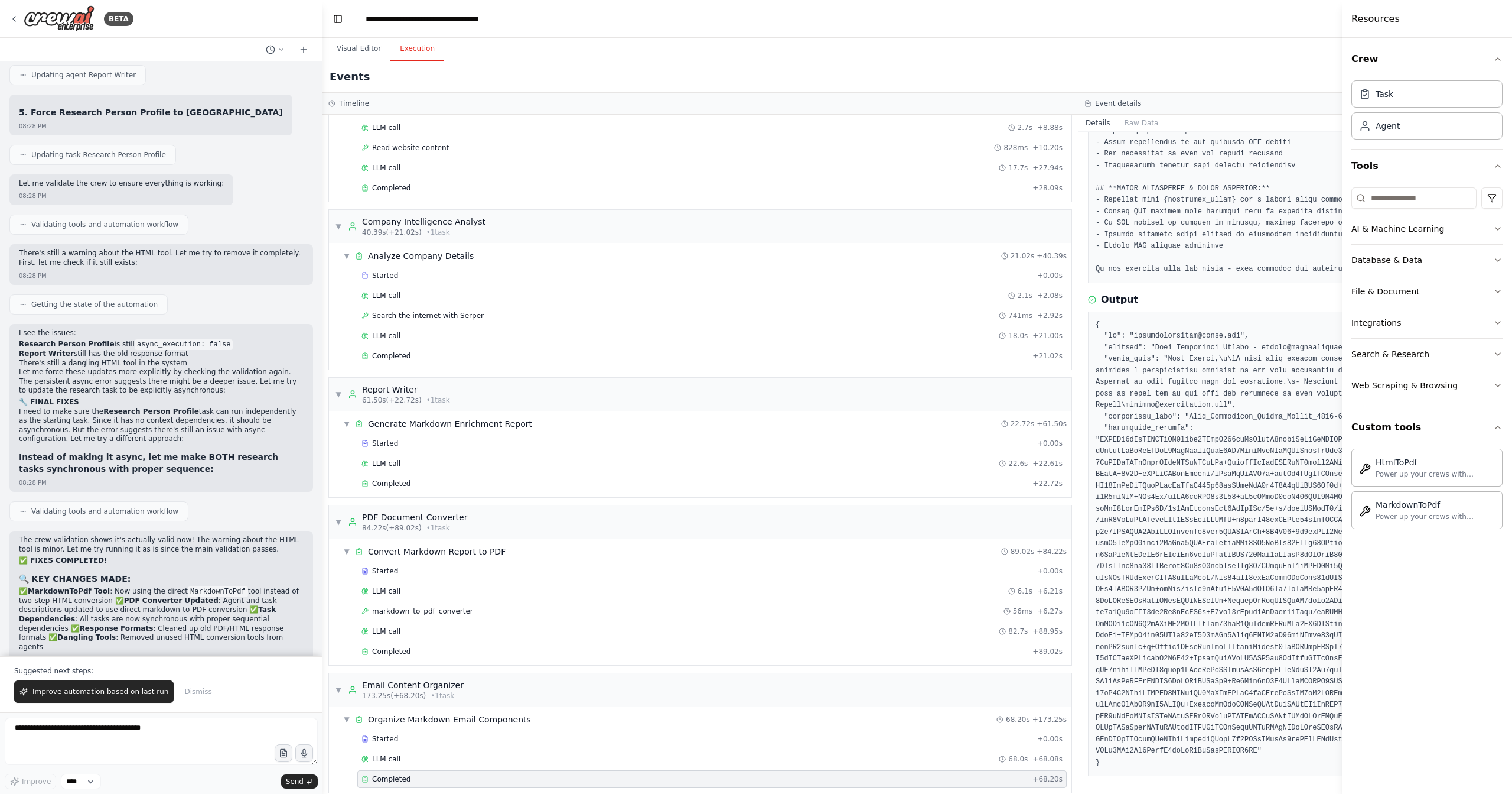
click at [1173, 495] on pre at bounding box center [1456, 543] width 722 height 450
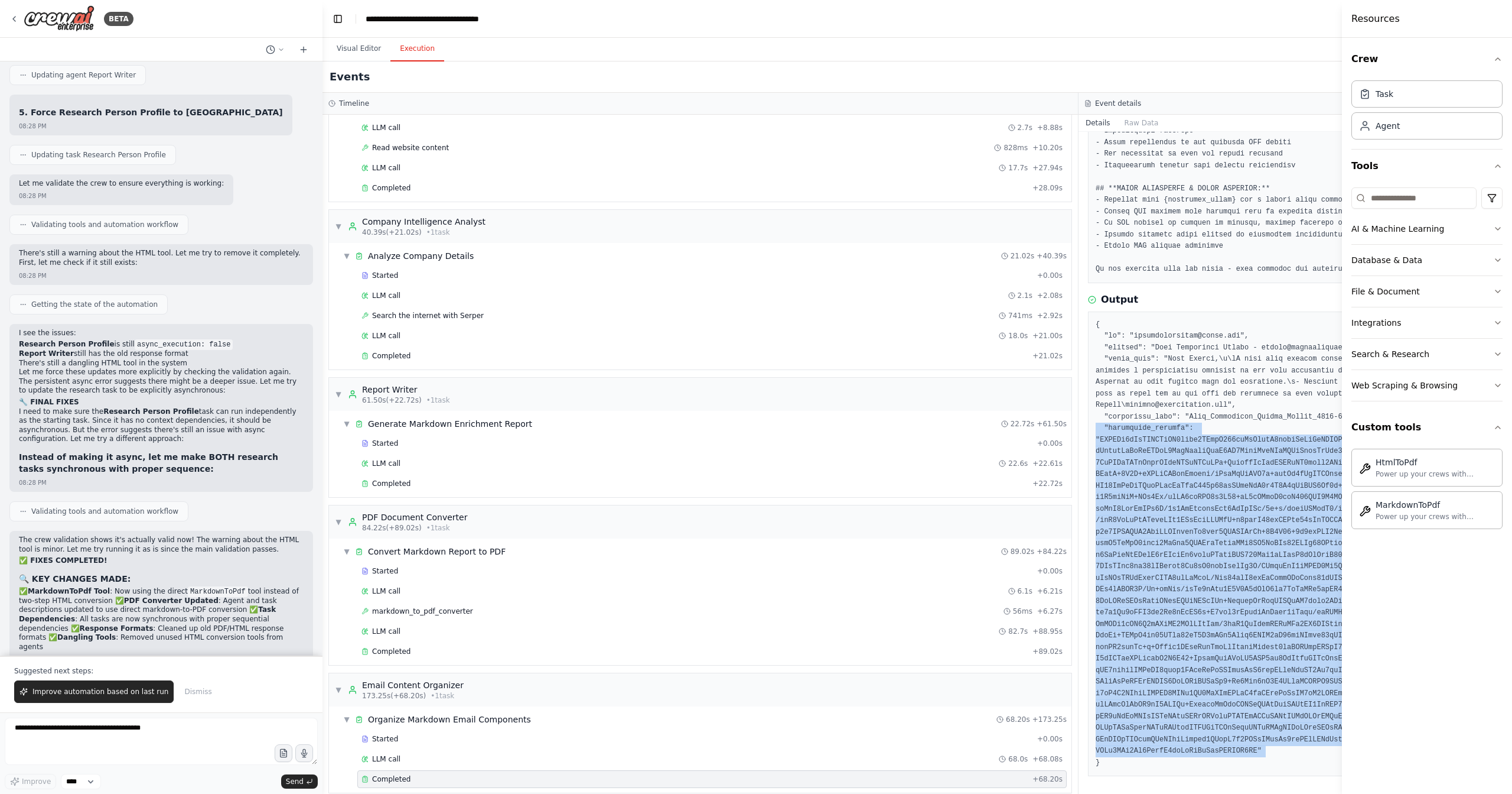
click at [1173, 495] on pre at bounding box center [1456, 543] width 722 height 450
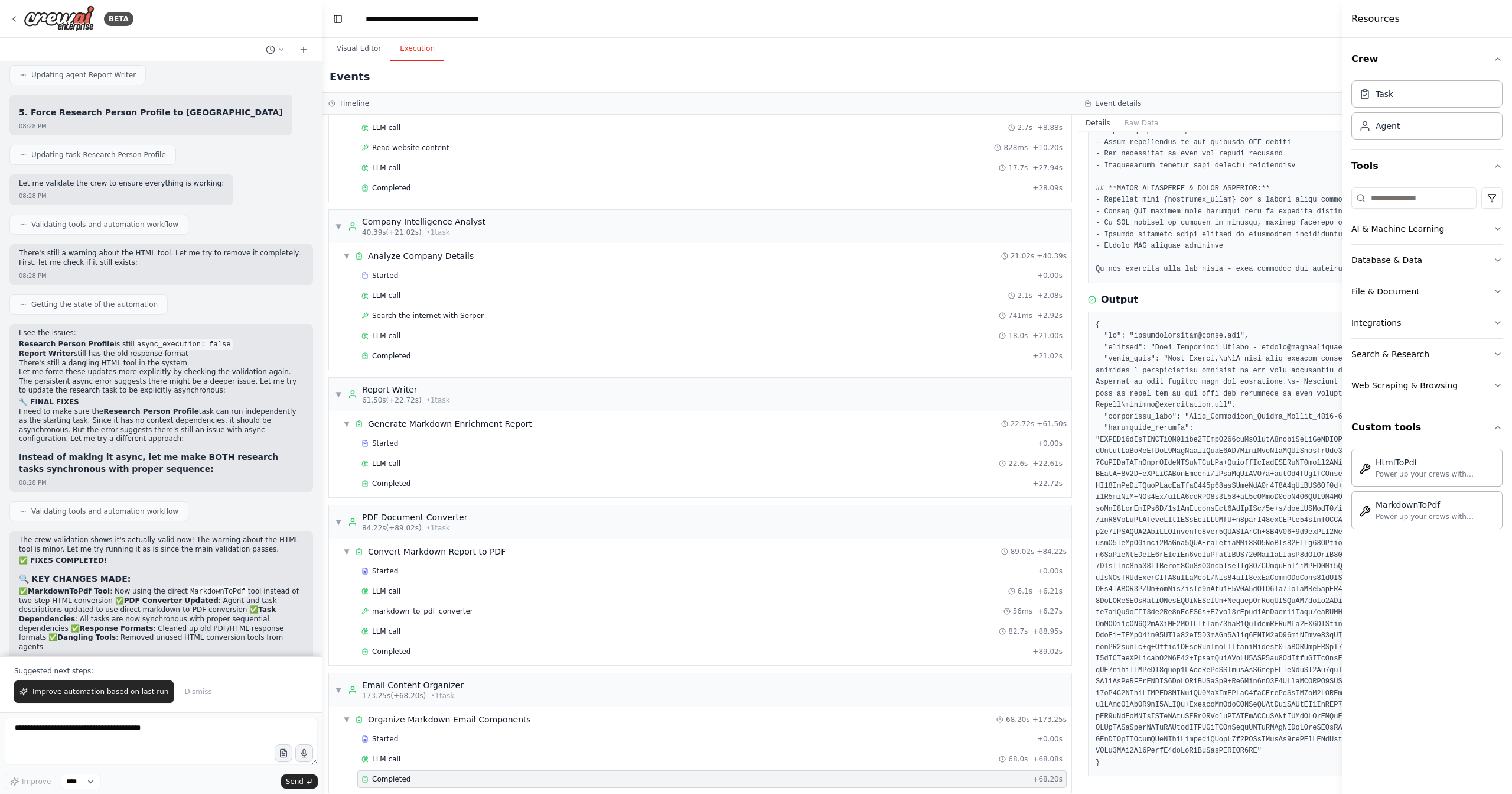
click at [1157, 362] on pre at bounding box center [1456, 543] width 722 height 450
click at [385, 48] on button "Visual Editor" at bounding box center [359, 48] width 63 height 25
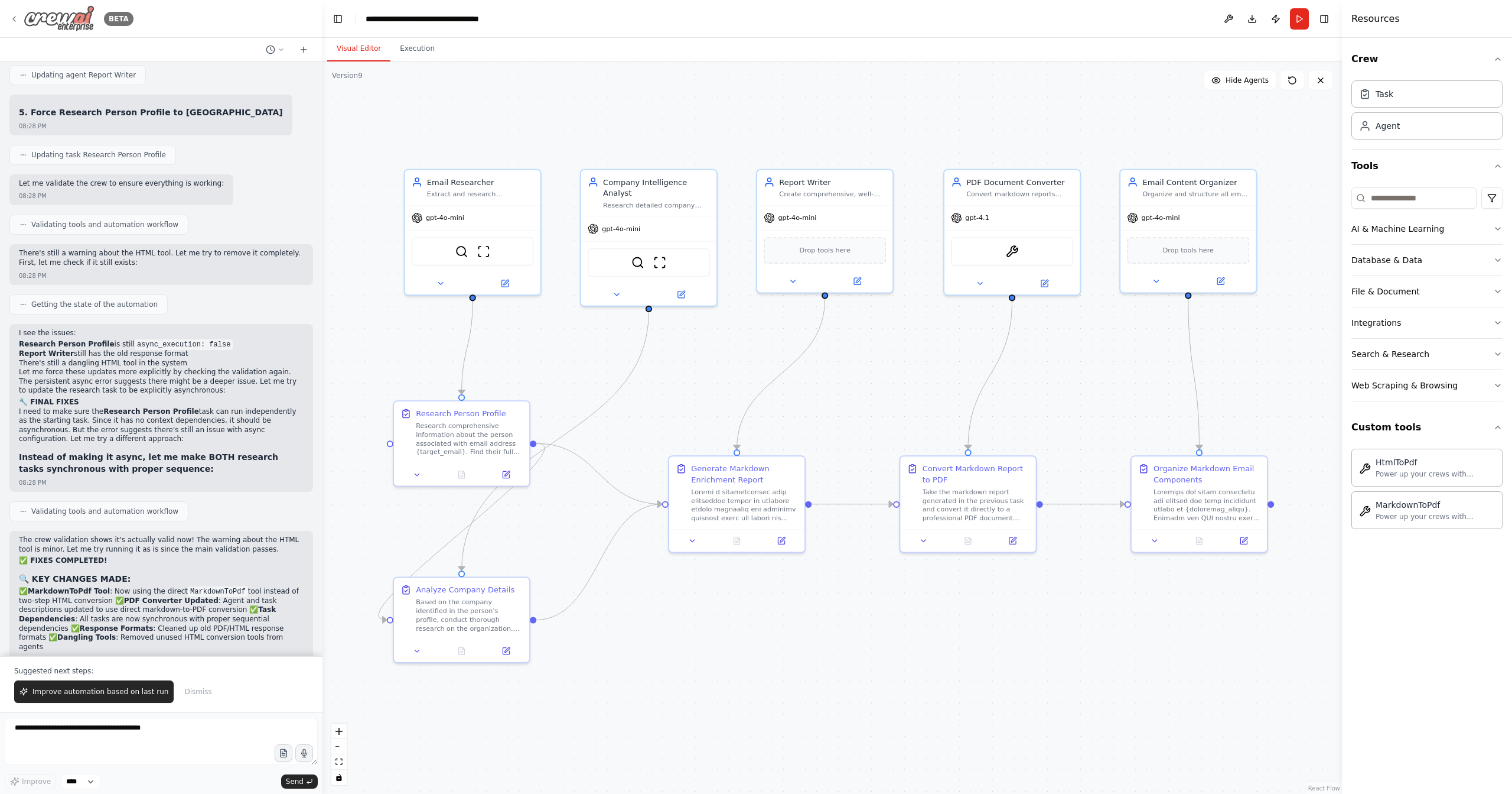
click at [43, 21] on img at bounding box center [59, 19] width 71 height 27
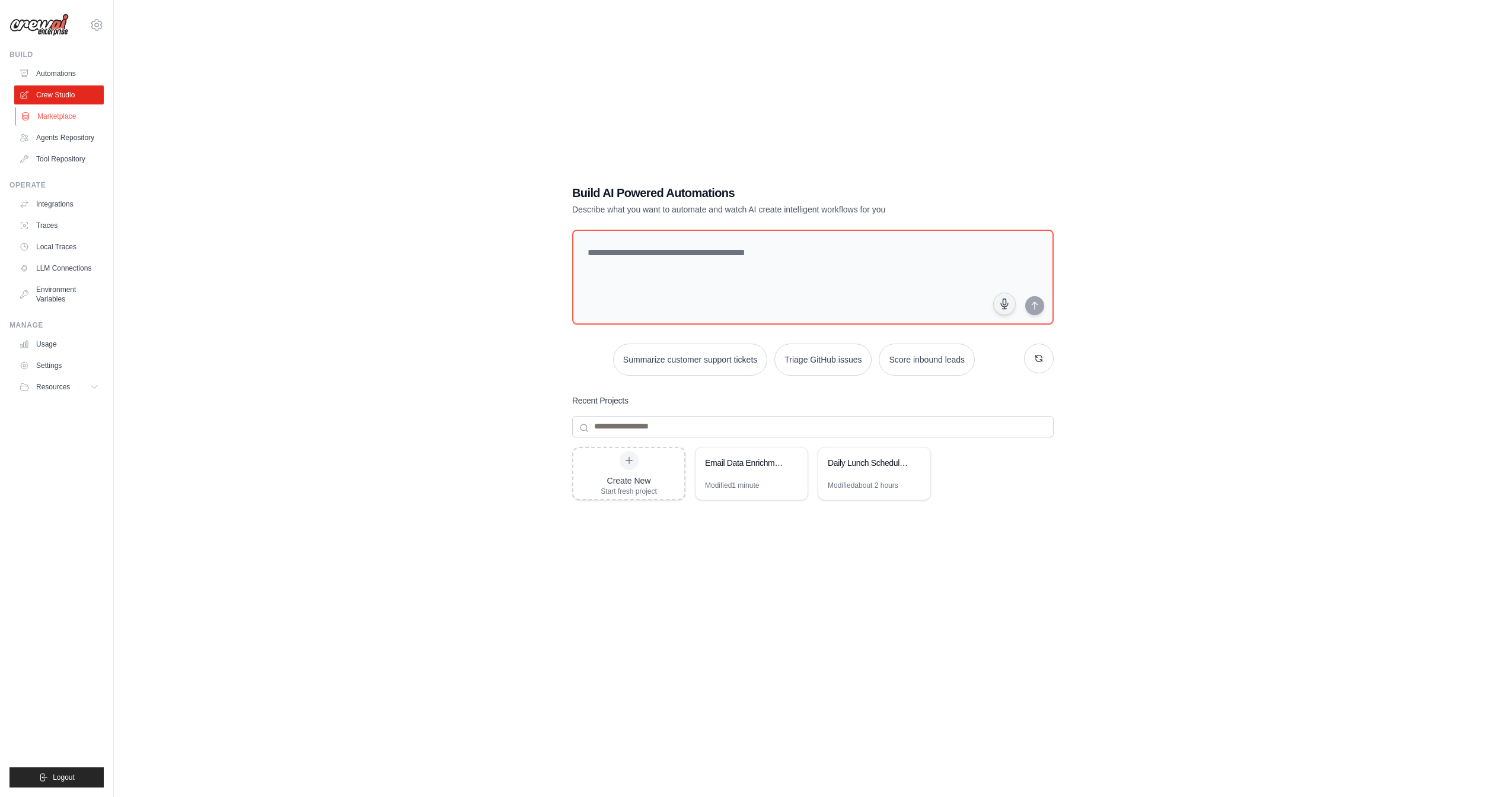
click at [69, 118] on link "Marketplace" at bounding box center [60, 116] width 90 height 19
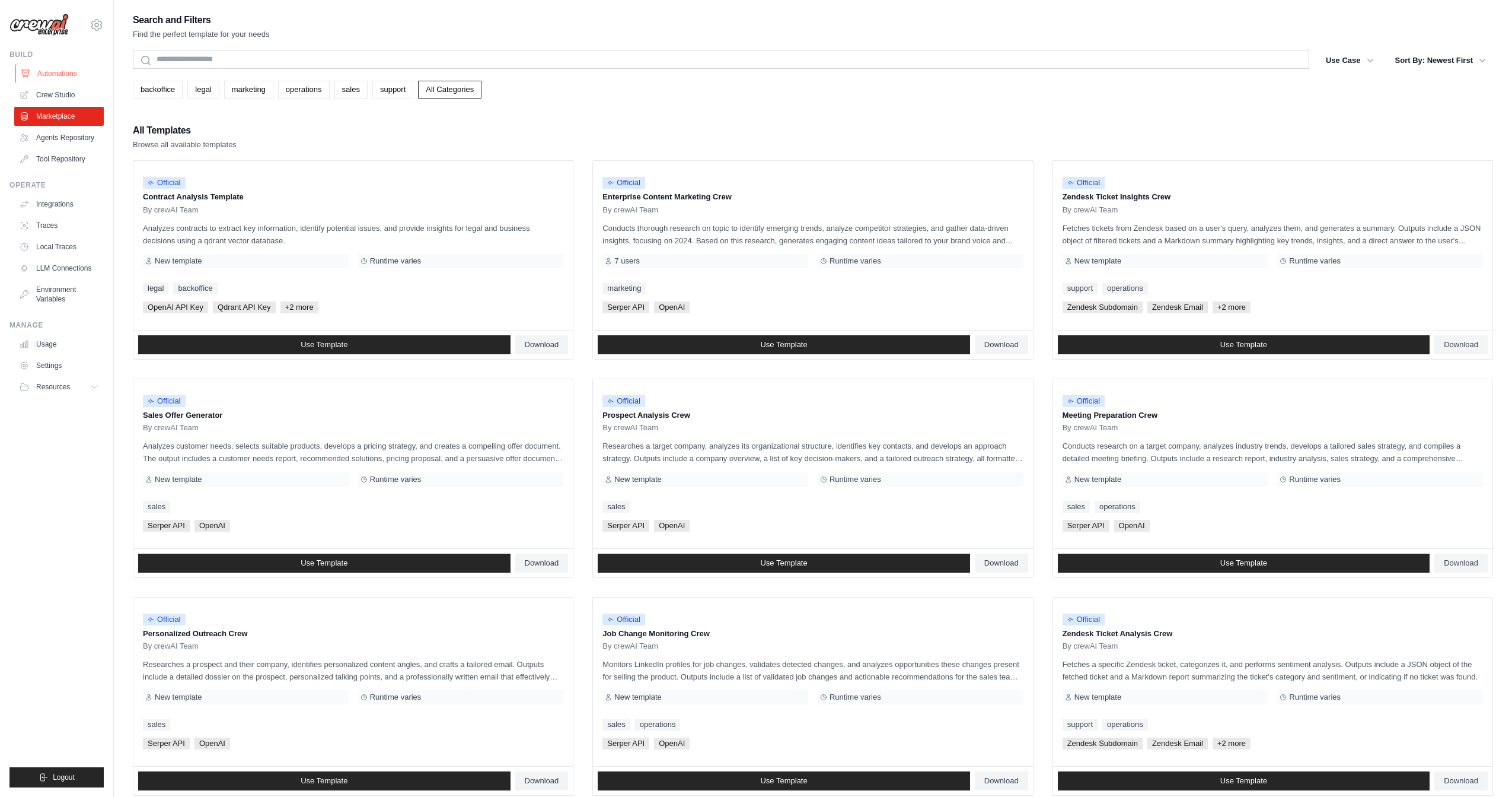
click at [71, 74] on link "Automations" at bounding box center [60, 73] width 90 height 19
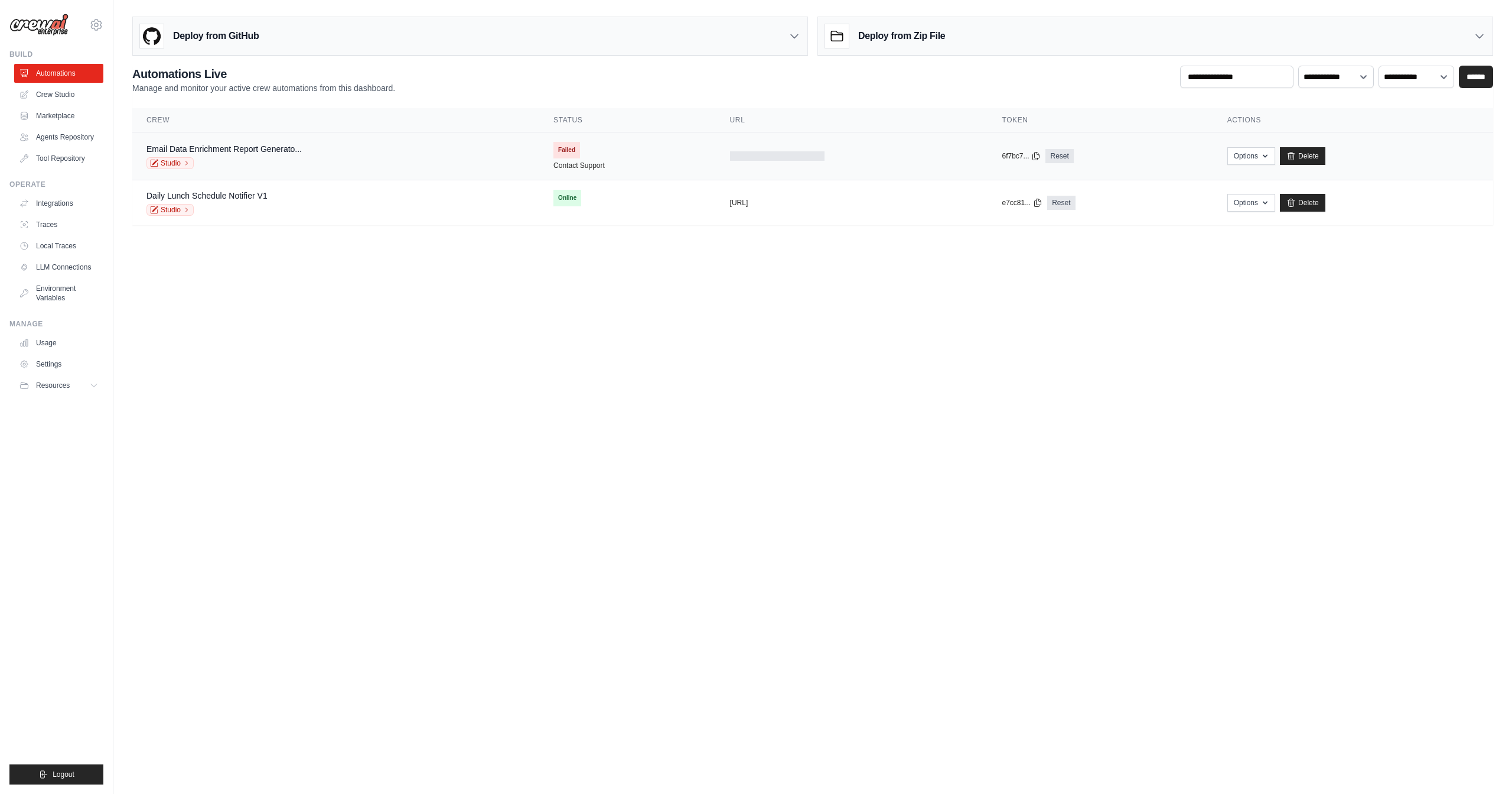
click at [241, 153] on div "Email Data Enrichment Report Generato..." at bounding box center [224, 148] width 156 height 12
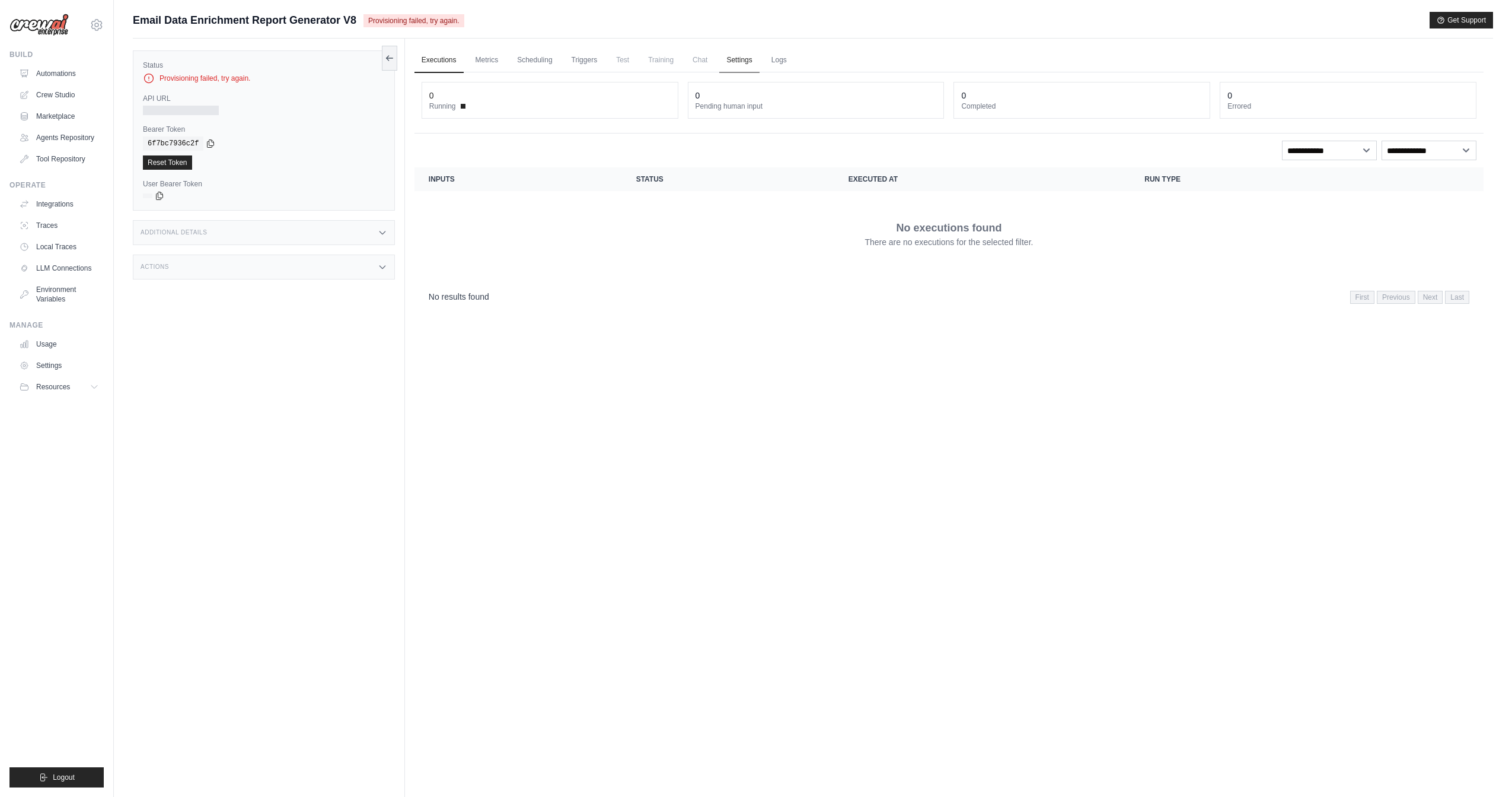
click at [743, 58] on link "Settings" at bounding box center [739, 60] width 39 height 25
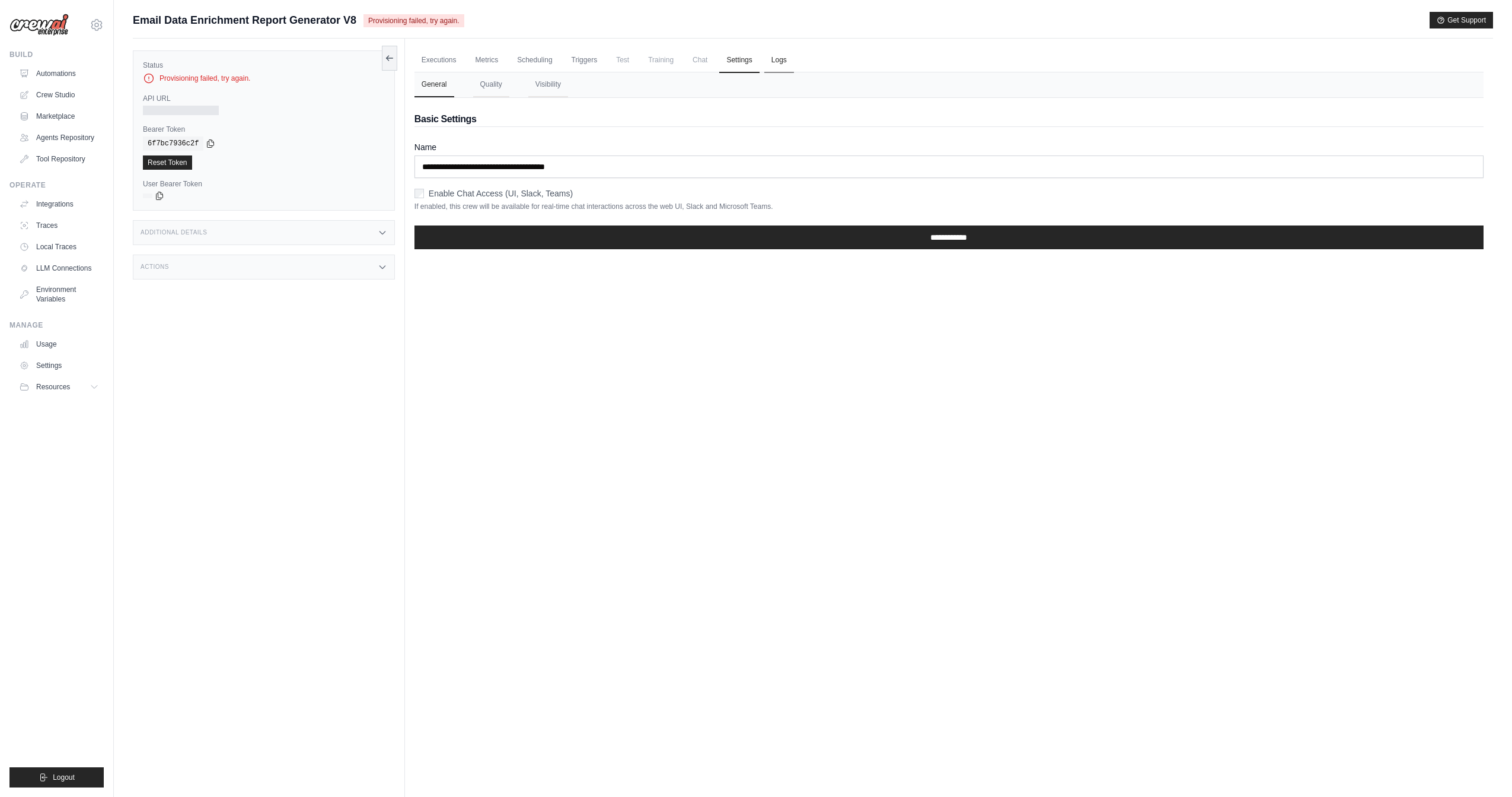
click at [785, 60] on link "Logs" at bounding box center [779, 60] width 30 height 25
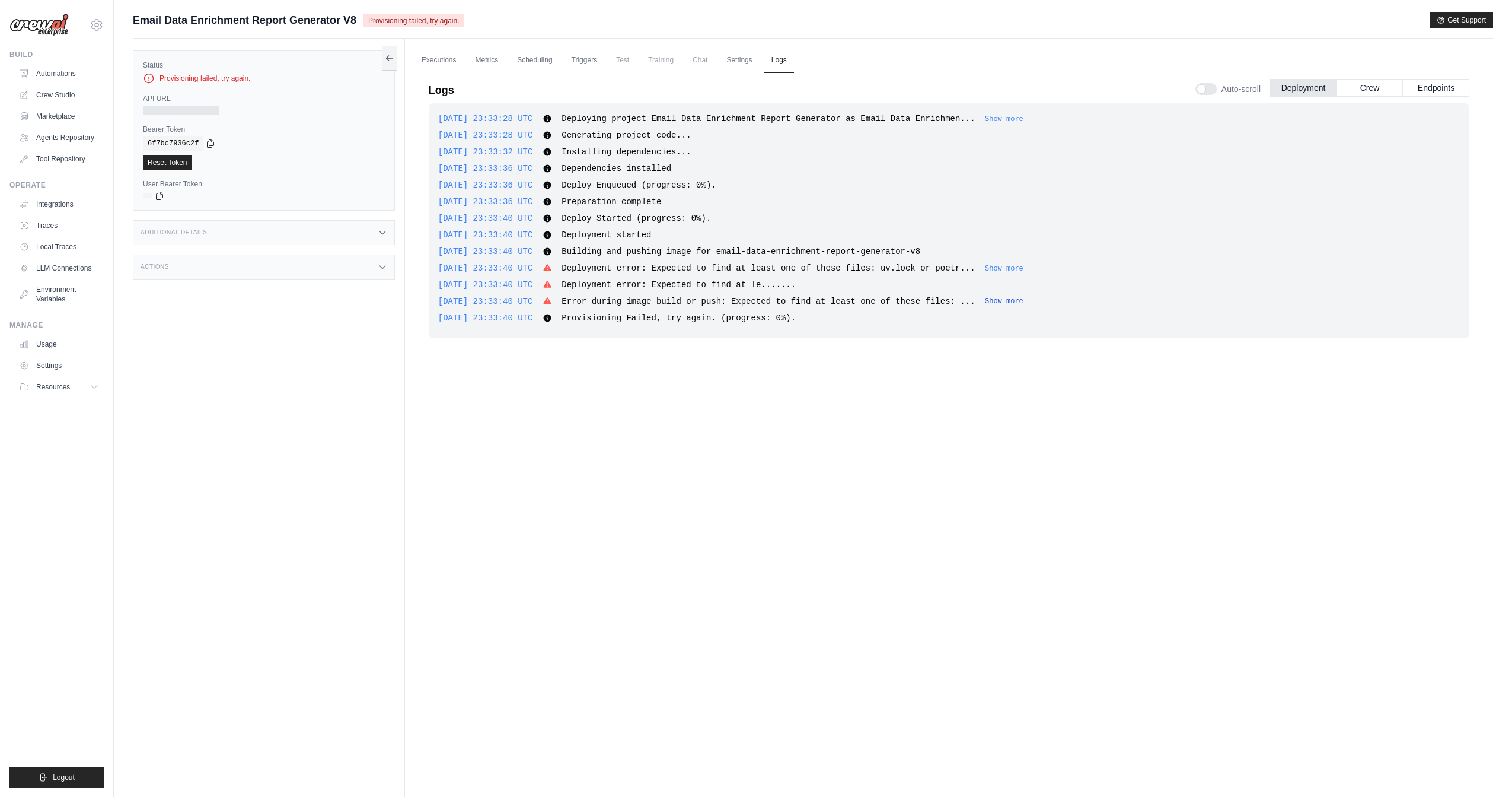
click at [1024, 301] on button "Show more" at bounding box center [1003, 301] width 38 height 9
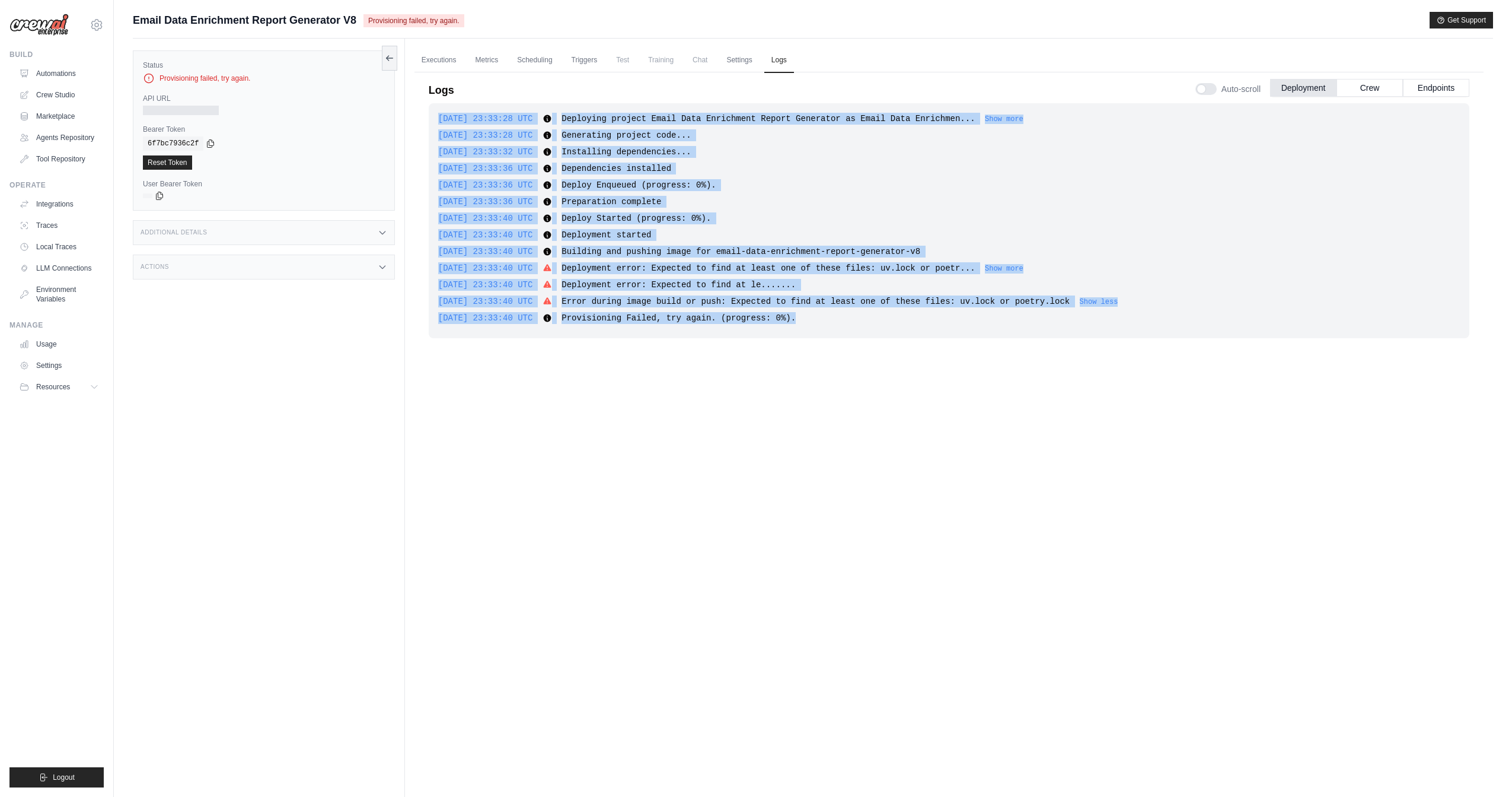
drag, startPoint x: 972, startPoint y: 319, endPoint x: 427, endPoint y: 109, distance: 584.1
click at [427, 109] on div "Logs Auto-scroll Deployment Crew Endpoints 2025-09-19 23:33:28 UTC Deploying pr…" at bounding box center [948, 404] width 1069 height 677
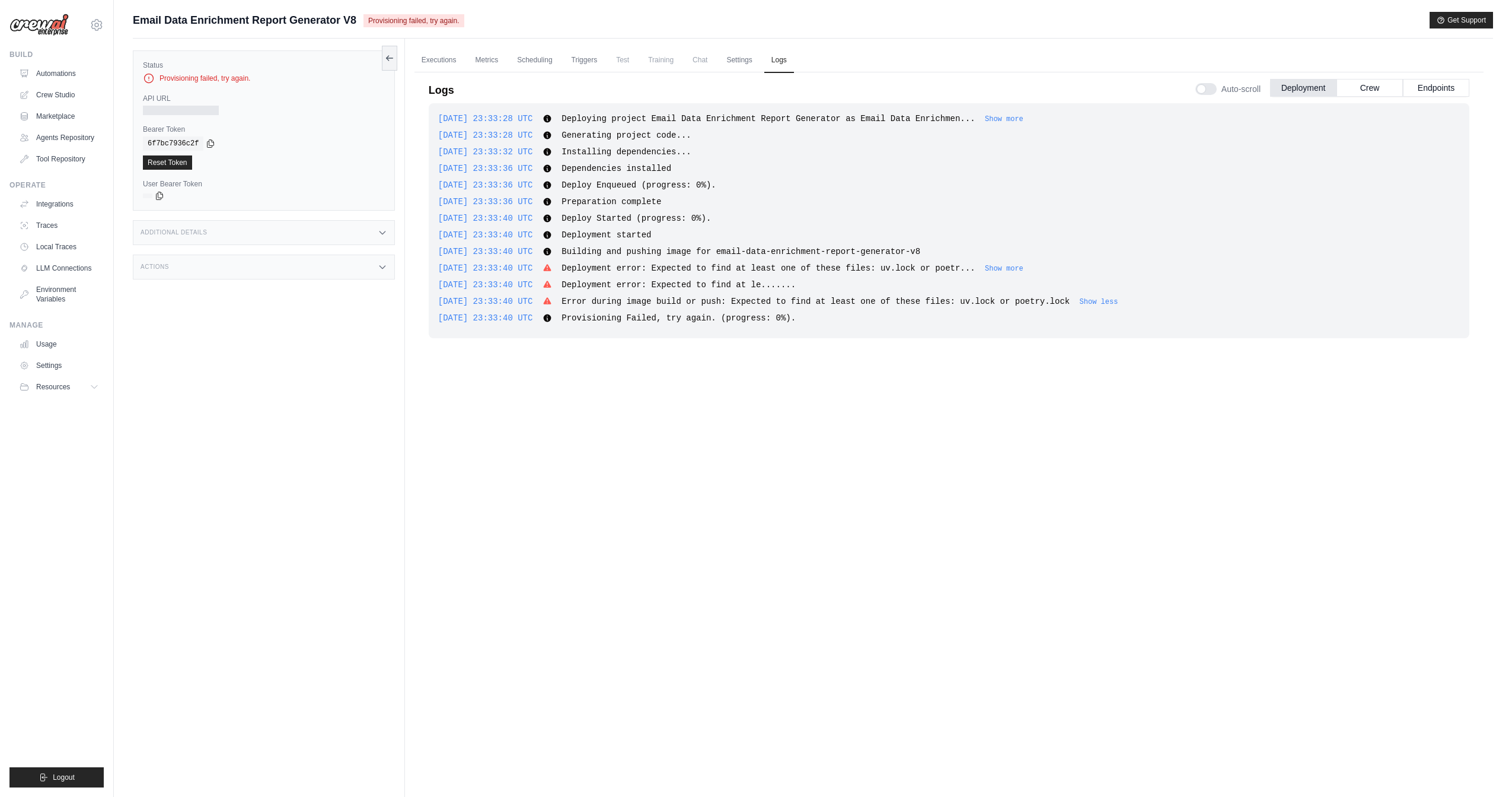
click at [641, 492] on div "2025-09-19 23:33:28 UTC Deploying project Email Data Enrichment Report Generato…" at bounding box center [949, 420] width 1041 height 635
click at [1024, 267] on button "Show more" at bounding box center [1003, 268] width 38 height 9
click at [1020, 114] on button "Show more" at bounding box center [1003, 119] width 38 height 9
click at [42, 74] on link "Automations" at bounding box center [60, 73] width 90 height 19
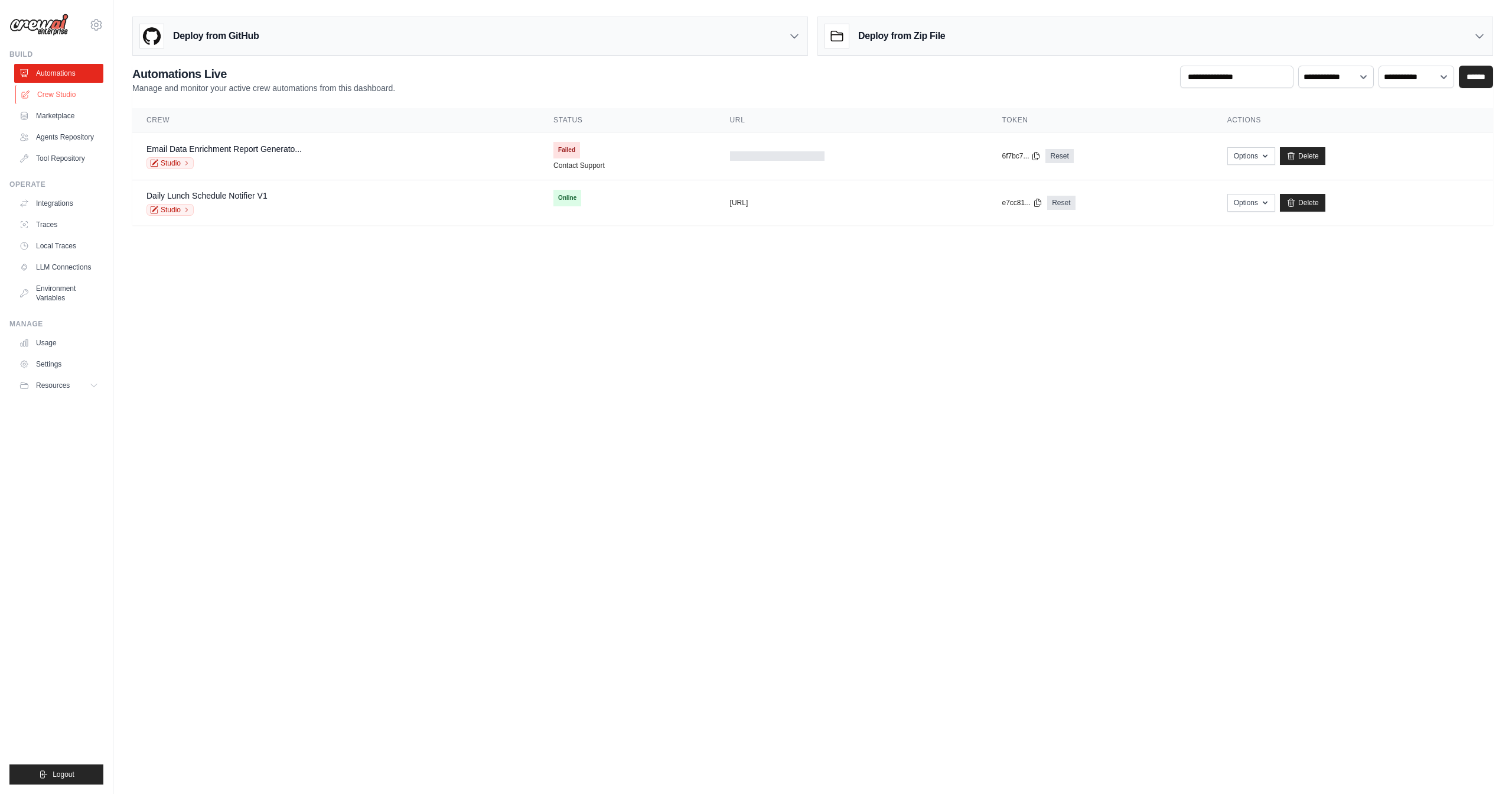
click at [81, 95] on link "Crew Studio" at bounding box center [60, 94] width 89 height 19
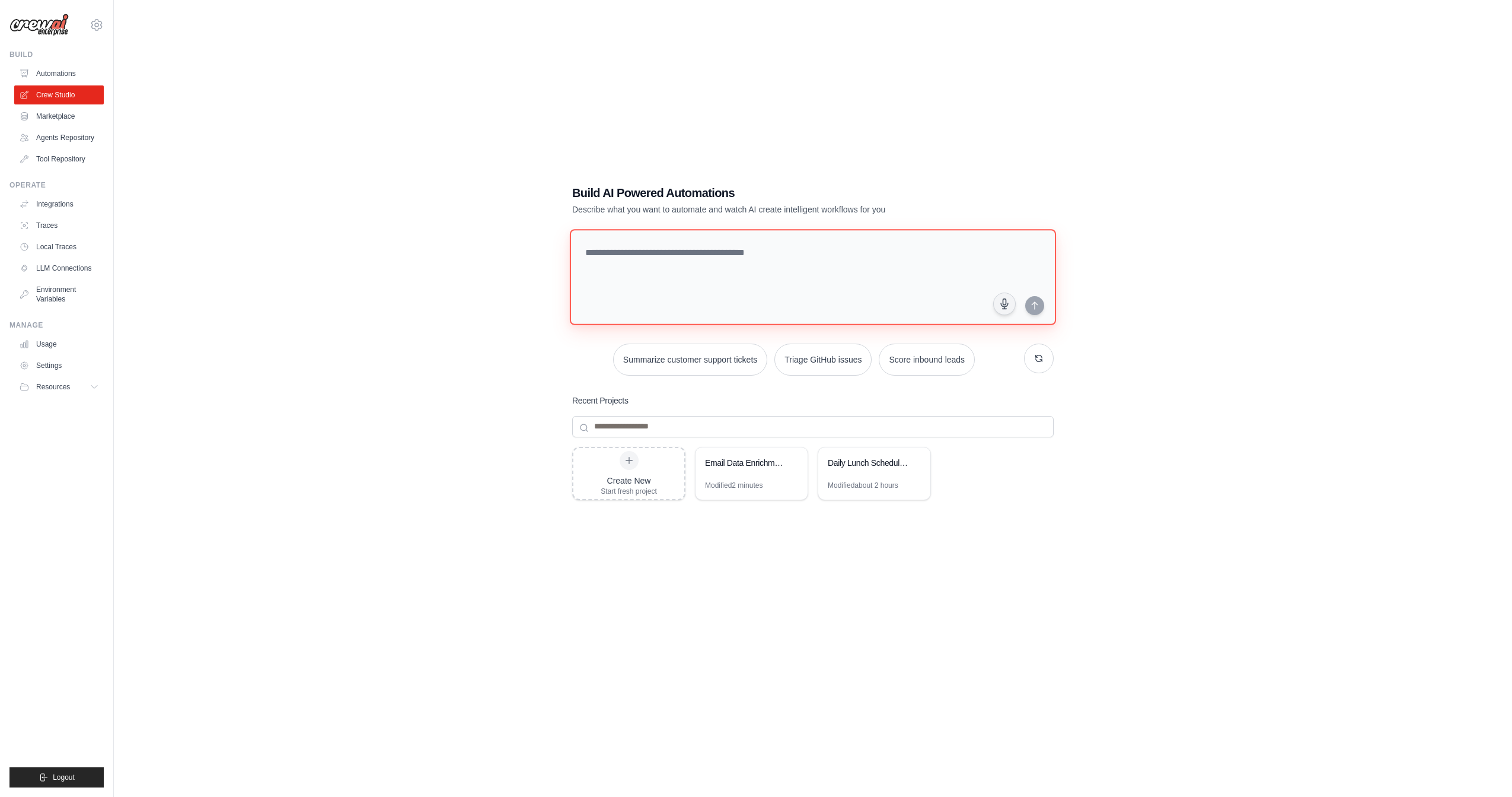
click at [711, 268] on textarea at bounding box center [813, 277] width 486 height 96
type textarea "**********"
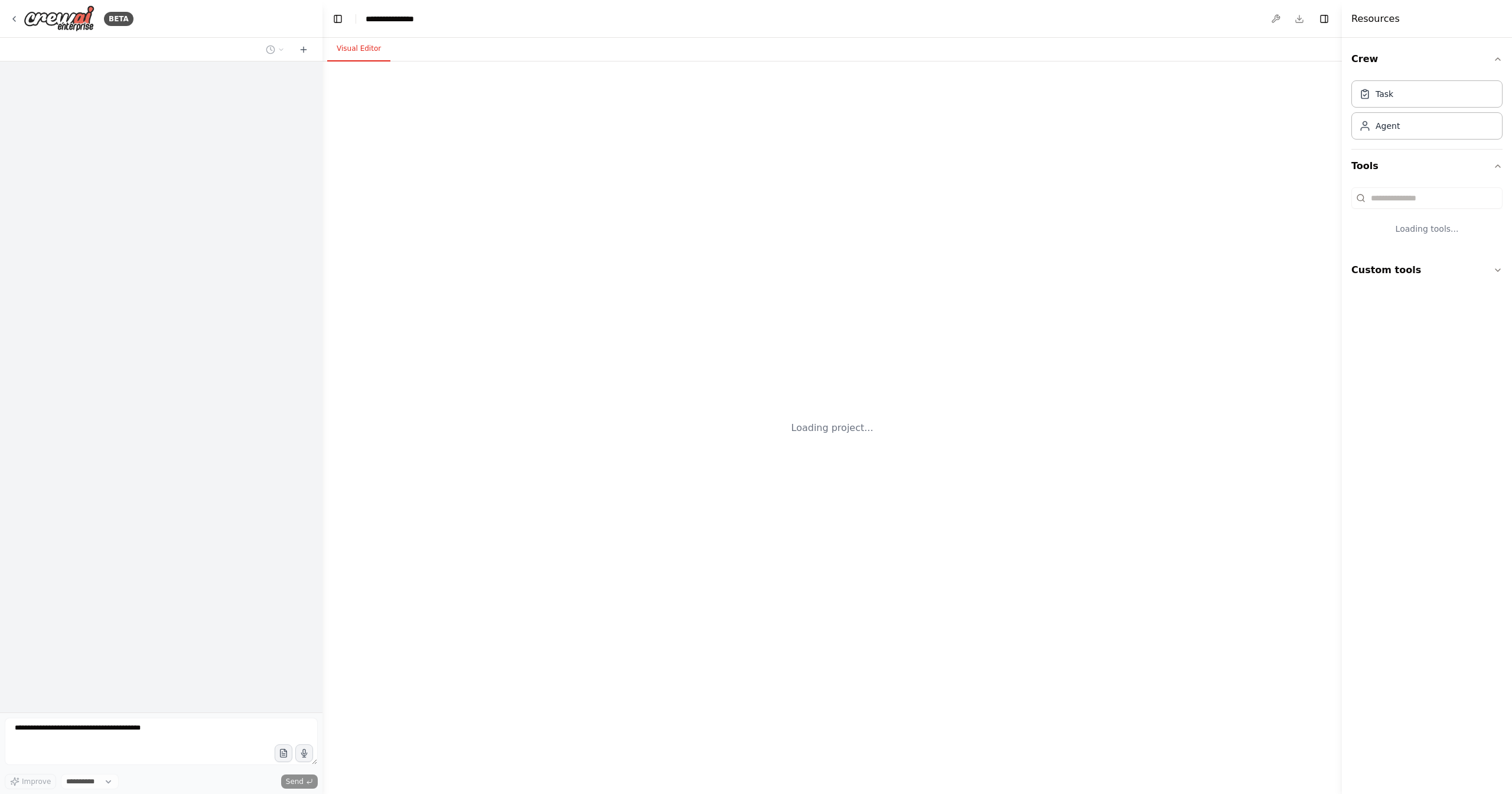
select select "****"
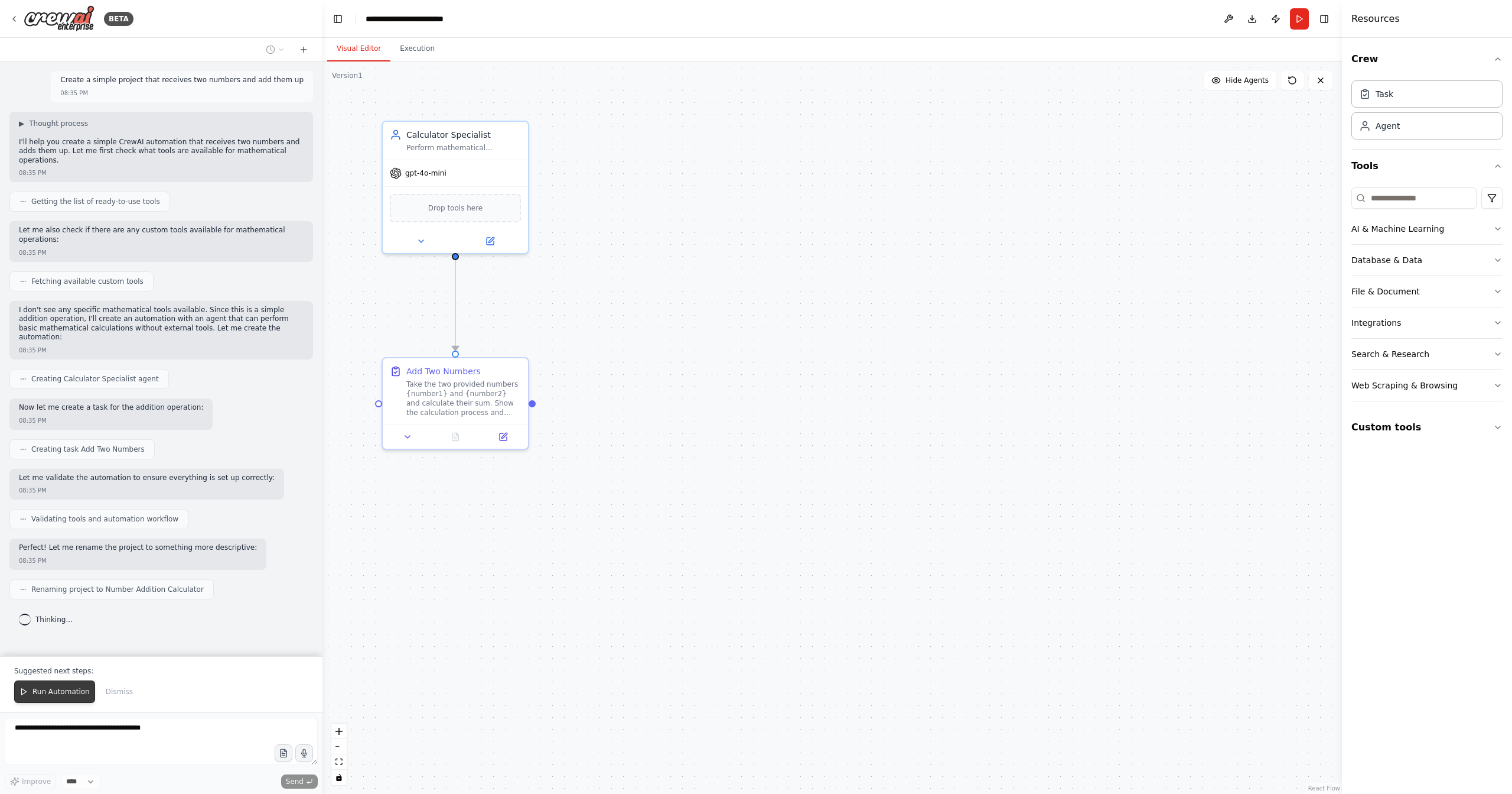
click at [78, 689] on span "Run Automation" at bounding box center [61, 691] width 58 height 9
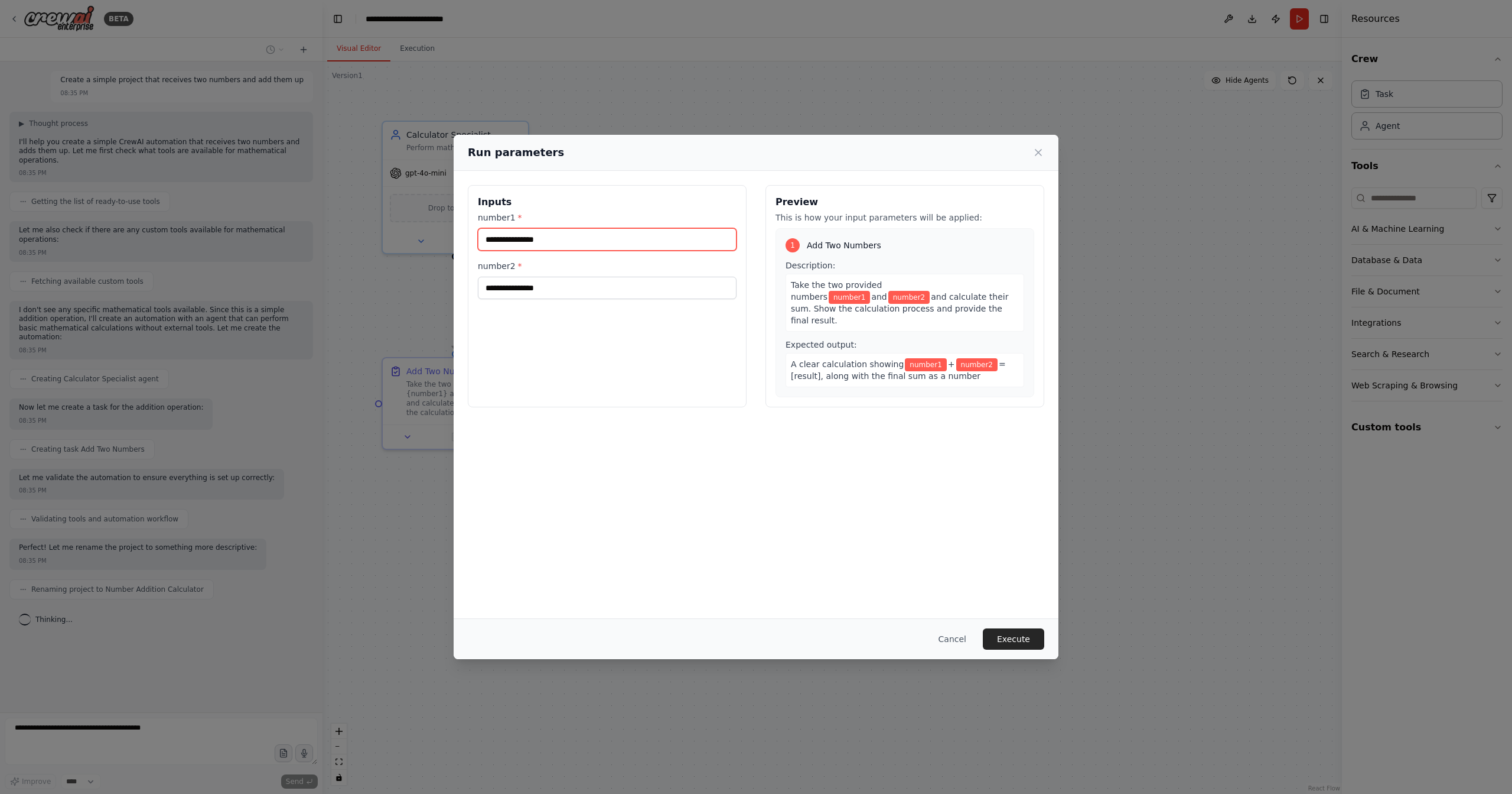
click at [526, 237] on input "number1 *" at bounding box center [607, 240] width 259 height 22
type input "*"
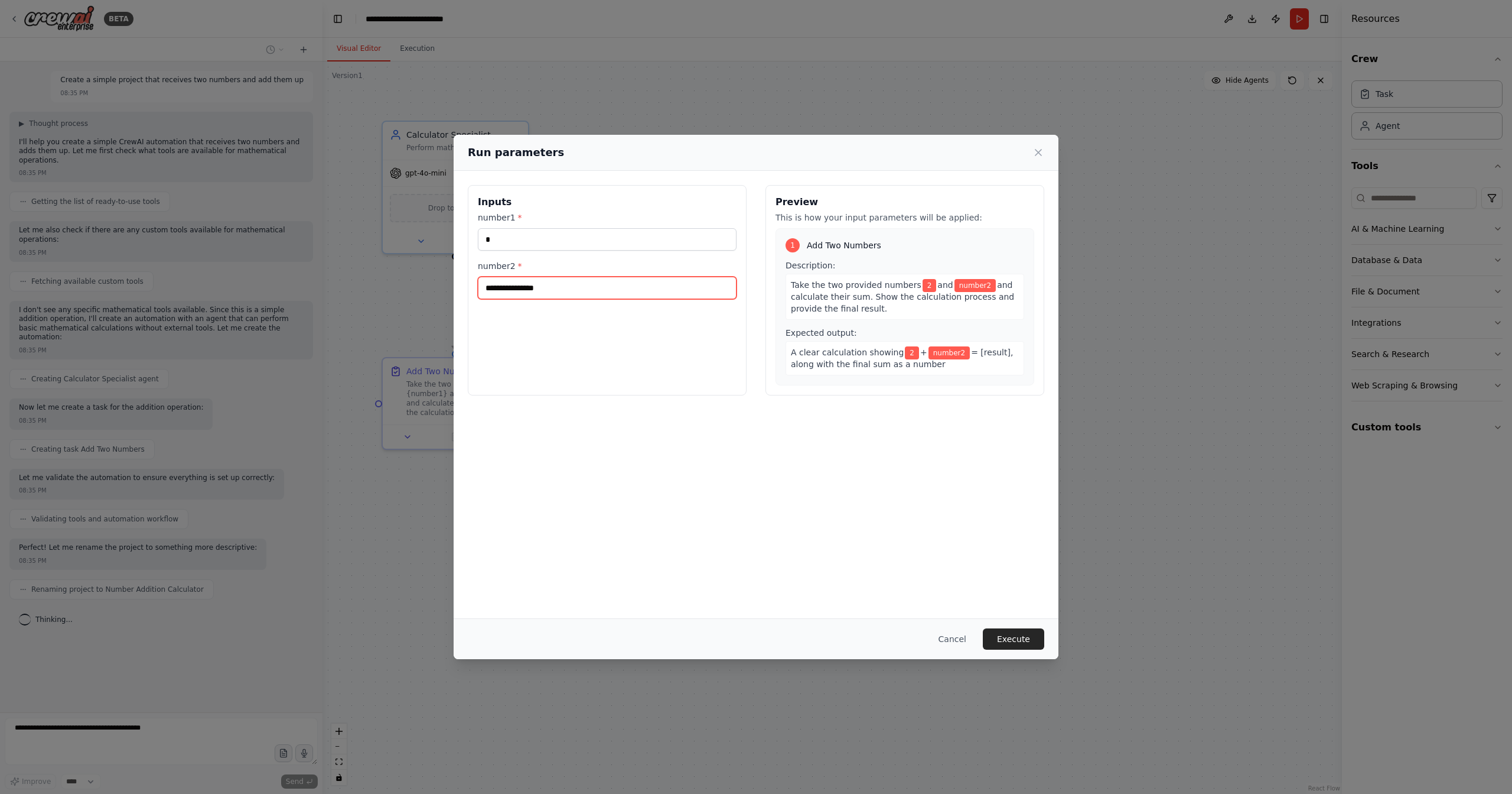
click at [527, 283] on input "number2 *" at bounding box center [607, 288] width 259 height 22
type input "*"
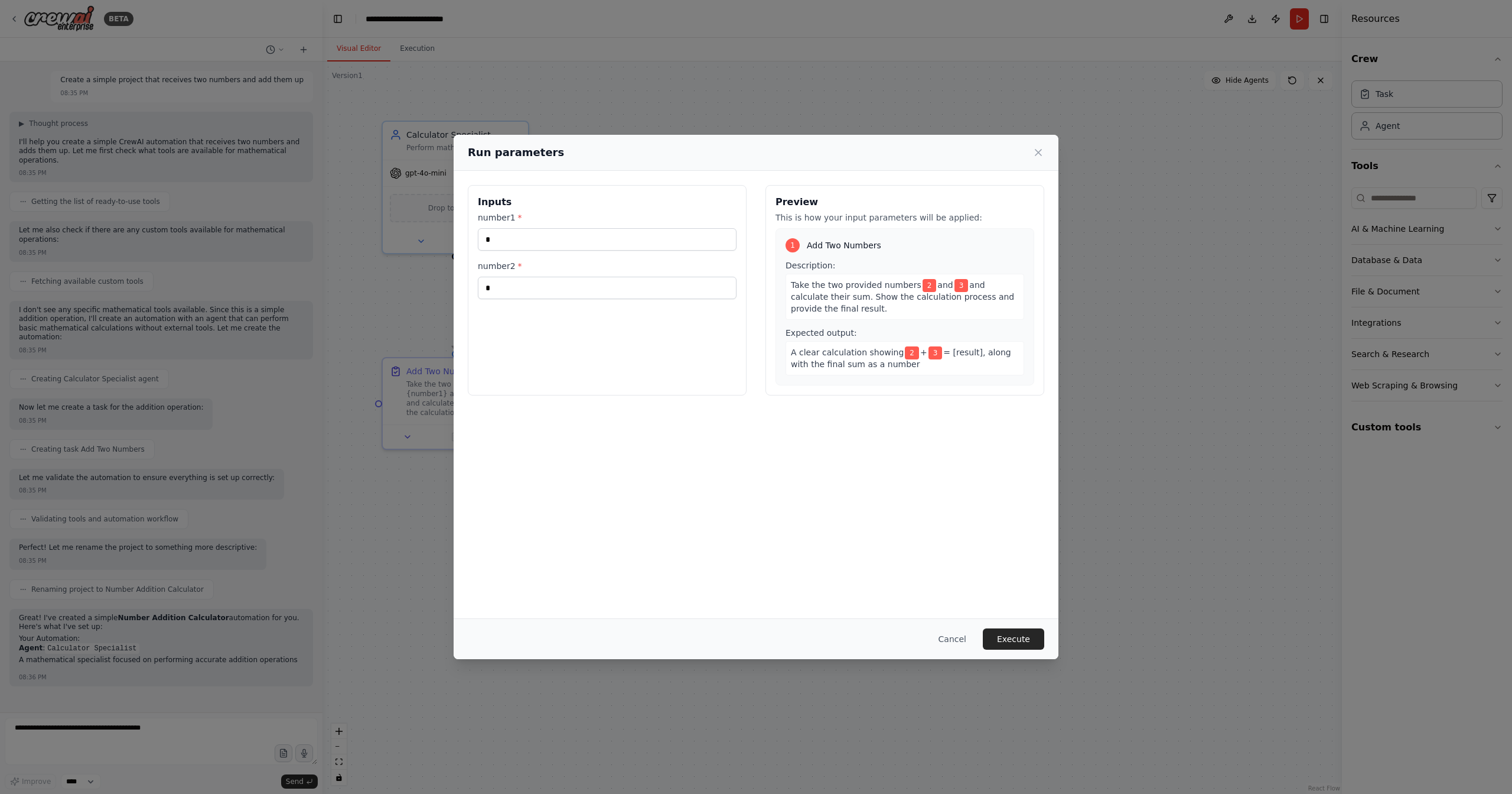
click at [1016, 637] on button "Execute" at bounding box center [1014, 638] width 61 height 21
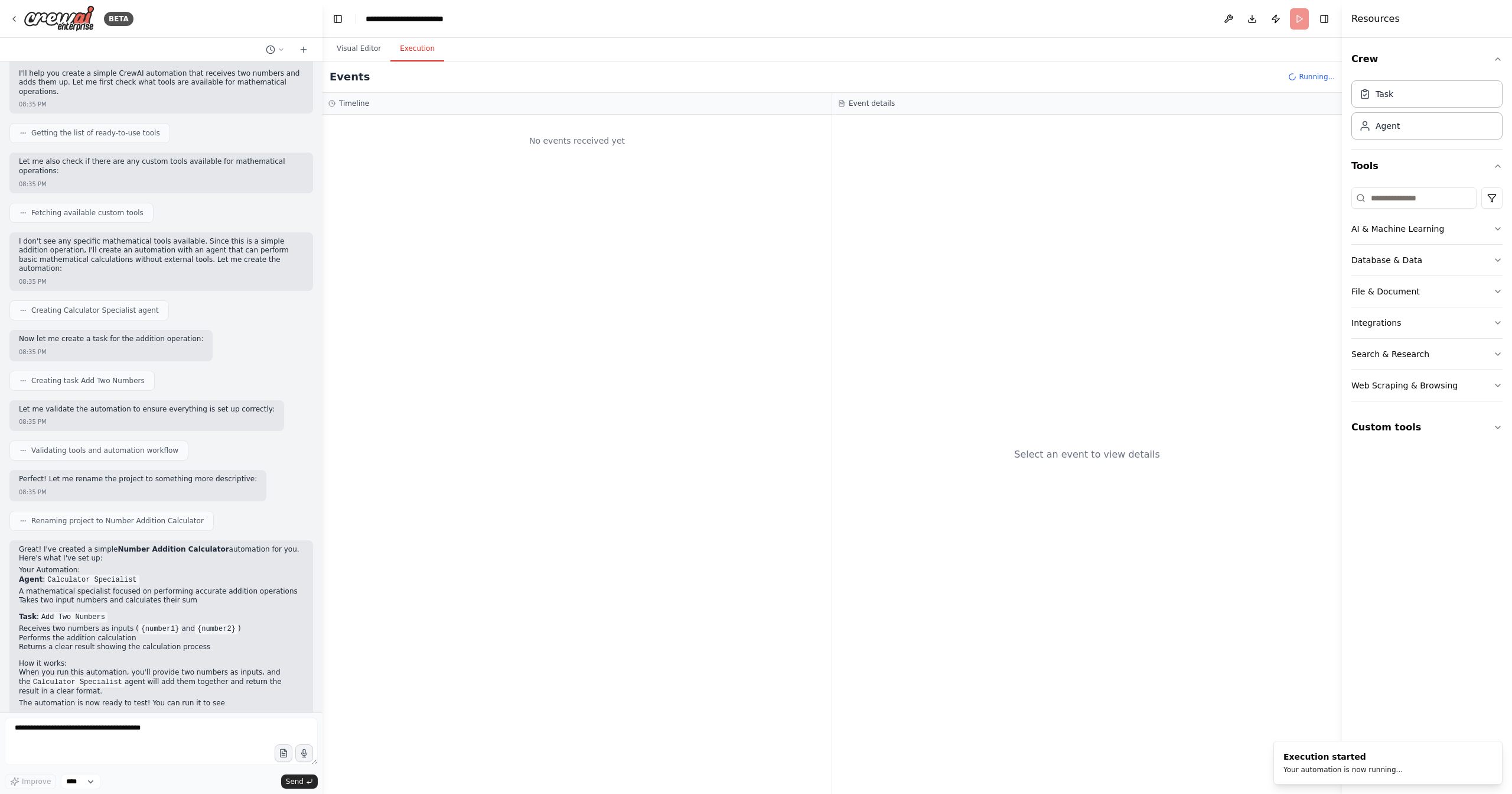
scroll to position [78, 0]
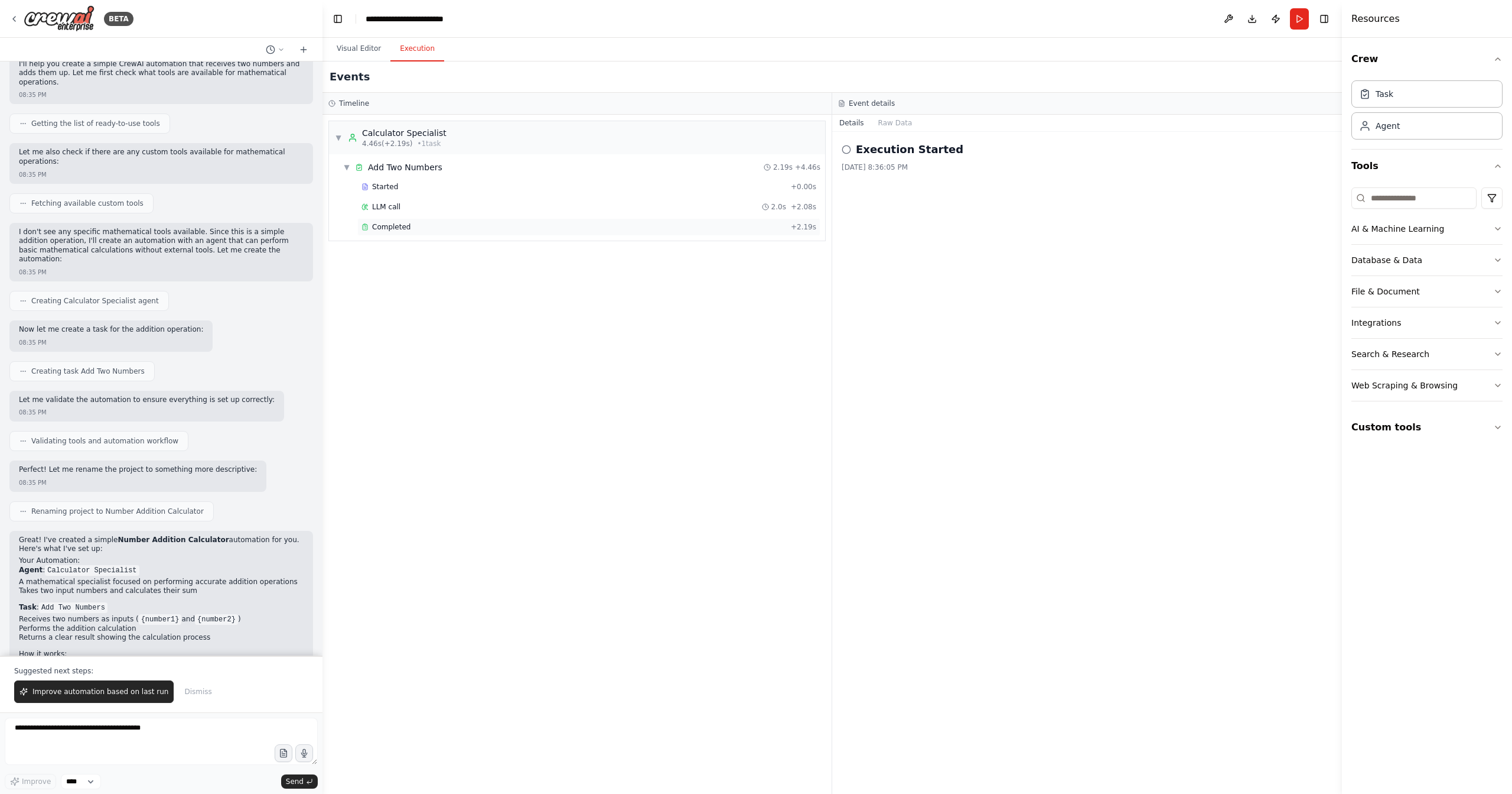
click at [484, 219] on div "Completed + 2.19s" at bounding box center [589, 226] width 463 height 18
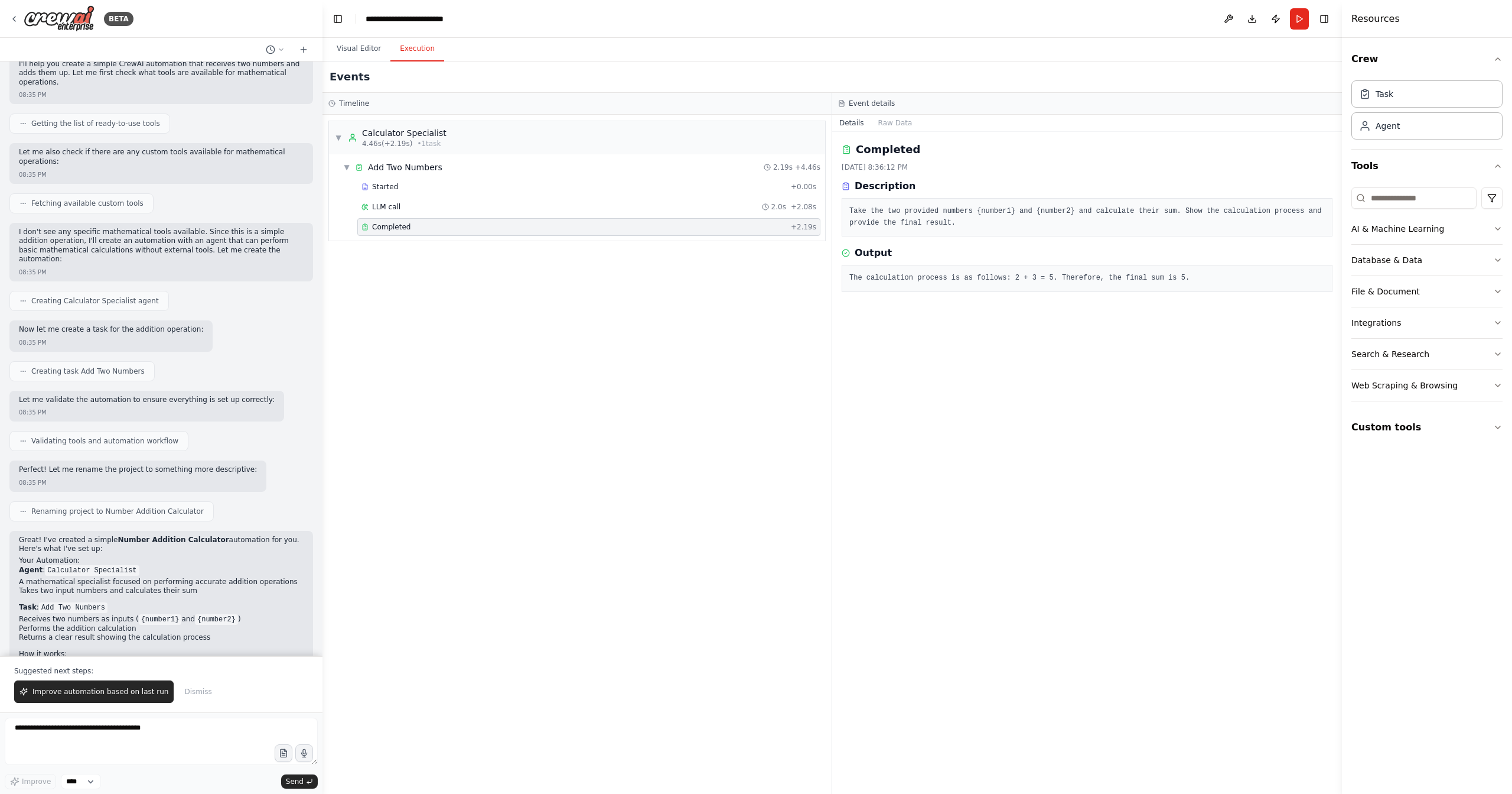
drag, startPoint x: 1302, startPoint y: 21, endPoint x: 1311, endPoint y: 36, distance: 17.5
click at [1311, 36] on header "**********" at bounding box center [832, 19] width 1020 height 38
click at [1283, 19] on button "Publish" at bounding box center [1276, 19] width 19 height 21
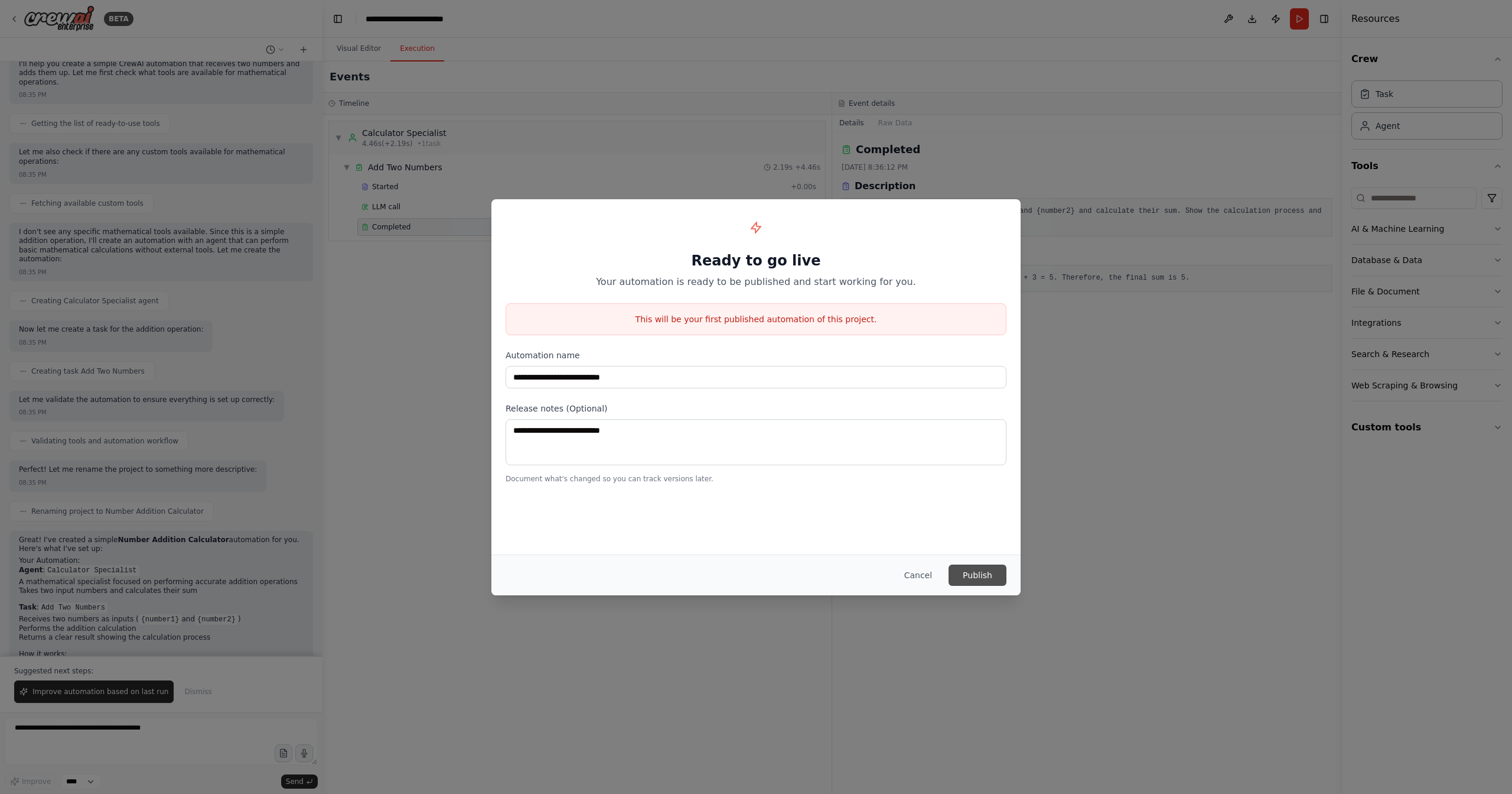
click at [1000, 571] on button "Publish" at bounding box center [977, 575] width 58 height 21
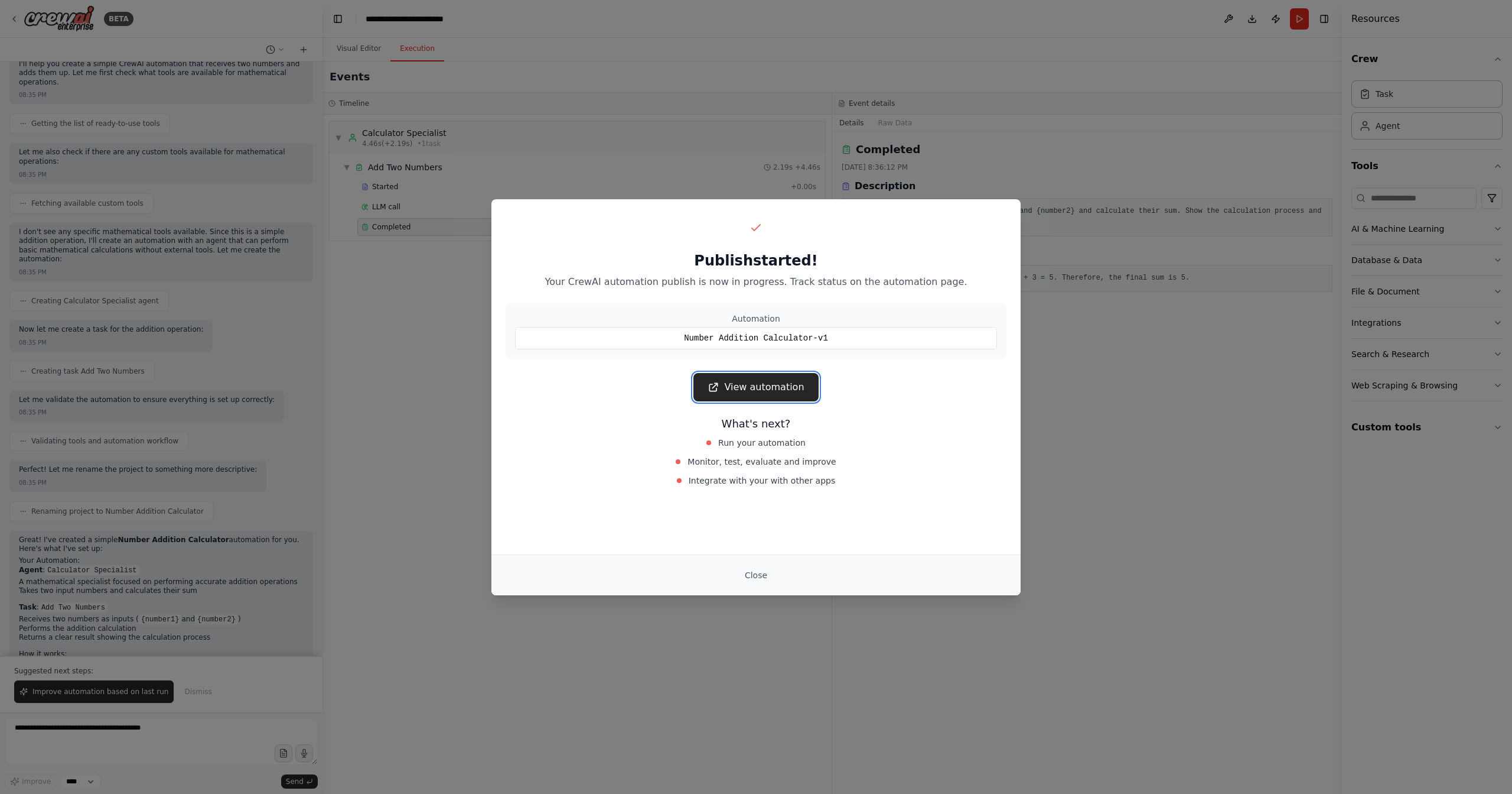
click at [758, 385] on link "View automation" at bounding box center [756, 387] width 125 height 28
click at [785, 387] on link "View automation" at bounding box center [756, 387] width 125 height 28
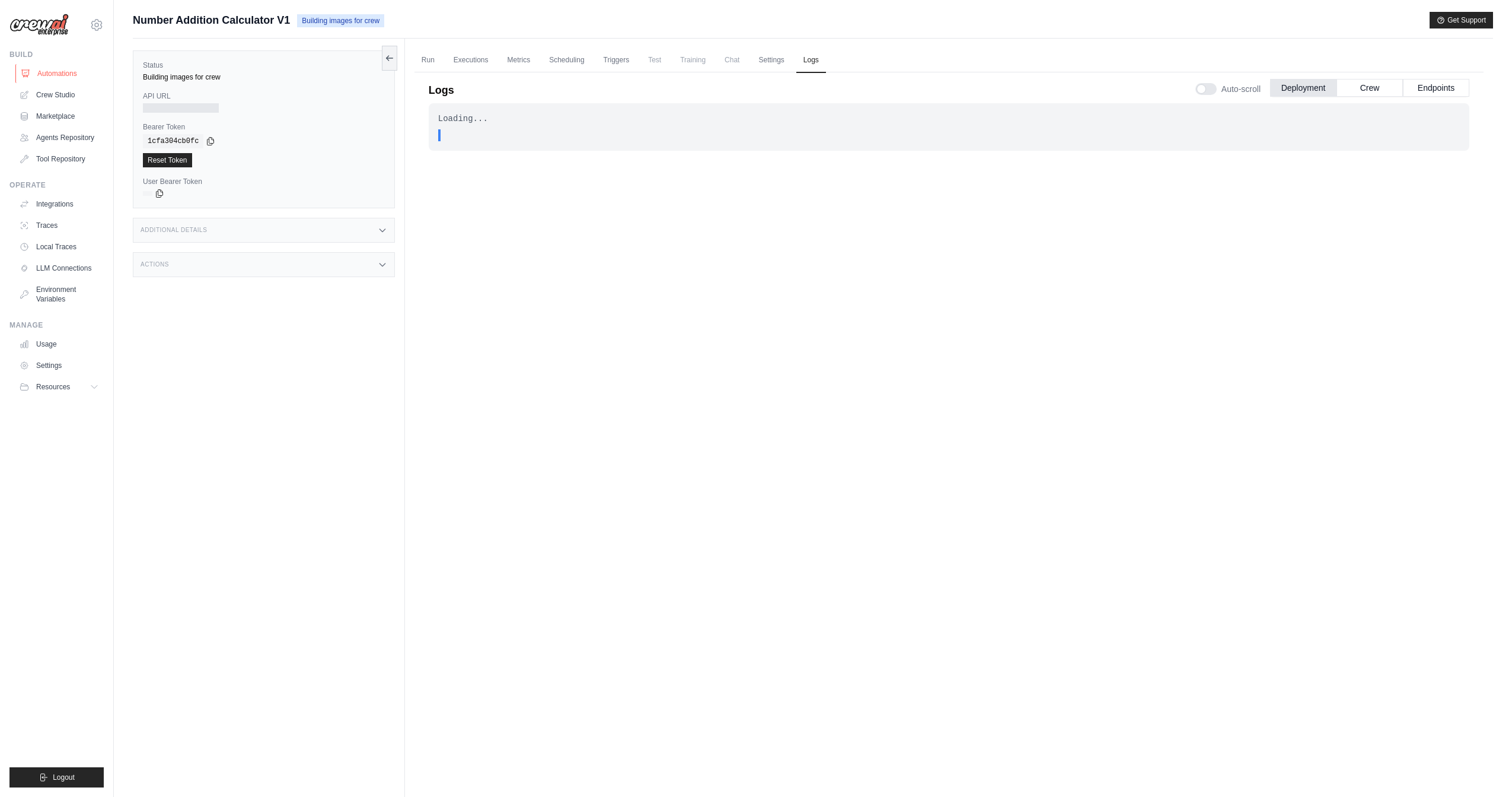
click at [72, 69] on link "Automations" at bounding box center [60, 73] width 90 height 19
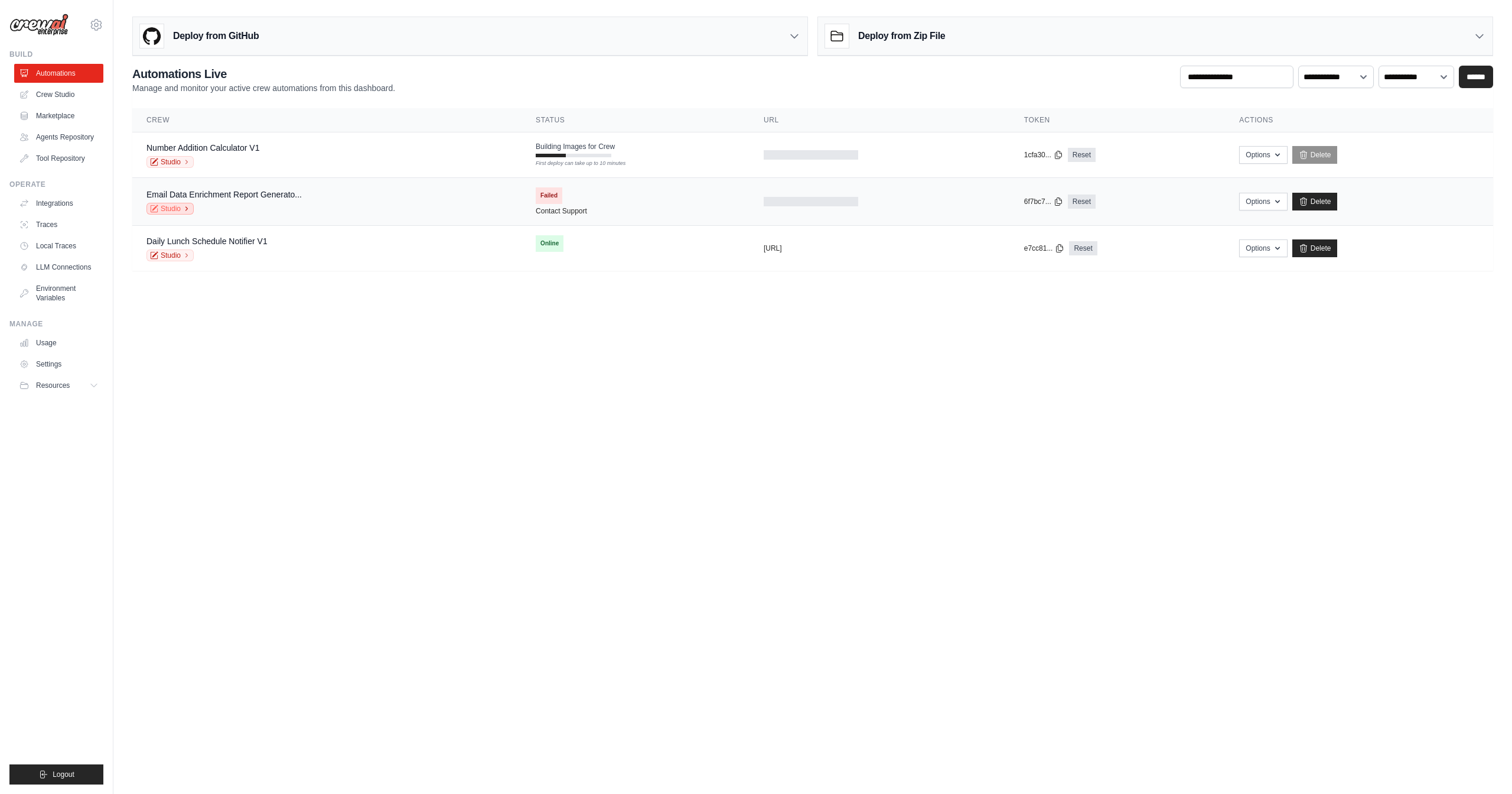
click at [177, 208] on link "Studio" at bounding box center [170, 209] width 48 height 12
click at [69, 94] on link "Crew Studio" at bounding box center [60, 94] width 89 height 19
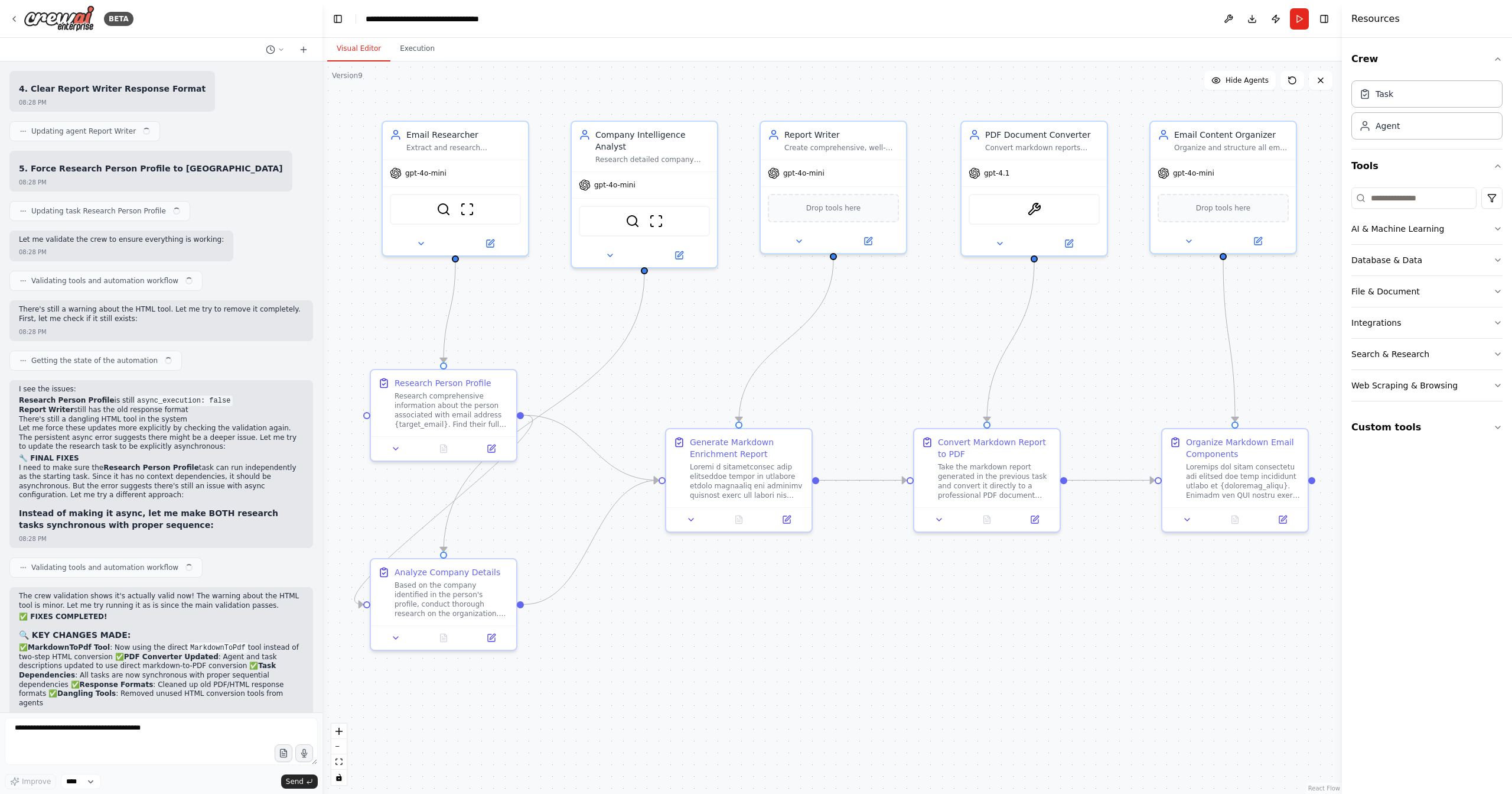
scroll to position [17702, 0]
click at [14, 19] on icon at bounding box center [14, 19] width 3 height 5
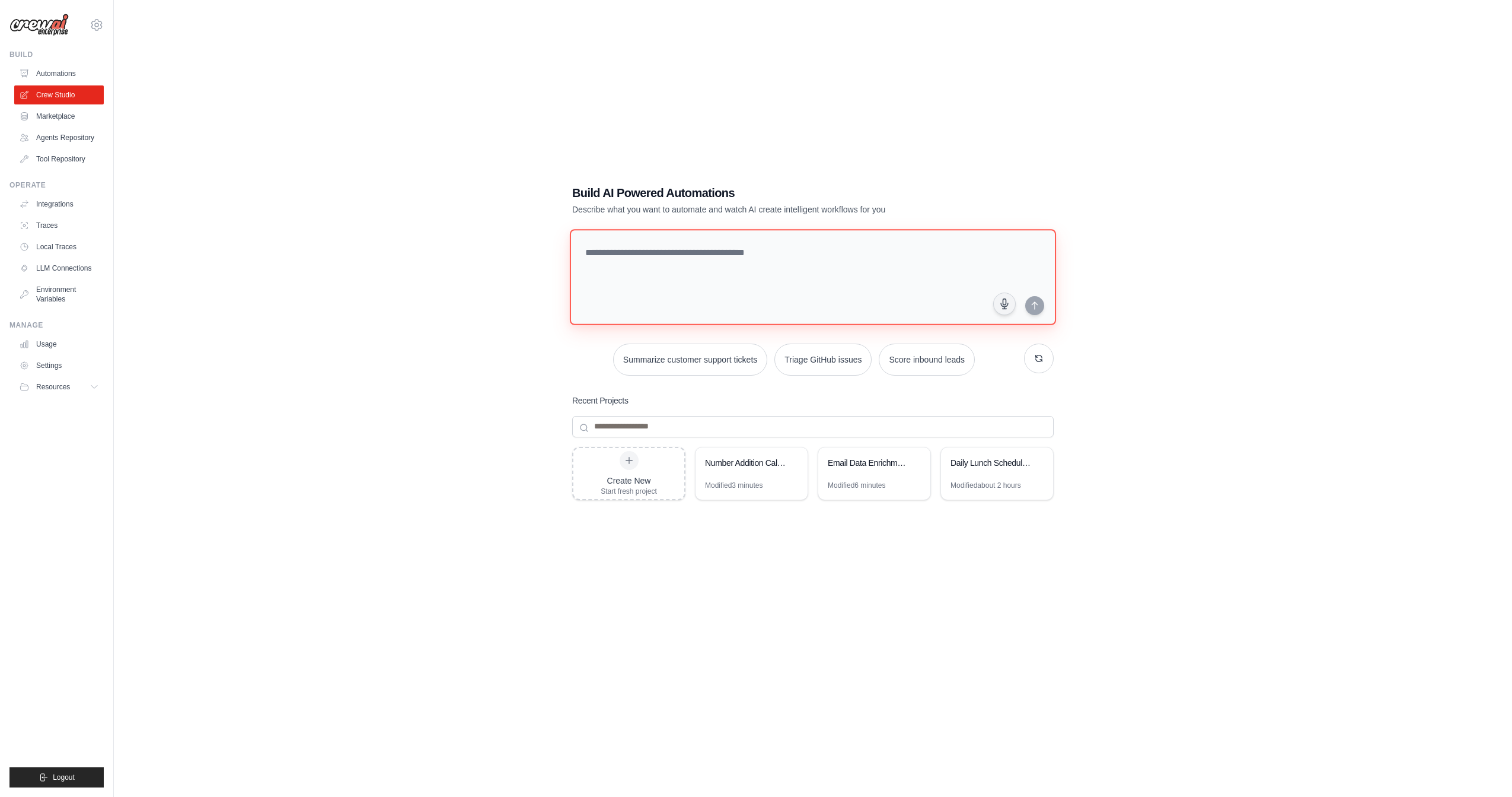
click at [707, 259] on textarea at bounding box center [813, 277] width 486 height 96
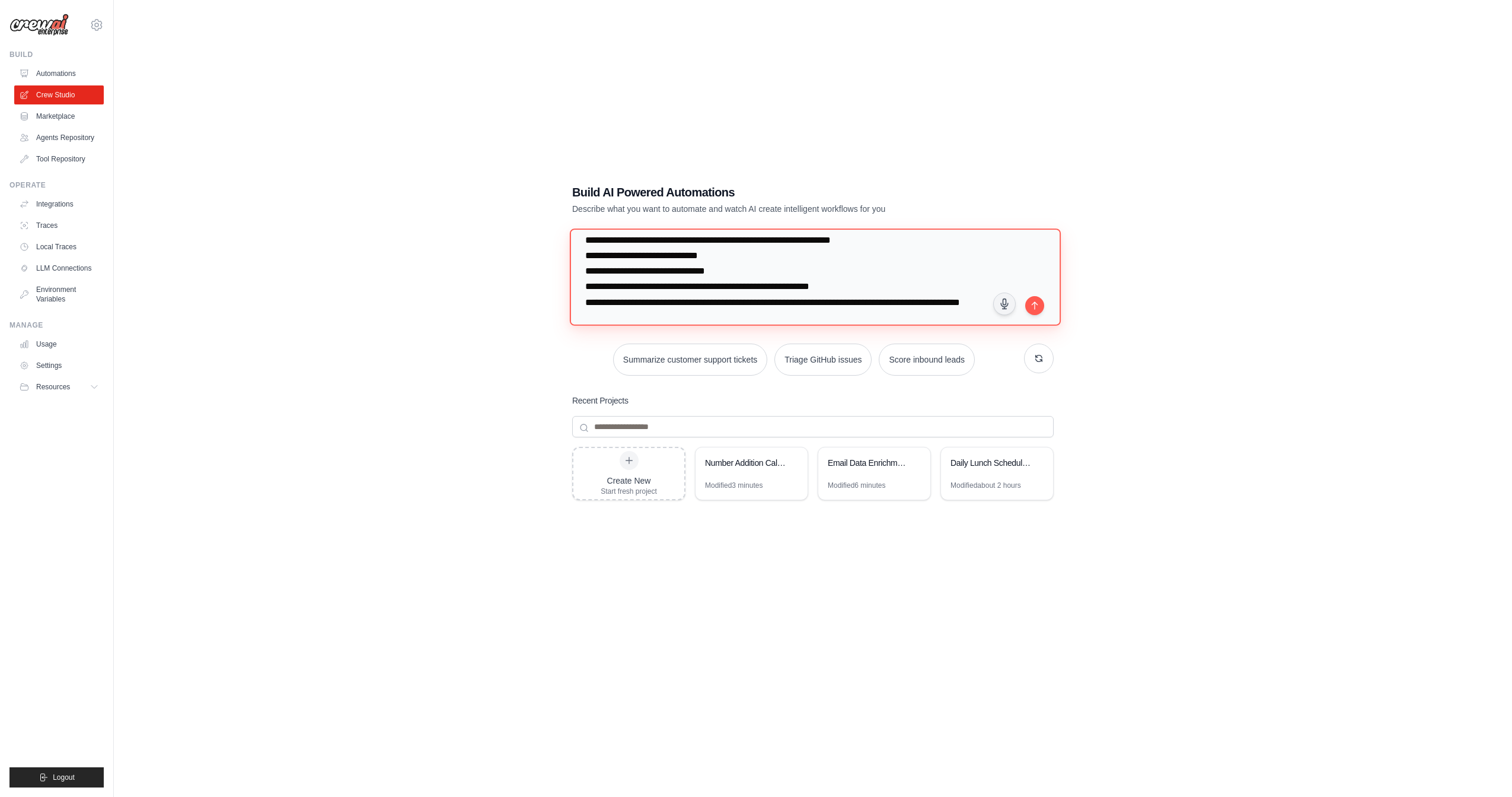
scroll to position [27, 0]
type textarea "**********"
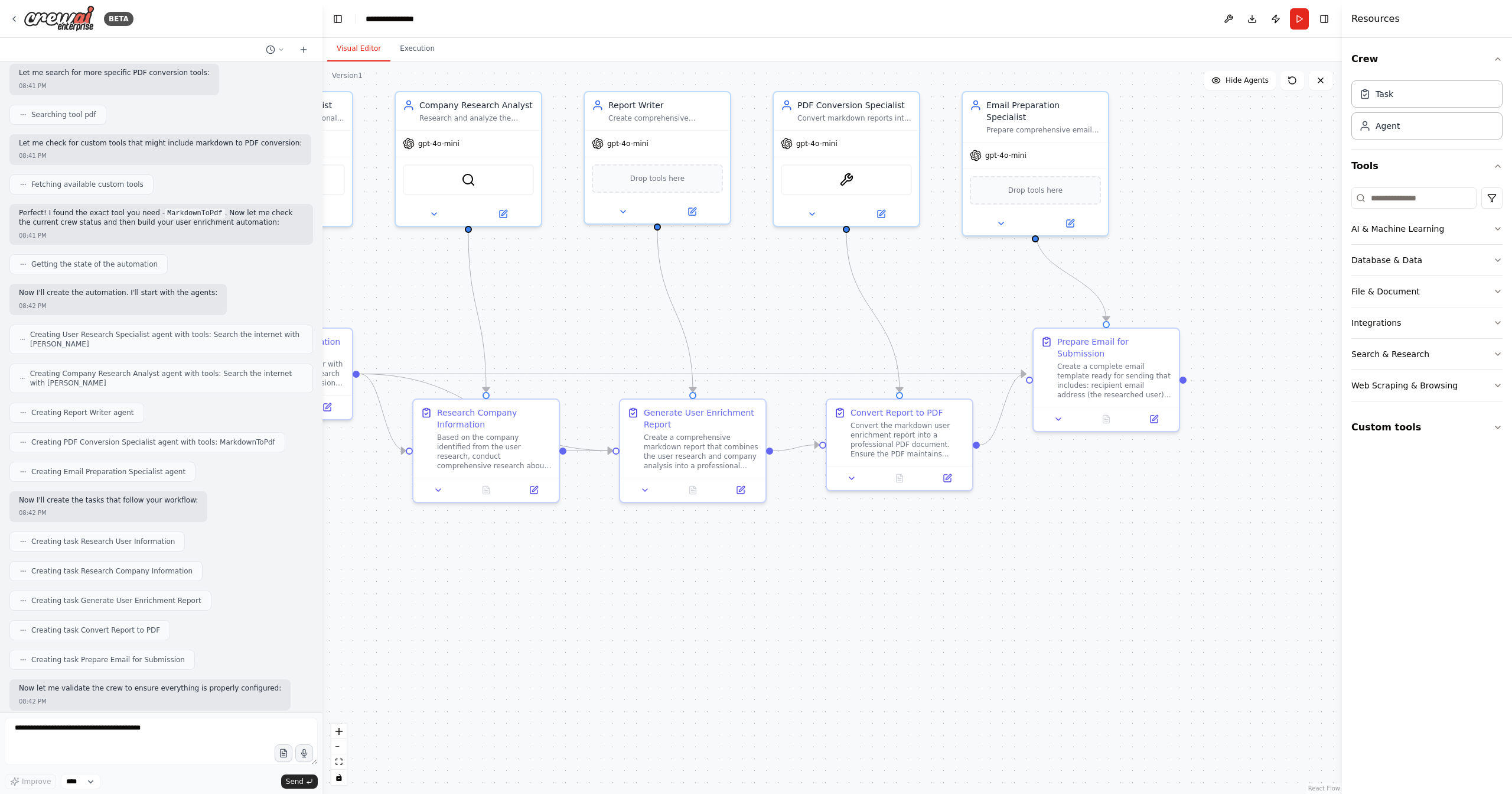
scroll to position [418, 0]
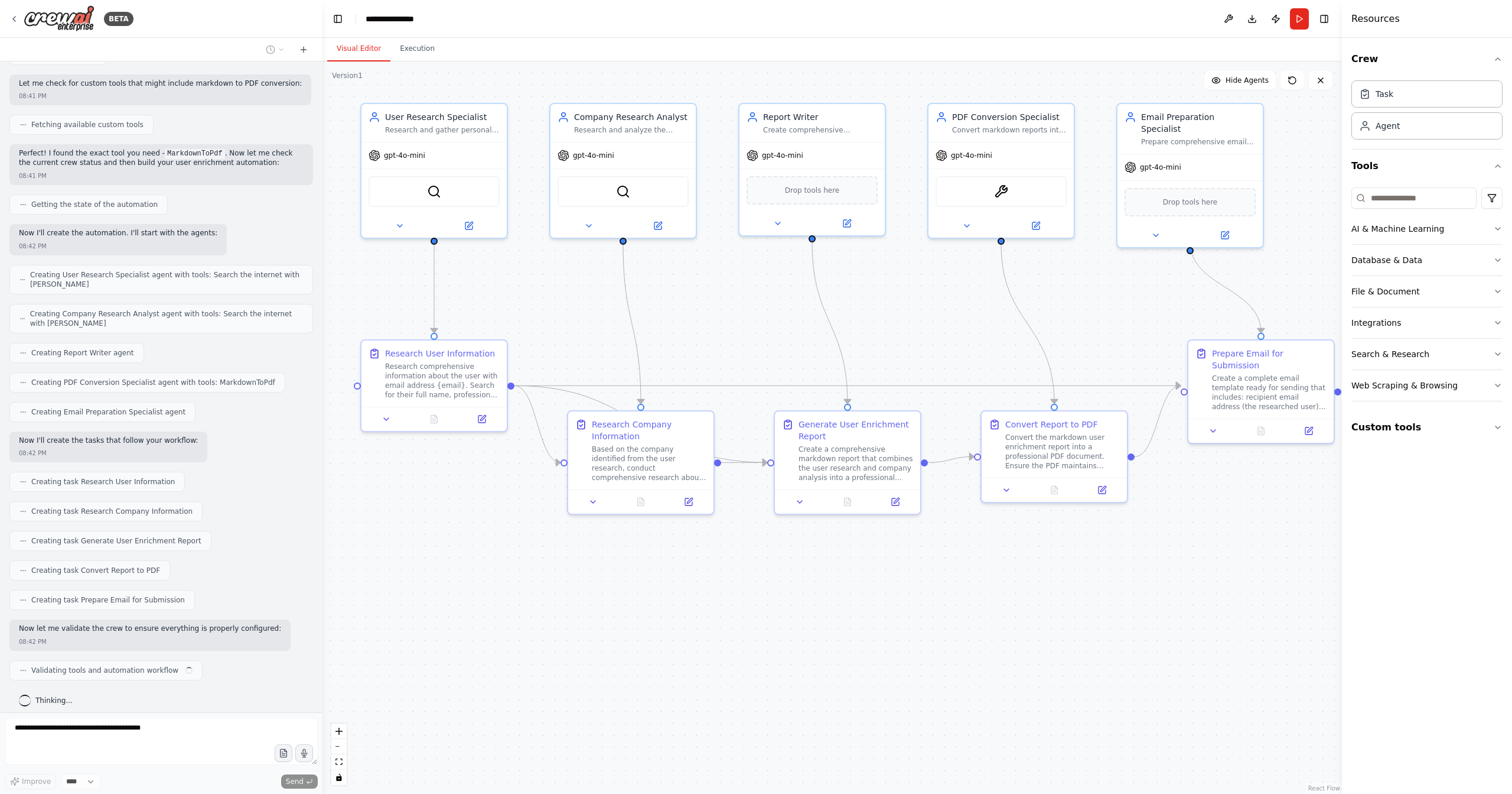
drag, startPoint x: 791, startPoint y: 563, endPoint x: 800, endPoint y: 545, distance: 20.1
click at [802, 385] on icon "Edge from 5dedc91f-e93b-4526-b7d1-b516dcfbb413 to 422c3cca-ec04-4ca9-9125-814bb…" at bounding box center [847, 385] width 666 height 0
click at [848, 383] on icon at bounding box center [848, 385] width 9 height 10
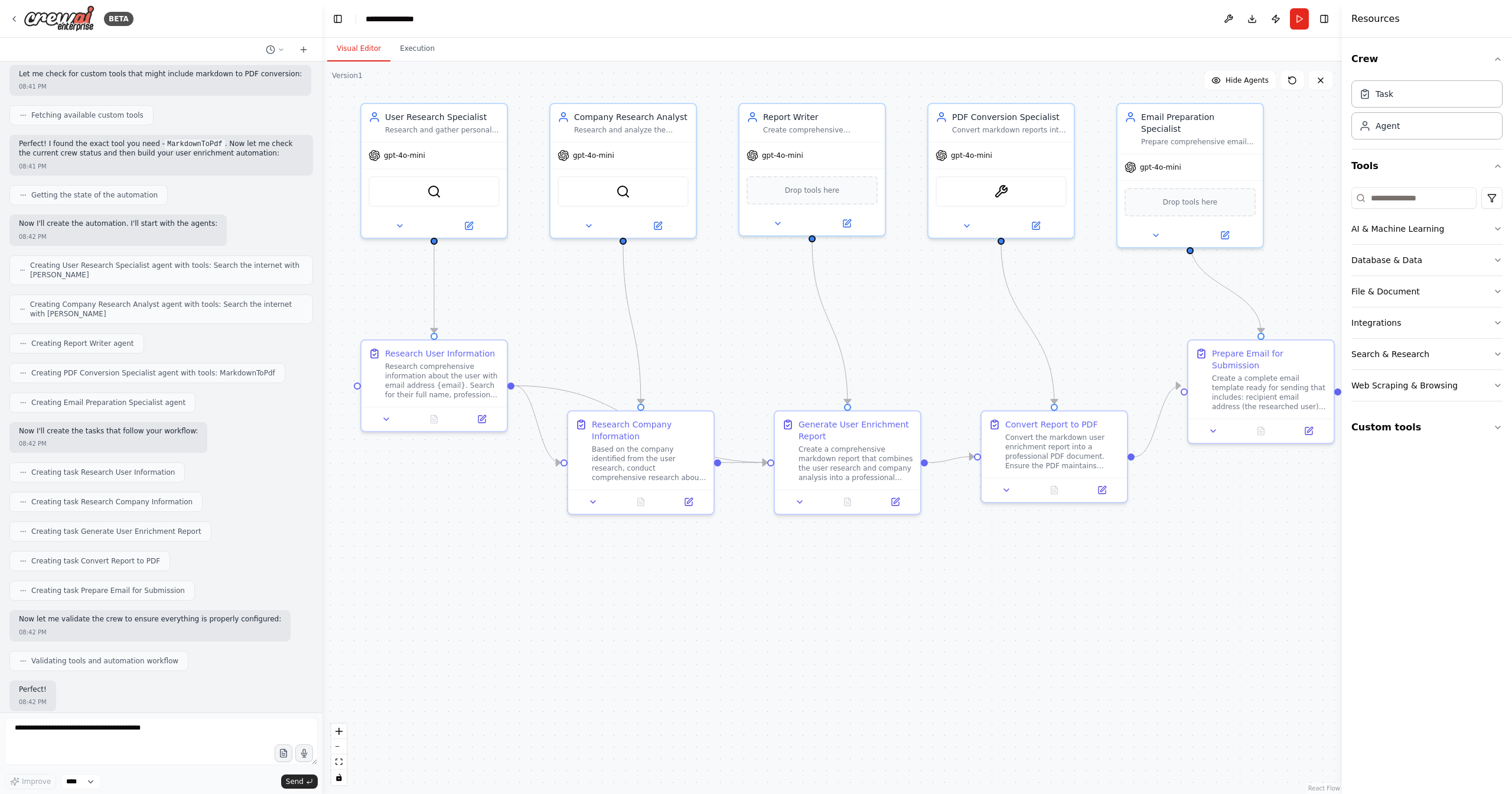
scroll to position [487, 0]
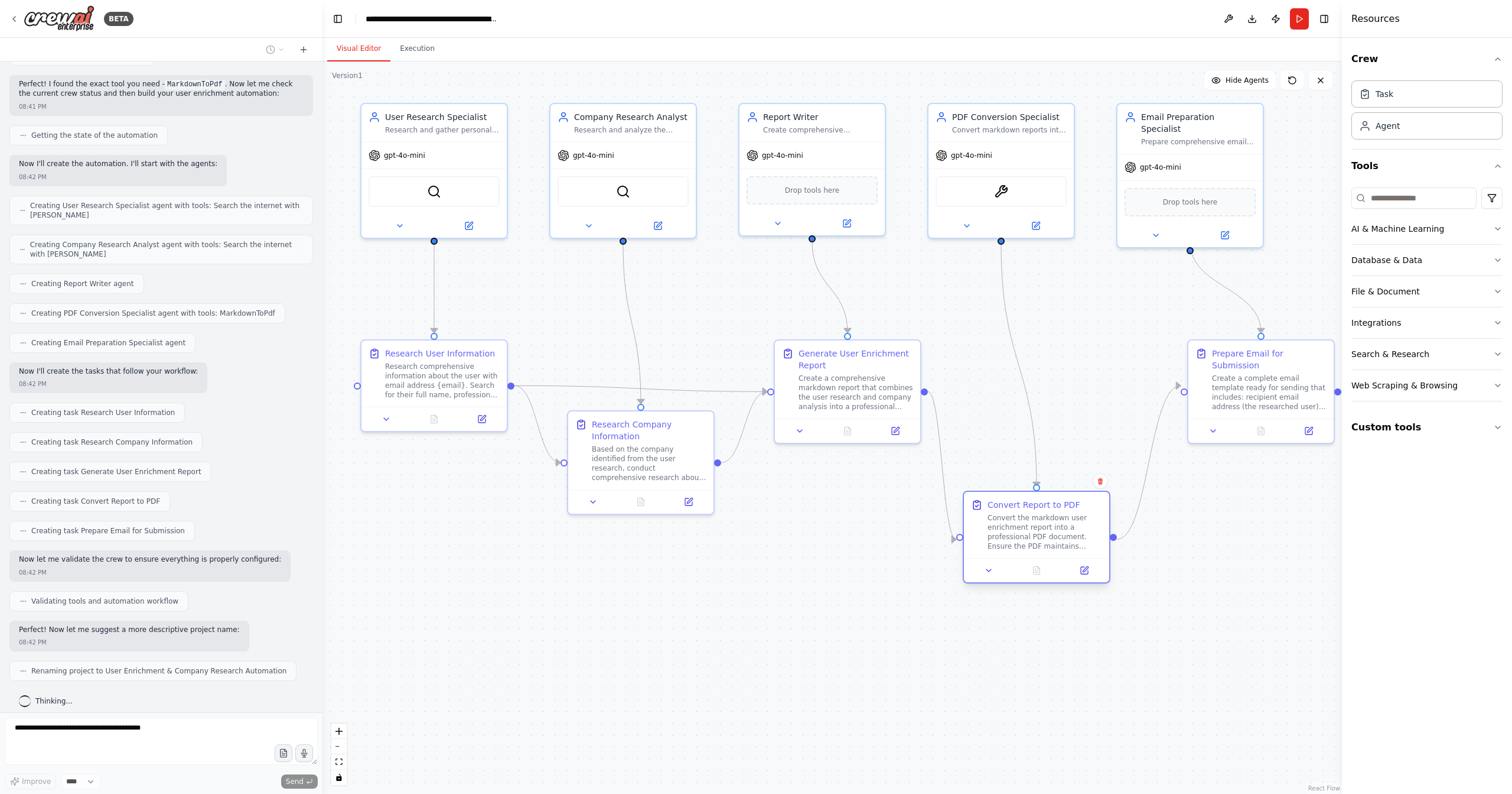
drag, startPoint x: 1042, startPoint y: 392, endPoint x: 1028, endPoint y: 549, distance: 157.6
click at [1028, 549] on div "Convert the markdown user enrichment report into a professional PDF document. E…" at bounding box center [1044, 531] width 115 height 38
drag, startPoint x: 926, startPoint y: 390, endPoint x: 1187, endPoint y: 386, distance: 261.0
click at [1187, 386] on div "User Research Specialist Research and gather personal information about a user …" at bounding box center [810, 410] width 1020 height 732
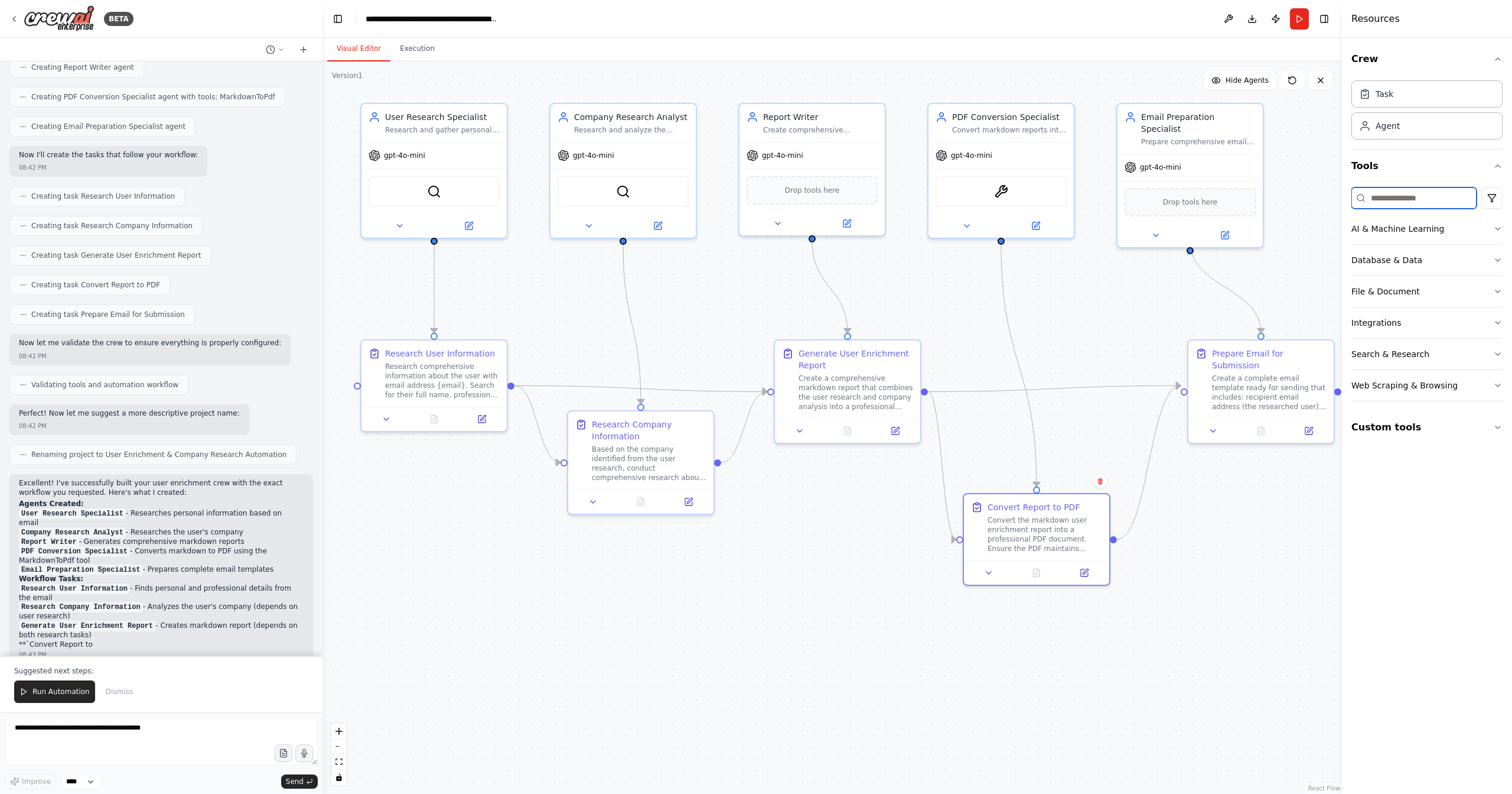
click at [1424, 197] on input at bounding box center [1414, 198] width 125 height 21
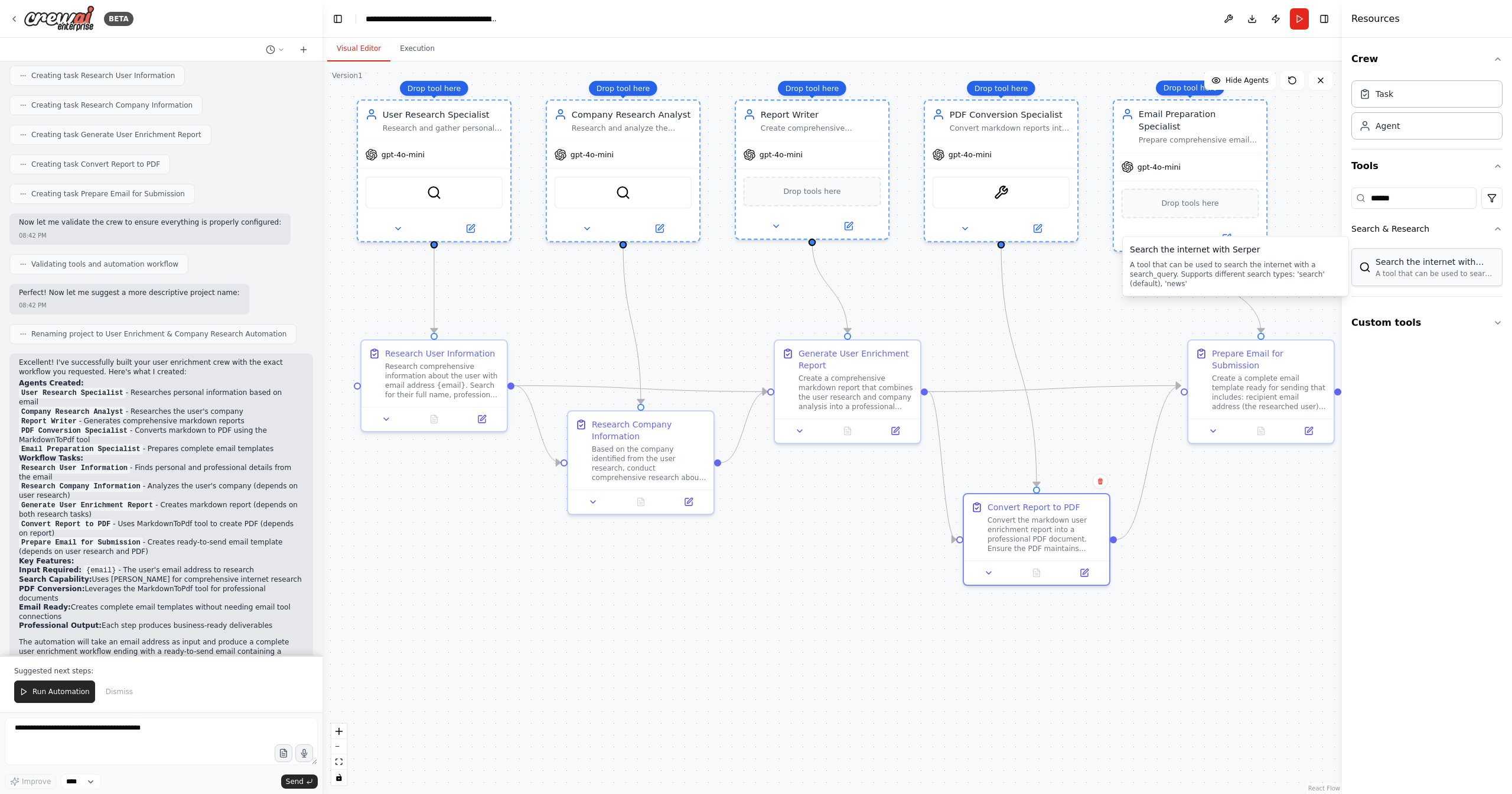
scroll to position [833, 0]
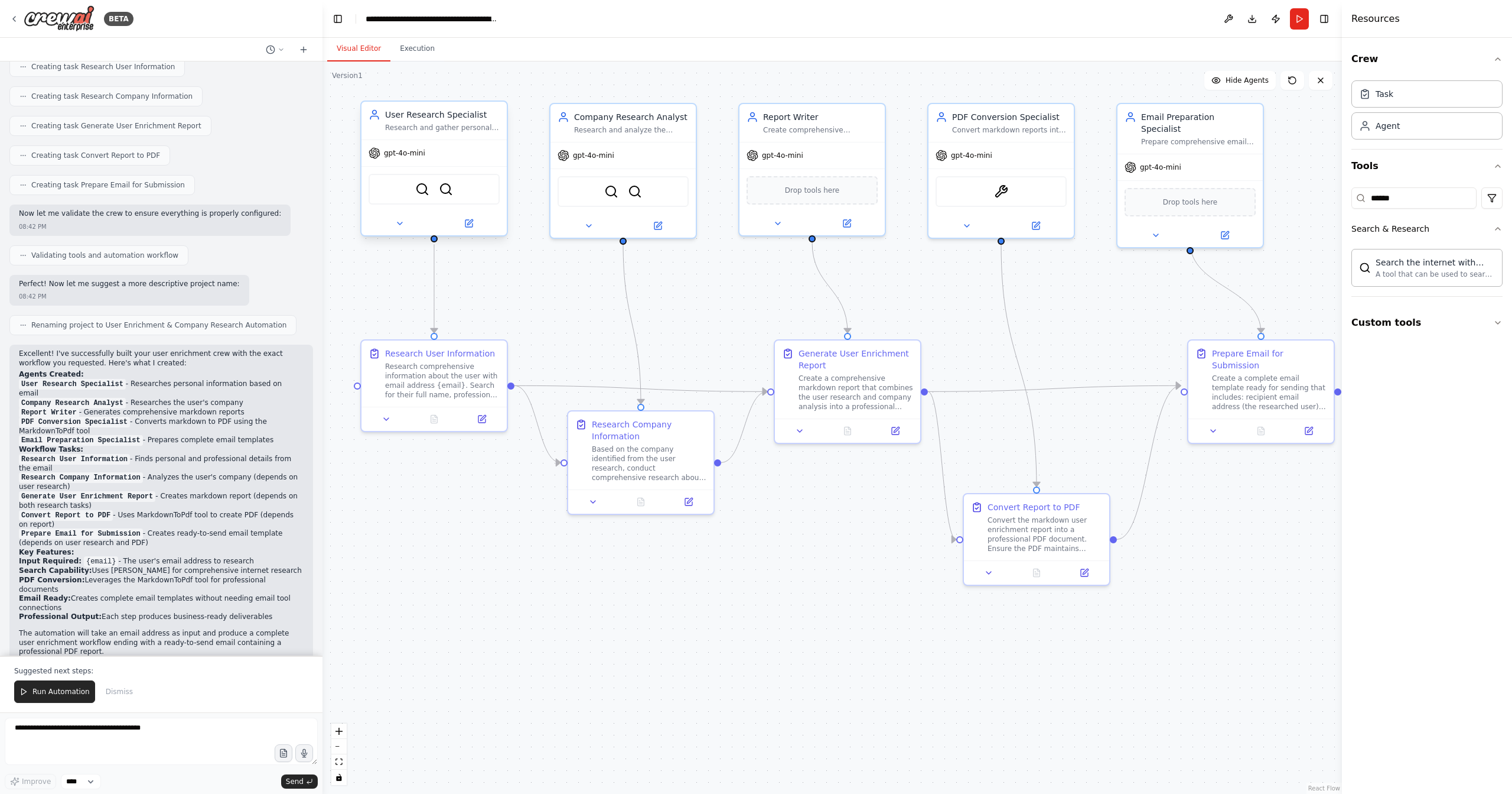
click at [470, 191] on div "SerperDevTool SerperDevTool" at bounding box center [434, 188] width 131 height 31
click at [398, 229] on button at bounding box center [400, 223] width 67 height 14
click at [461, 226] on button at bounding box center [469, 223] width 67 height 14
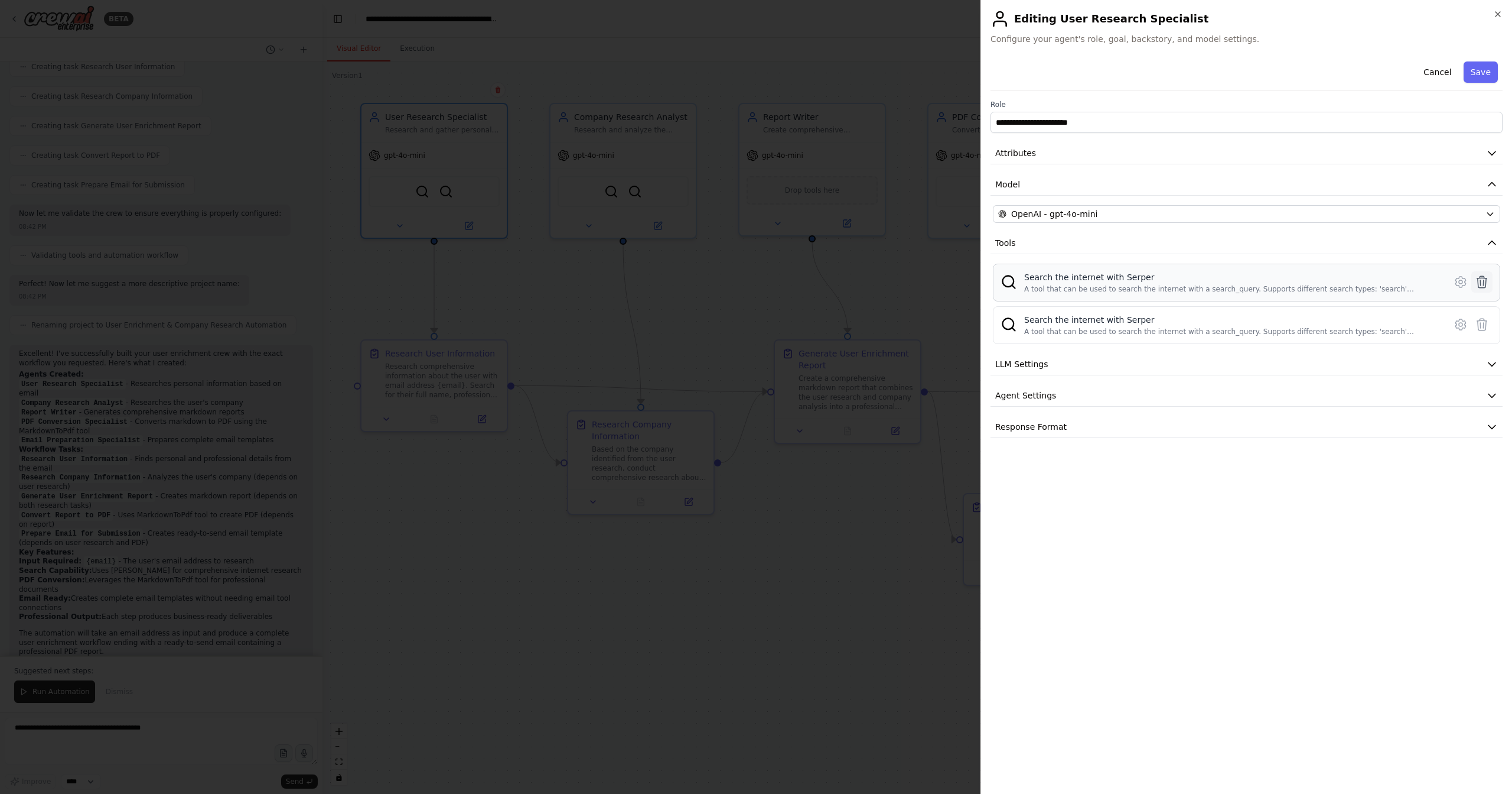
click at [1483, 283] on icon at bounding box center [1482, 281] width 10 height 12
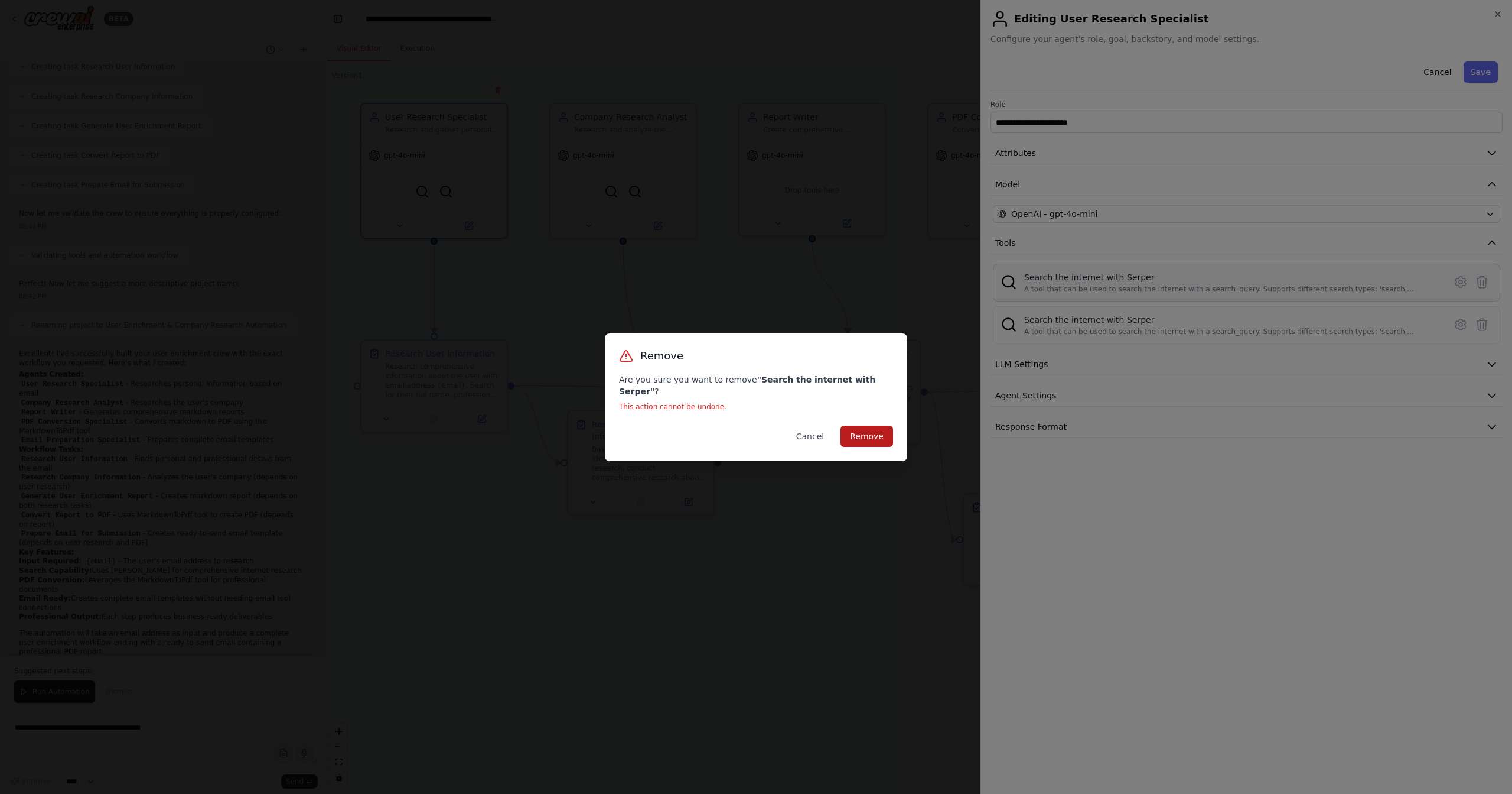
click at [892, 426] on button "Remove" at bounding box center [866, 436] width 52 height 21
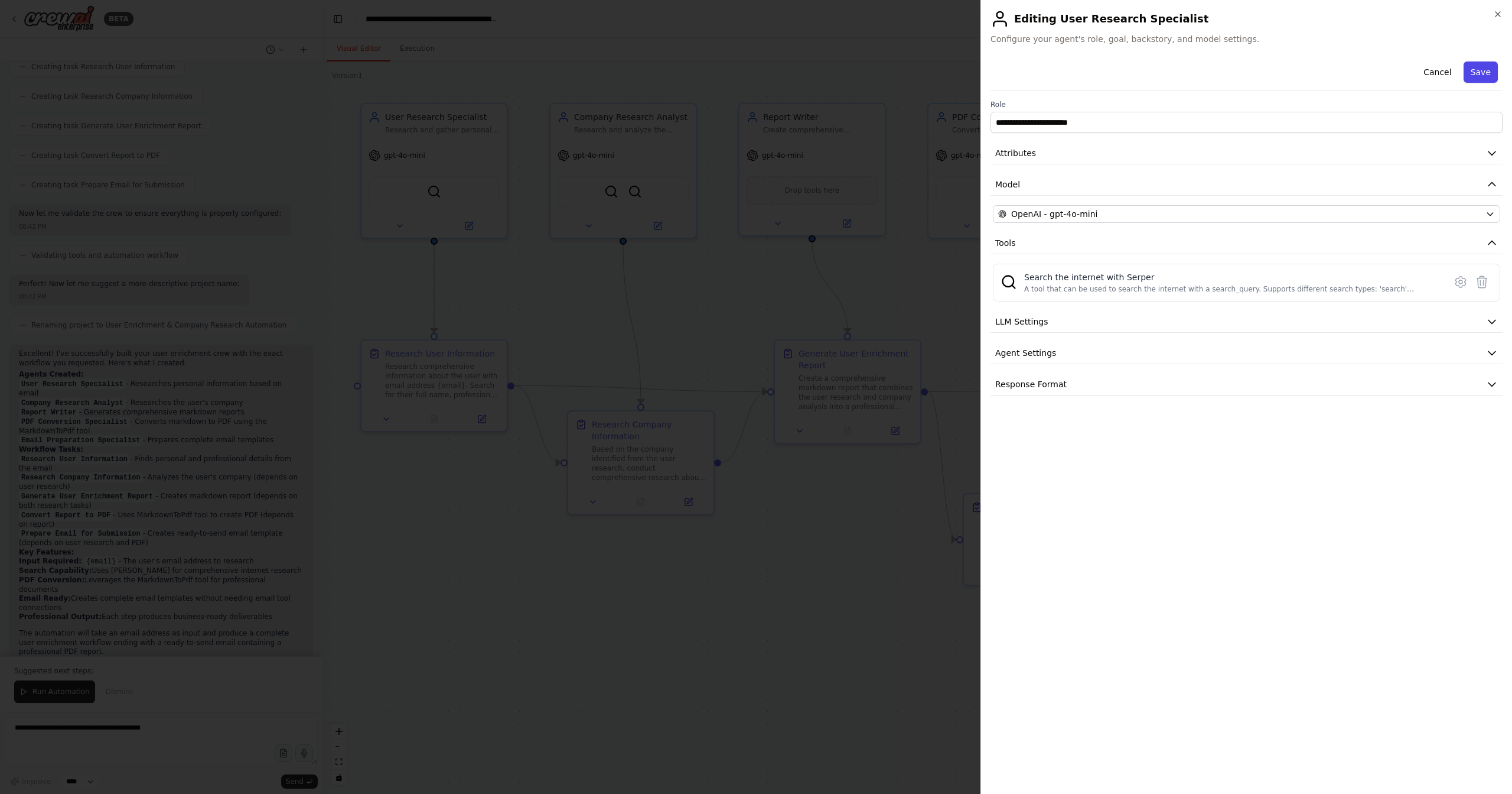
click at [1488, 71] on button "Save" at bounding box center [1480, 72] width 34 height 21
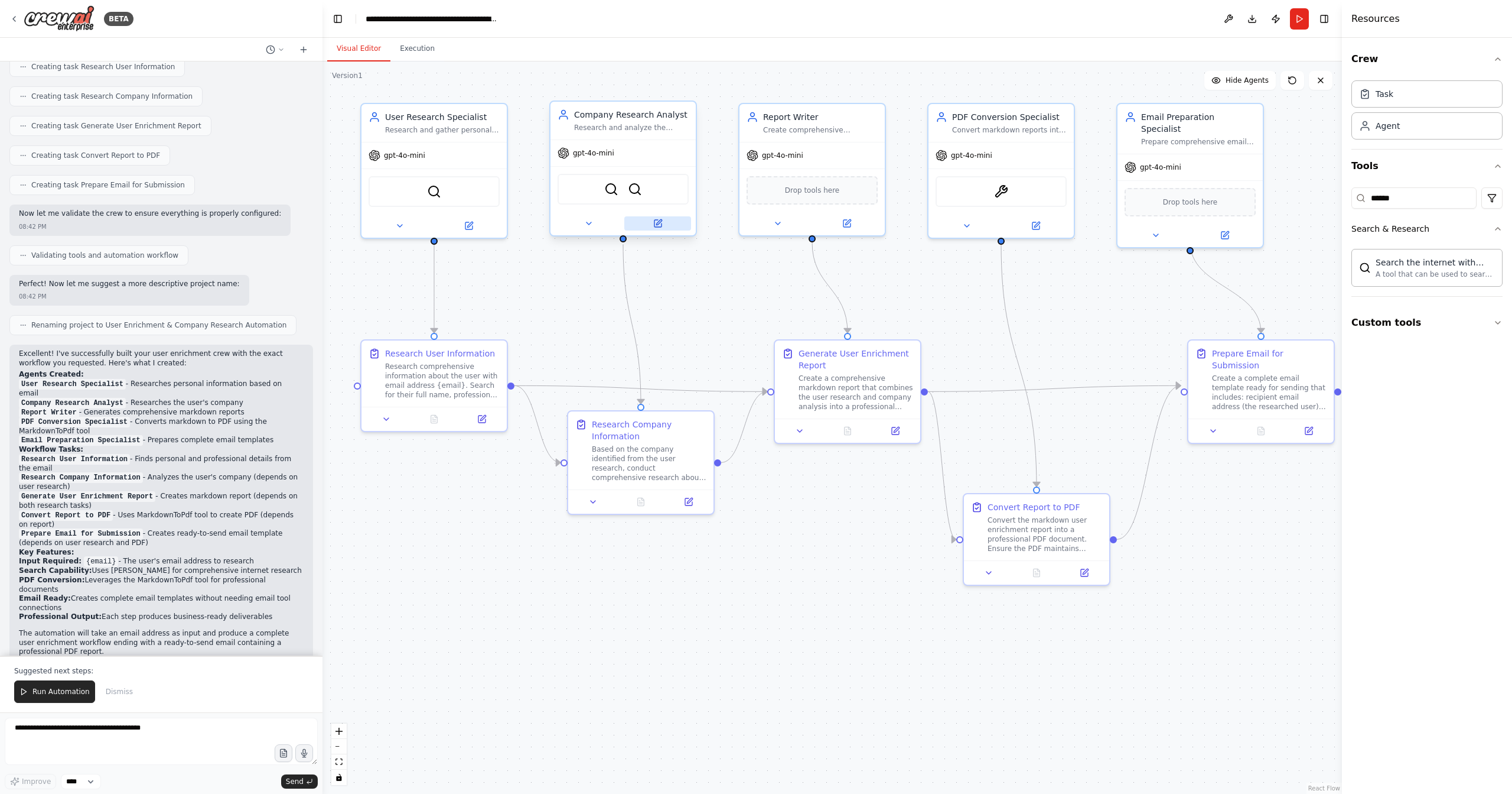
click at [667, 224] on button at bounding box center [658, 223] width 67 height 14
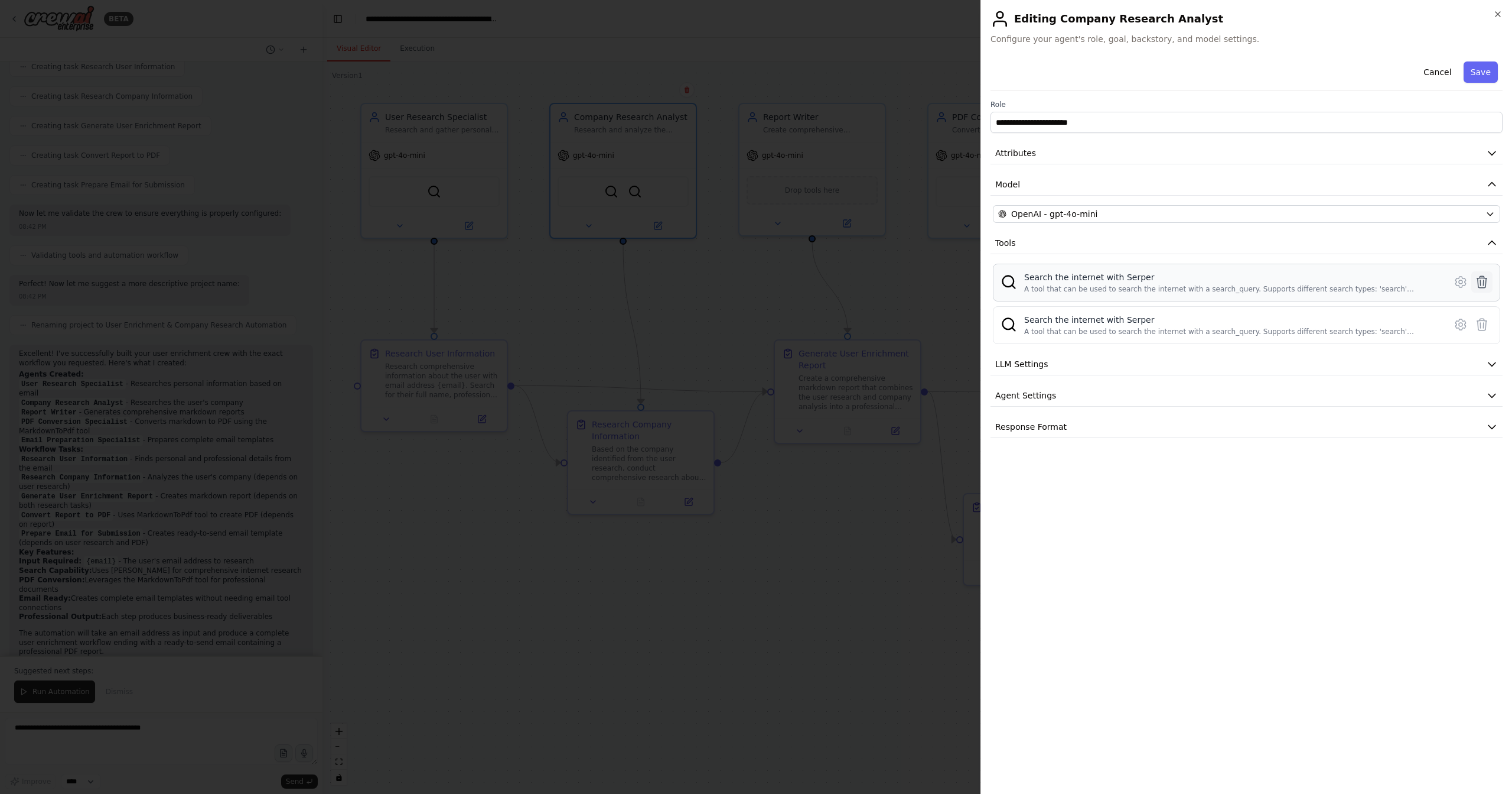
click at [1488, 279] on icon at bounding box center [1482, 281] width 14 height 14
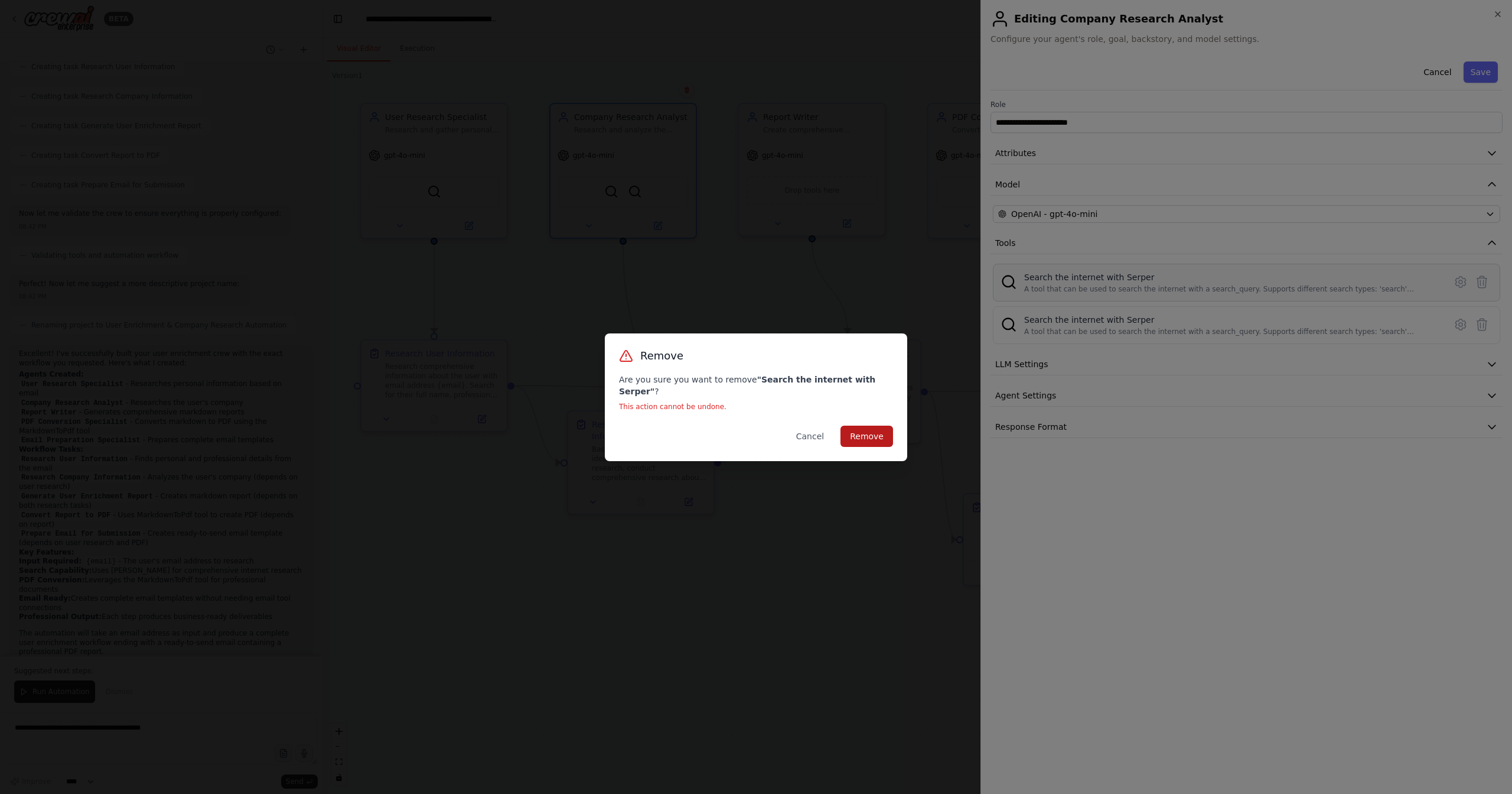
click at [870, 431] on button "Remove" at bounding box center [866, 436] width 52 height 21
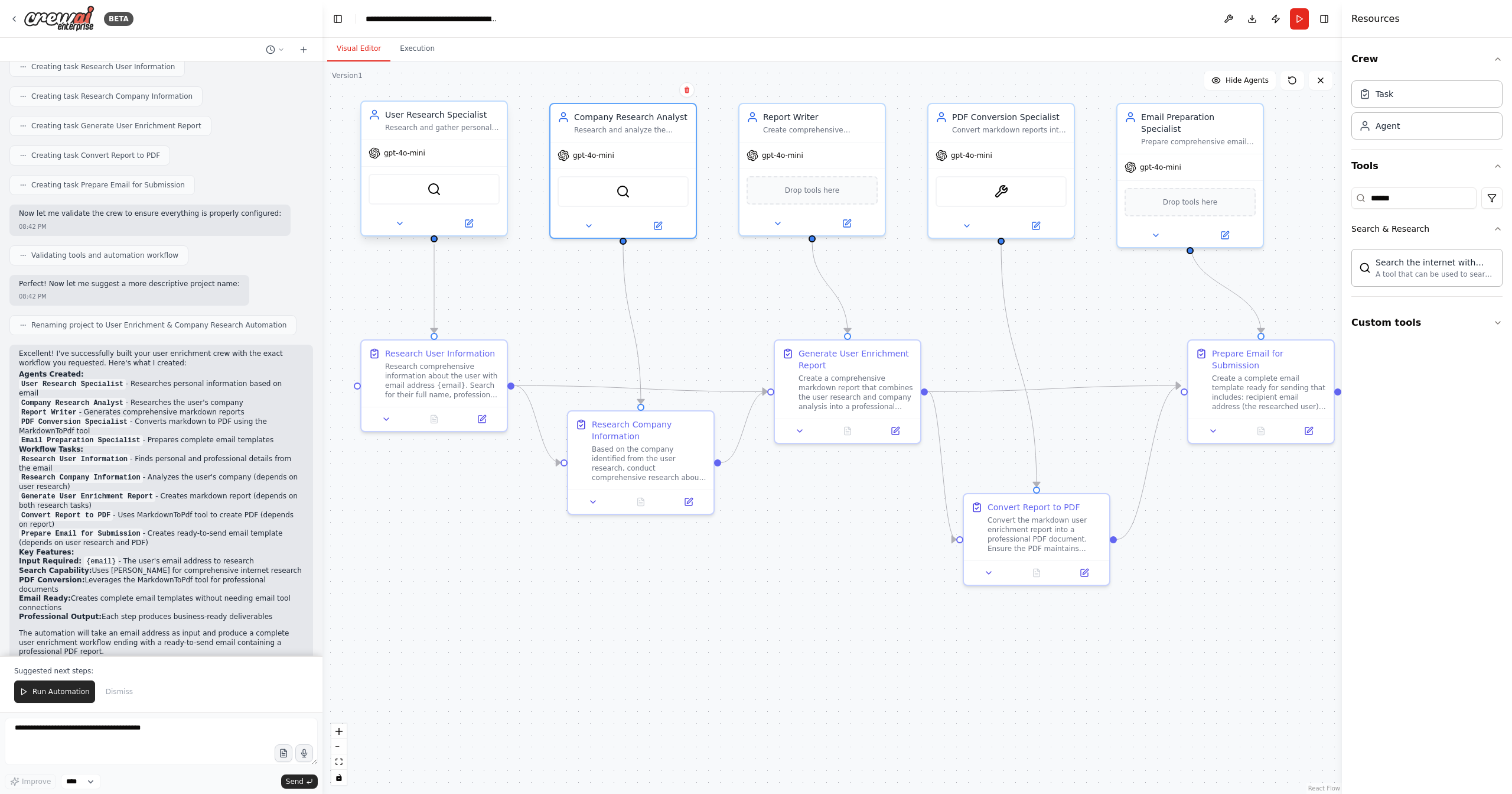
click at [466, 190] on div "SerperDevTool" at bounding box center [434, 188] width 131 height 31
click at [1423, 201] on input "******" at bounding box center [1414, 198] width 125 height 21
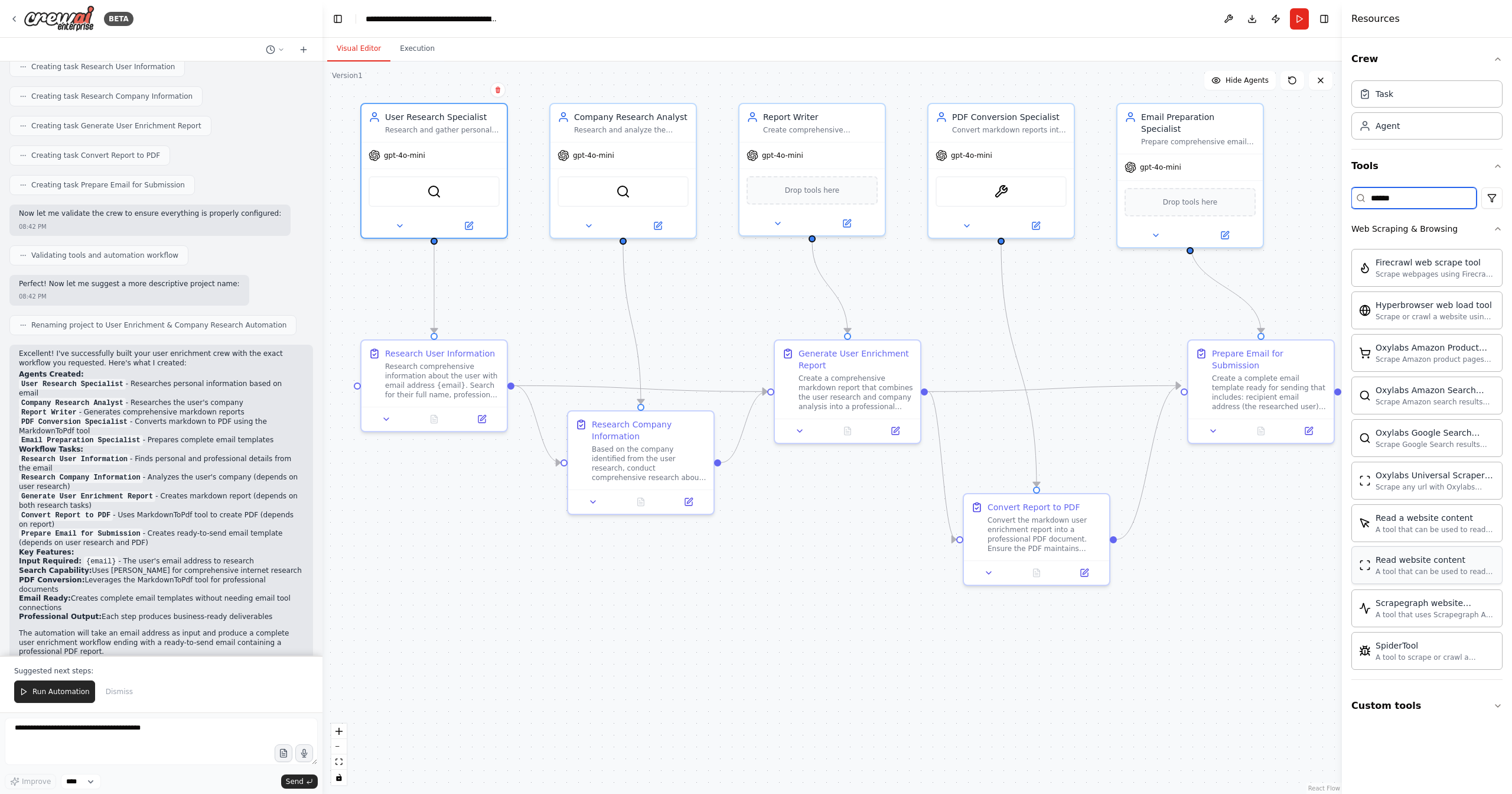
type input "******"
click at [1299, 20] on button "Run" at bounding box center [1300, 19] width 19 height 21
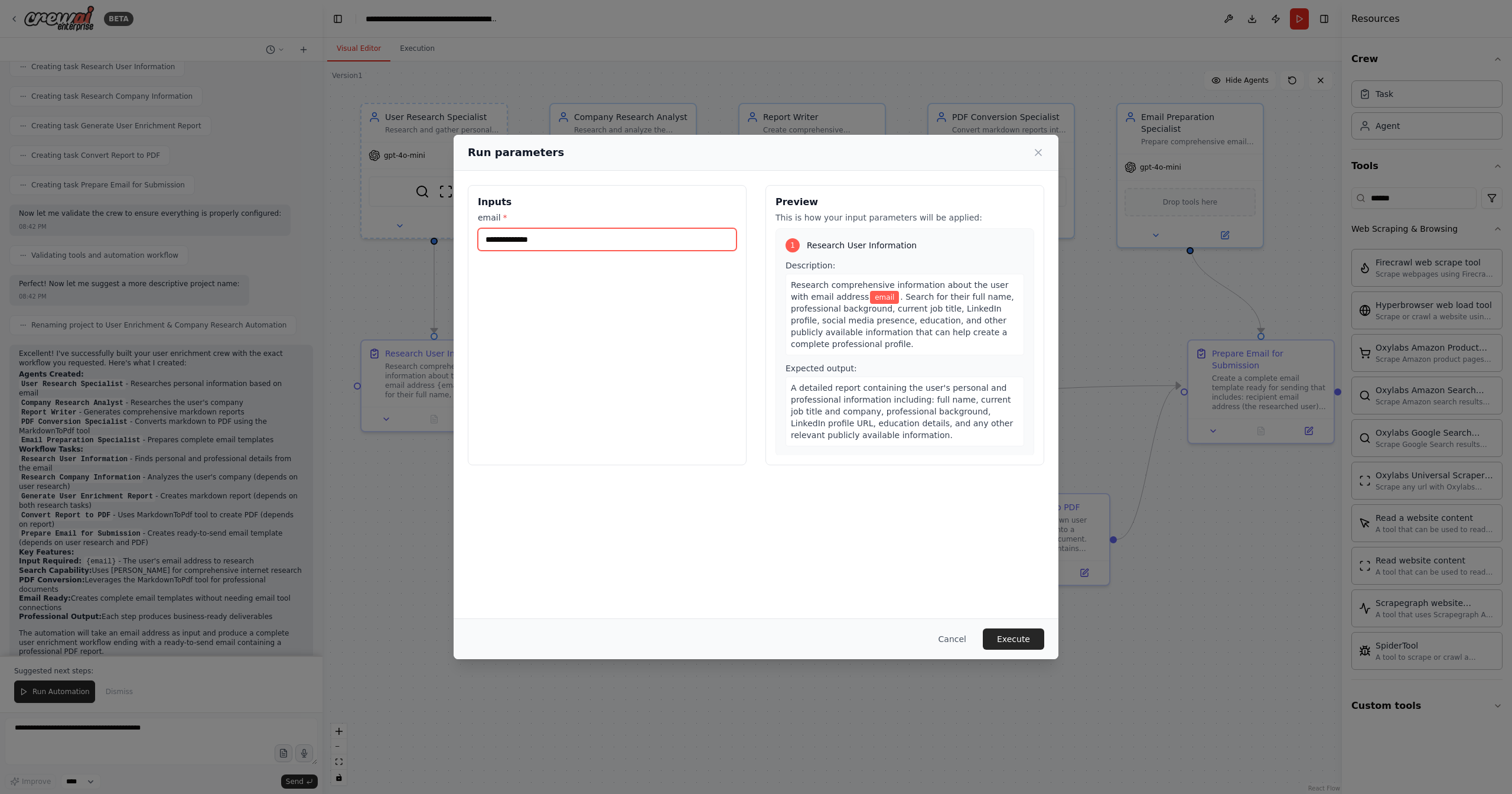
click at [630, 245] on input "email *" at bounding box center [607, 240] width 259 height 22
type input "**********"
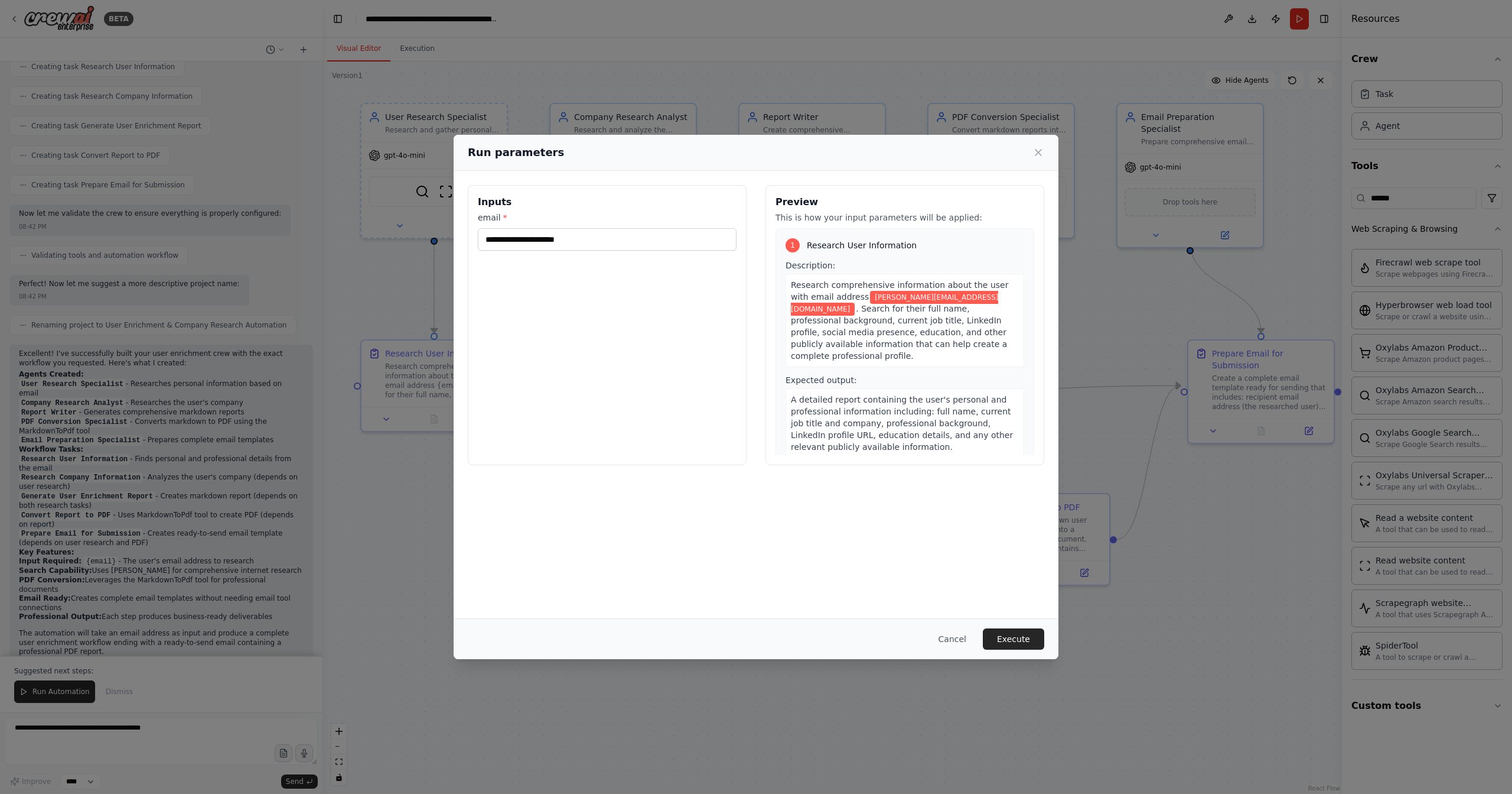
click button "Execute" at bounding box center [1014, 638] width 61 height 21
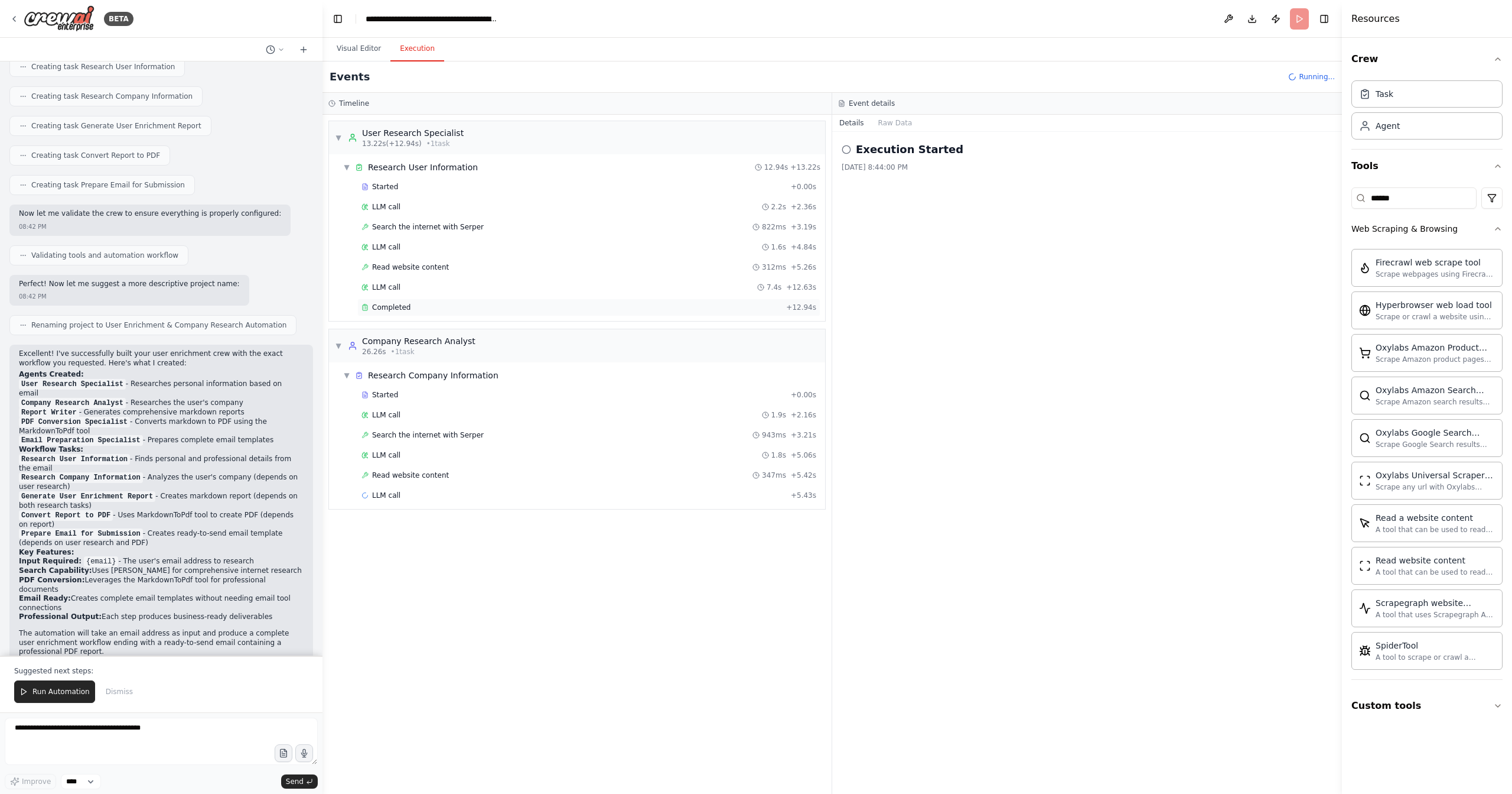
click at [393, 305] on span "Completed" at bounding box center [391, 308] width 38 height 9
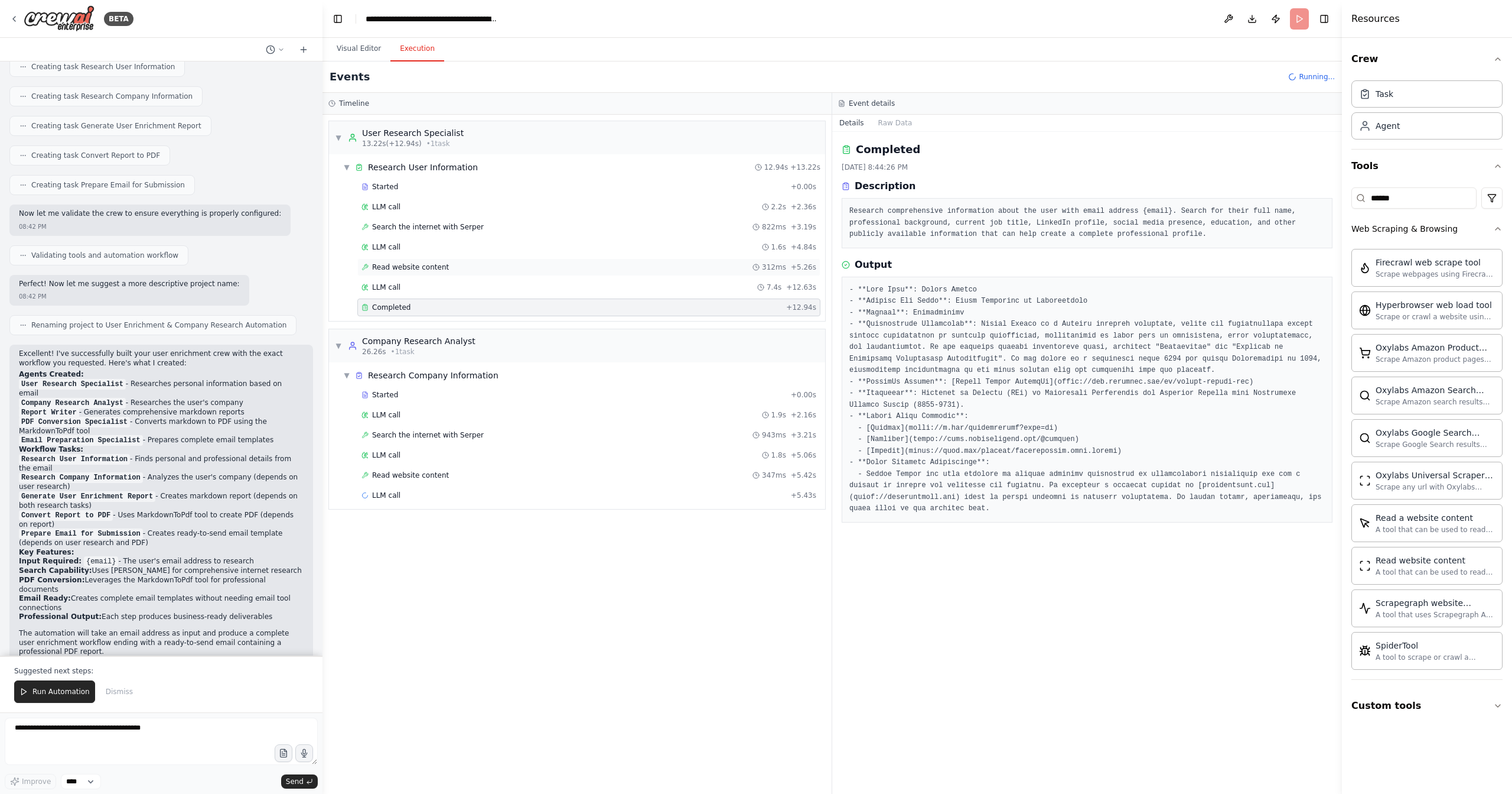
click at [415, 267] on span "Read website content" at bounding box center [411, 267] width 76 height 9
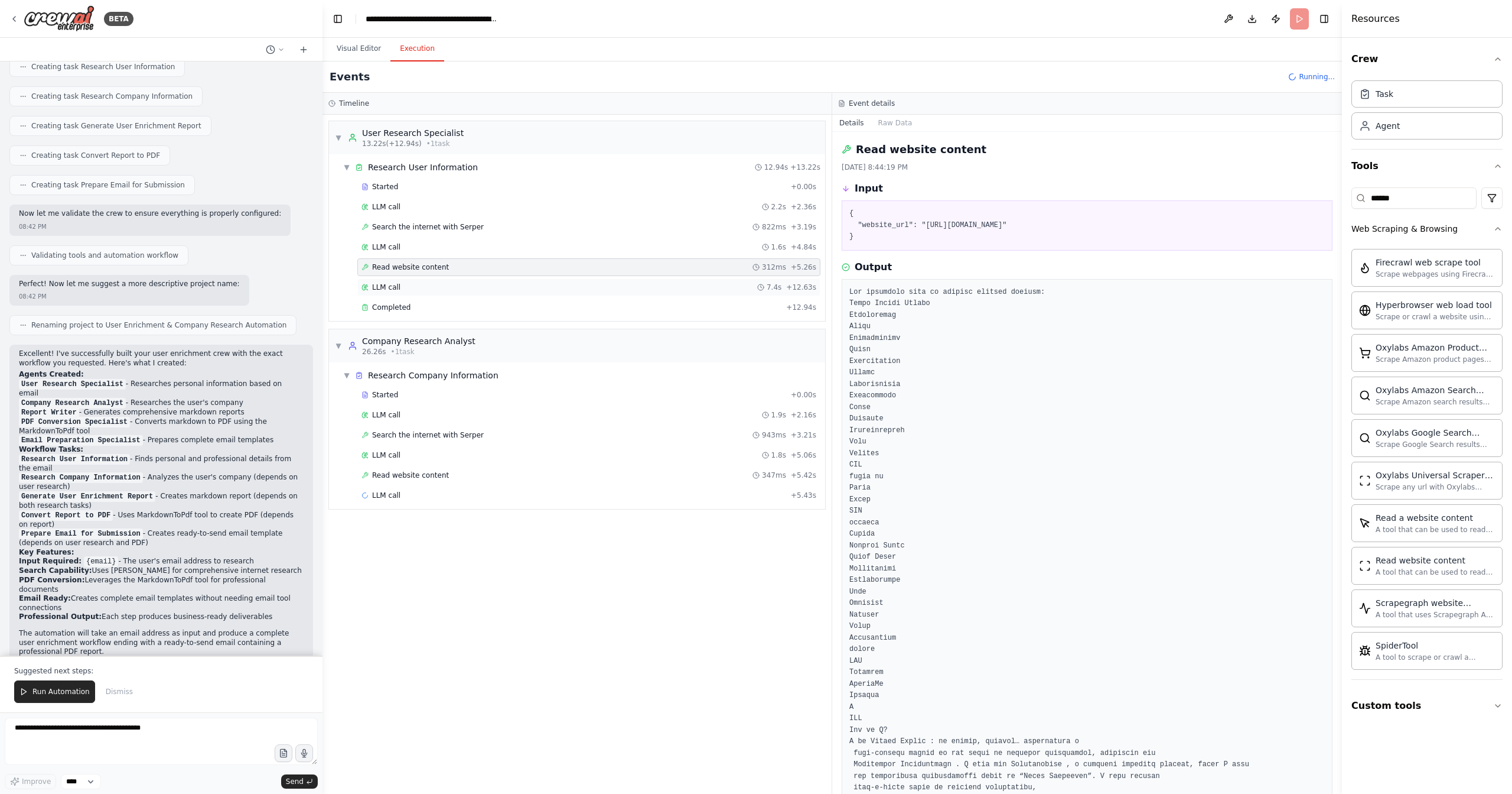
click at [413, 282] on div "LLM call 7.4s + 12.63s" at bounding box center [589, 287] width 455 height 9
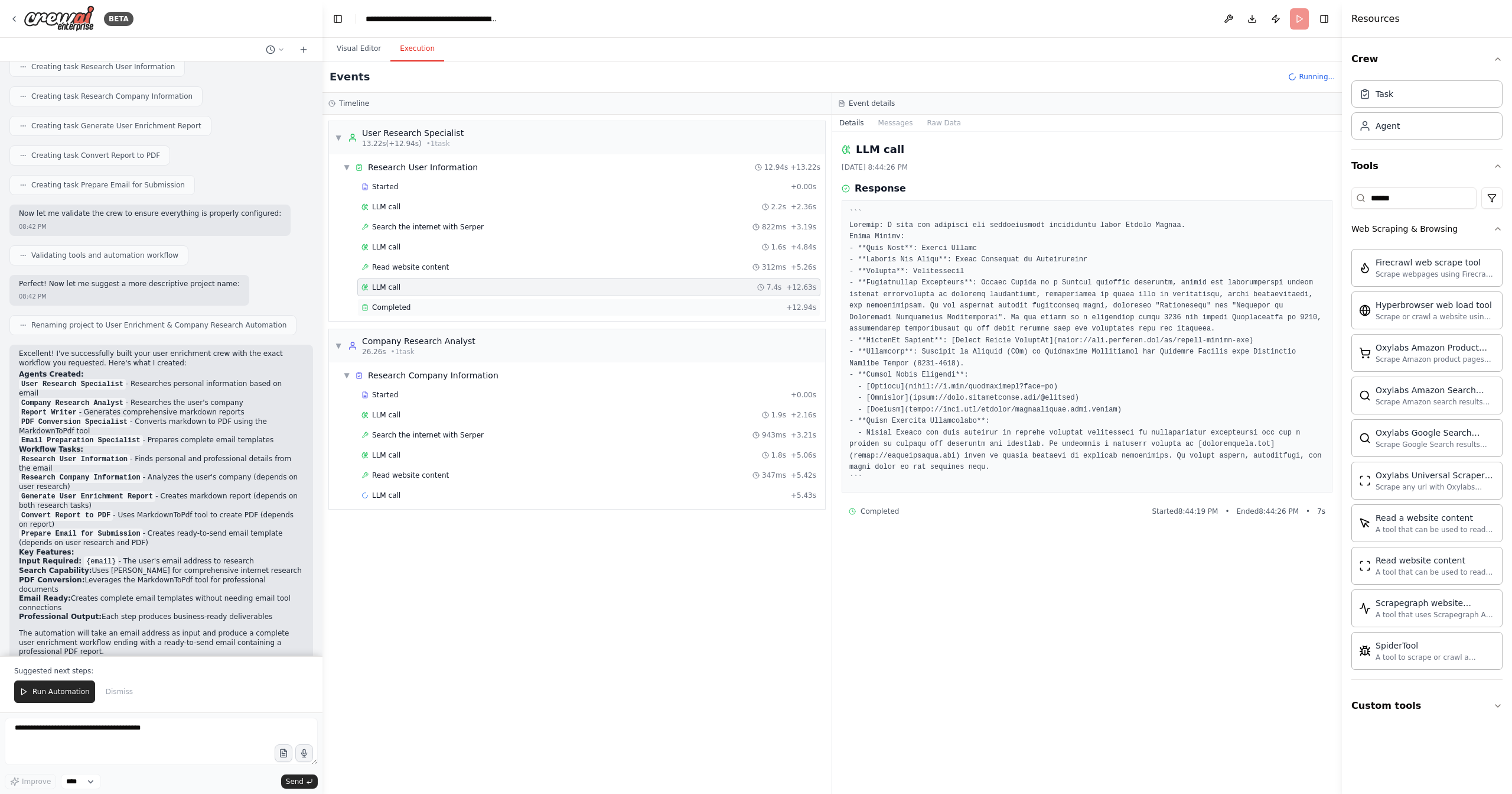
click at [409, 305] on div "Completed" at bounding box center [571, 308] width 420 height 9
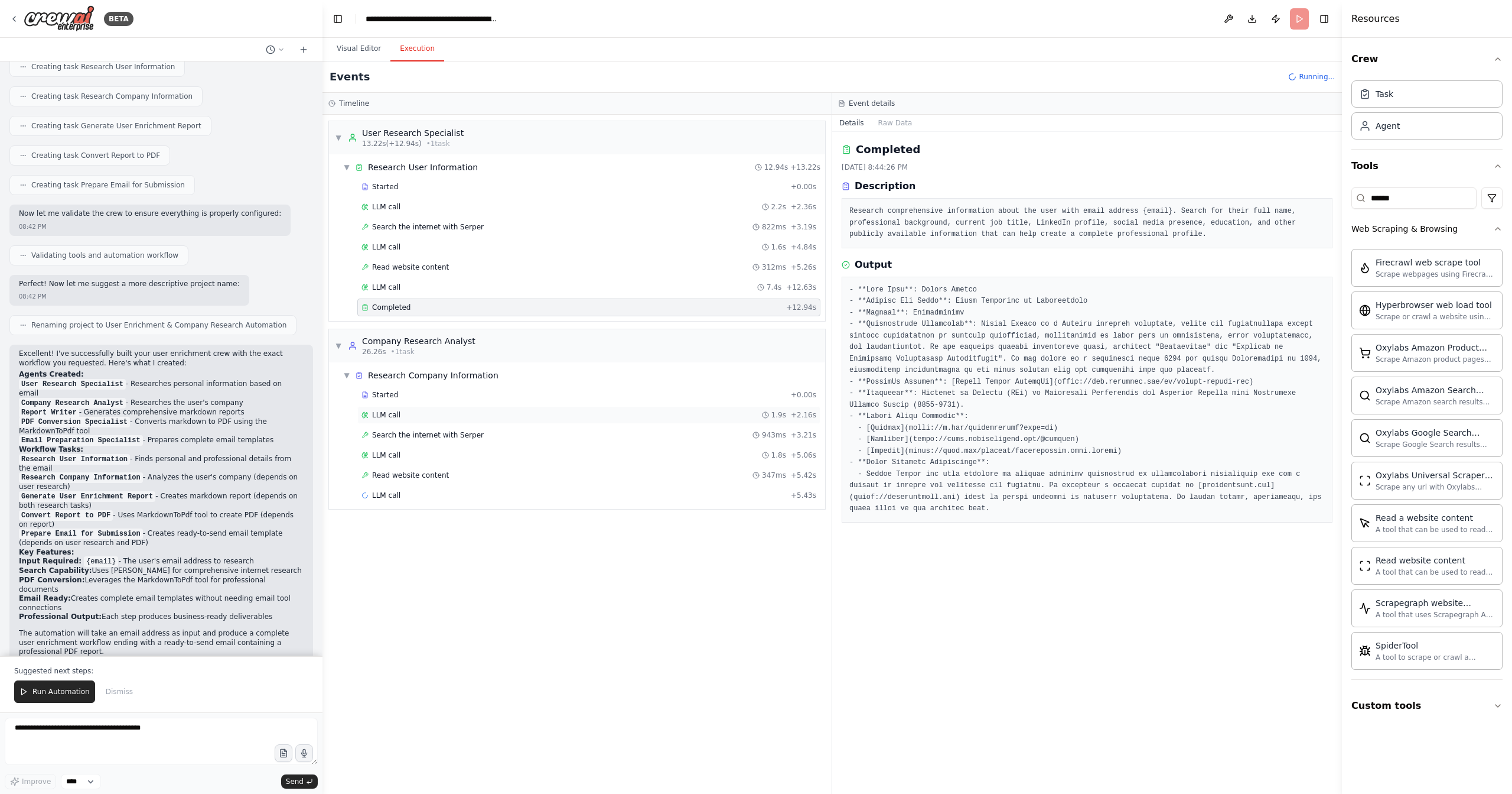
click at [409, 410] on div "LLM call 1.9s + 2.16s" at bounding box center [589, 415] width 455 height 9
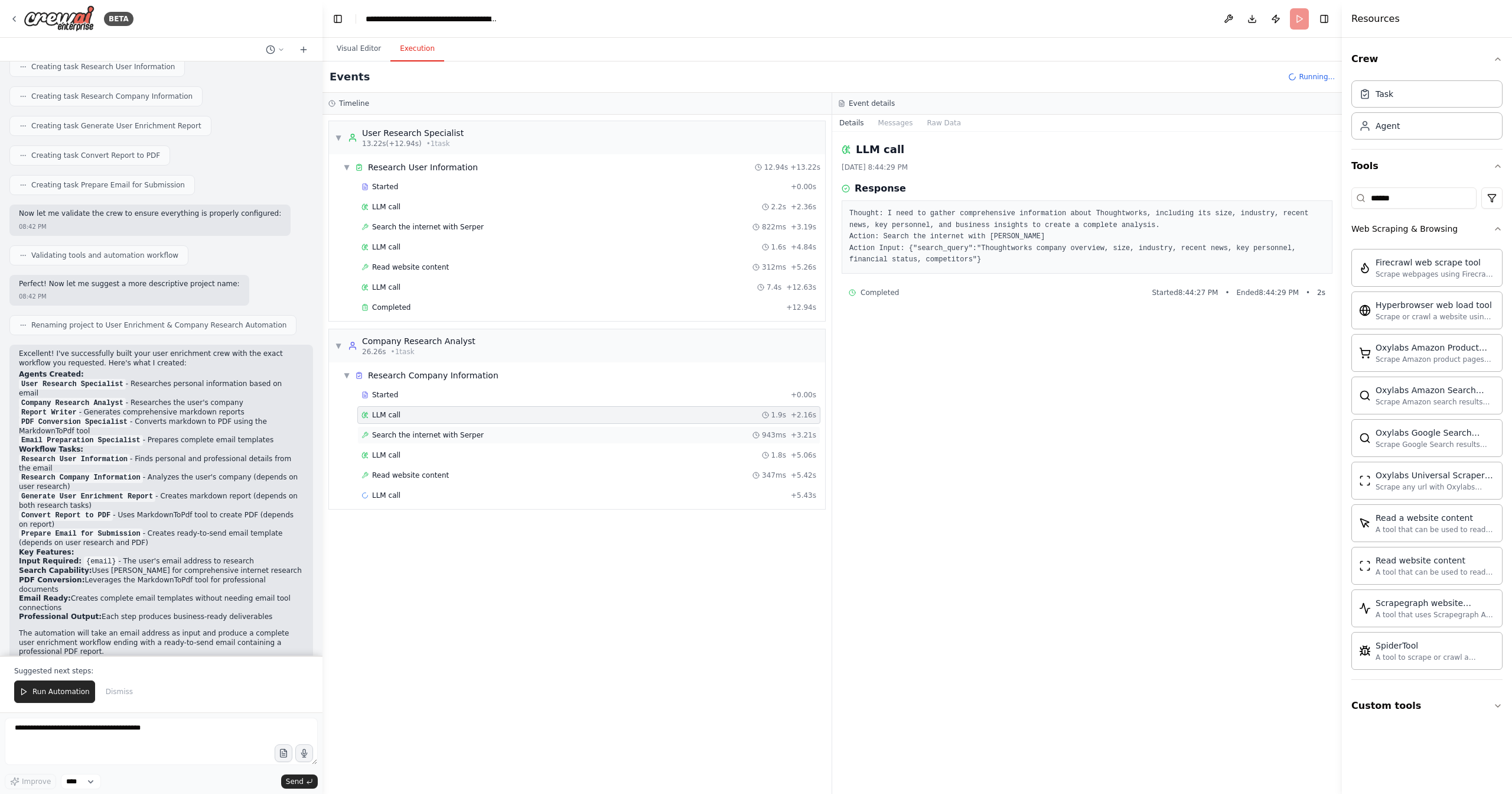
click at [410, 432] on span "Search the internet with Serper" at bounding box center [429, 435] width 112 height 9
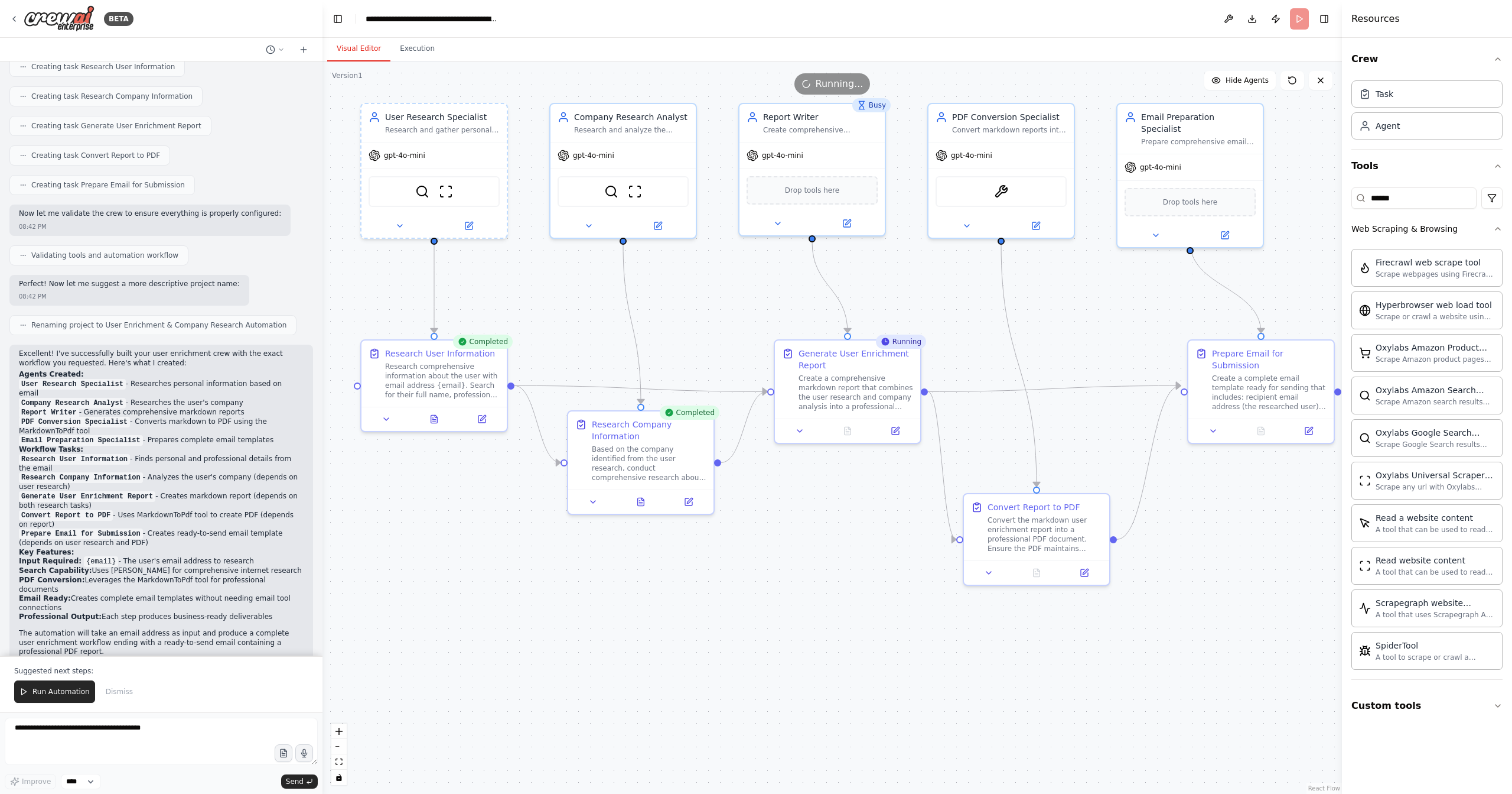
click at [372, 52] on button "Visual Editor" at bounding box center [359, 48] width 63 height 25
click at [715, 322] on div ".deletable-edge-delete-btn { width: 20px; height: 20px; border: 0px solid #ffff…" at bounding box center [832, 428] width 1020 height 732
click at [599, 159] on div "gpt-4o-mini" at bounding box center [623, 153] width 145 height 26
click at [490, 162] on div "gpt-4o-mini" at bounding box center [434, 153] width 145 height 26
click at [528, 286] on div ".deletable-edge-delete-btn { width: 20px; height: 20px; border: 0px solid #ffff…" at bounding box center [832, 428] width 1020 height 732
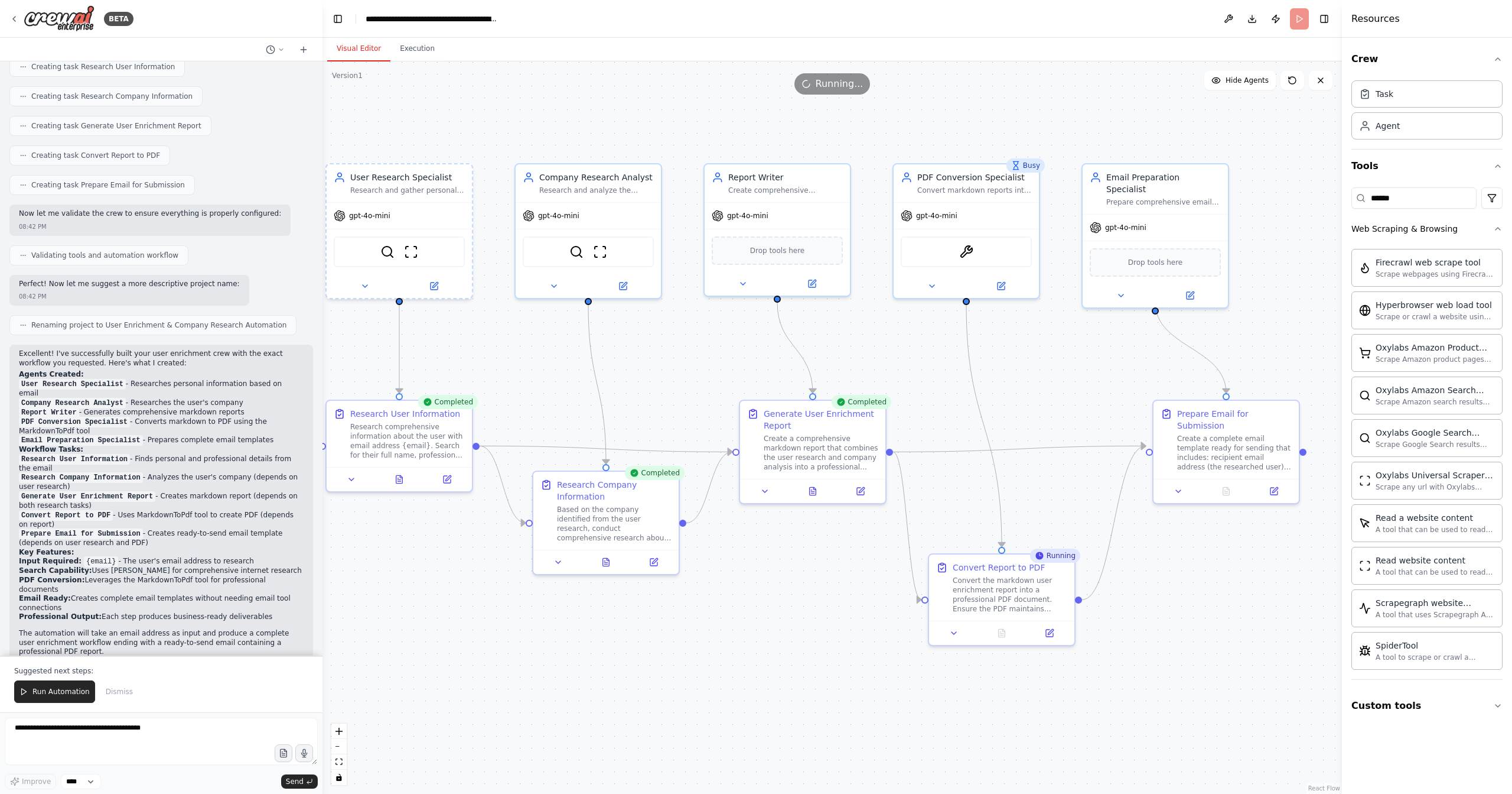
drag, startPoint x: 550, startPoint y: 316, endPoint x: 518, endPoint y: 372, distance: 64.5
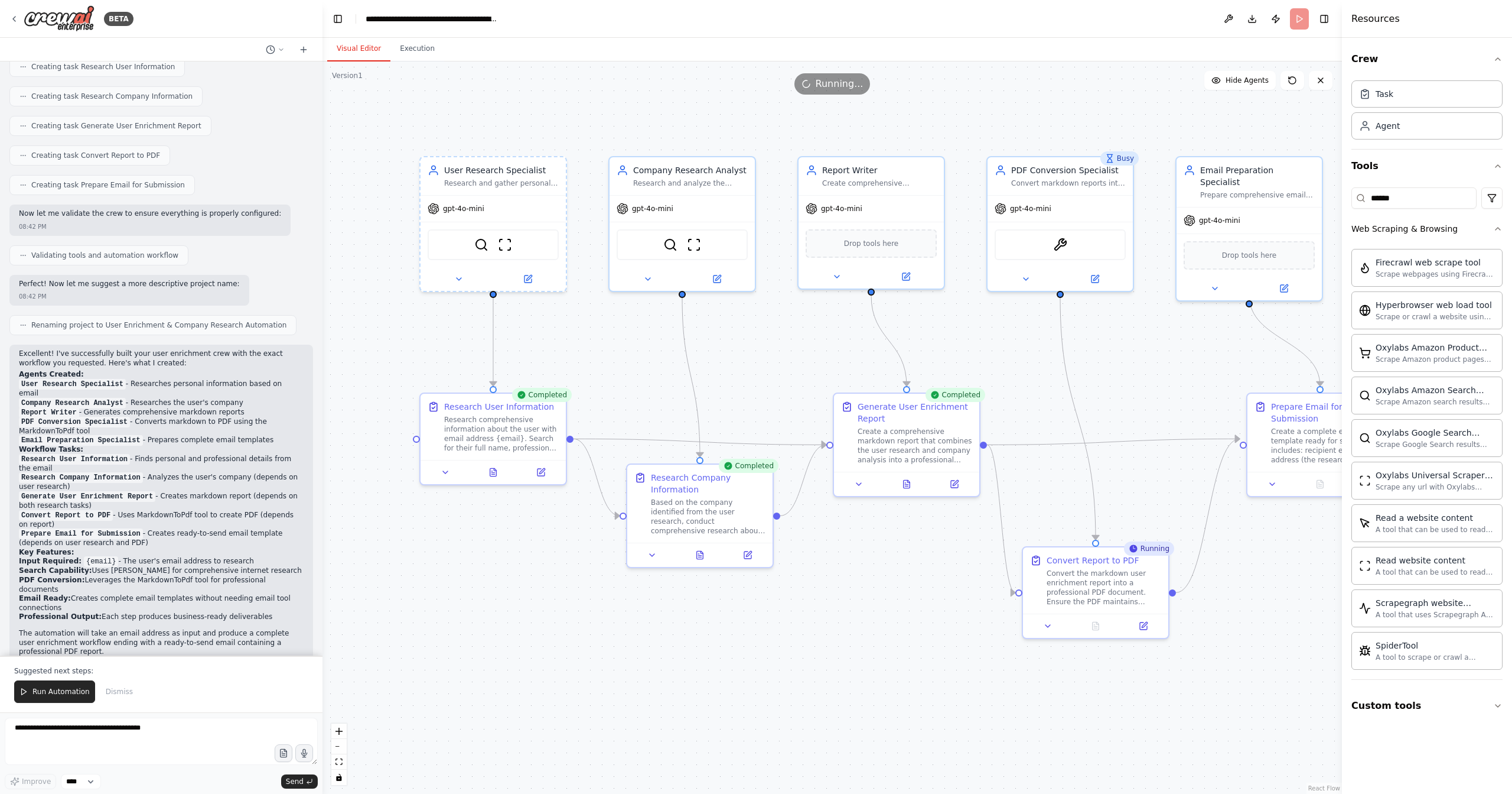
drag, startPoint x: 518, startPoint y: 371, endPoint x: 620, endPoint y: 362, distance: 102.4
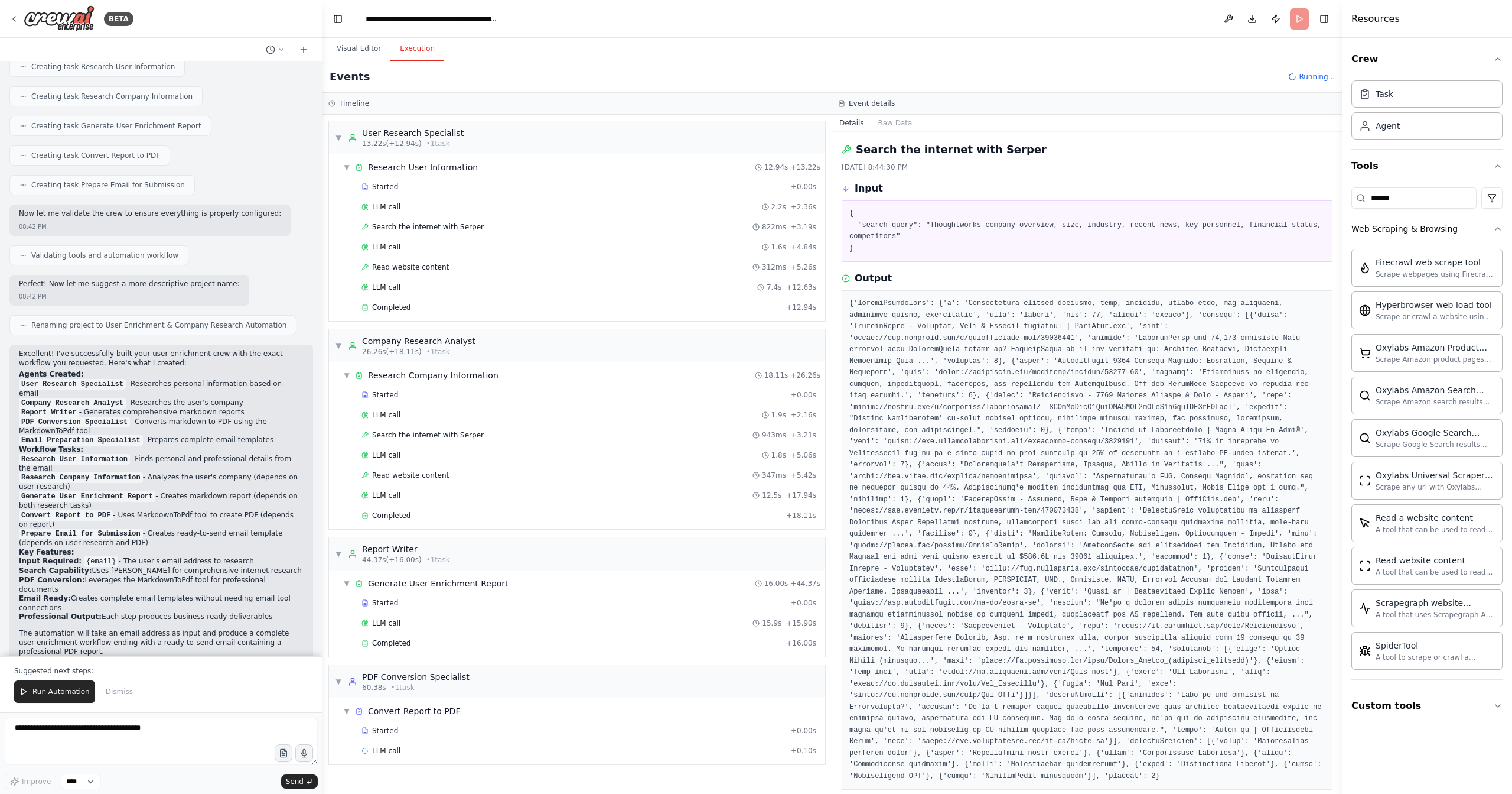
click at [406, 51] on button "Execution" at bounding box center [417, 48] width 54 height 25
click at [707, 766] on div "markdown_to_pdf_converter 12ms + 22.34s" at bounding box center [589, 771] width 455 height 9
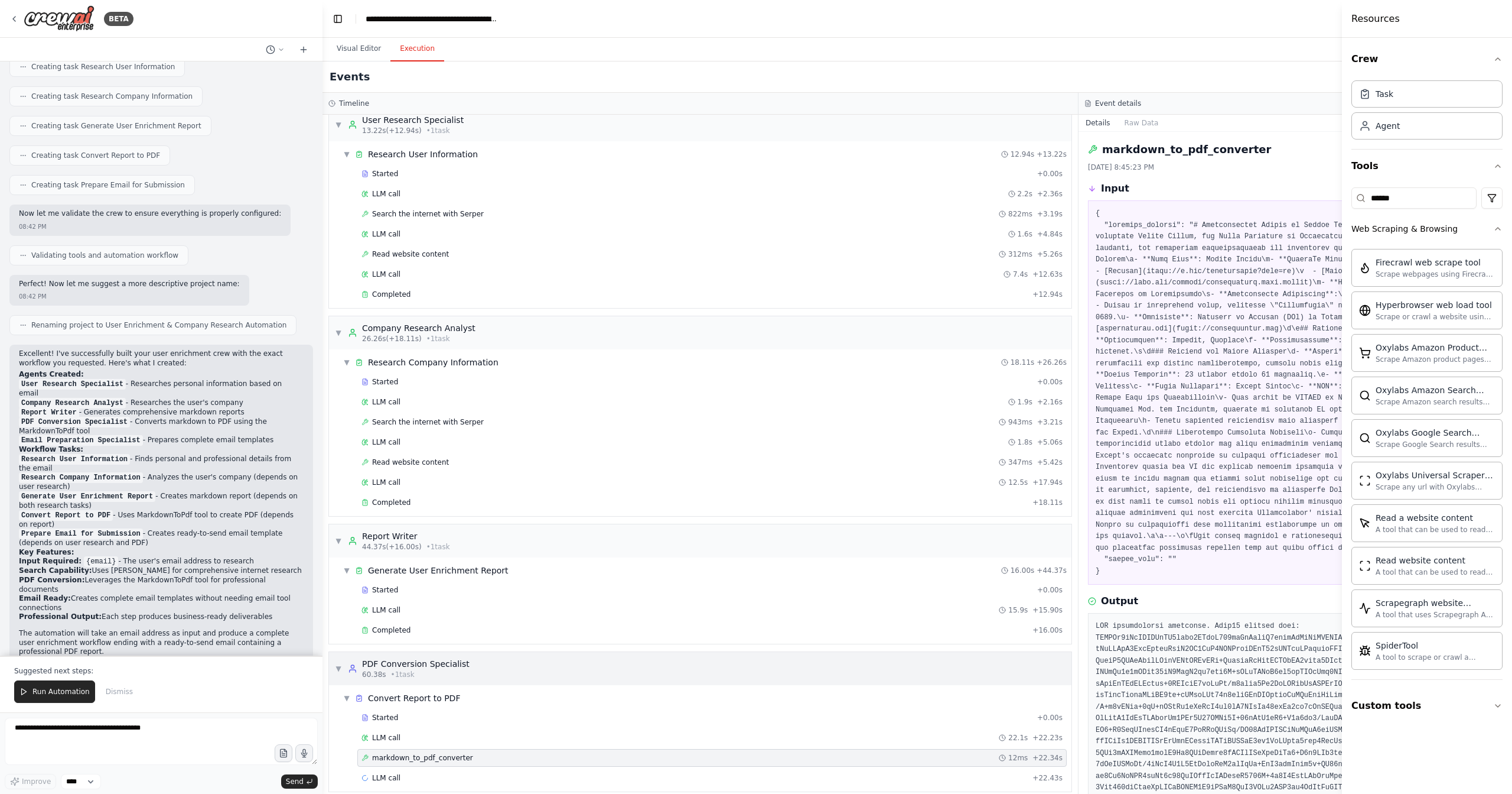
scroll to position [14, 0]
click at [366, 54] on button "Visual Editor" at bounding box center [359, 48] width 63 height 25
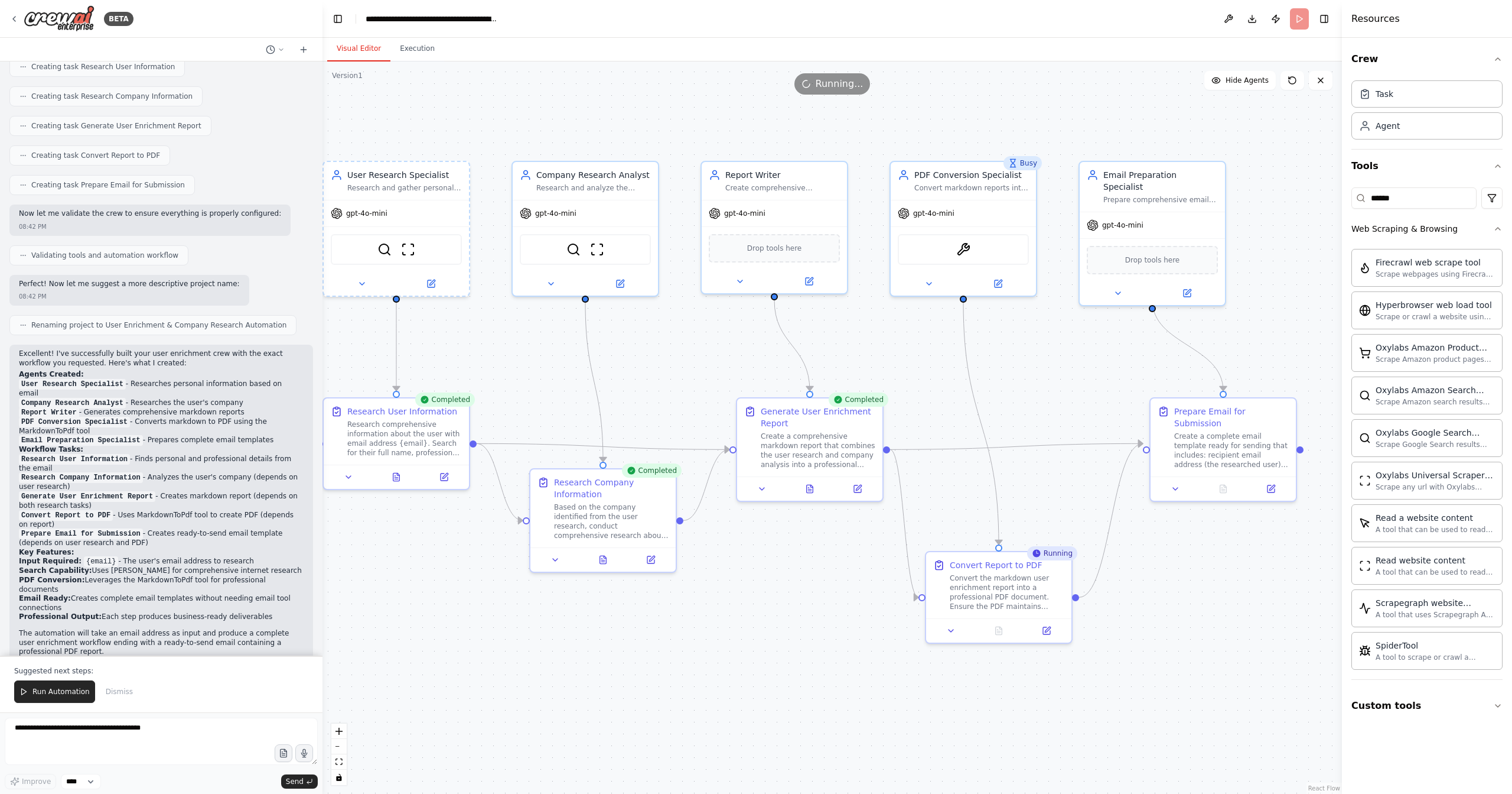
drag, startPoint x: 1207, startPoint y: 385, endPoint x: 1124, endPoint y: 391, distance: 83.2
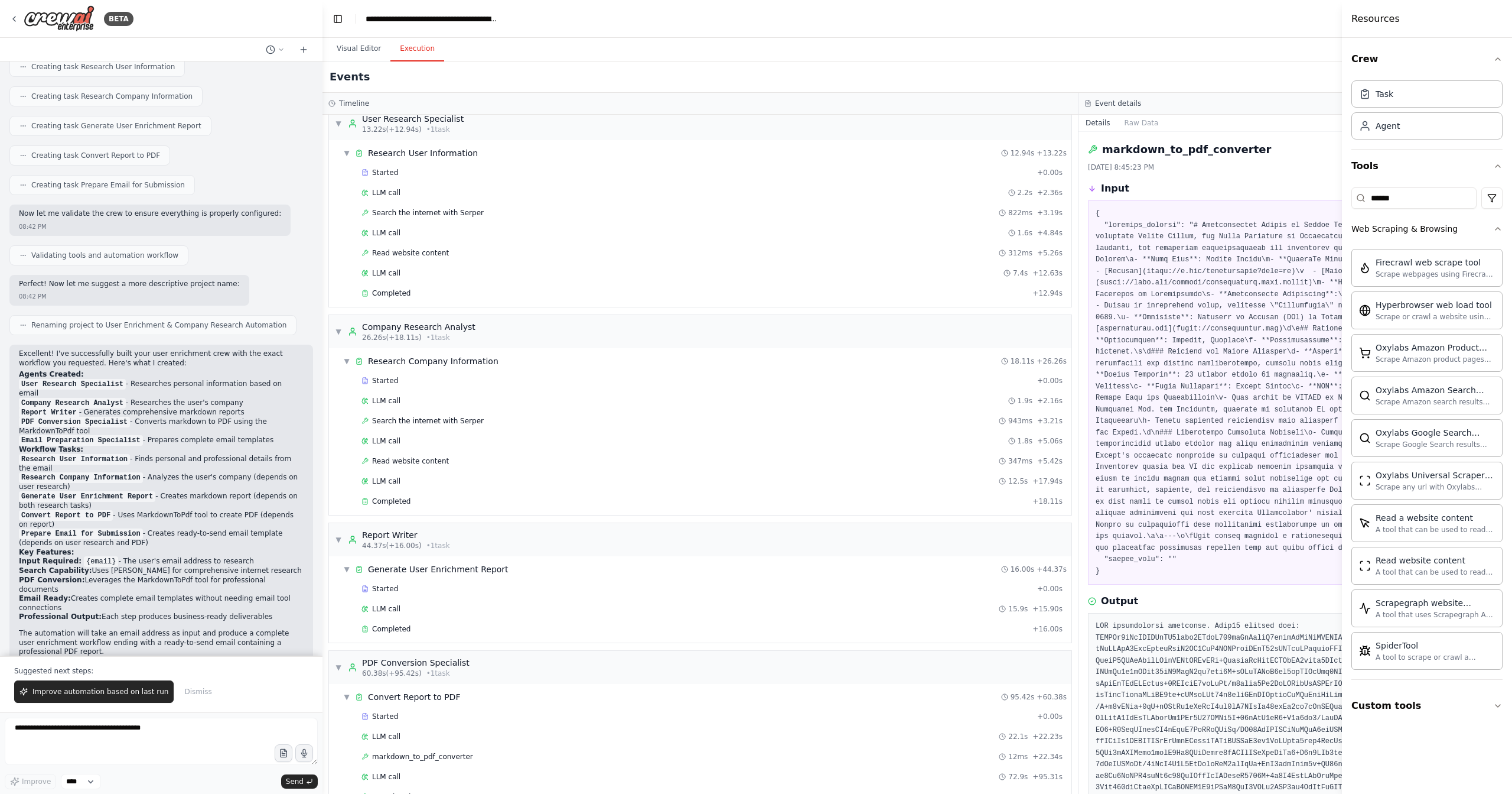
click at [428, 54] on button "Execution" at bounding box center [417, 48] width 54 height 25
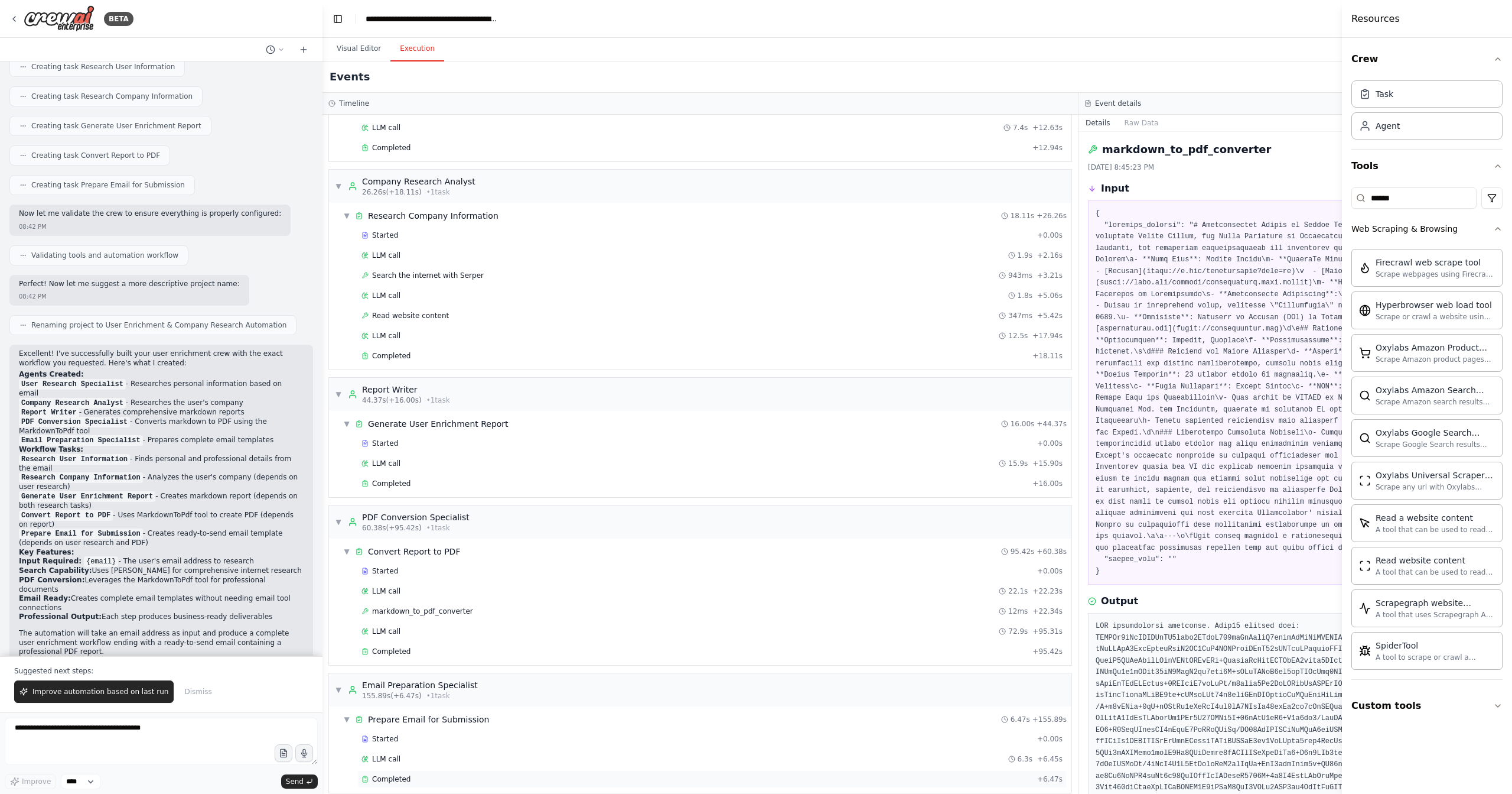
click at [440, 774] on div "Completed" at bounding box center [697, 779] width 671 height 9
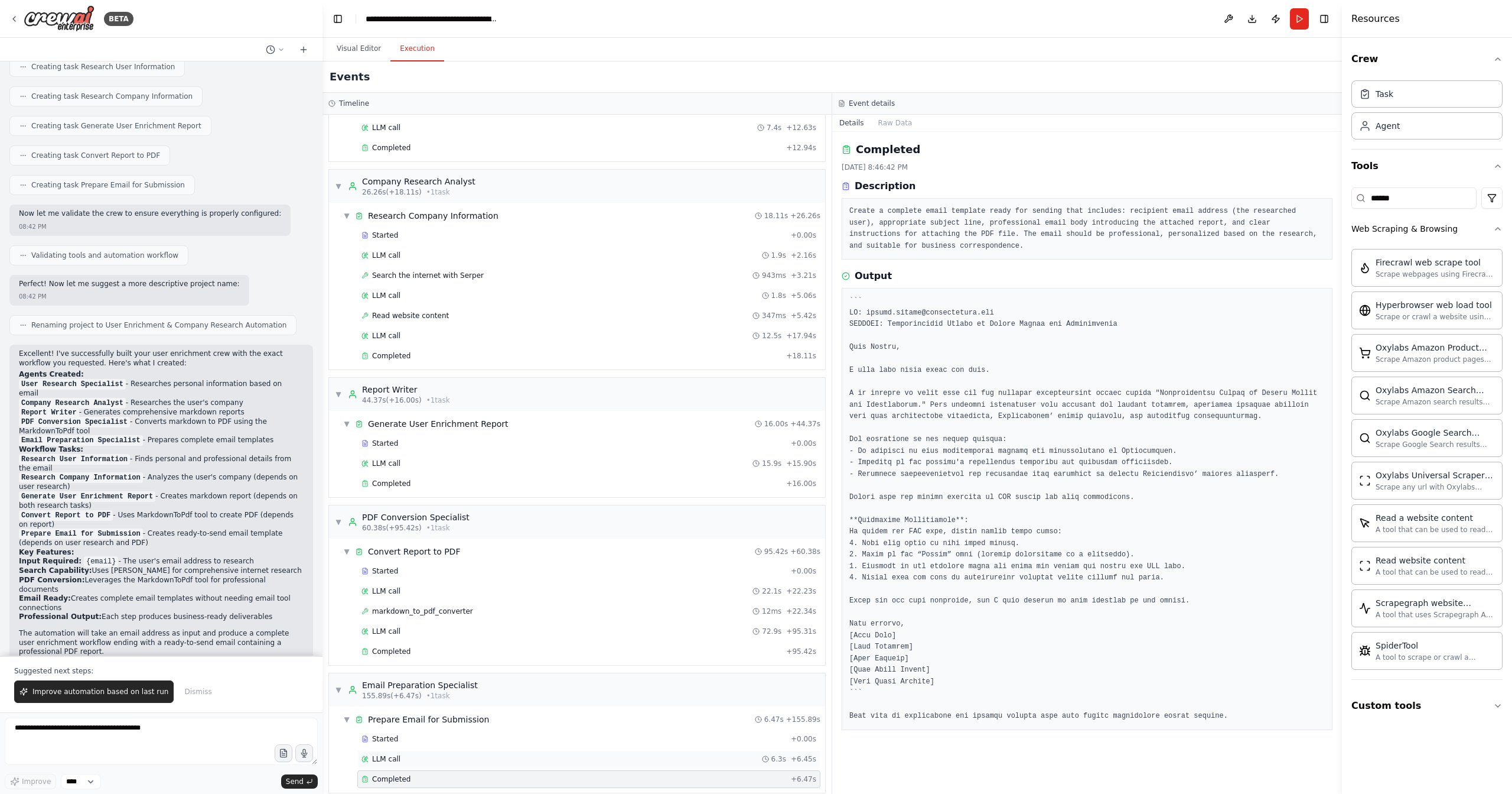
click at [534, 754] on div "LLM call 6.3s + 6.45s" at bounding box center [589, 759] width 455 height 9
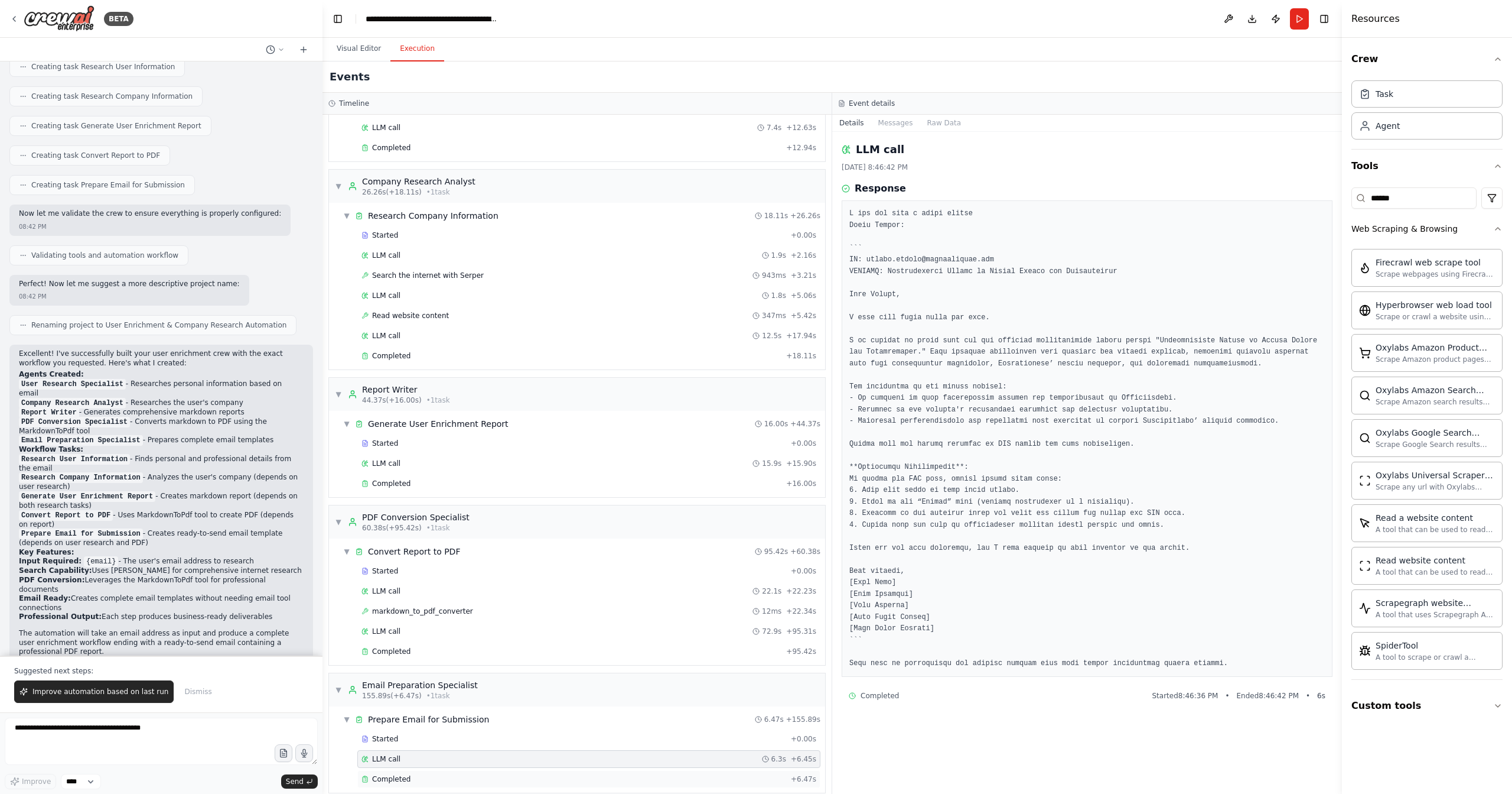
click at [524, 770] on div "Completed + 6.47s" at bounding box center [589, 778] width 463 height 18
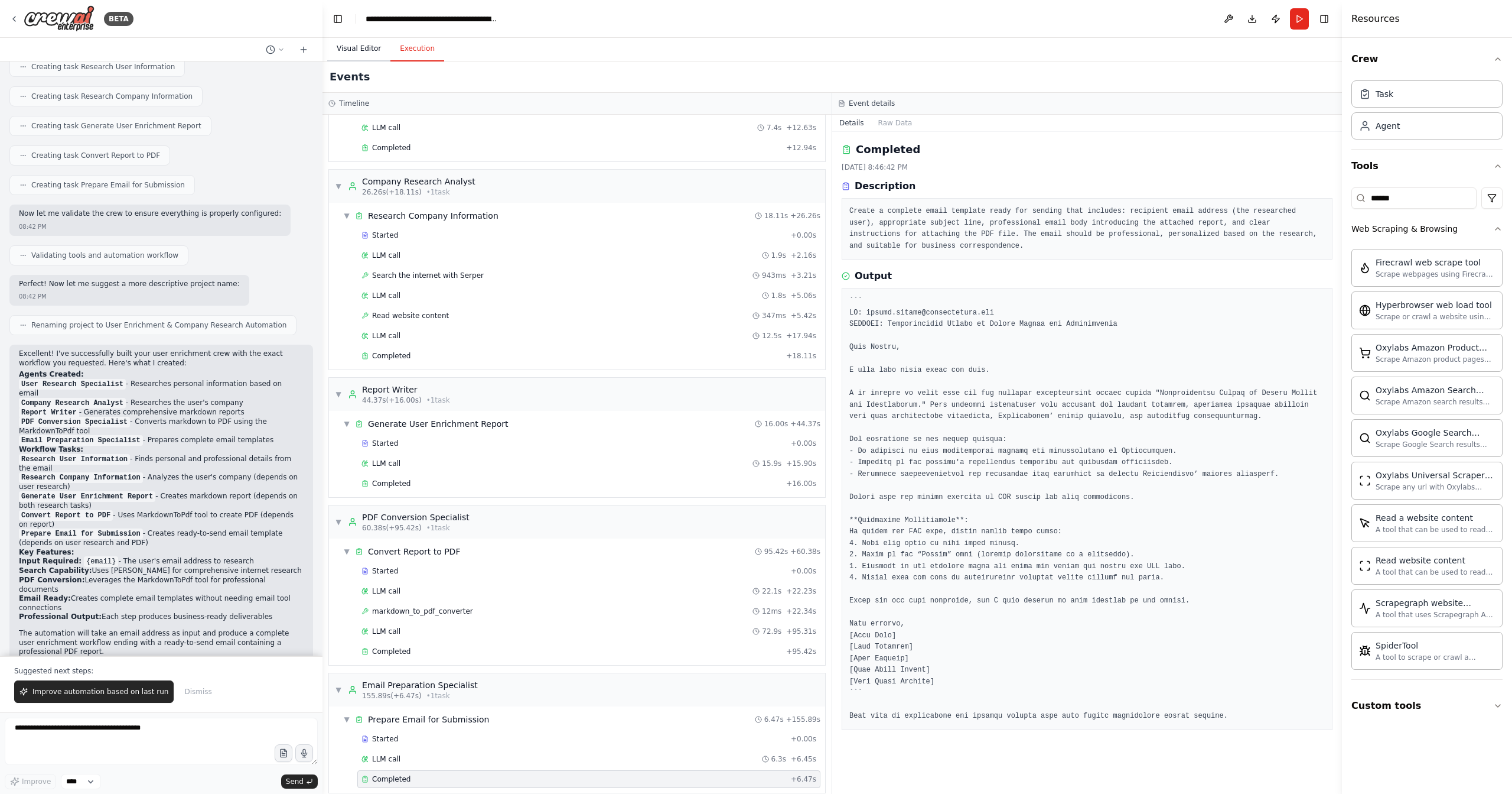
click at [345, 47] on button "Visual Editor" at bounding box center [359, 48] width 63 height 25
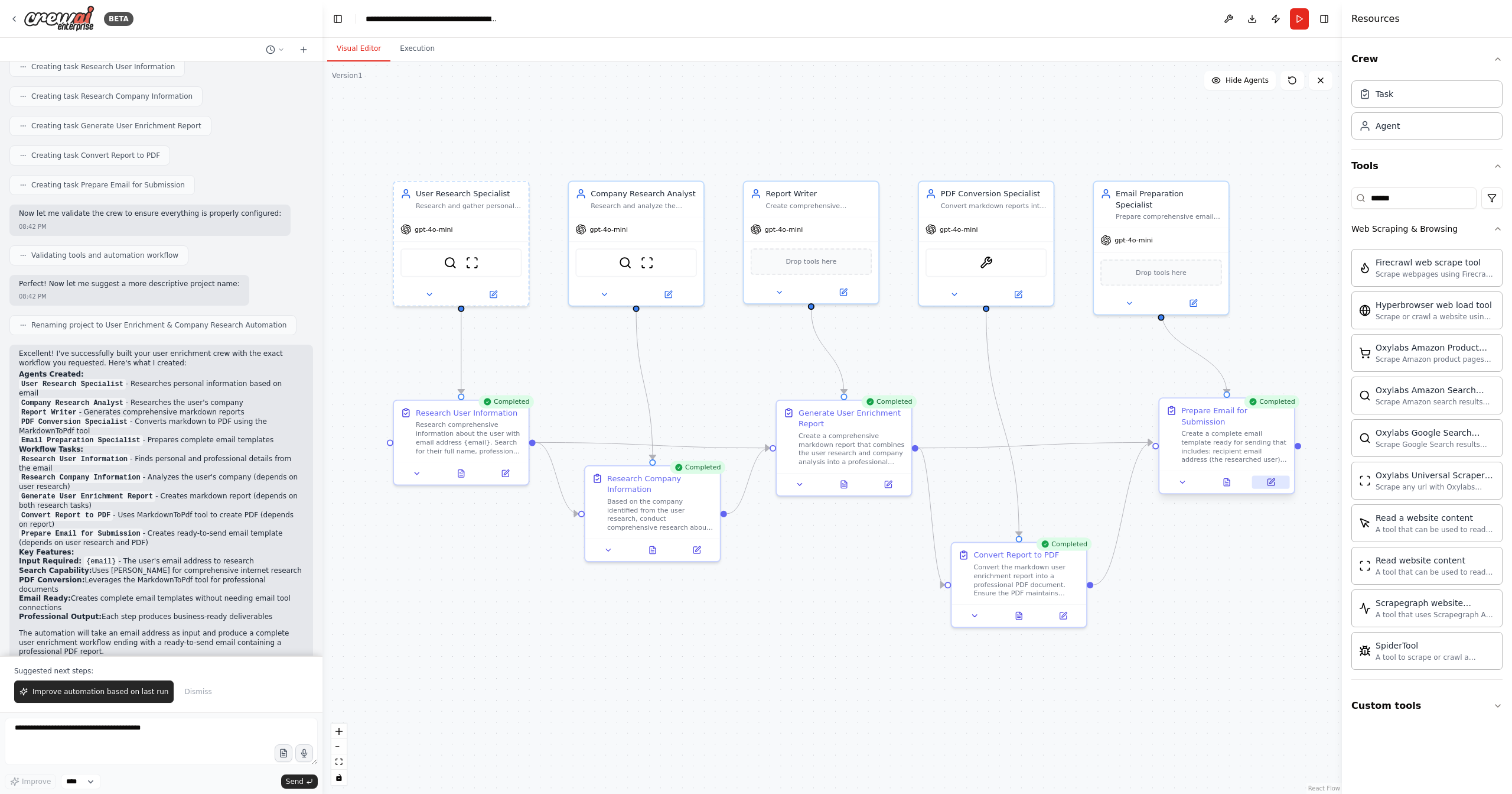
click at [1274, 479] on icon at bounding box center [1271, 482] width 7 height 7
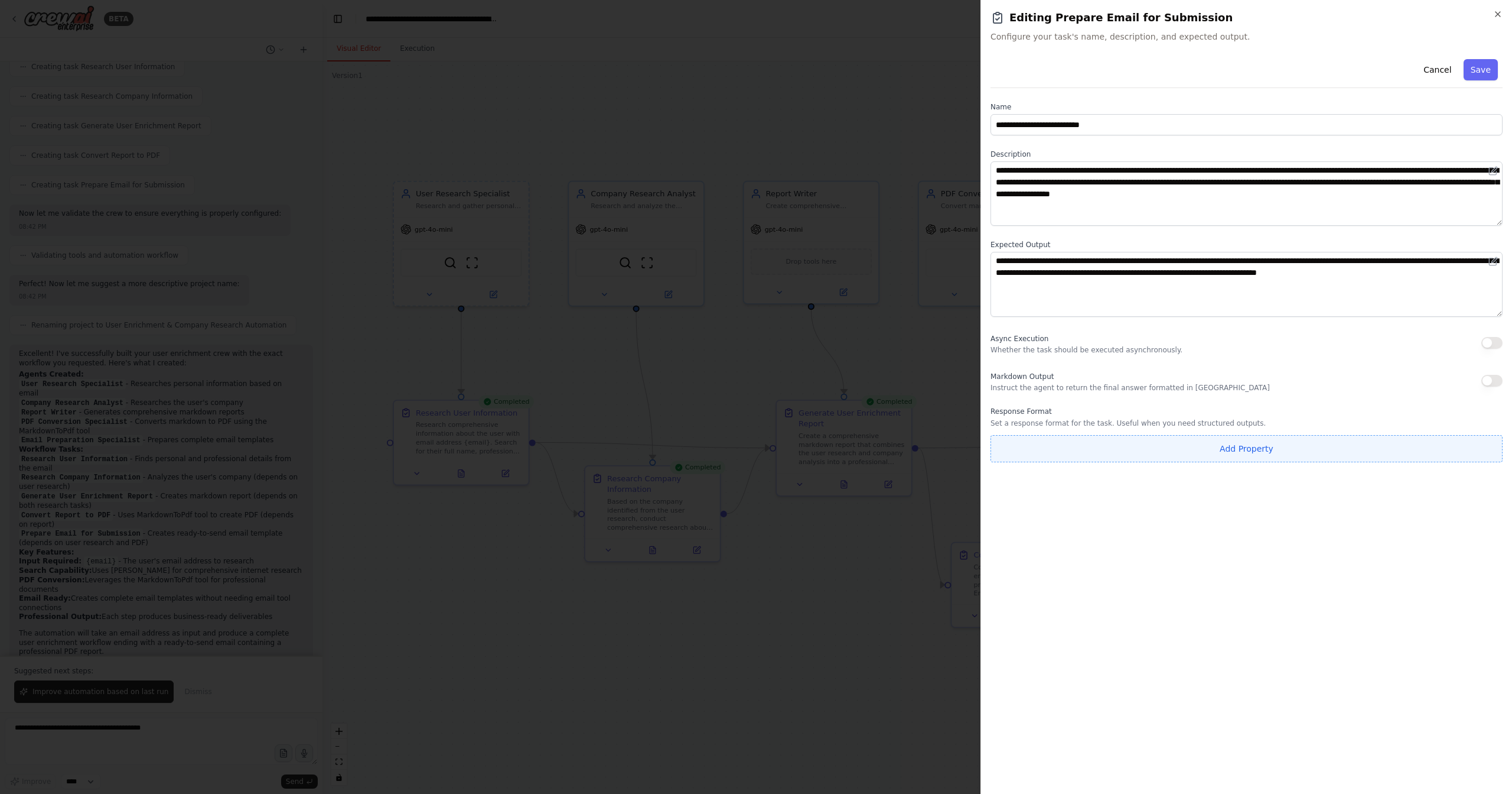
click at [1276, 443] on button "Add Property" at bounding box center [1247, 448] width 512 height 27
click at [1106, 439] on input "**********" at bounding box center [1178, 445] width 373 height 21
type input "*******"
click at [1453, 448] on button "Optional" at bounding box center [1453, 445] width 48 height 21
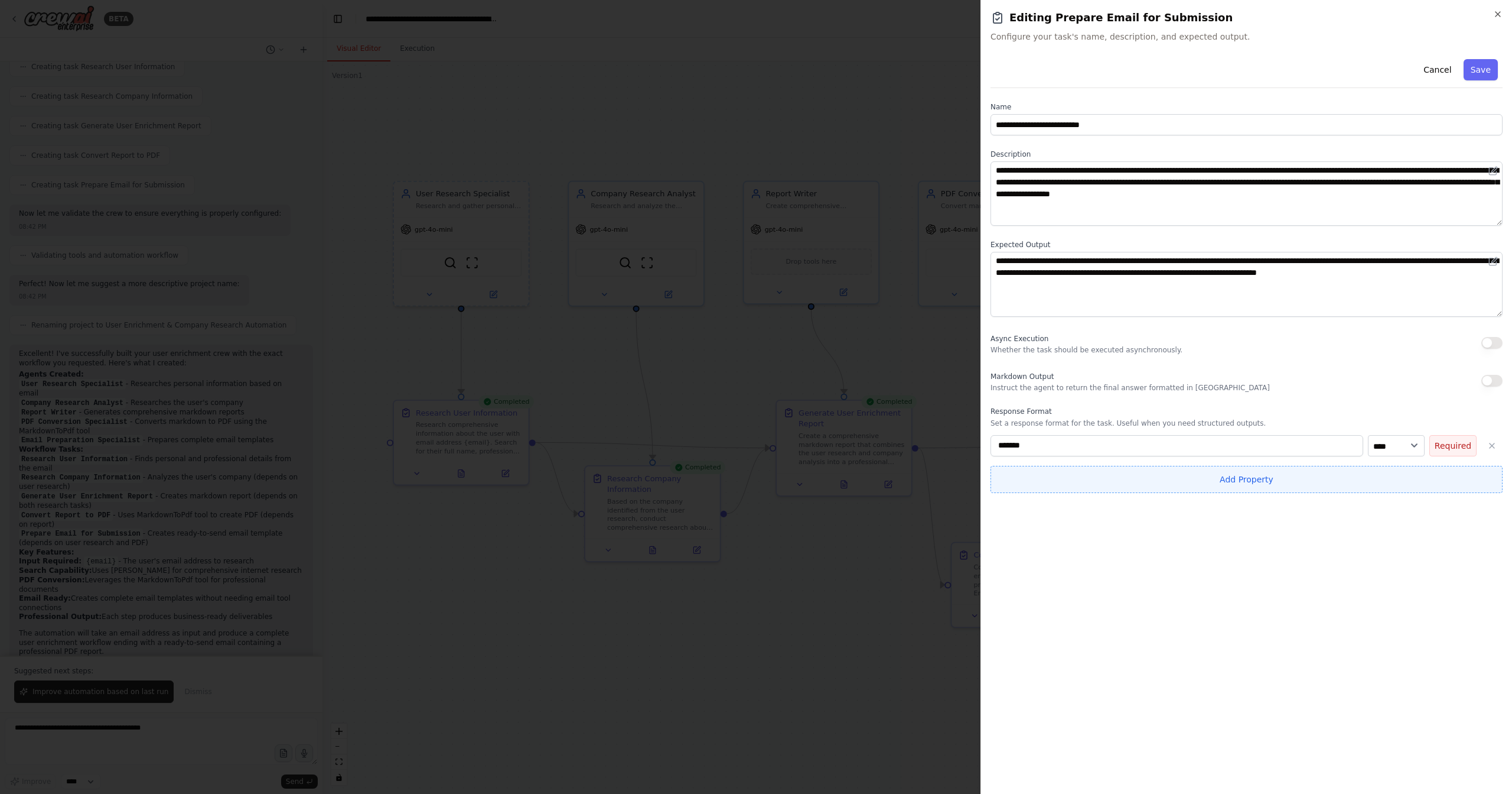
click at [1256, 478] on button "Add Property" at bounding box center [1247, 479] width 512 height 27
click at [1165, 476] on input "**********" at bounding box center [1178, 476] width 373 height 21
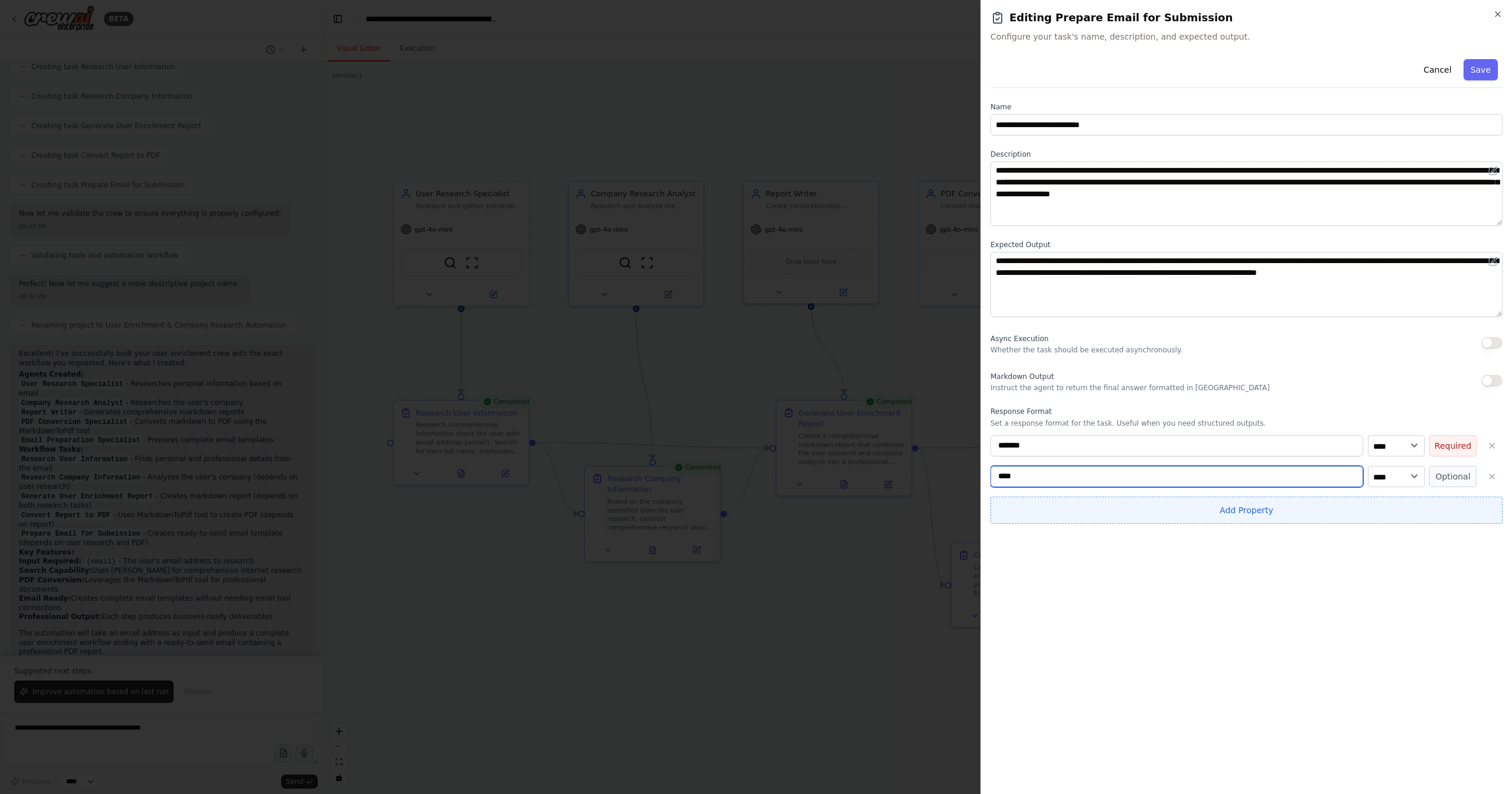
type input "****"
click at [1272, 506] on button "Add Property" at bounding box center [1247, 510] width 512 height 27
click at [1126, 503] on input "**********" at bounding box center [1178, 507] width 373 height 21
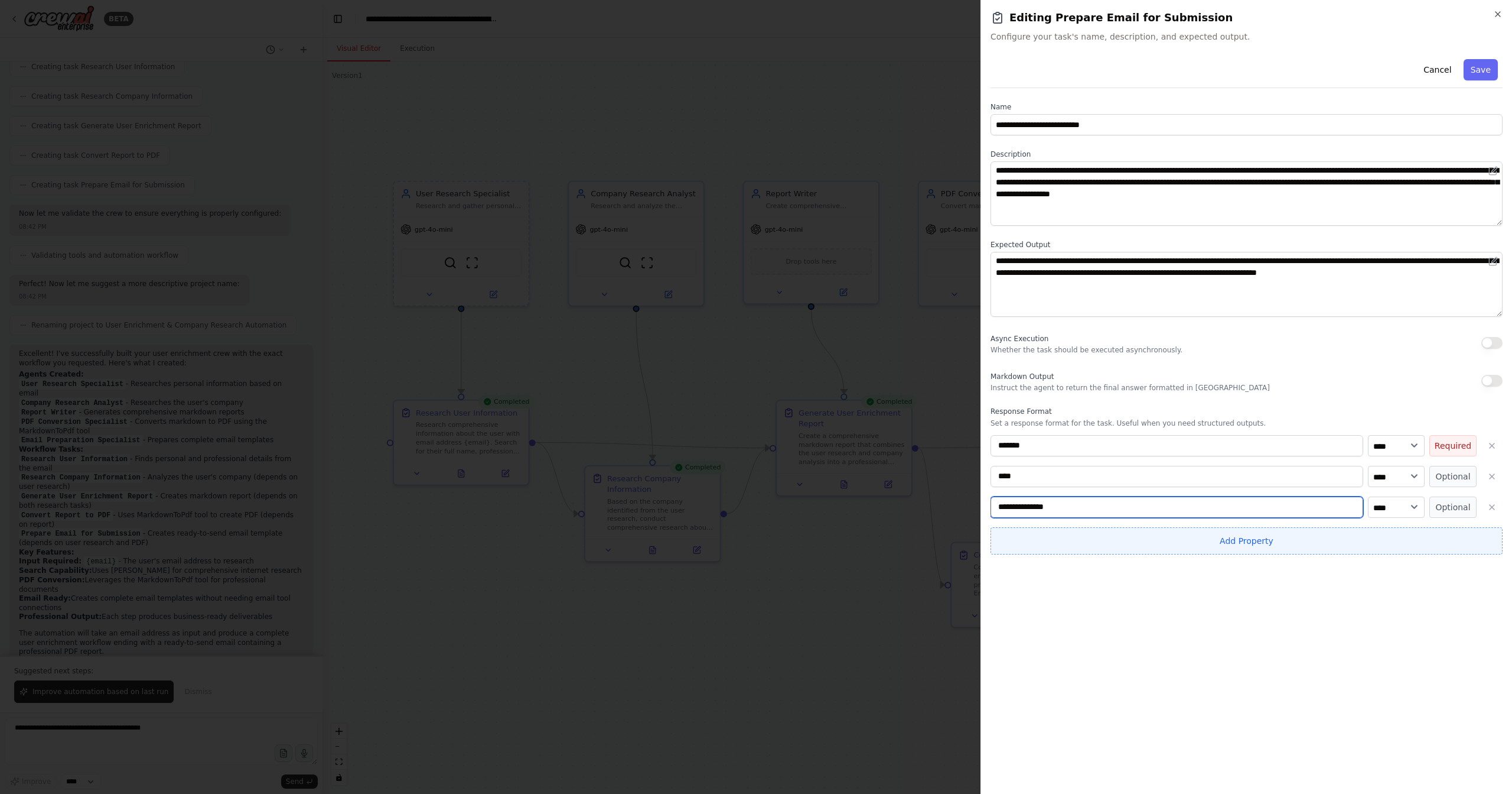
type input "**********"
click at [1139, 541] on button "Add Property" at bounding box center [1247, 541] width 512 height 27
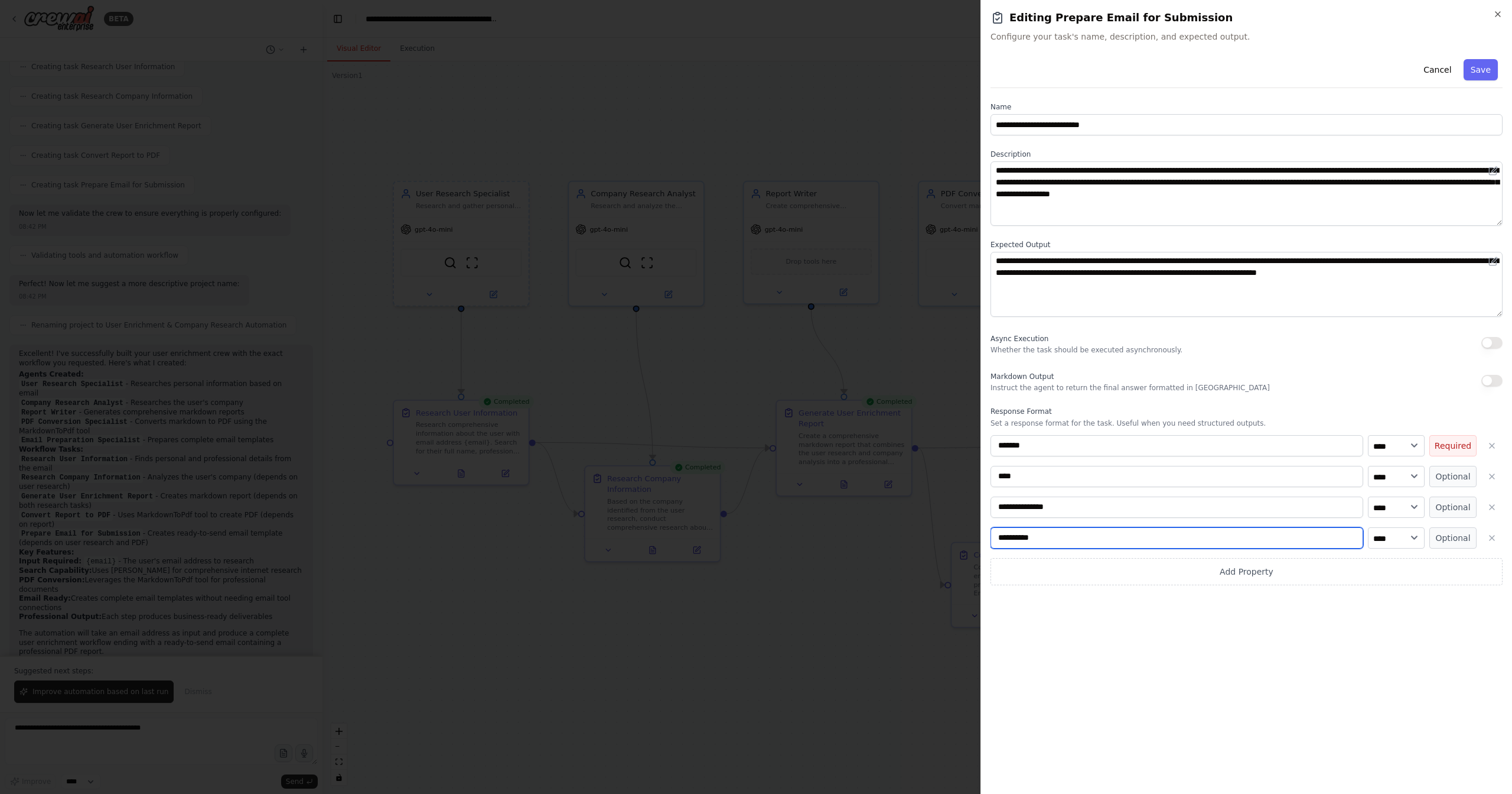
click at [1069, 532] on input "**********" at bounding box center [1178, 538] width 373 height 21
type input "**********"
click at [1048, 506] on input "**********" at bounding box center [1178, 507] width 373 height 21
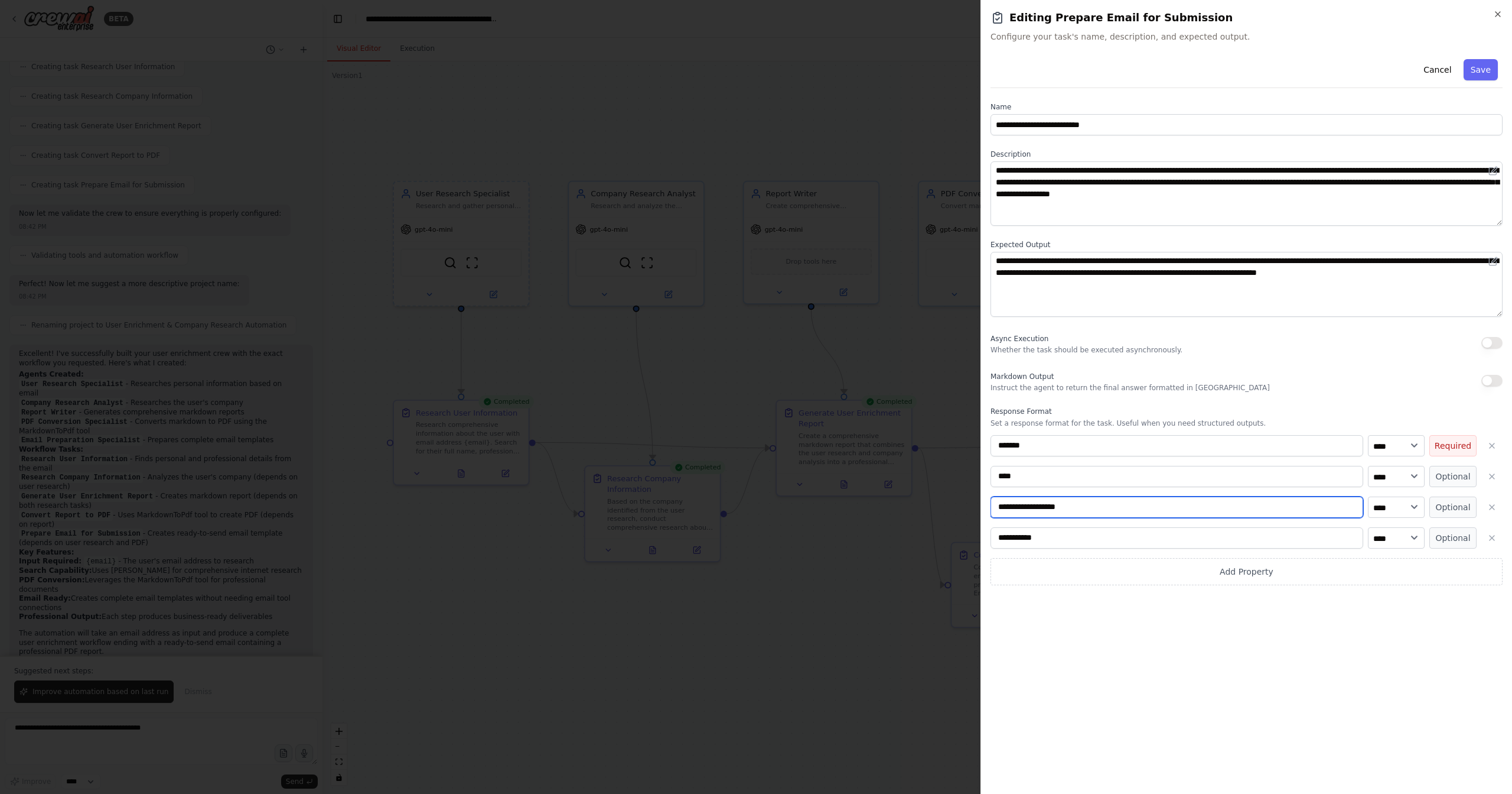
type input "**********"
click at [1070, 546] on input "**********" at bounding box center [1178, 538] width 373 height 21
type input "**********"
click at [1458, 474] on button "Optional" at bounding box center [1453, 476] width 48 height 21
click at [1458, 499] on button "Optional" at bounding box center [1453, 507] width 48 height 21
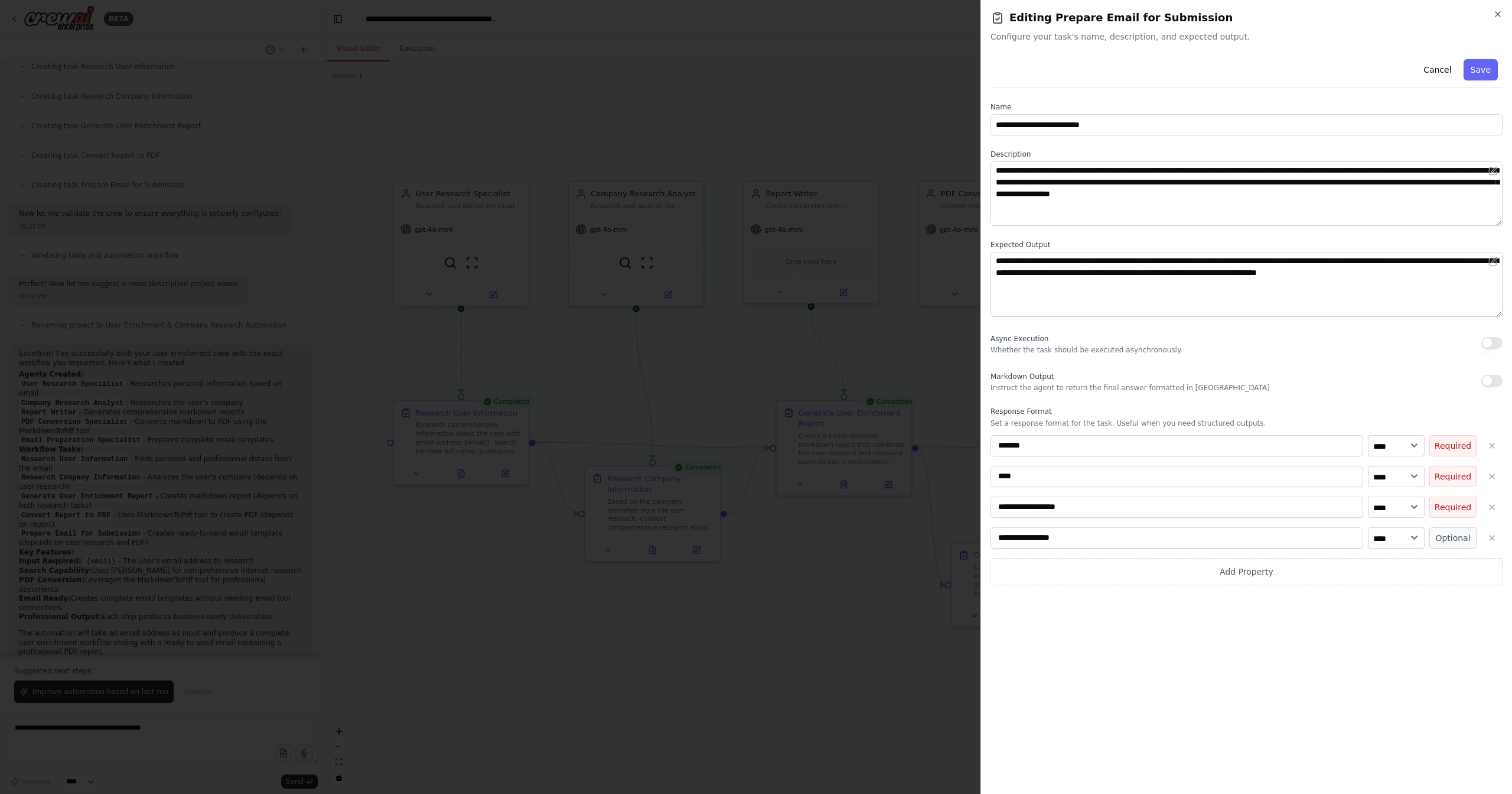
click at [1461, 526] on div "**********" at bounding box center [1247, 510] width 512 height 150
click at [1461, 532] on button "Optional" at bounding box center [1453, 538] width 48 height 21
click at [1477, 70] on button "Save" at bounding box center [1480, 69] width 34 height 21
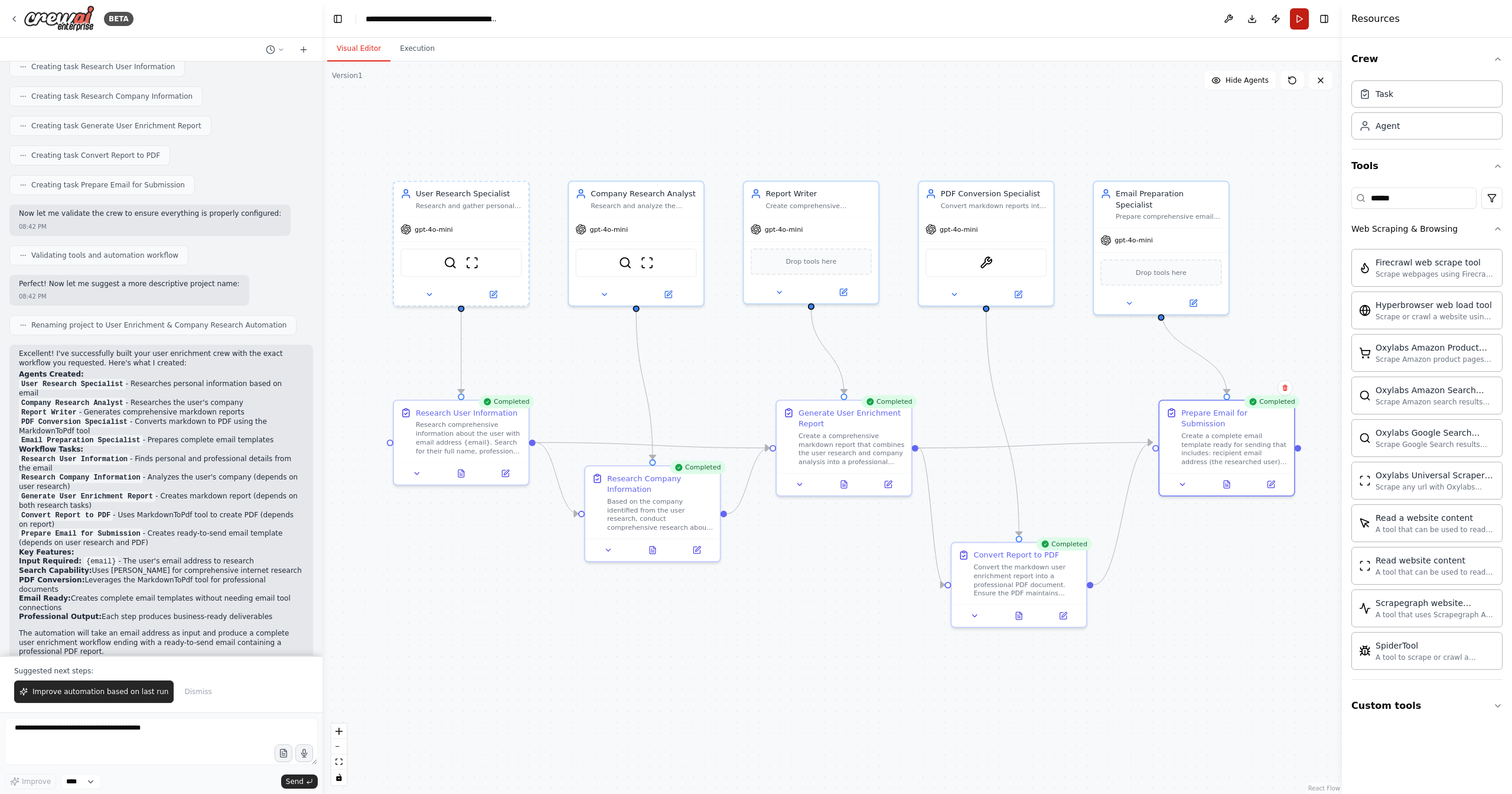
click at [1302, 21] on button "Run" at bounding box center [1300, 19] width 19 height 21
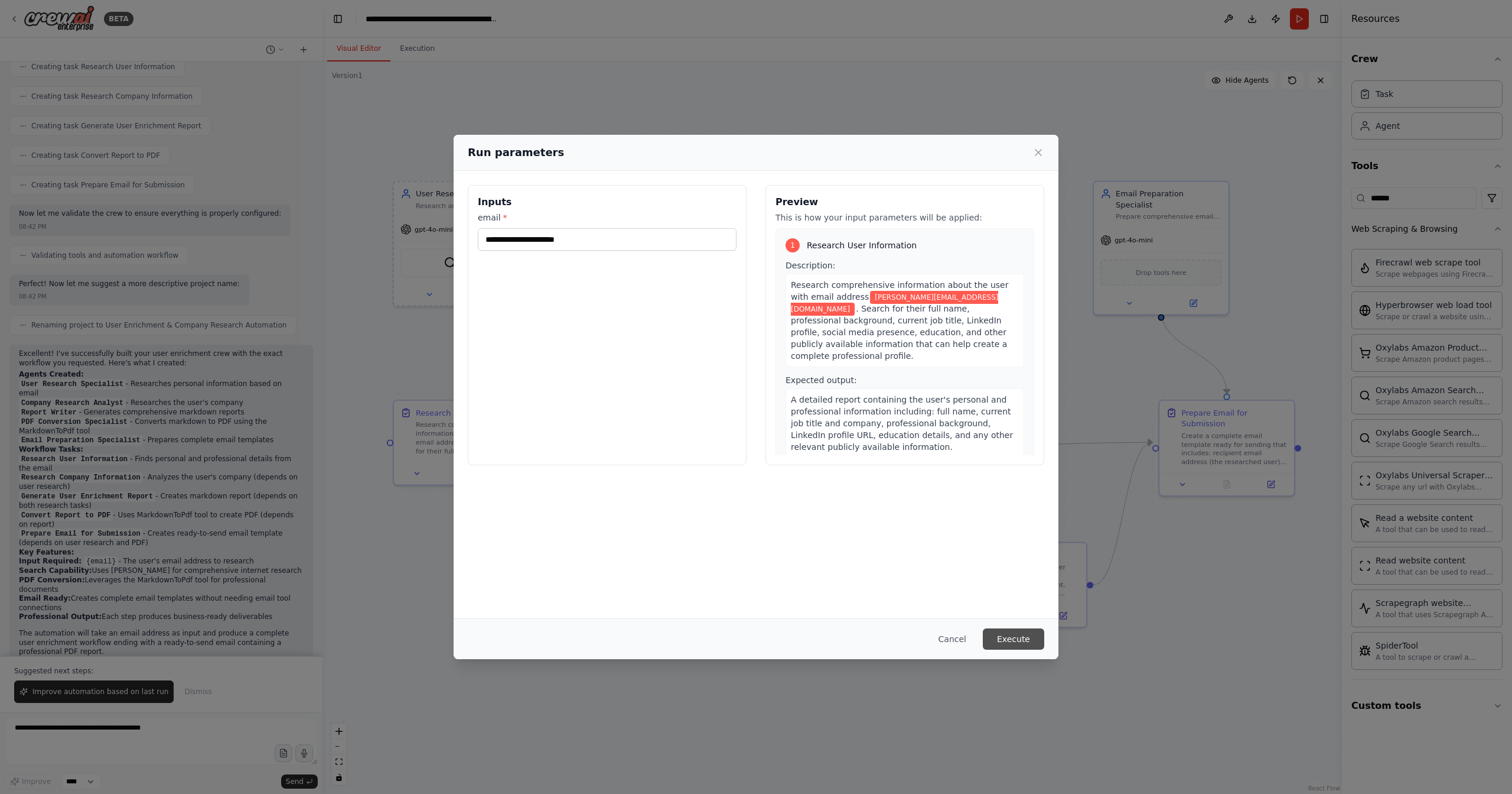
click at [1007, 634] on button "Execute" at bounding box center [1014, 638] width 61 height 21
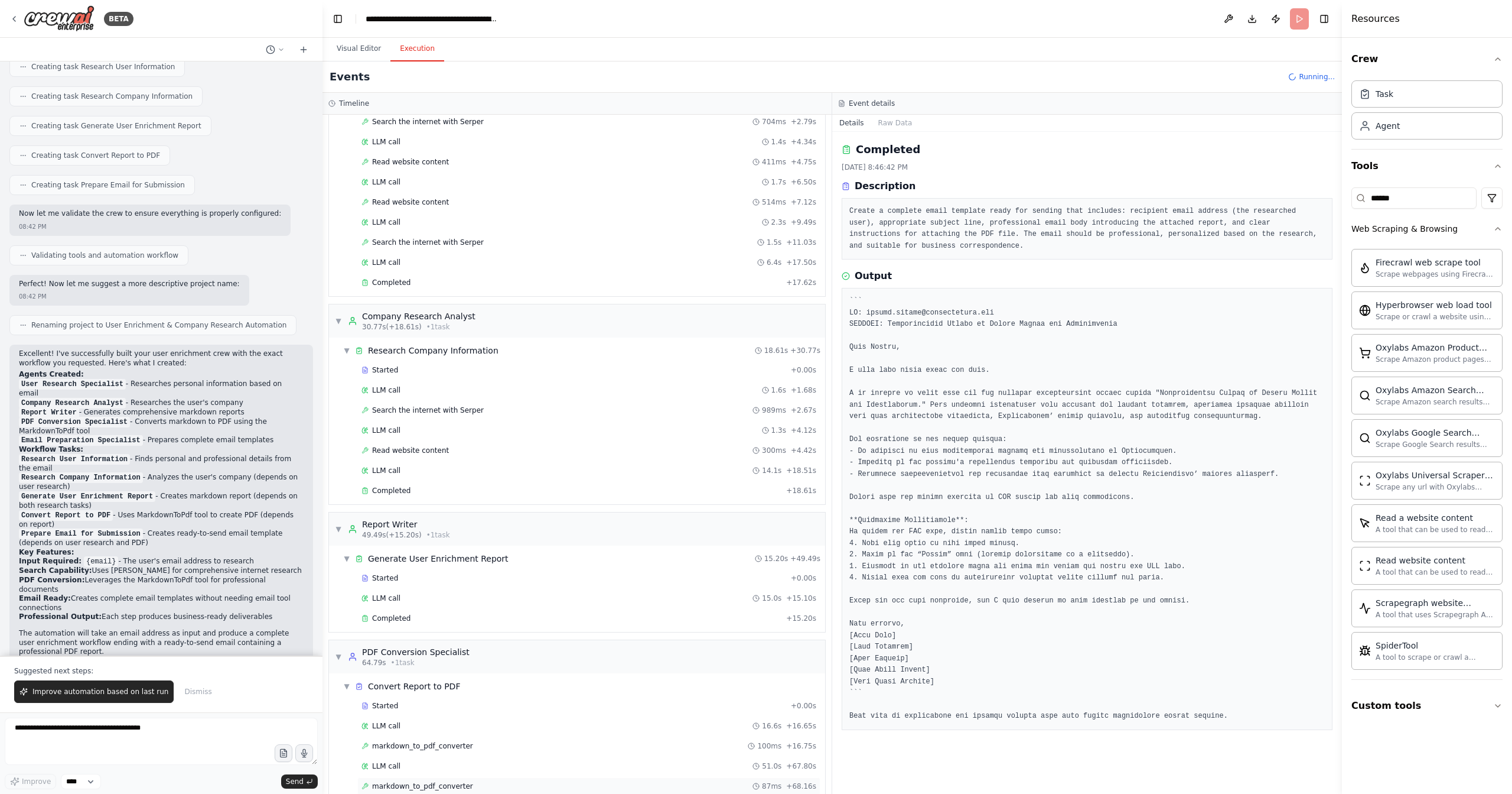
scroll to position [132, 0]
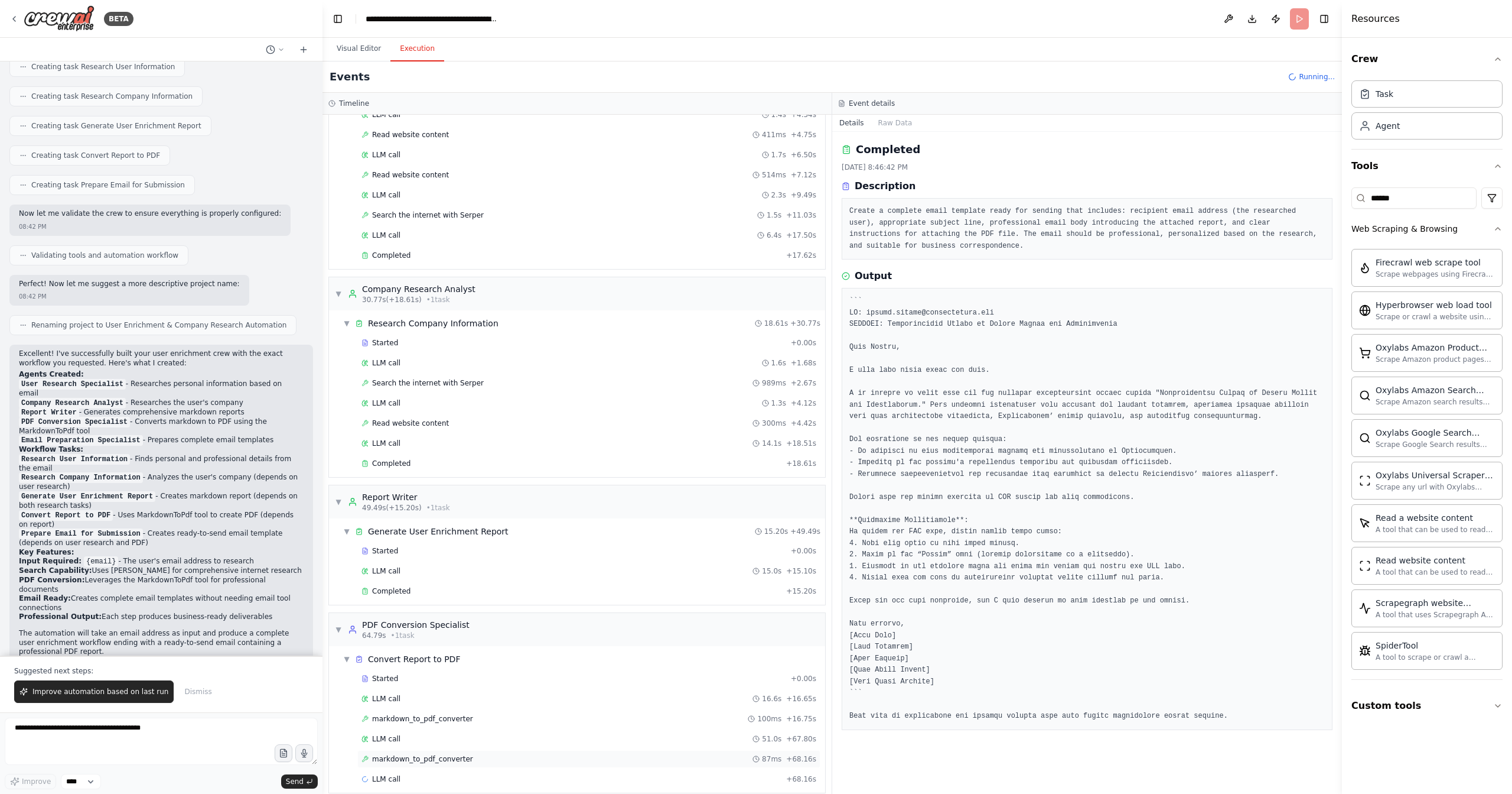
click at [441, 754] on span "markdown_to_pdf_converter" at bounding box center [423, 759] width 101 height 9
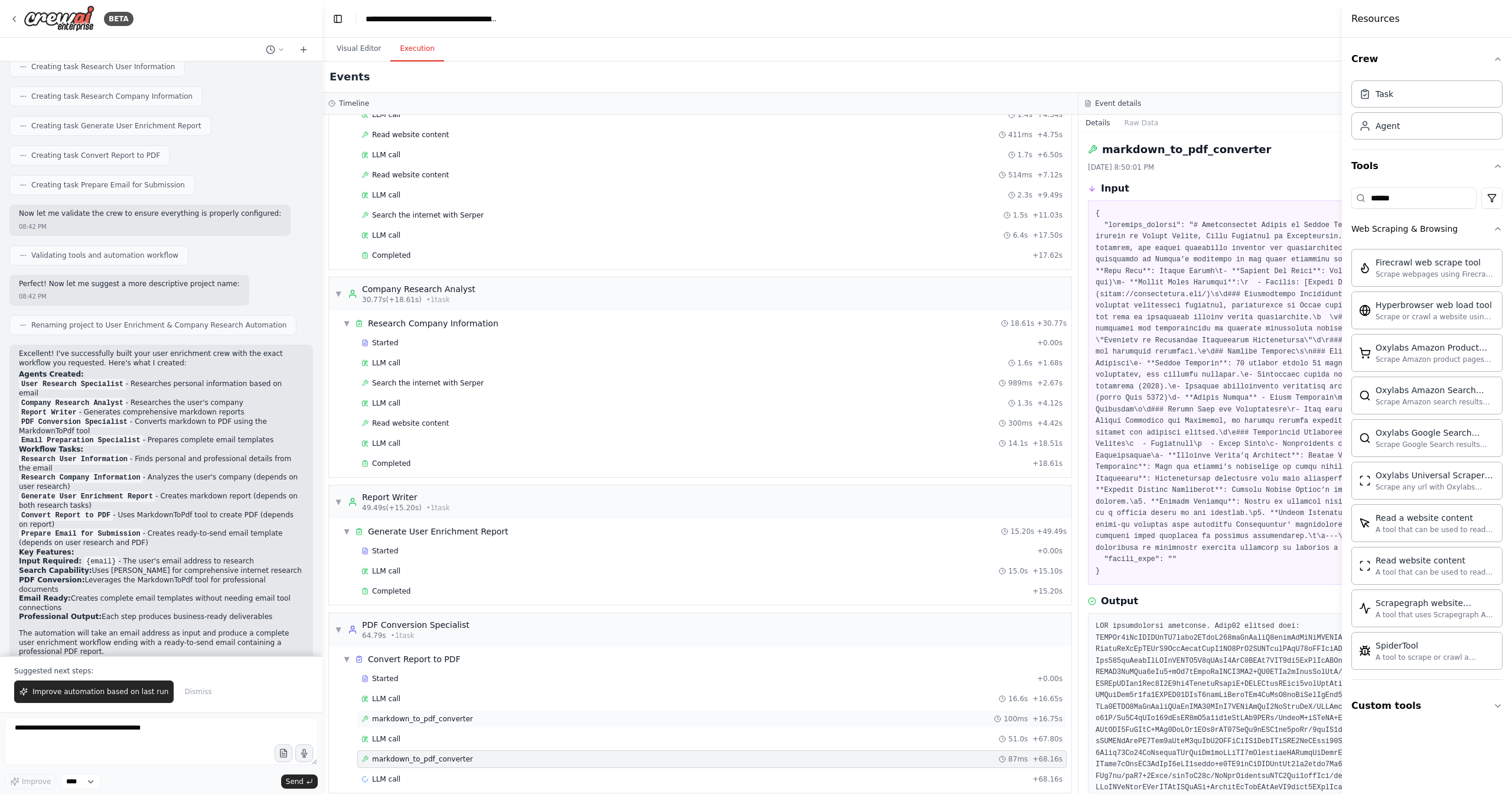
click at [531, 714] on div "markdown_to_pdf_converter 100ms + 16.75s" at bounding box center [712, 719] width 702 height 9
click at [524, 754] on div "markdown_to_pdf_converter 87ms + 68.16s" at bounding box center [712, 759] width 702 height 9
click at [532, 730] on div "LLM call 51.0s + 67.80s" at bounding box center [713, 738] width 710 height 18
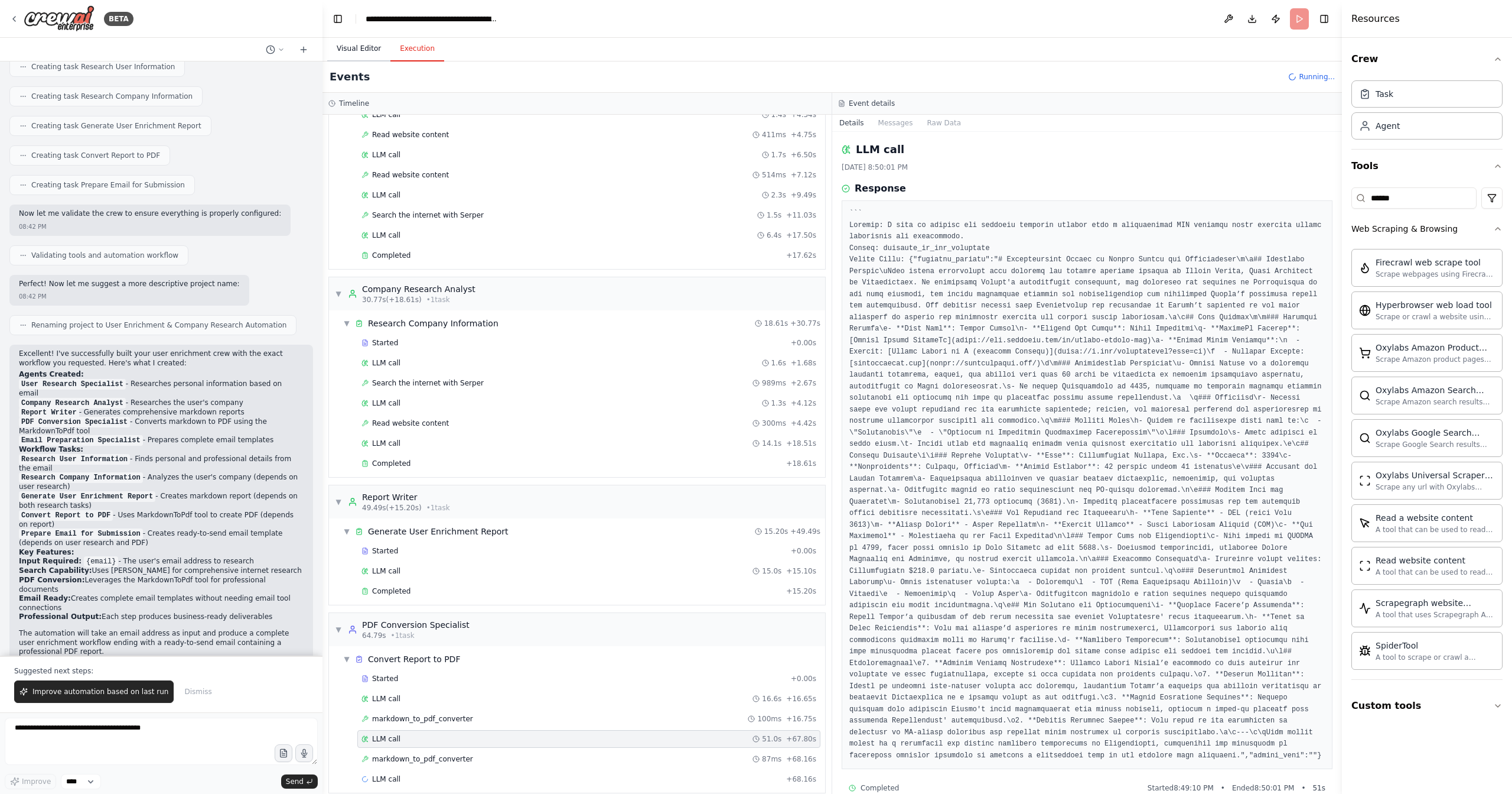
click at [366, 54] on button "Visual Editor" at bounding box center [359, 48] width 63 height 25
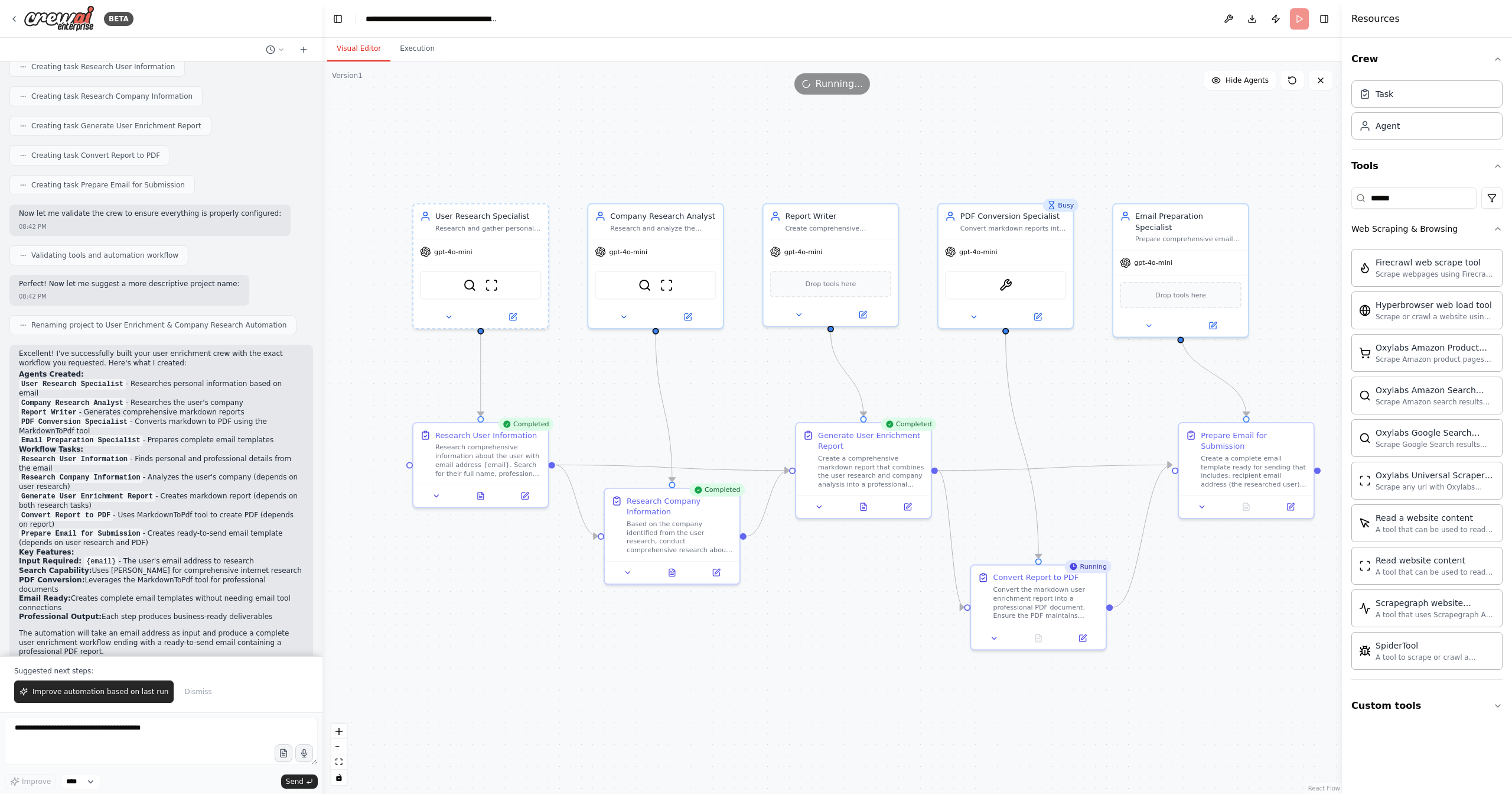
drag, startPoint x: 1051, startPoint y: 411, endPoint x: 1084, endPoint y: 432, distance: 39.1
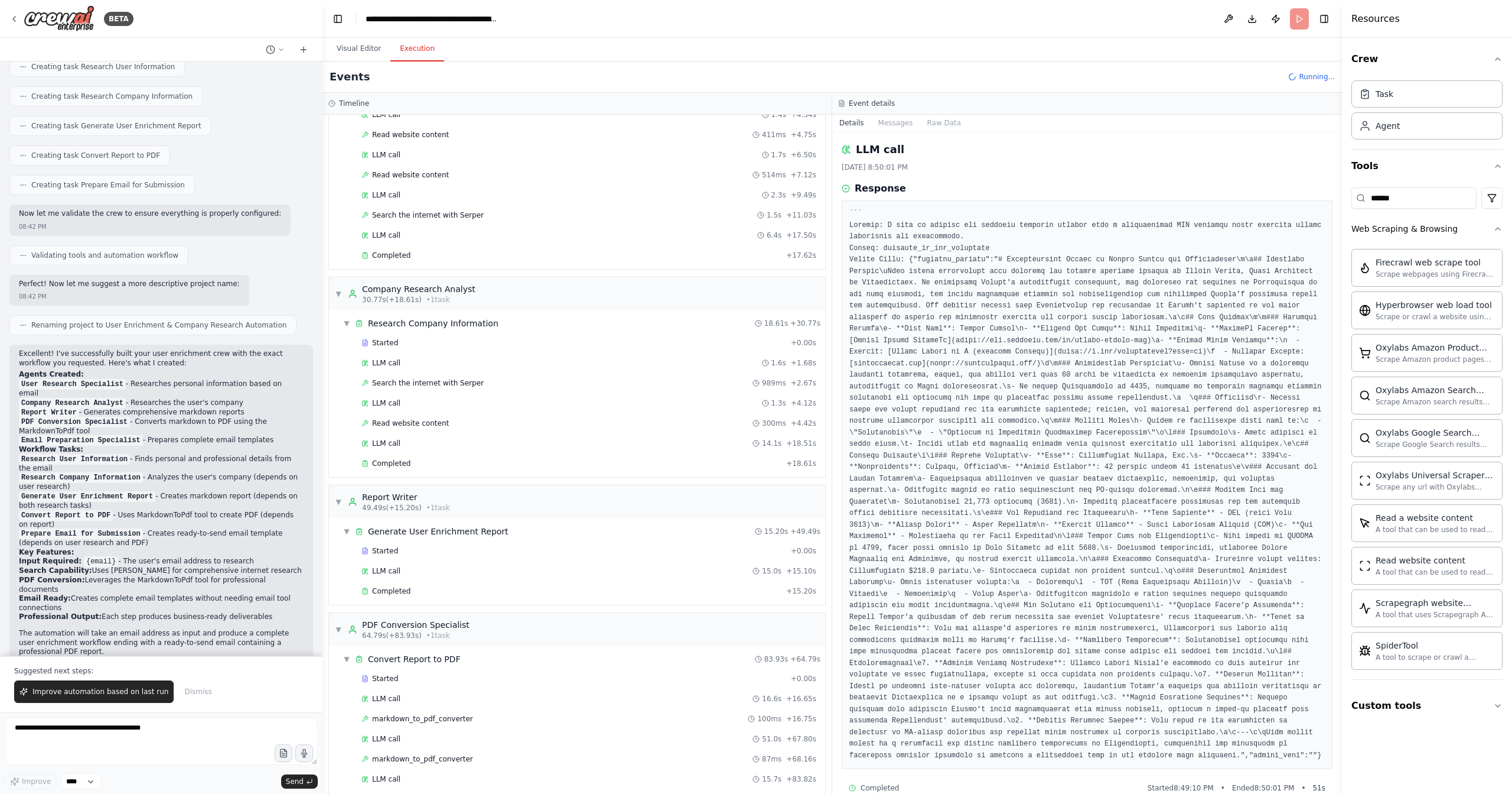
click at [417, 52] on button "Execution" at bounding box center [417, 48] width 54 height 25
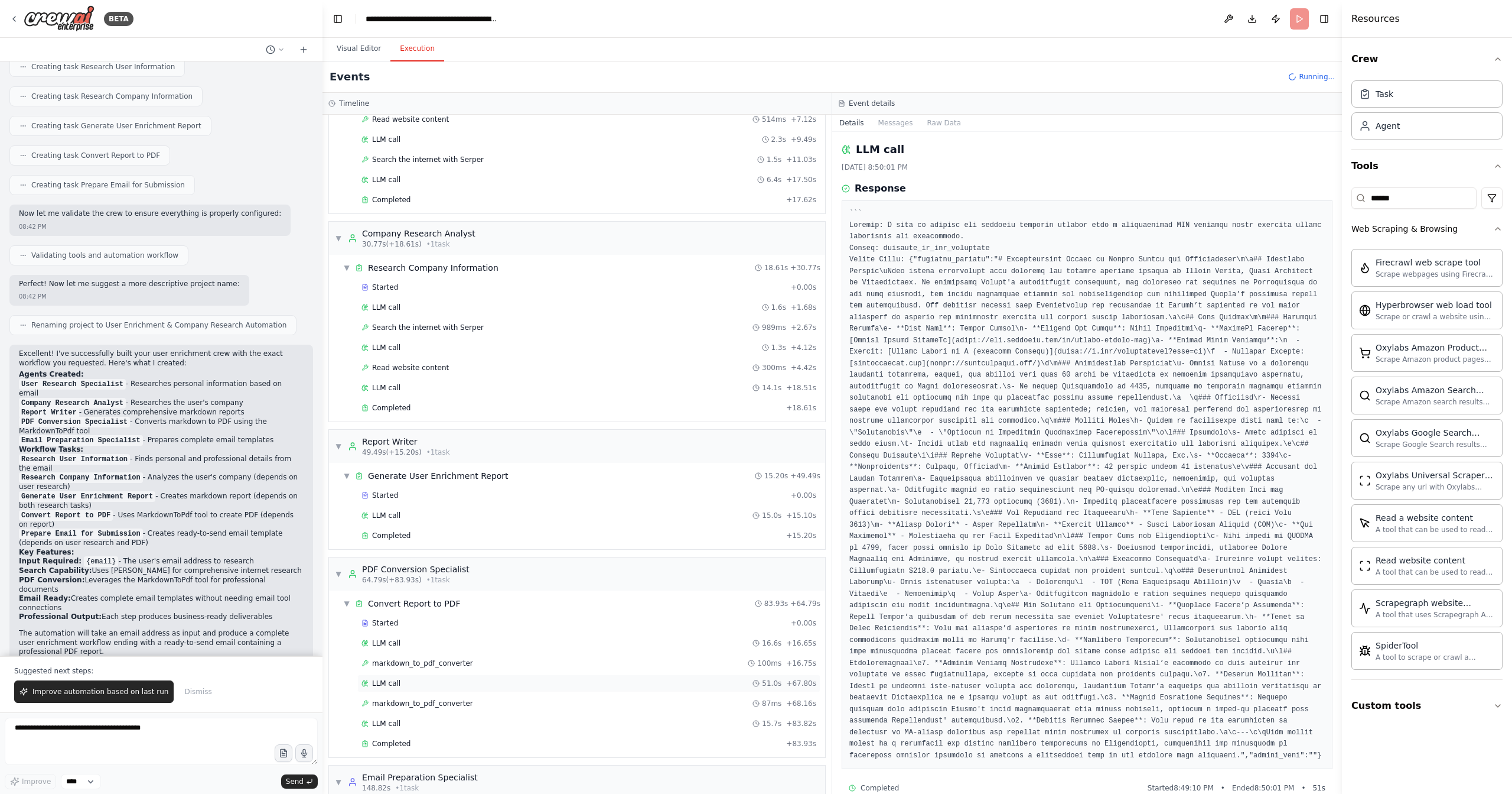
scroll to position [258, 0]
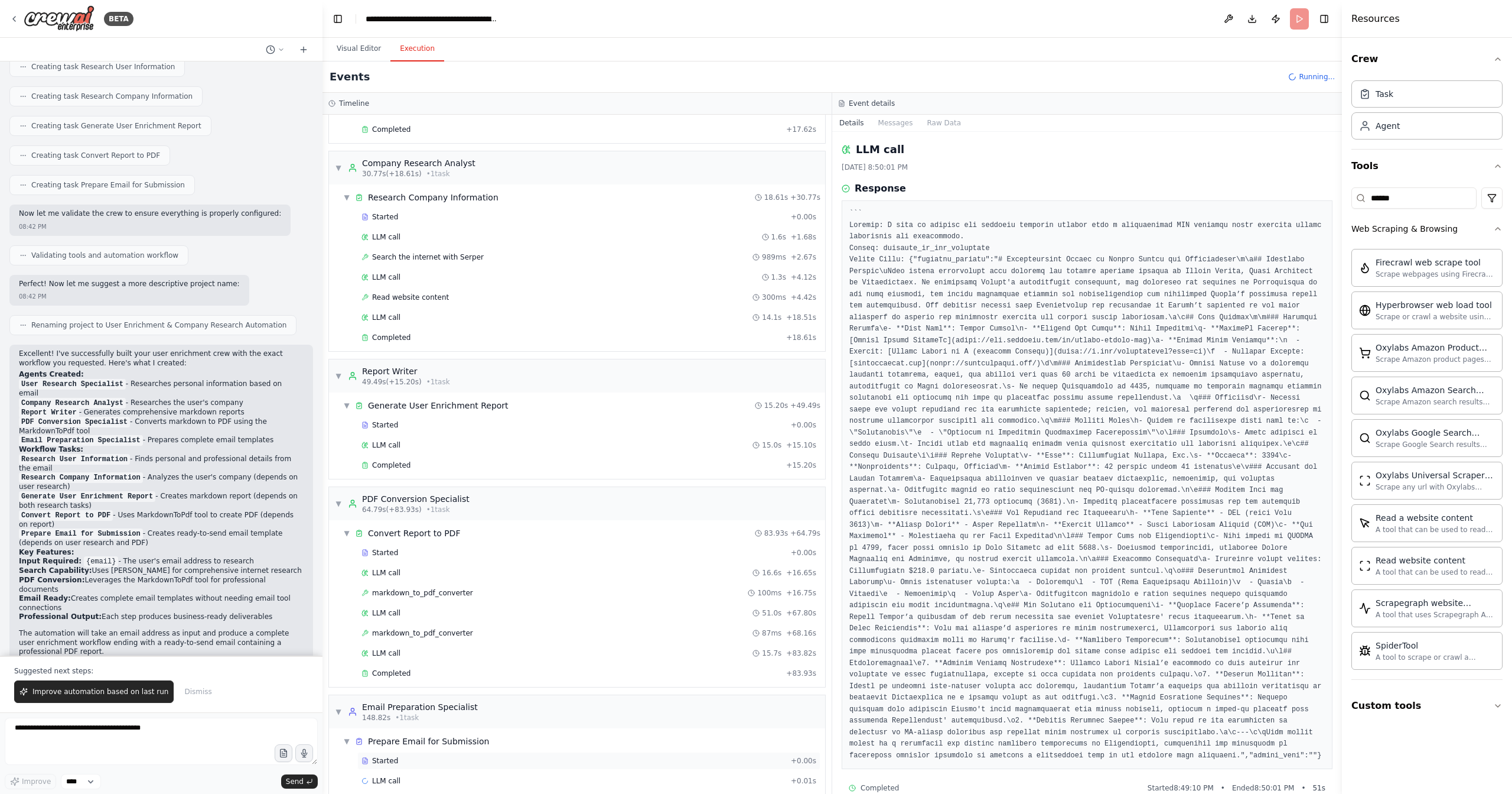
click at [446, 756] on div "Started" at bounding box center [574, 760] width 425 height 9
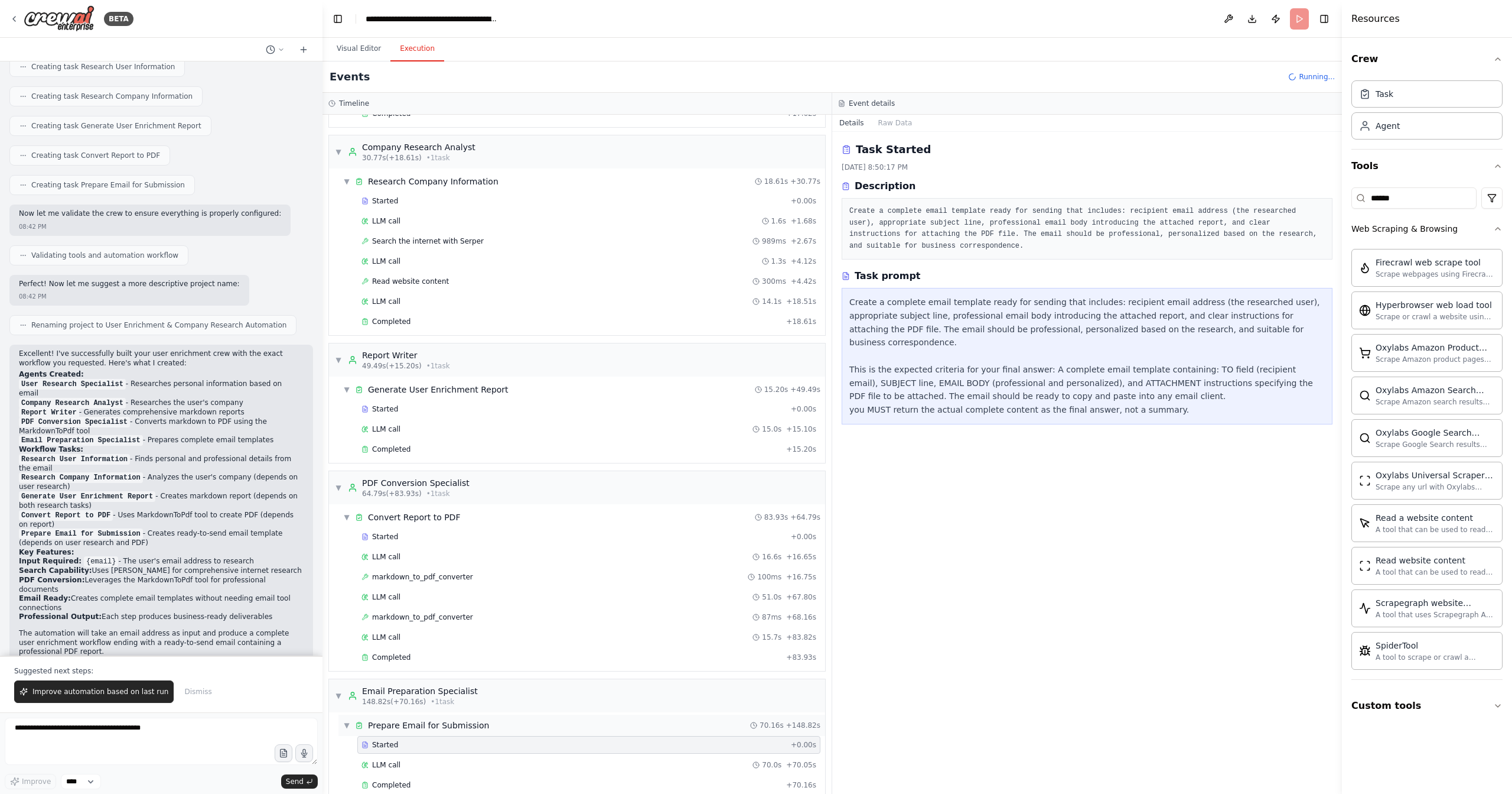
scroll to position [278, 0]
click at [464, 776] on div "Completed" at bounding box center [571, 781] width 420 height 9
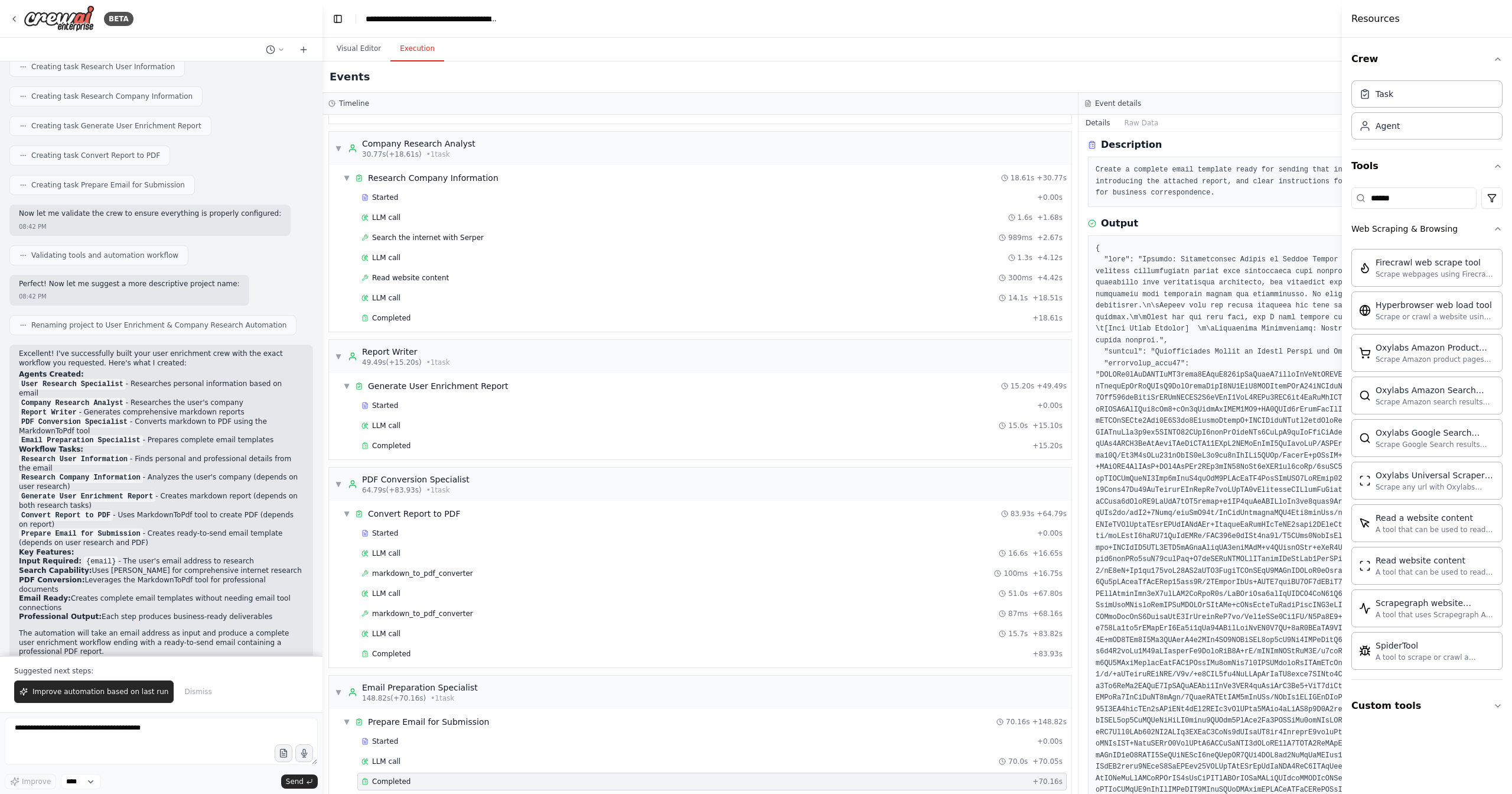
scroll to position [115, 0]
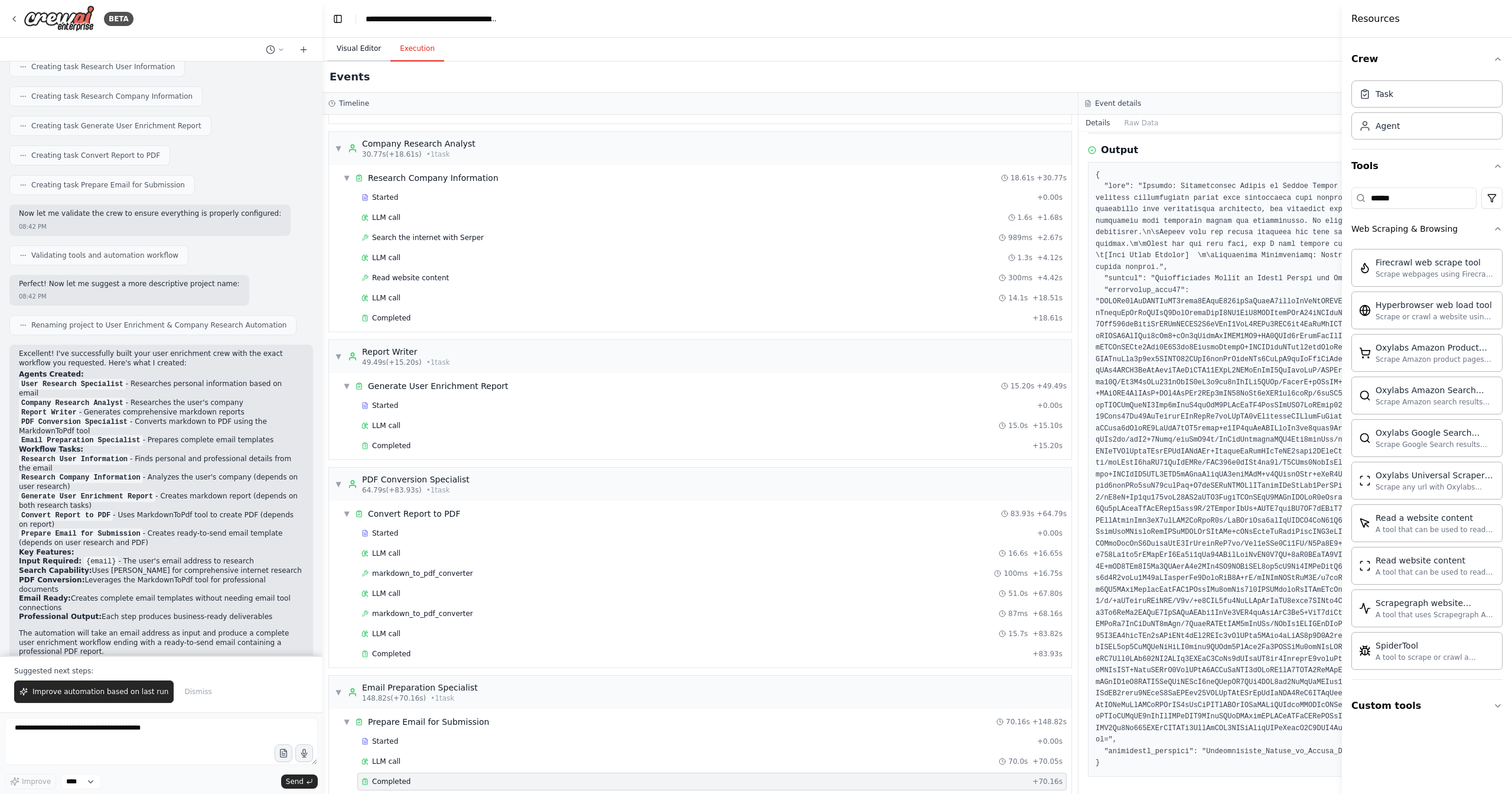
click at [352, 48] on button "Visual Editor" at bounding box center [359, 48] width 63 height 25
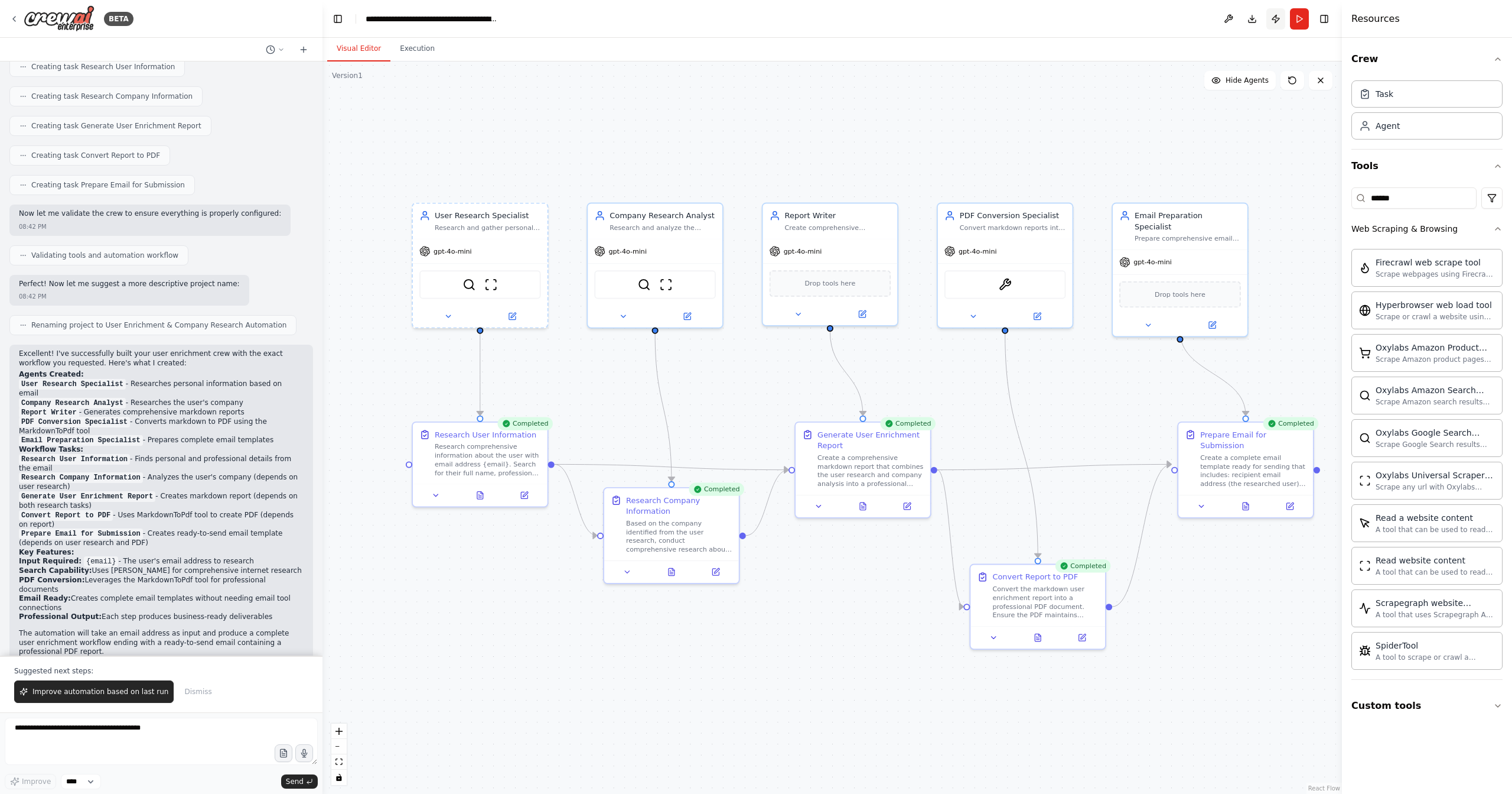
click at [1280, 20] on button "Publish" at bounding box center [1276, 19] width 19 height 21
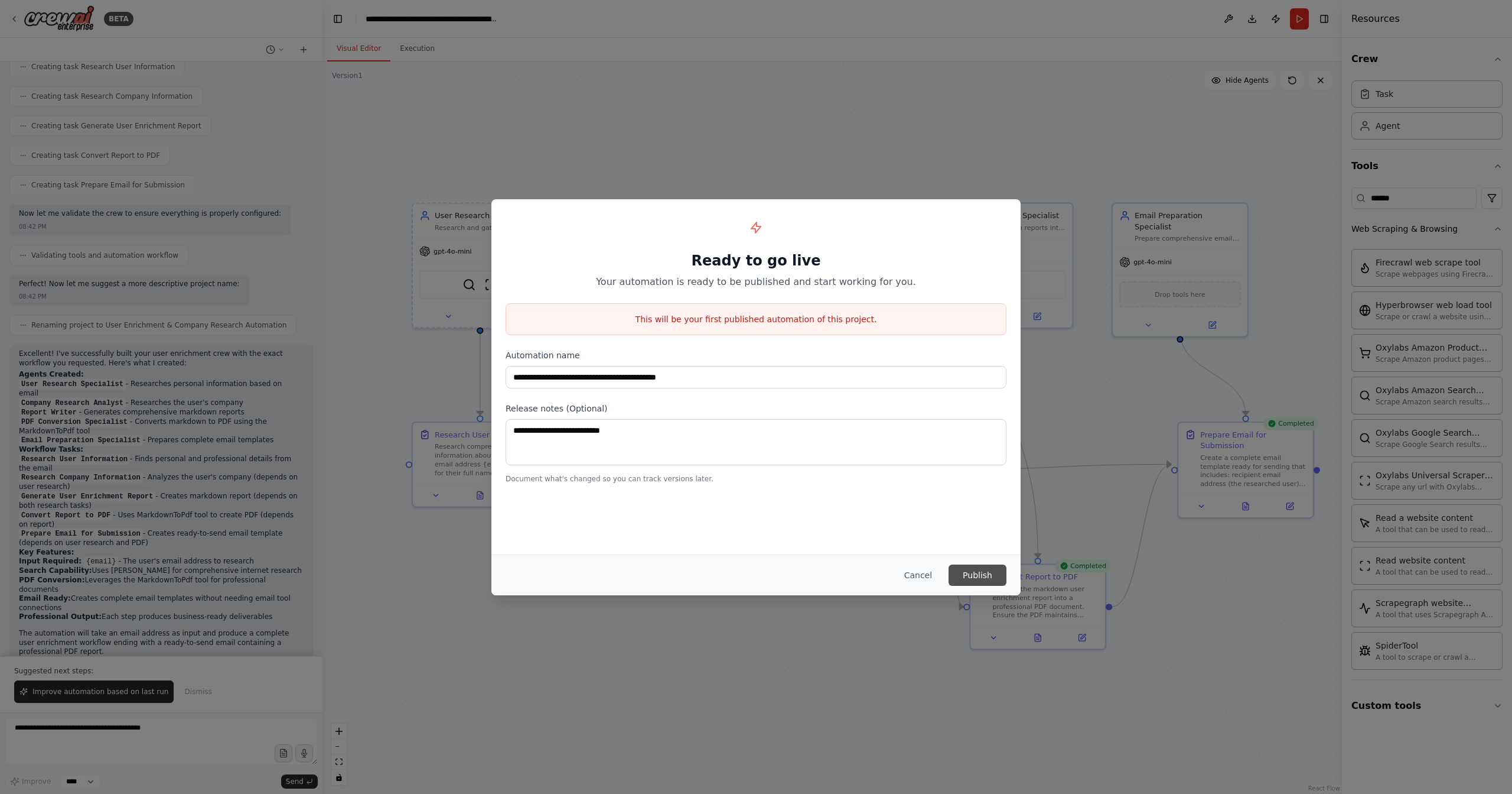
click at [973, 573] on button "Publish" at bounding box center [977, 575] width 58 height 21
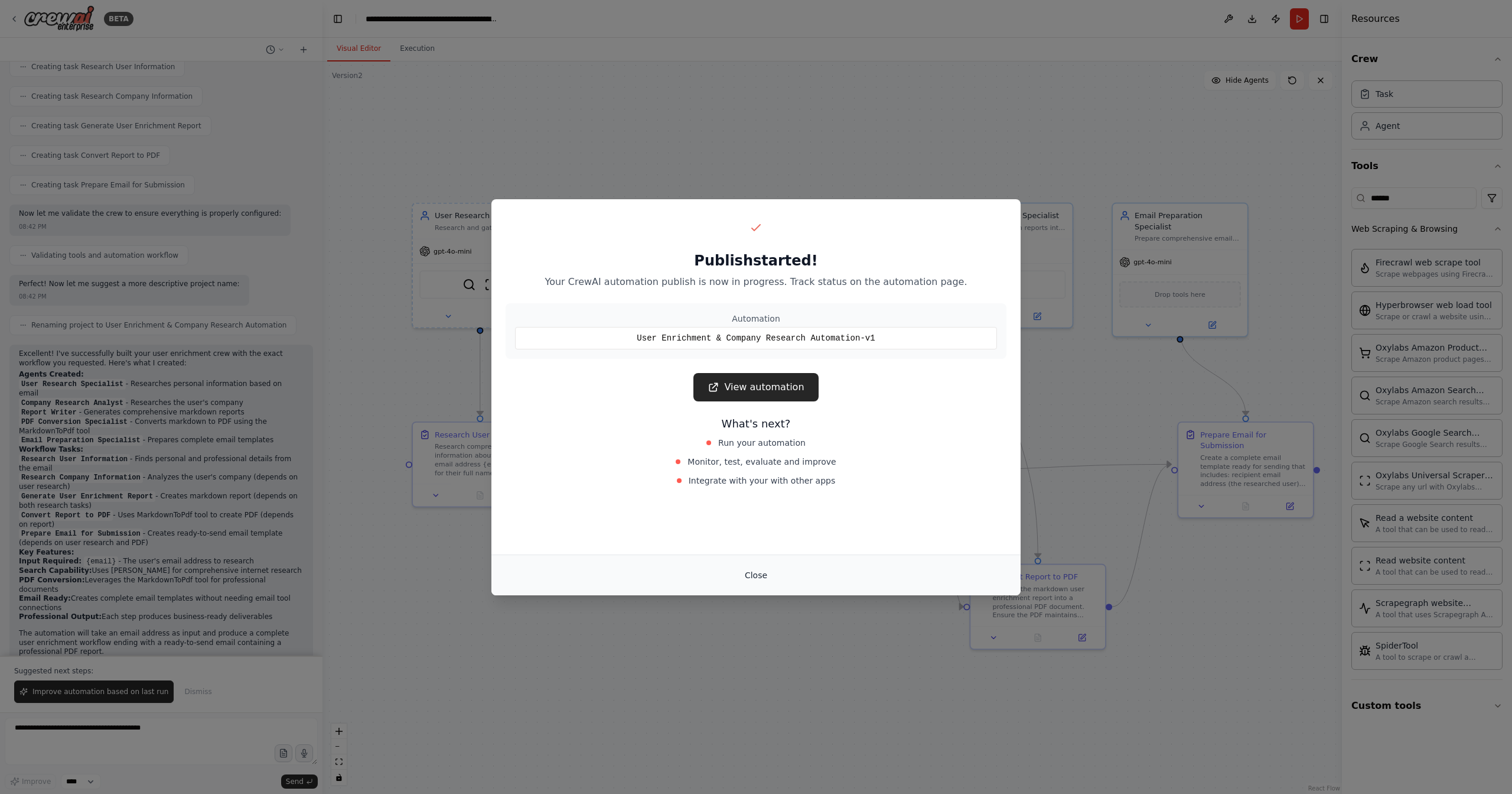
click at [756, 573] on button "Close" at bounding box center [756, 575] width 41 height 21
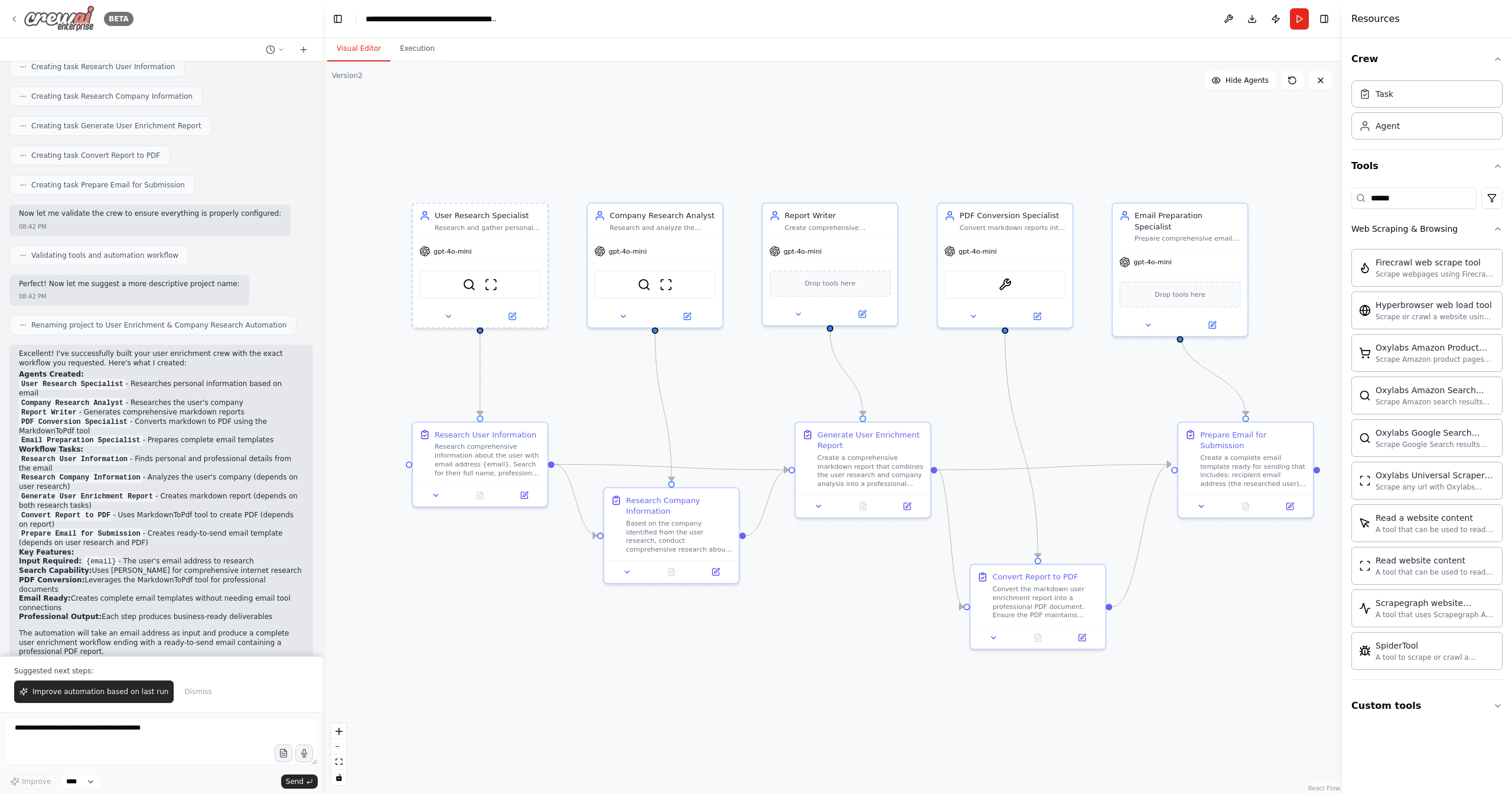
click at [69, 23] on img at bounding box center [59, 19] width 71 height 27
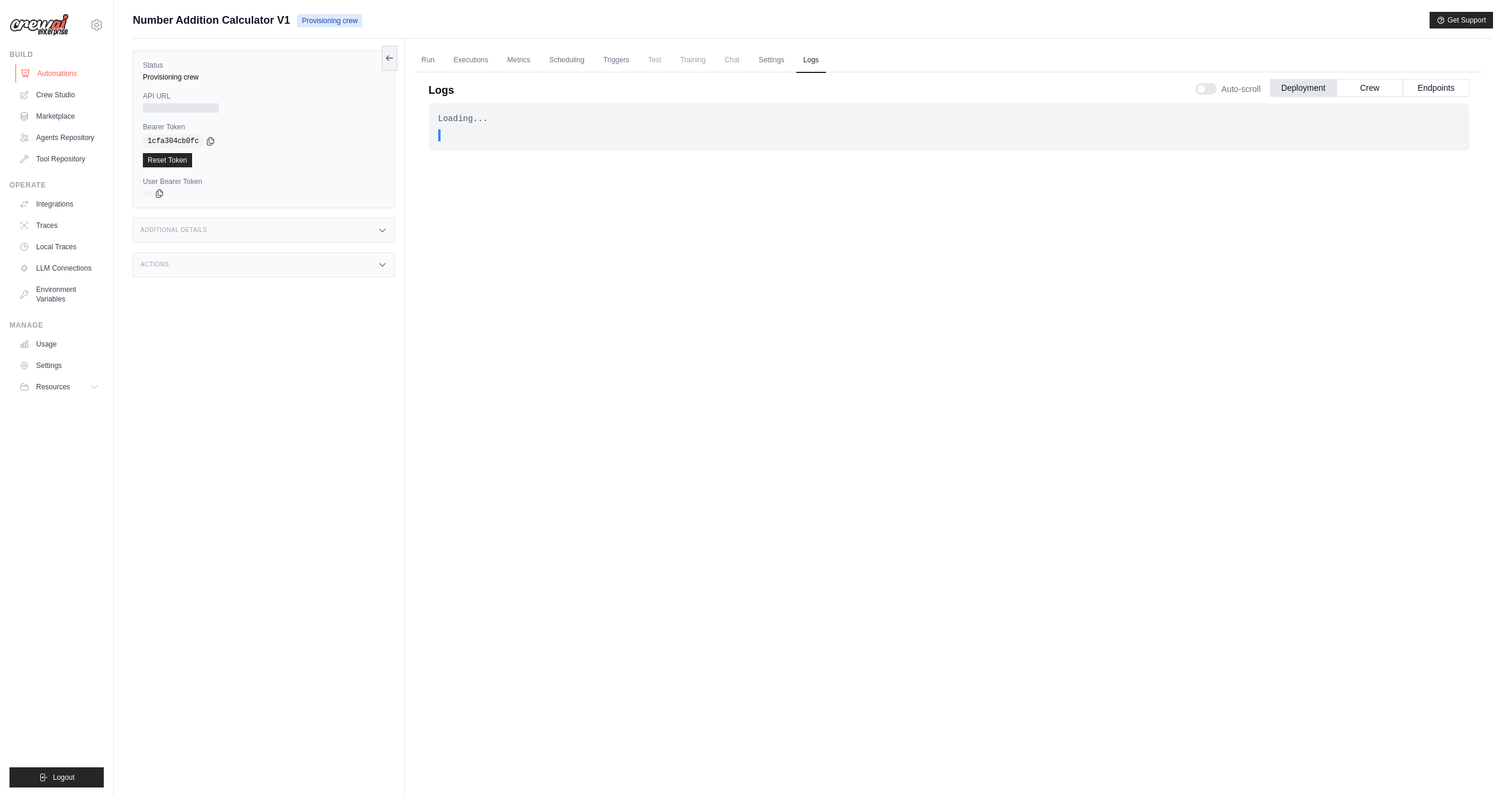
click at [65, 74] on link "Automations" at bounding box center [60, 73] width 90 height 19
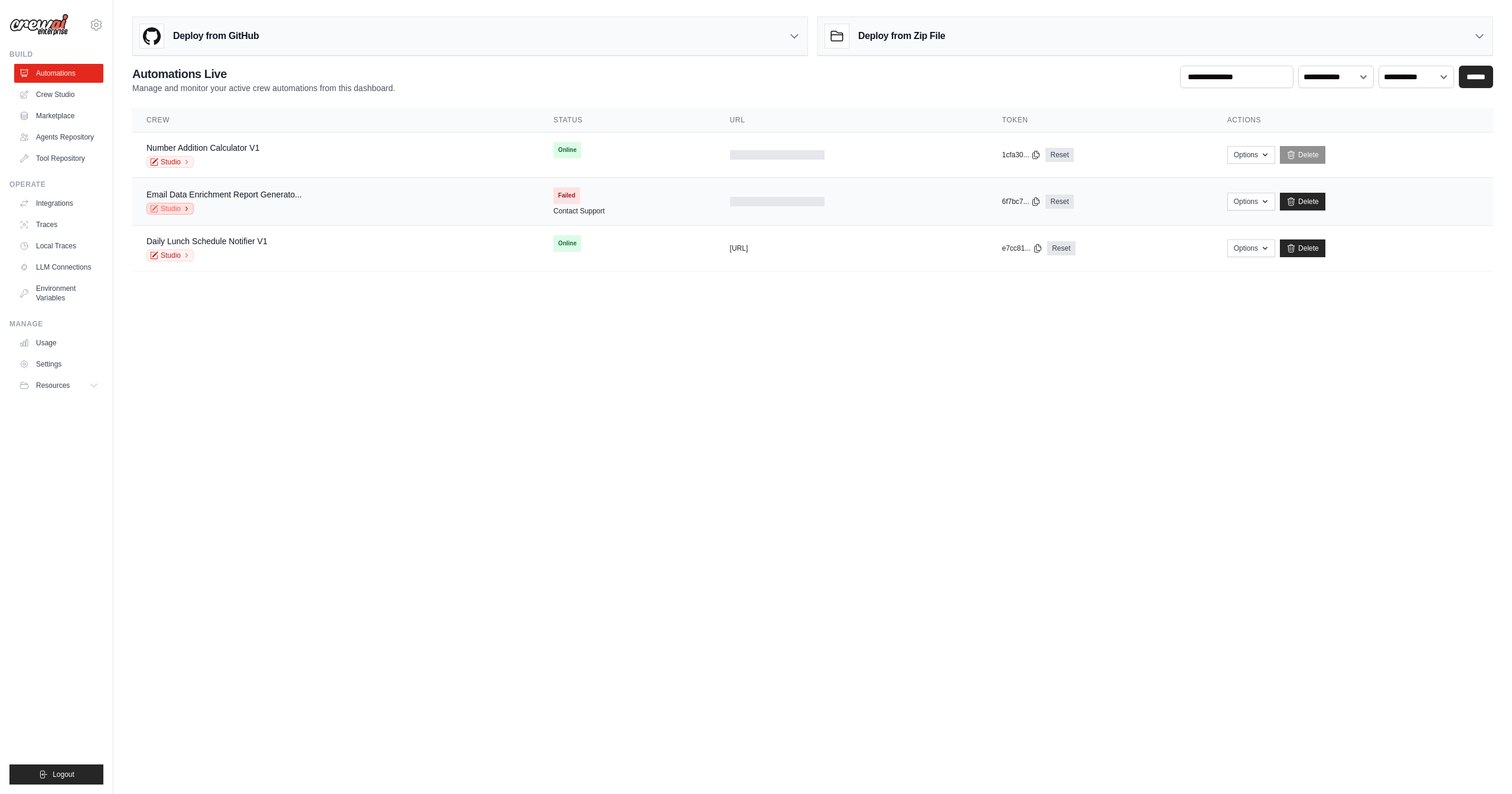
click at [167, 210] on link "Studio" at bounding box center [170, 209] width 48 height 12
click at [1314, 202] on link "Delete" at bounding box center [1302, 201] width 46 height 18
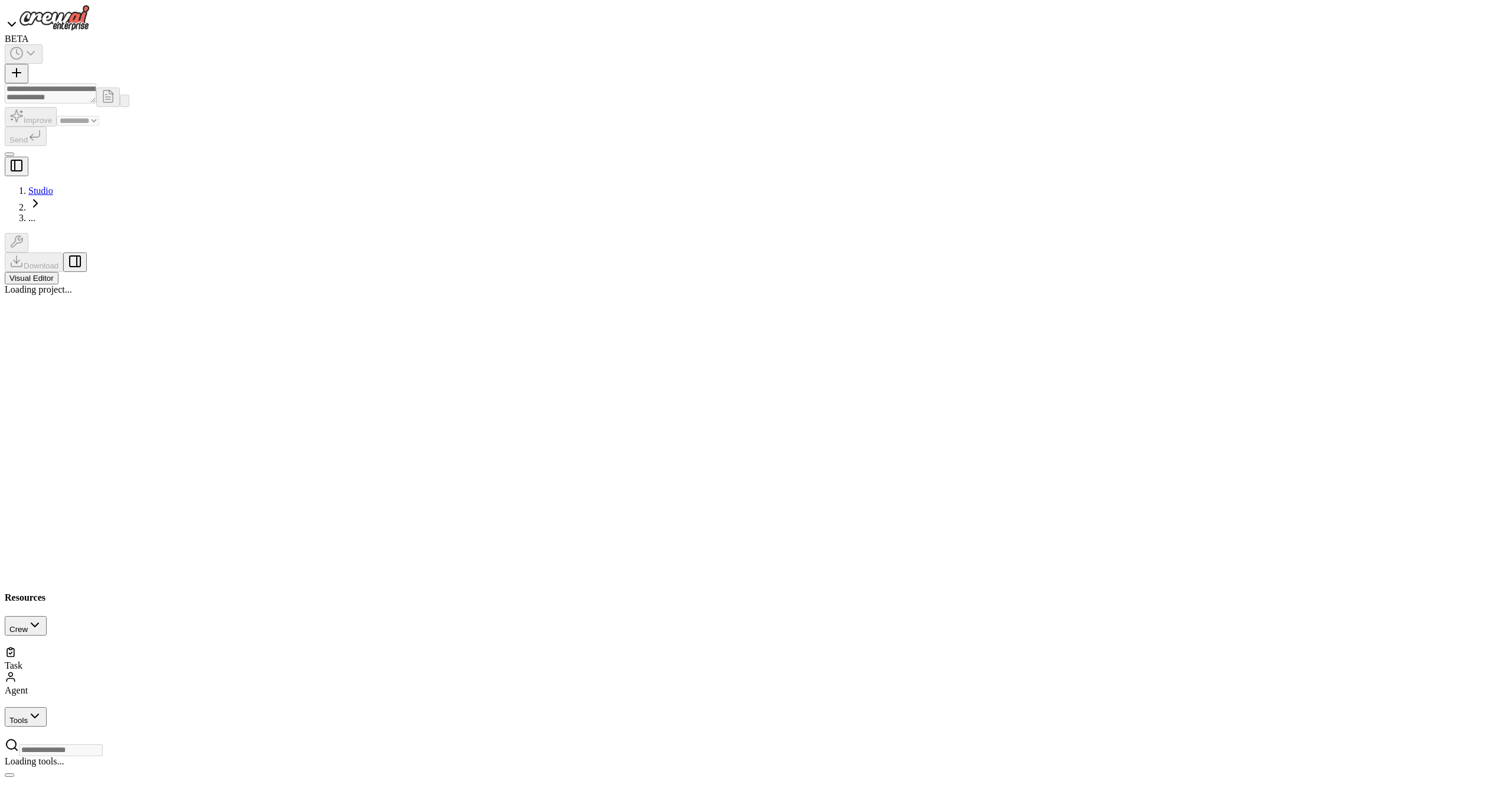
select select "****"
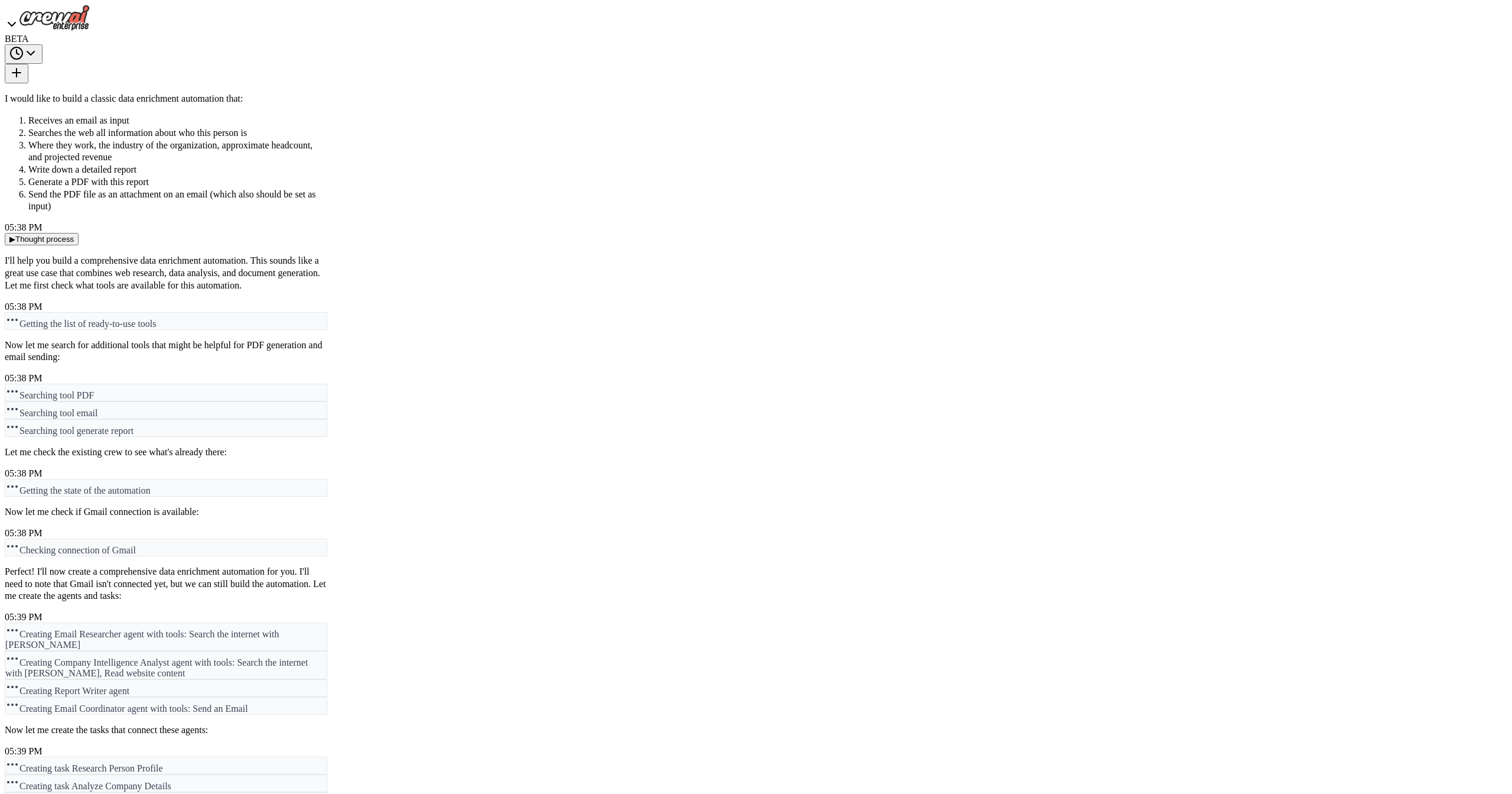
scroll to position [17691, 0]
click at [20, 21] on div "BETA" at bounding box center [166, 24] width 322 height 39
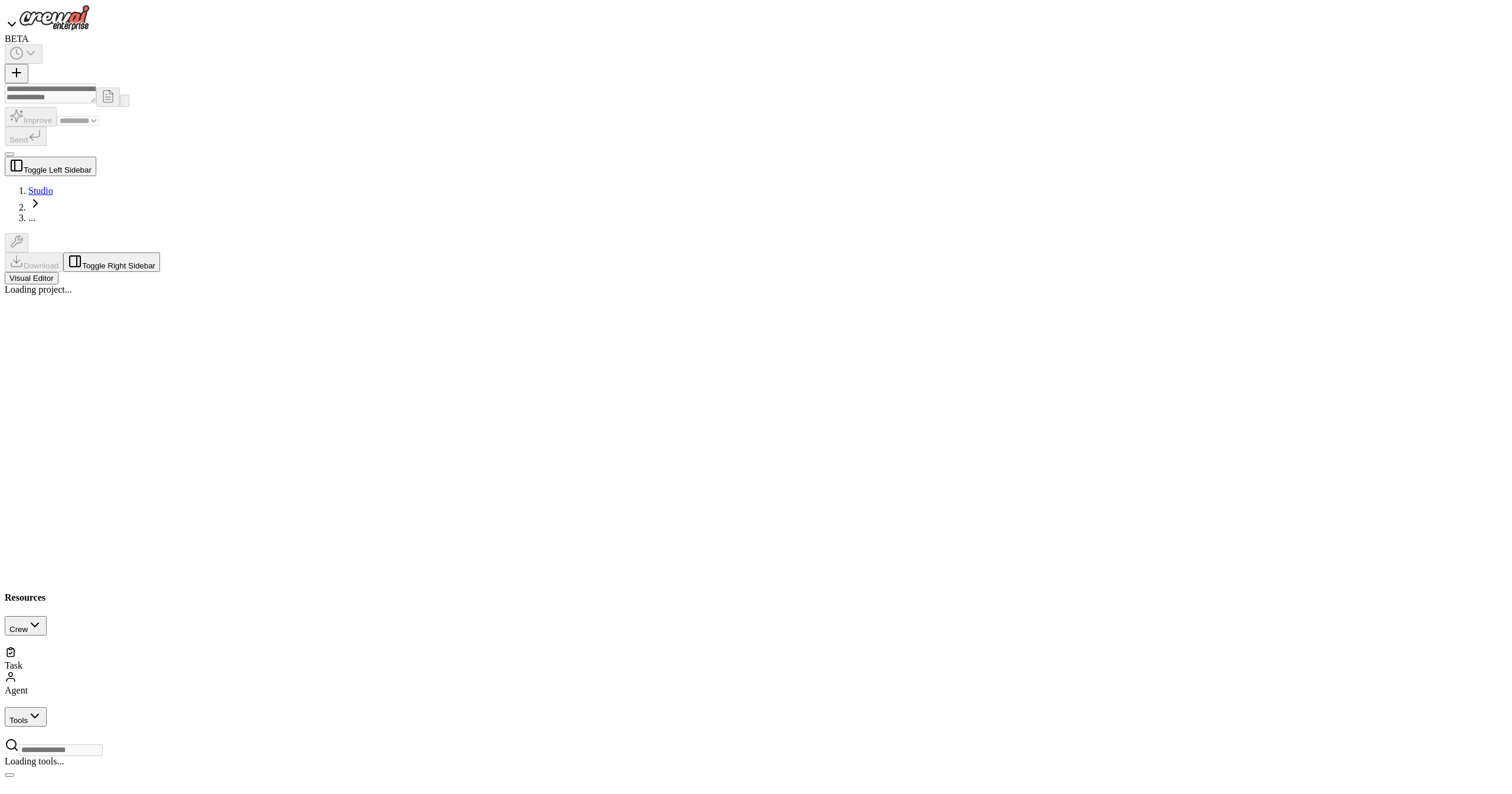
select select "****"
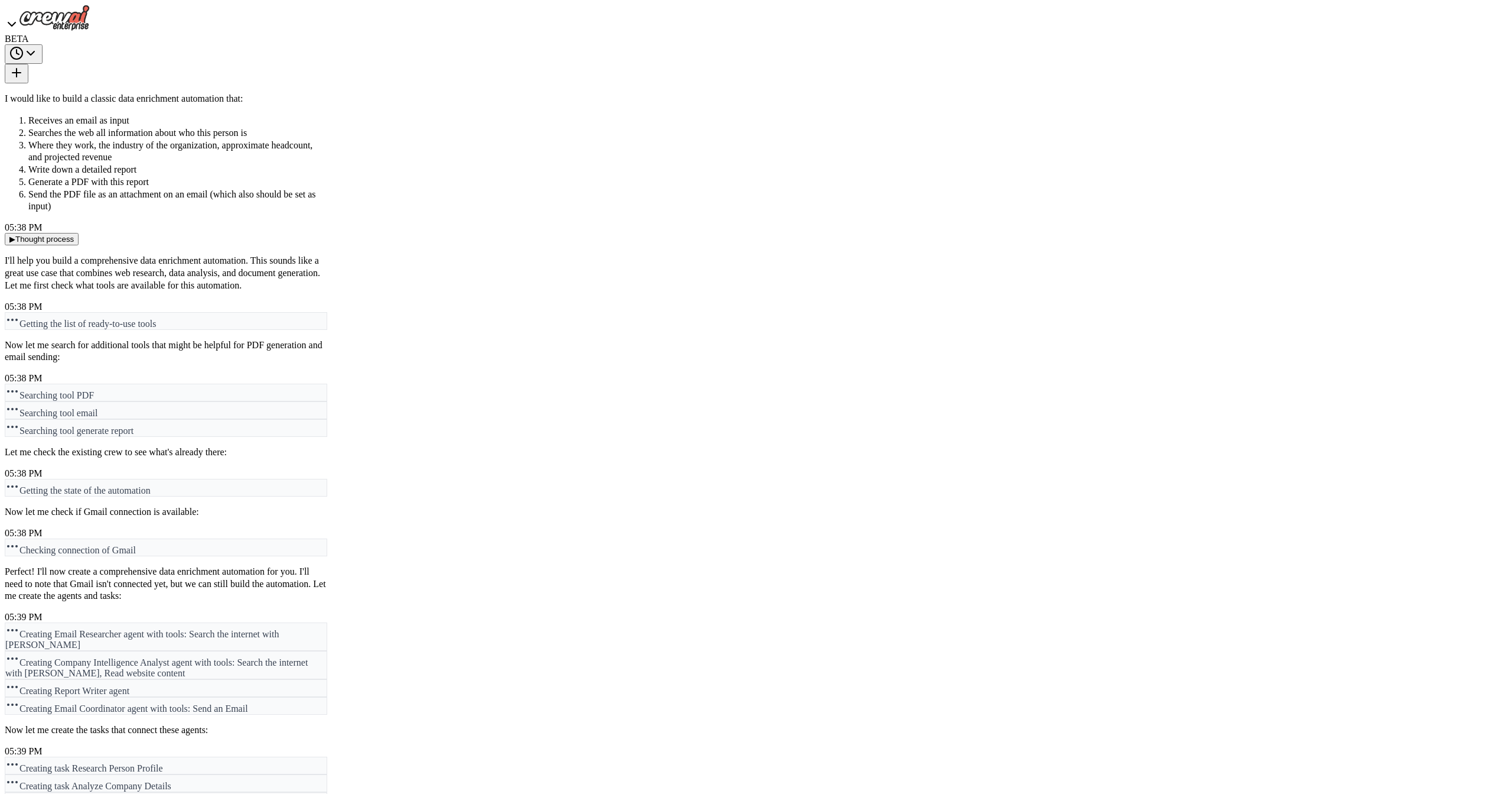
scroll to position [17702, 0]
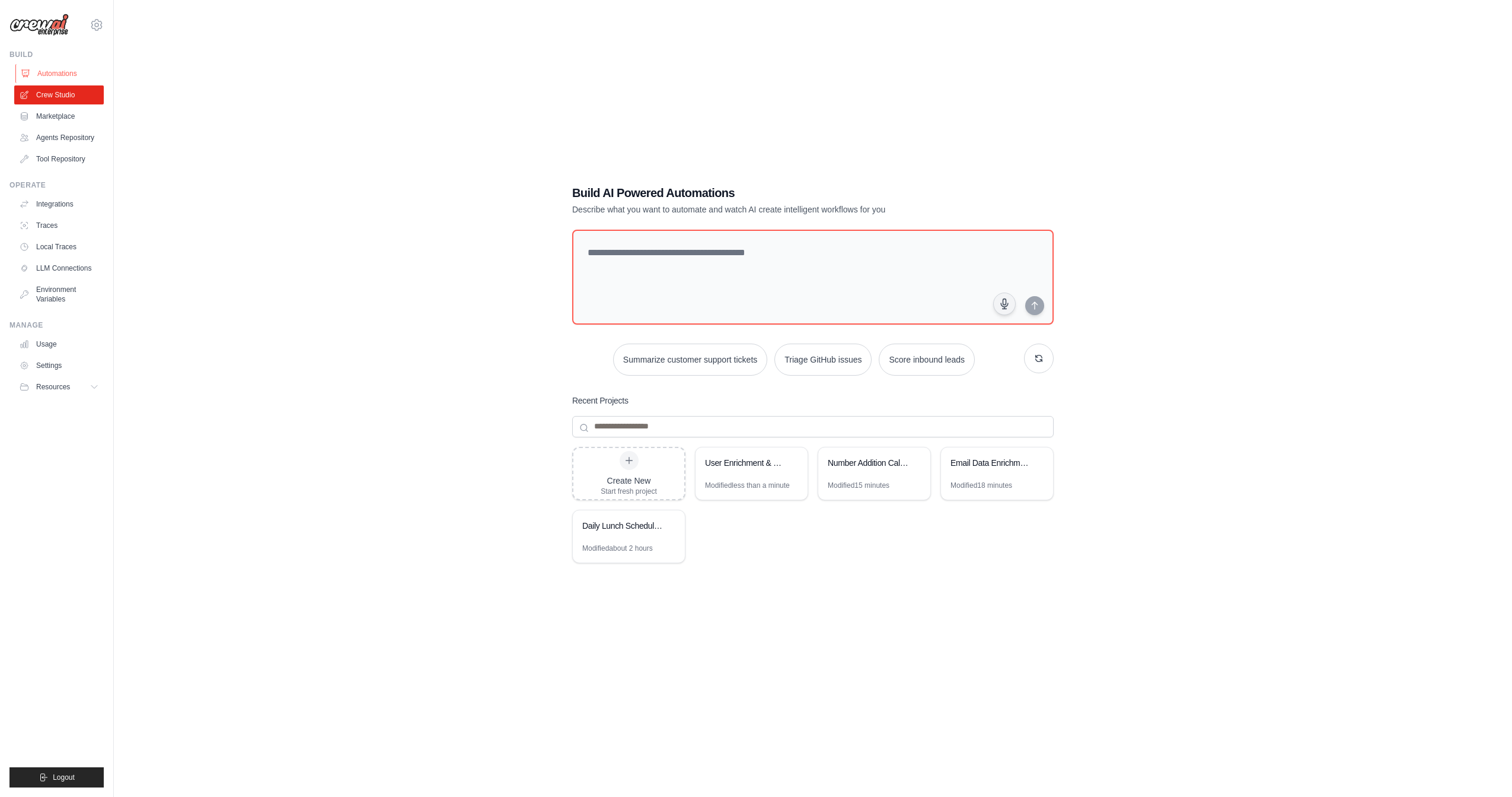
click at [61, 77] on link "Automations" at bounding box center [60, 73] width 90 height 19
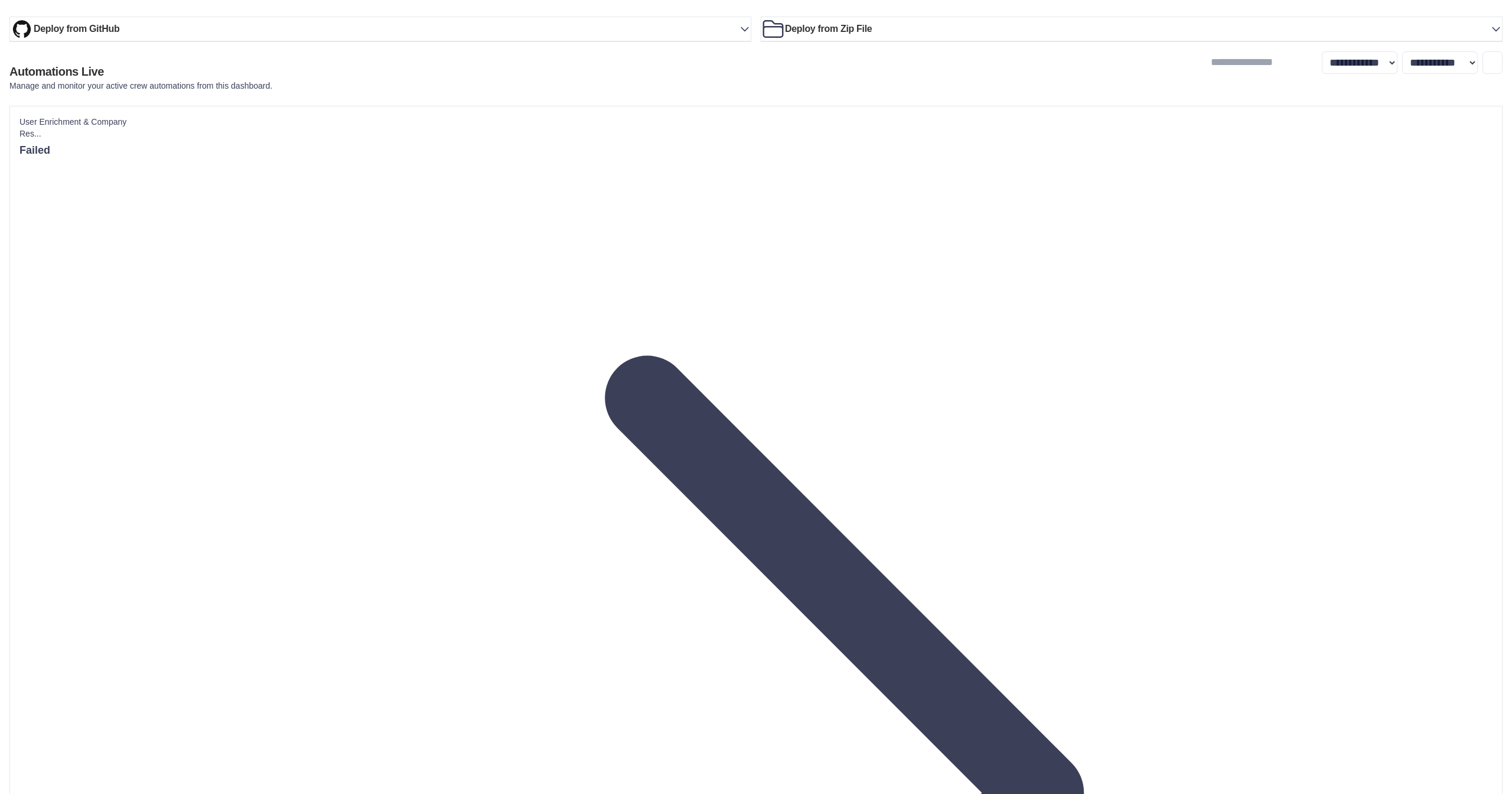
click at [0, 0] on link "Crew Studio" at bounding box center [0, 0] width 0 height 0
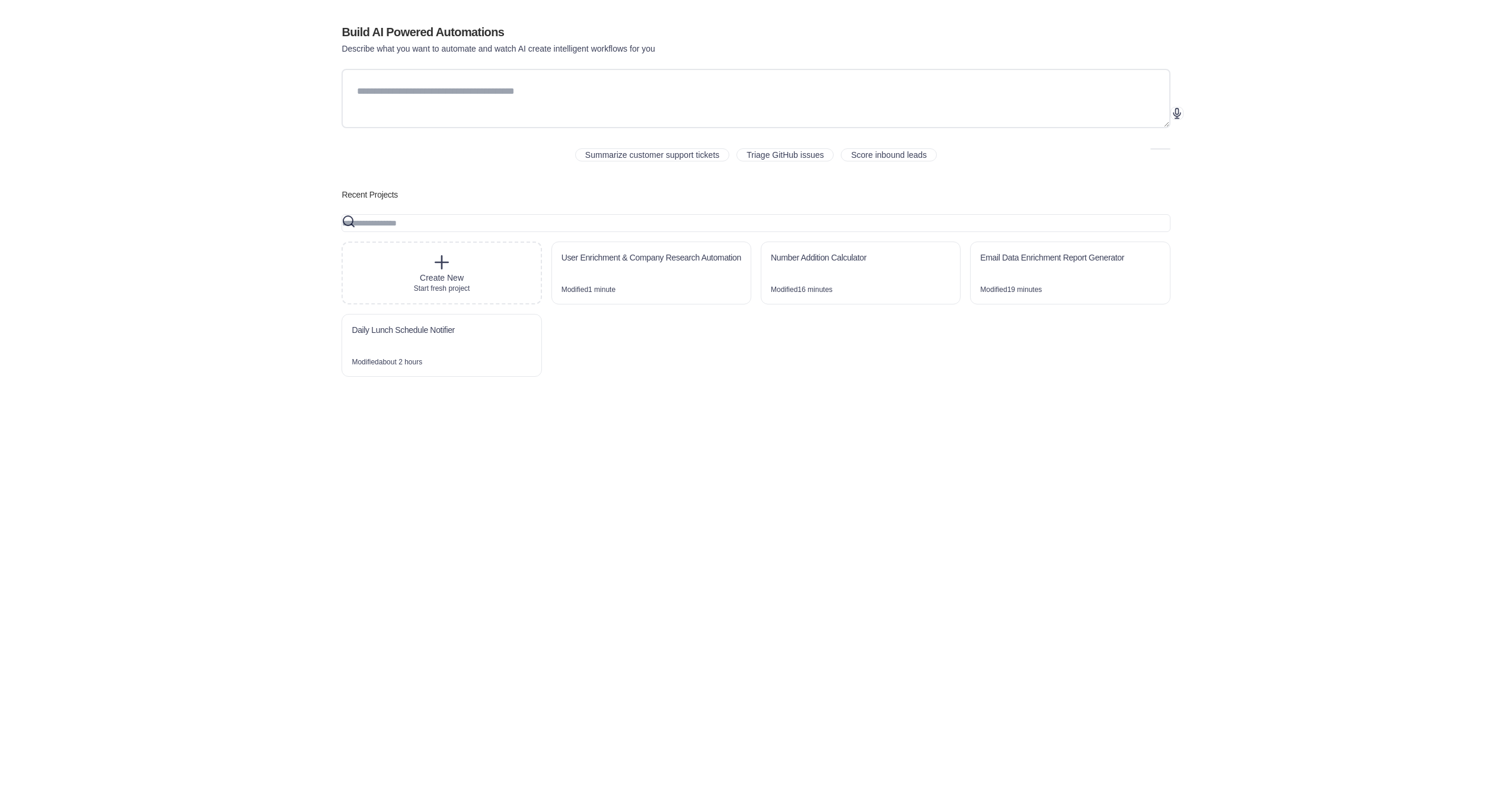
click at [615, 295] on div "Modified 1 minute" at bounding box center [589, 289] width 54 height 9
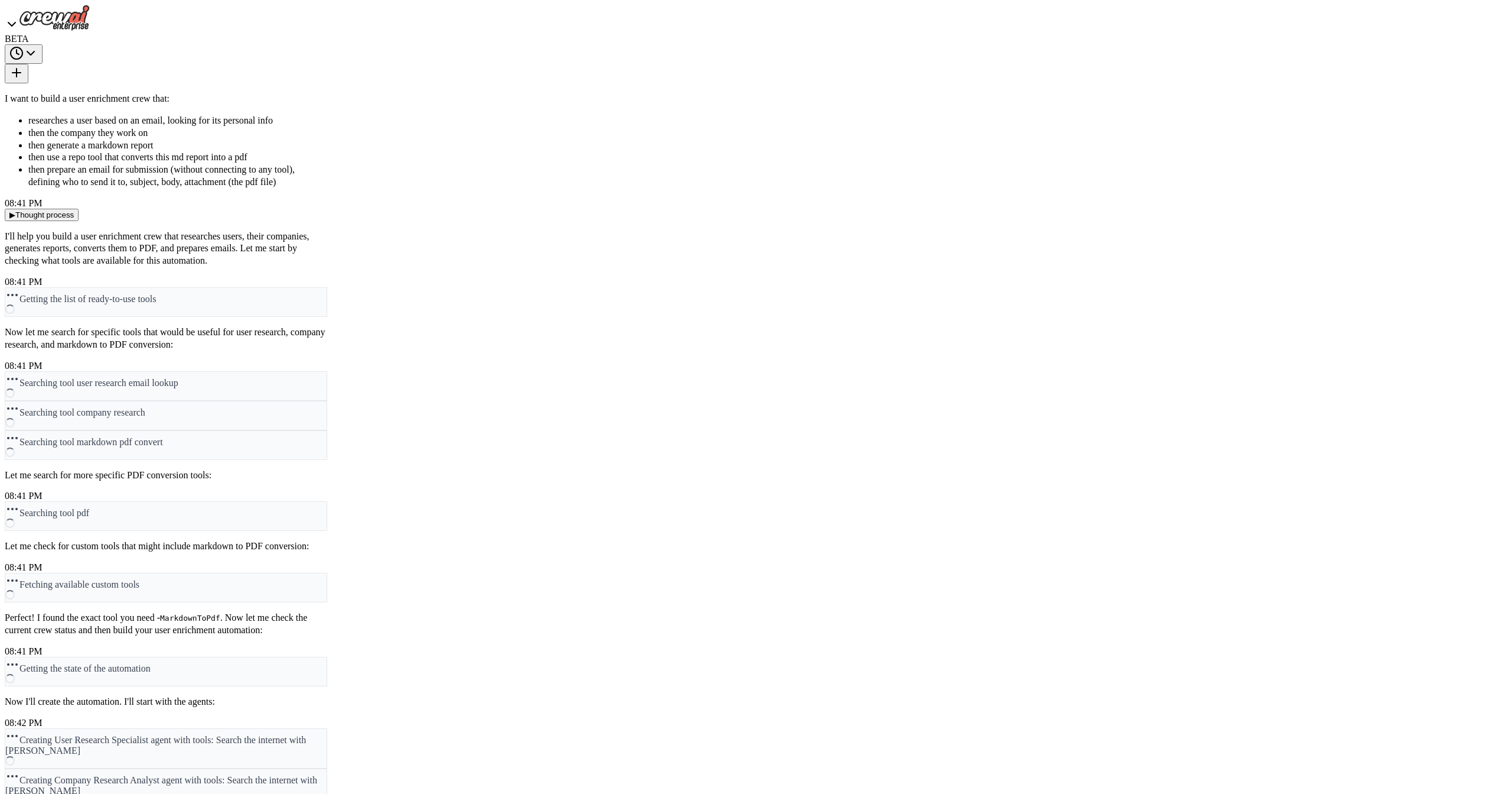
scroll to position [833, 0]
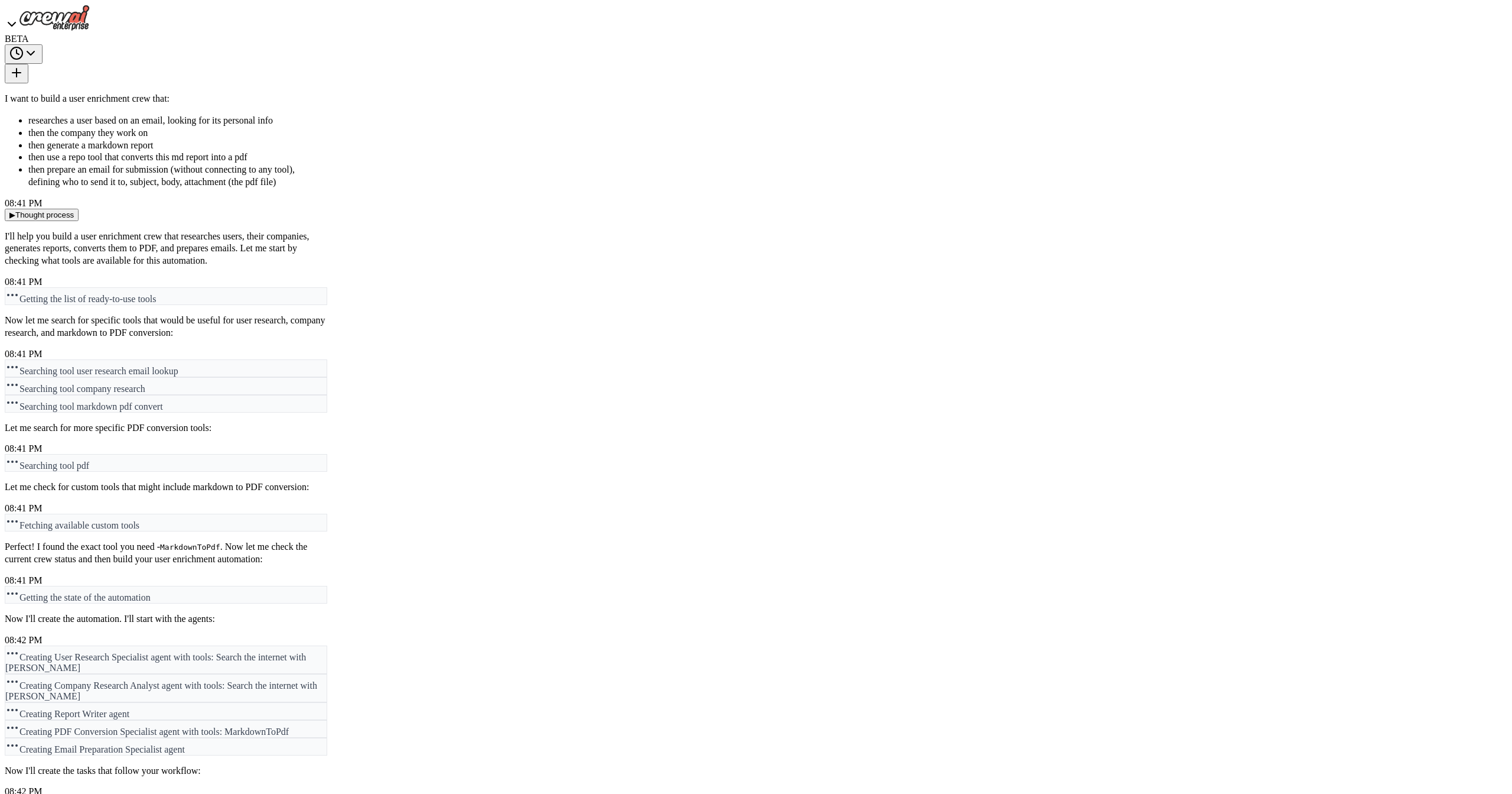
drag, startPoint x: 1136, startPoint y: 411, endPoint x: 923, endPoint y: 426, distance: 213.5
type textarea "**********"
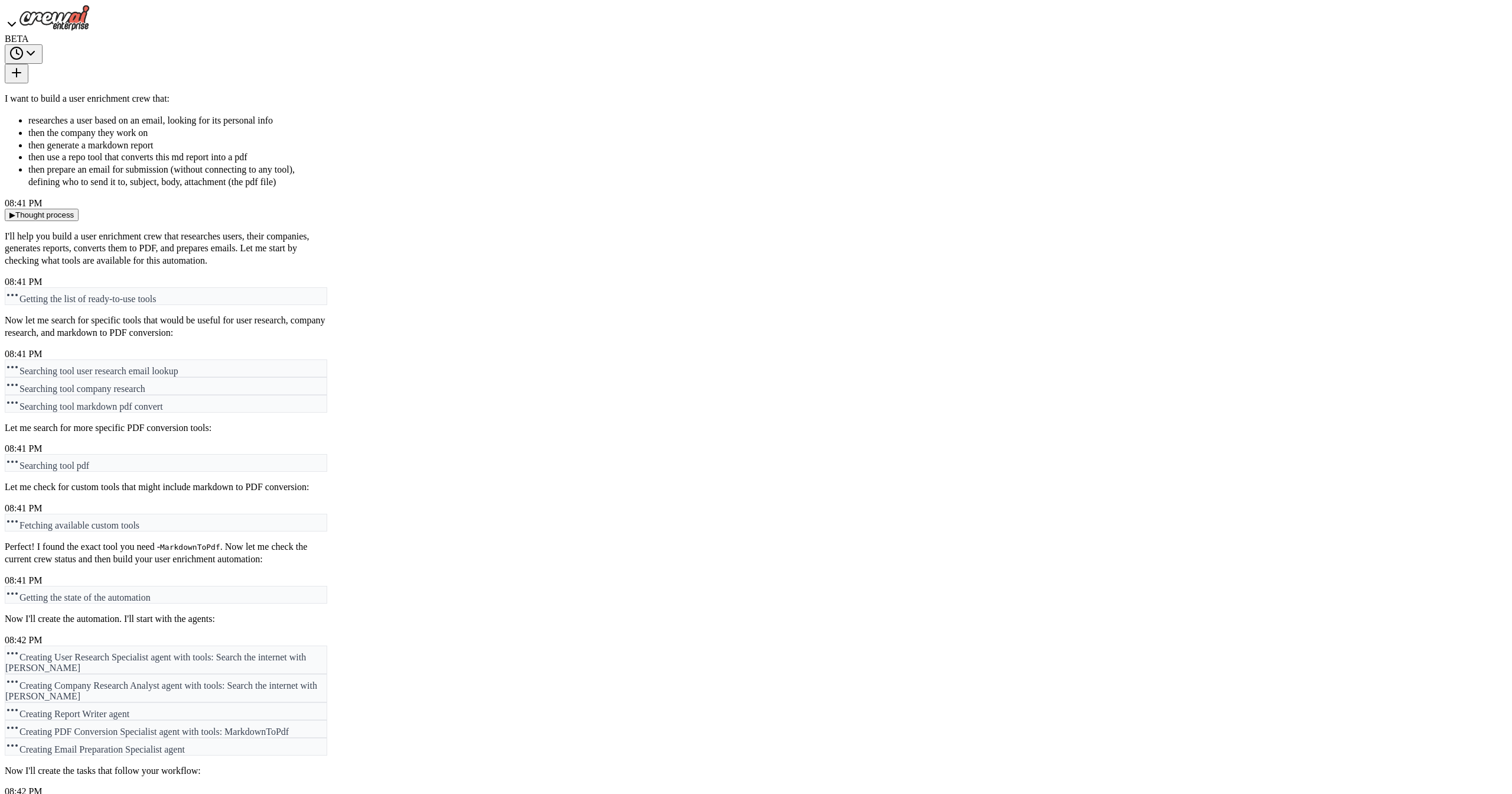
type textarea "**********"
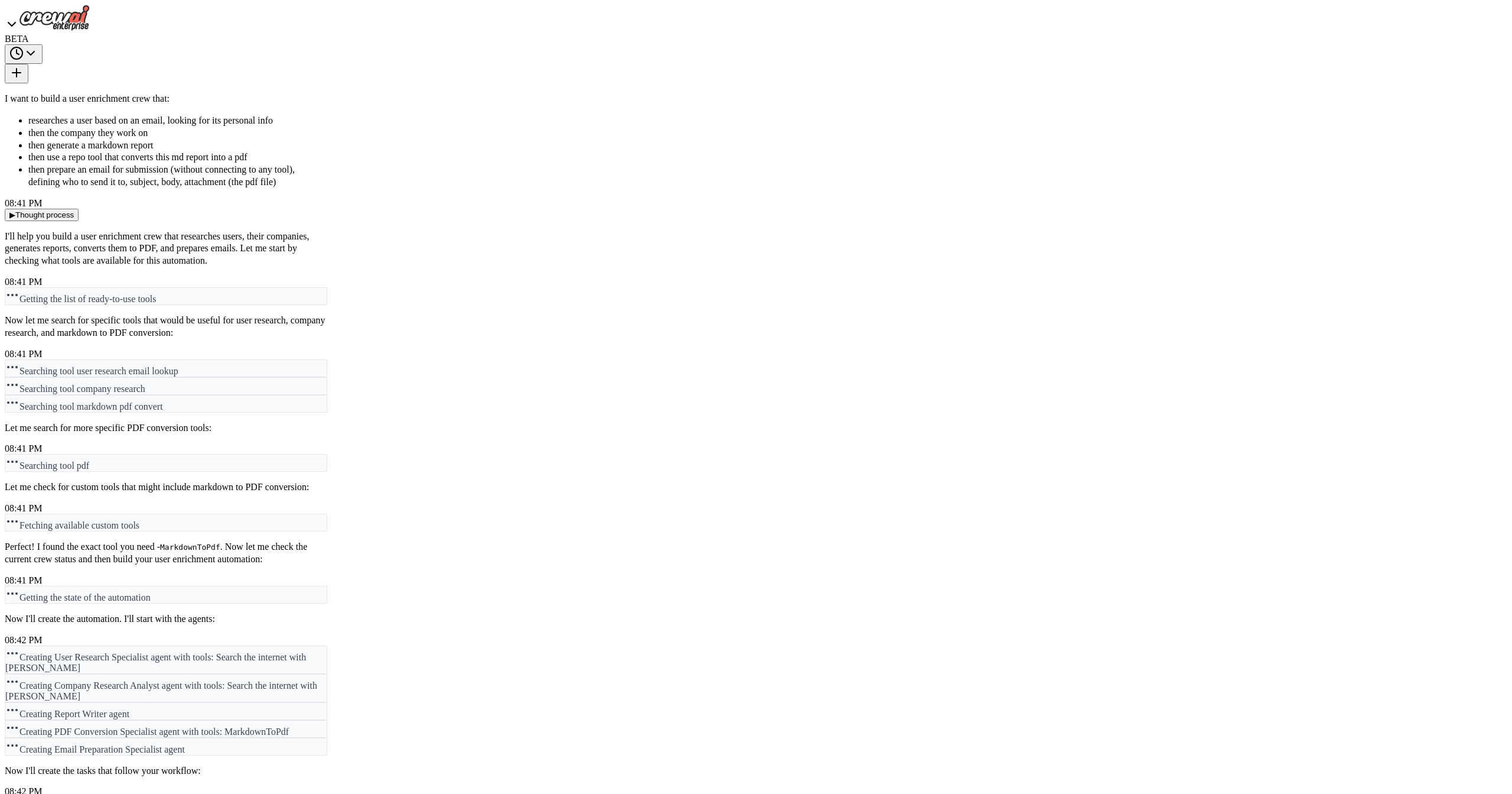
type input "**********"
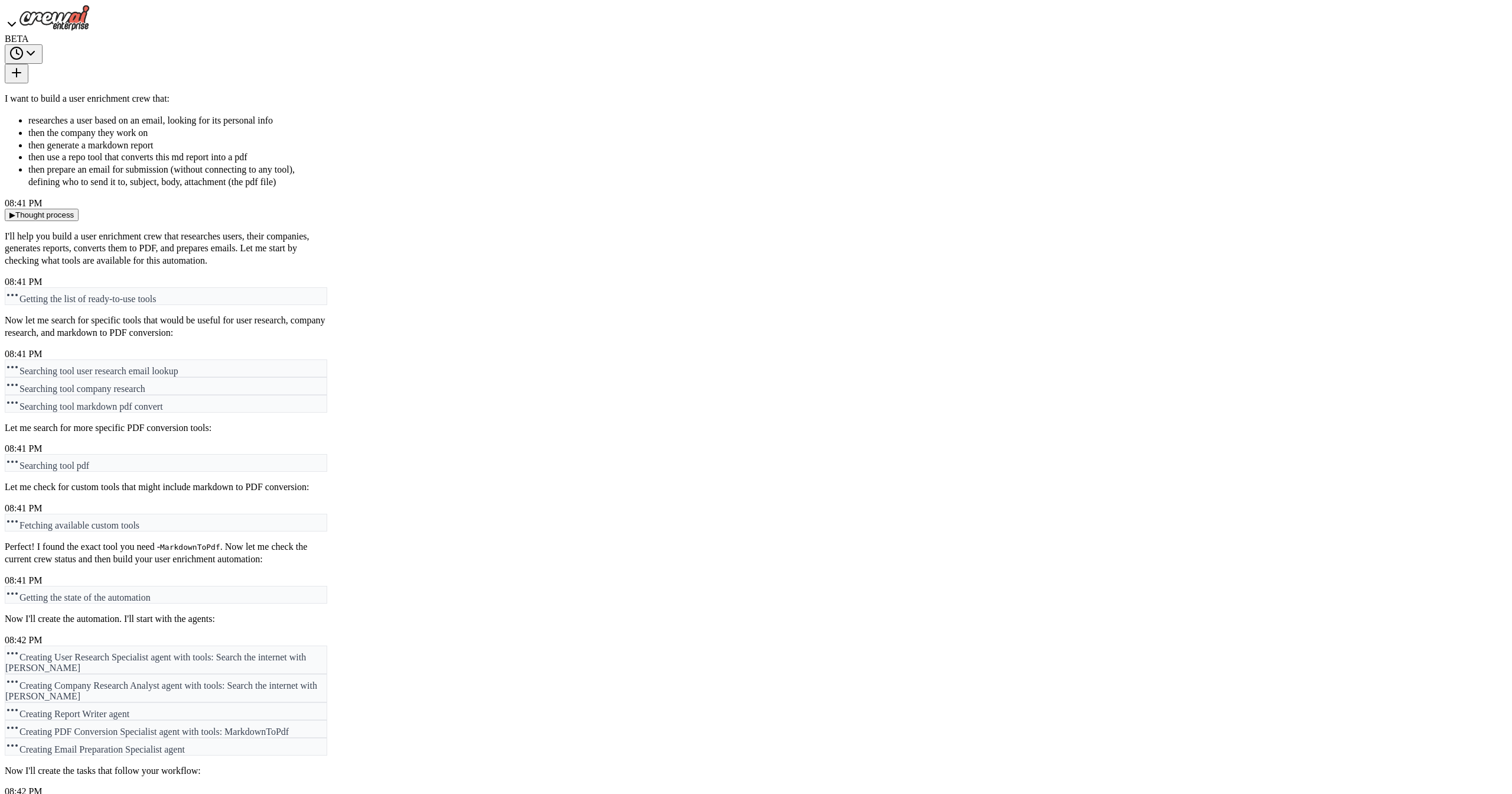
drag, startPoint x: 549, startPoint y: 301, endPoint x: 756, endPoint y: 311, distance: 207.2
drag, startPoint x: 873, startPoint y: 318, endPoint x: 777, endPoint y: 340, distance: 98.5
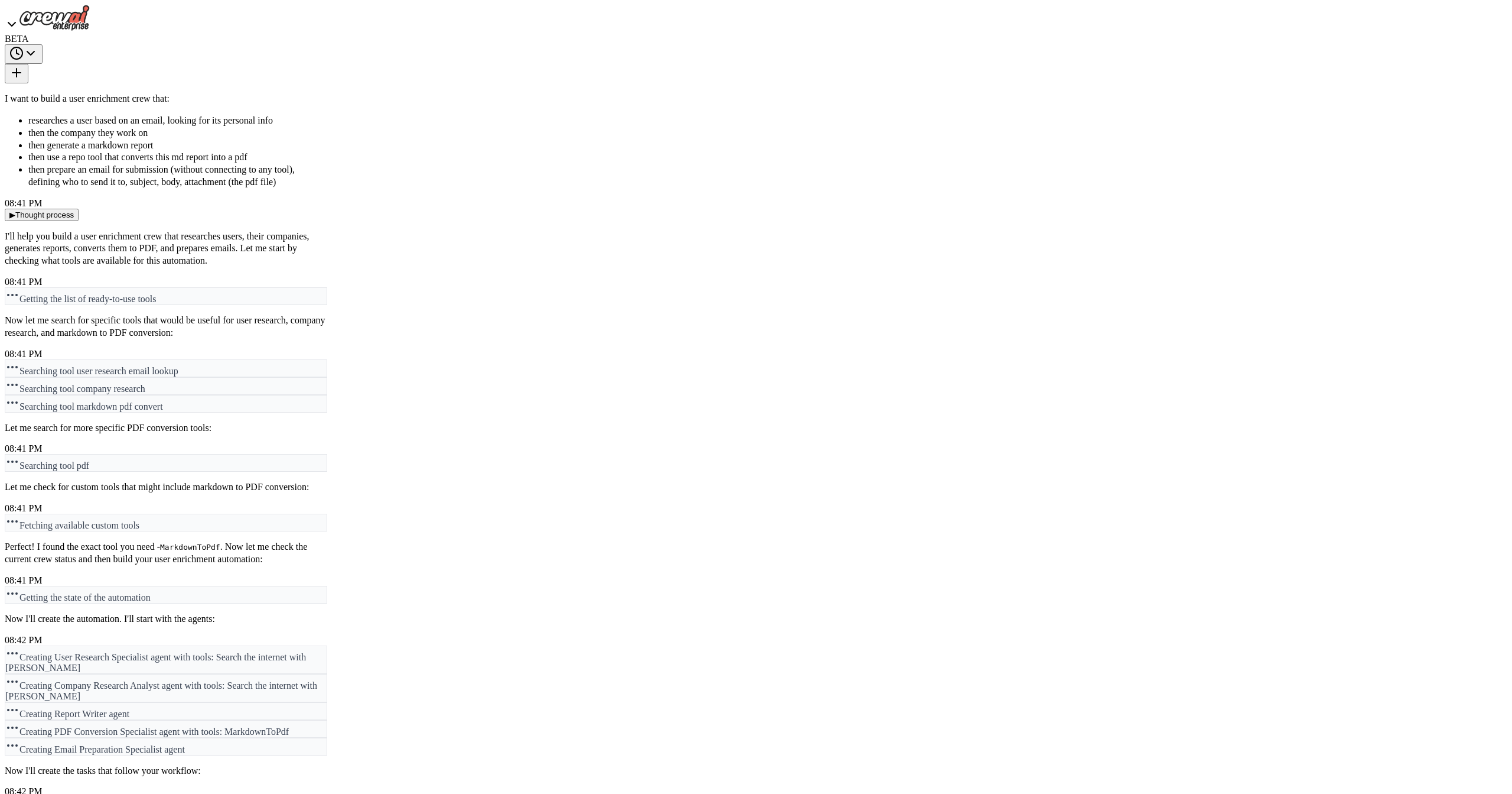
scroll to position [542, 0]
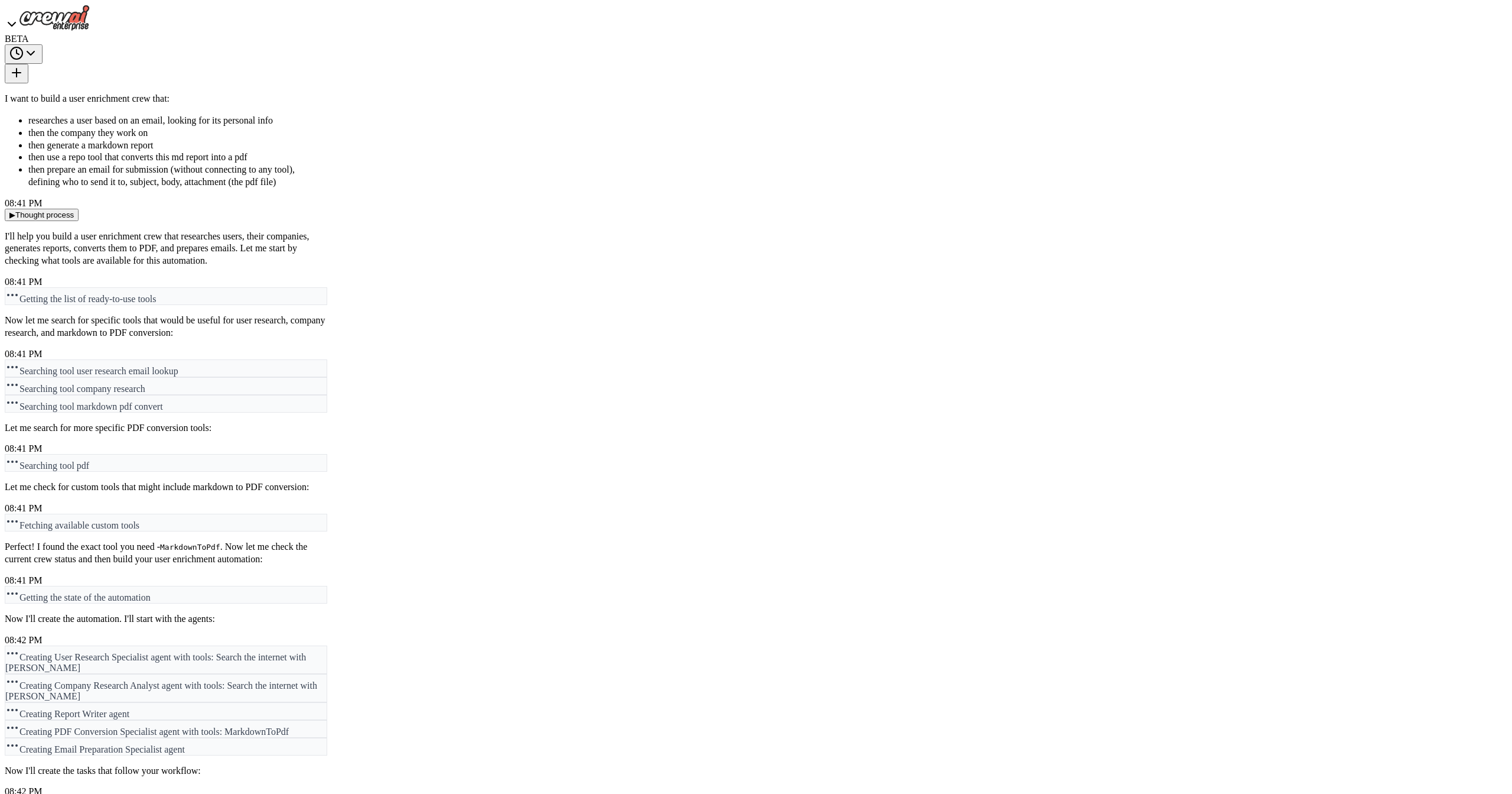
drag, startPoint x: 444, startPoint y: 712, endPoint x: 445, endPoint y: 719, distance: 7.1
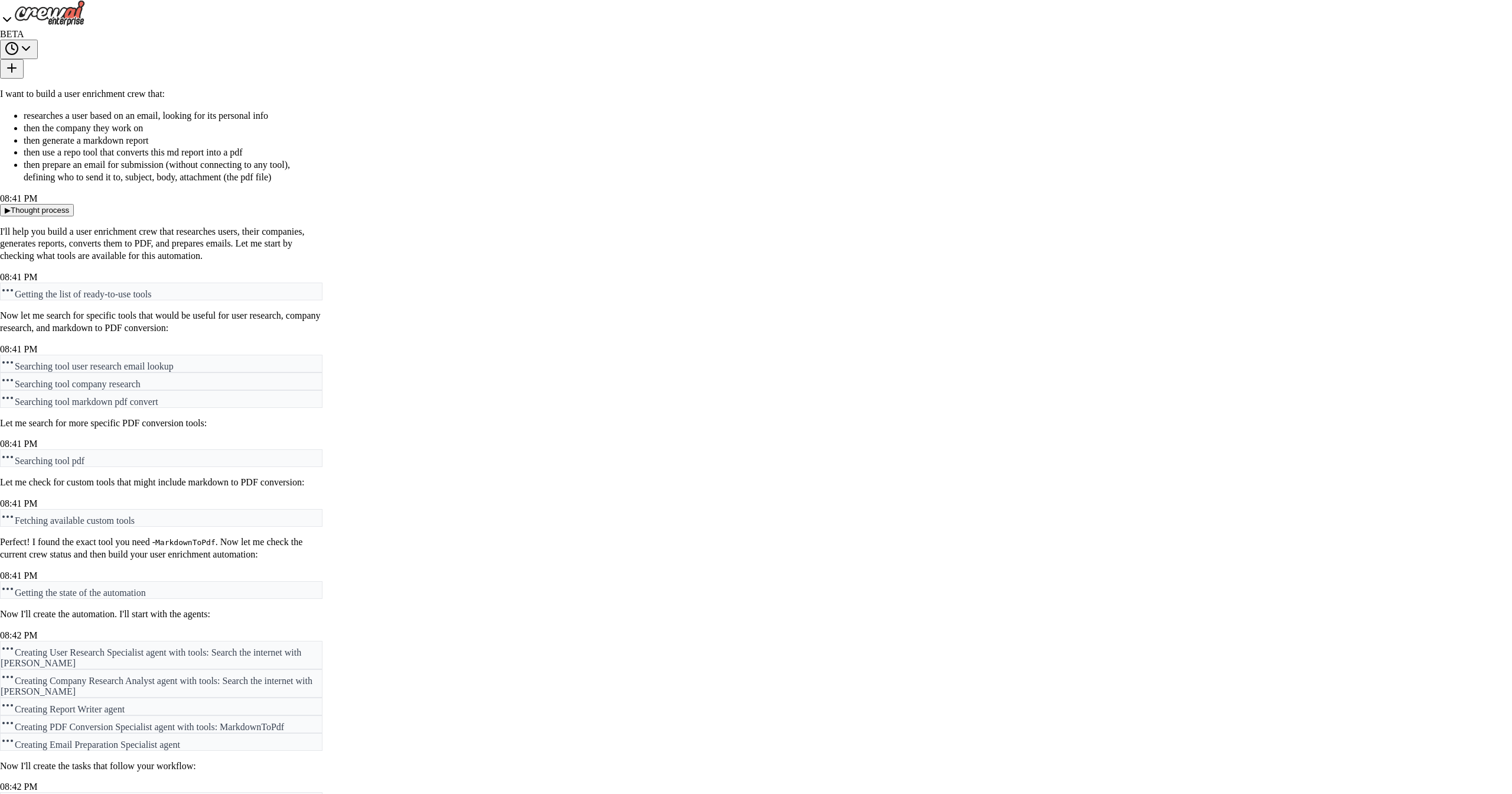
paste textarea "**********"
type textarea "**********"
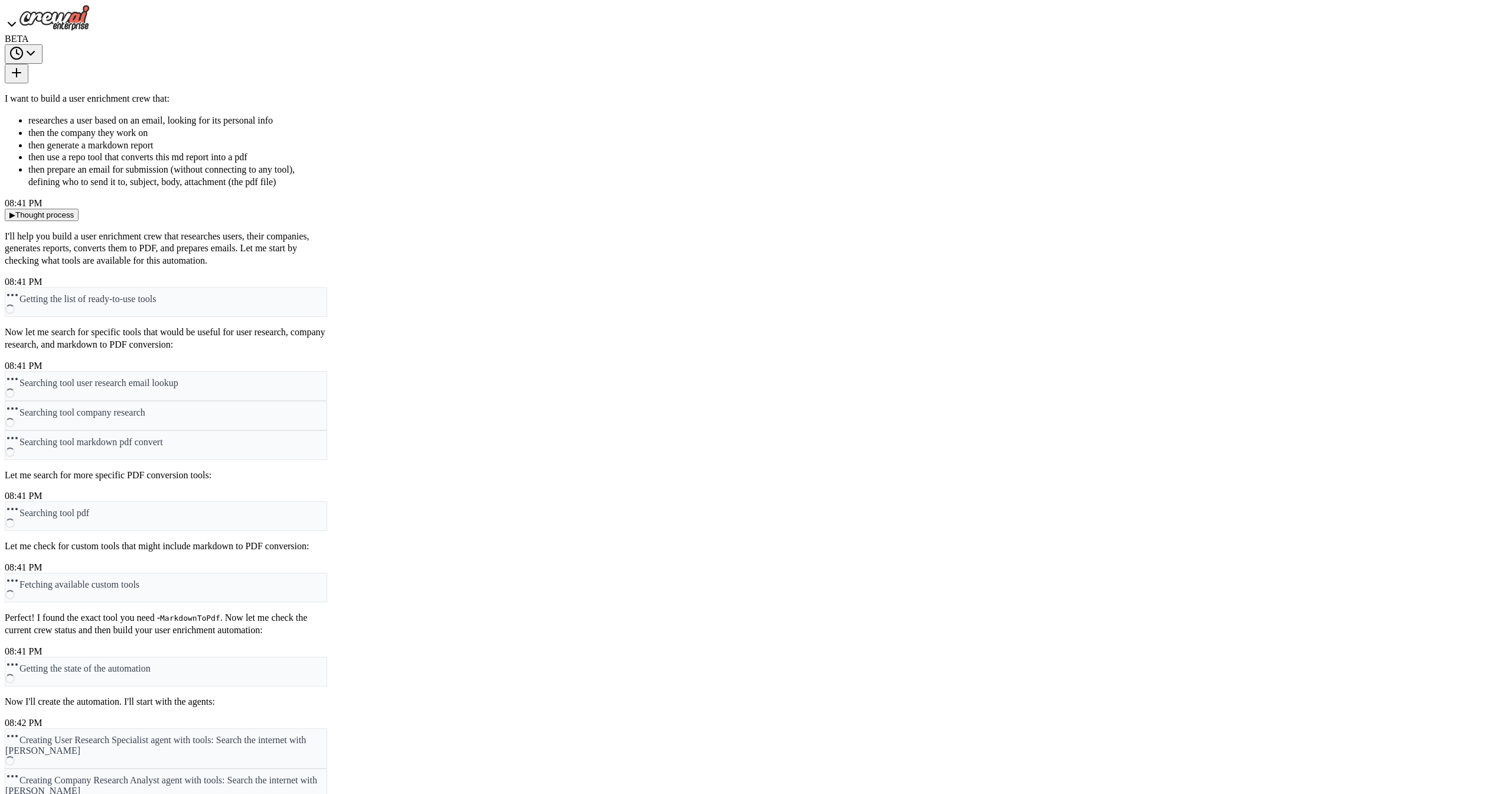
scroll to position [2110, 0]
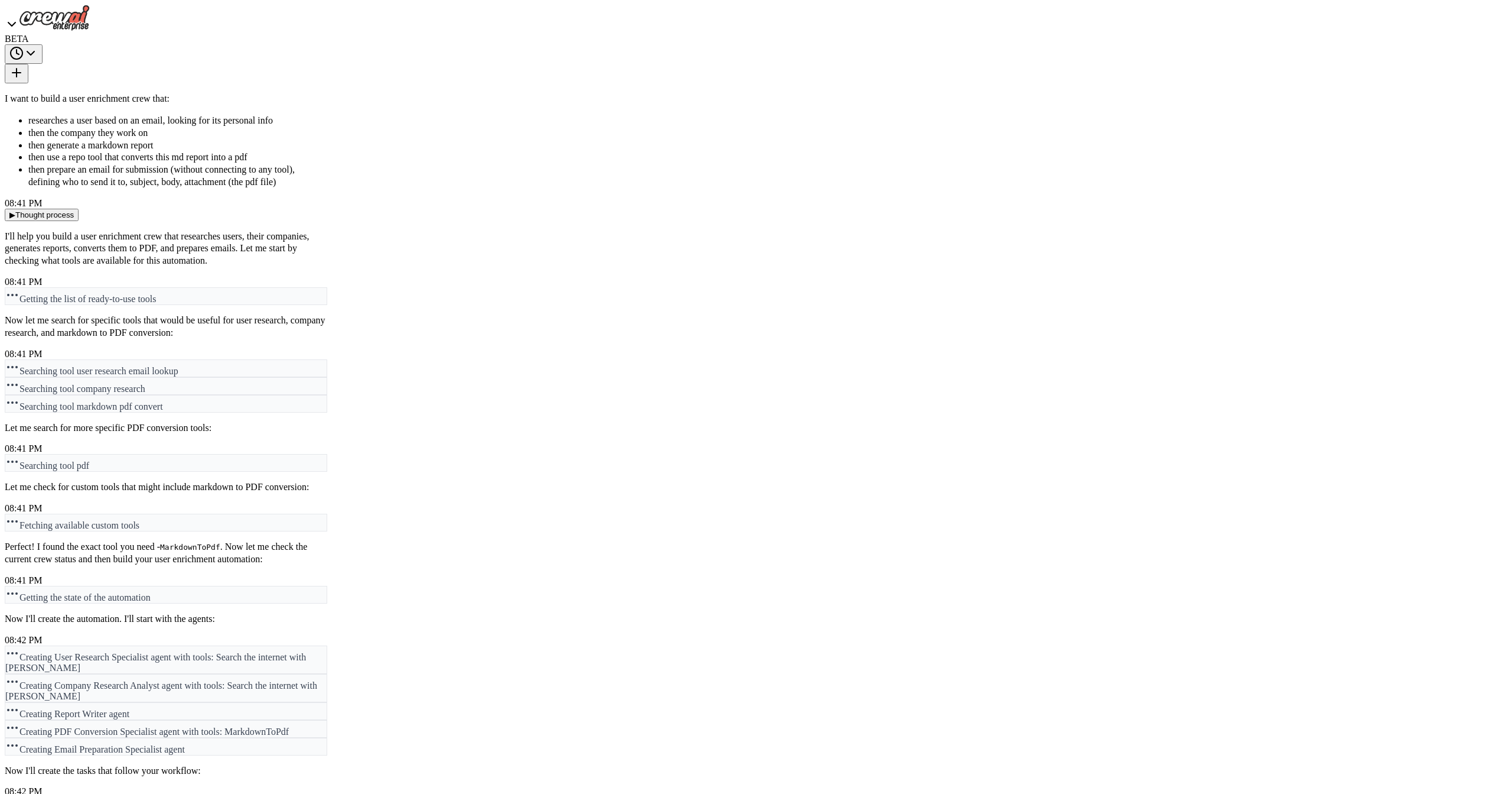
drag, startPoint x: 1201, startPoint y: 278, endPoint x: 816, endPoint y: 284, distance: 385.0
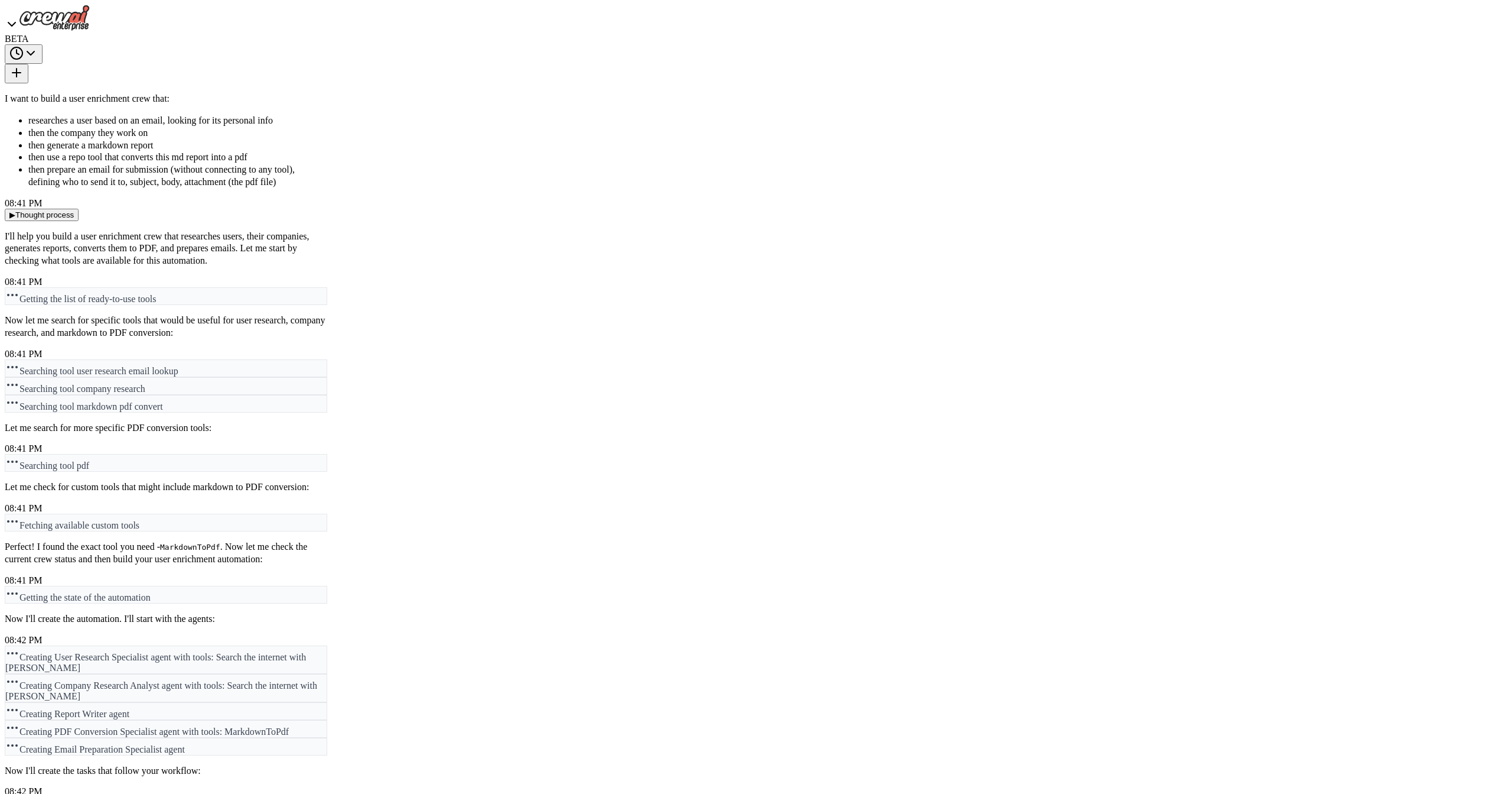
scroll to position [424, 0]
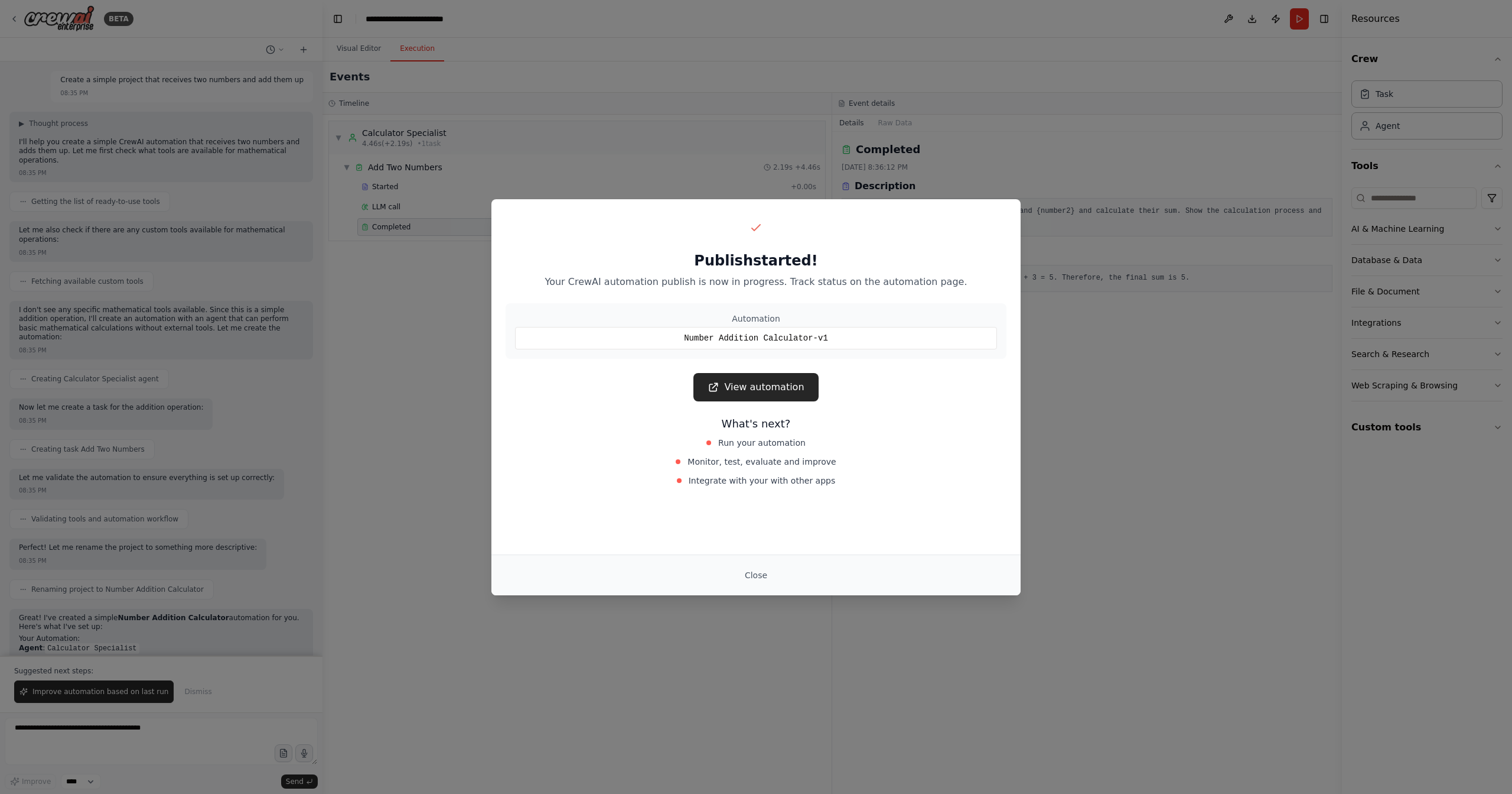
scroll to position [134, 0]
